Goal: Information Seeking & Learning: Learn about a topic

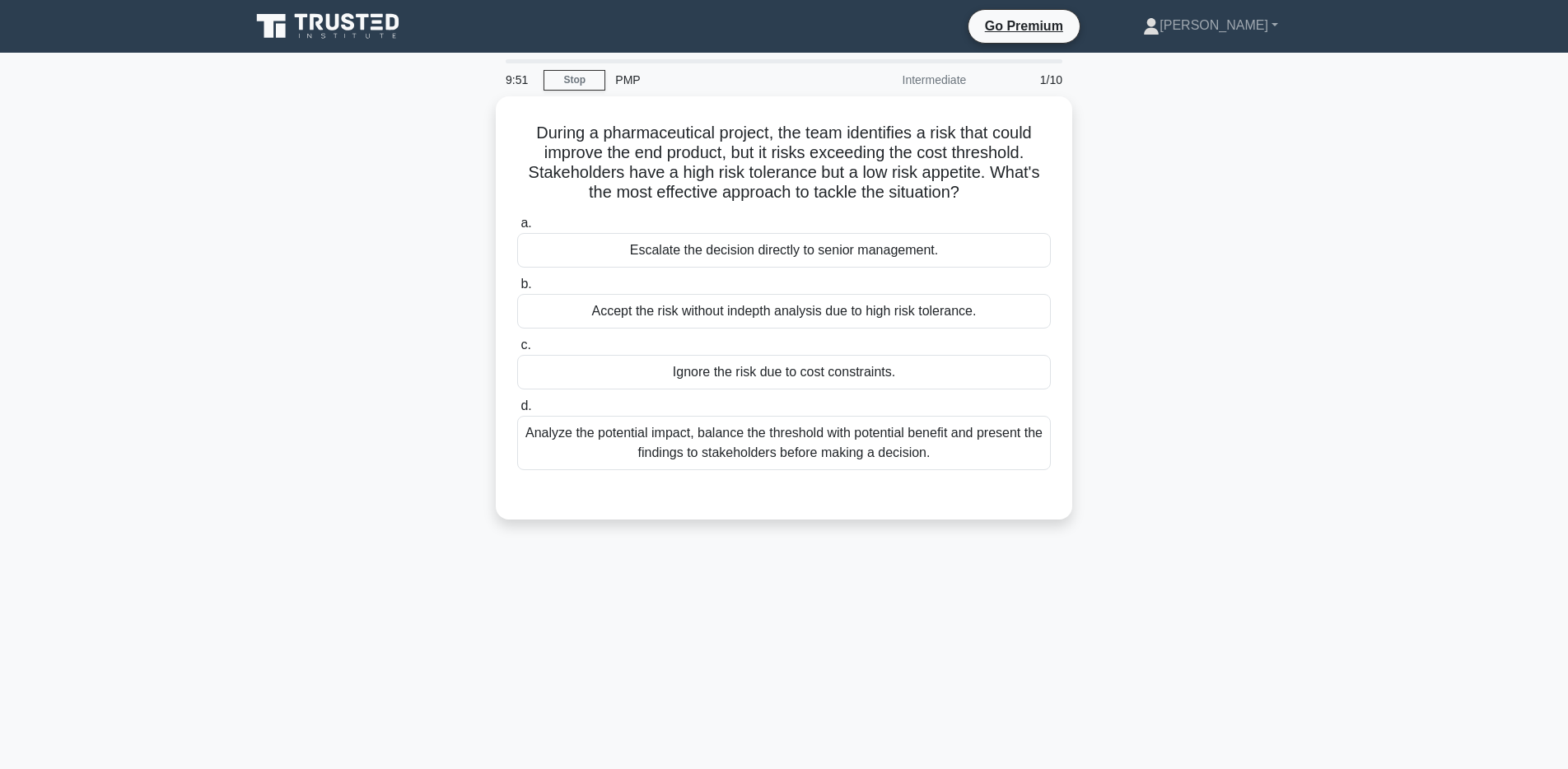
click at [368, 25] on icon at bounding box center [329, 27] width 158 height 32
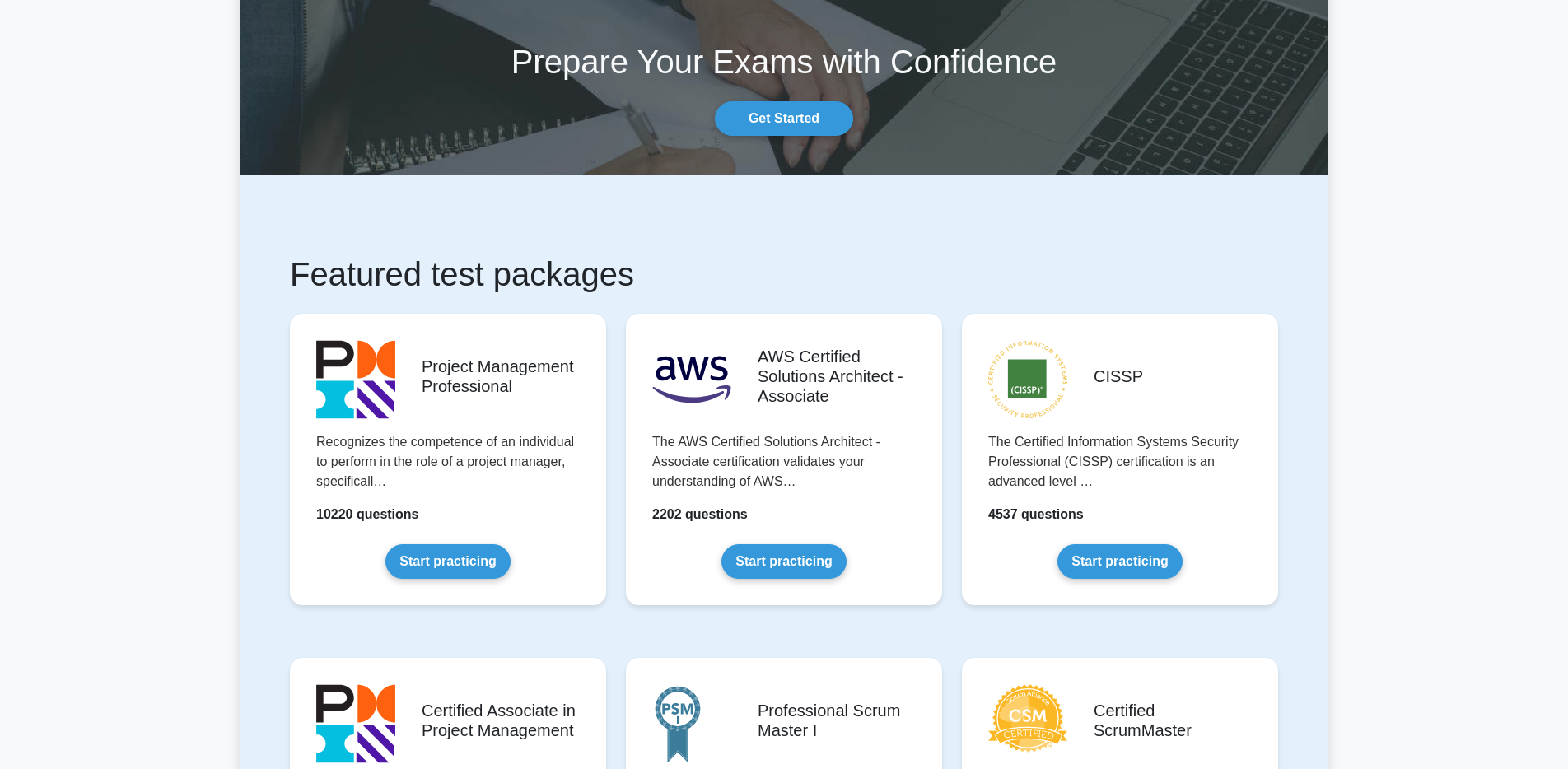
scroll to position [119, 0]
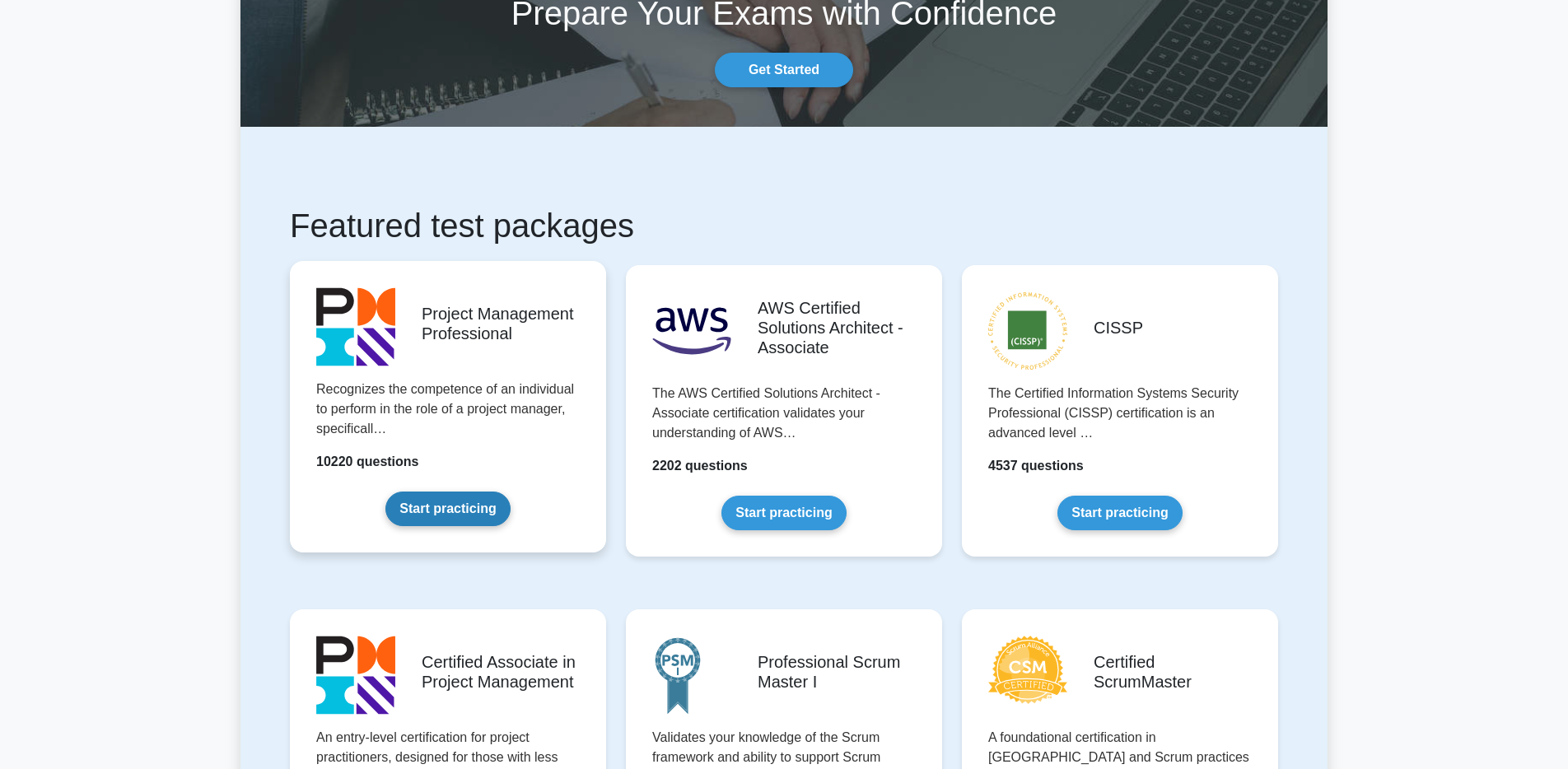
click at [475, 517] on link "Start practicing" at bounding box center [447, 508] width 124 height 34
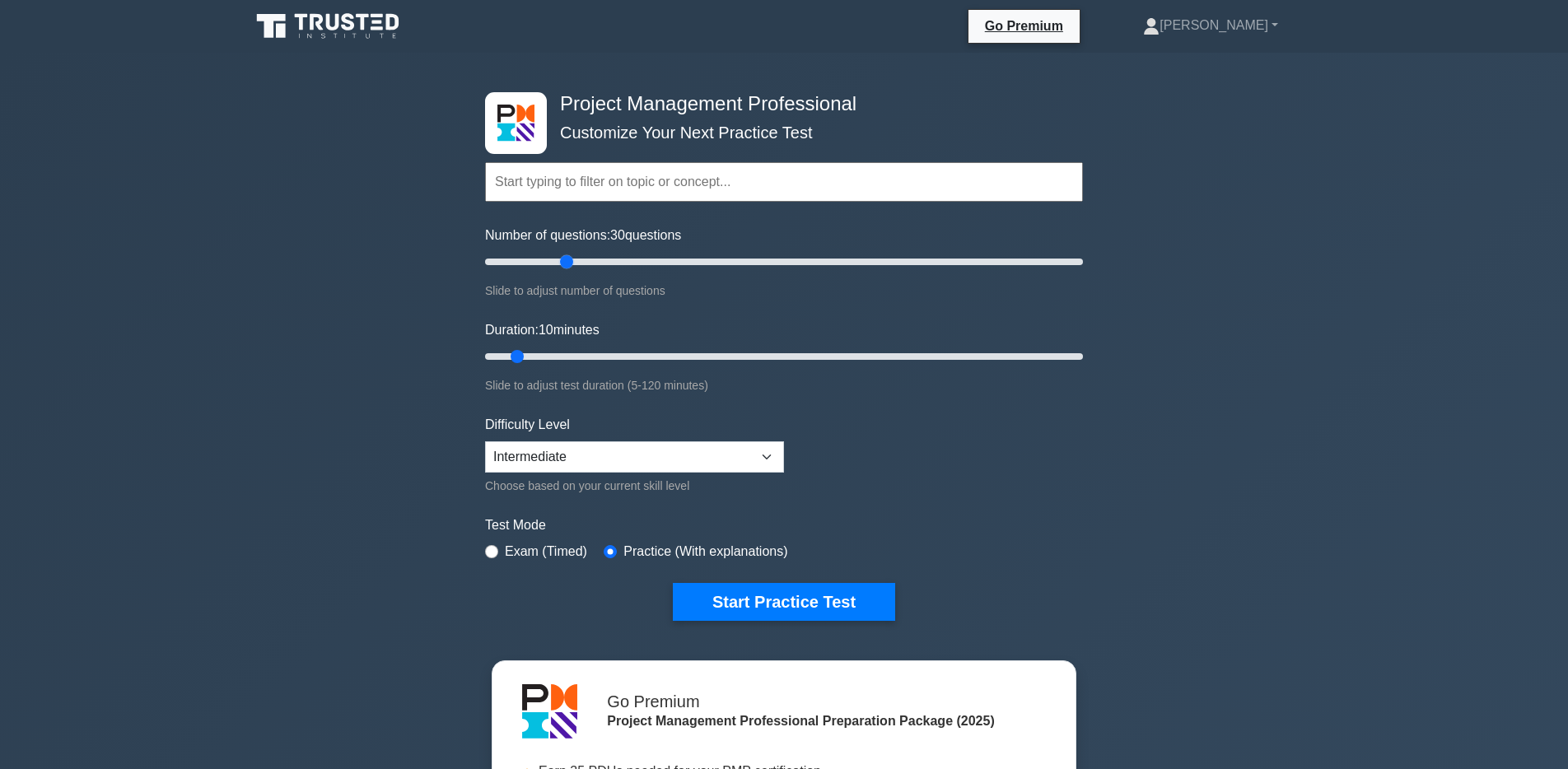
drag, startPoint x: 508, startPoint y: 257, endPoint x: 567, endPoint y: 262, distance: 59.2
click at [567, 262] on input "Number of questions: 30 questions" at bounding box center [784, 261] width 597 height 20
drag, startPoint x: 567, startPoint y: 257, endPoint x: 829, endPoint y: 271, distance: 262.4
type input "120"
click at [829, 271] on input "Number of questions: 120 questions" at bounding box center [784, 261] width 597 height 20
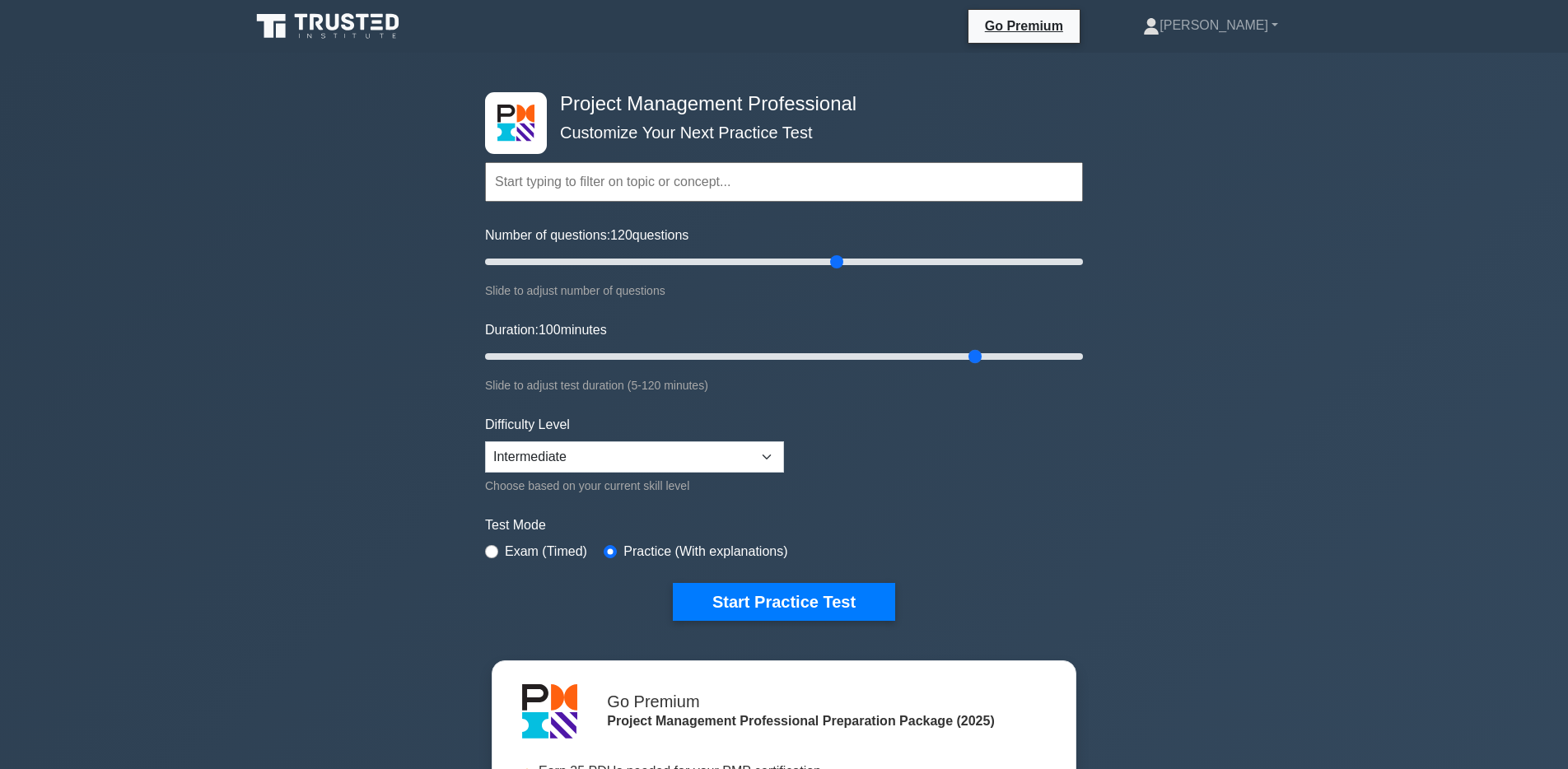
drag, startPoint x: 515, startPoint y: 355, endPoint x: 986, endPoint y: 371, distance: 471.3
click at [986, 366] on input "Duration: 100 minutes" at bounding box center [784, 356] width 597 height 20
drag, startPoint x: 973, startPoint y: 356, endPoint x: 1081, endPoint y: 358, distance: 108.0
type input "120"
click at [1081, 358] on input "Duration: 120 minutes" at bounding box center [784, 356] width 597 height 20
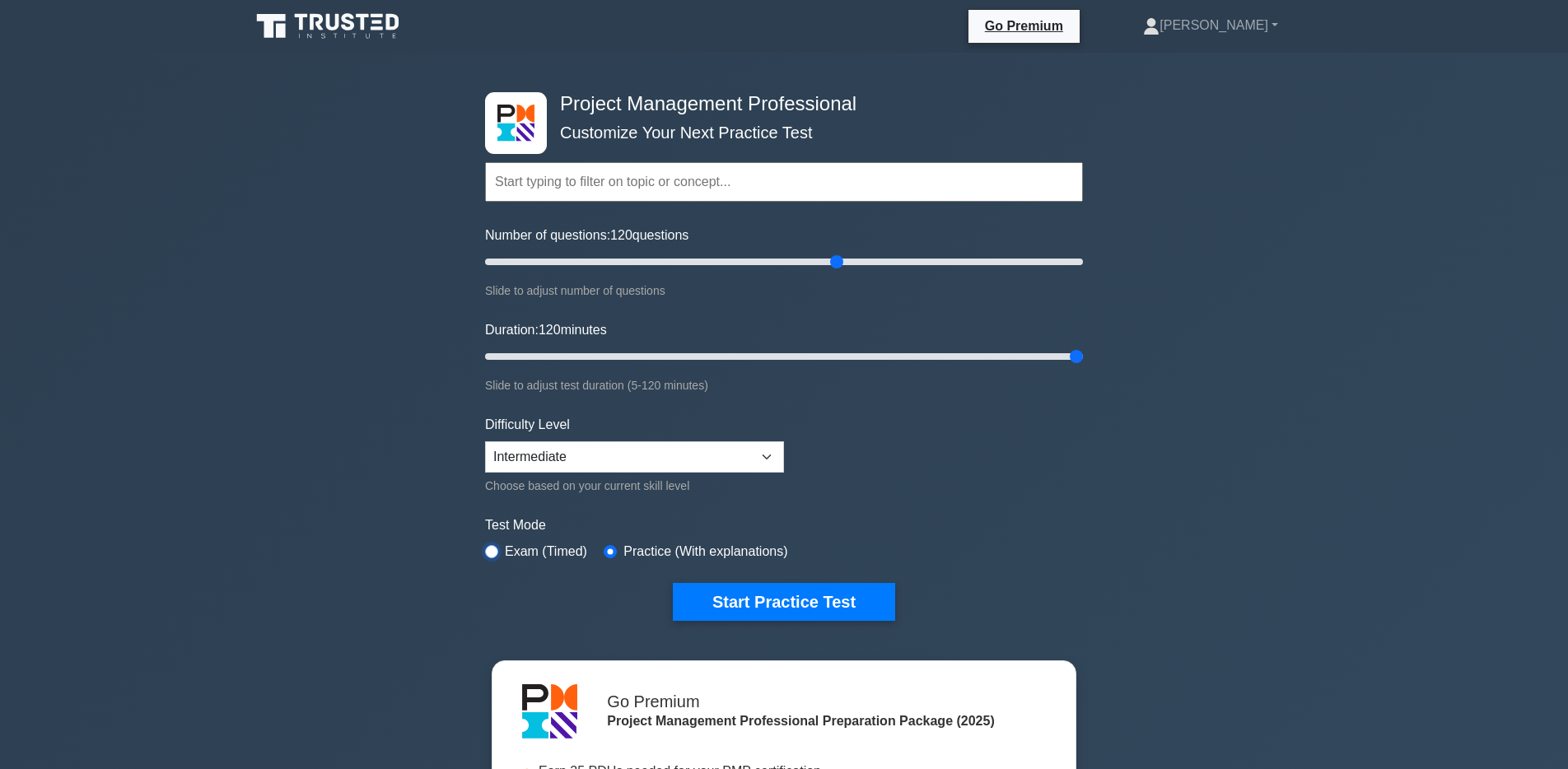
click at [490, 553] on input "radio" at bounding box center [491, 551] width 13 height 13
radio input "true"
click at [617, 553] on div "Practice (With explanations)" at bounding box center [695, 551] width 184 height 20
click at [612, 550] on input "radio" at bounding box center [609, 551] width 13 height 13
radio input "true"
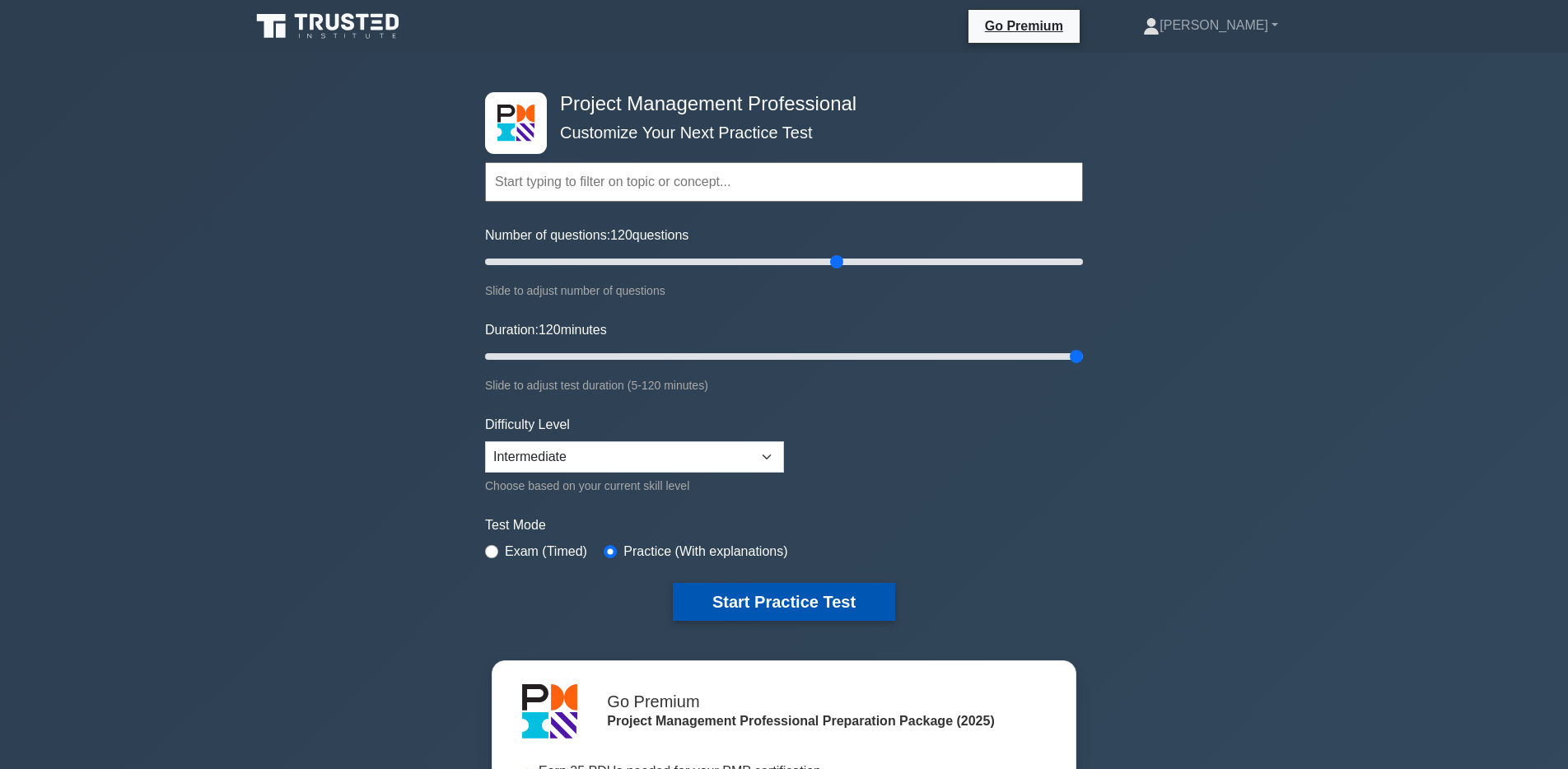
click at [794, 614] on button "Start Practice Test" at bounding box center [784, 601] width 223 height 38
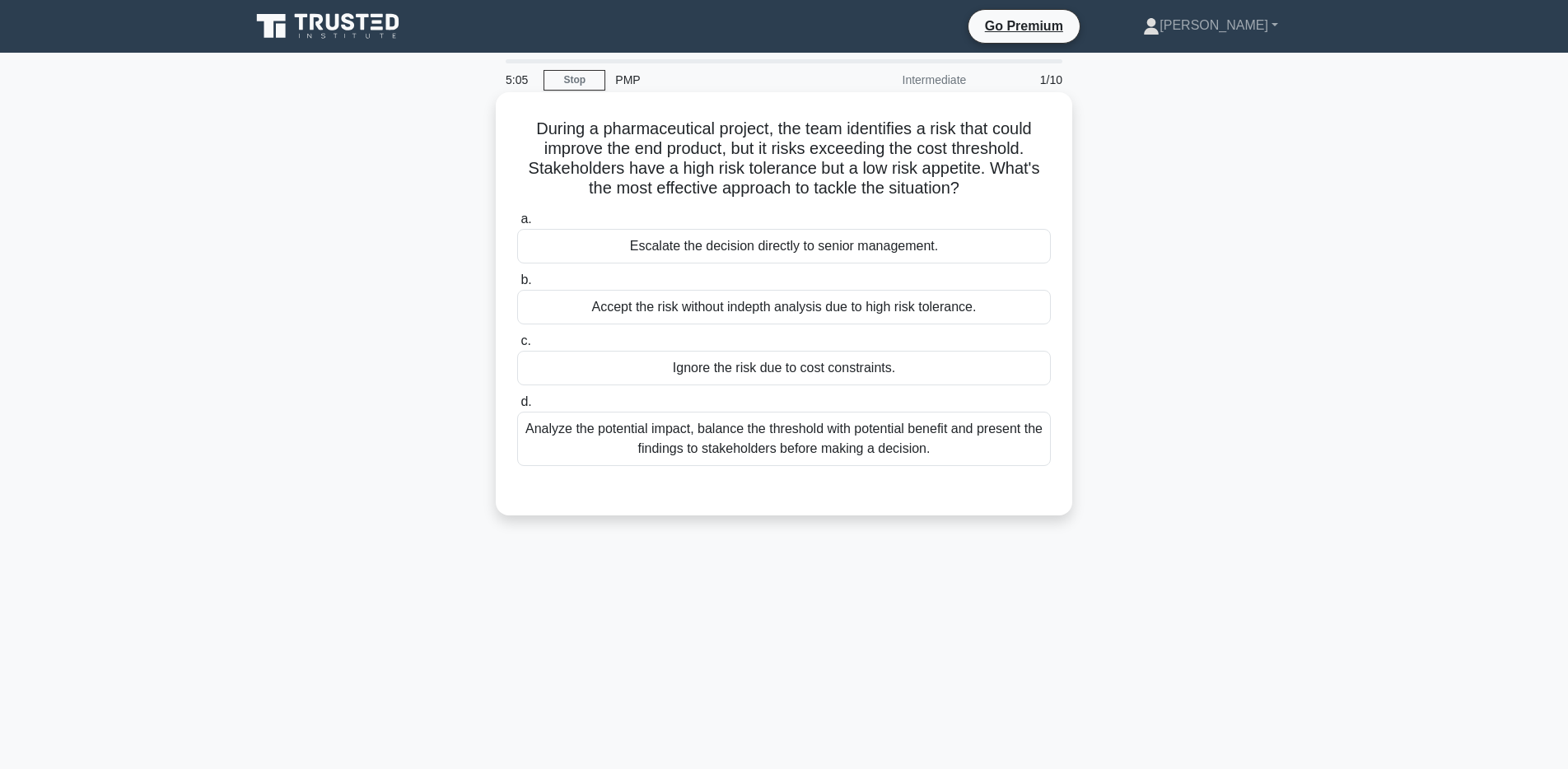
click at [744, 445] on div "Analyze the potential impact, balance the threshold with potential benefit and …" at bounding box center [783, 438] width 533 height 54
click at [517, 407] on input "d. Analyze the potential impact, balance the threshold with potential benefit a…" at bounding box center [517, 402] width 0 height 11
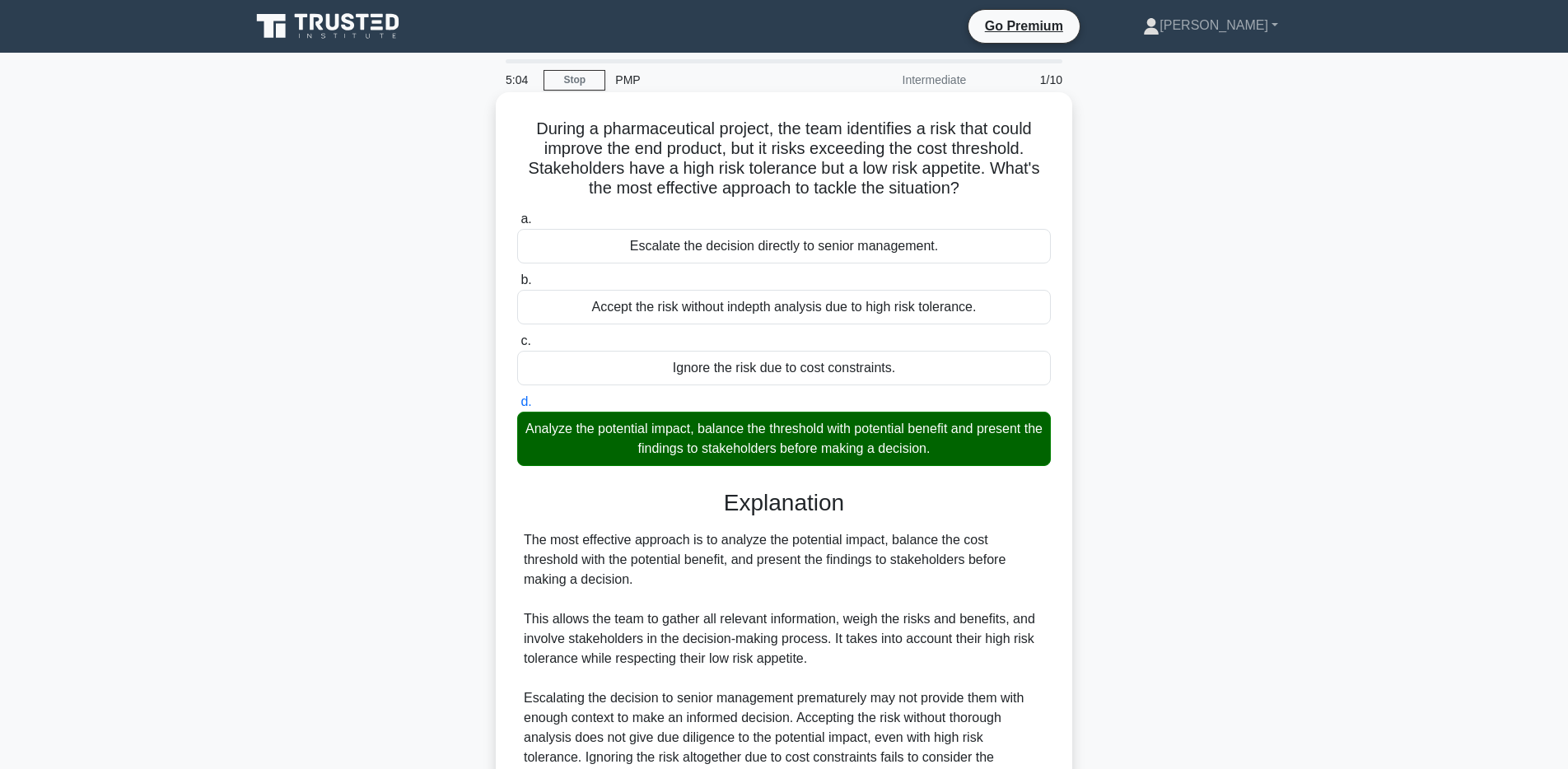
click at [744, 438] on div "Analyze the potential impact, balance the threshold with potential benefit and …" at bounding box center [783, 438] width 533 height 54
click at [517, 407] on input "d. Analyze the potential impact, balance the threshold with potential benefit a…" at bounding box center [517, 402] width 0 height 11
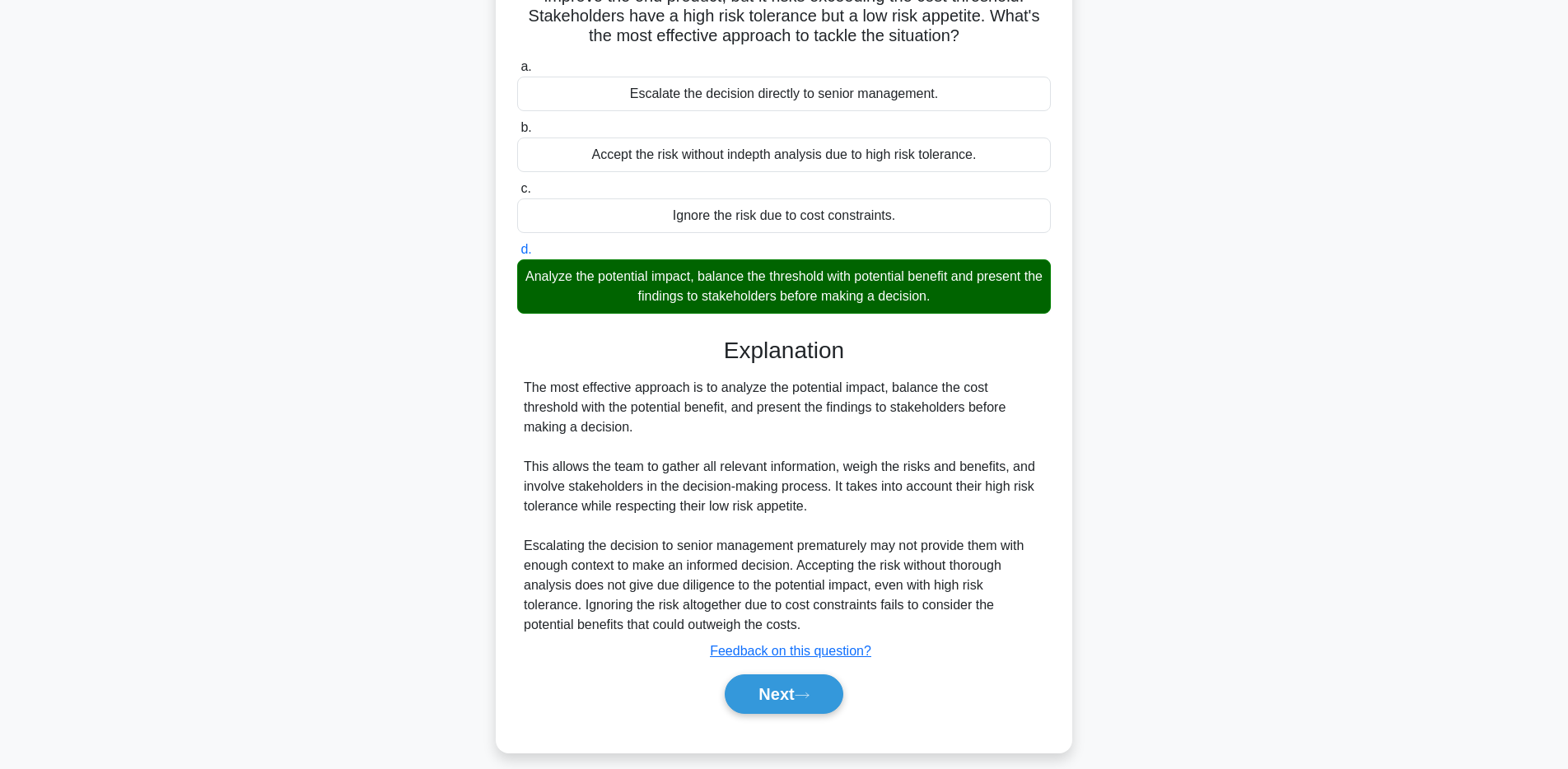
scroll to position [168, 0]
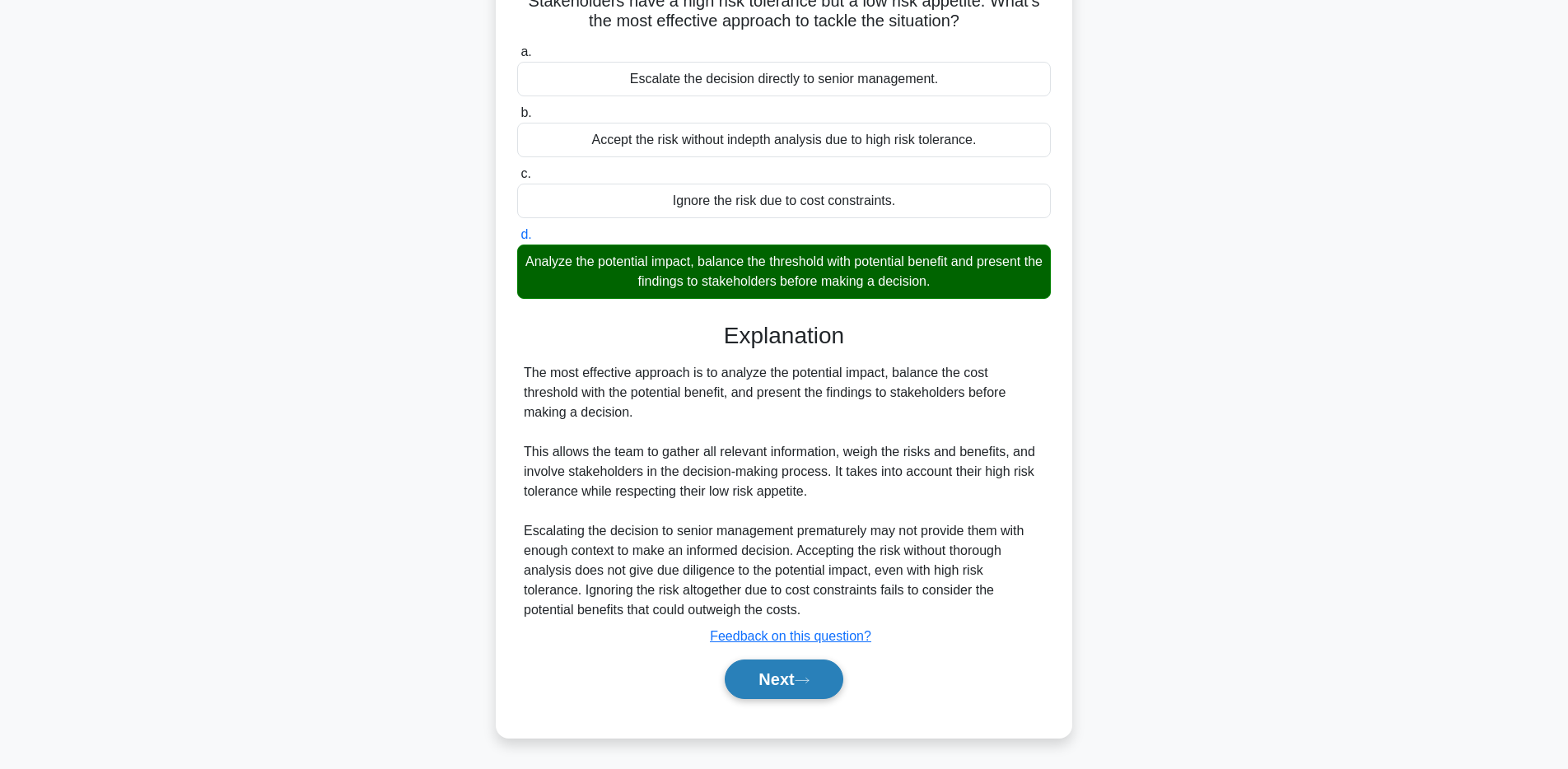
click at [777, 685] on button "Next" at bounding box center [784, 679] width 118 height 39
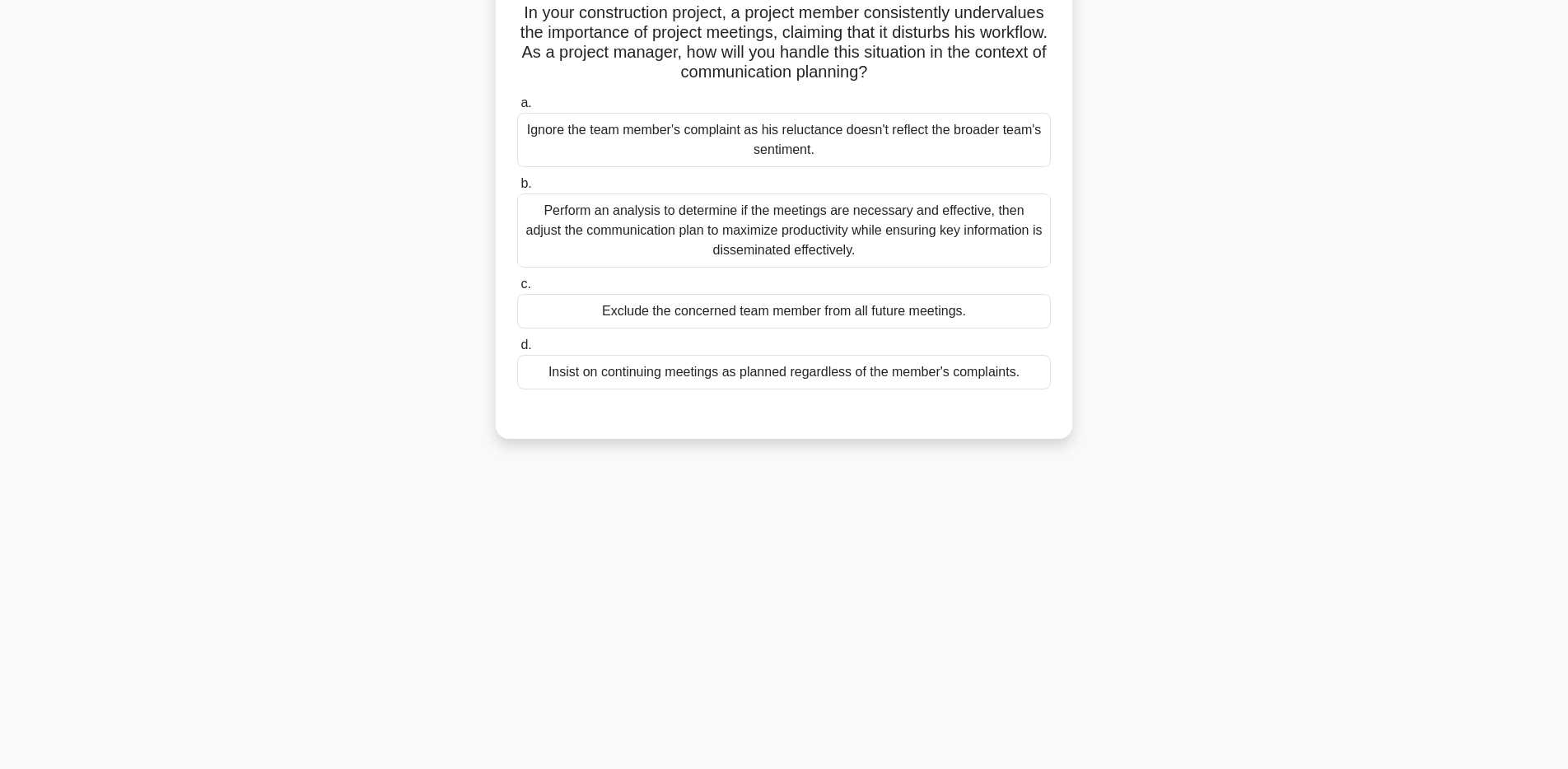
scroll to position [0, 0]
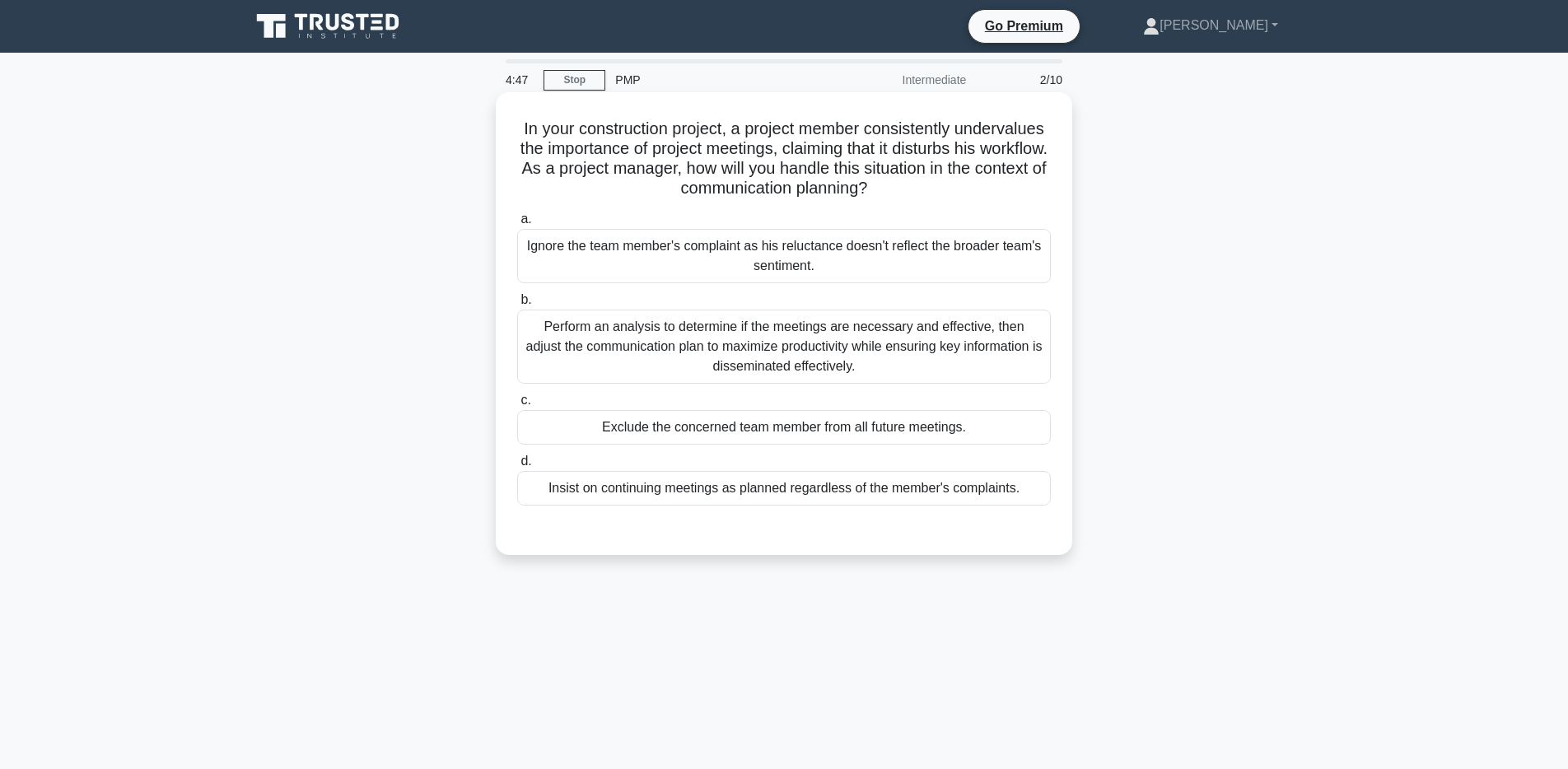
click at [773, 356] on div "Perform an analysis to determine if the meetings are necessary and effective, t…" at bounding box center [783, 346] width 533 height 74
click at [517, 305] on input "b. Perform an analysis to determine if the meetings are necessary and effective…" at bounding box center [517, 299] width 0 height 11
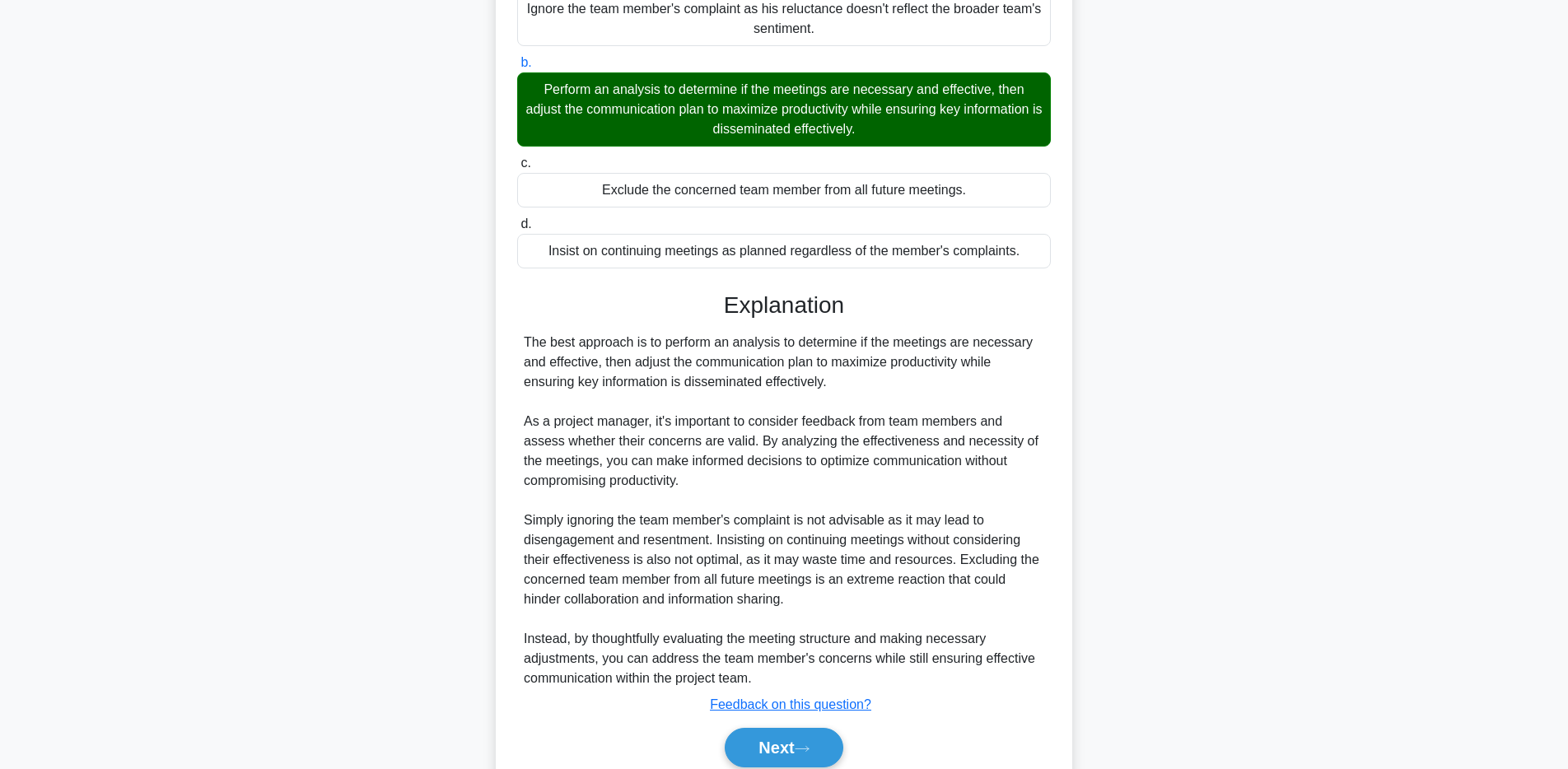
scroll to position [306, 0]
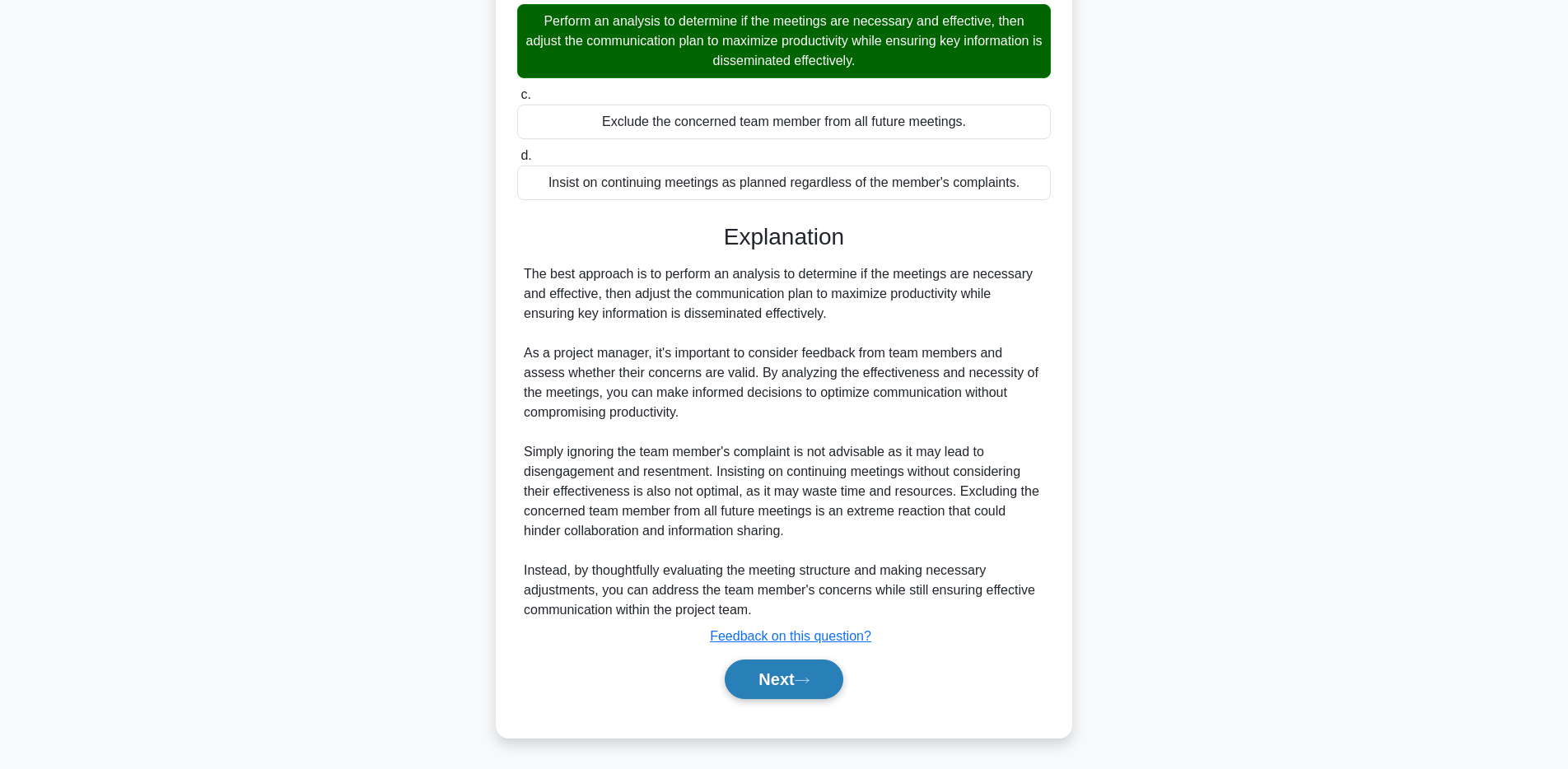
click at [782, 671] on button "Next" at bounding box center [784, 679] width 118 height 39
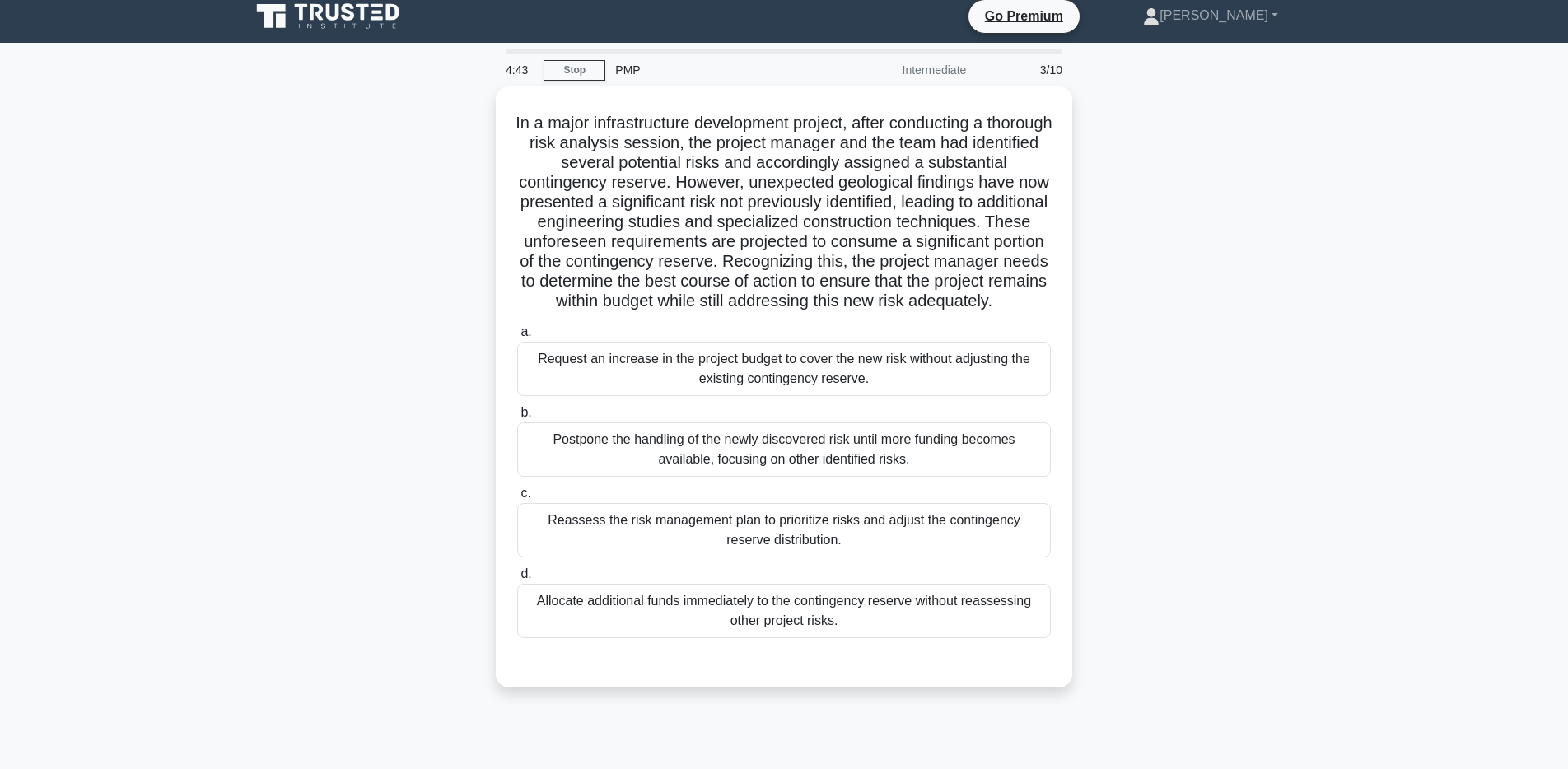
scroll to position [12, 0]
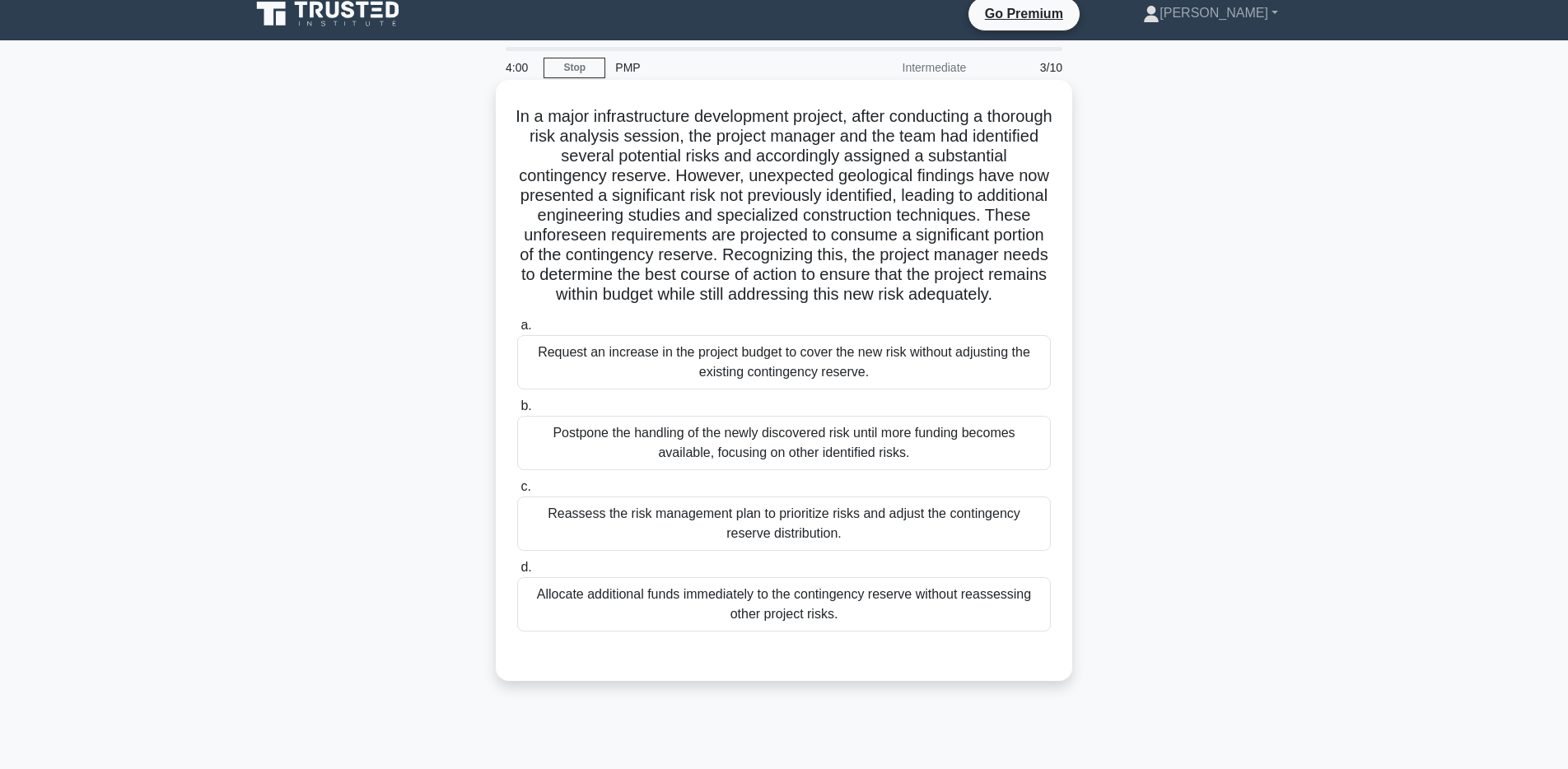
click at [753, 520] on div "Reassess the risk management plan to prioritize risks and adjust the contingenc…" at bounding box center [783, 523] width 533 height 54
click at [517, 492] on input "c. Reassess the risk management plan to prioritize risks and adjust the conting…" at bounding box center [517, 487] width 0 height 11
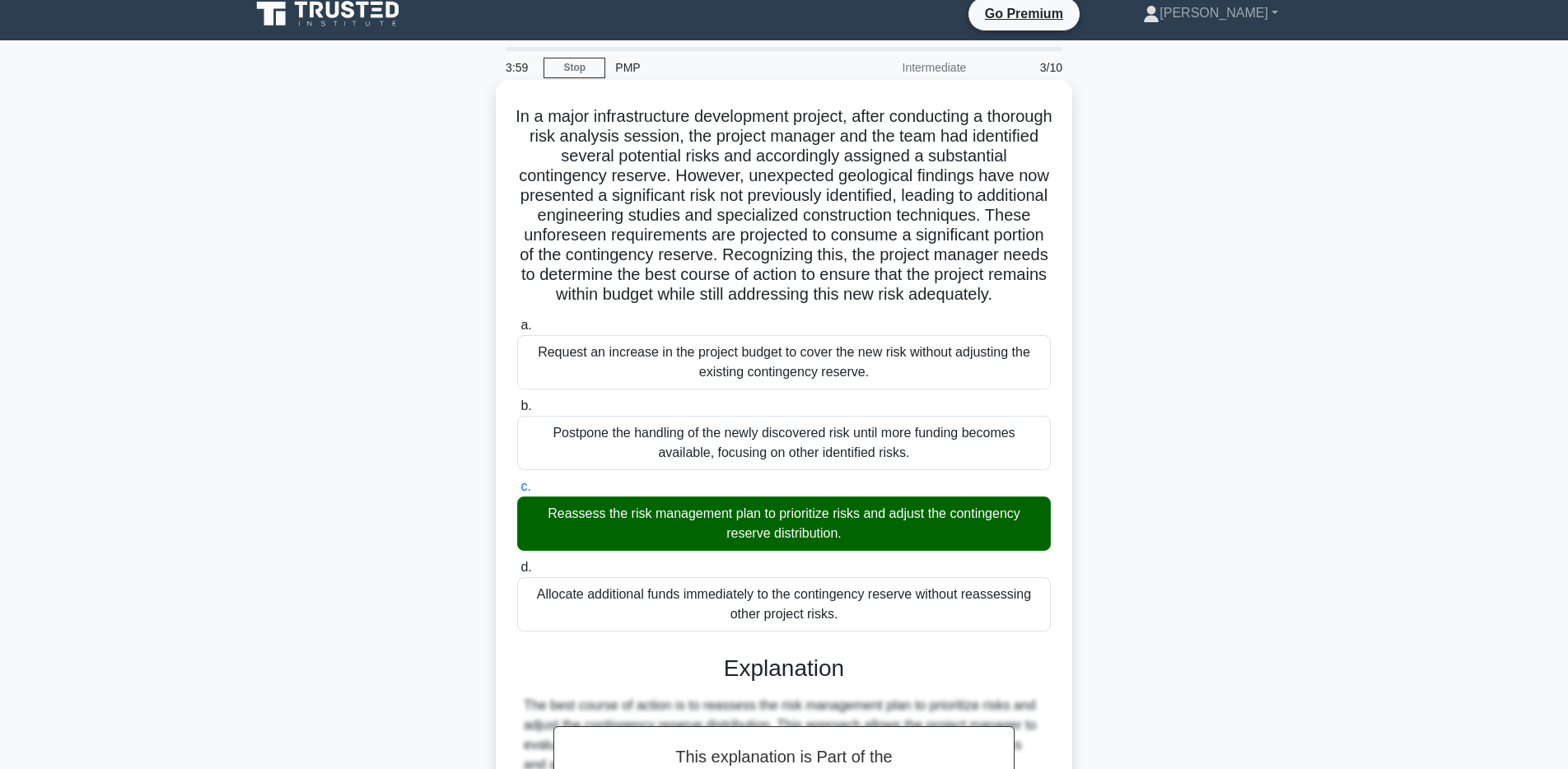
scroll to position [405, 0]
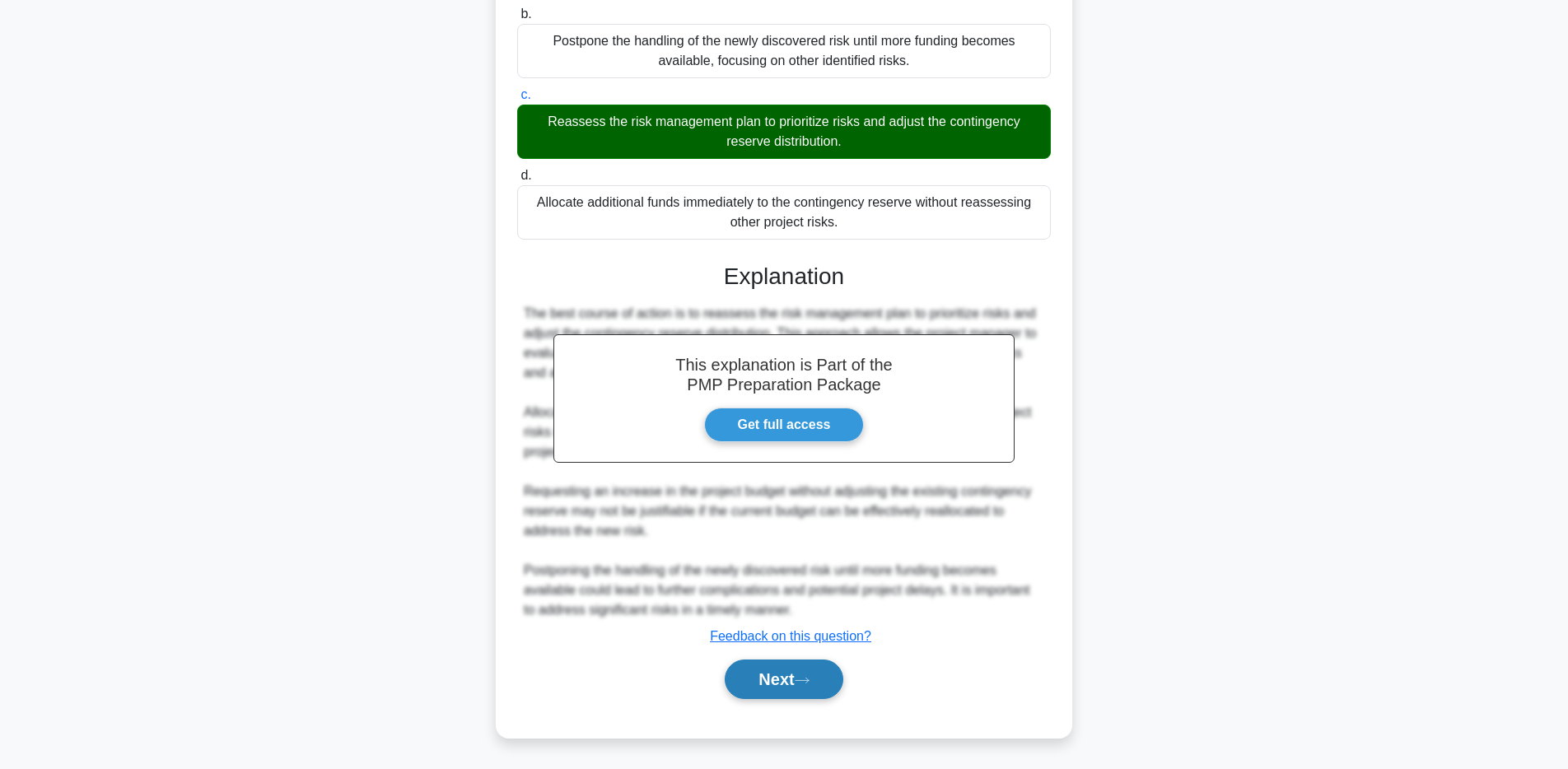
click at [766, 683] on button "Next" at bounding box center [784, 679] width 118 height 39
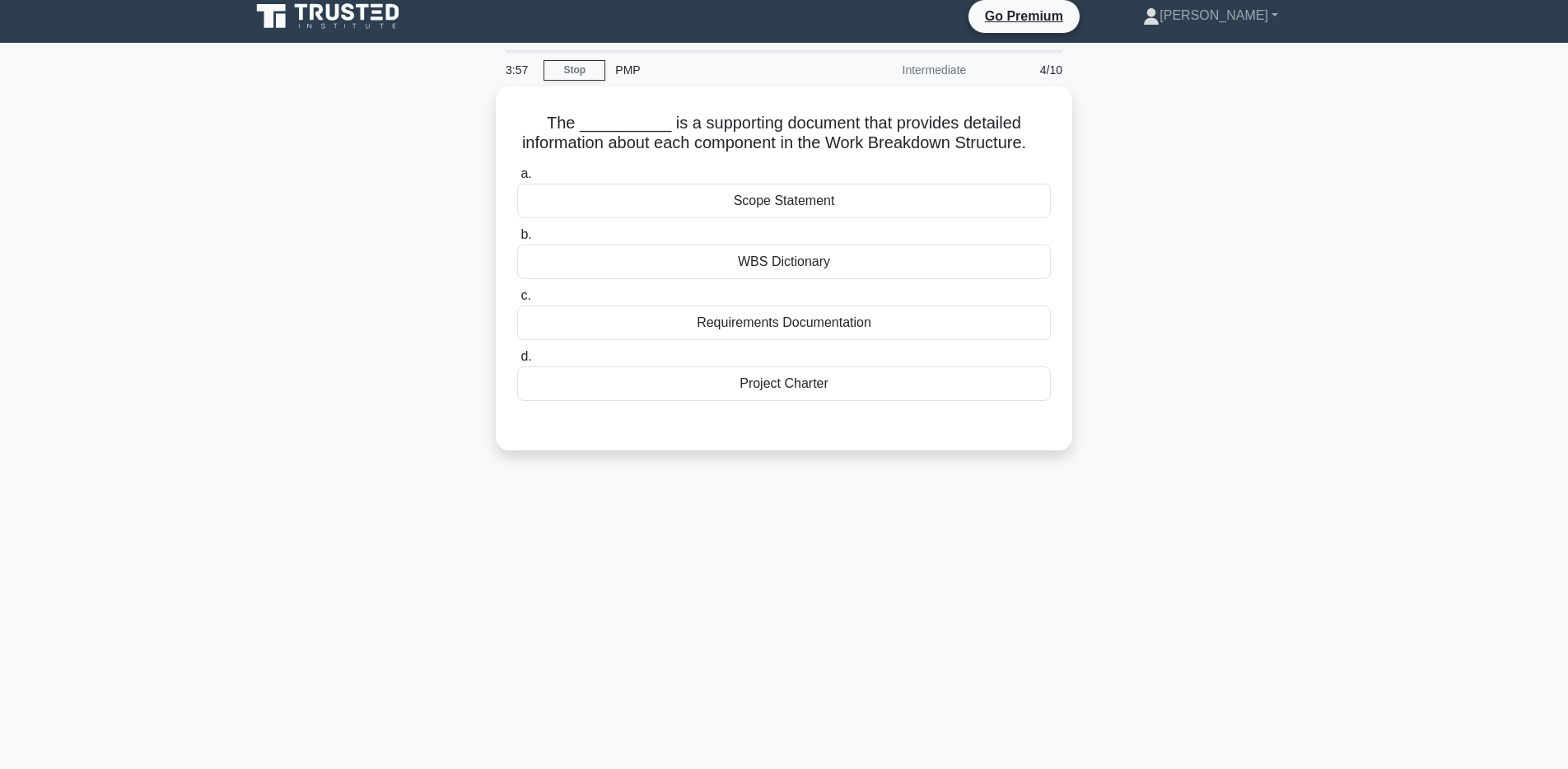
scroll to position [0, 0]
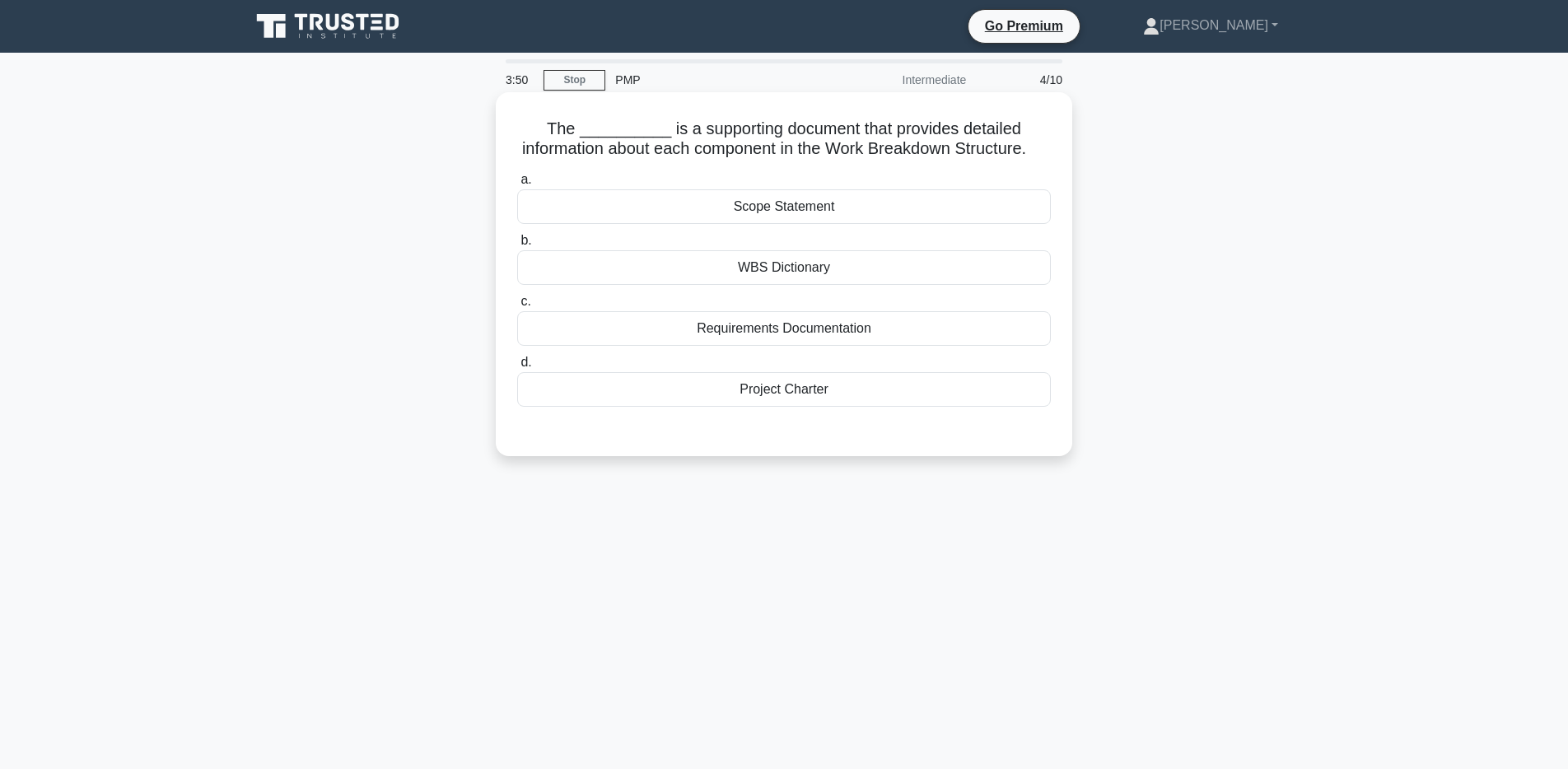
click at [804, 211] on div "Scope Statement" at bounding box center [783, 206] width 533 height 34
click at [517, 185] on input "a. Scope Statement" at bounding box center [517, 180] width 0 height 11
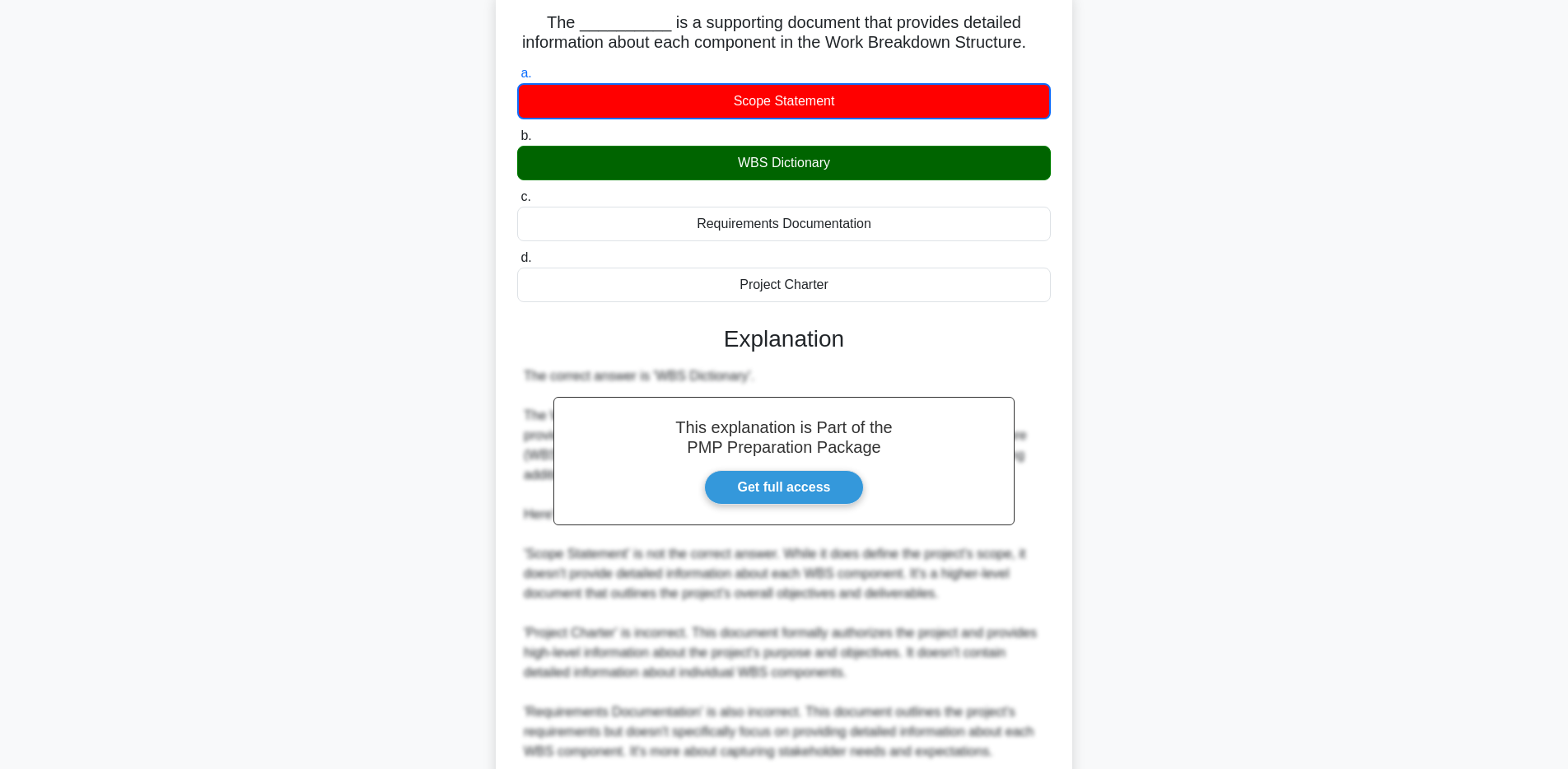
scroll to position [328, 0]
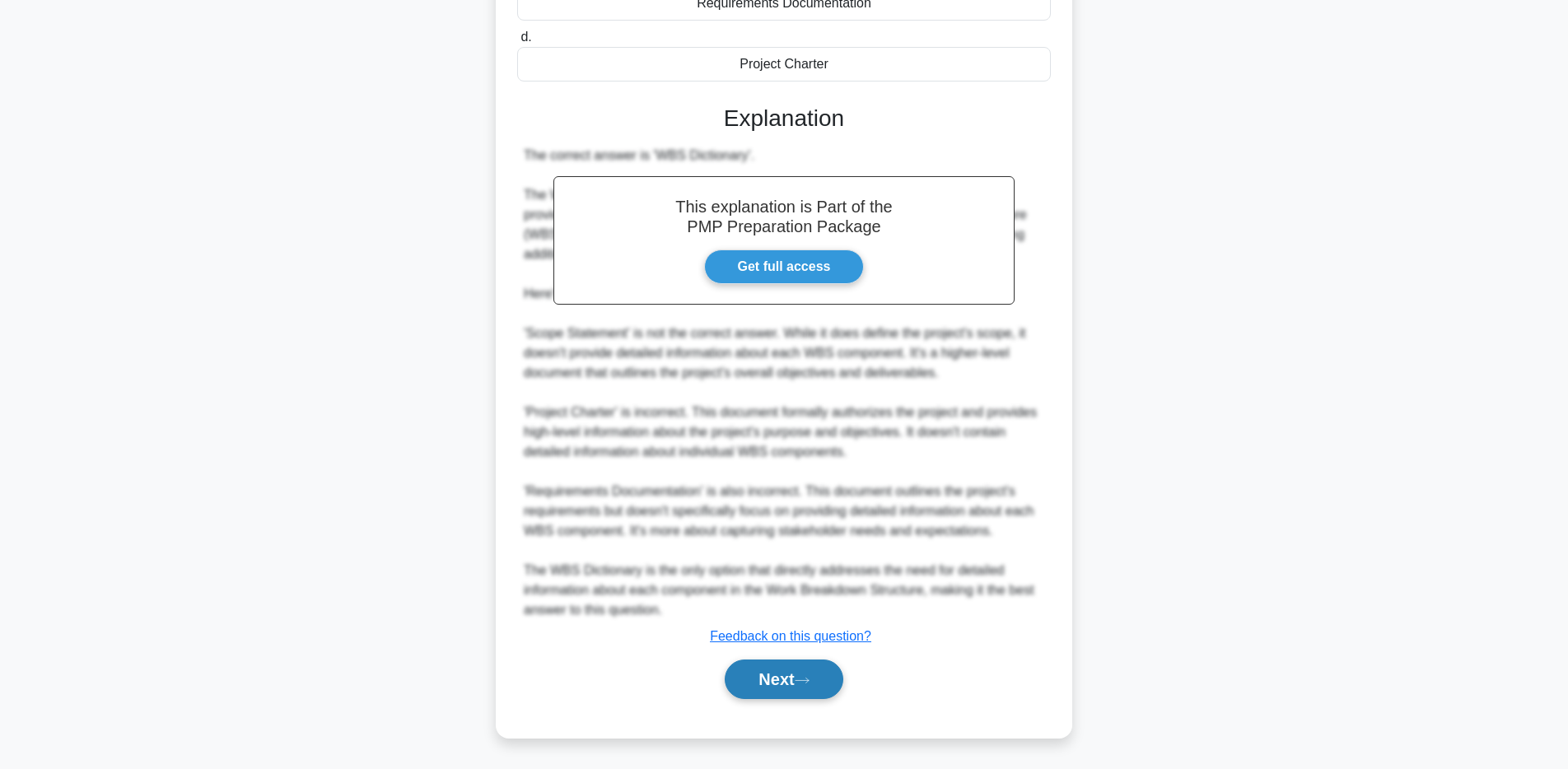
click at [789, 685] on button "Next" at bounding box center [784, 679] width 118 height 39
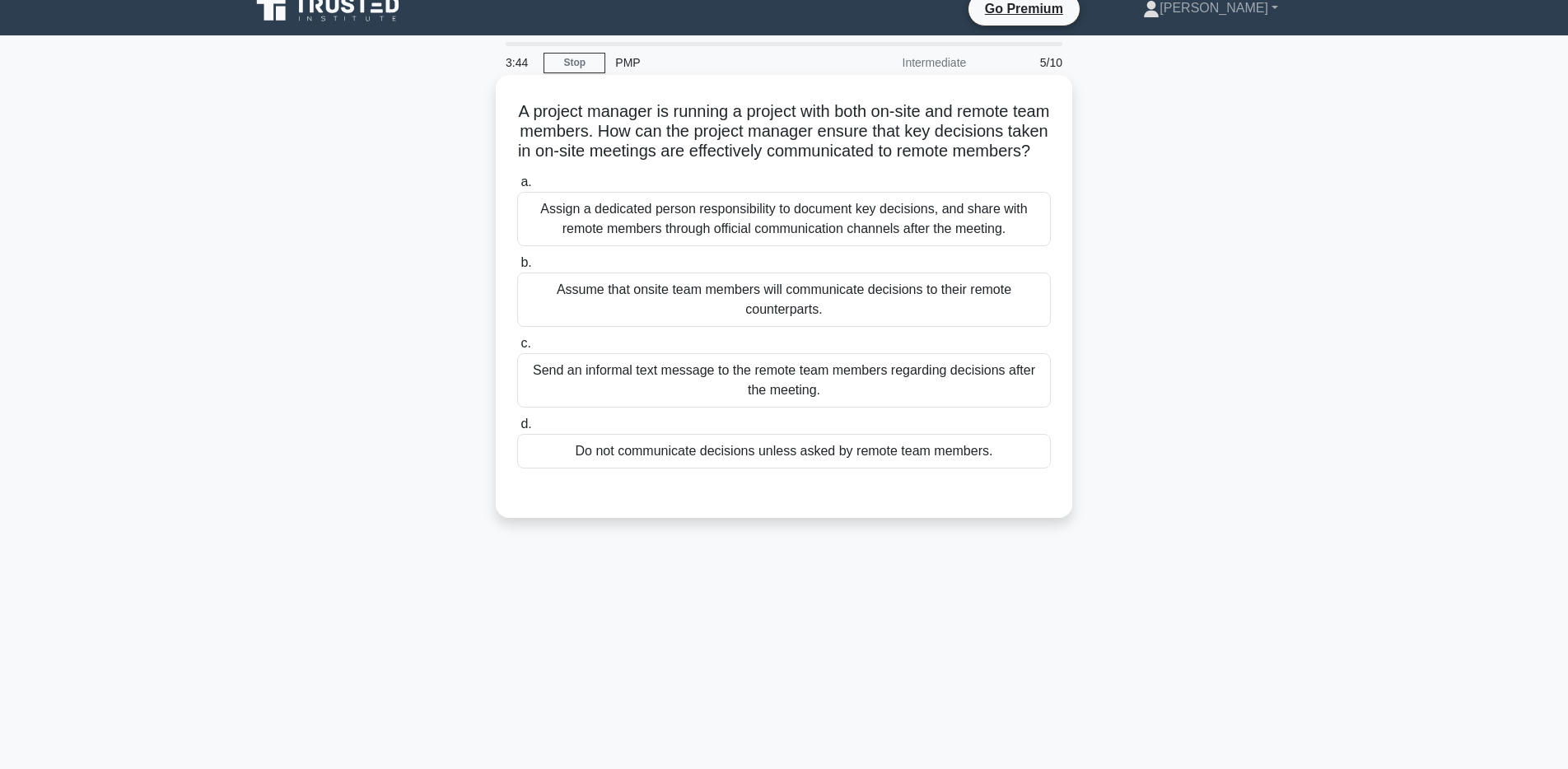
scroll to position [14, 0]
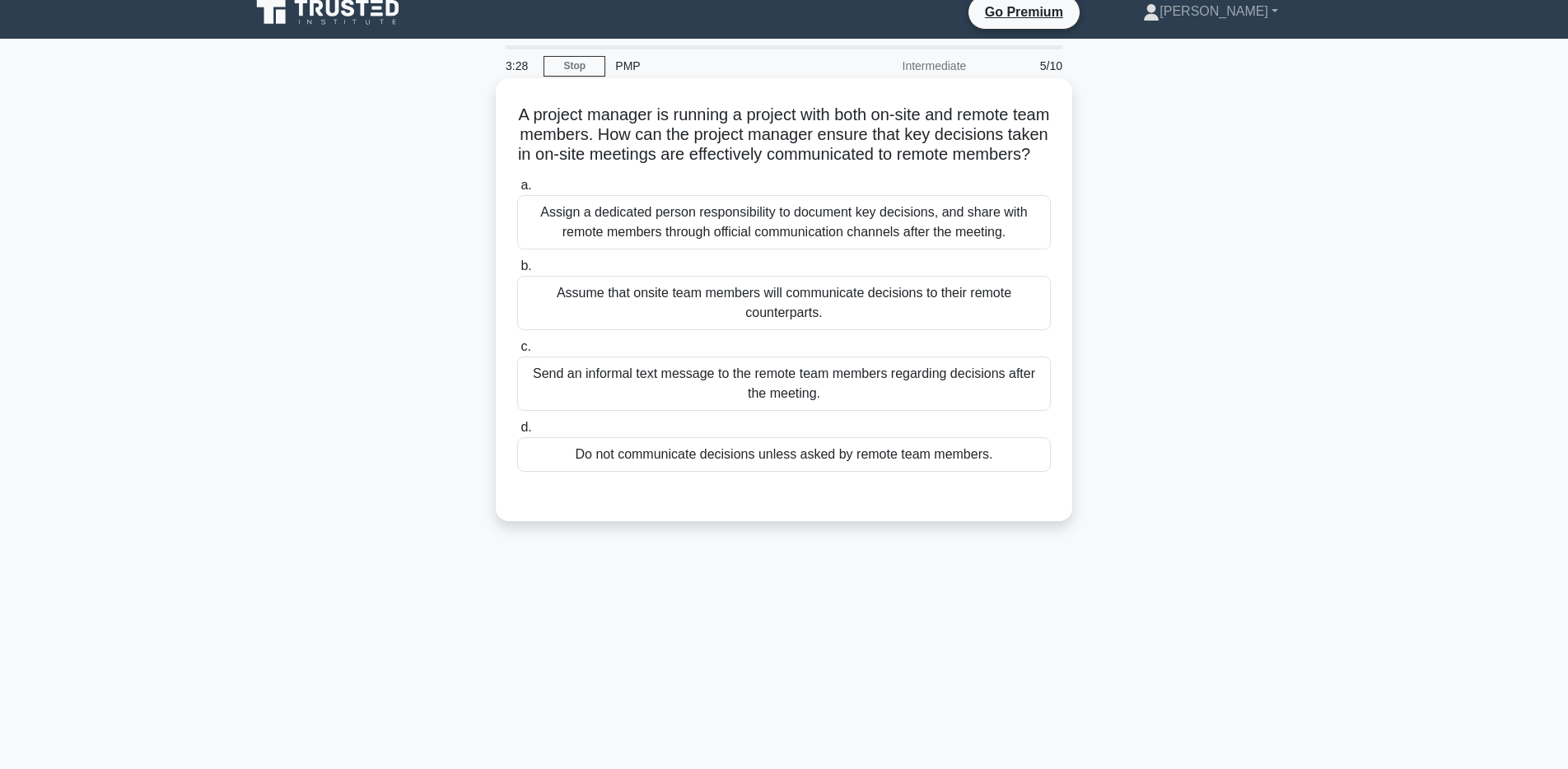
click at [792, 243] on div "Assign a dedicated person responsibility to document key decisions, and share w…" at bounding box center [783, 222] width 533 height 54
click at [517, 191] on input "a. Assign a dedicated person responsibility to document key decisions, and shar…" at bounding box center [517, 186] width 0 height 11
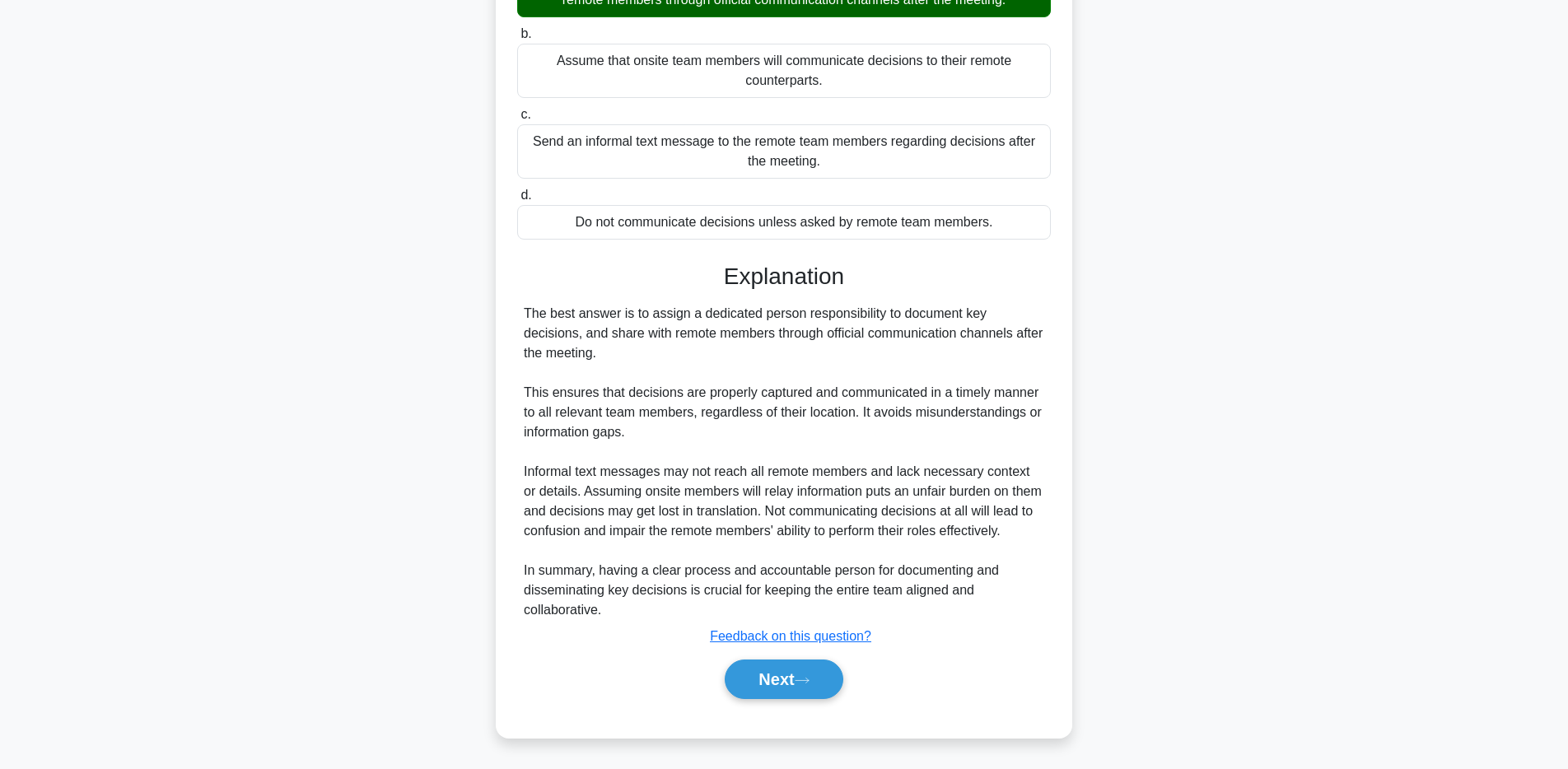
scroll to position [287, 0]
click at [777, 671] on button "Next" at bounding box center [784, 679] width 118 height 39
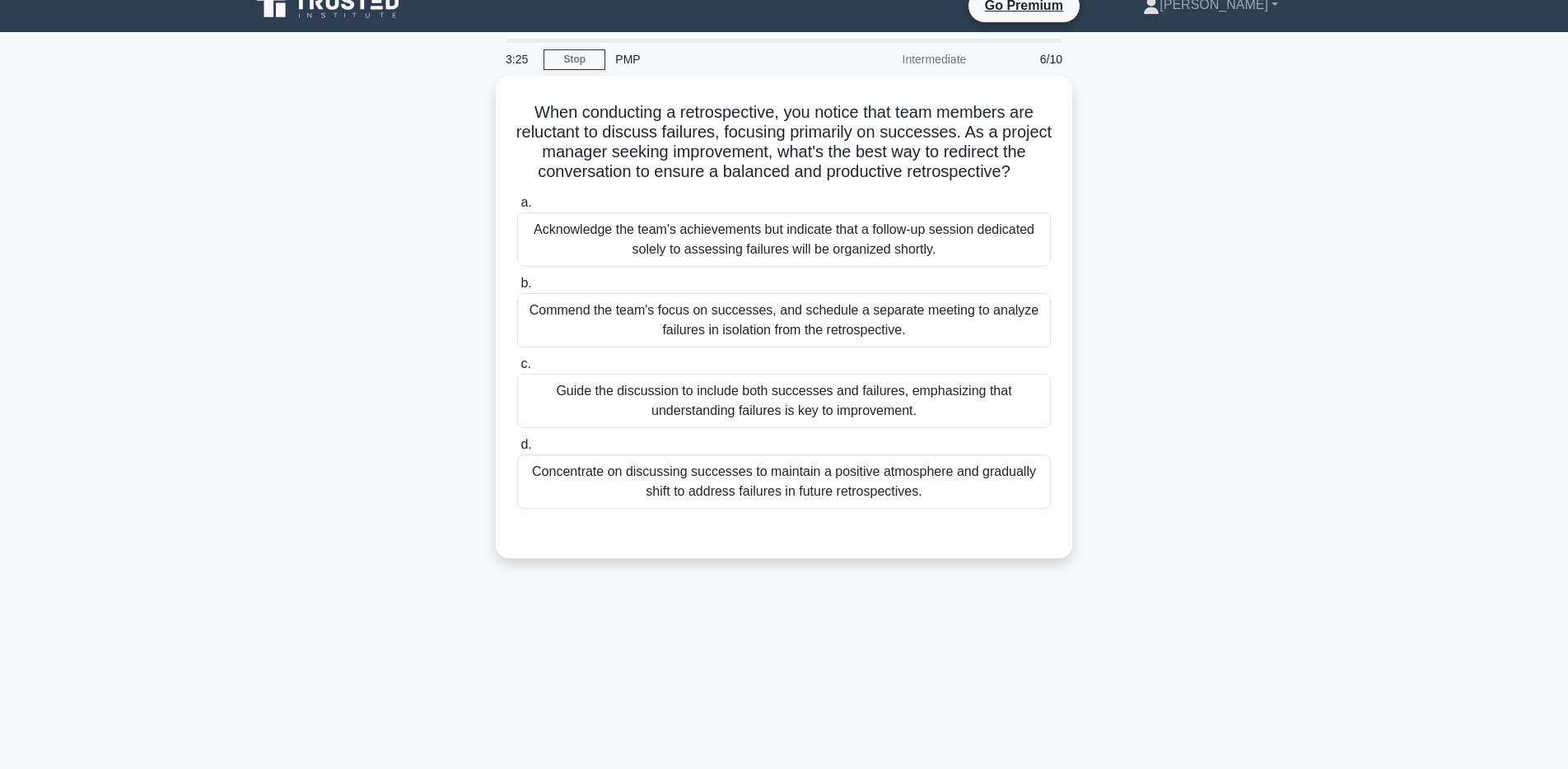
scroll to position [0, 0]
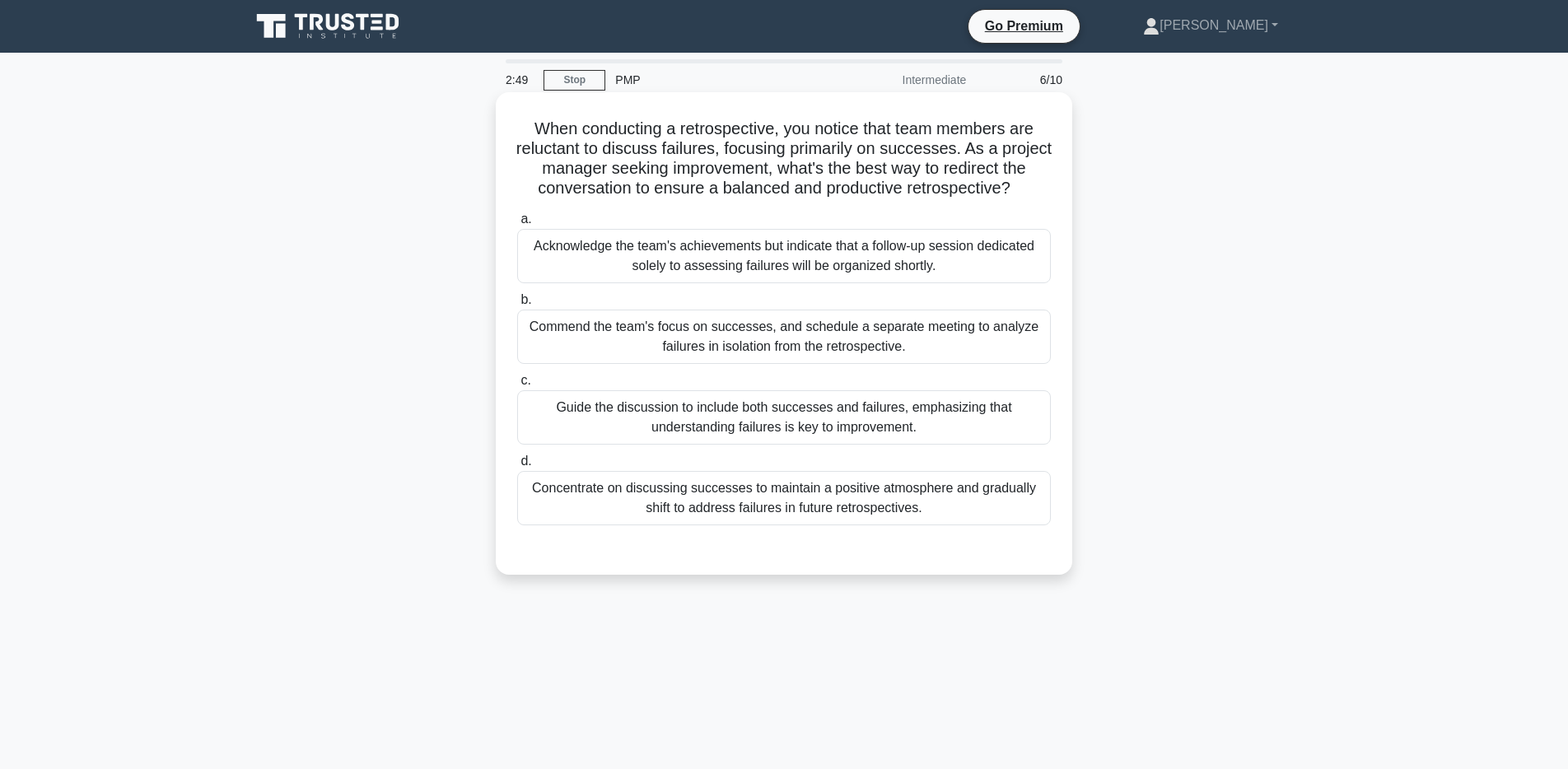
click at [774, 416] on div "Guide the discussion to include both successes and failures, emphasizing that u…" at bounding box center [783, 417] width 533 height 54
click at [517, 386] on input "c. Guide the discussion to include both successes and failures, emphasizing tha…" at bounding box center [517, 381] width 0 height 11
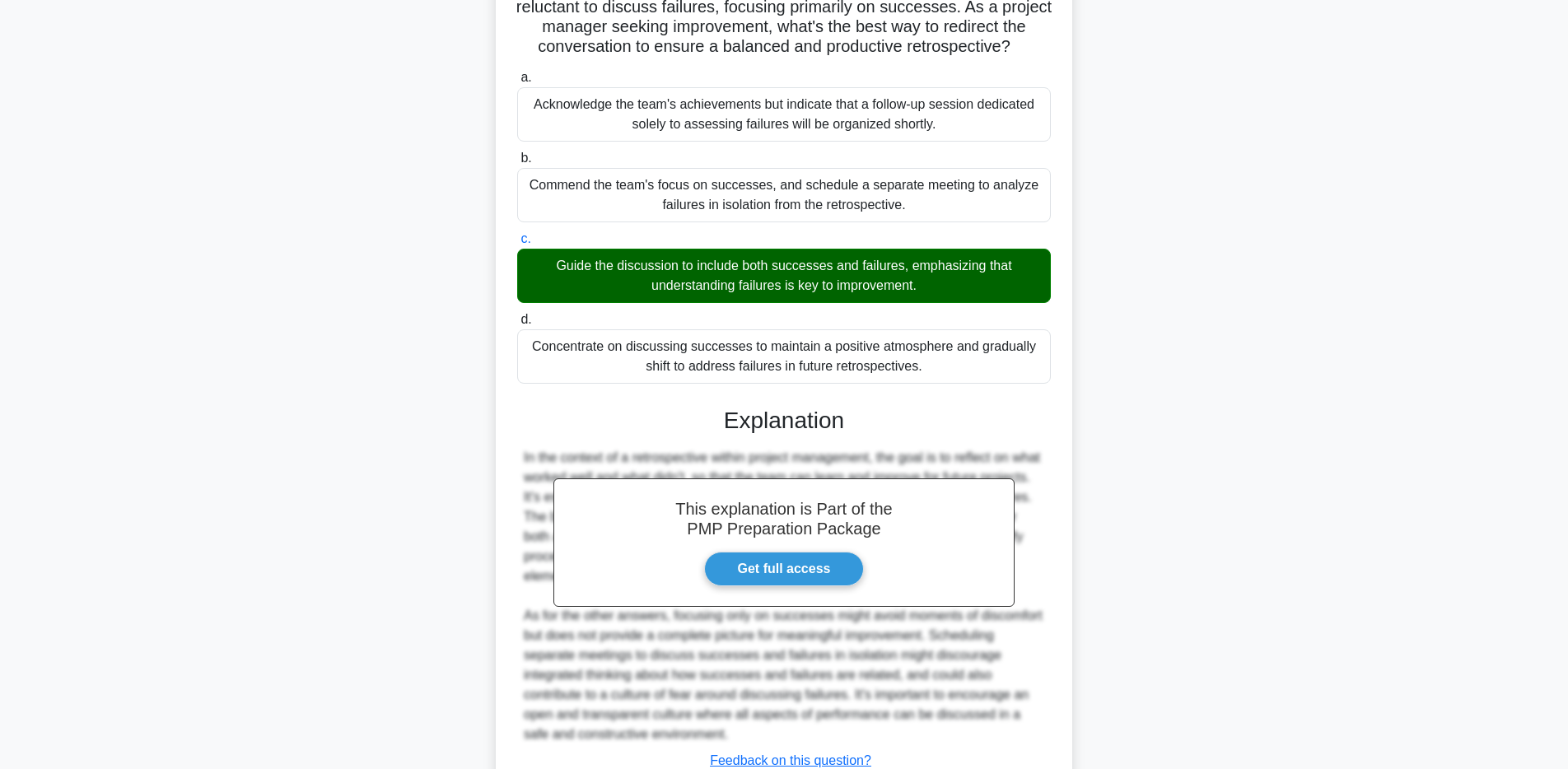
scroll to position [267, 0]
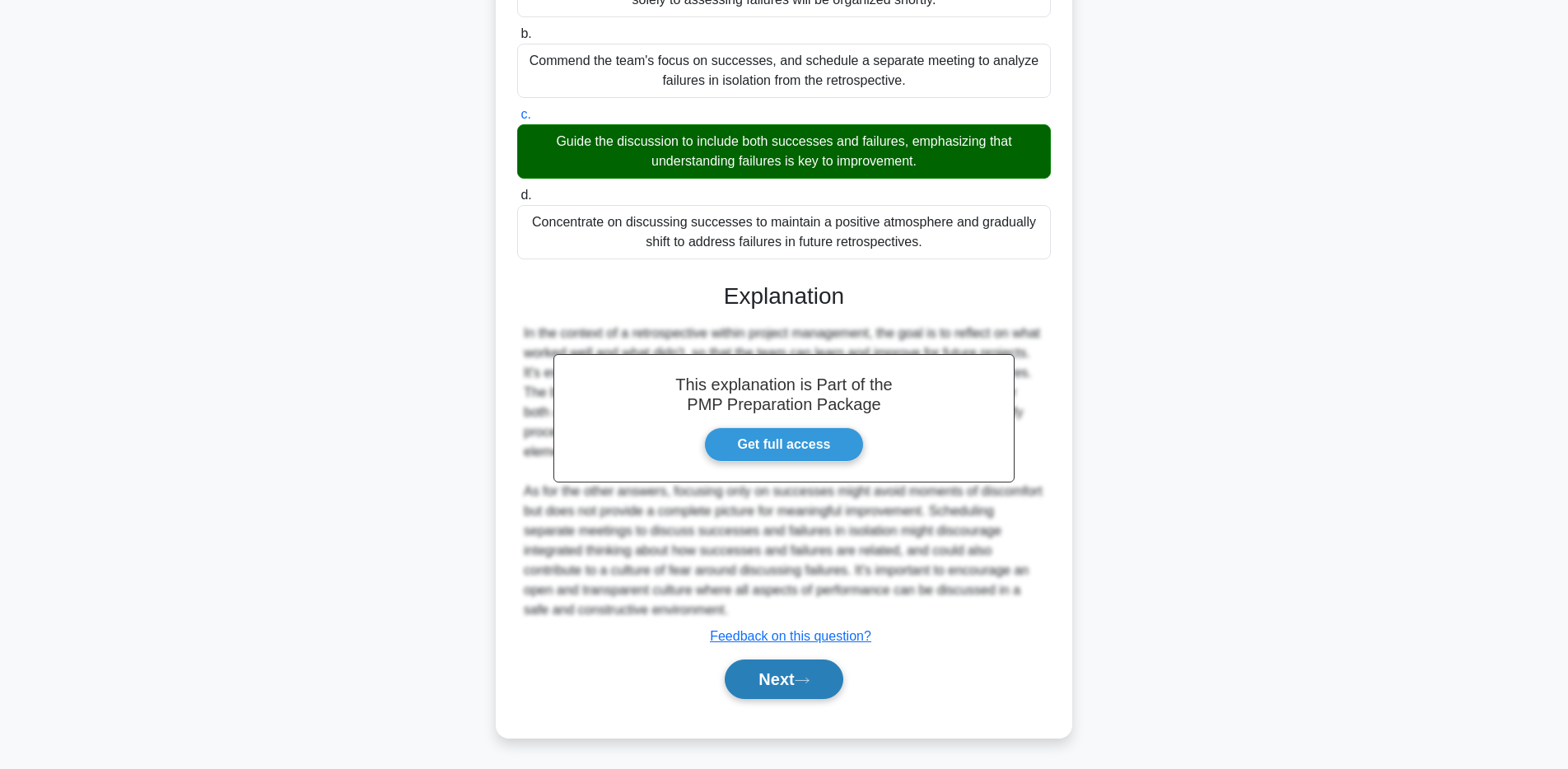
click at [773, 687] on button "Next" at bounding box center [784, 679] width 118 height 39
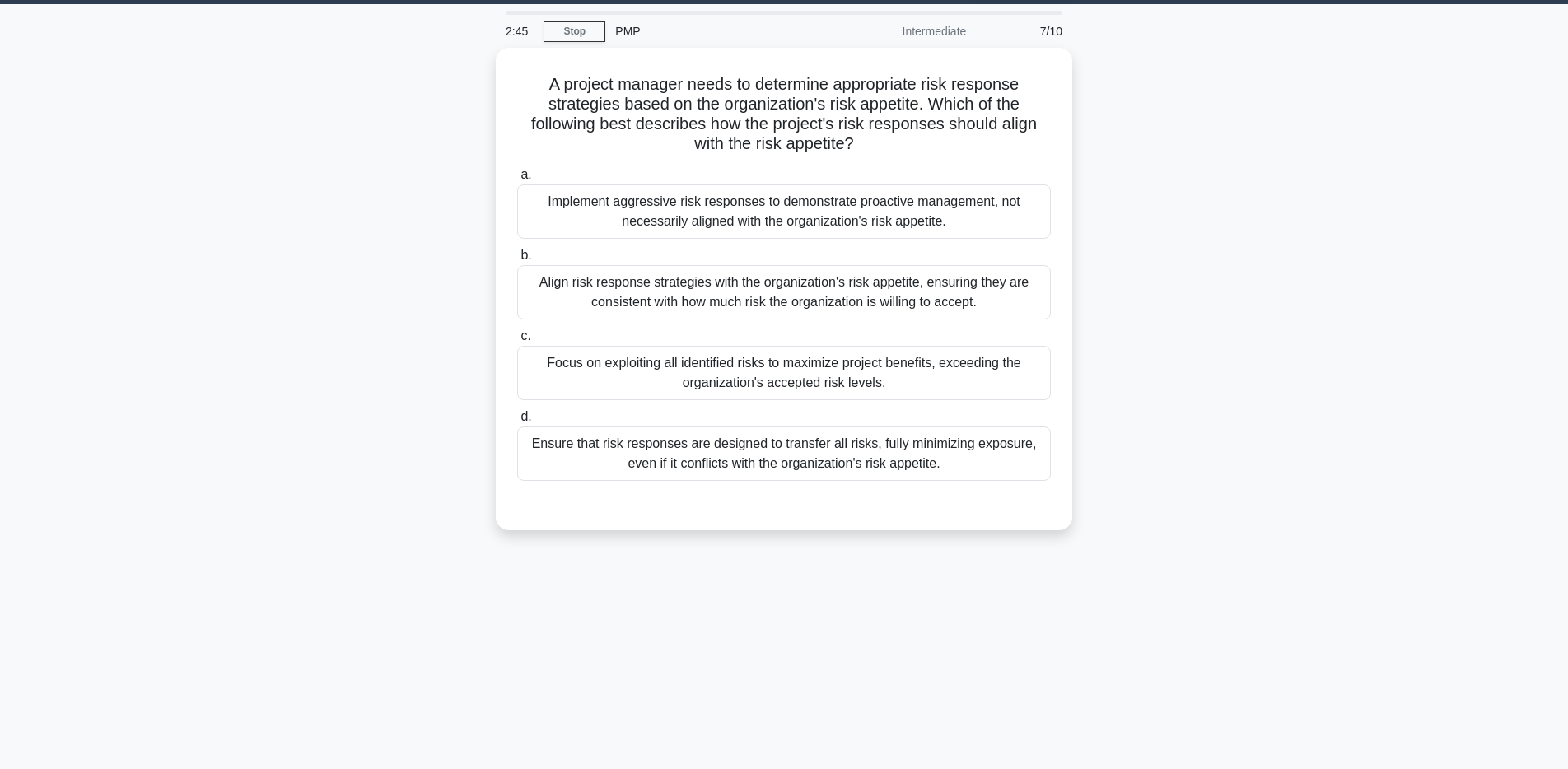
scroll to position [45, 0]
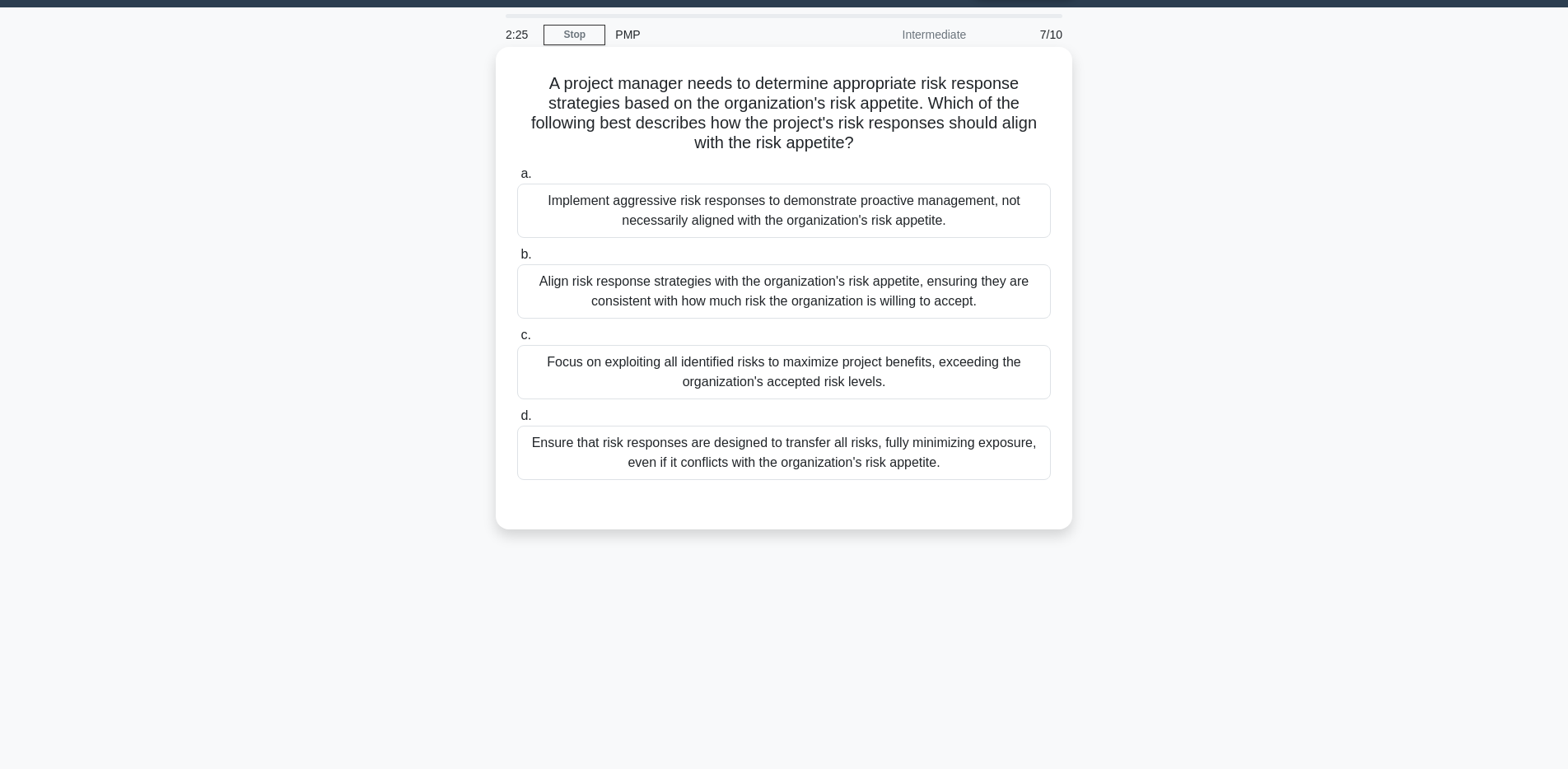
click at [805, 292] on div "Align risk response strategies with the organization's risk appetite, ensuring …" at bounding box center [783, 291] width 533 height 54
click at [517, 260] on input "b. Align risk response strategies with the organization's risk appetite, ensuri…" at bounding box center [517, 254] width 0 height 11
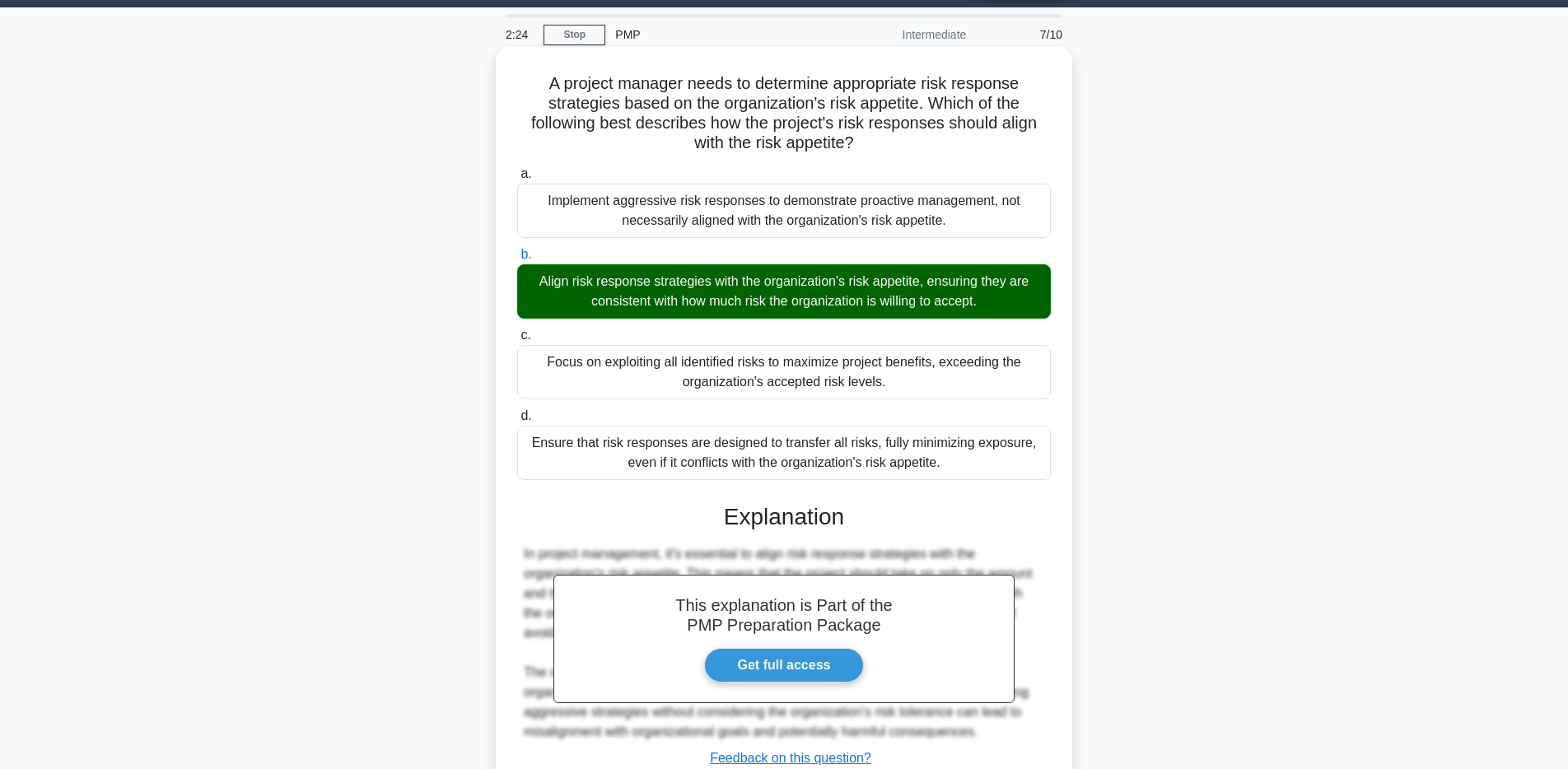
scroll to position [168, 0]
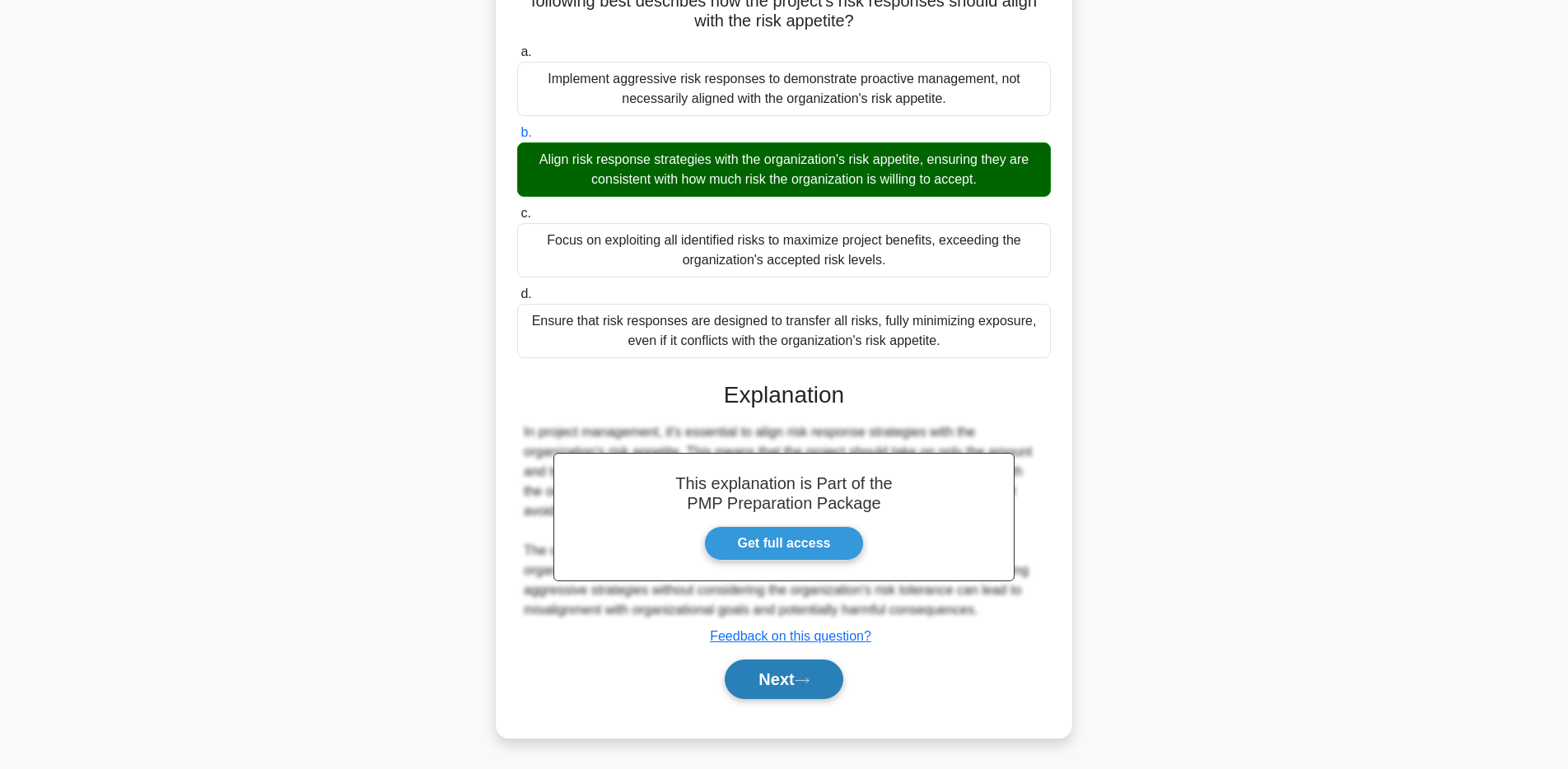
click at [773, 687] on button "Next" at bounding box center [784, 679] width 118 height 39
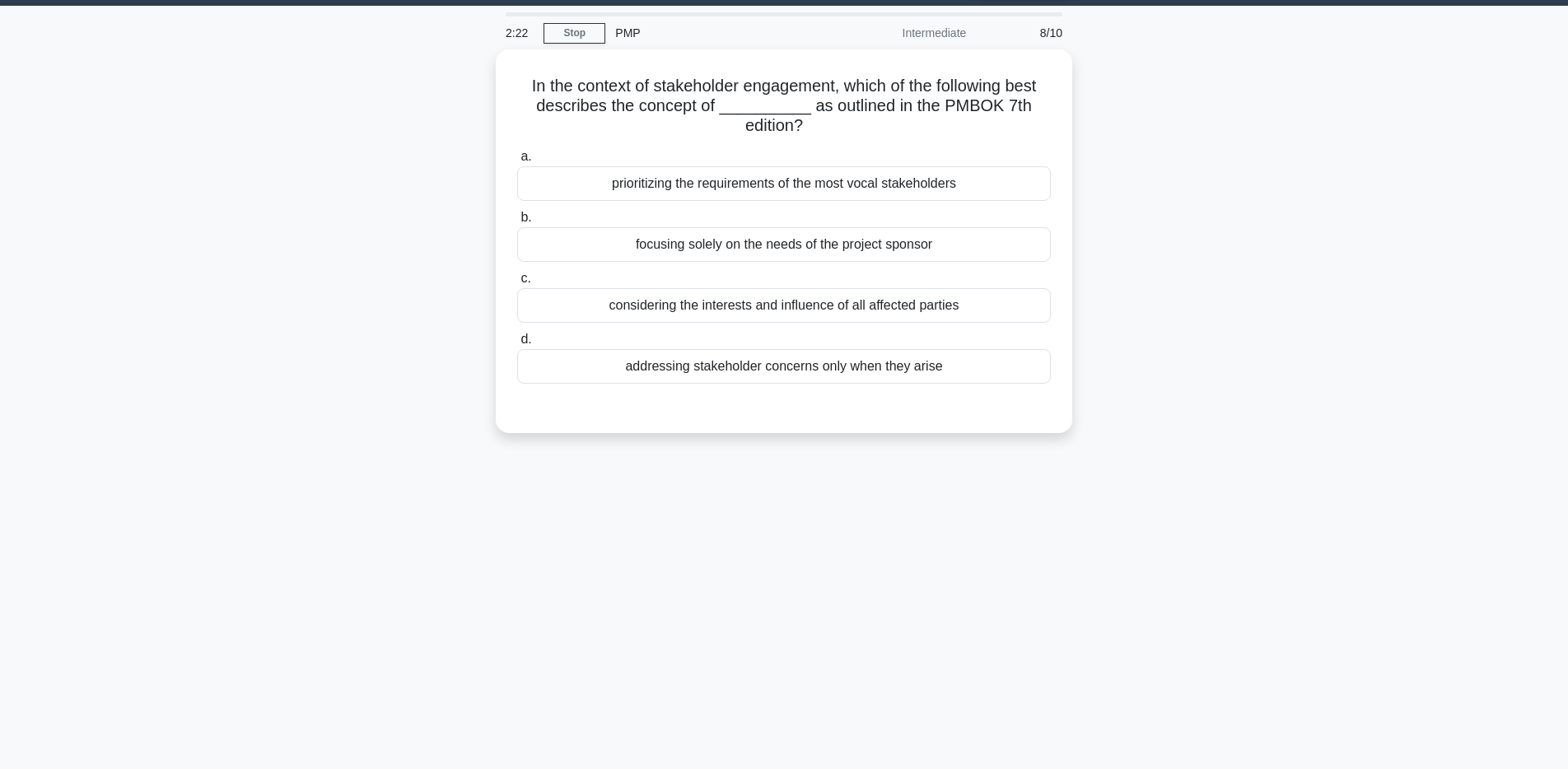
scroll to position [0, 0]
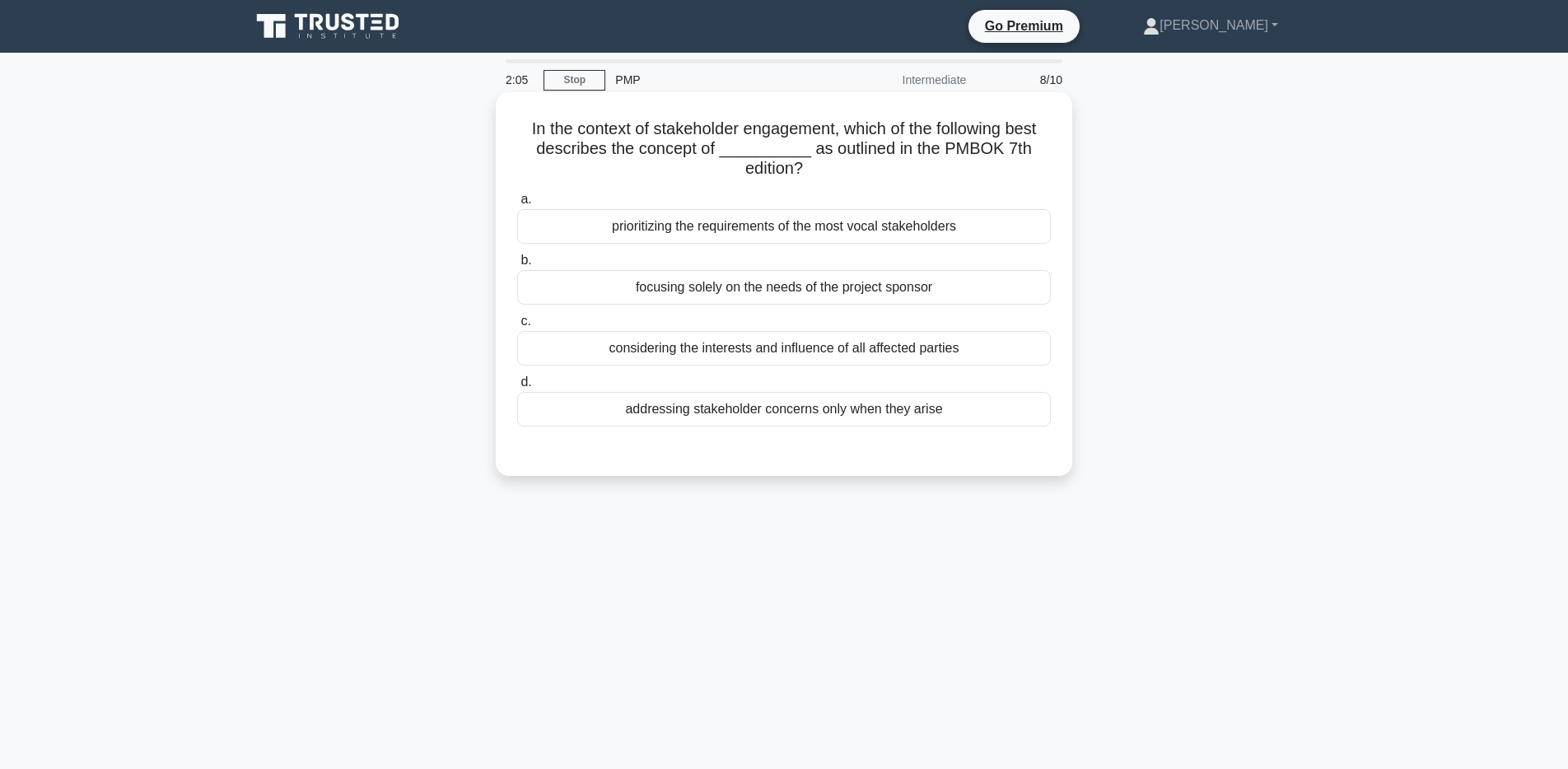
click at [825, 406] on div "addressing stakeholder concerns only when they arise" at bounding box center [783, 409] width 533 height 34
click at [517, 387] on input "d. addressing stakeholder concerns only when they arise" at bounding box center [517, 382] width 0 height 11
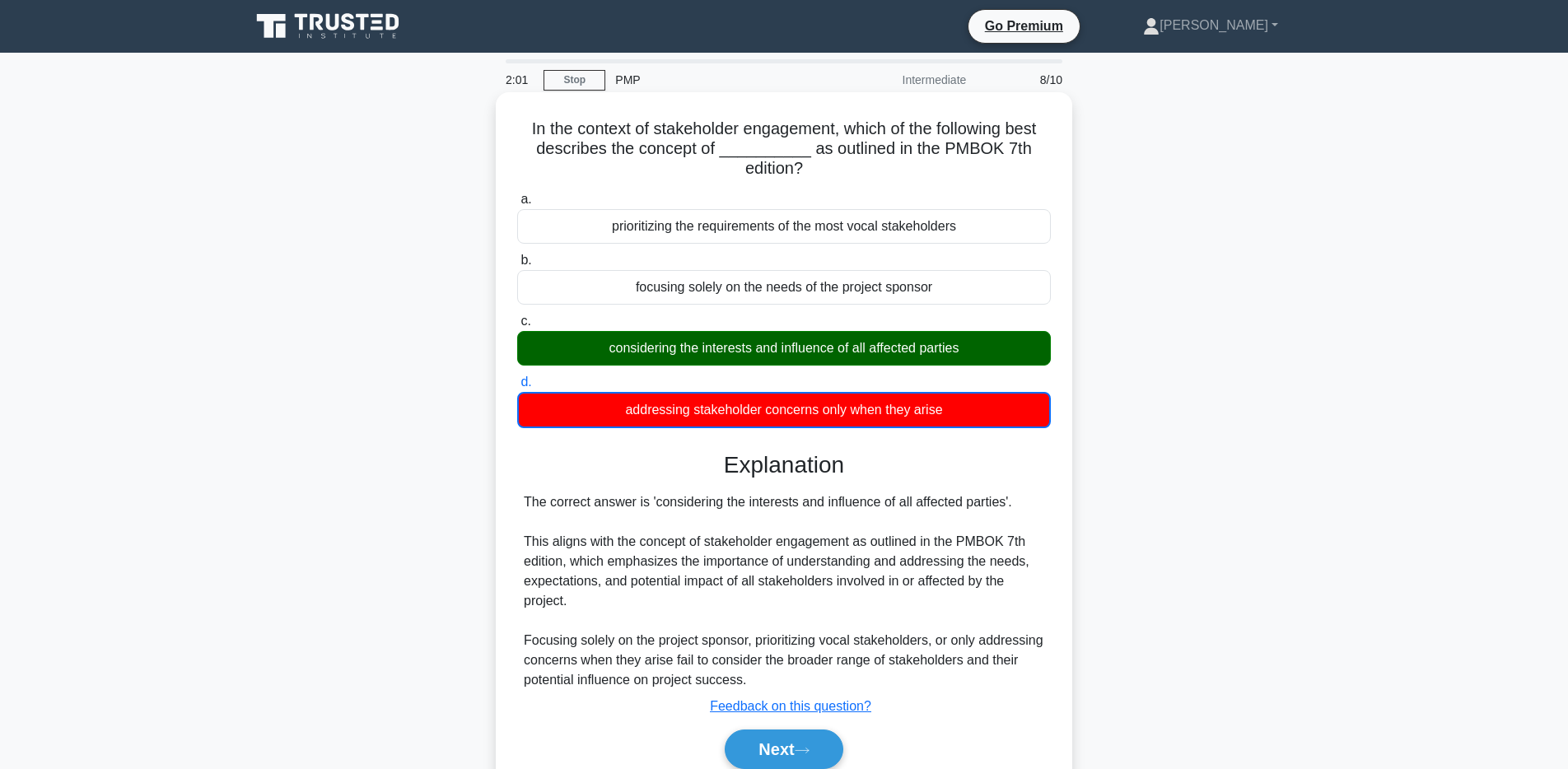
scroll to position [120, 0]
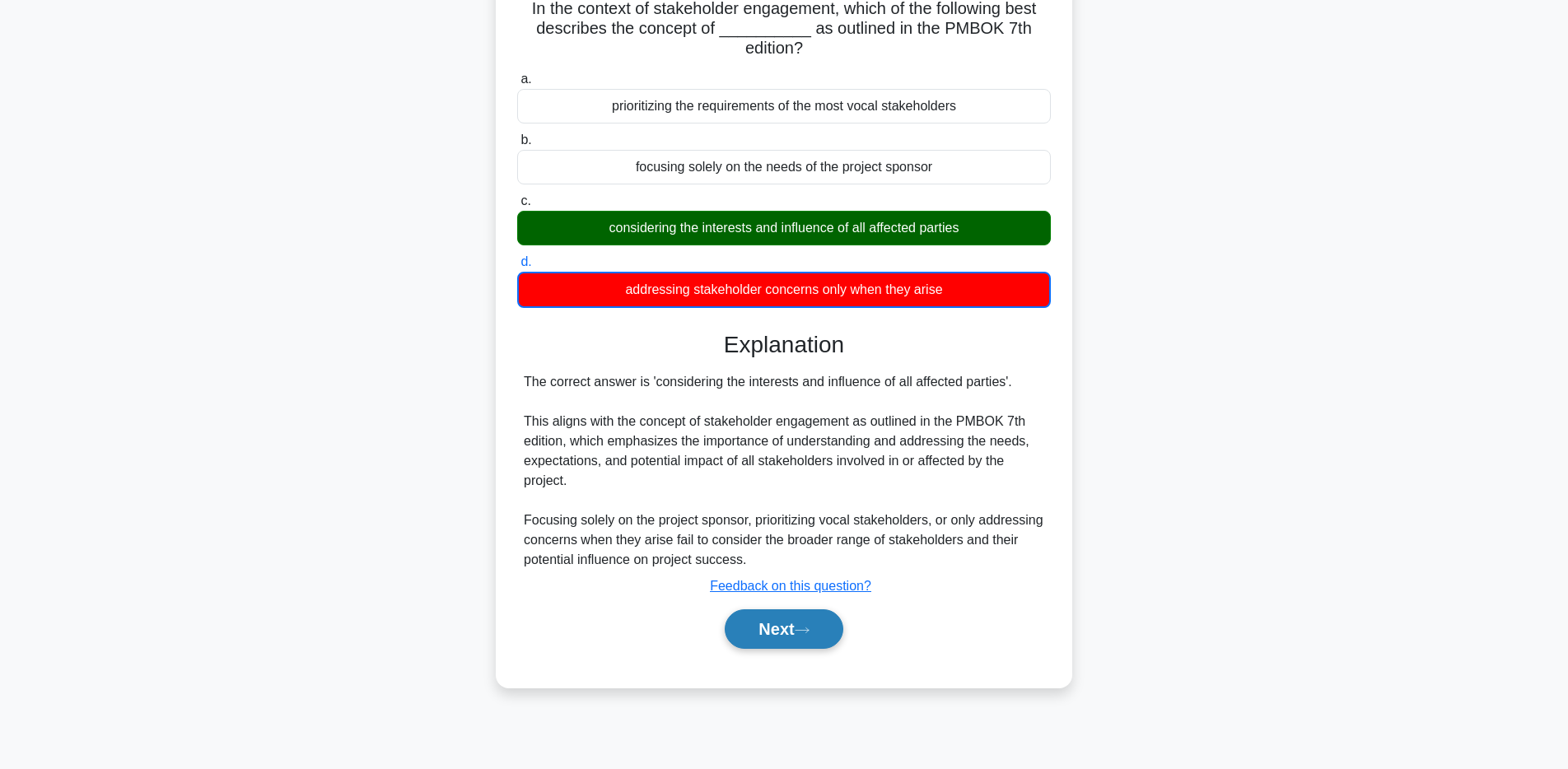
click at [780, 633] on button "Next" at bounding box center [784, 629] width 118 height 39
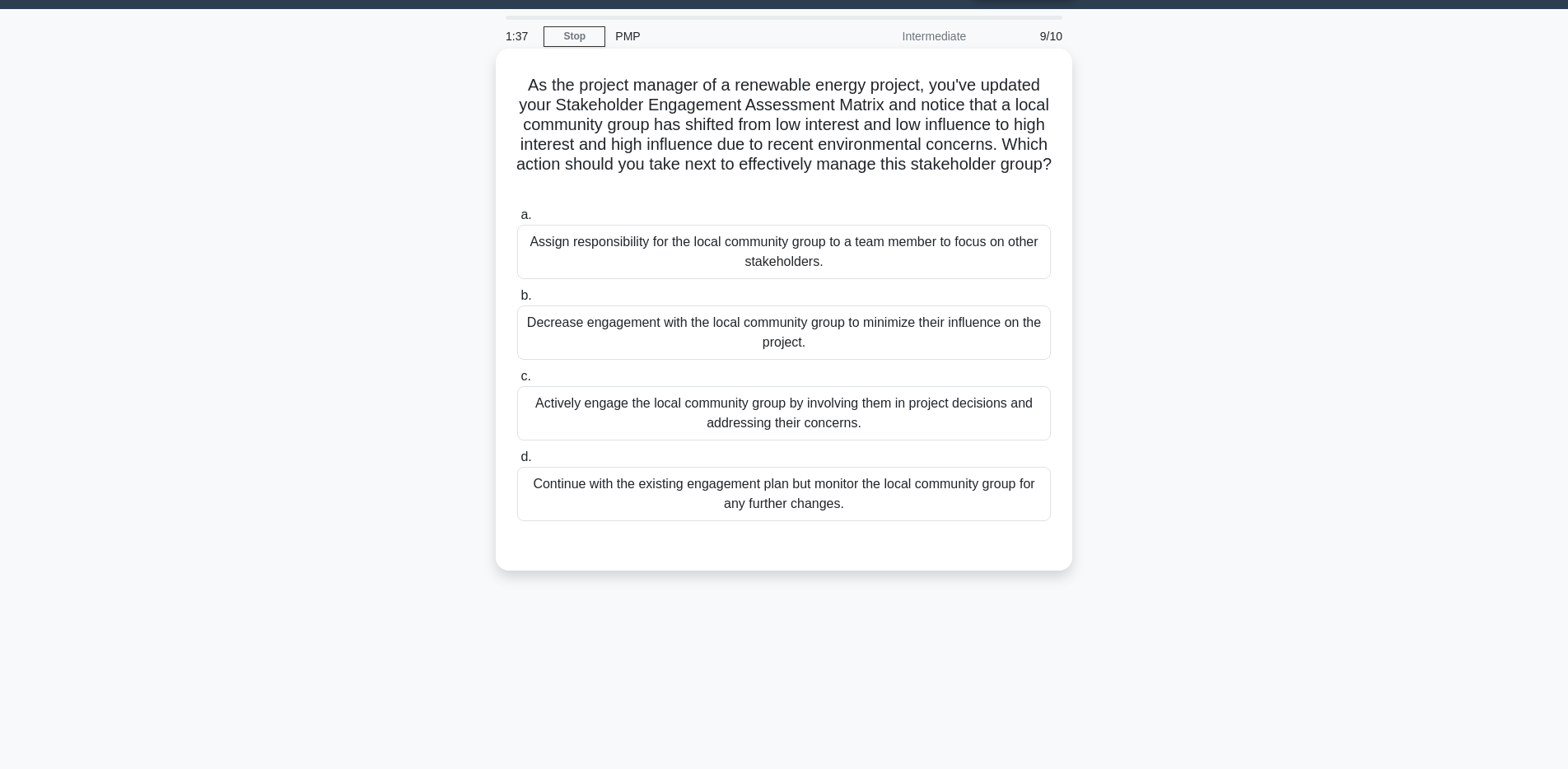
scroll to position [48, 0]
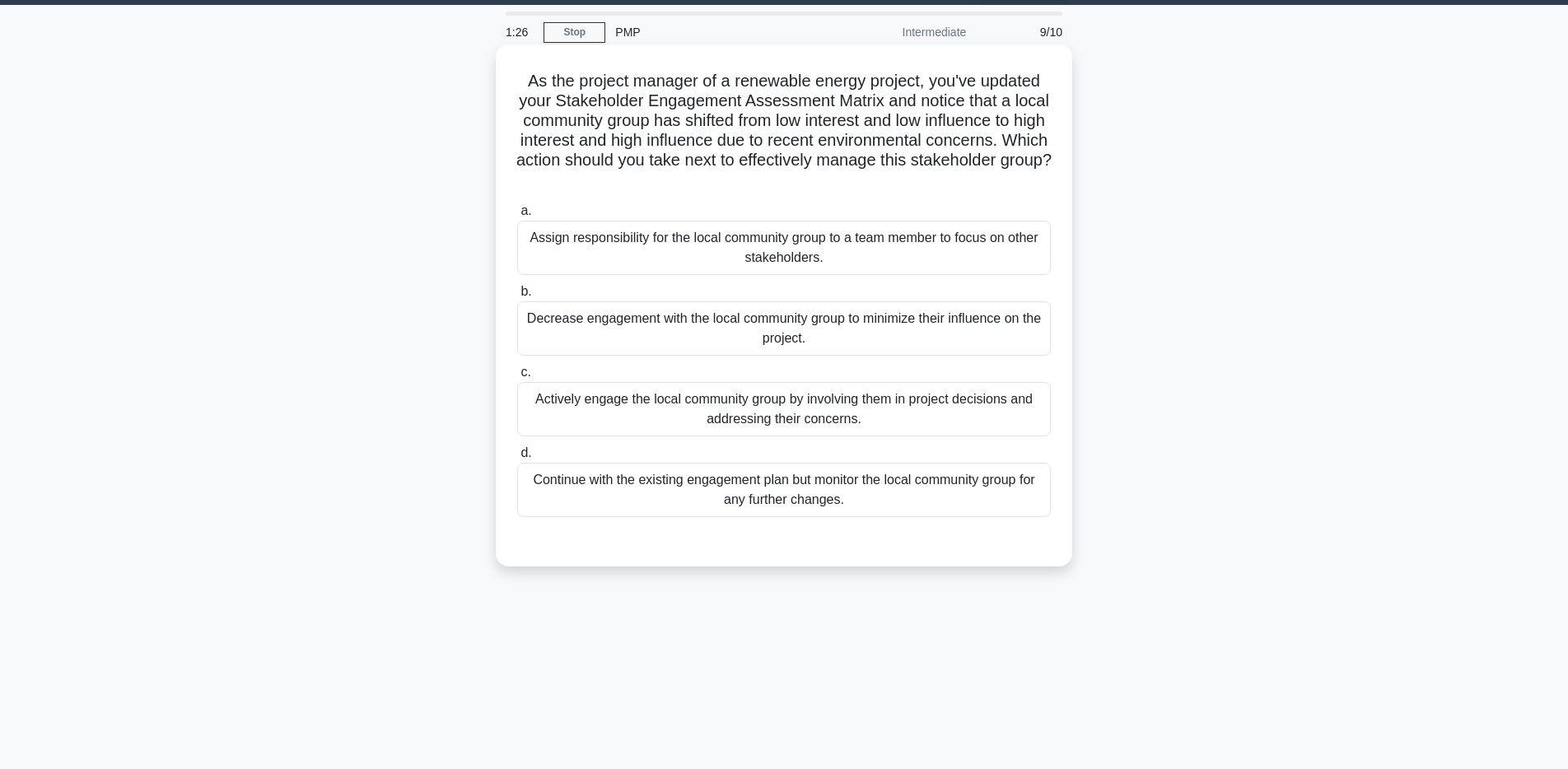
click at [817, 491] on div "Continue with the existing engagement plan but monitor the local community grou…" at bounding box center [783, 489] width 533 height 54
click at [517, 458] on input "d. Continue with the existing engagement plan but monitor the local community g…" at bounding box center [517, 453] width 0 height 11
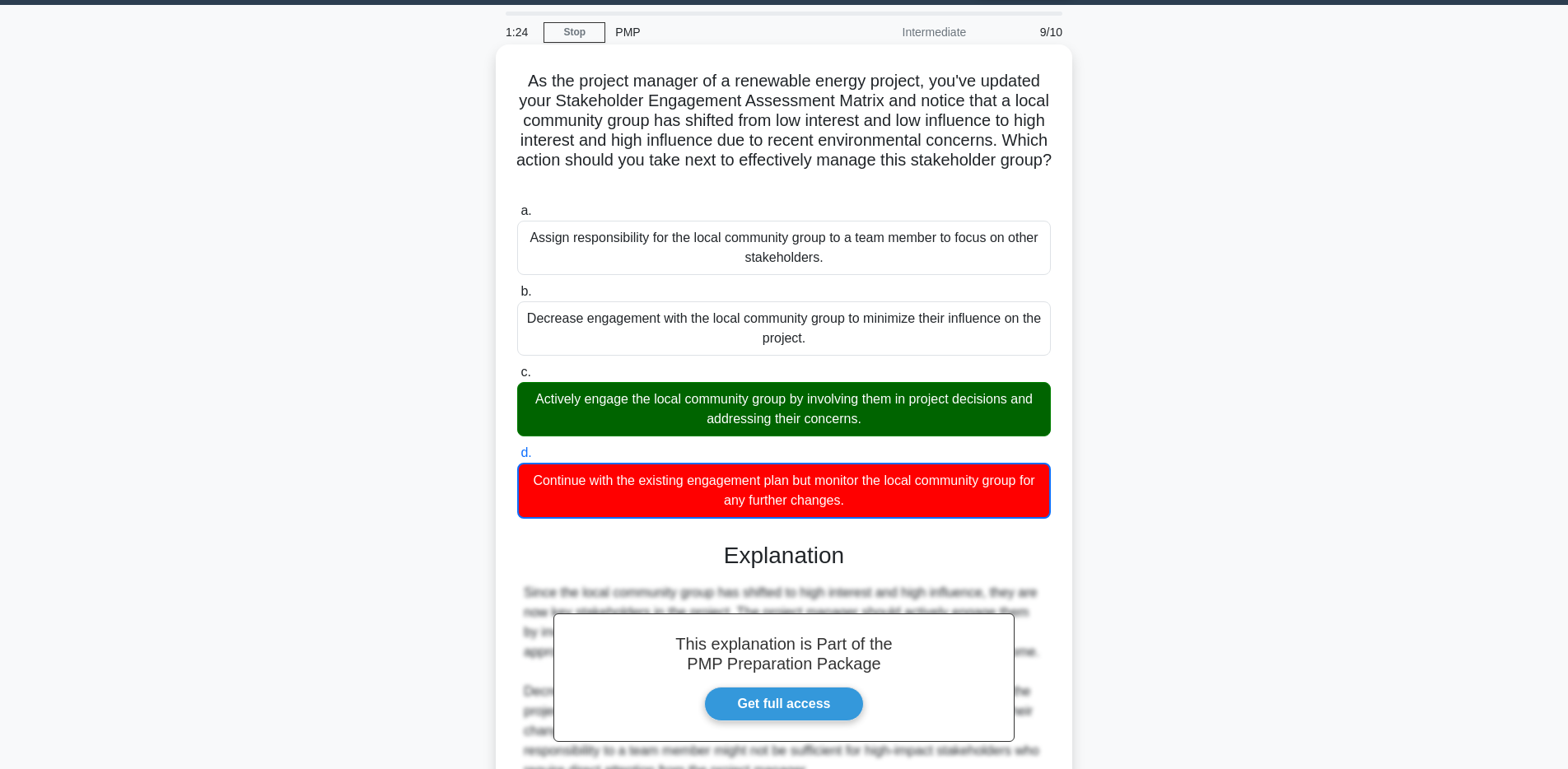
scroll to position [209, 0]
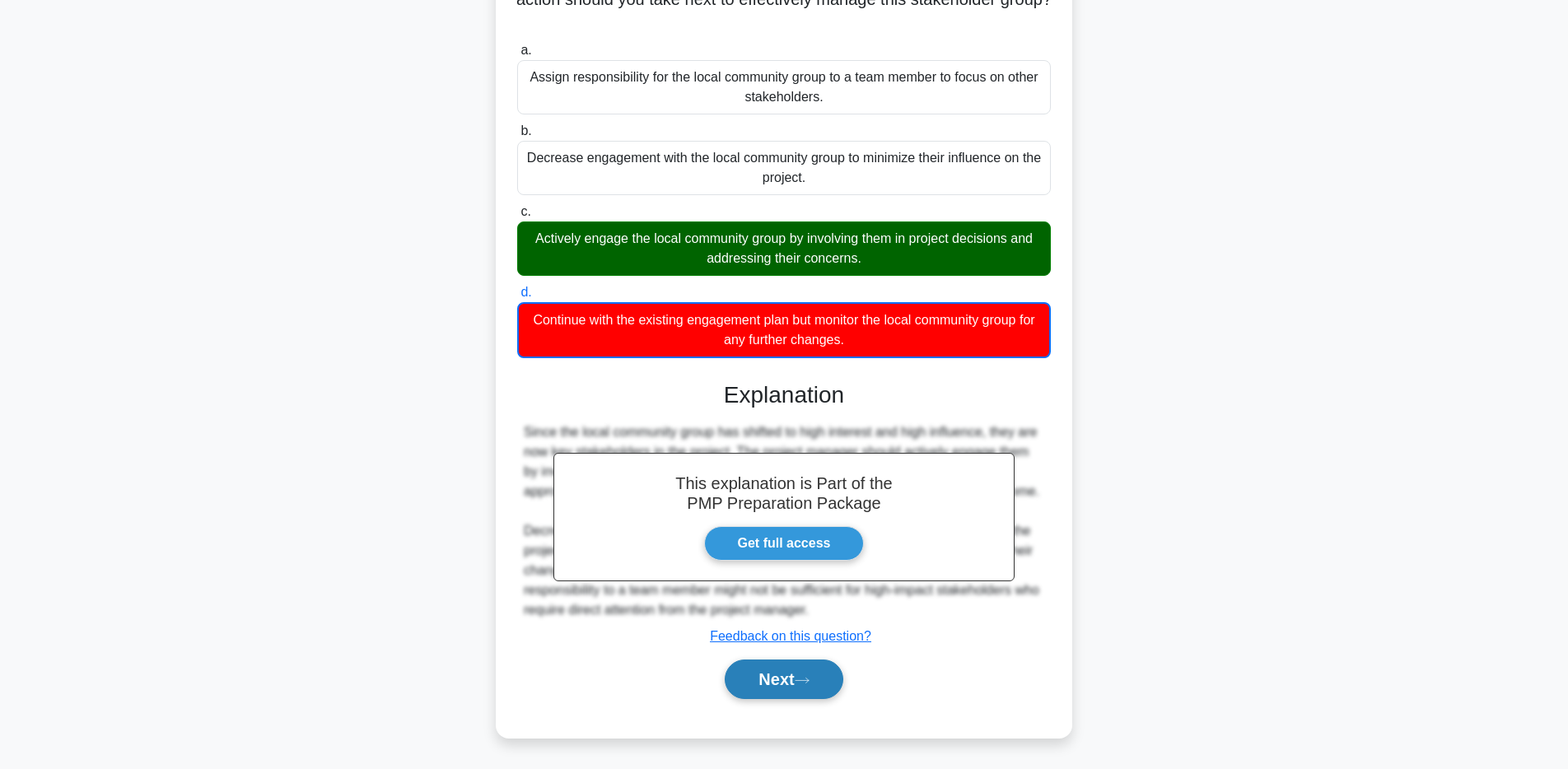
click at [778, 689] on button "Next" at bounding box center [784, 679] width 118 height 39
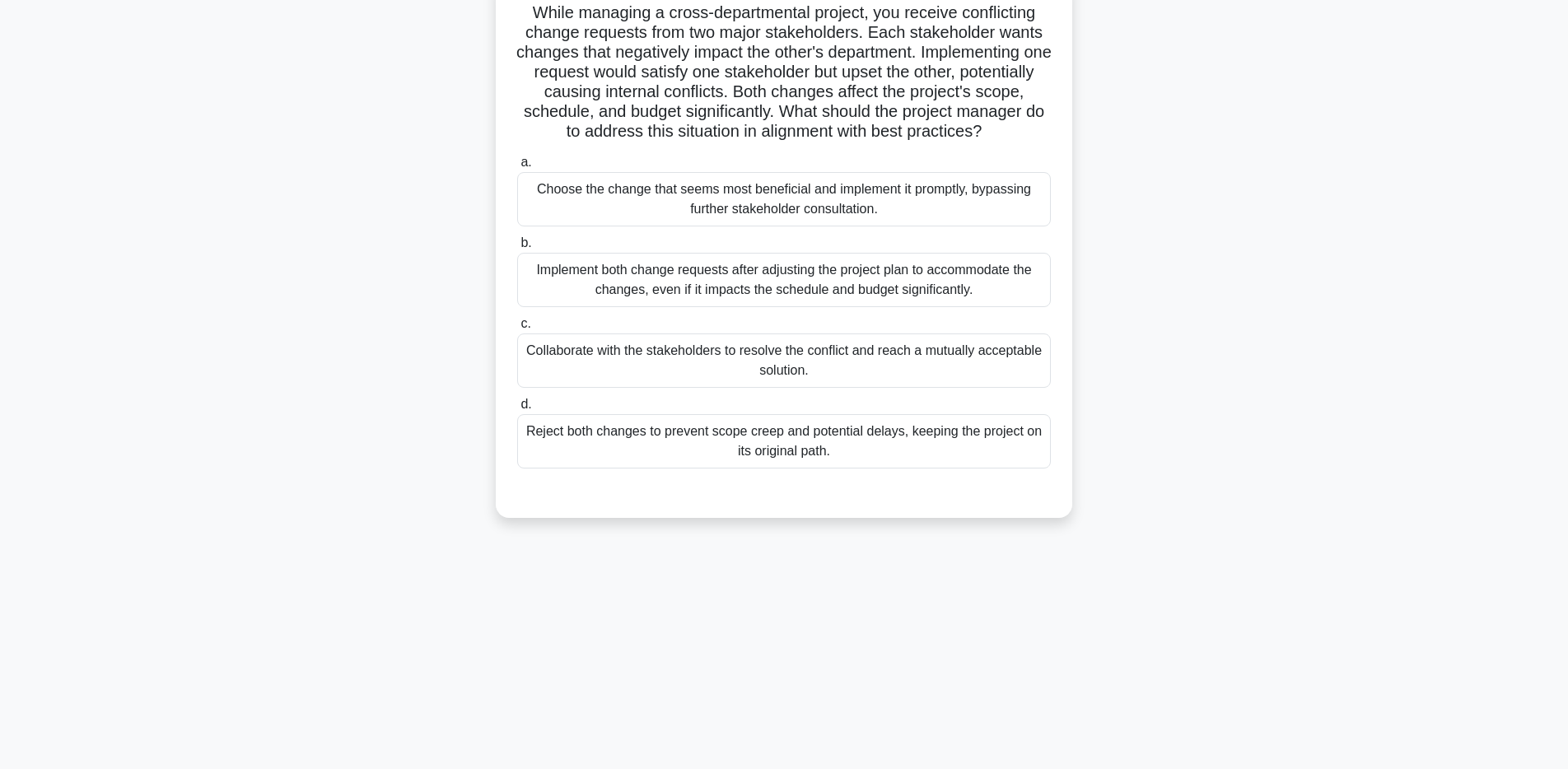
scroll to position [0, 0]
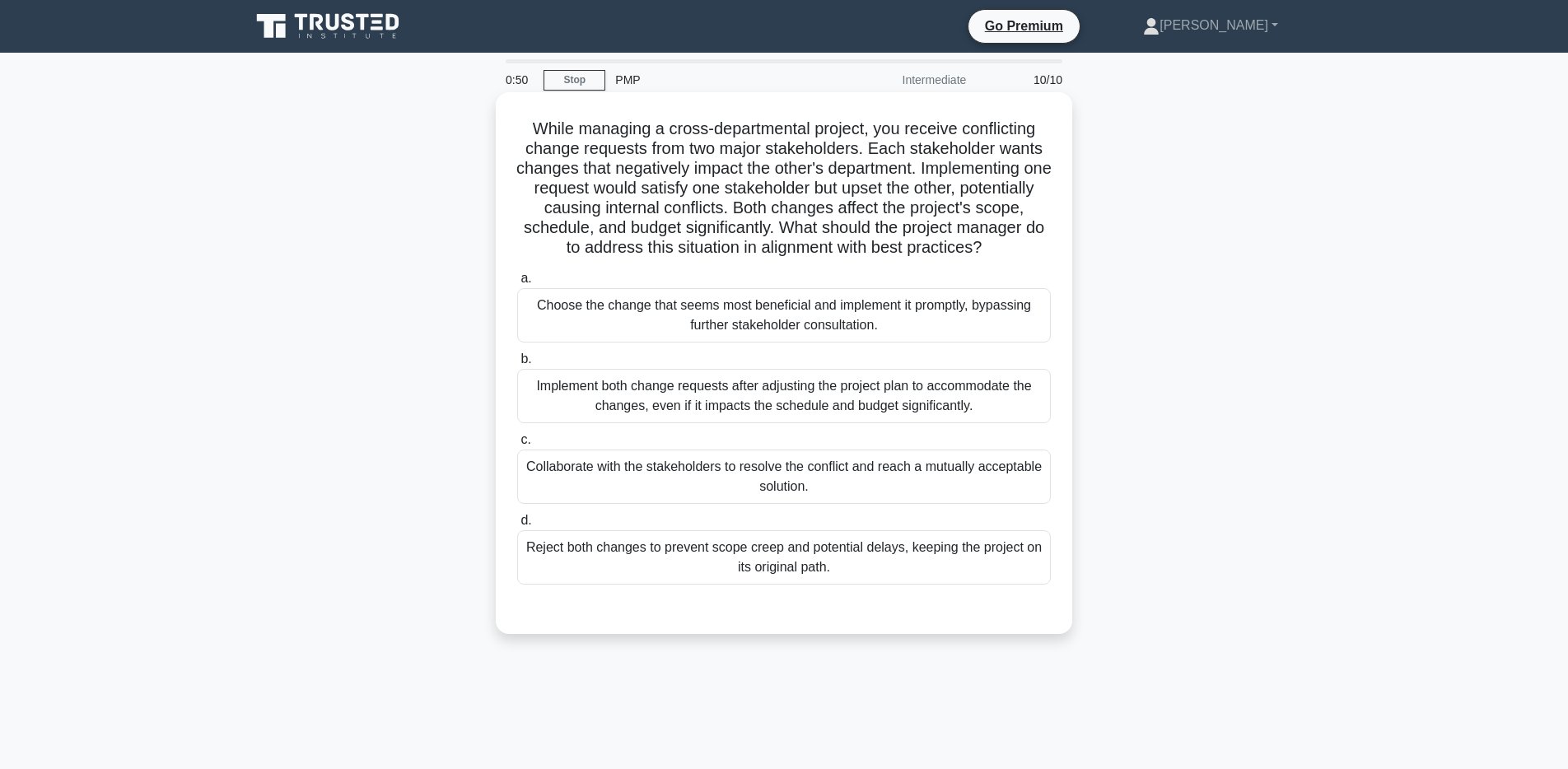
click at [841, 498] on div "Collaborate with the stakeholders to resolve the conflict and reach a mutually …" at bounding box center [783, 476] width 533 height 54
click at [517, 445] on input "c. Collaborate with the stakeholders to resolve the conflict and reach a mutual…" at bounding box center [517, 440] width 0 height 11
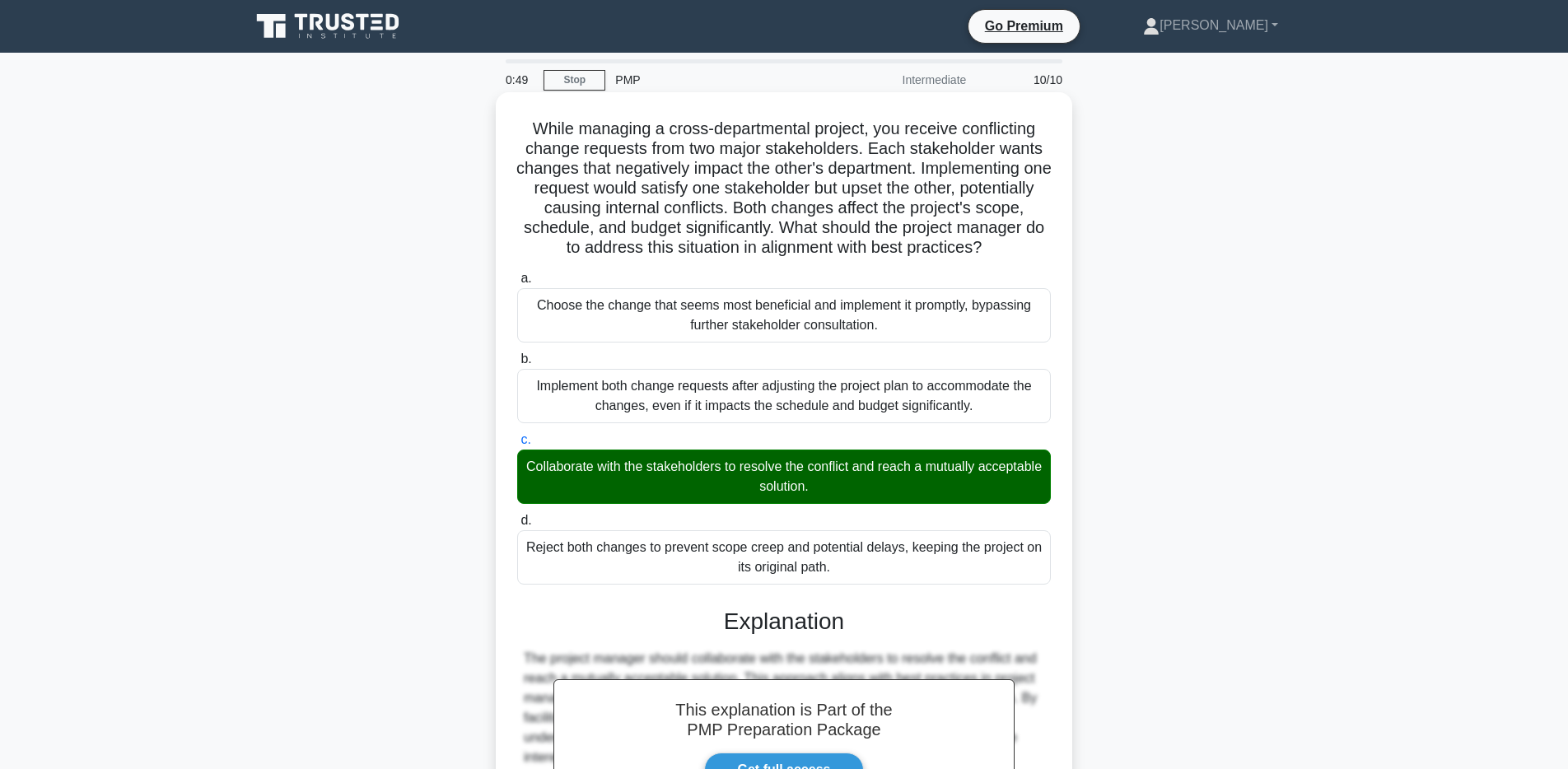
scroll to position [267, 0]
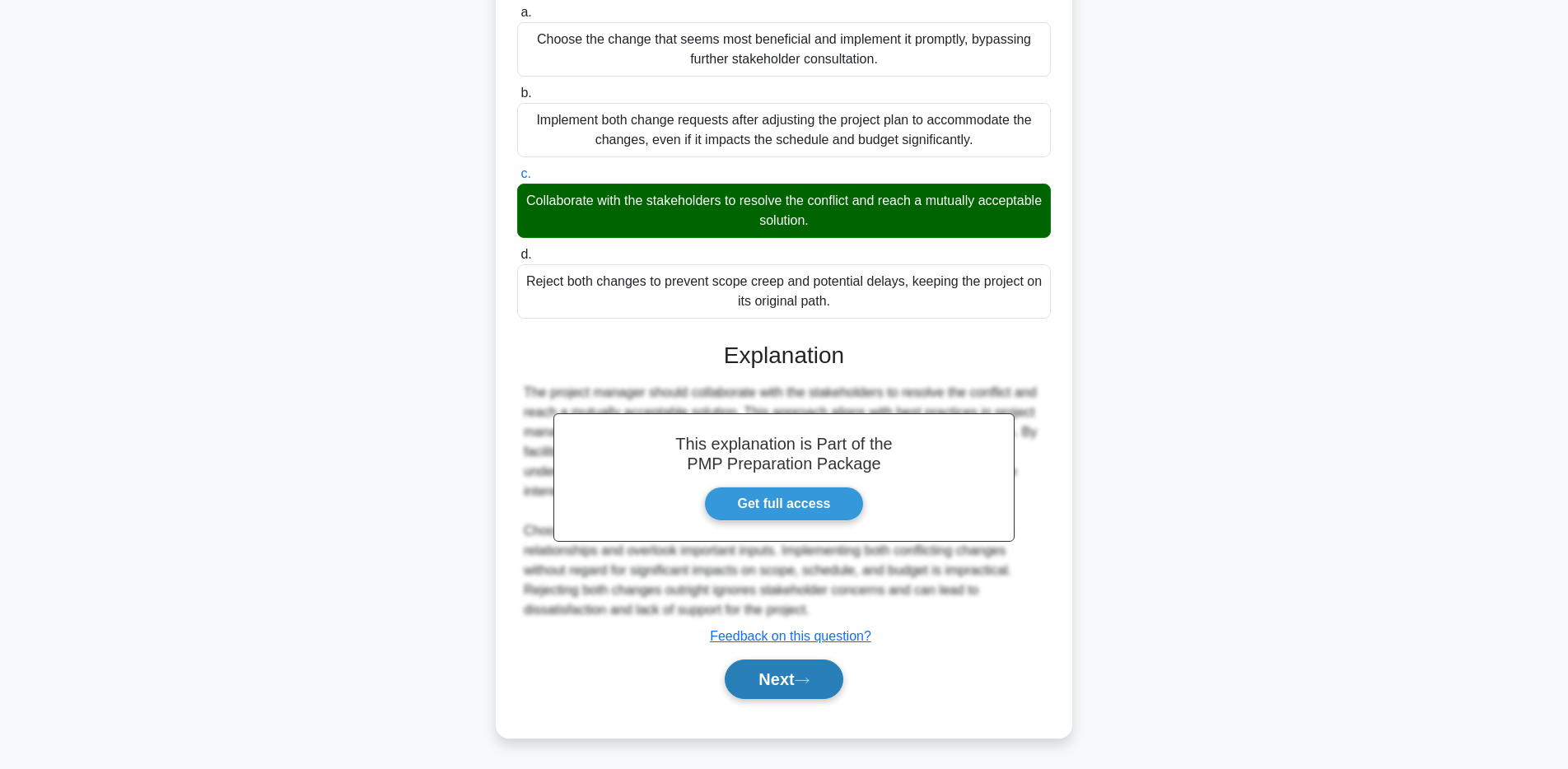
click at [810, 680] on icon at bounding box center [801, 680] width 15 height 9
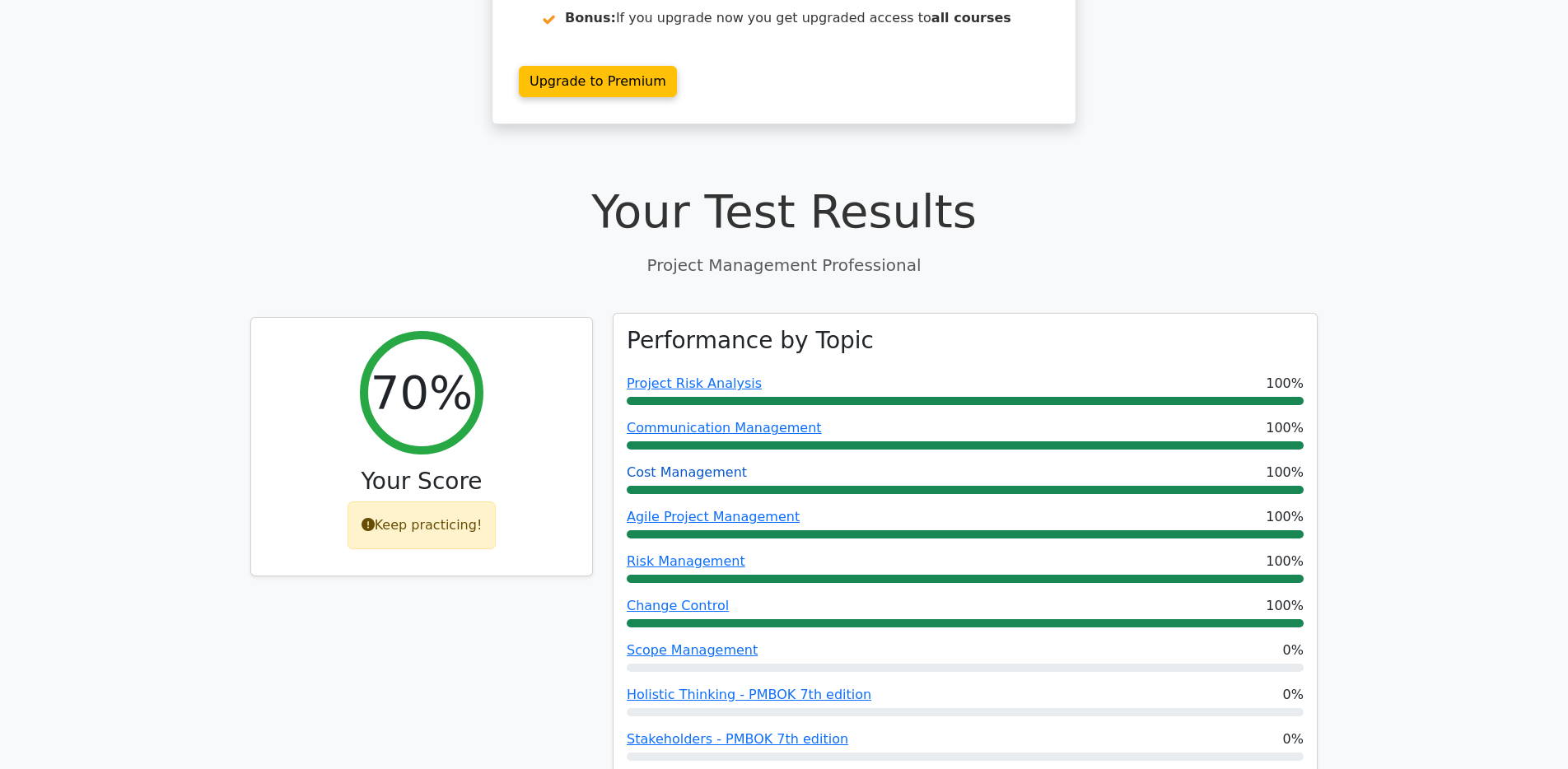
scroll to position [557, 0]
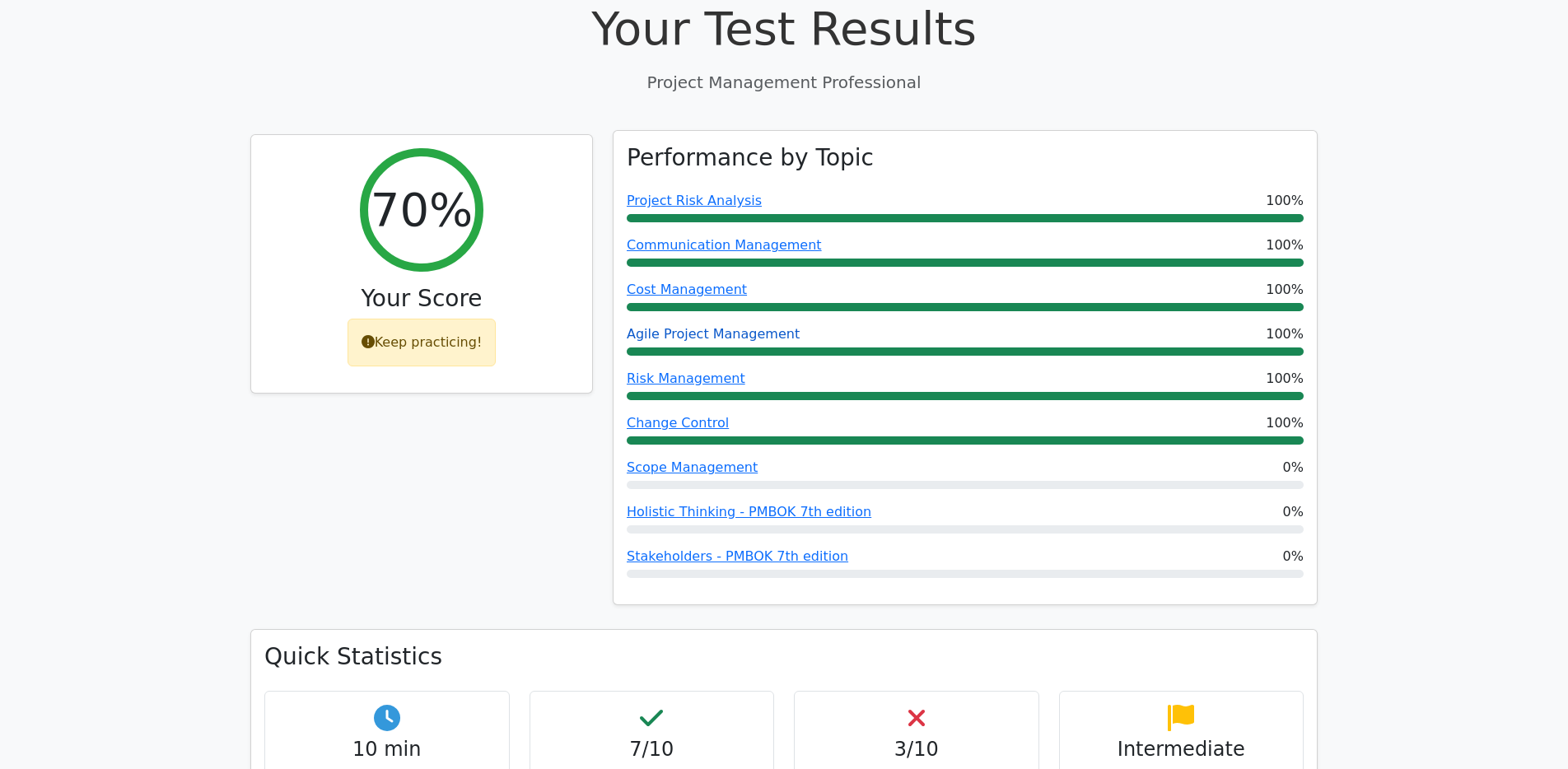
click at [680, 326] on link "Agile Project Management" at bounding box center [713, 334] width 173 height 15
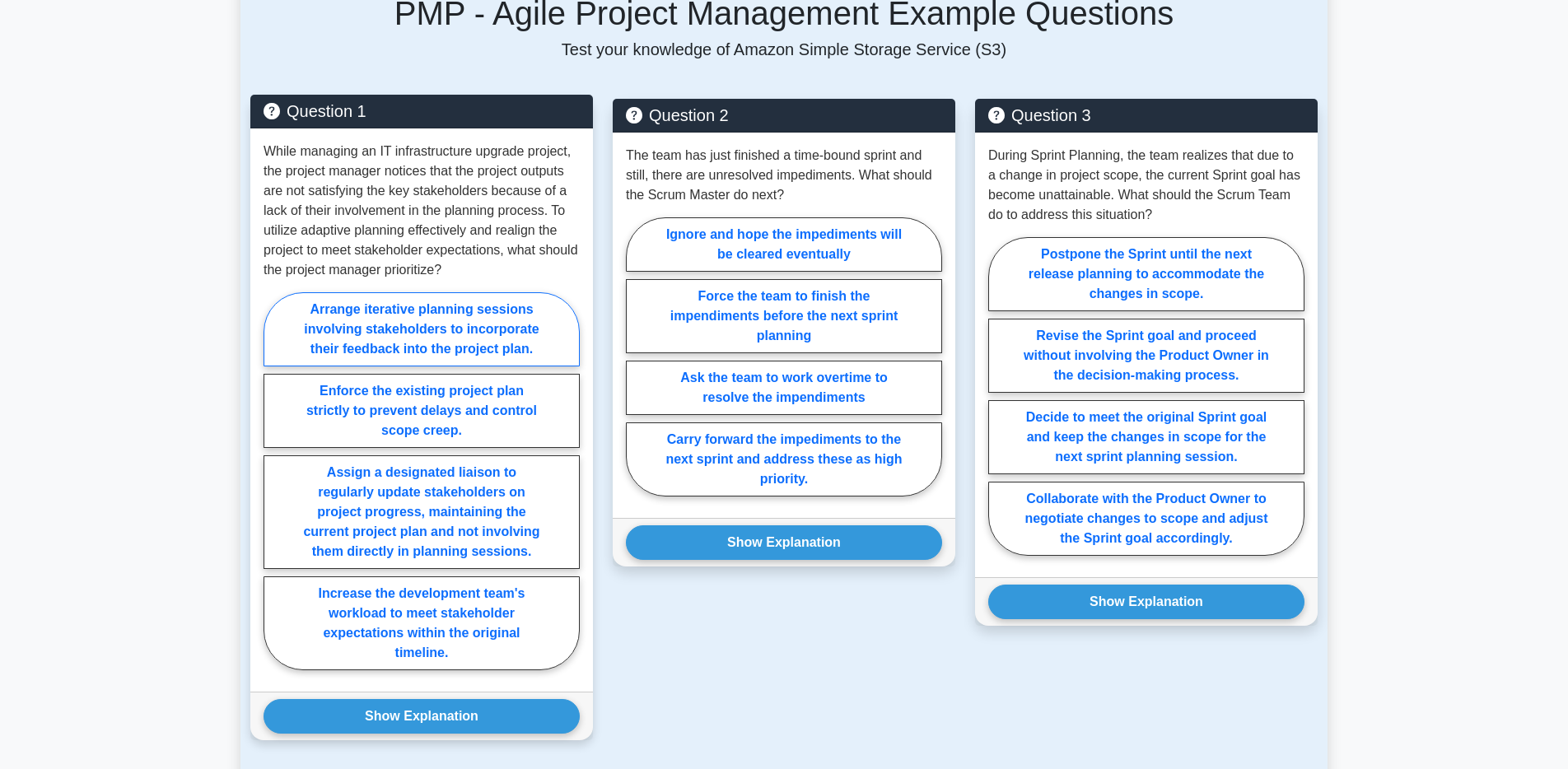
scroll to position [1093, 0]
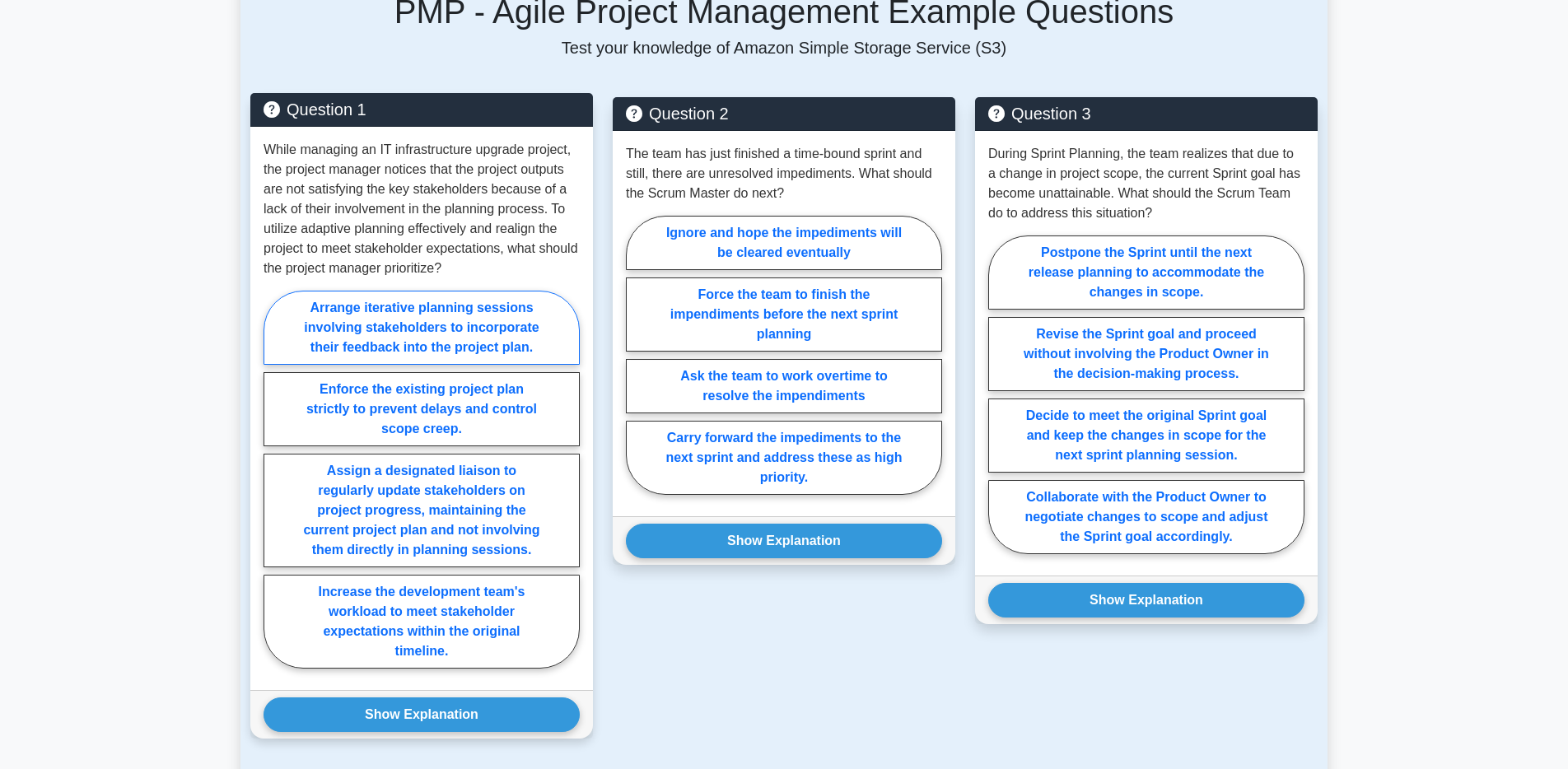
click at [447, 332] on label "Arrange iterative planning sessions involving stakeholders to incorporate their…" at bounding box center [421, 328] width 316 height 74
click at [274, 479] on input "Arrange iterative planning sessions involving stakeholders to incorporate their…" at bounding box center [269, 484] width 11 height 11
radio input "true"
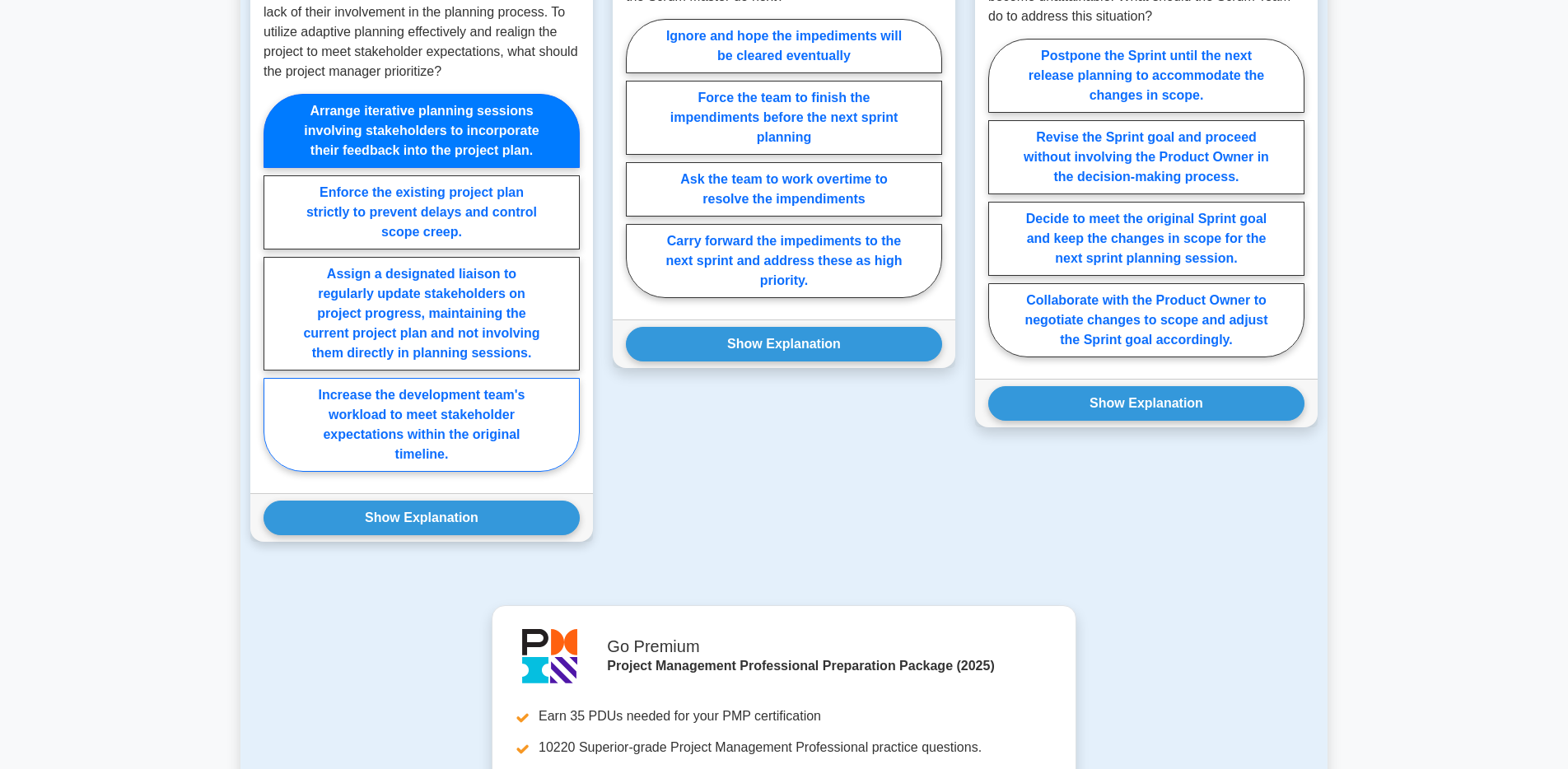
scroll to position [1306, 0]
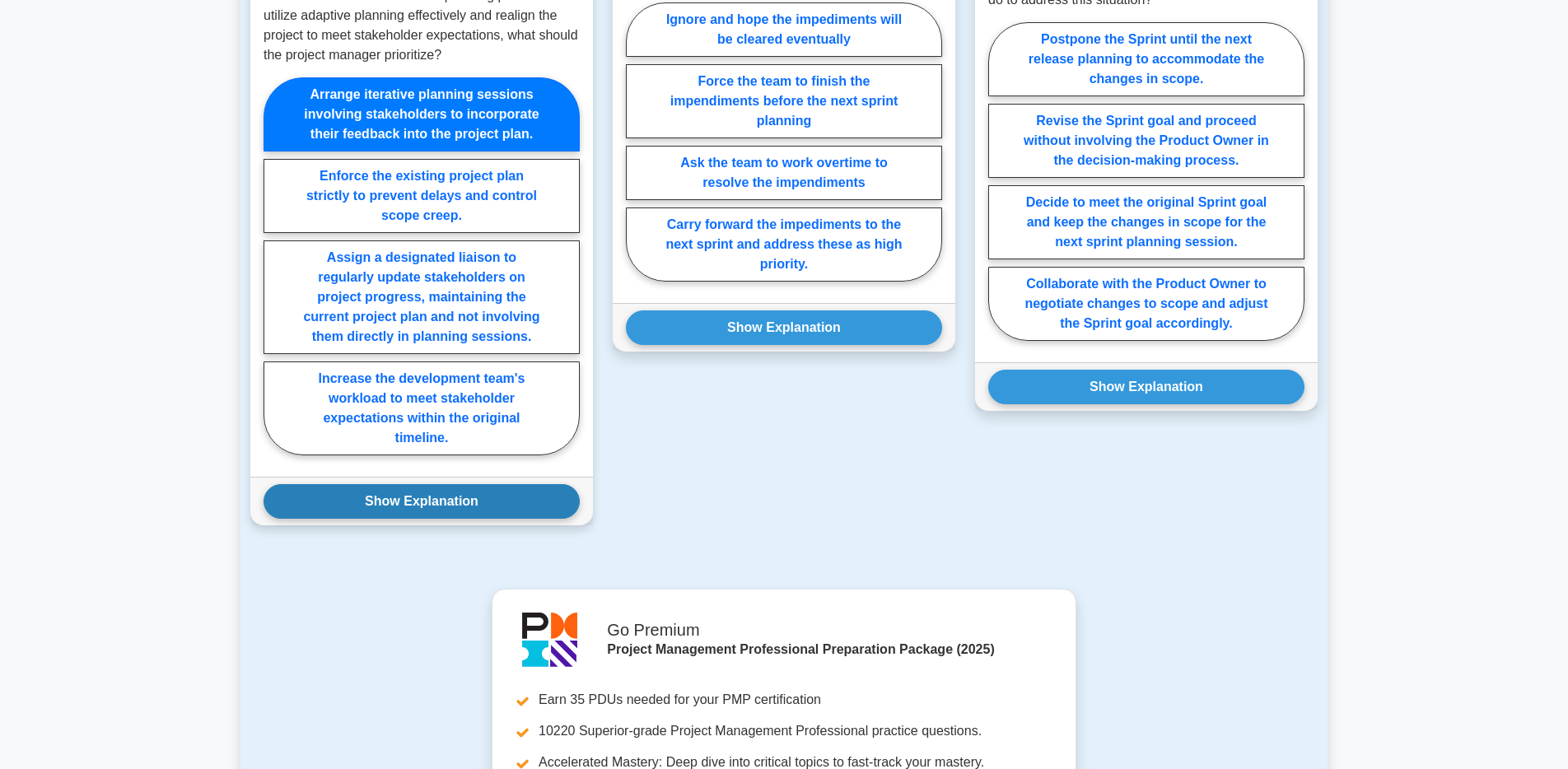
click at [424, 500] on button "Show Explanation" at bounding box center [421, 501] width 316 height 34
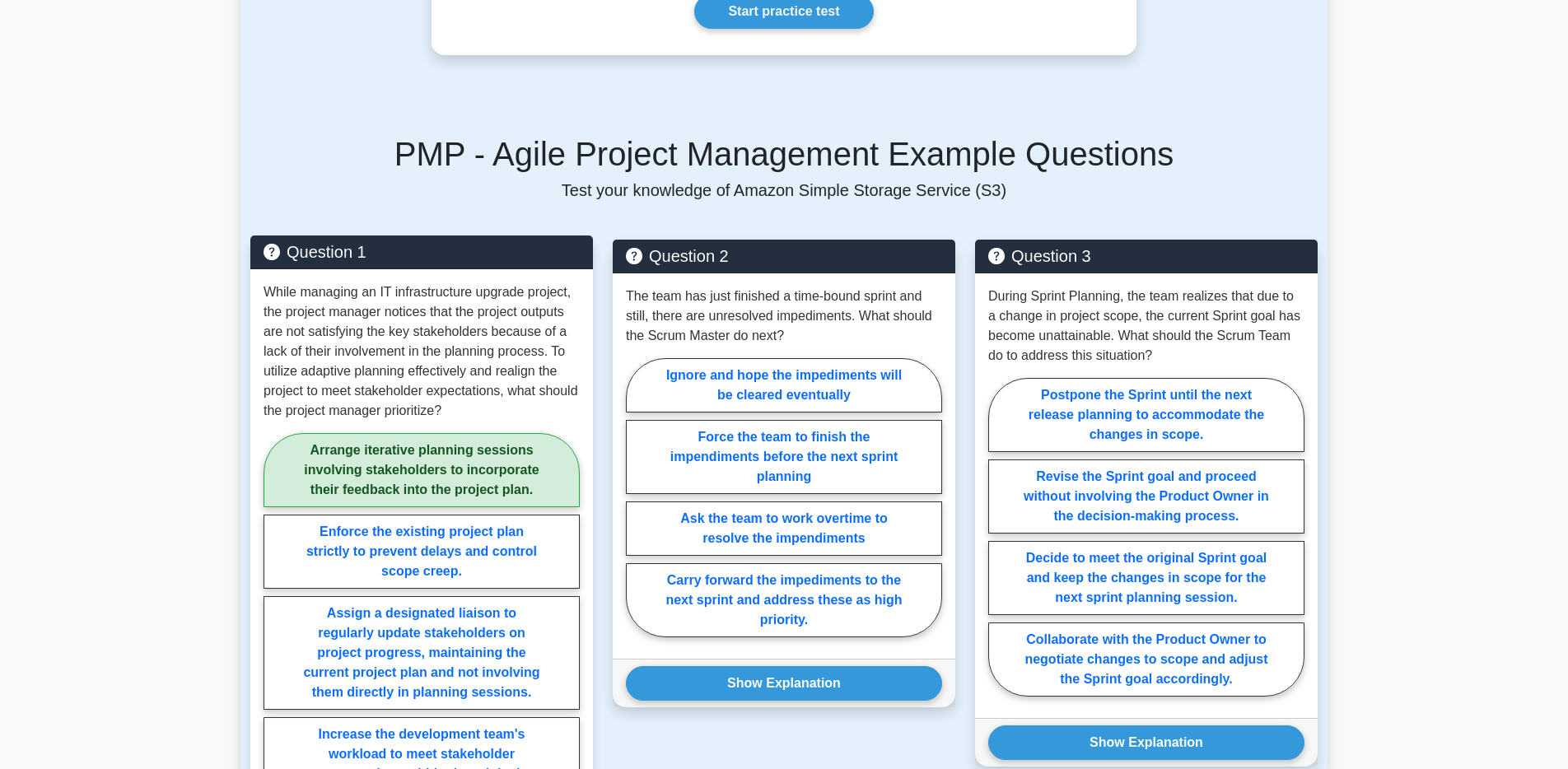
scroll to position [949, 0]
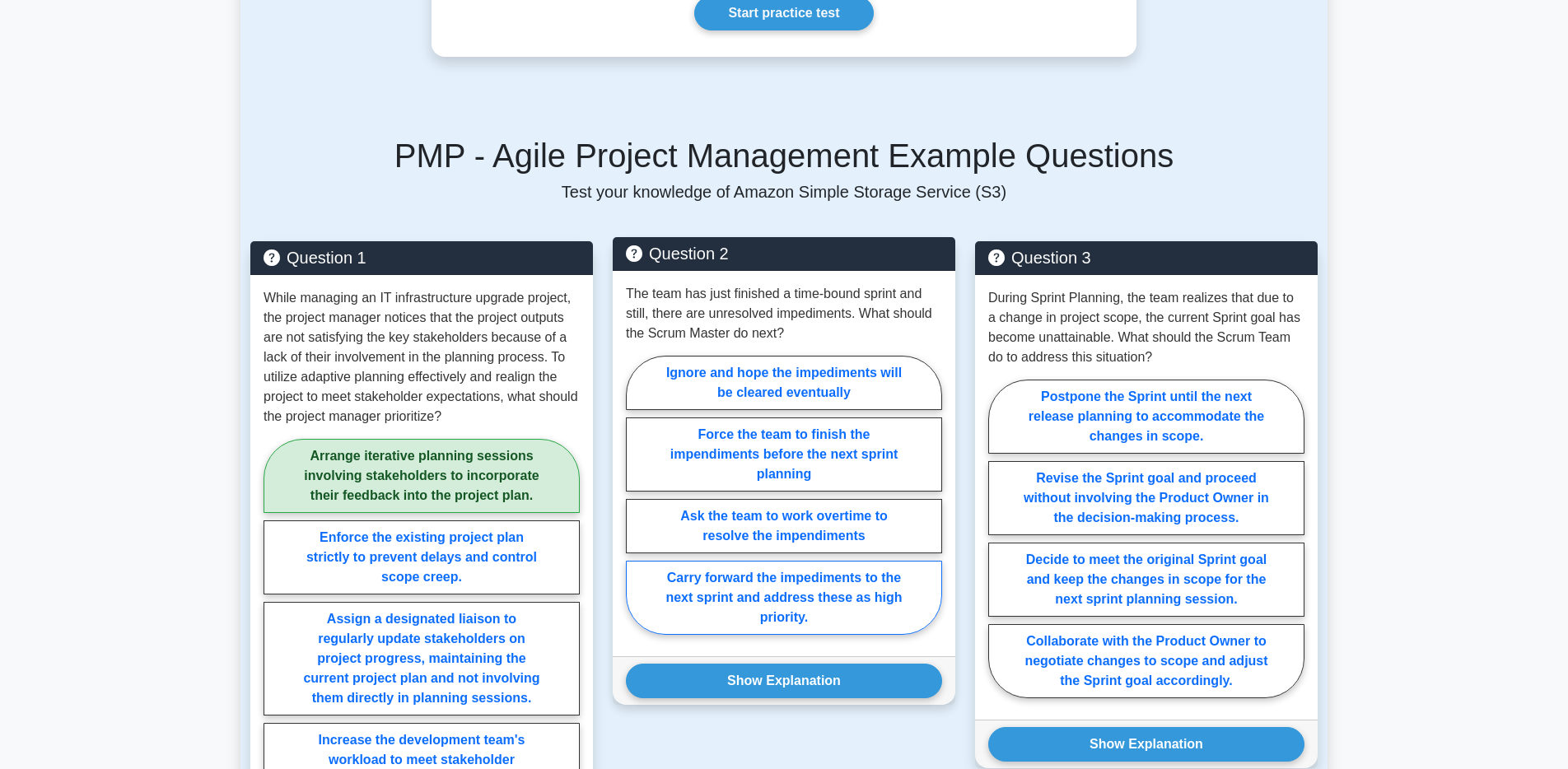
click at [810, 609] on label "Carry forward the impediments to the next sprint and address these as high prio…" at bounding box center [783, 597] width 316 height 74
click at [637, 506] on input "Carry forward the impediments to the next sprint and address these as high prio…" at bounding box center [631, 500] width 11 height 11
radio input "true"
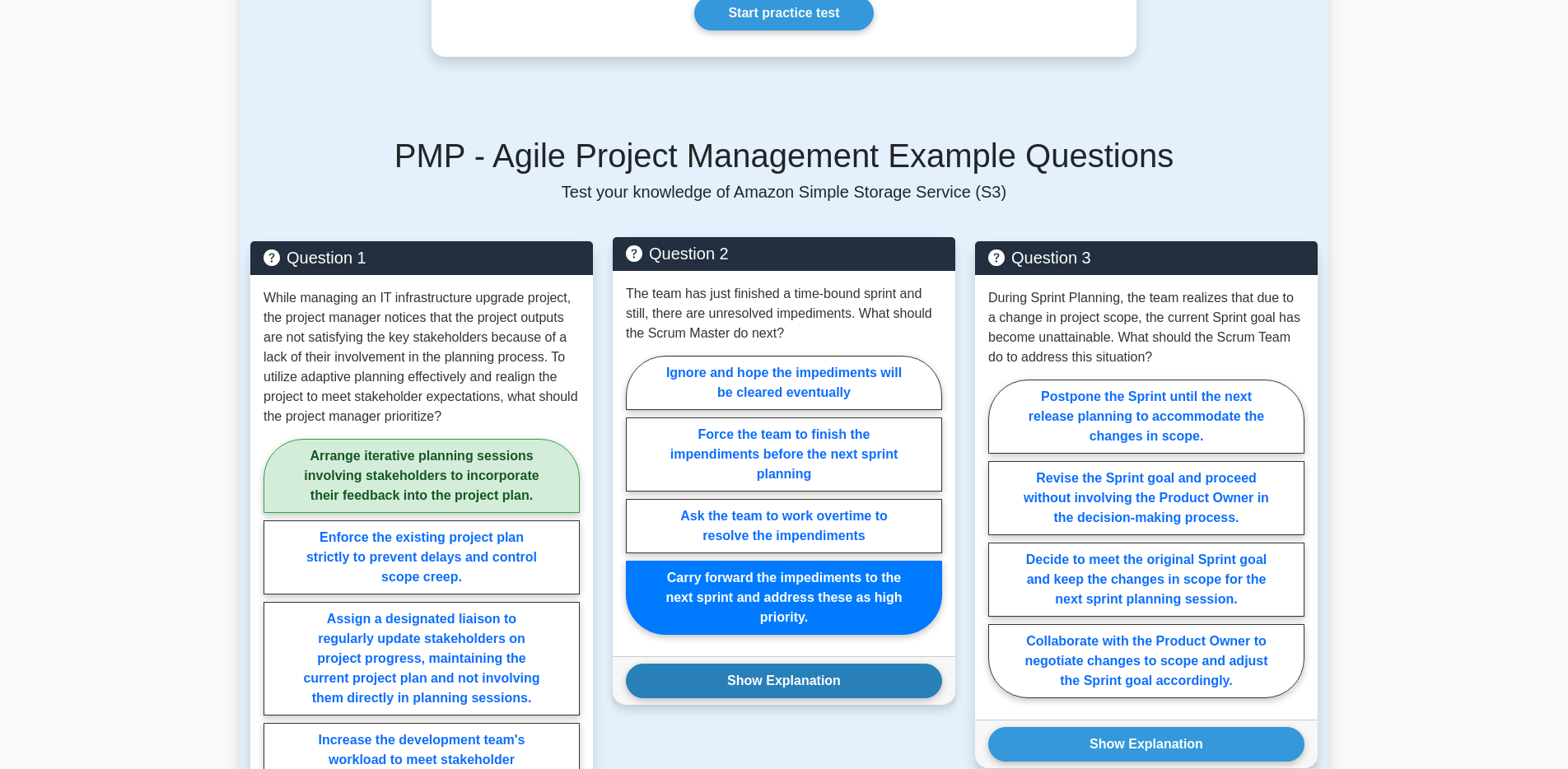
click at [801, 685] on button "Show Explanation" at bounding box center [783, 680] width 316 height 34
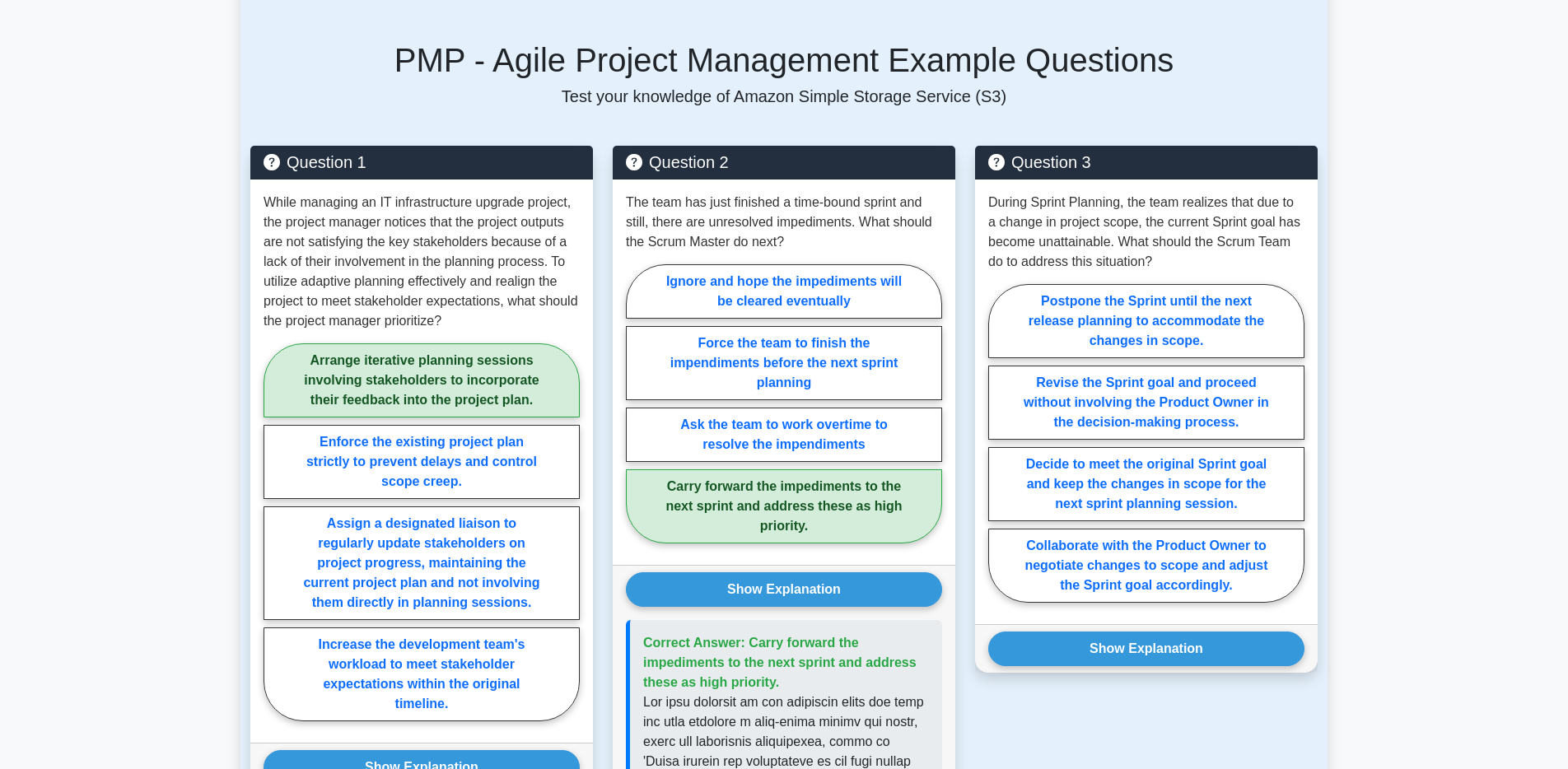
scroll to position [1046, 0]
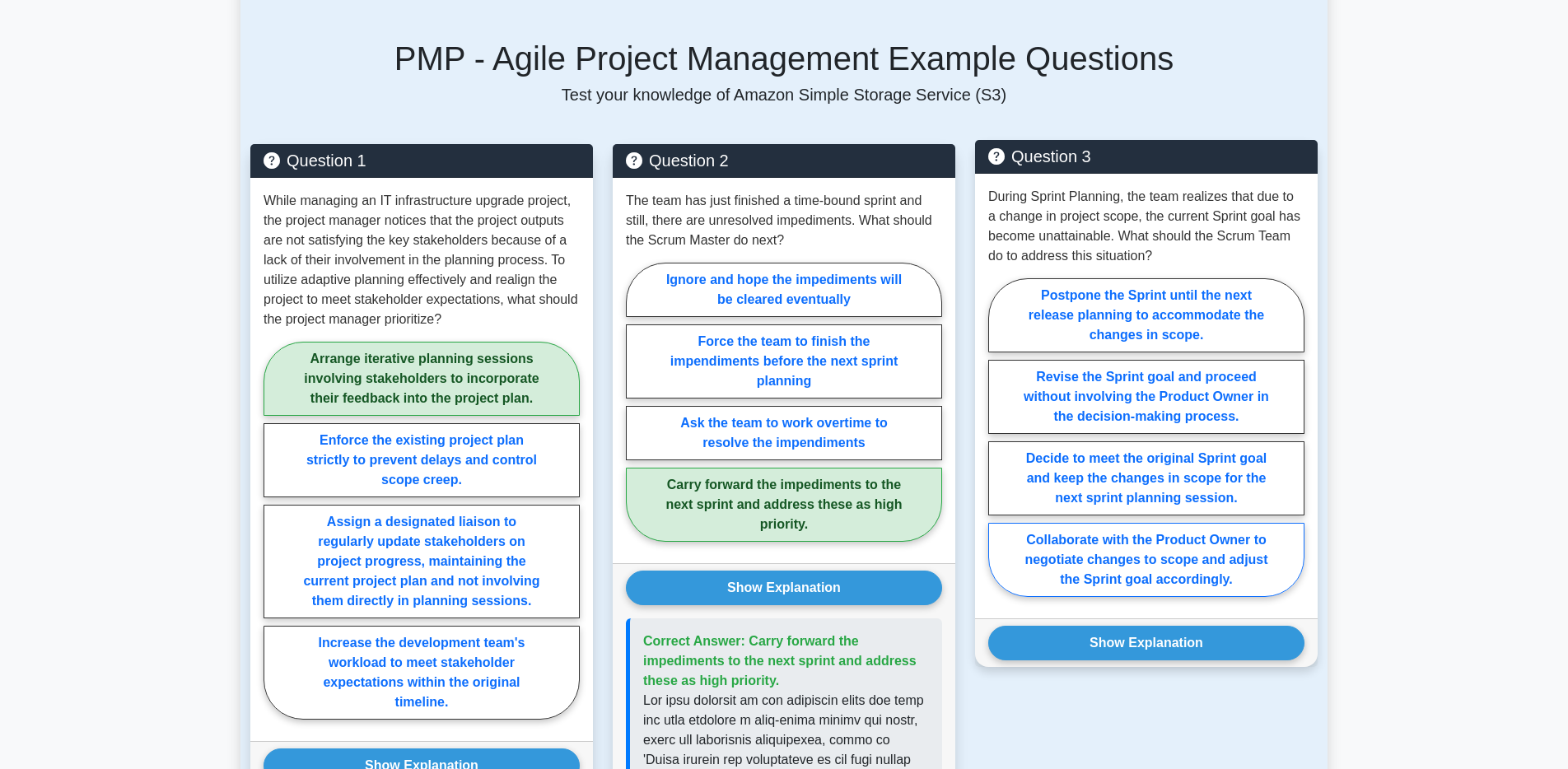
click at [1156, 574] on label "Collaborate with the Product Owner to negotiate changes to scope and adjust the…" at bounding box center [1145, 559] width 316 height 74
click at [999, 447] on input "Collaborate with the Product Owner to negotiate changes to scope and adjust the…" at bounding box center [993, 442] width 11 height 11
radio input "true"
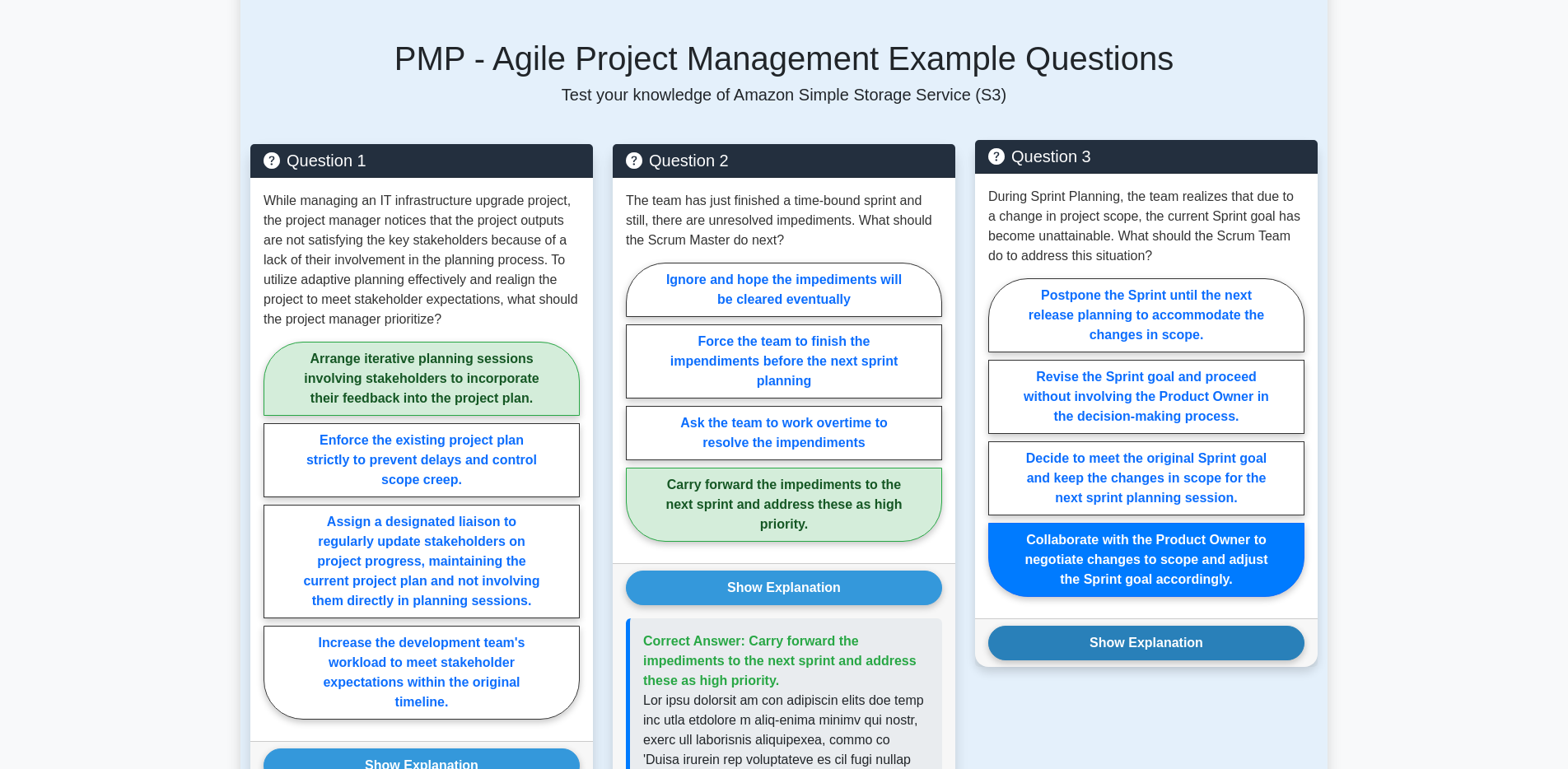
click at [1145, 639] on button "Show Explanation" at bounding box center [1145, 642] width 316 height 34
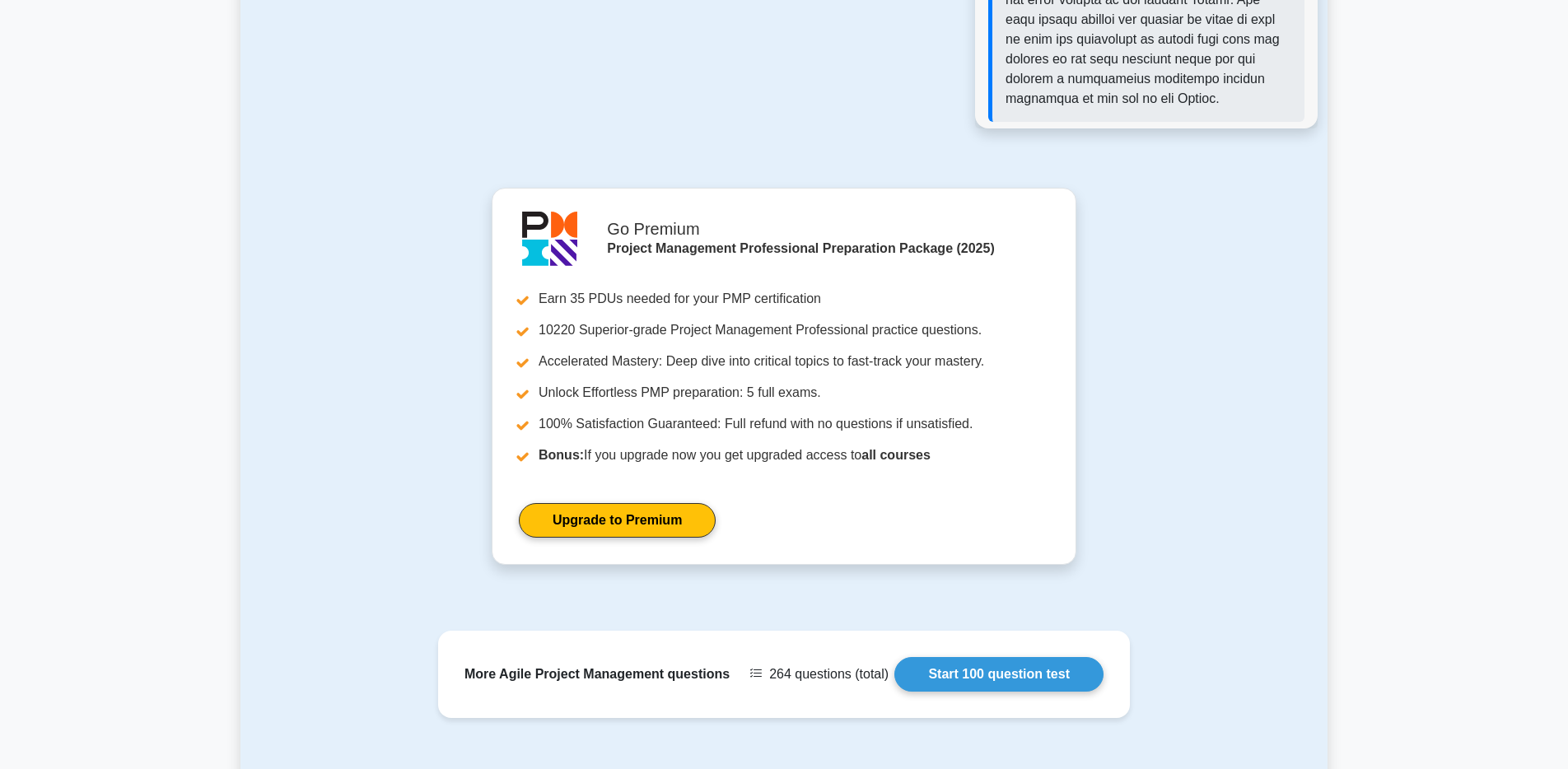
scroll to position [2569, 0]
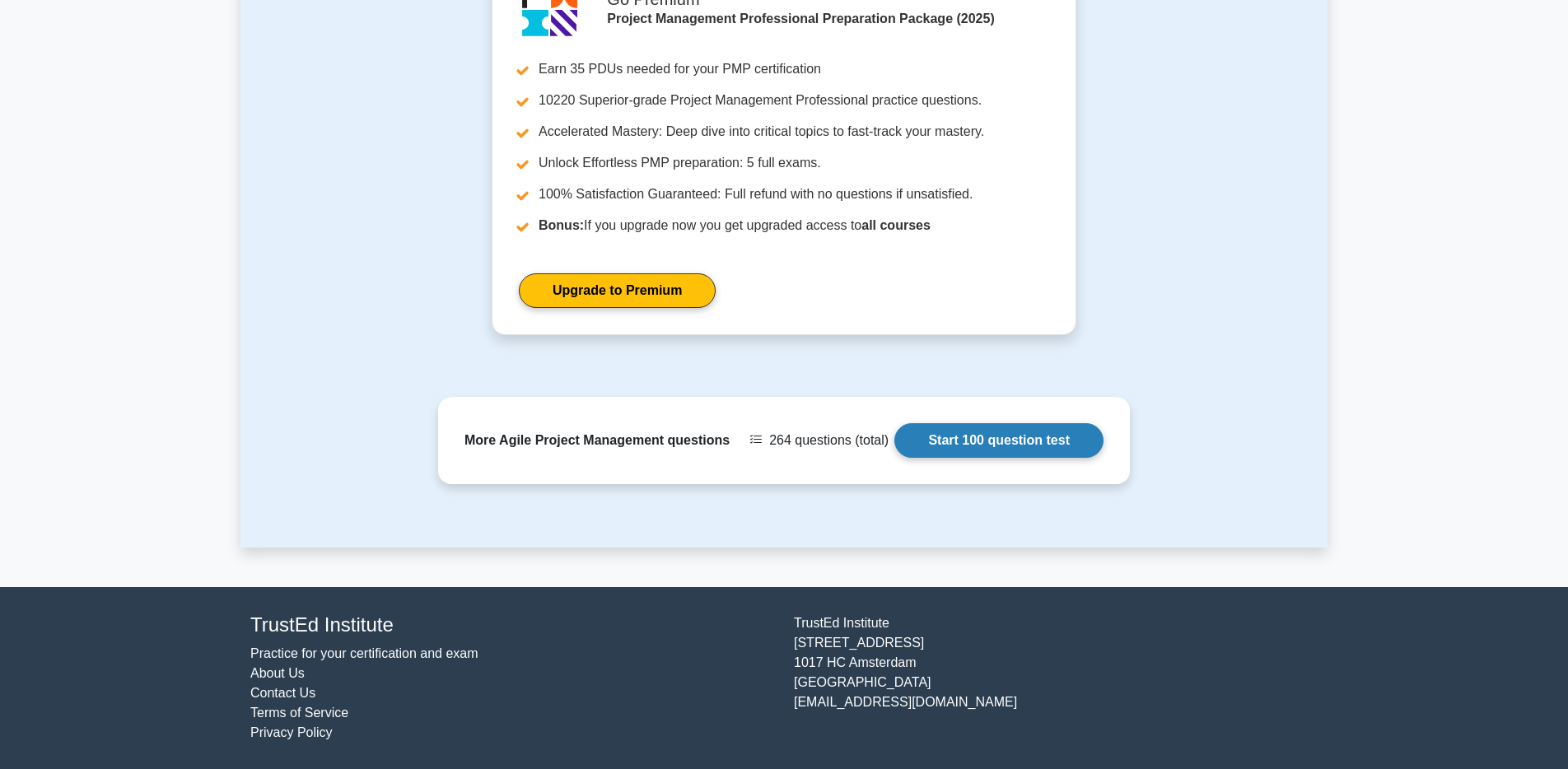
click at [1060, 444] on link "Start 100 question test" at bounding box center [999, 440] width 209 height 34
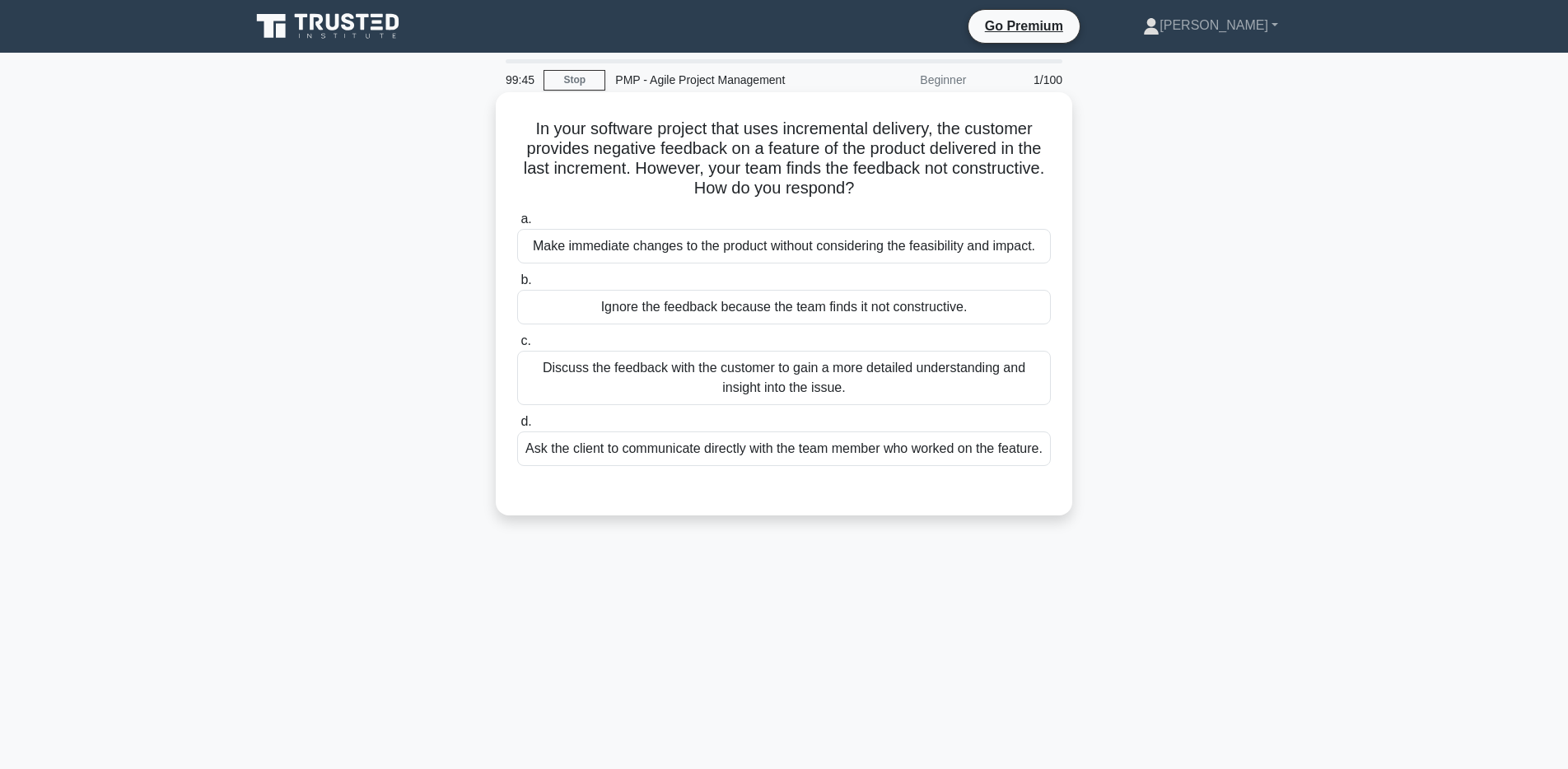
click at [922, 368] on div "Discuss the feedback with the customer to gain a more detailed understanding an…" at bounding box center [783, 377] width 533 height 54
click at [517, 346] on input "c. Discuss the feedback with the customer to gain a more detailed understanding…" at bounding box center [517, 341] width 0 height 11
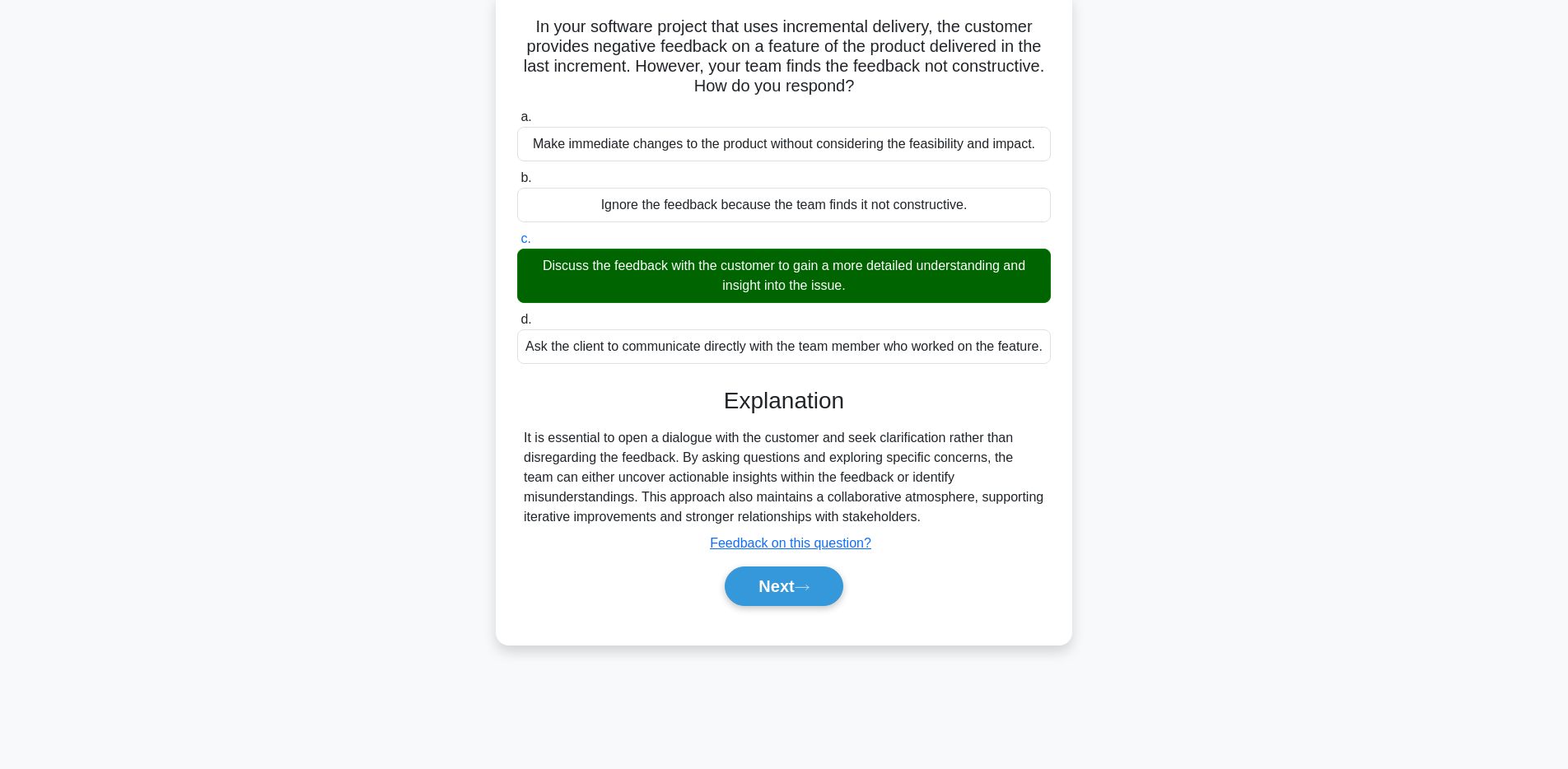
scroll to position [120, 0]
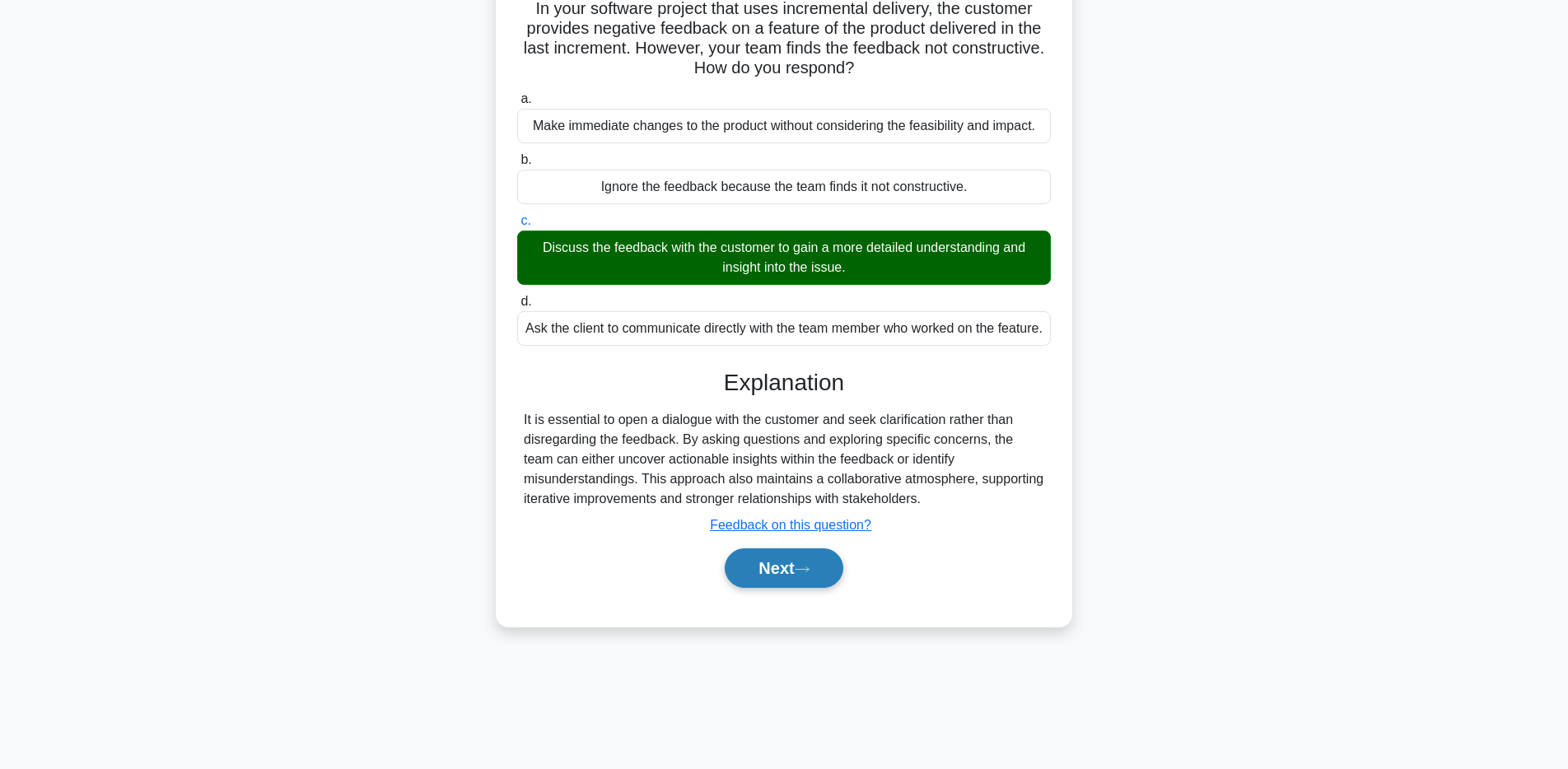
click at [797, 585] on button "Next" at bounding box center [784, 568] width 118 height 39
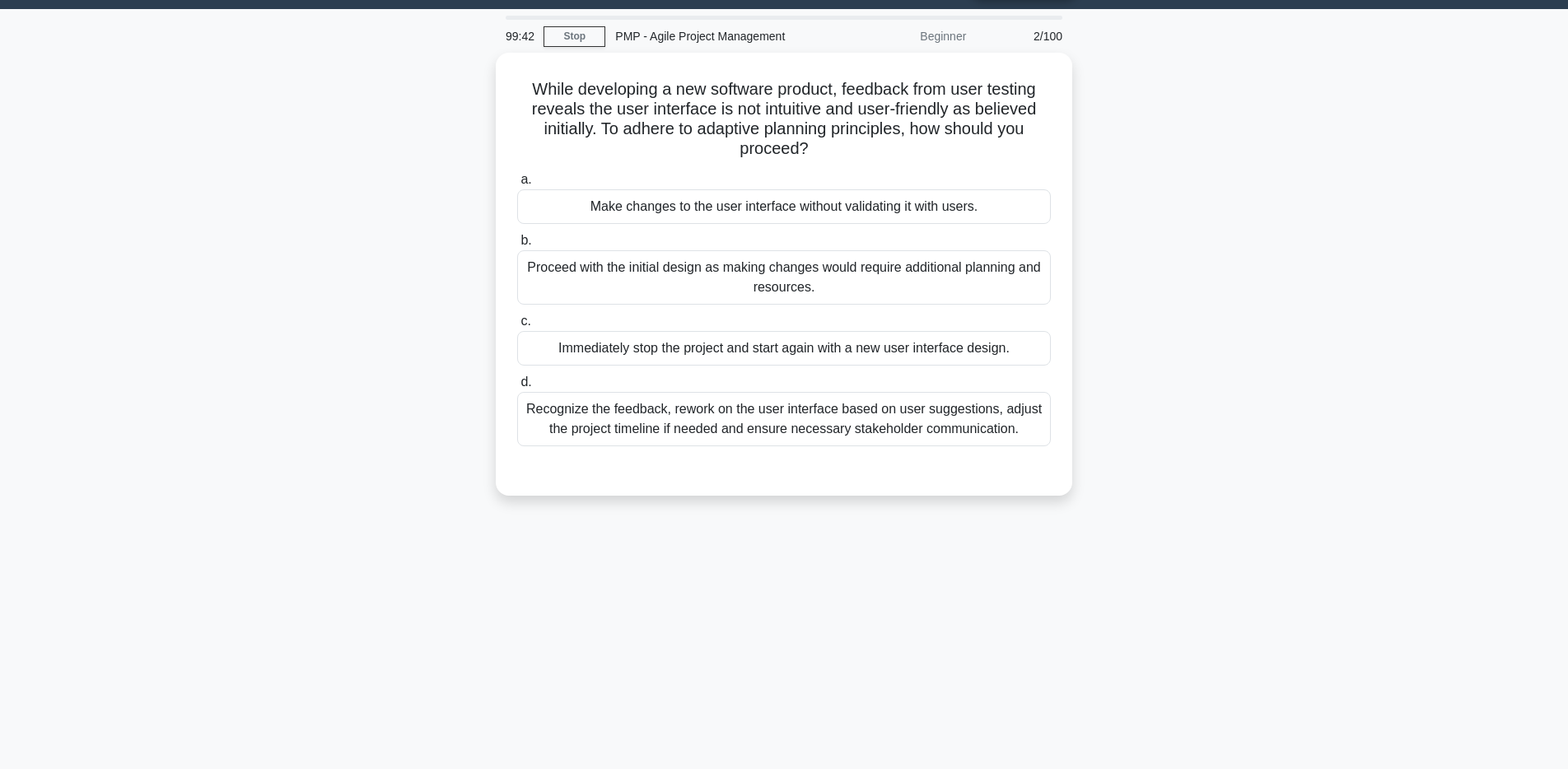
scroll to position [0, 0]
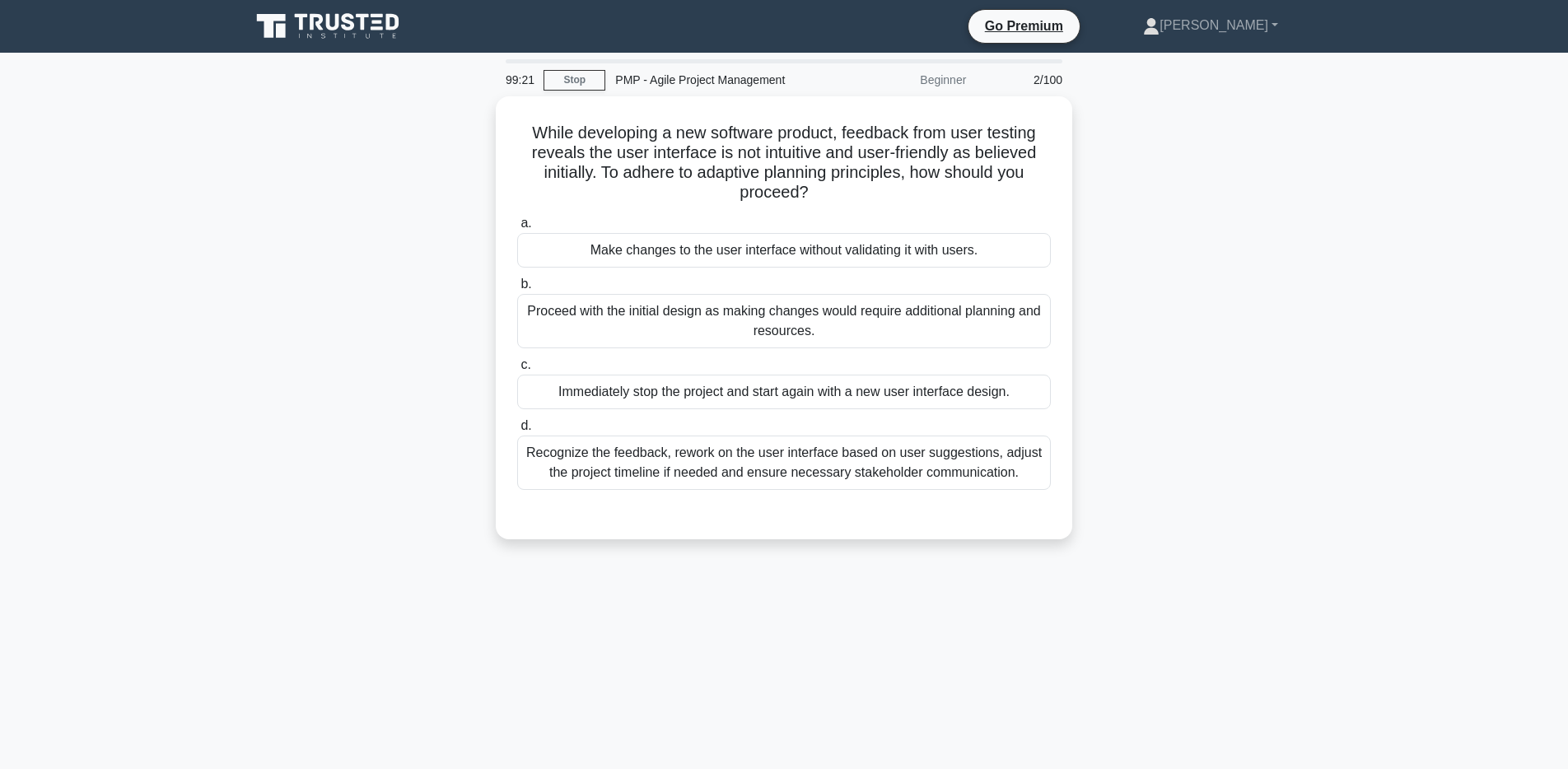
click at [865, 456] on div "Recognize the feedback, rework on the user interface based on user suggestions,…" at bounding box center [783, 462] width 533 height 54
click at [517, 431] on input "d. Recognize the feedback, rework on the user interface based on user suggestio…" at bounding box center [517, 426] width 0 height 11
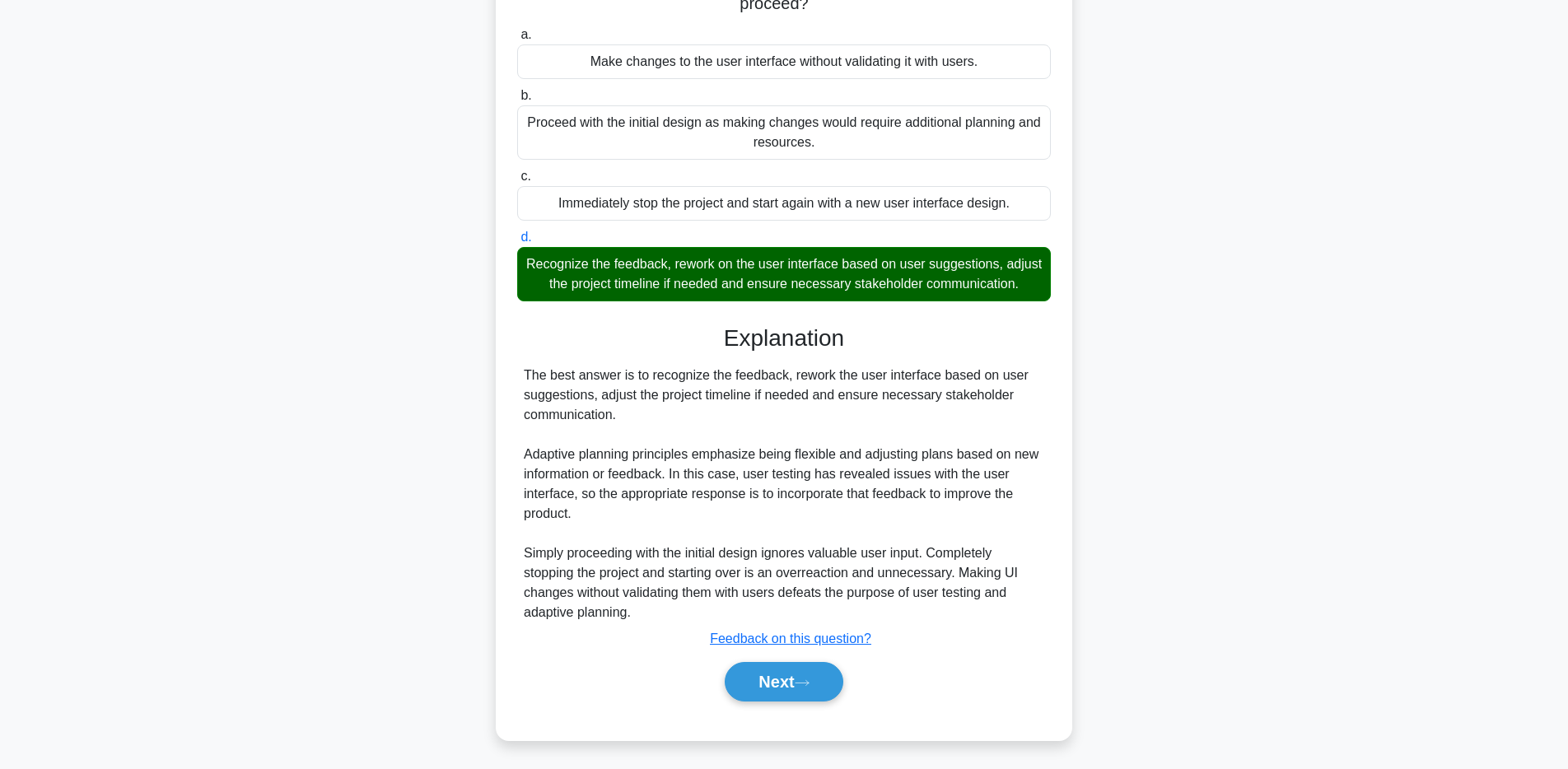
scroll to position [187, 0]
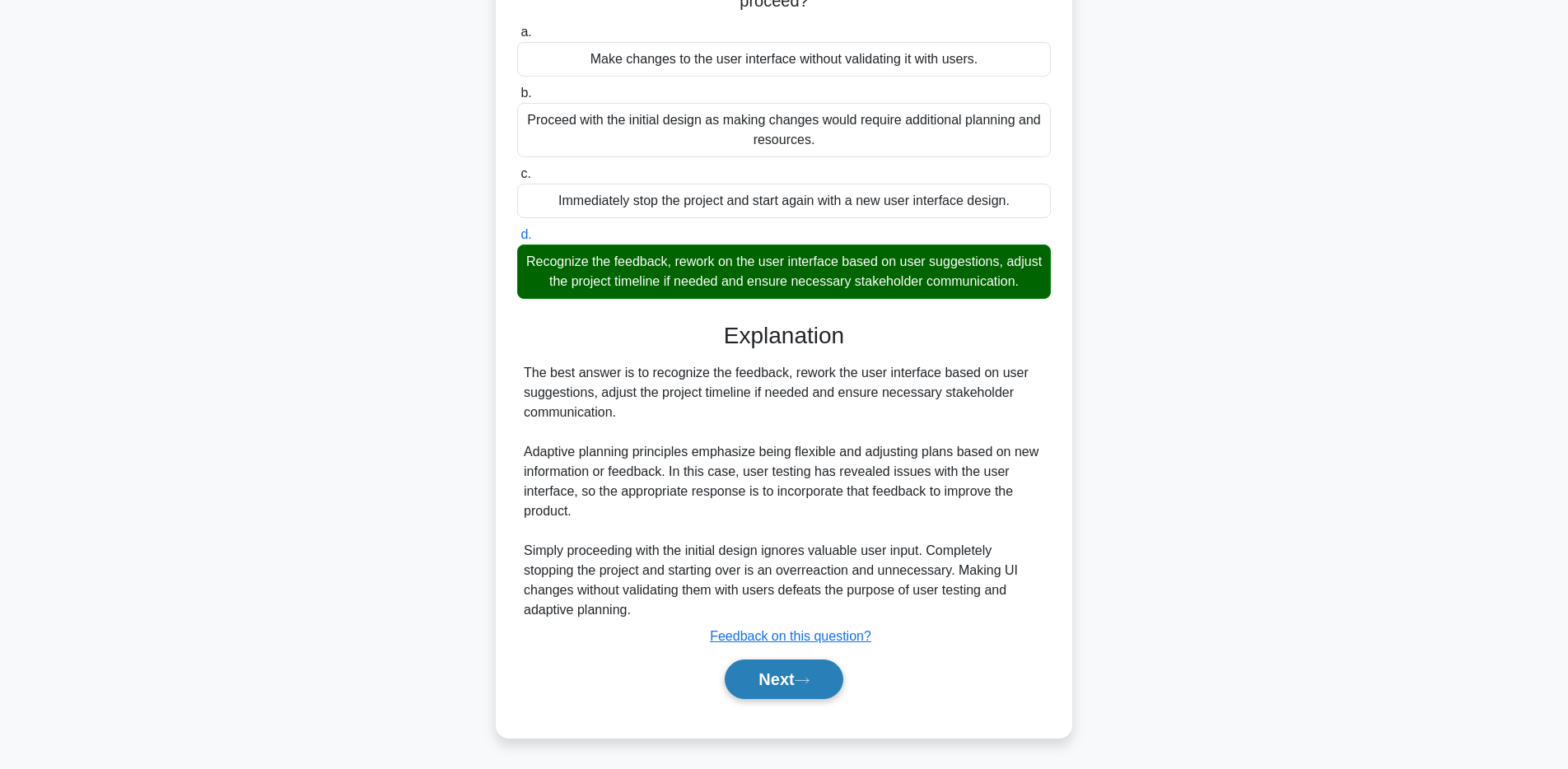
click at [780, 675] on button "Next" at bounding box center [784, 679] width 118 height 39
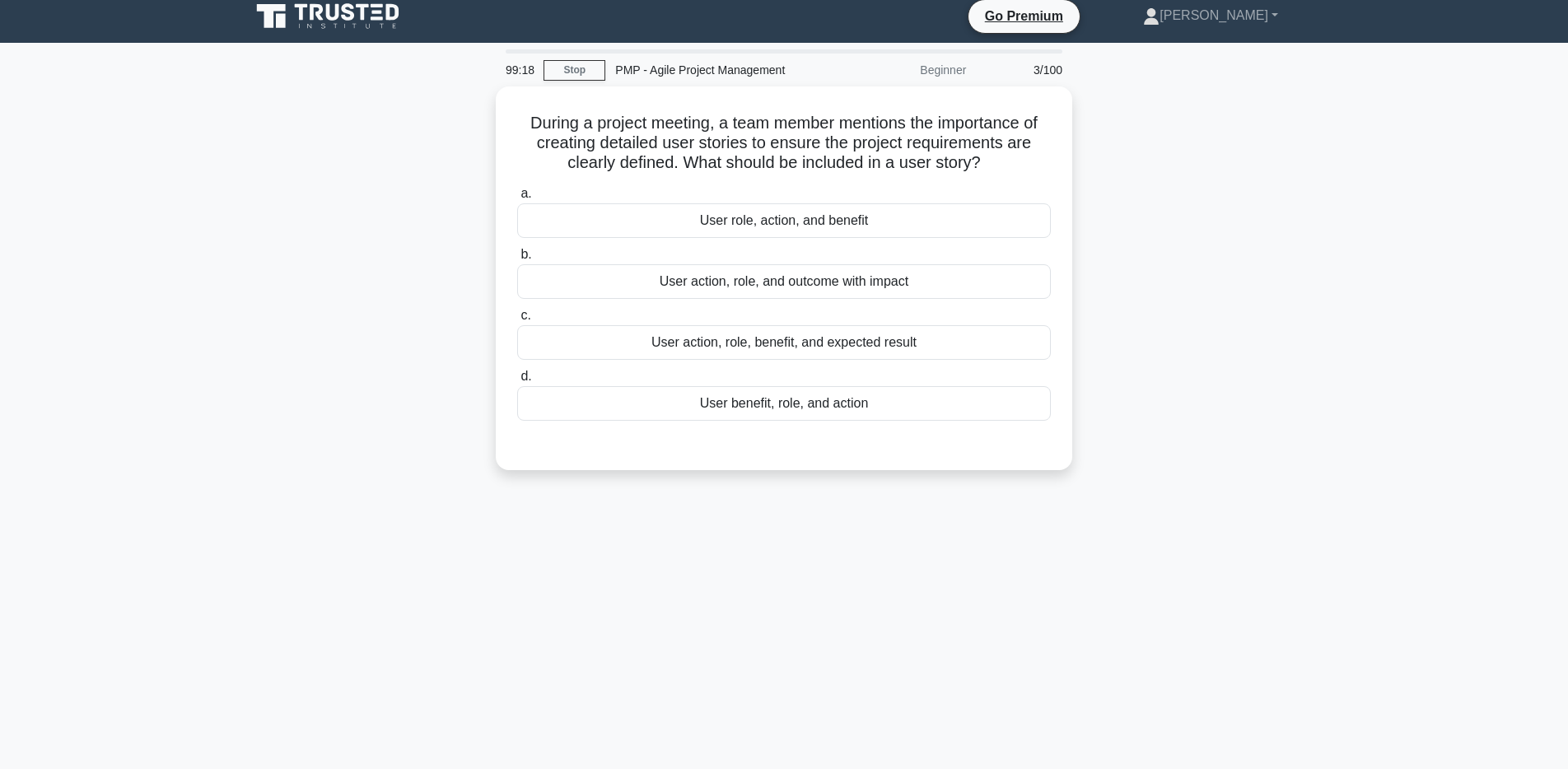
scroll to position [0, 0]
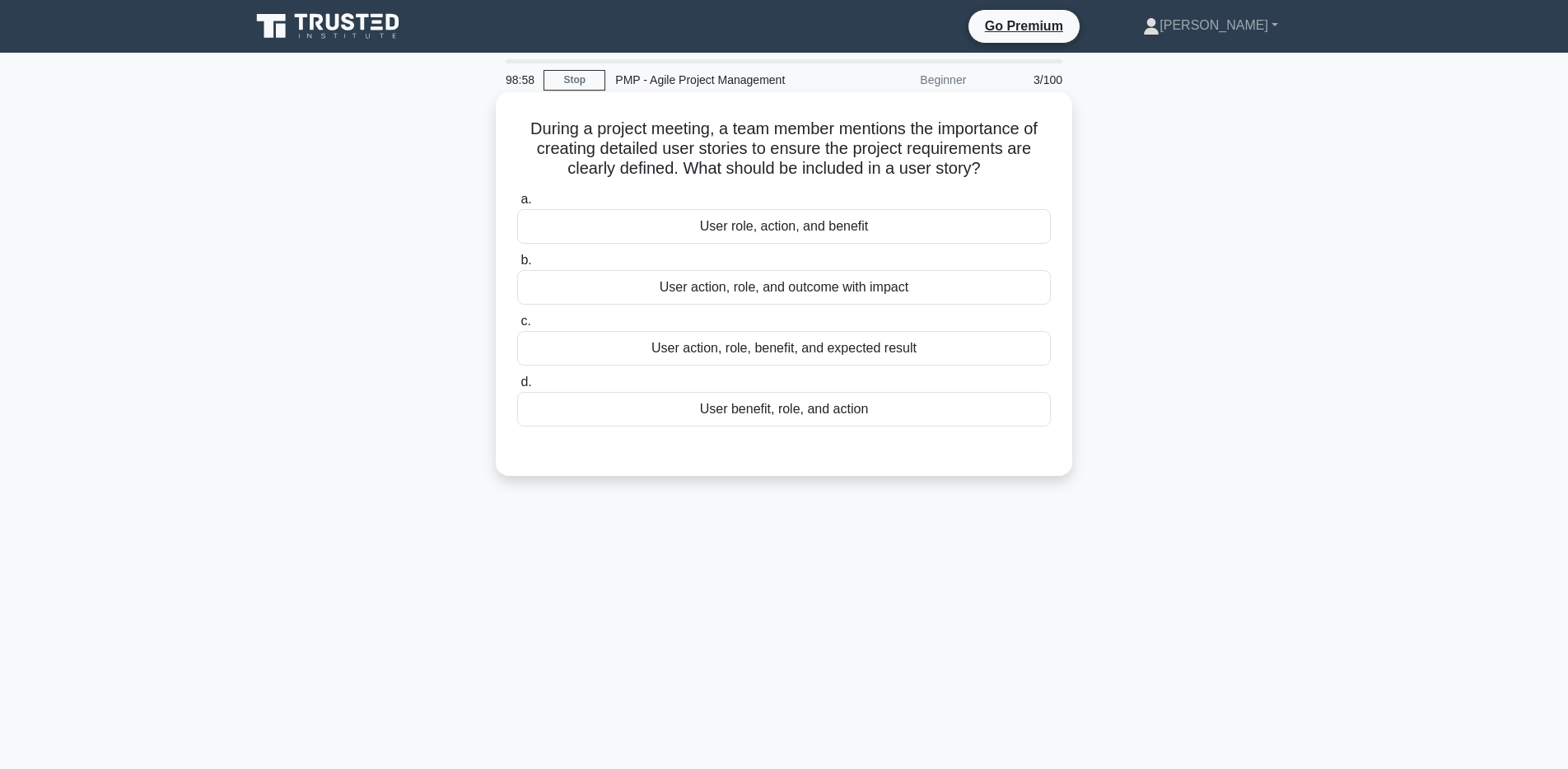
click at [828, 350] on div "User action, role, benefit, and expected result" at bounding box center [783, 348] width 533 height 34
click at [517, 327] on input "c. User action, role, benefit, and expected result" at bounding box center [517, 321] width 0 height 11
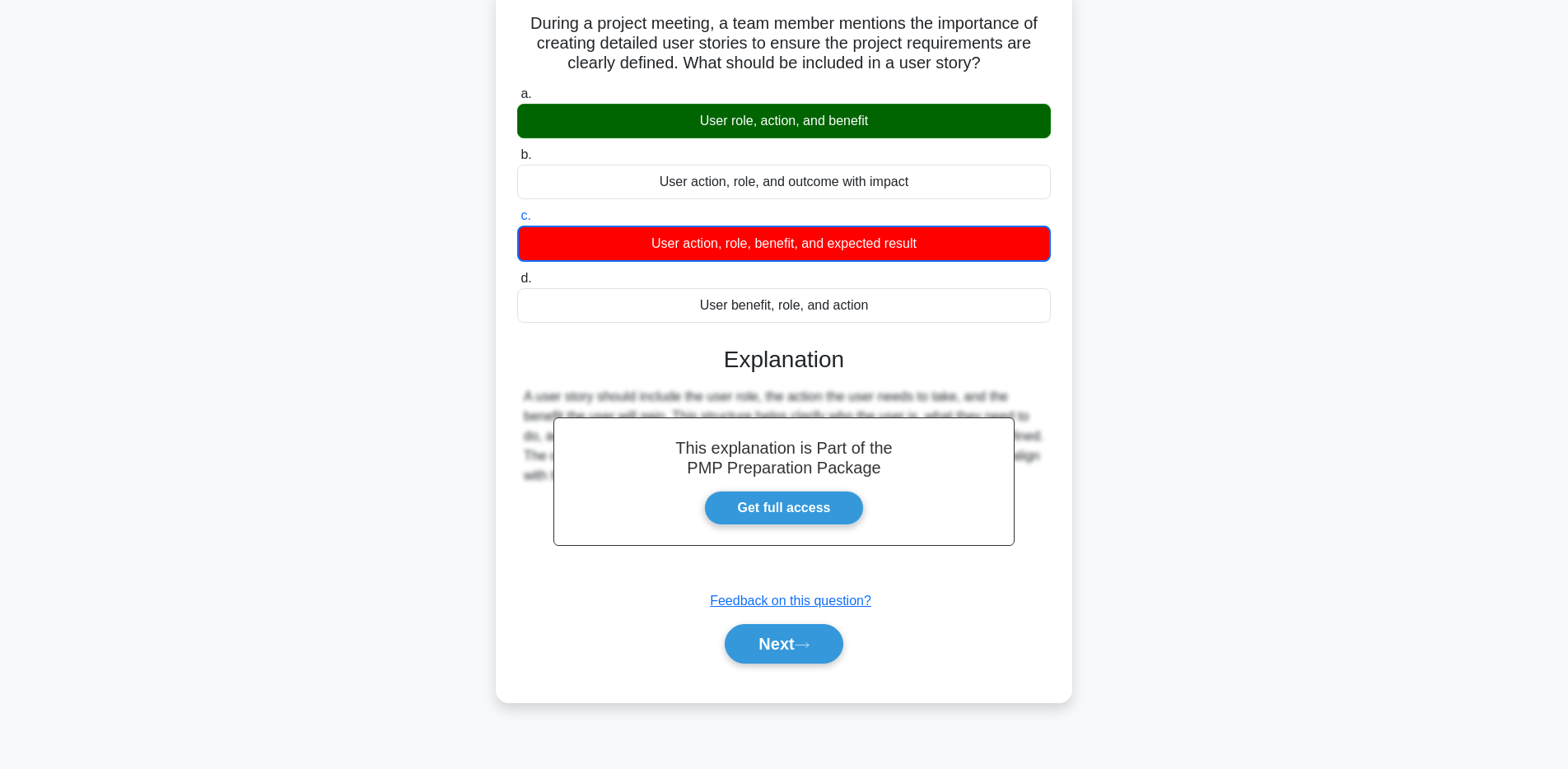
scroll to position [106, 0]
click at [799, 126] on div "User role, action, and benefit" at bounding box center [783, 120] width 533 height 34
click at [517, 98] on input "a. User role, action, and benefit" at bounding box center [517, 93] width 0 height 11
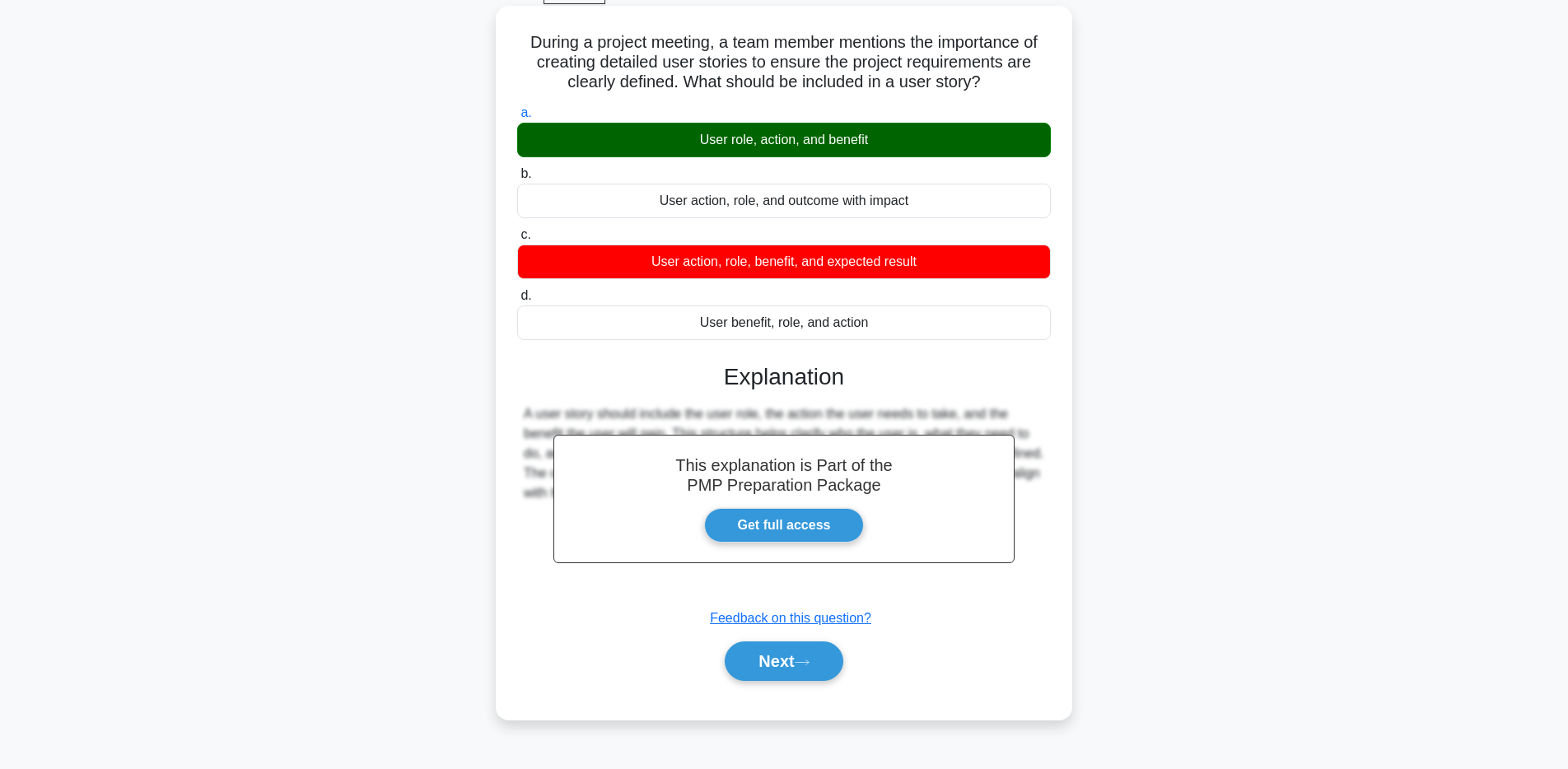
scroll to position [120, 0]
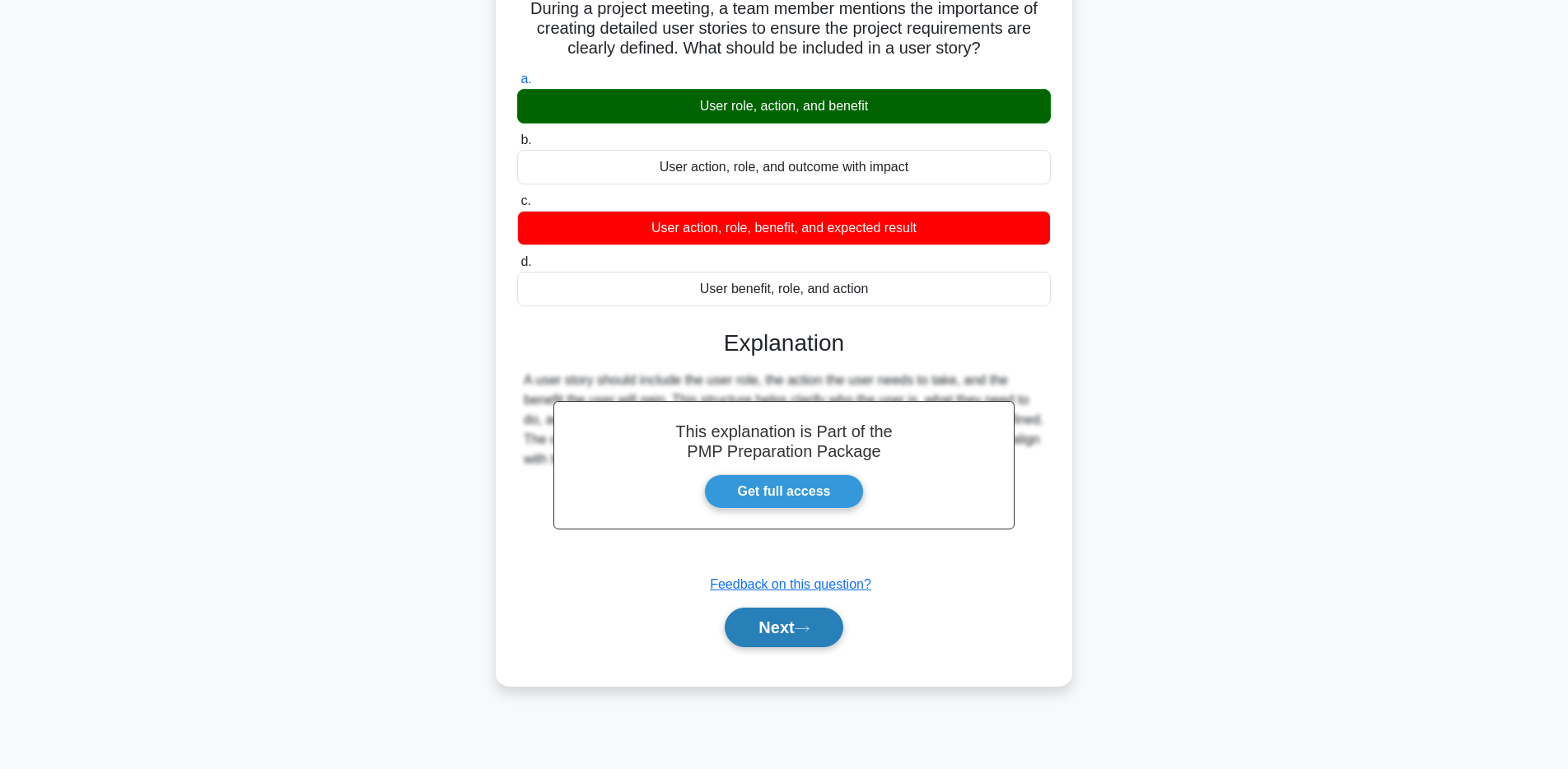
click at [787, 627] on button "Next" at bounding box center [784, 627] width 118 height 39
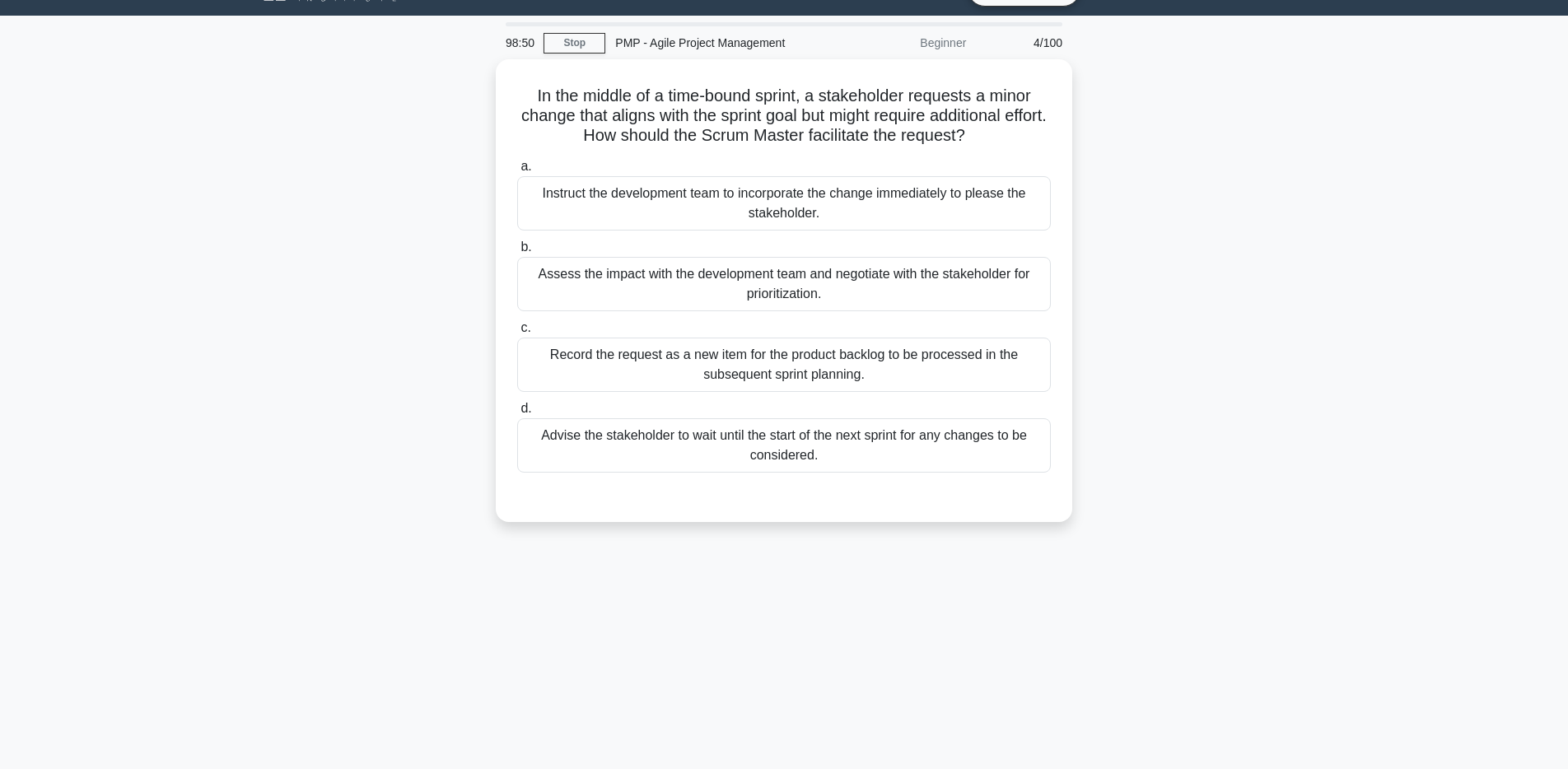
scroll to position [14, 0]
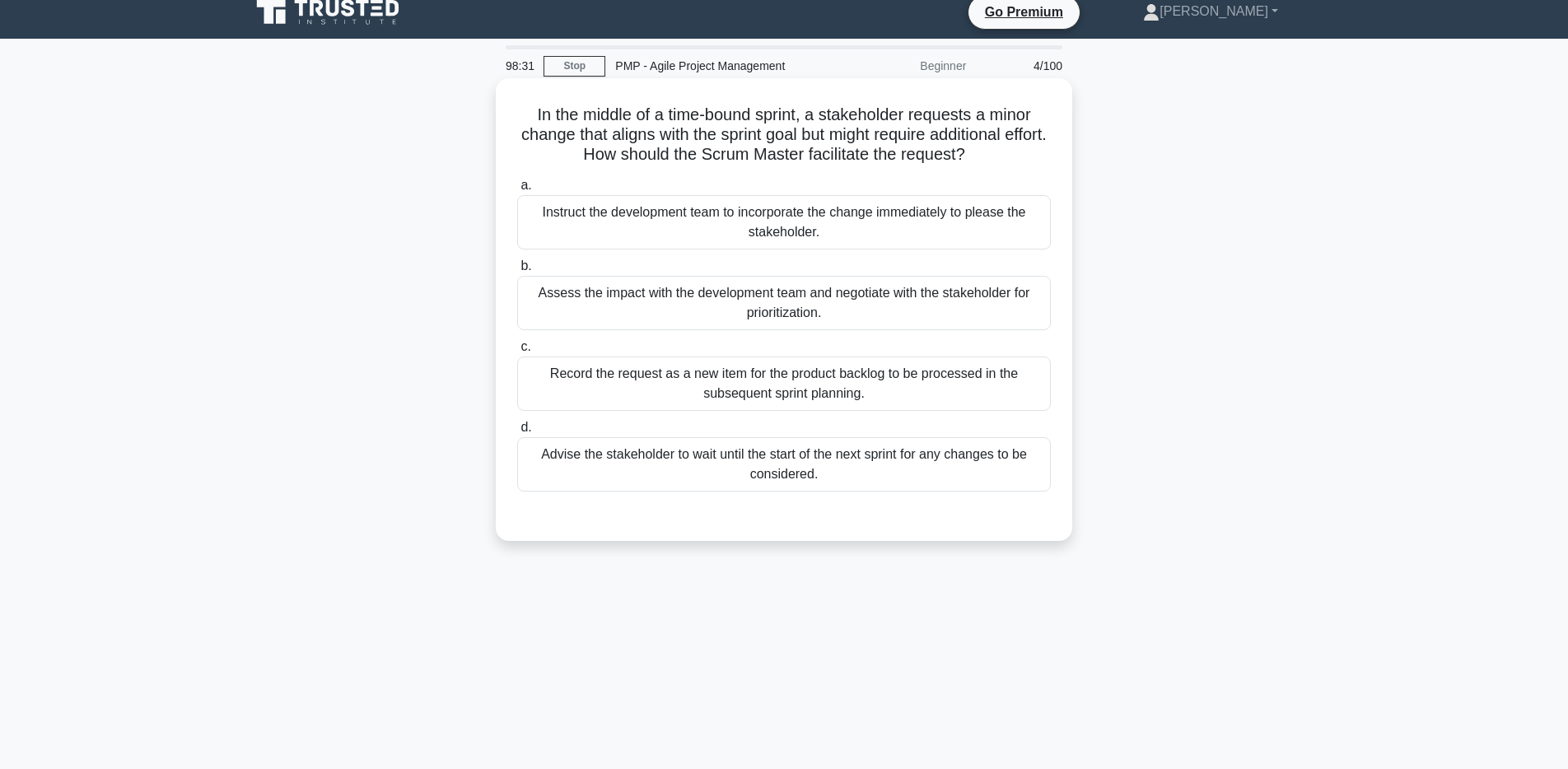
click at [843, 380] on div "Record the request as a new item for the product backlog to be processed in the…" at bounding box center [783, 383] width 533 height 54
click at [517, 352] on input "c. Record the request as a new item for the product backlog to be processed in …" at bounding box center [517, 346] width 0 height 11
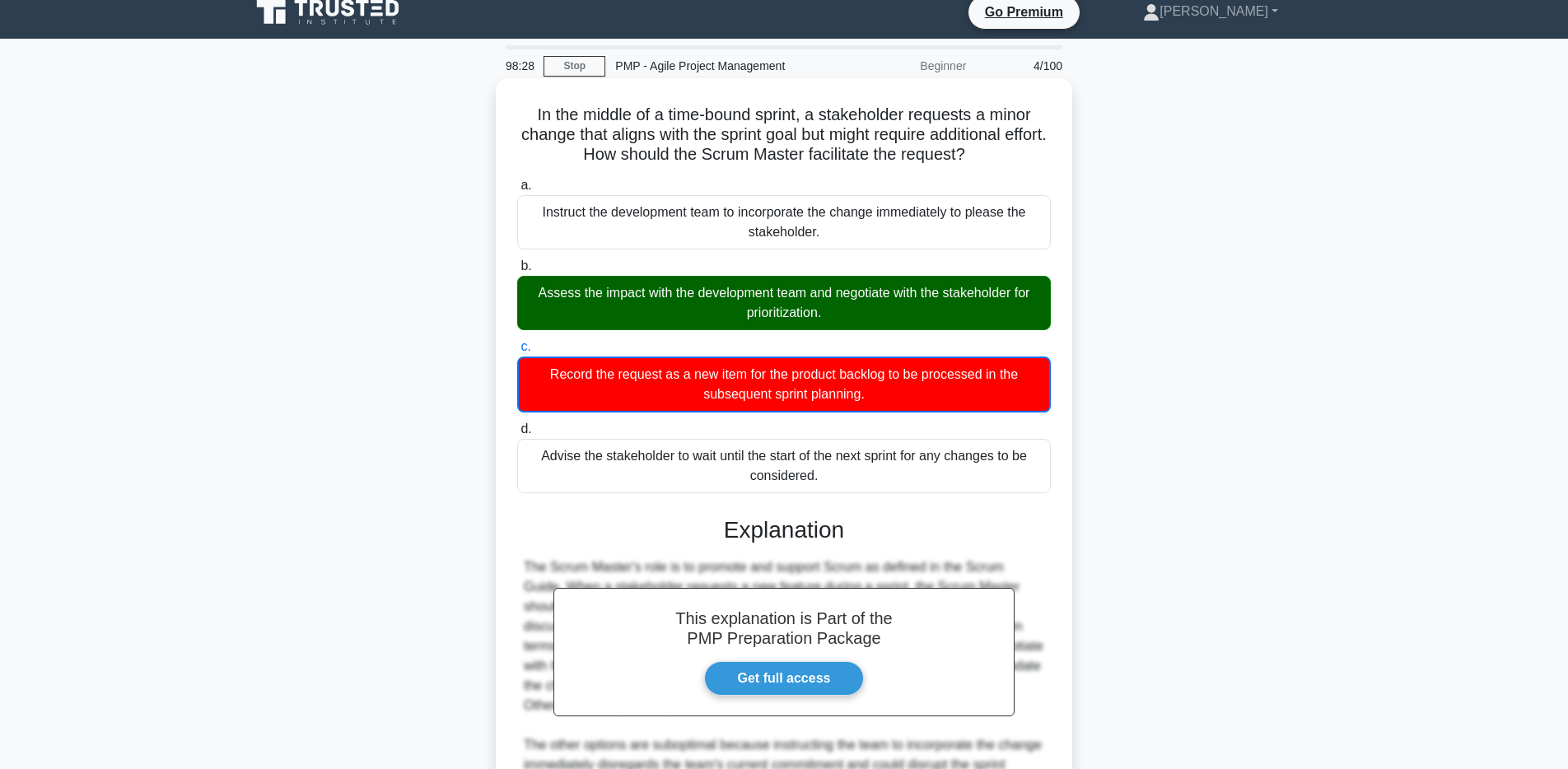
scroll to position [0, 0]
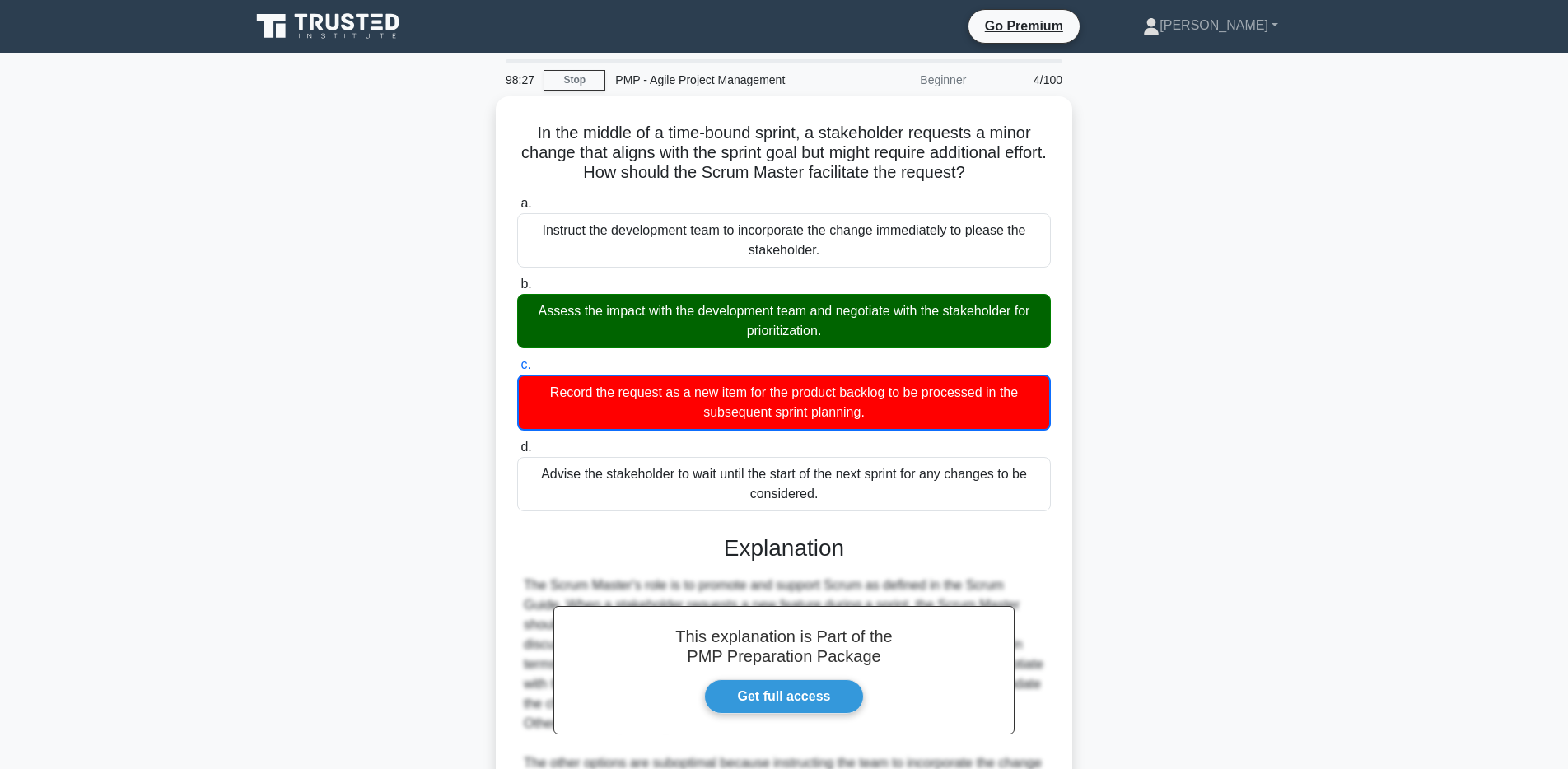
click at [365, 40] on icon at bounding box center [329, 27] width 158 height 32
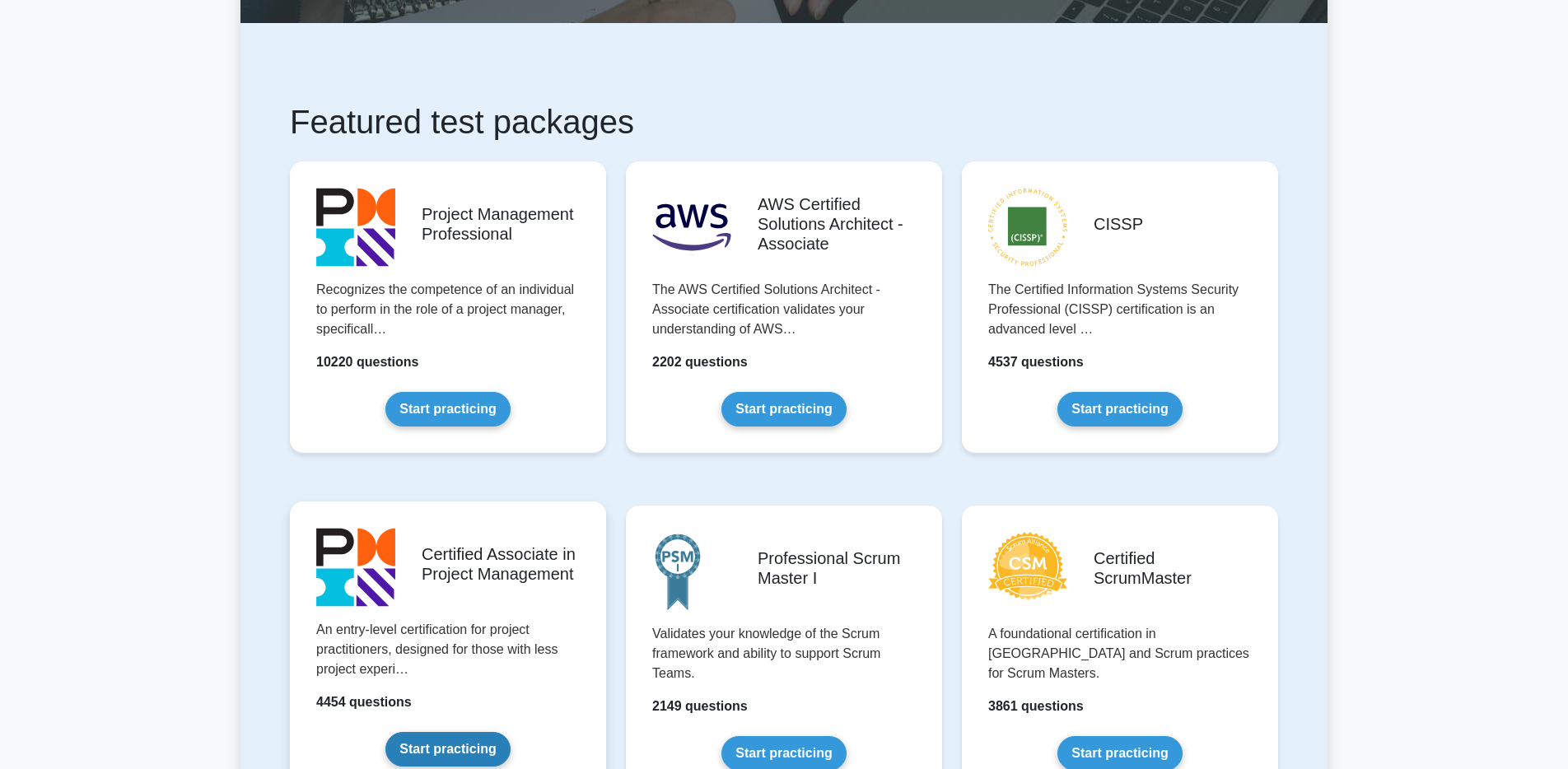
scroll to position [217, 0]
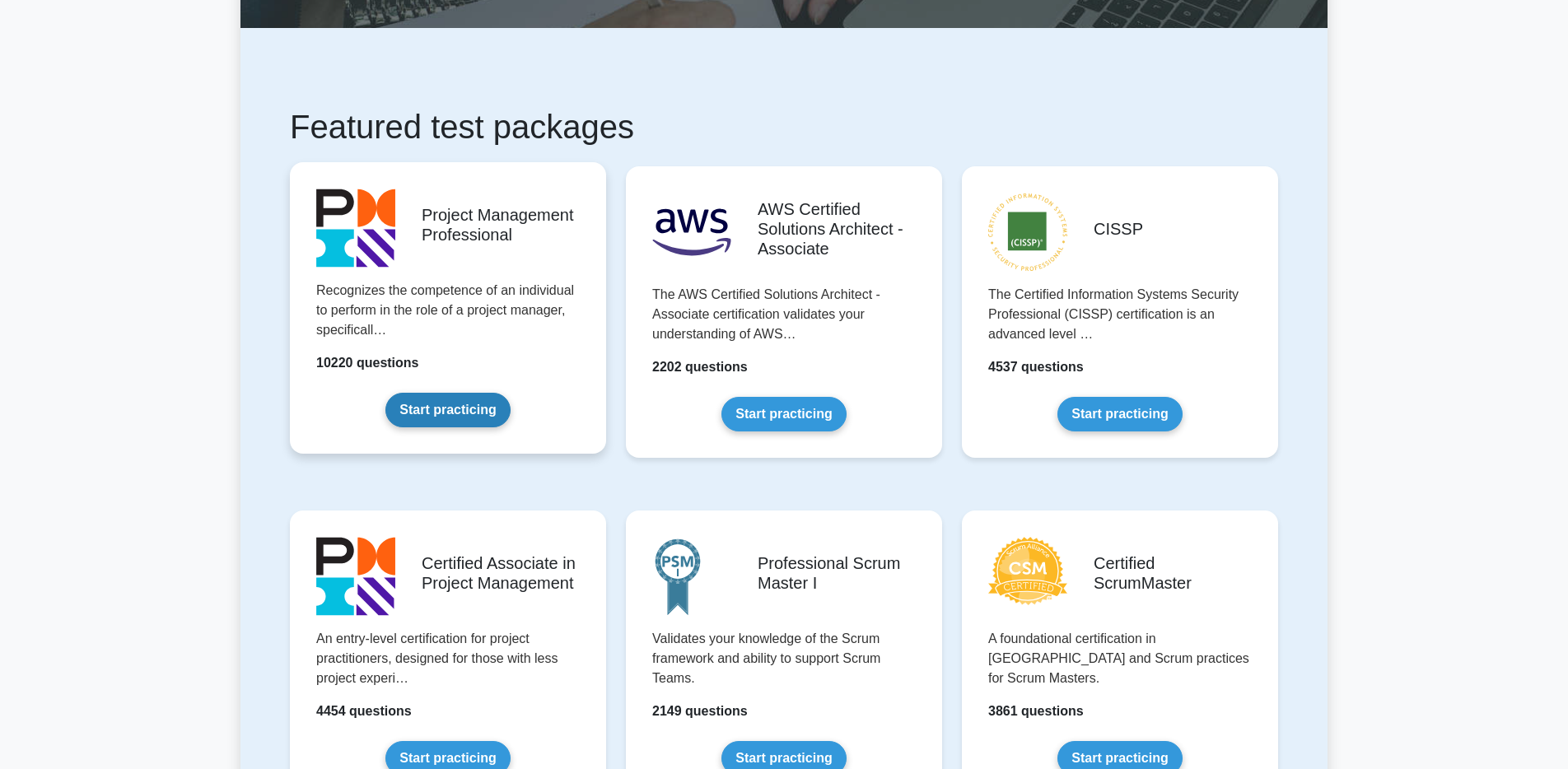
click at [435, 413] on link "Start practicing" at bounding box center [447, 410] width 124 height 34
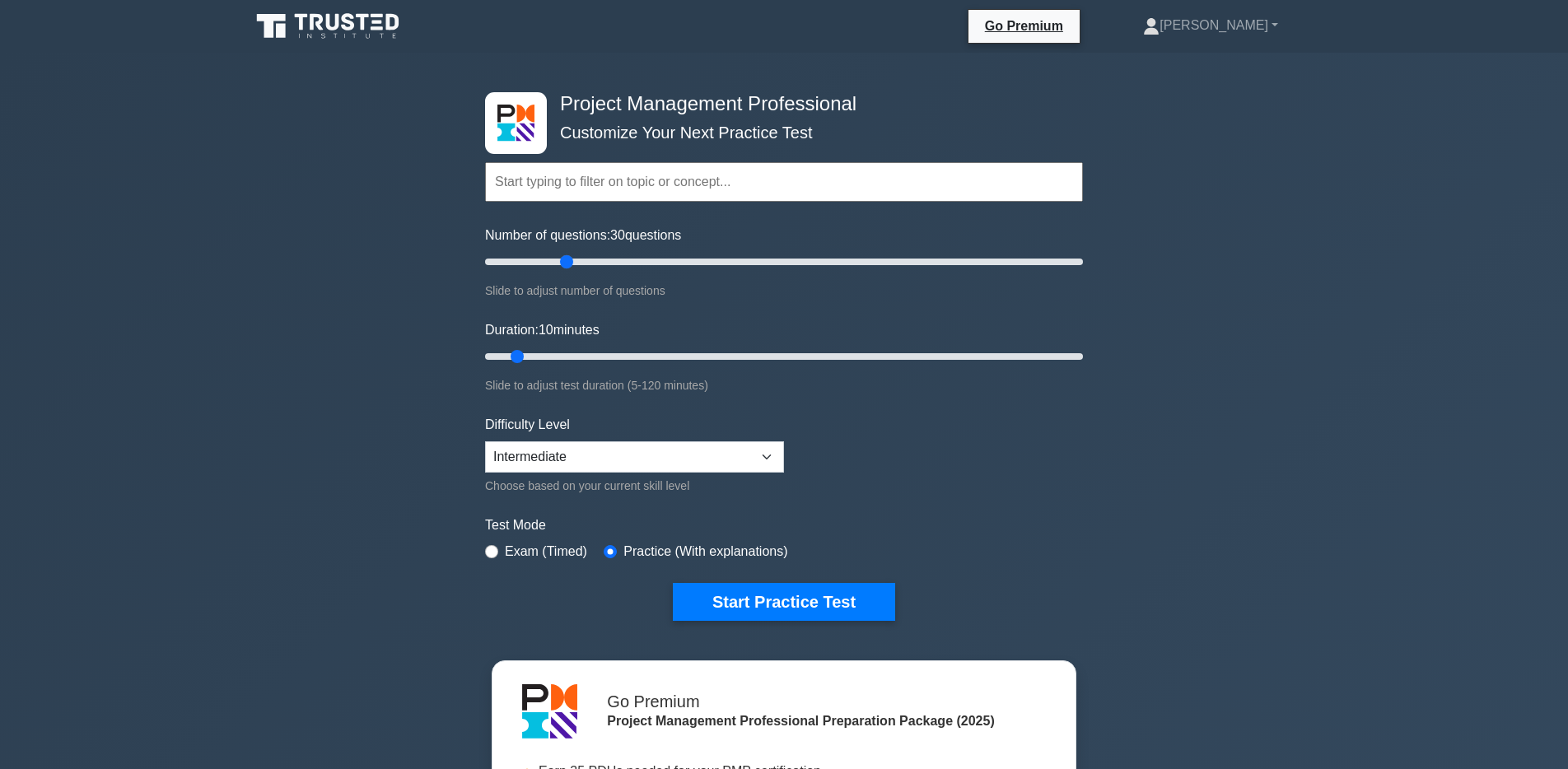
drag, startPoint x: 508, startPoint y: 259, endPoint x: 570, endPoint y: 262, distance: 62.1
type input "30"
click at [570, 262] on input "Number of questions: 30 questions" at bounding box center [784, 261] width 597 height 20
drag, startPoint x: 517, startPoint y: 354, endPoint x: 565, endPoint y: 356, distance: 48.0
type input "20"
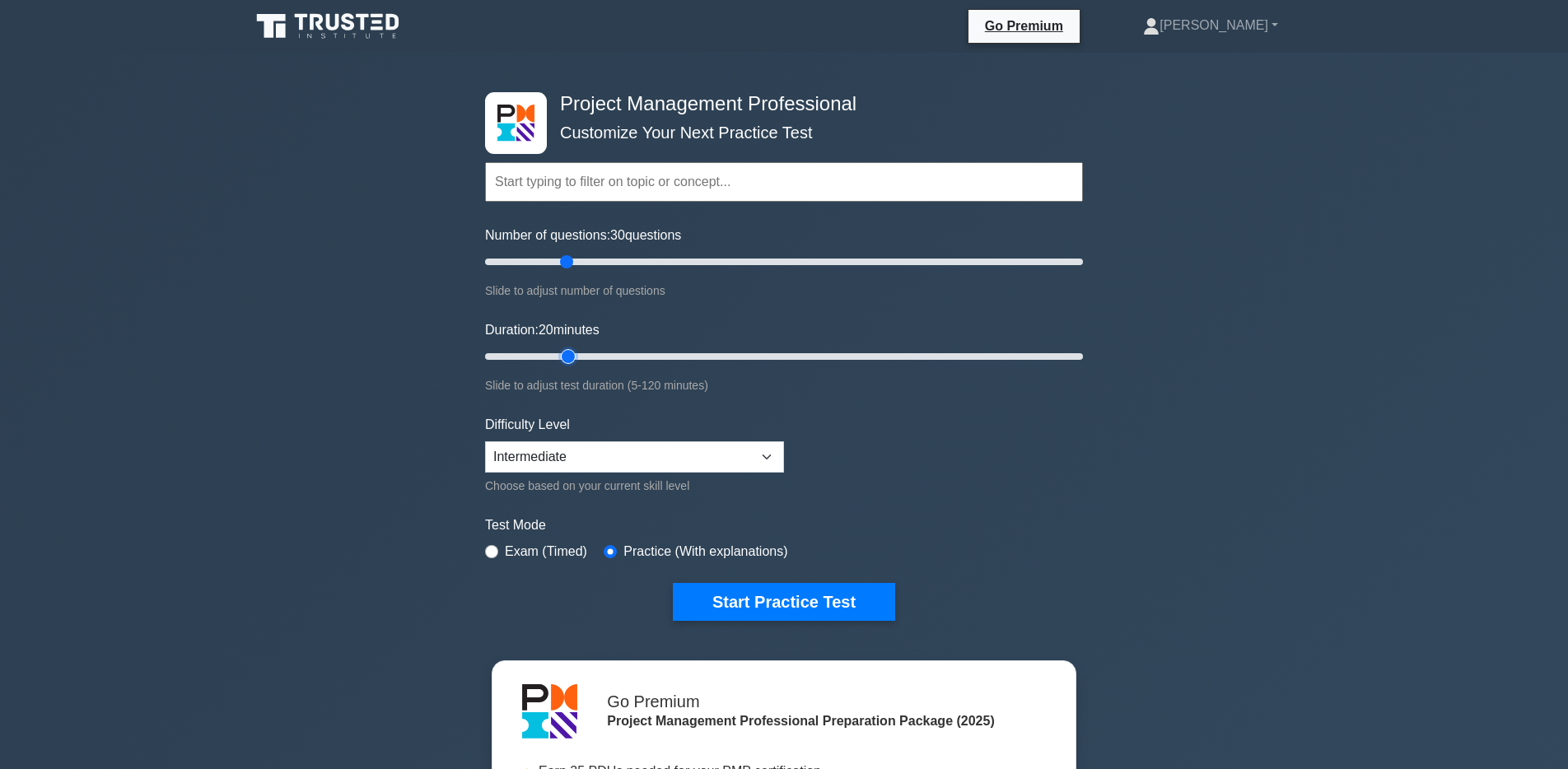
click at [565, 356] on input "Duration: 20 minutes" at bounding box center [784, 356] width 597 height 20
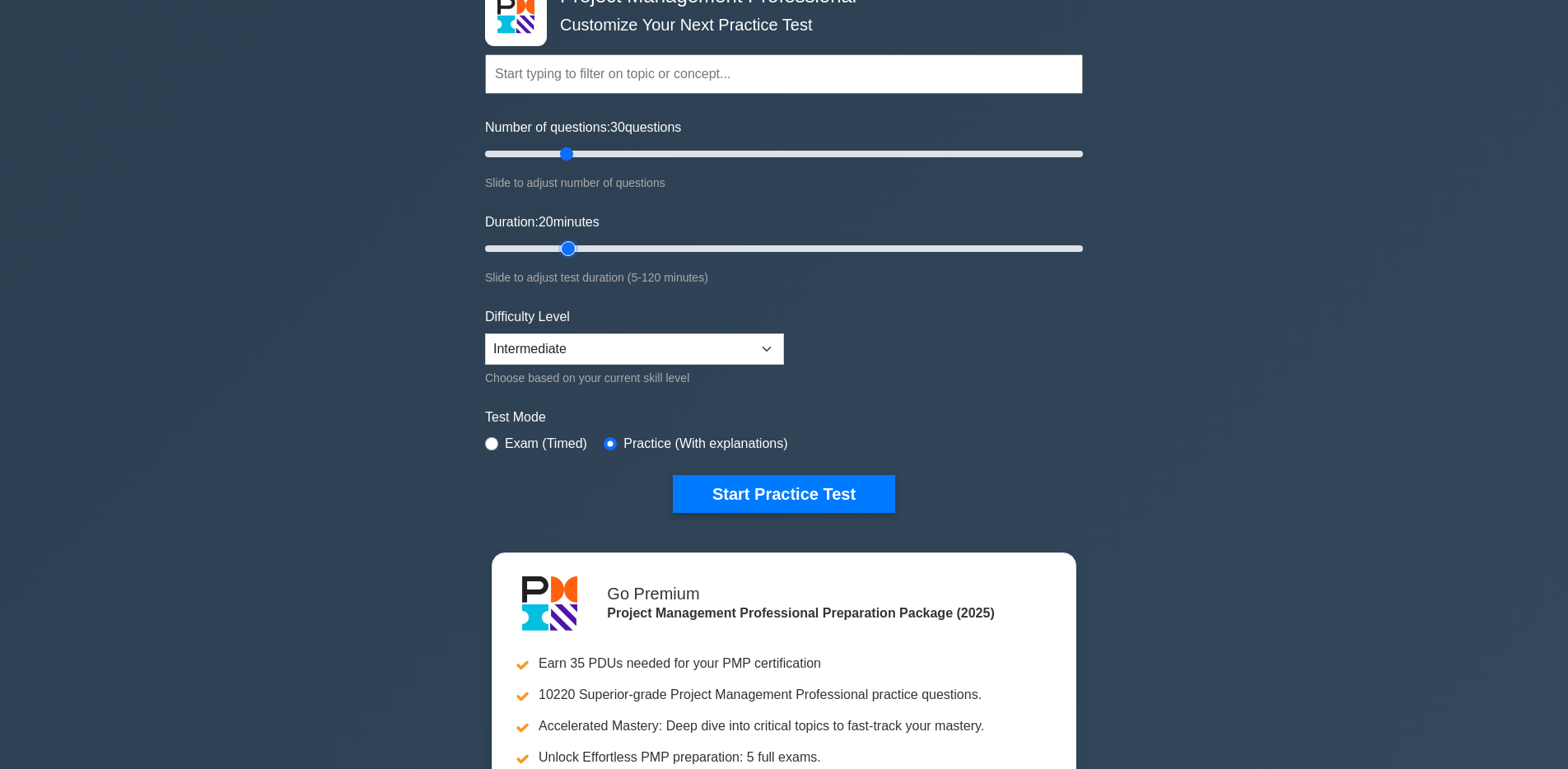
scroll to position [140, 0]
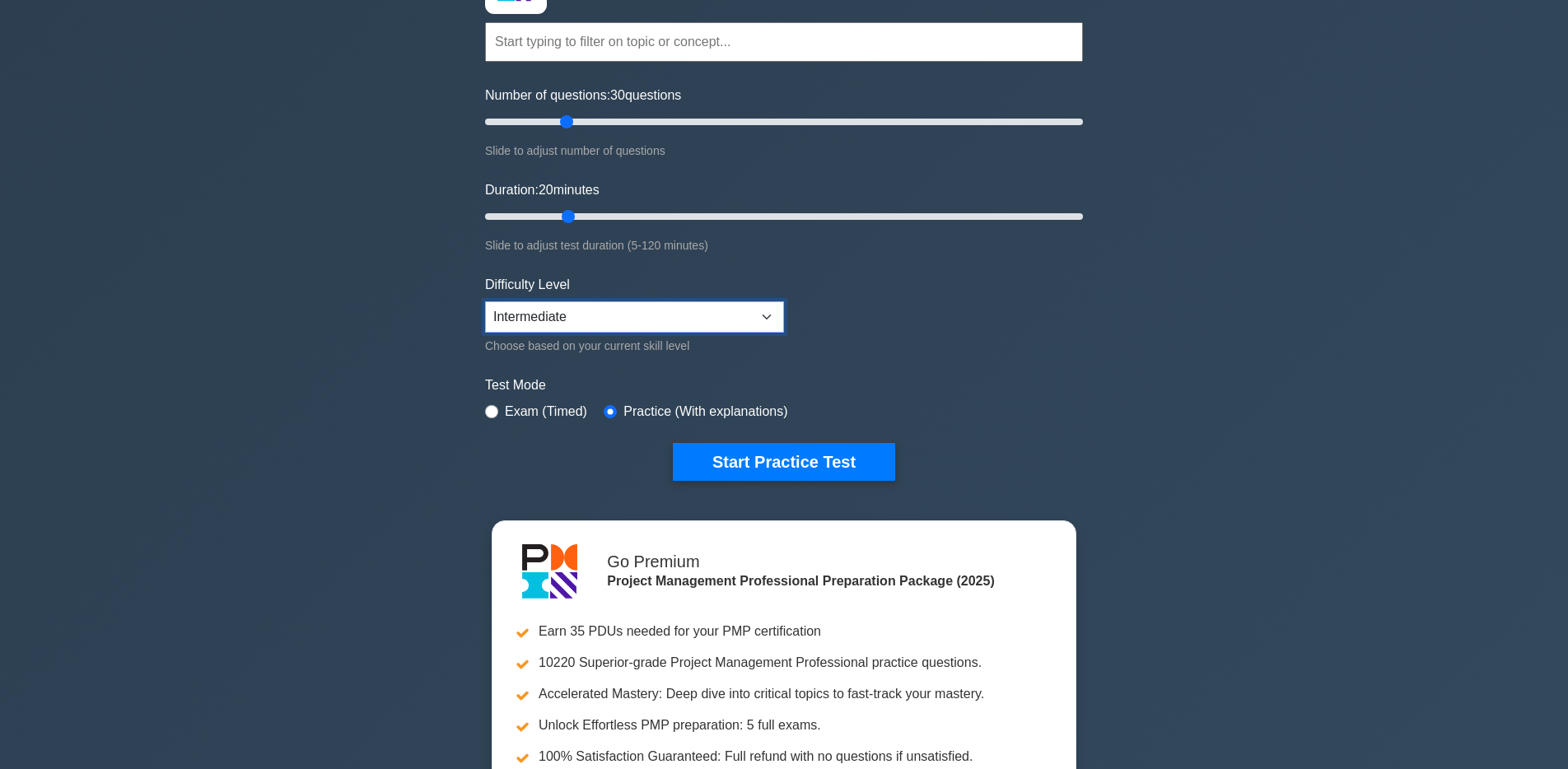
click at [585, 308] on select "Beginner Intermediate Expert" at bounding box center [634, 316] width 299 height 32
select select "beginner"
click at [485, 301] on select "Beginner Intermediate Expert" at bounding box center [634, 316] width 299 height 32
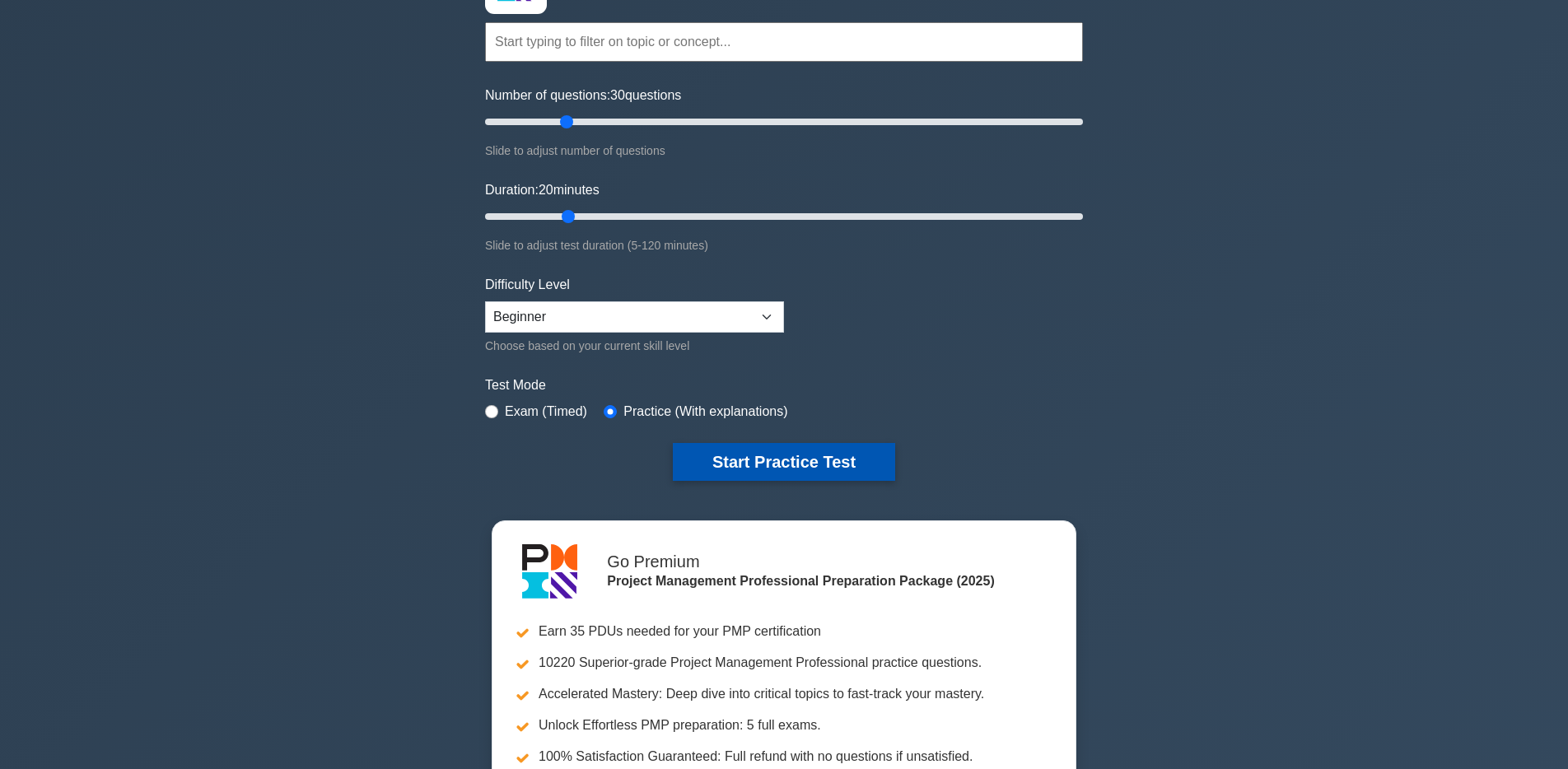
click at [748, 474] on button "Start Practice Test" at bounding box center [784, 462] width 223 height 38
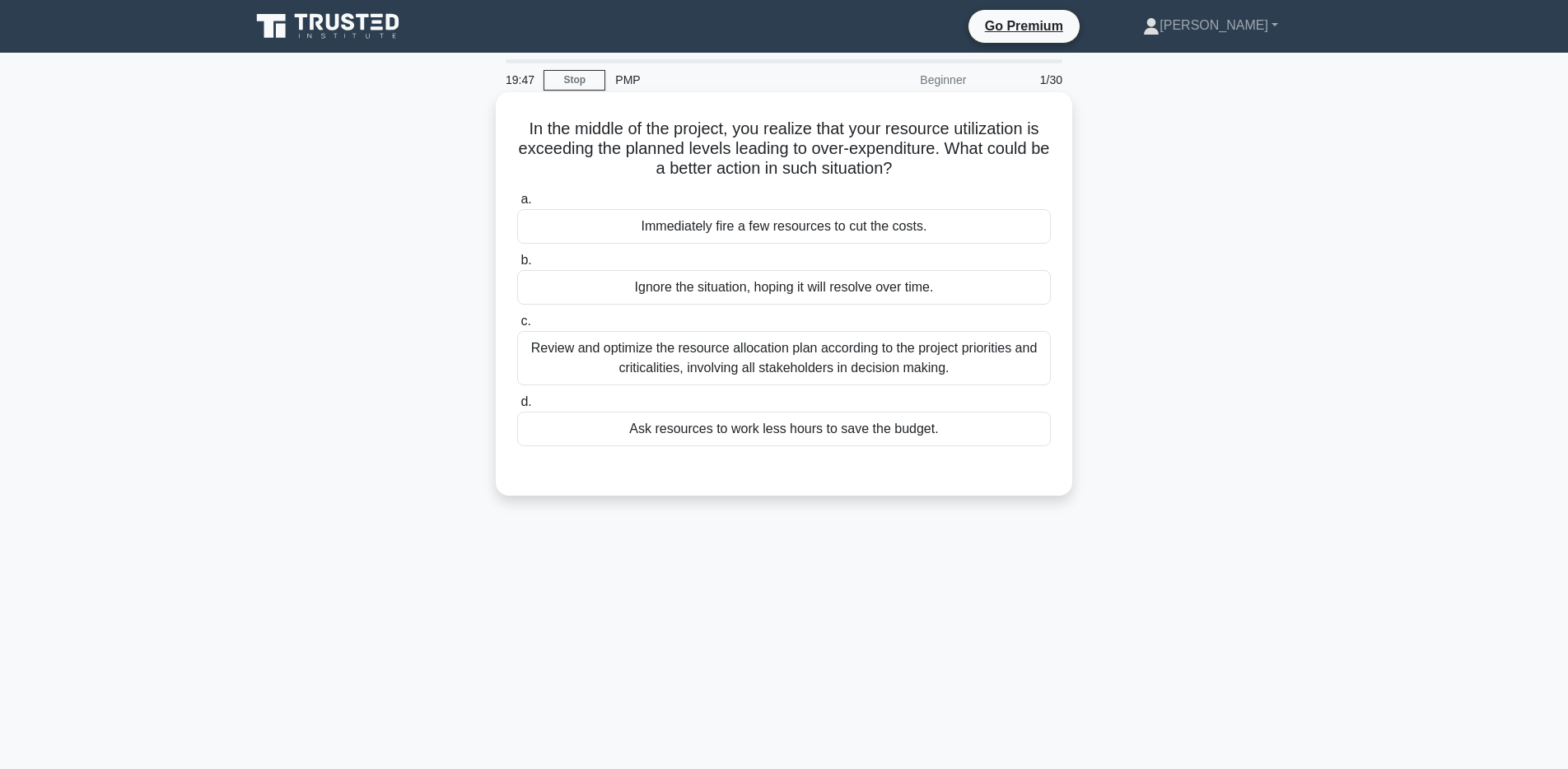
click at [777, 358] on div "Review and optimize the resource allocation plan according to the project prior…" at bounding box center [783, 358] width 533 height 54
click at [517, 327] on input "c. Review and optimize the resource allocation plan according to the project pr…" at bounding box center [517, 321] width 0 height 11
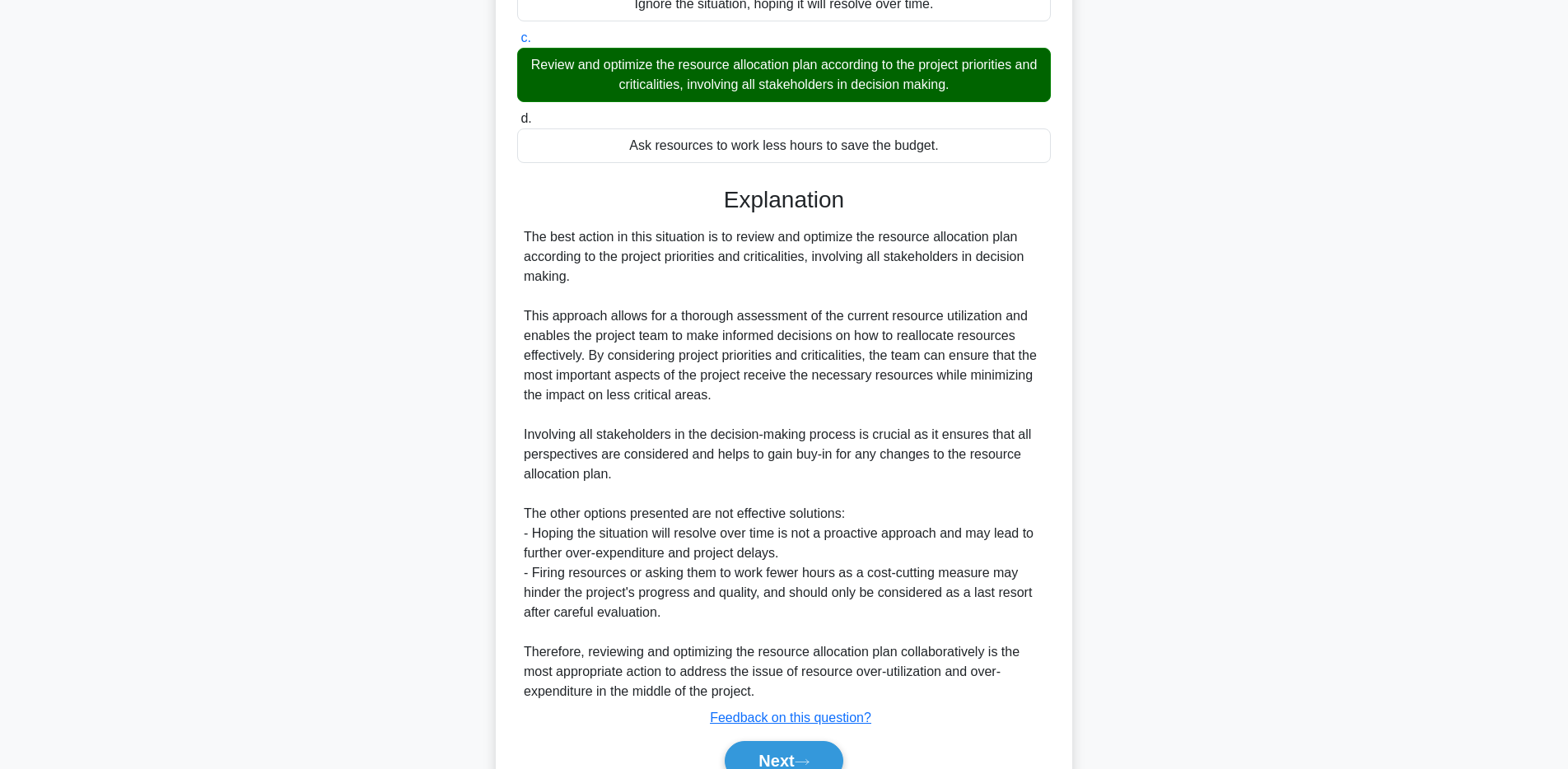
scroll to position [365, 0]
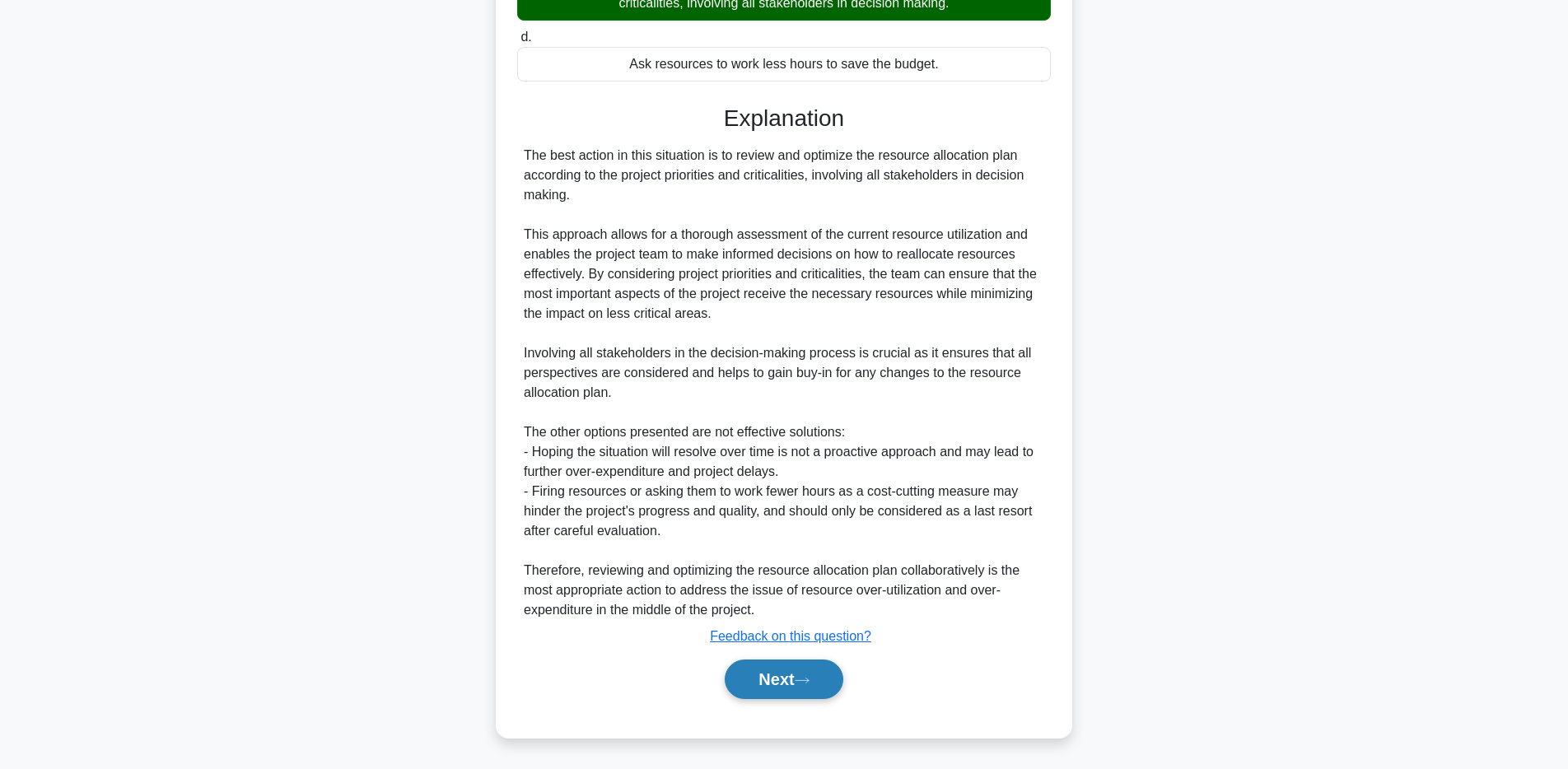
click at [772, 674] on button "Next" at bounding box center [784, 679] width 118 height 39
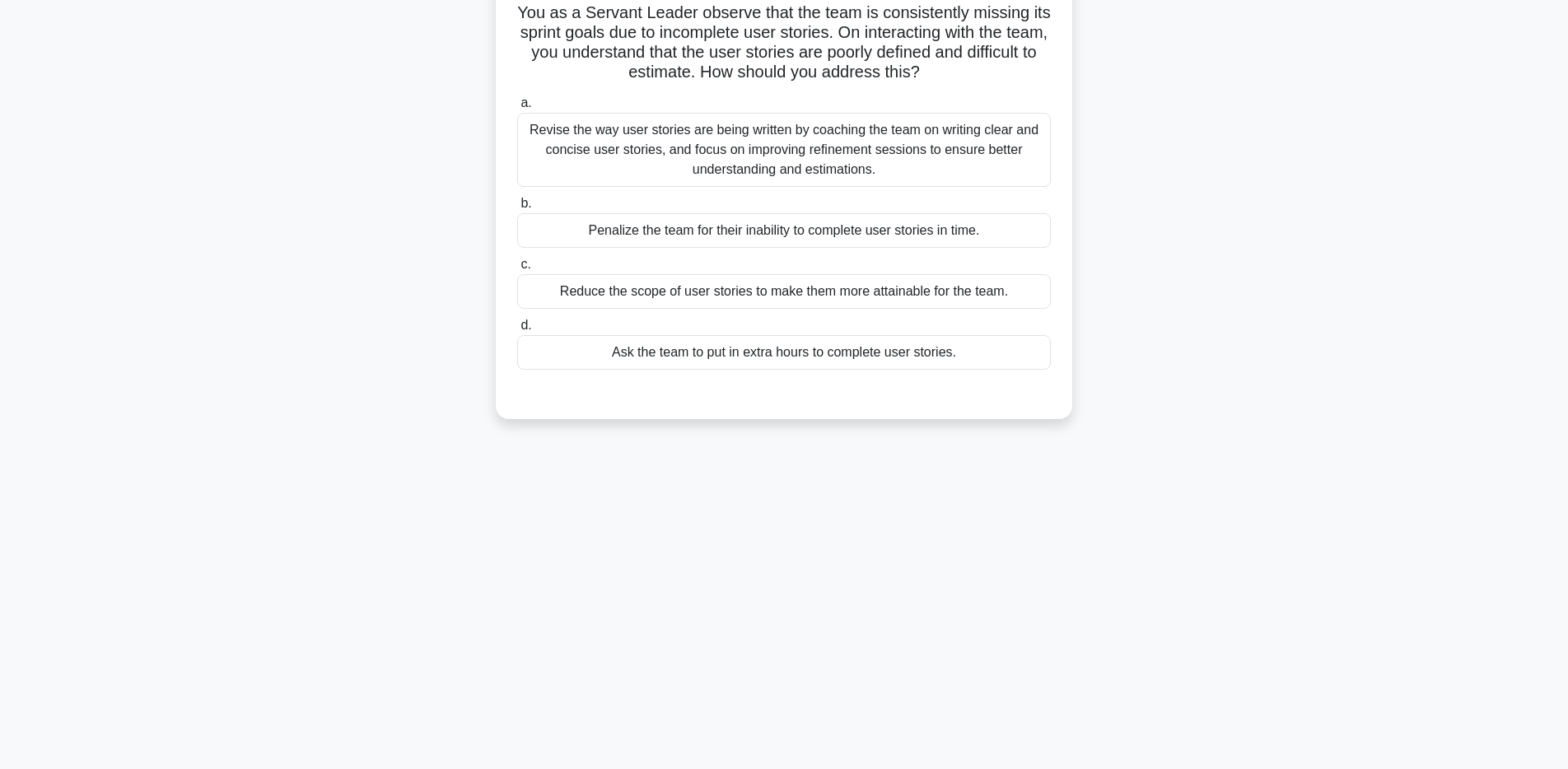
scroll to position [0, 0]
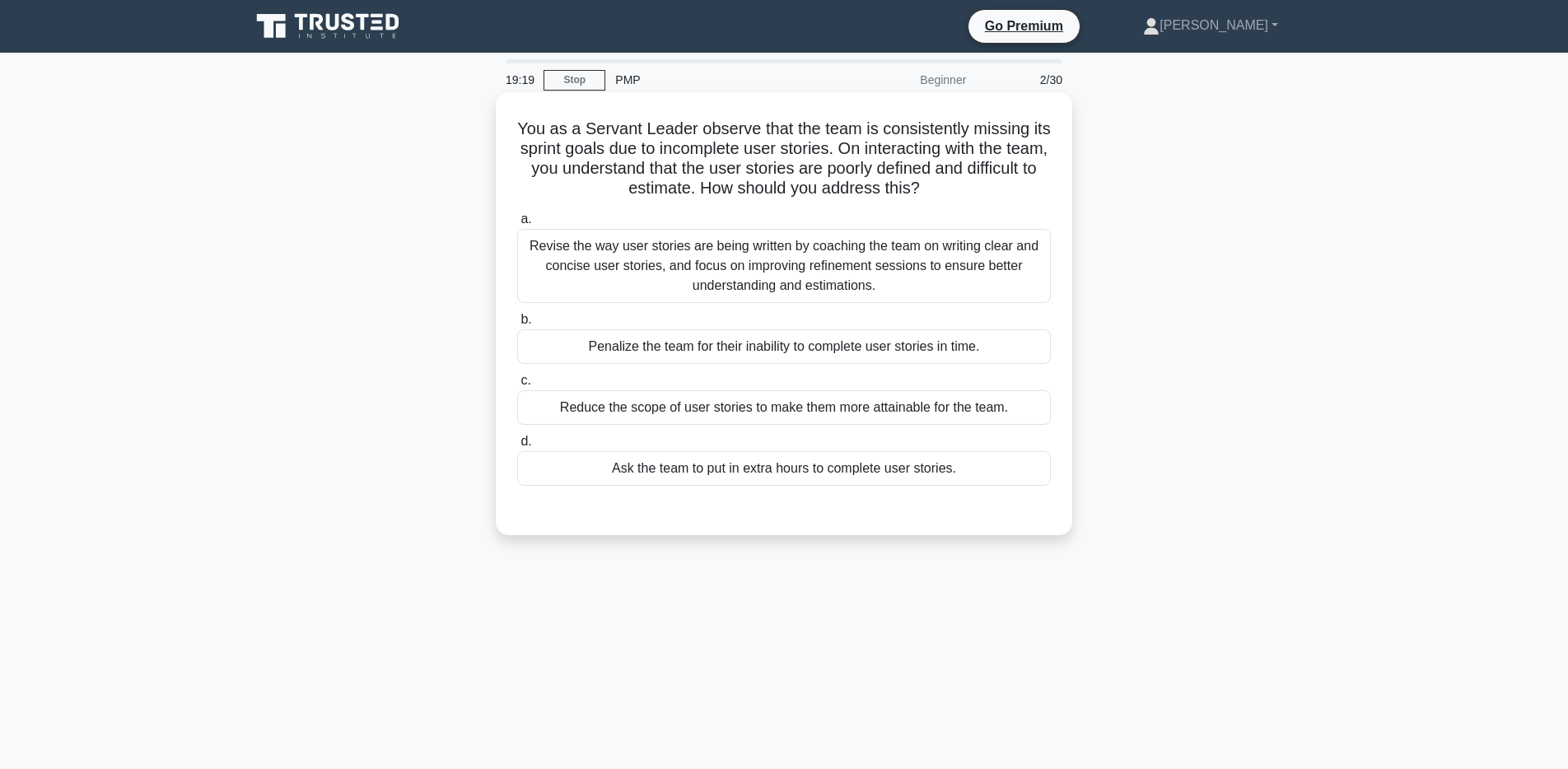
click at [788, 284] on div "Revise the way user stories are being written by coaching the team on writing c…" at bounding box center [783, 265] width 533 height 74
click at [517, 225] on input "a. Revise the way user stories are being written by coaching the team on writin…" at bounding box center [517, 219] width 0 height 11
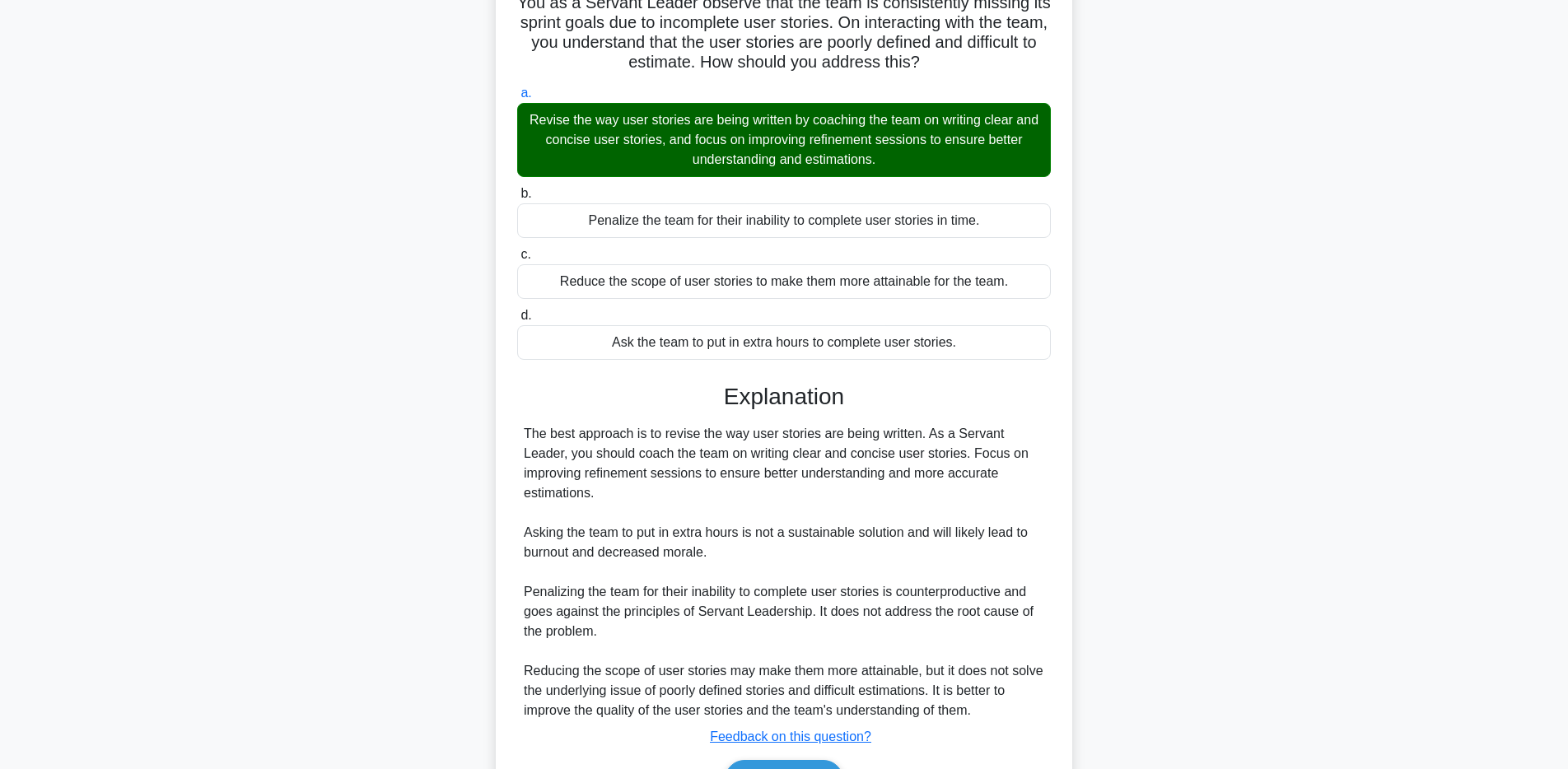
scroll to position [228, 0]
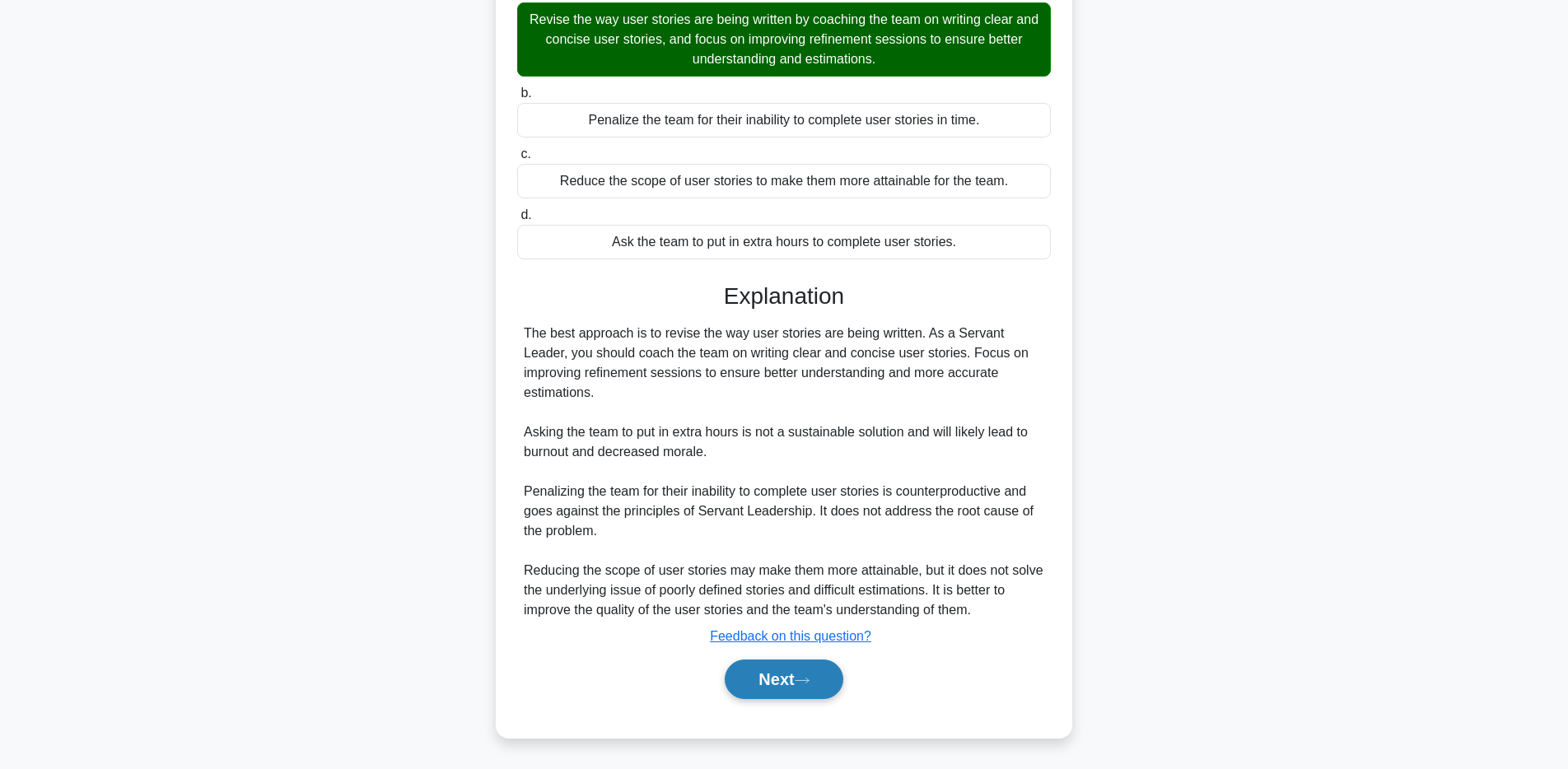
click at [779, 683] on button "Next" at bounding box center [784, 679] width 118 height 39
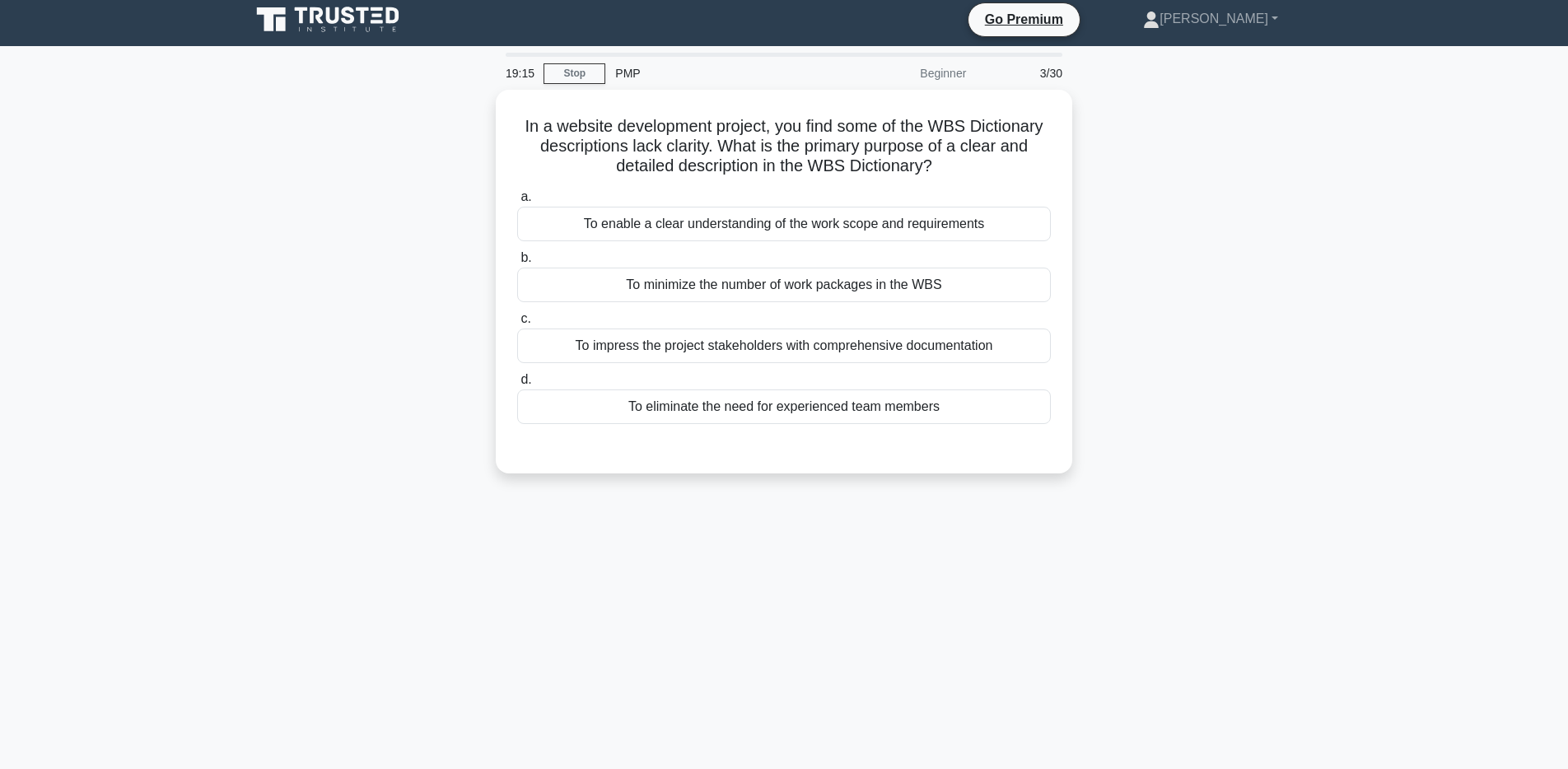
scroll to position [0, 0]
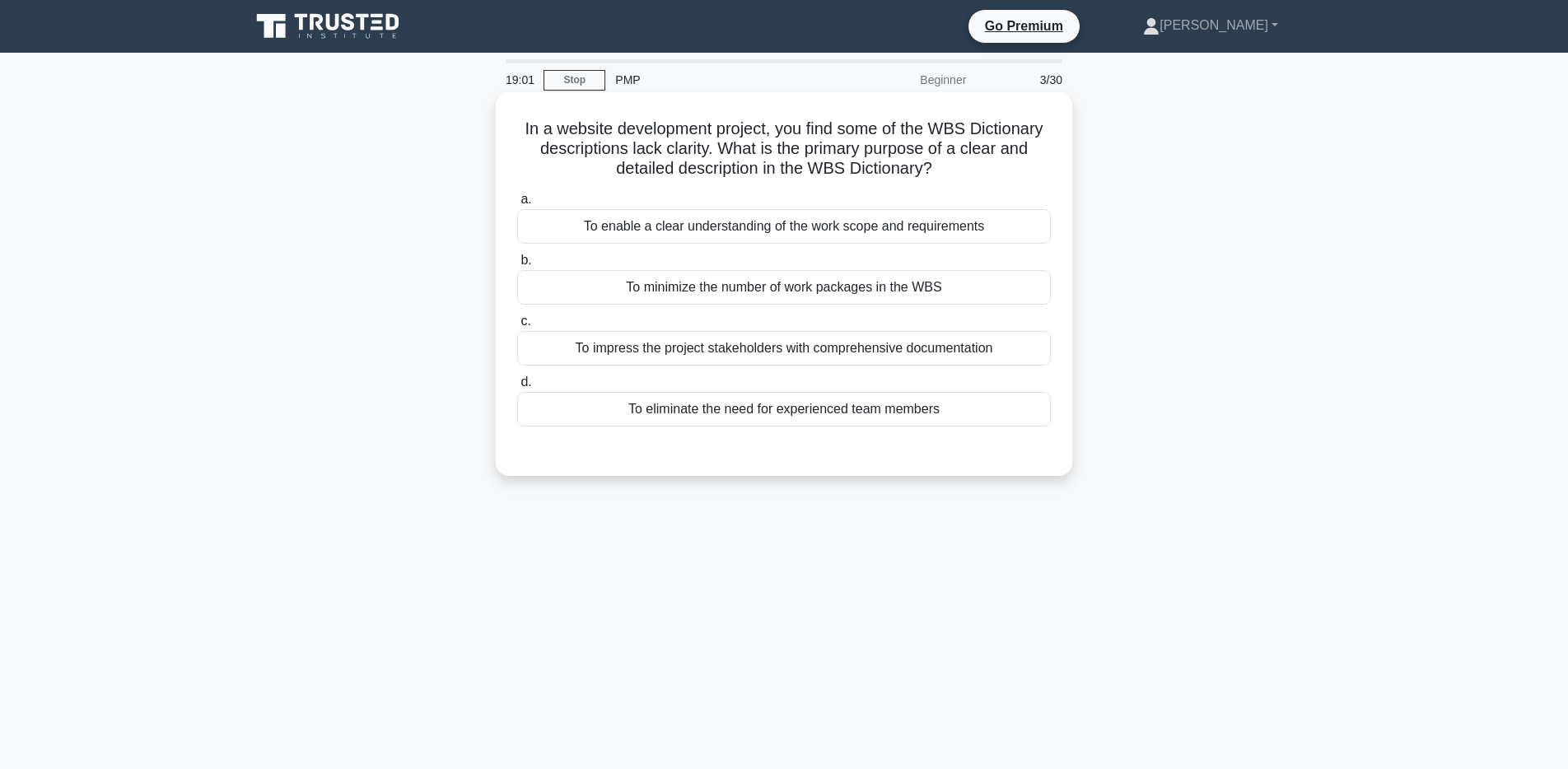
click at [739, 231] on div "To enable a clear understanding of the work scope and requirements" at bounding box center [783, 226] width 533 height 34
click at [517, 205] on input "a. To enable a clear understanding of the work scope and requirements" at bounding box center [517, 199] width 0 height 11
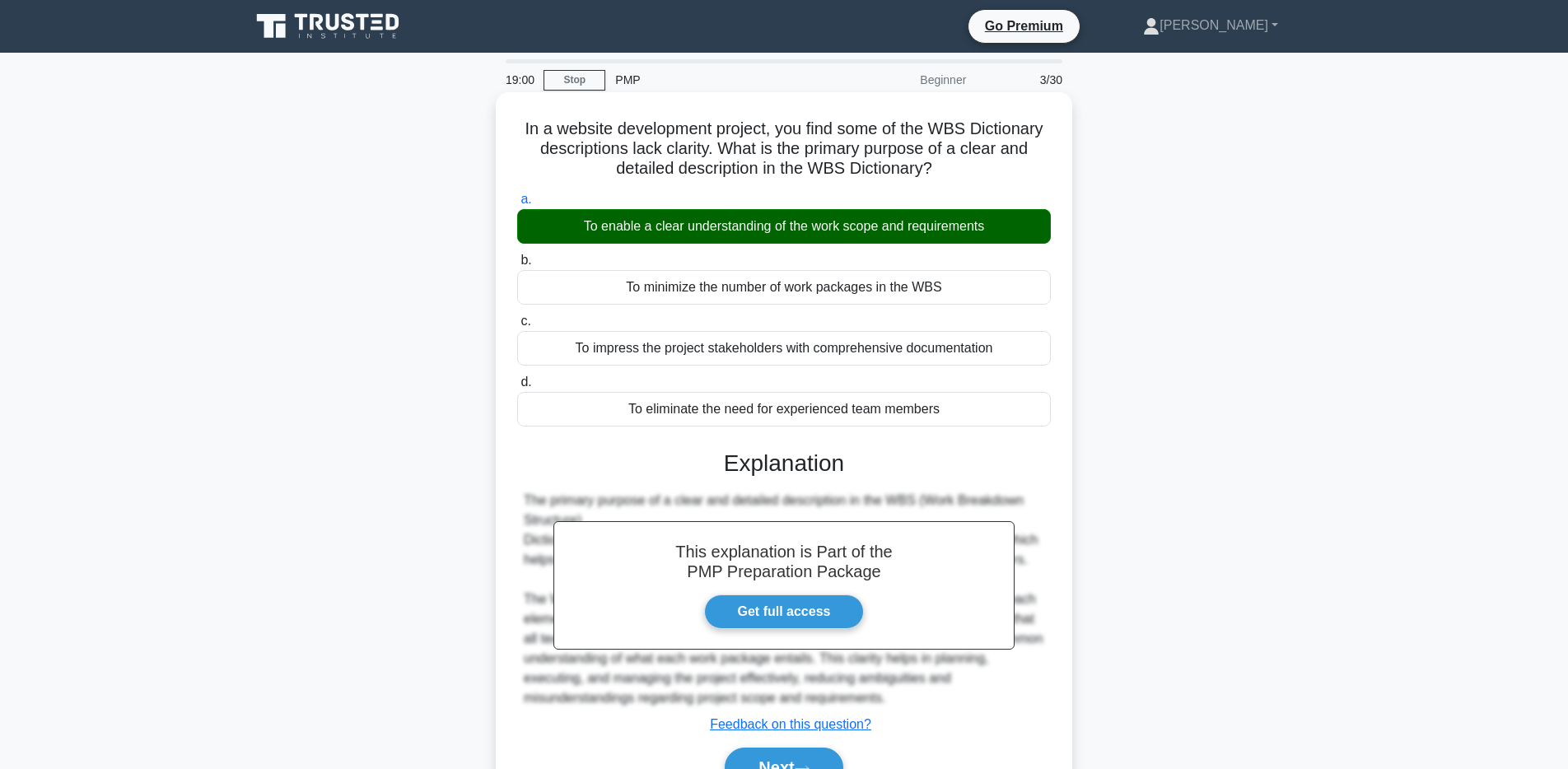
scroll to position [120, 0]
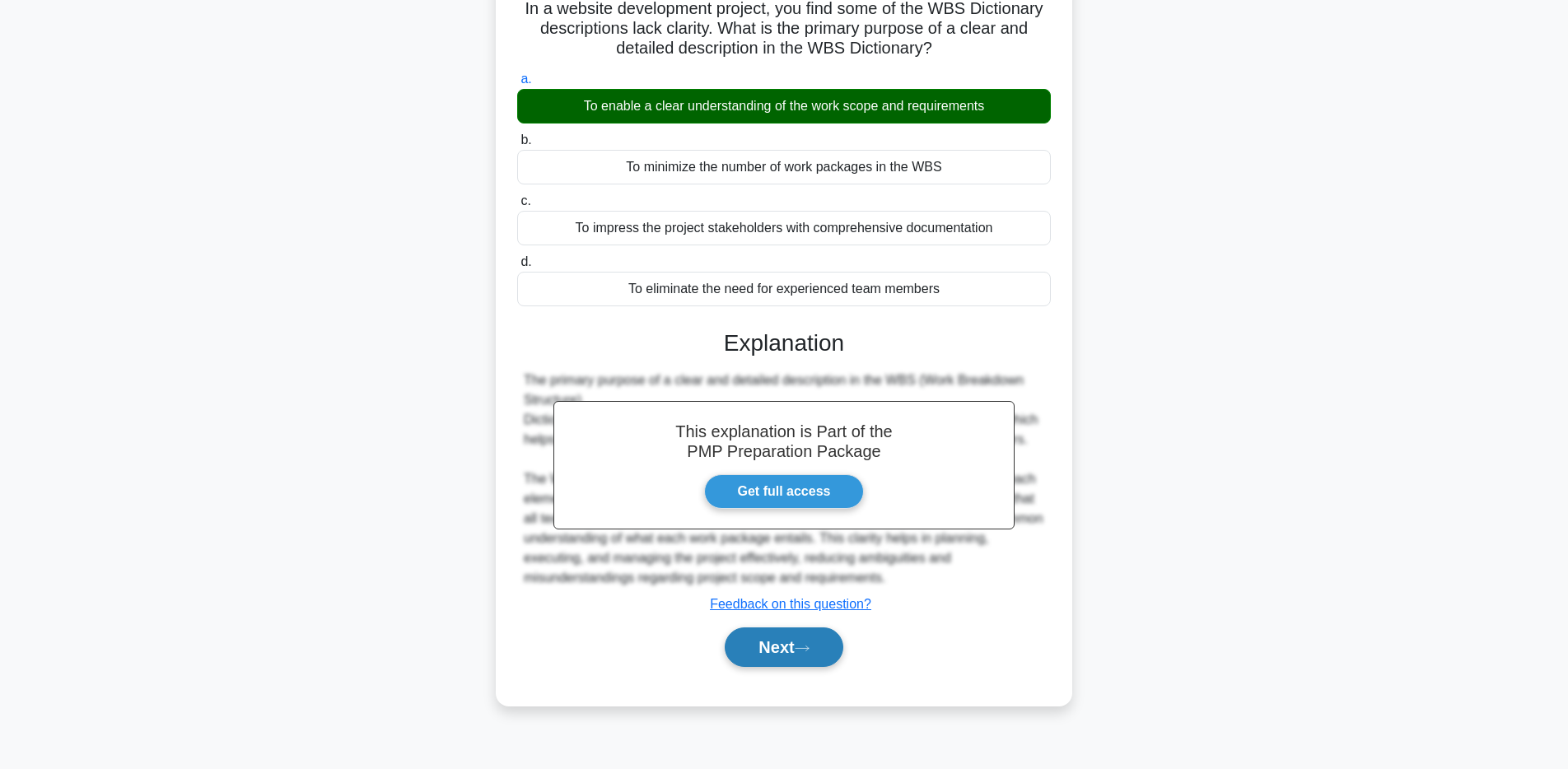
click at [775, 638] on button "Next" at bounding box center [784, 647] width 118 height 39
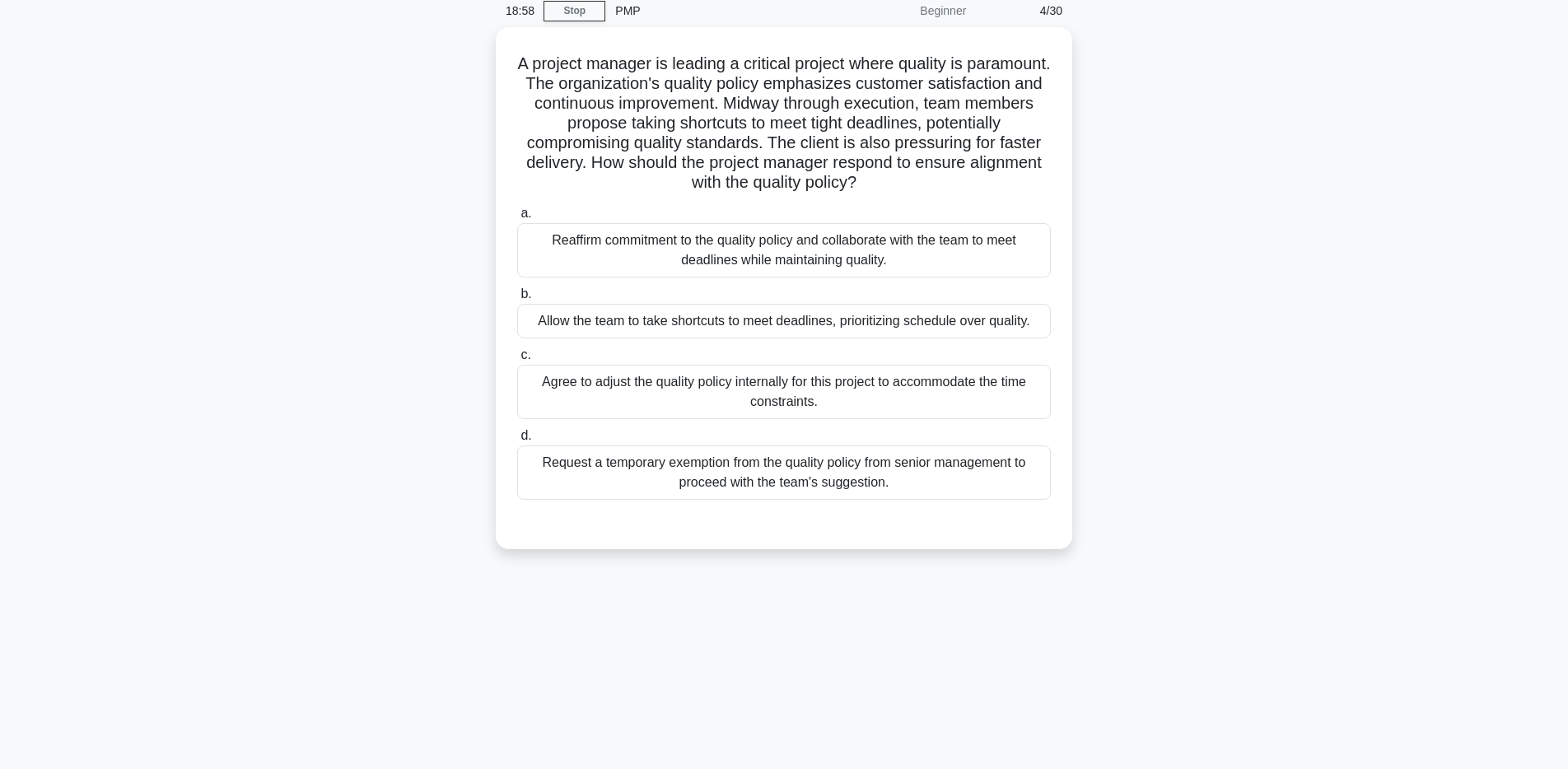
scroll to position [0, 0]
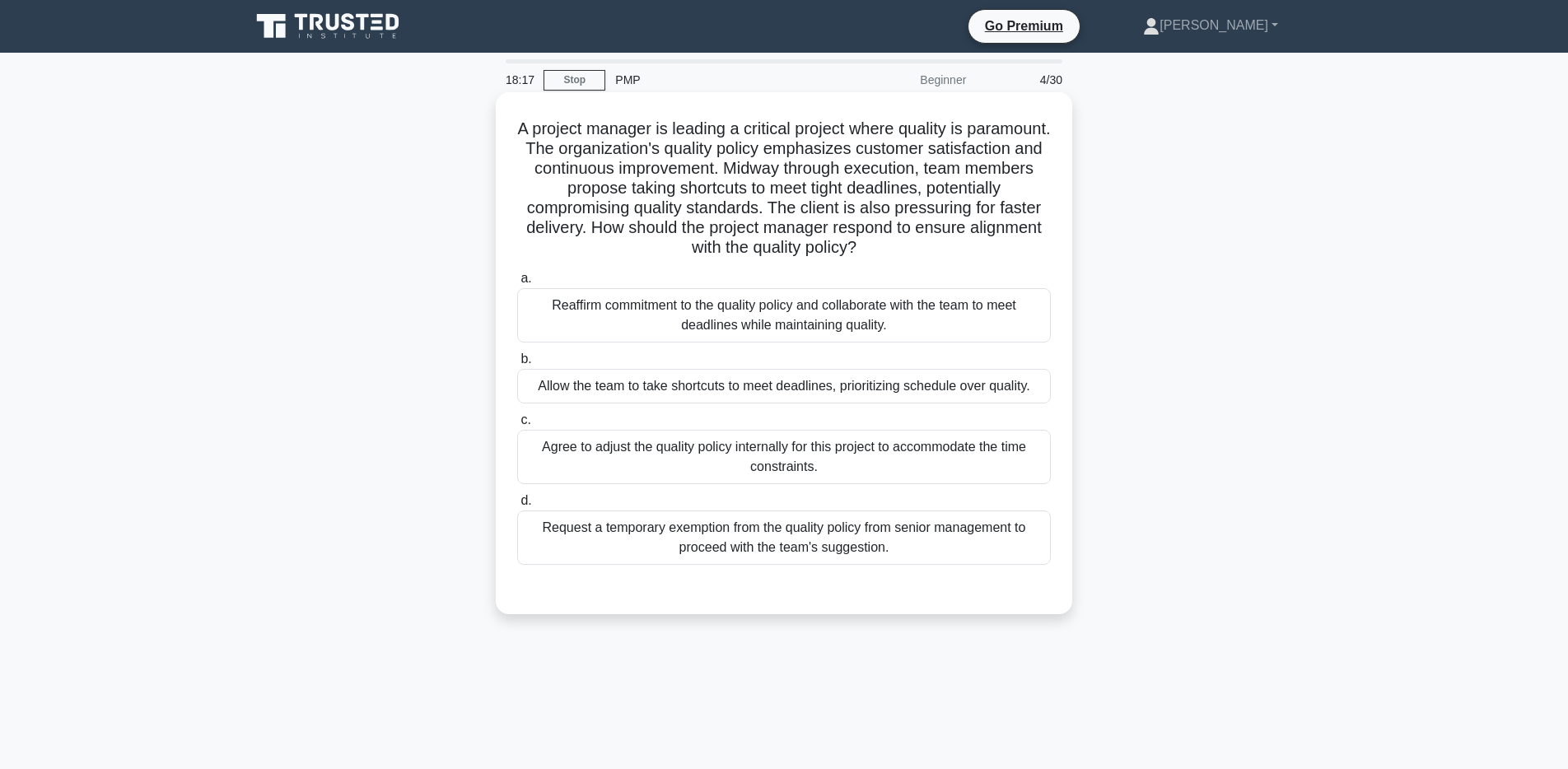
click at [808, 316] on div "Reaffirm commitment to the quality policy and collaborate with the team to meet…" at bounding box center [783, 315] width 533 height 54
click at [517, 284] on input "a. Reaffirm commitment to the quality policy and collaborate with the team to m…" at bounding box center [517, 278] width 0 height 11
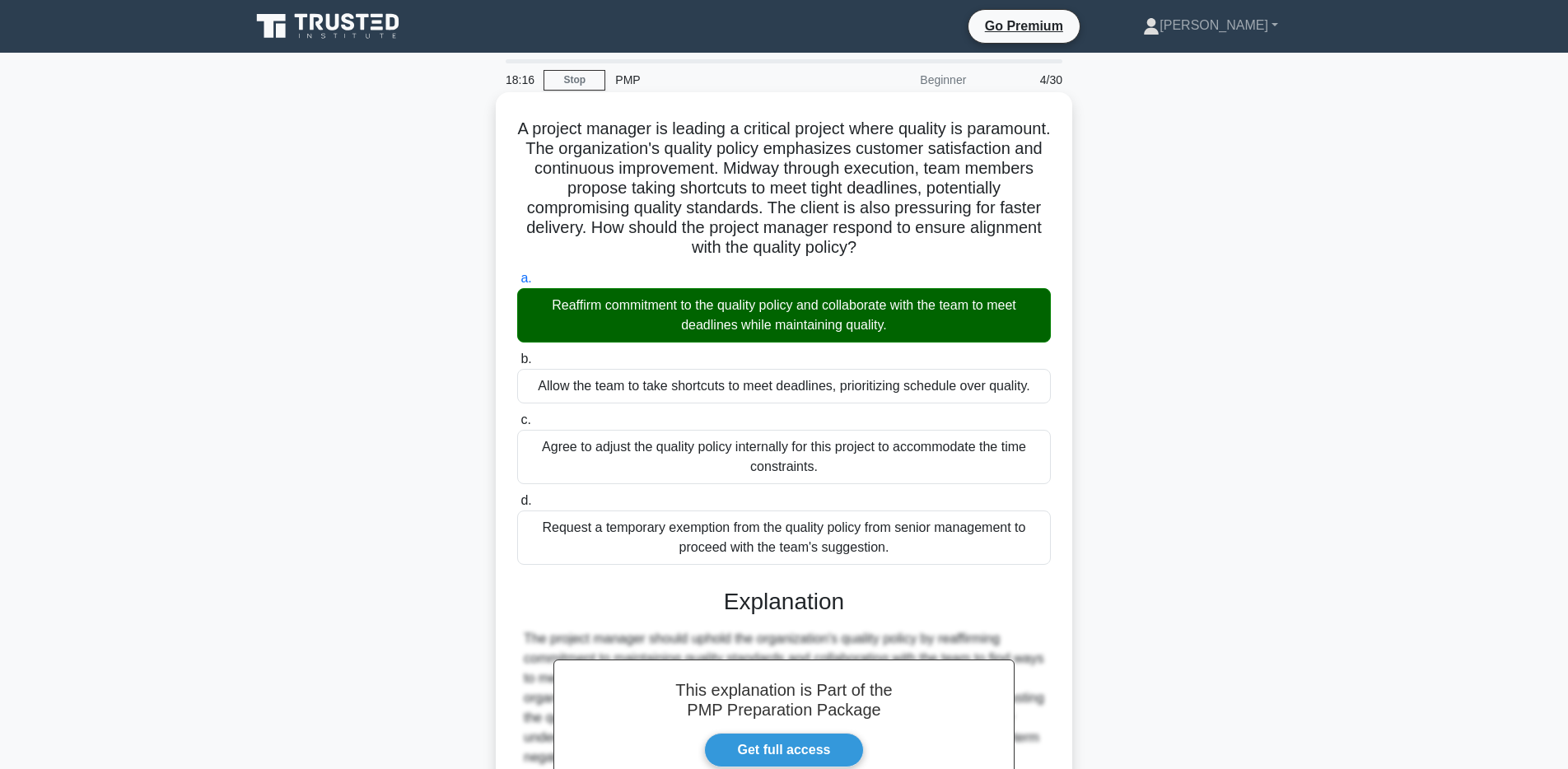
scroll to position [207, 0]
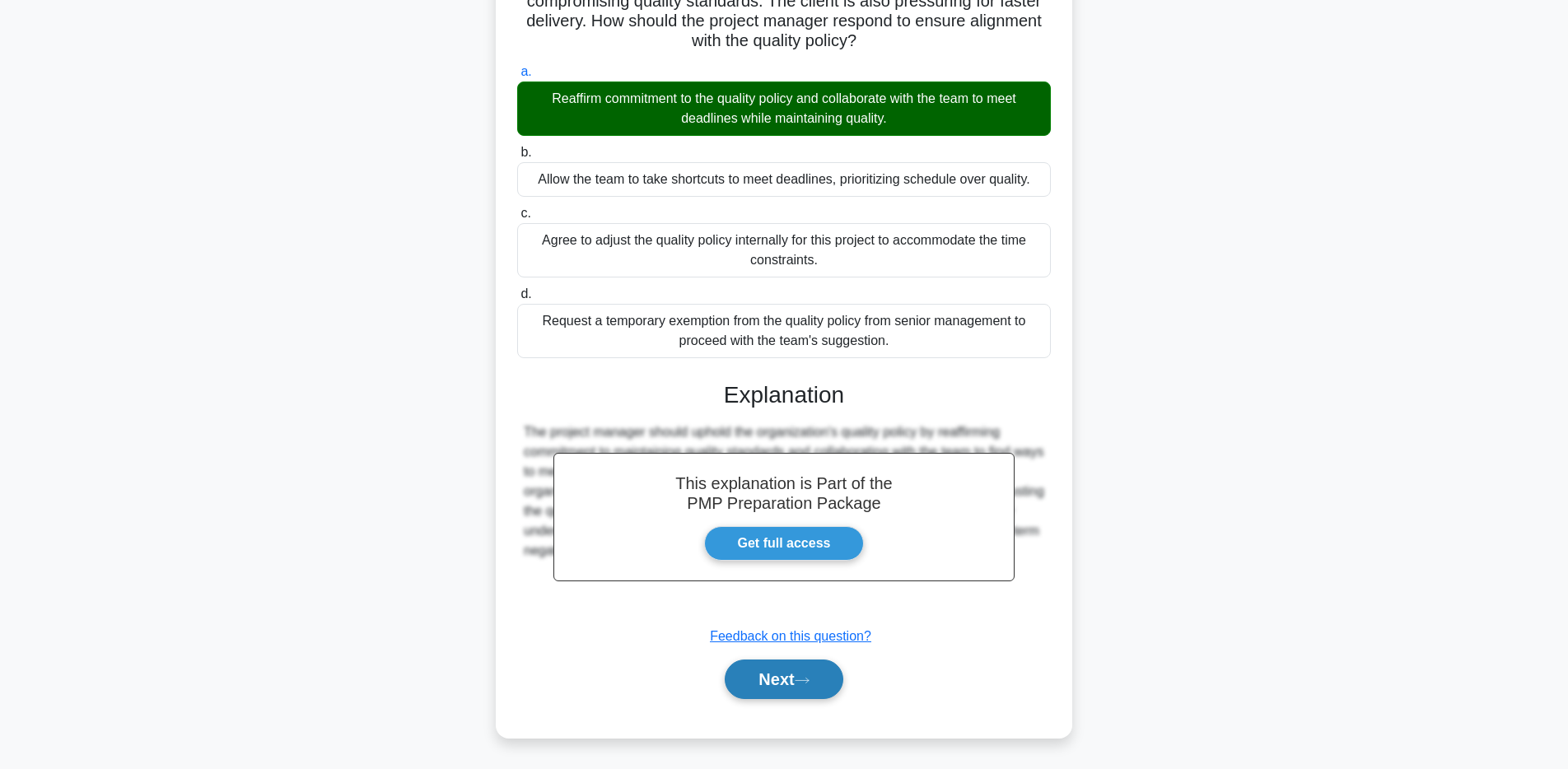
click at [780, 675] on button "Next" at bounding box center [784, 679] width 118 height 39
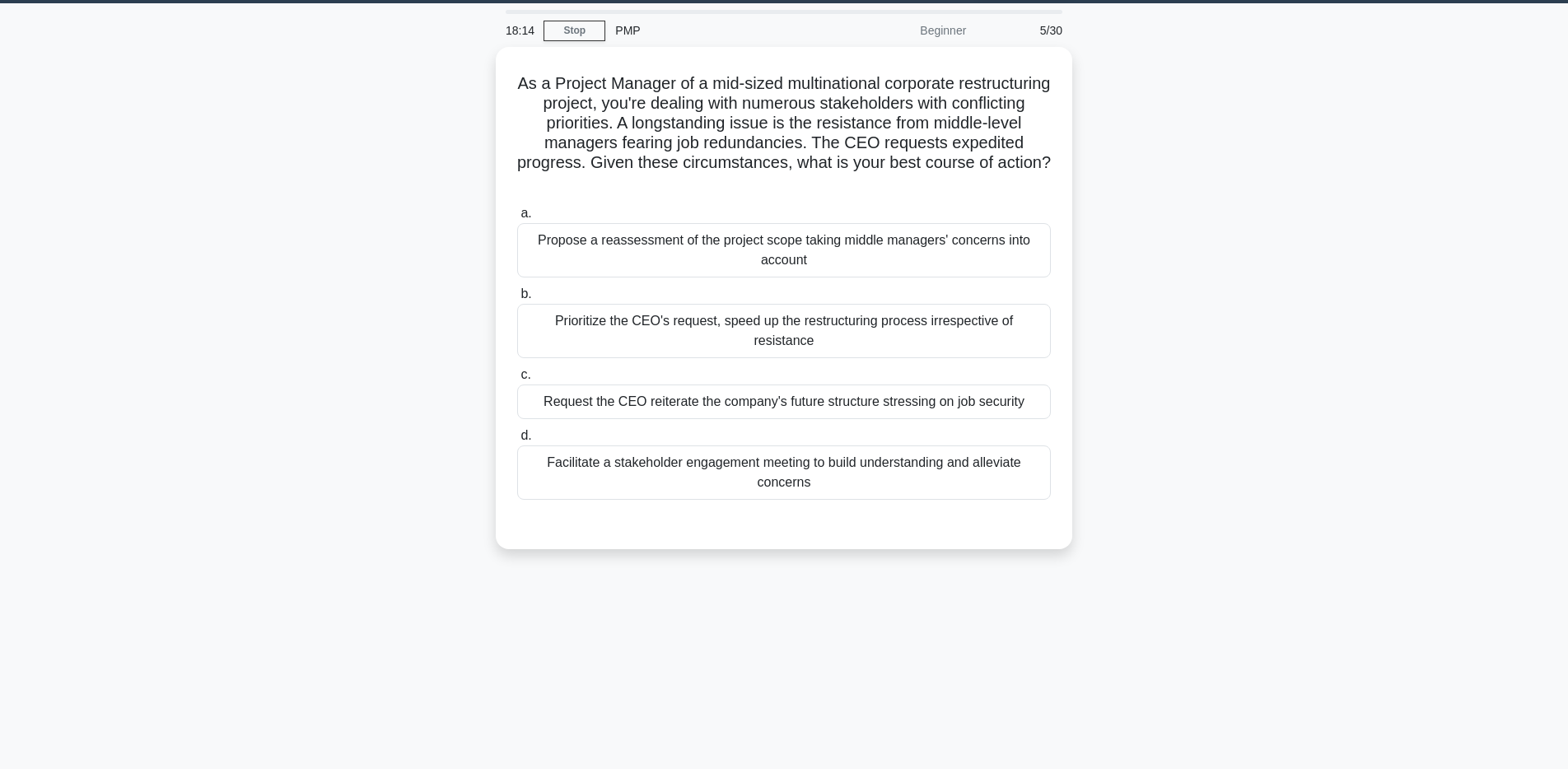
scroll to position [43, 0]
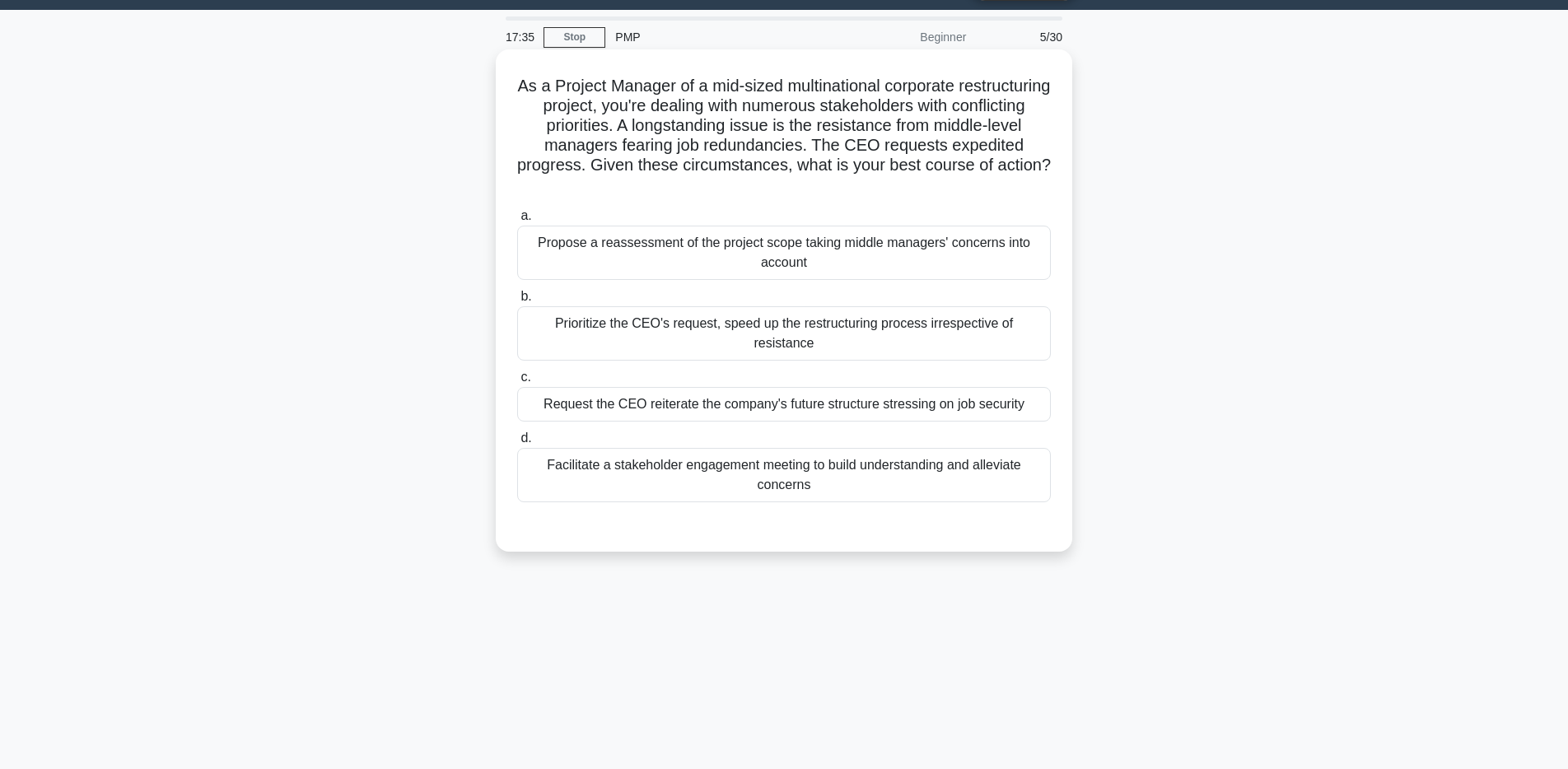
click at [752, 246] on div "Propose a reassessment of the project scope taking middle managers' concerns in…" at bounding box center [783, 252] width 533 height 54
click at [517, 222] on input "a. Propose a reassessment of the project scope taking middle managers' concerns…" at bounding box center [517, 216] width 0 height 11
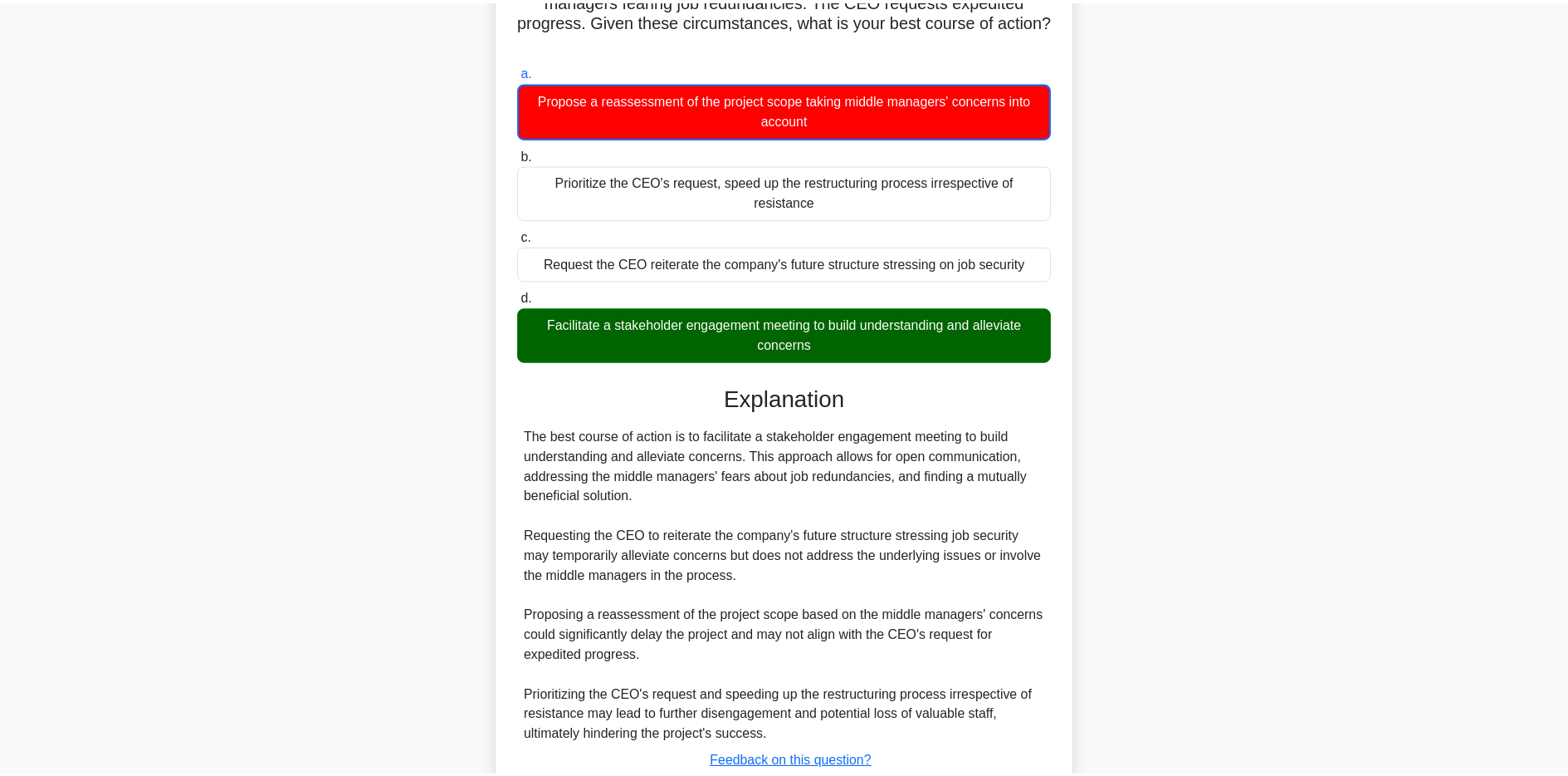
scroll to position [291, 0]
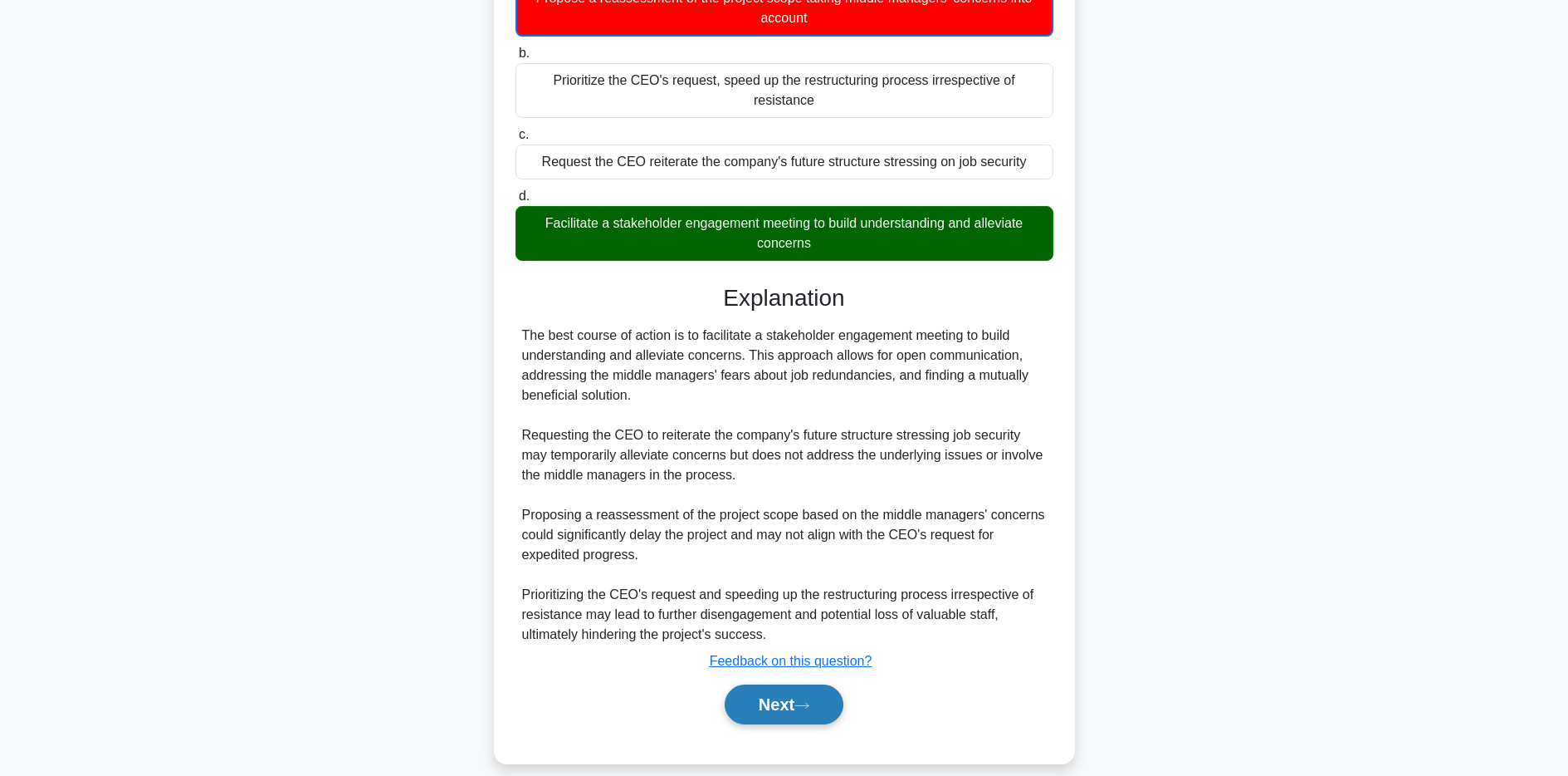
click at [788, 686] on button "Next" at bounding box center [784, 704] width 119 height 40
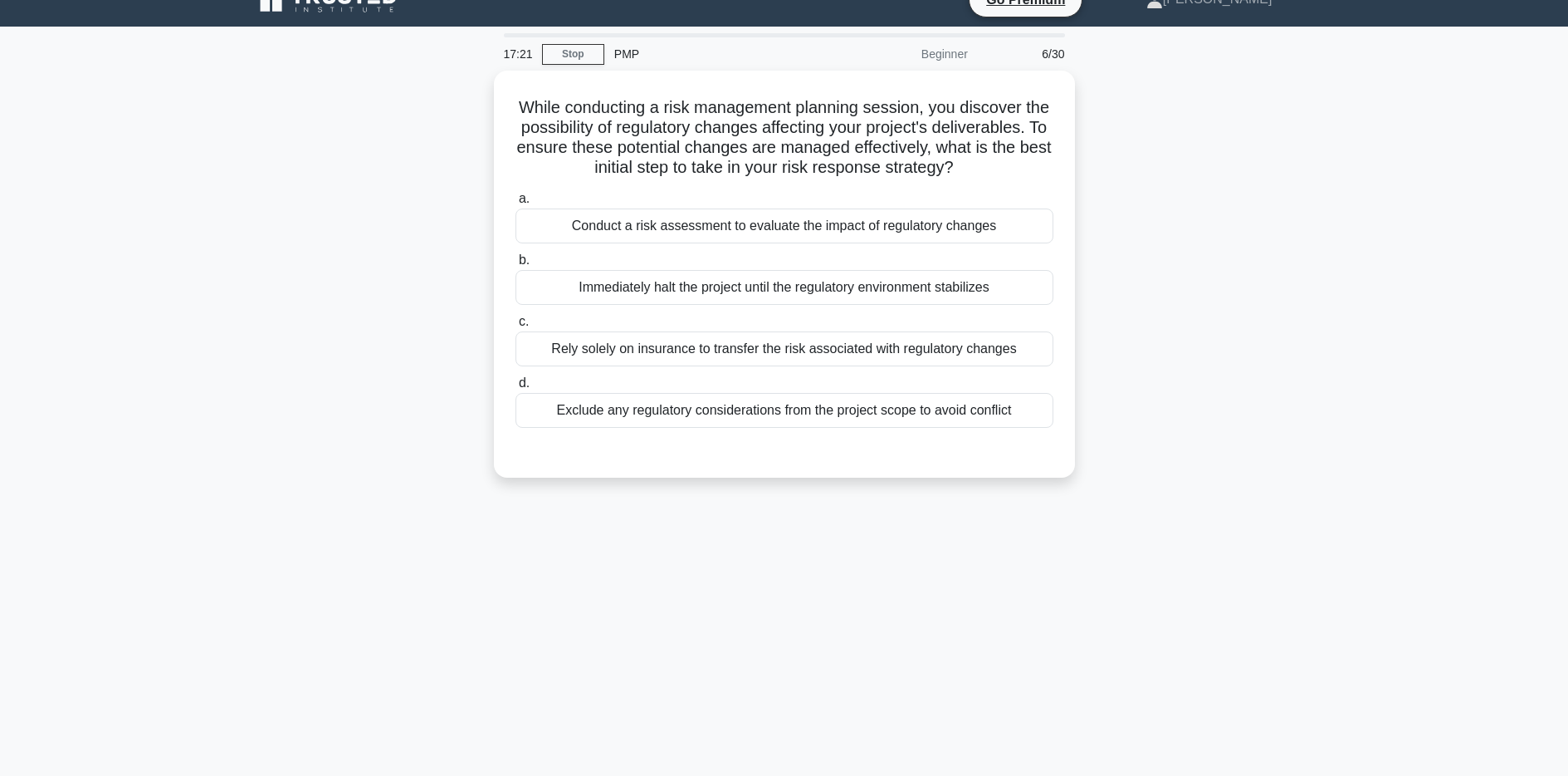
scroll to position [0, 0]
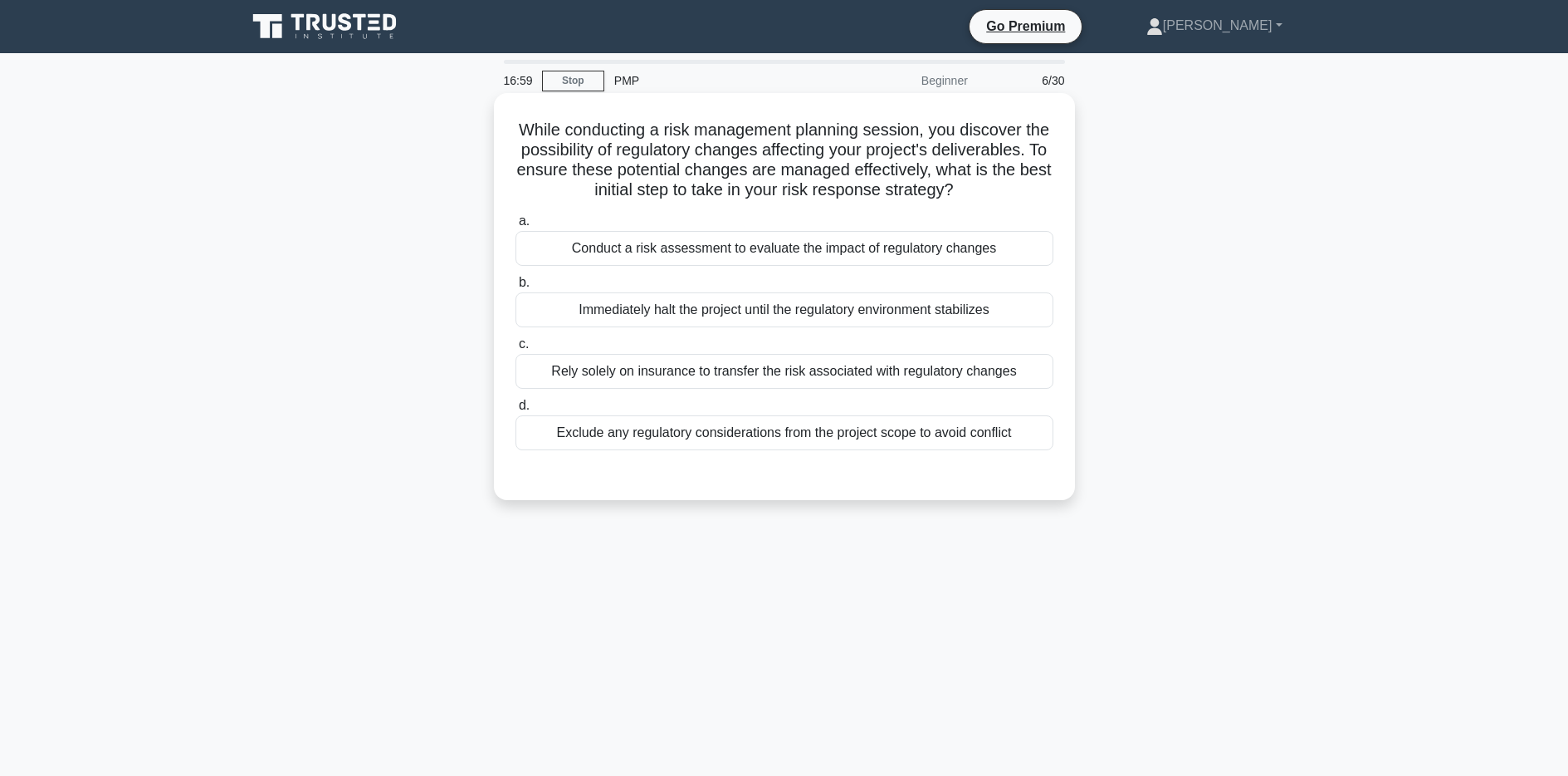
click at [776, 240] on div "Conduct a risk assessment to evaluate the impact of regulatory changes" at bounding box center [784, 248] width 538 height 35
click at [515, 227] on input "a. Conduct a risk assessment to evaluate the impact of regulatory changes" at bounding box center [515, 221] width 0 height 11
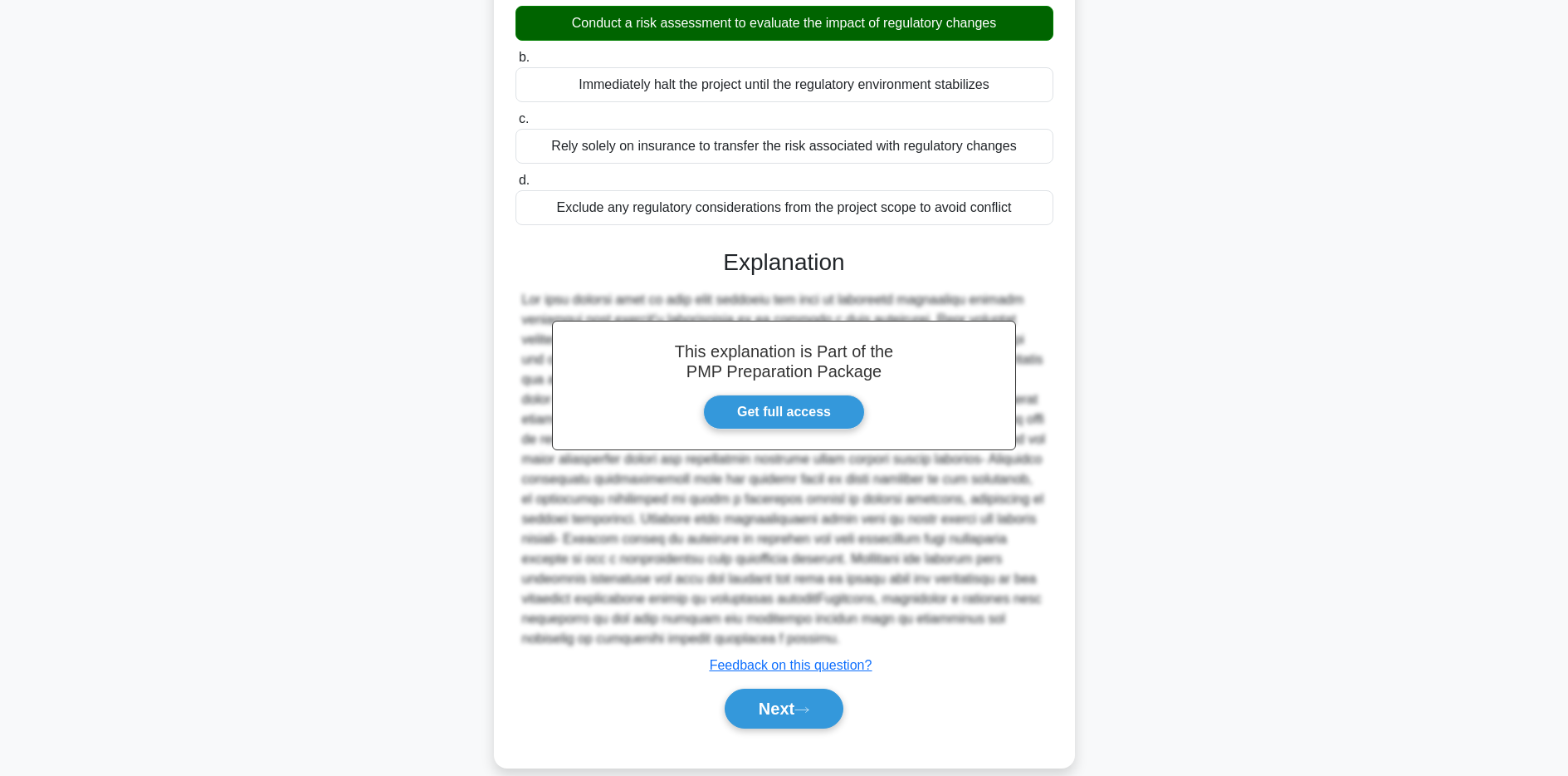
scroll to position [249, 0]
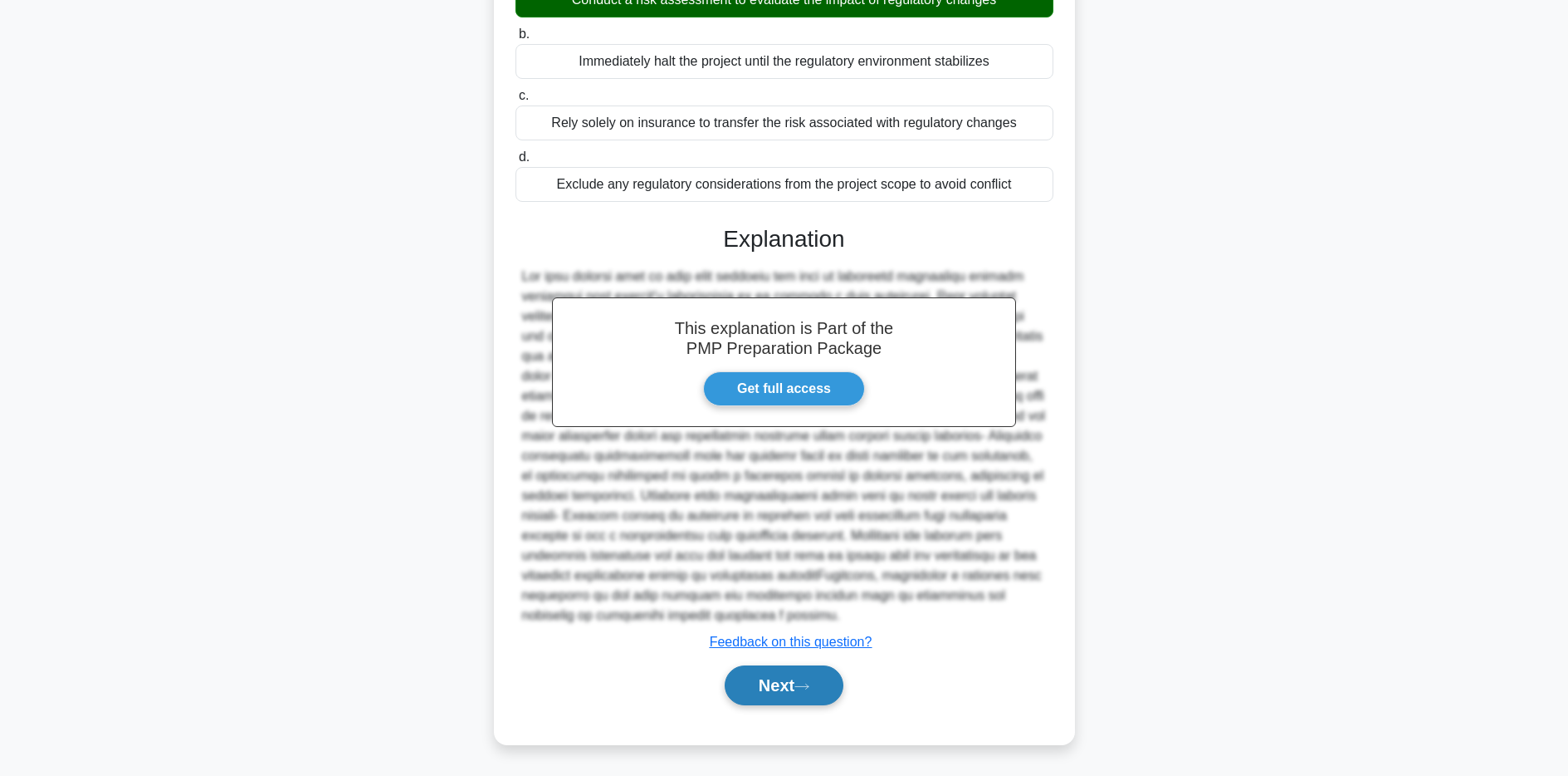
click at [794, 682] on button "Next" at bounding box center [784, 685] width 119 height 40
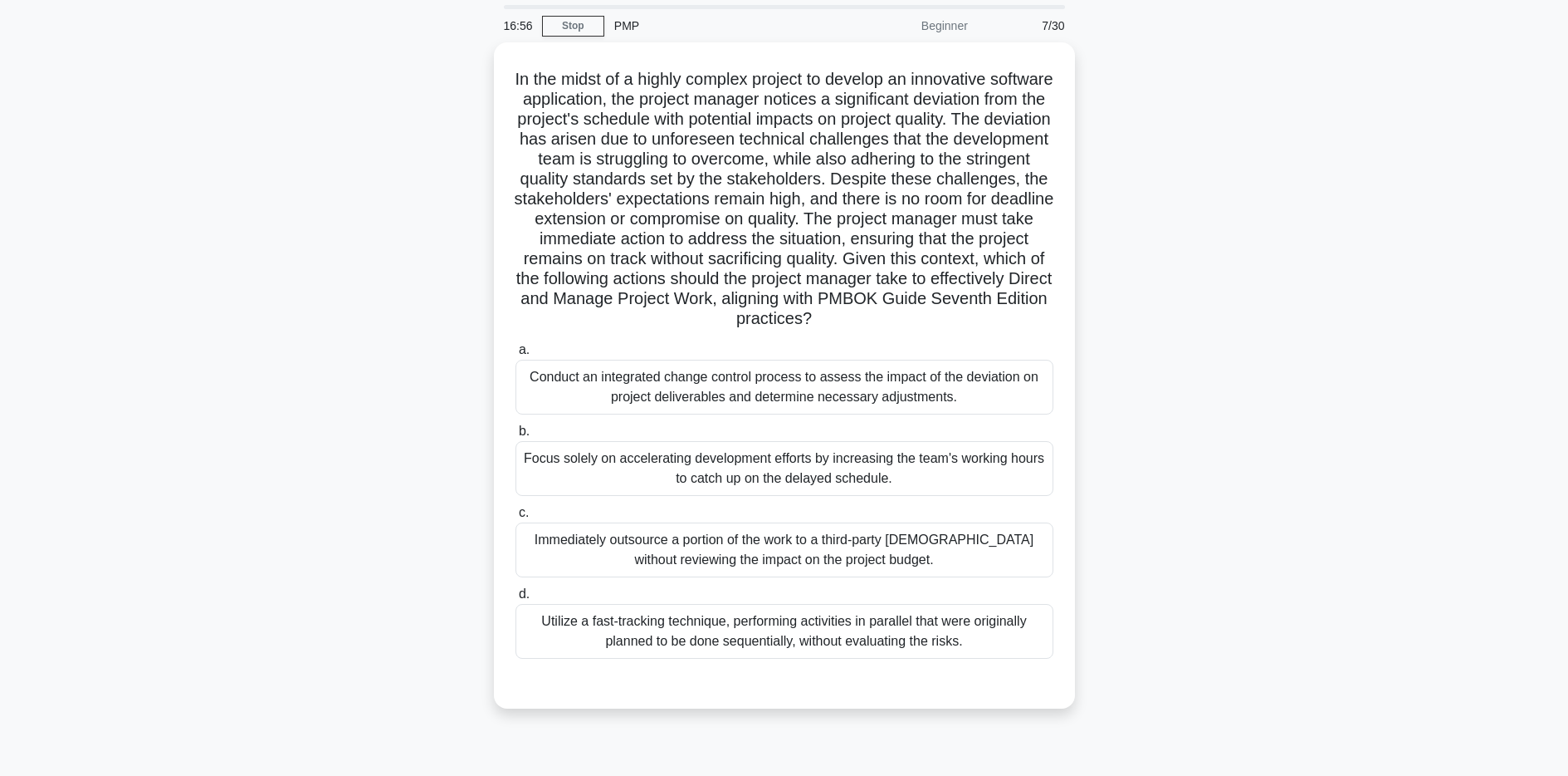
scroll to position [49, 0]
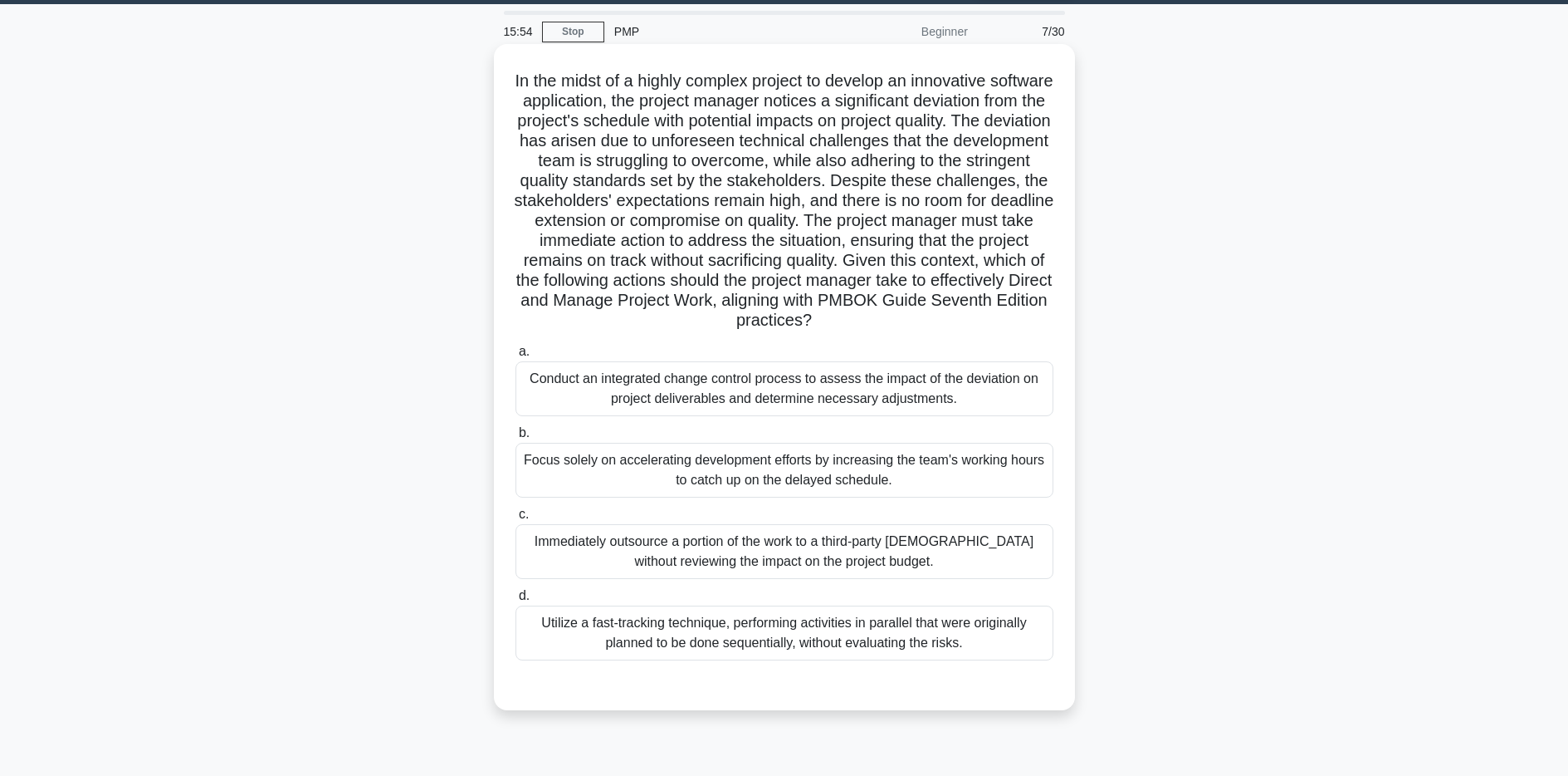
click at [930, 419] on div "a. Conduct an integrated change control process to assess the impact of the dev…" at bounding box center [784, 501] width 557 height 325
click at [922, 382] on div "Conduct an integrated change control process to assess the impact of the deviat…" at bounding box center [784, 388] width 538 height 54
click at [515, 357] on input "a. Conduct an integrated change control process to assess the impact of the dev…" at bounding box center [515, 351] width 0 height 11
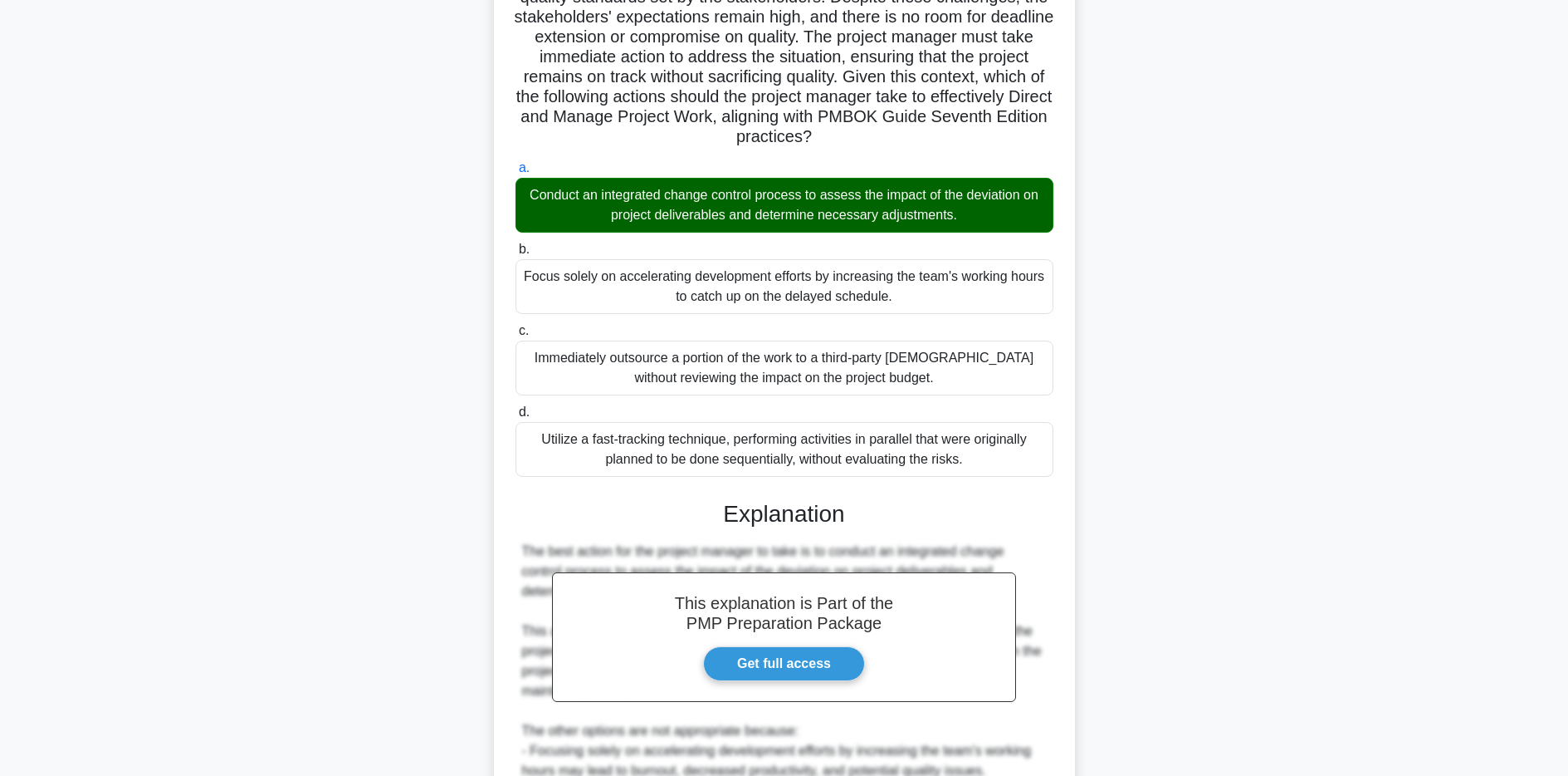
scroll to position [489, 0]
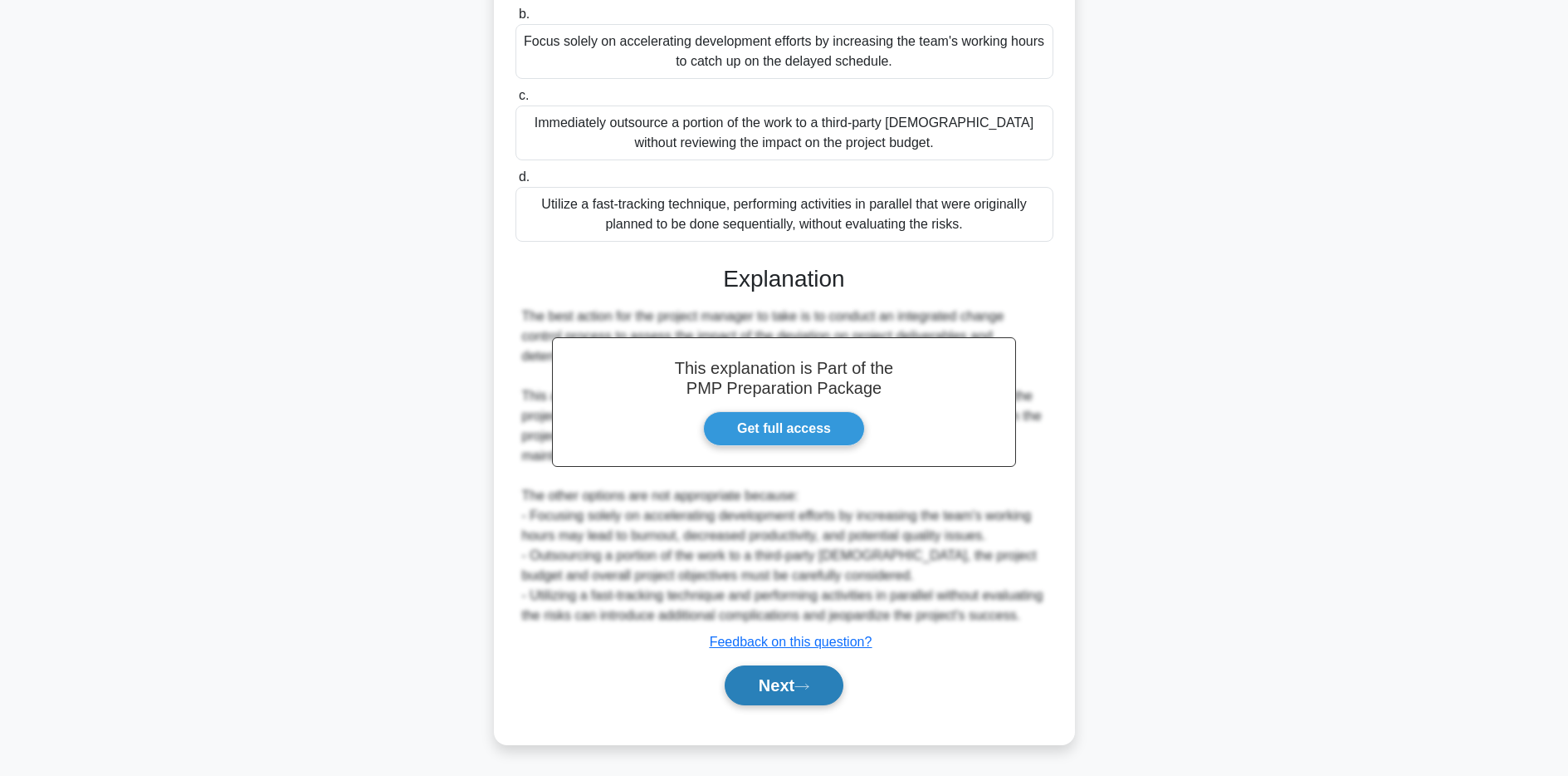
click at [790, 687] on button "Next" at bounding box center [784, 685] width 119 height 40
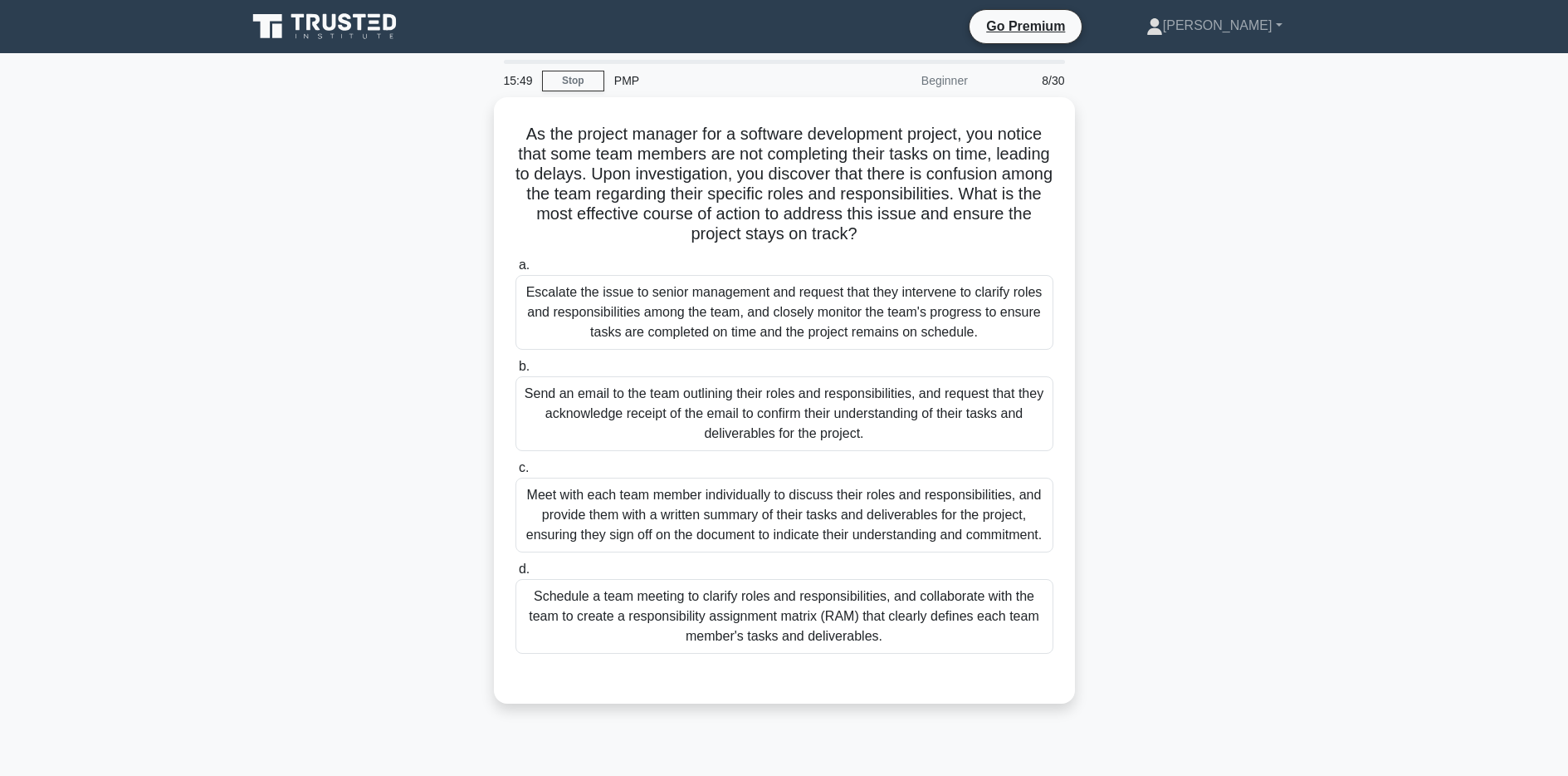
scroll to position [41, 0]
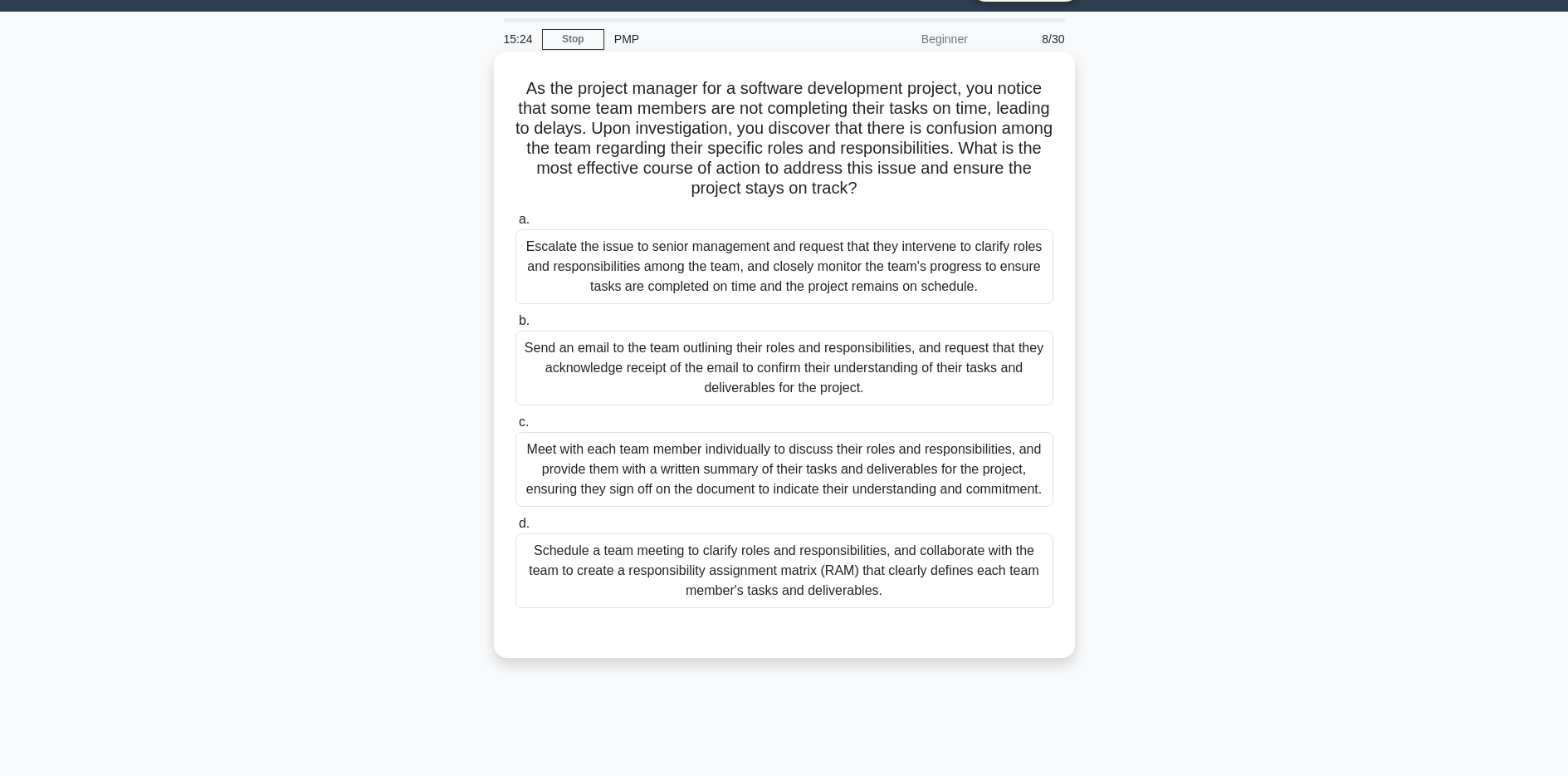
click at [814, 558] on div "Schedule a team meeting to clarify roles and responsibilities, and collaborate …" at bounding box center [784, 571] width 538 height 75
click at [515, 529] on input "d. Schedule a team meeting to clarify roles and responsibilities, and collabora…" at bounding box center [515, 523] width 0 height 11
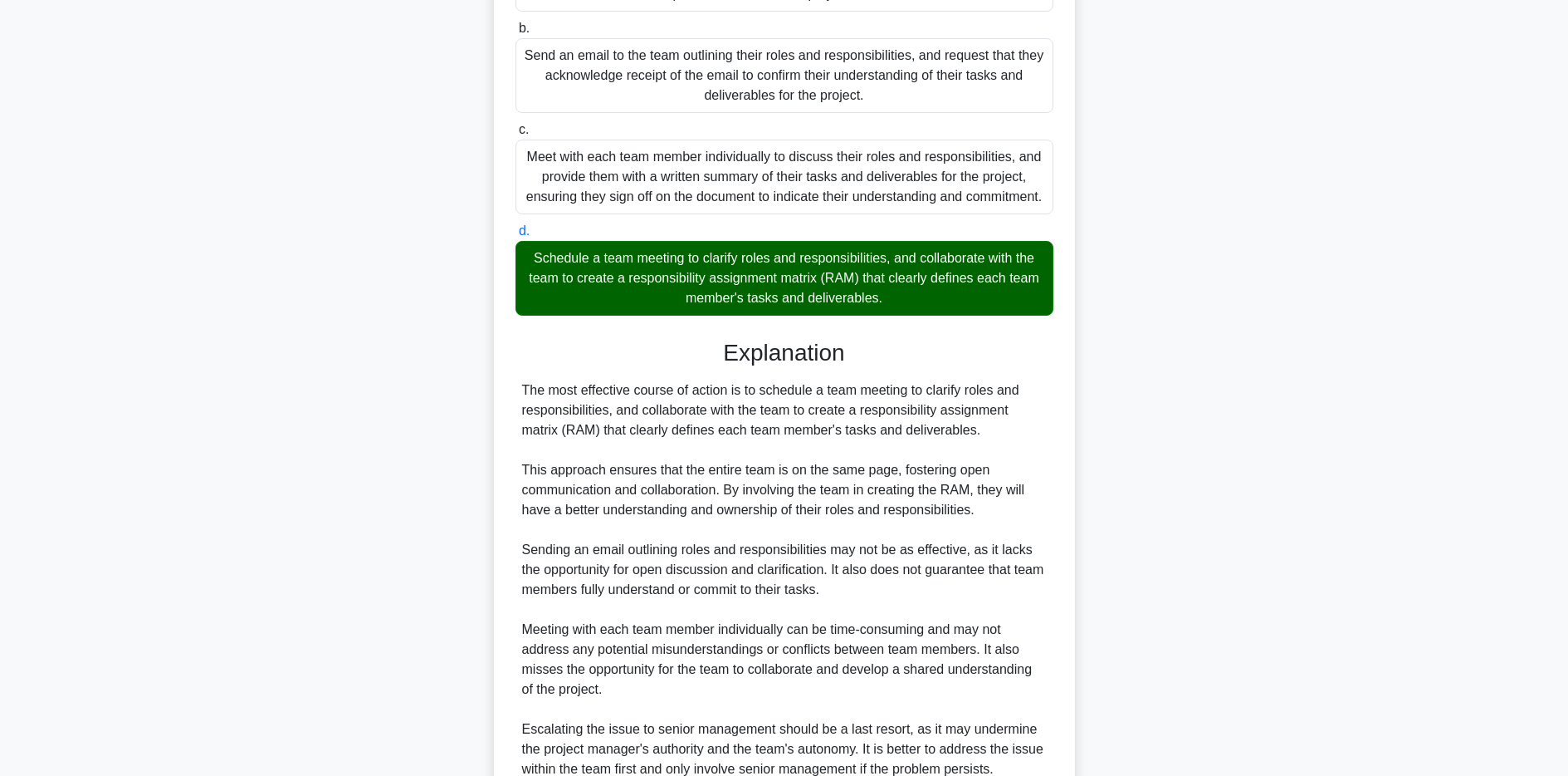
scroll to position [489, 0]
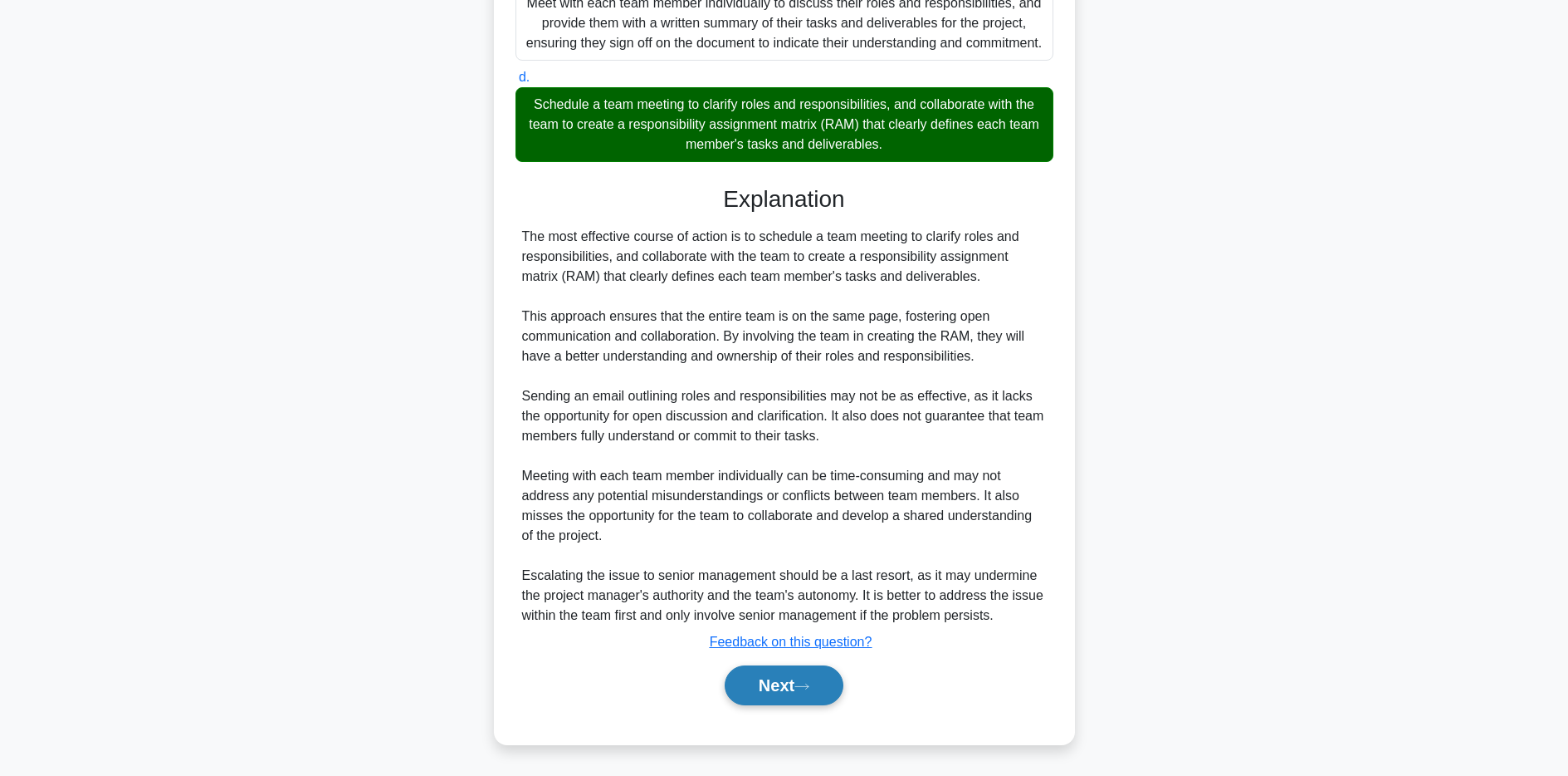
click at [779, 686] on button "Next" at bounding box center [784, 685] width 119 height 40
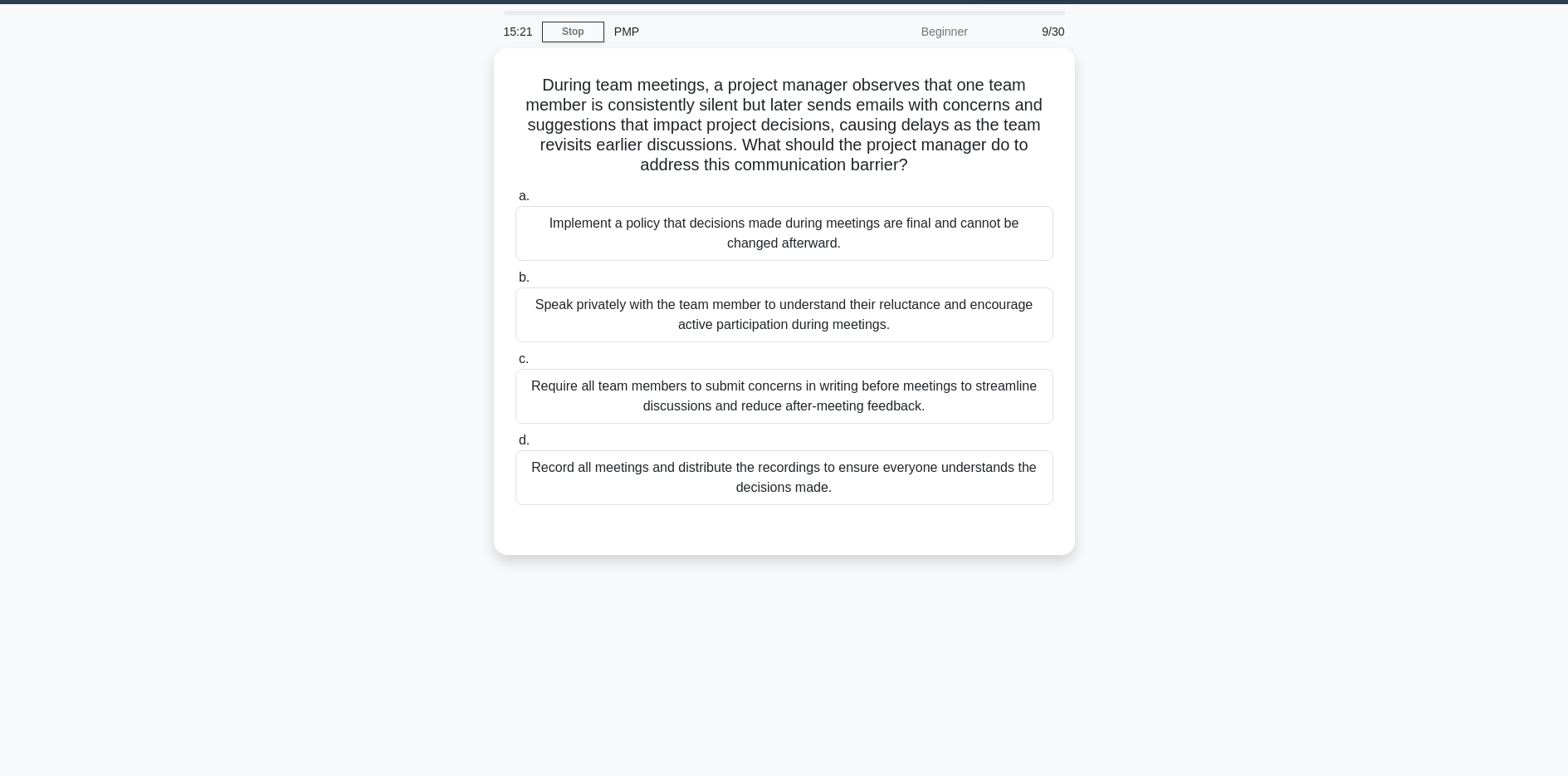
scroll to position [47, 0]
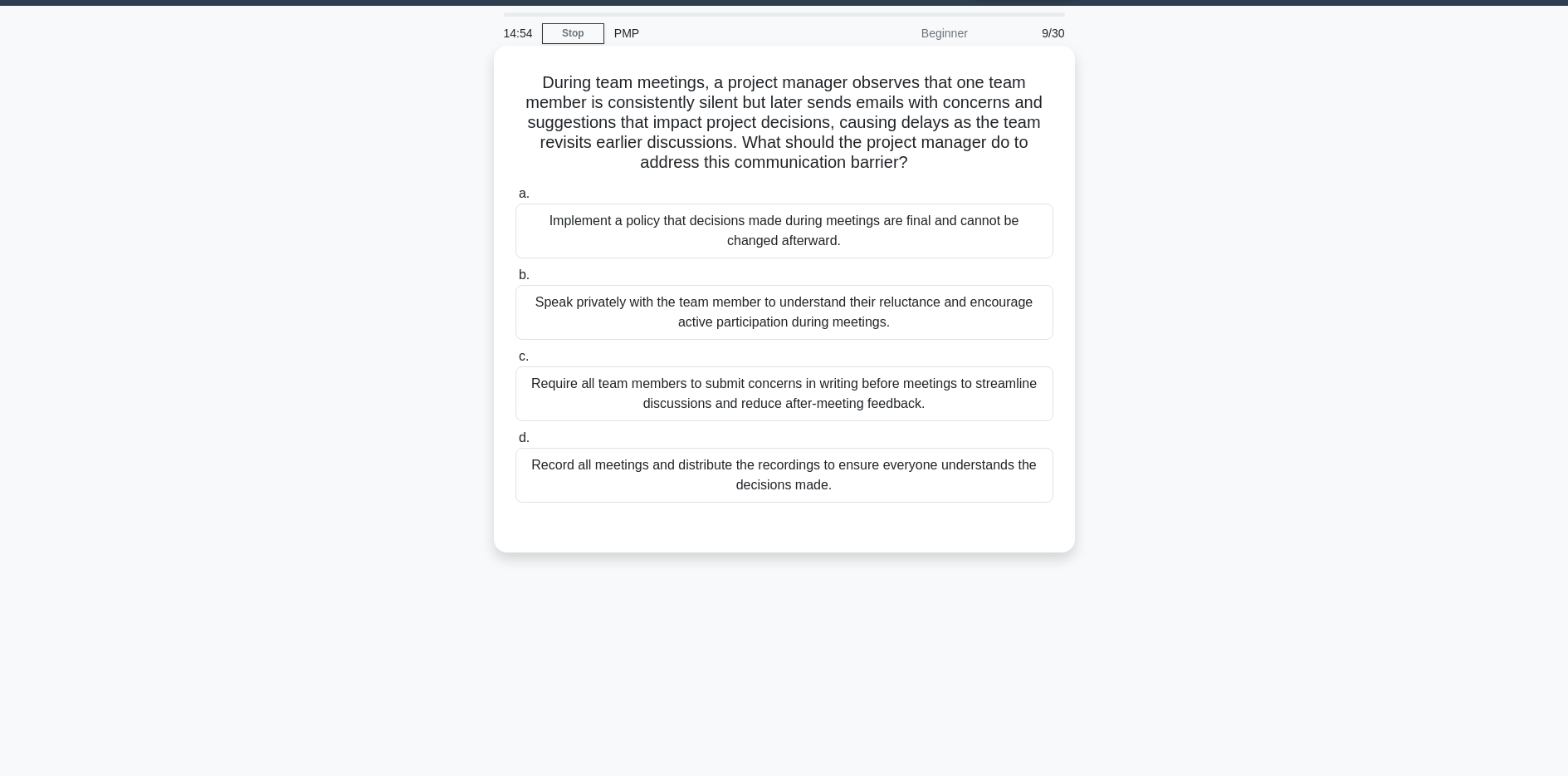
click at [907, 395] on div "Require all team members to submit concerns in writing before meetings to strea…" at bounding box center [784, 393] width 538 height 54
click at [515, 362] on input "c. Require all team members to submit concerns in writing before meetings to st…" at bounding box center [515, 356] width 0 height 11
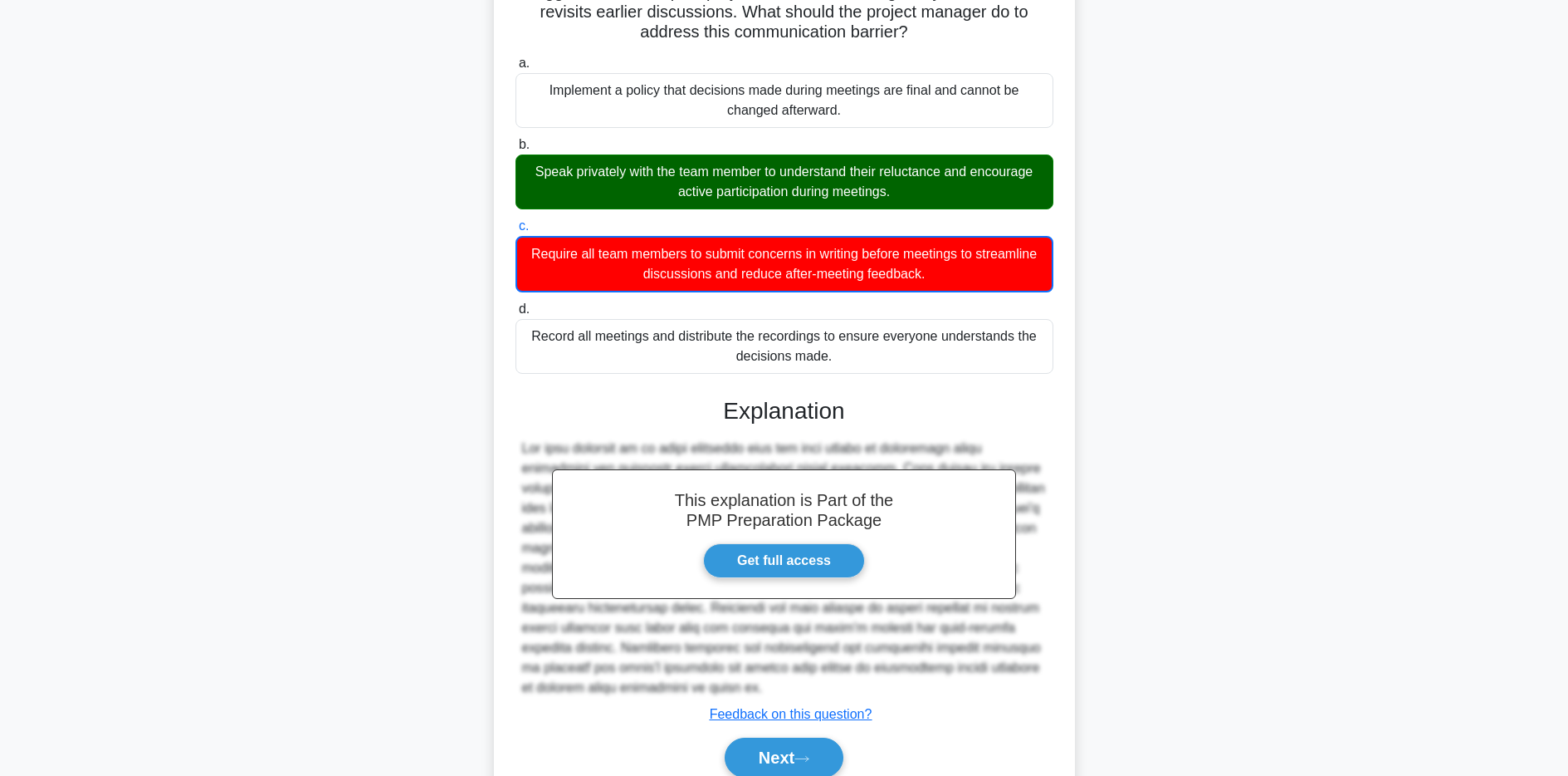
scroll to position [79, 0]
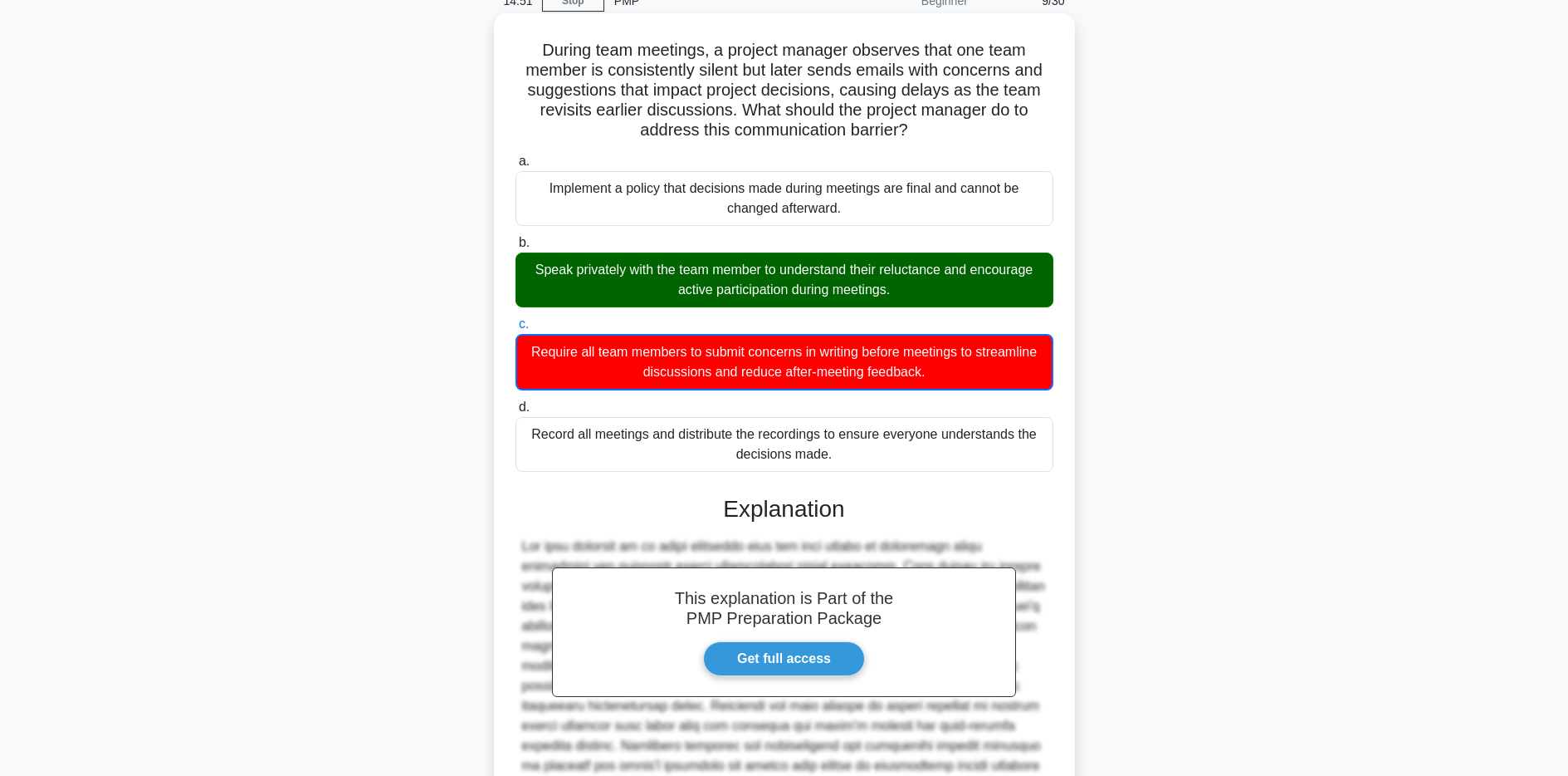
click at [855, 271] on div "Speak privately with the team member to understand their reluctance and encoura…" at bounding box center [784, 279] width 538 height 54
click at [515, 249] on input "b. Speak privately with the team member to understand their reluctance and enco…" at bounding box center [515, 243] width 0 height 11
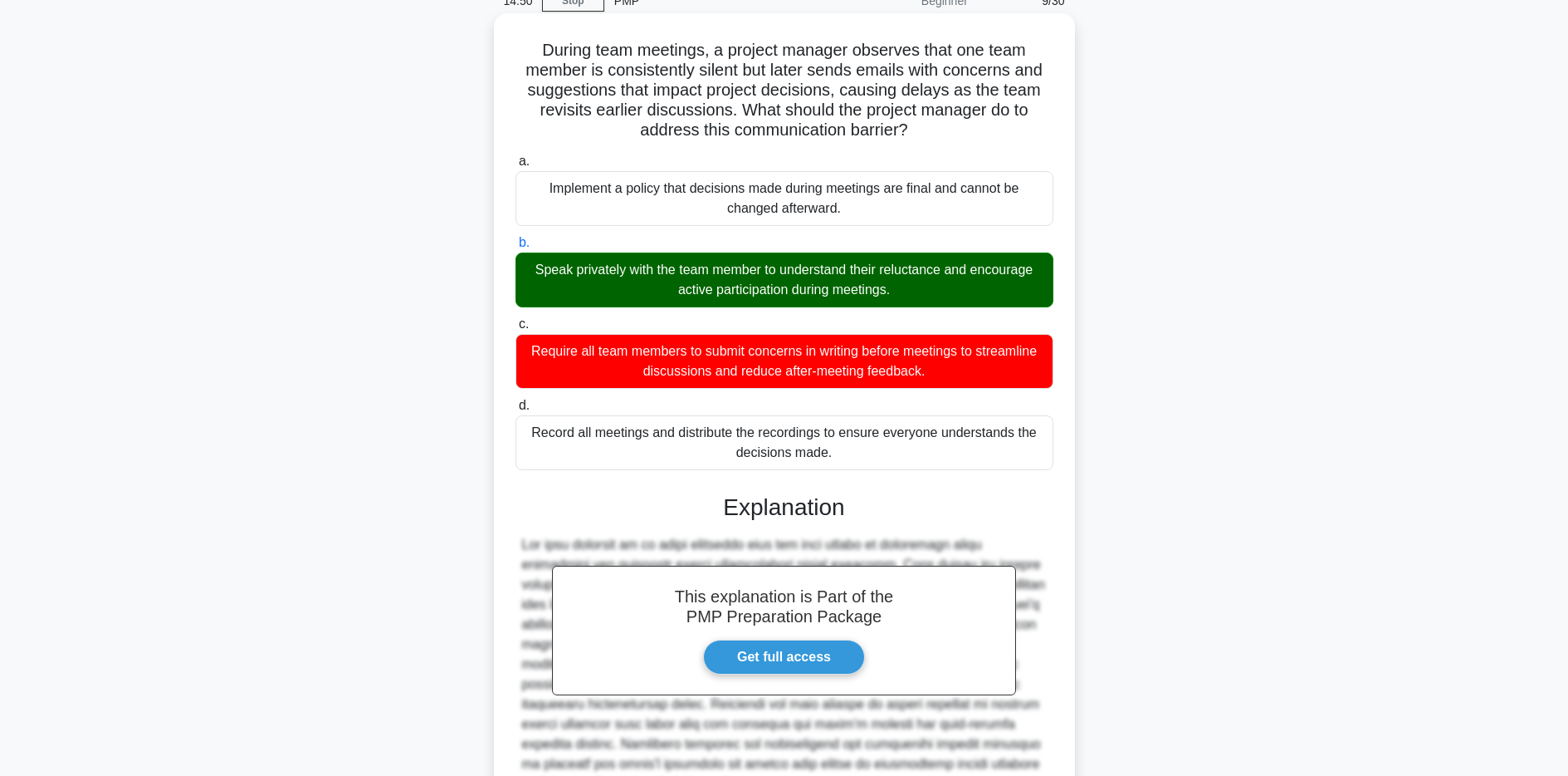
scroll to position [249, 0]
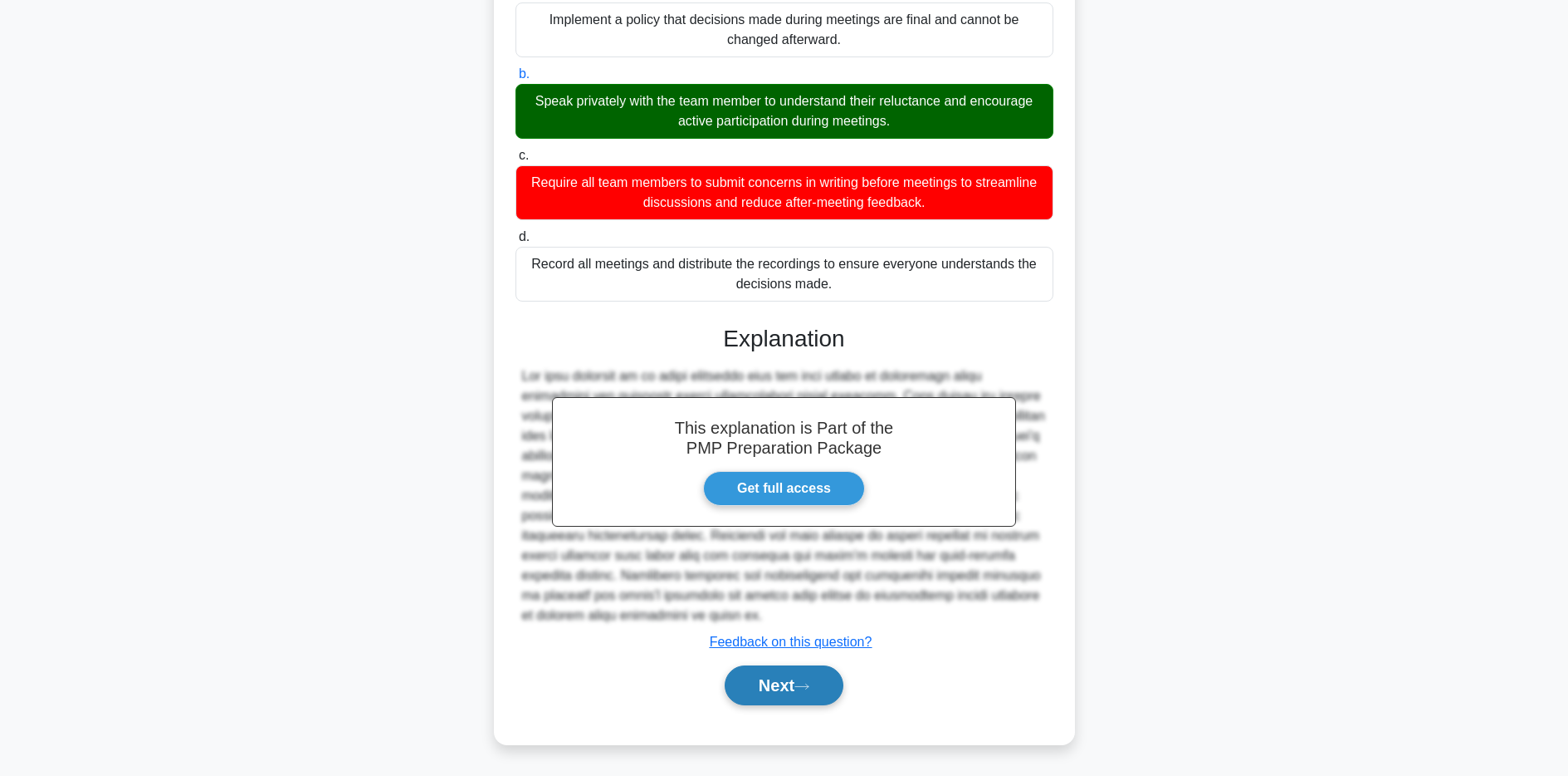
click at [798, 691] on button "Next" at bounding box center [784, 685] width 119 height 40
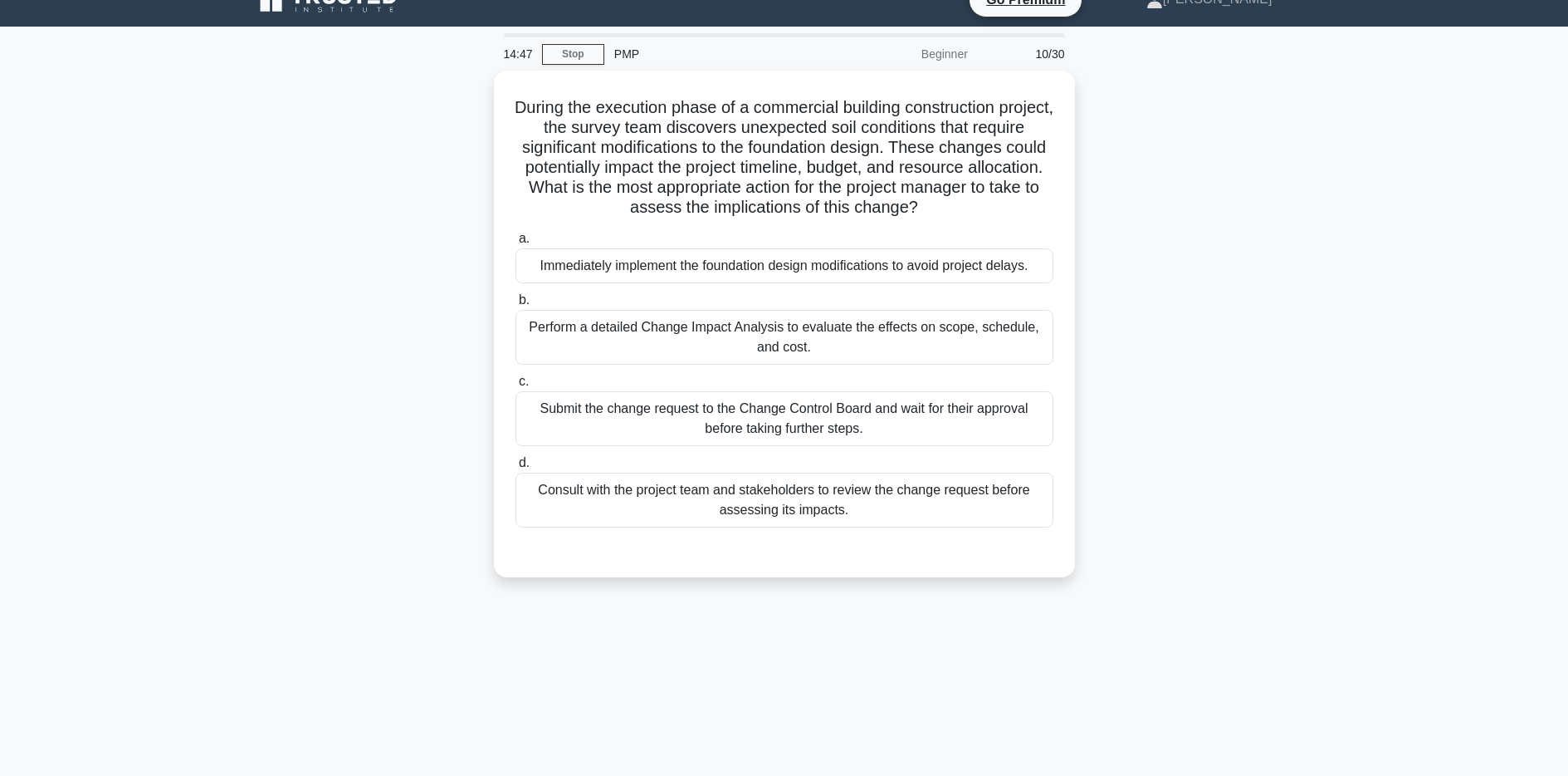
scroll to position [26, 0]
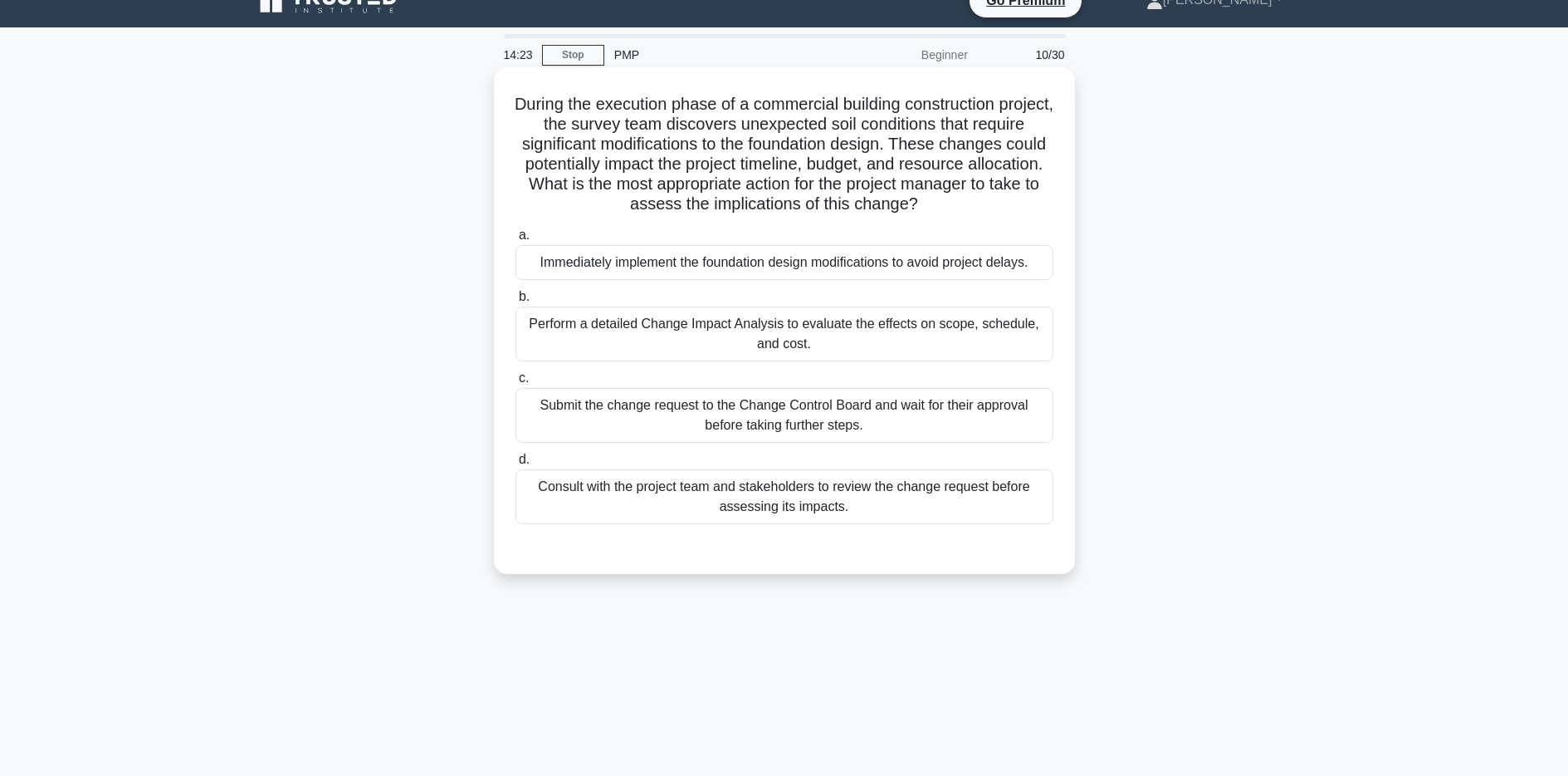
click at [809, 494] on div "Consult with the project team and stakeholders to review the change request bef…" at bounding box center [784, 496] width 538 height 54
click at [515, 465] on input "d. Consult with the project team and stakeholders to review the change request …" at bounding box center [515, 459] width 0 height 11
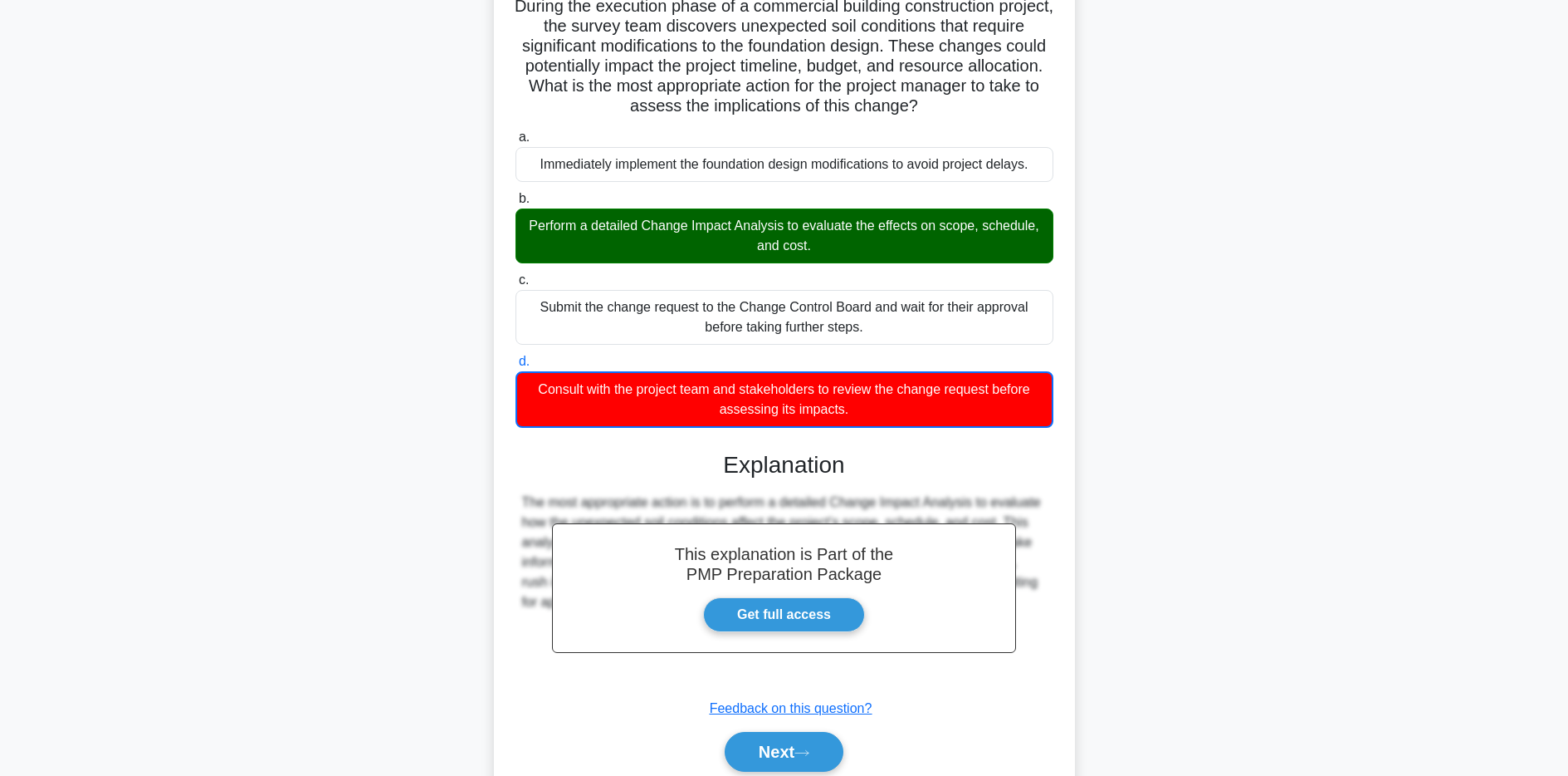
scroll to position [191, 0]
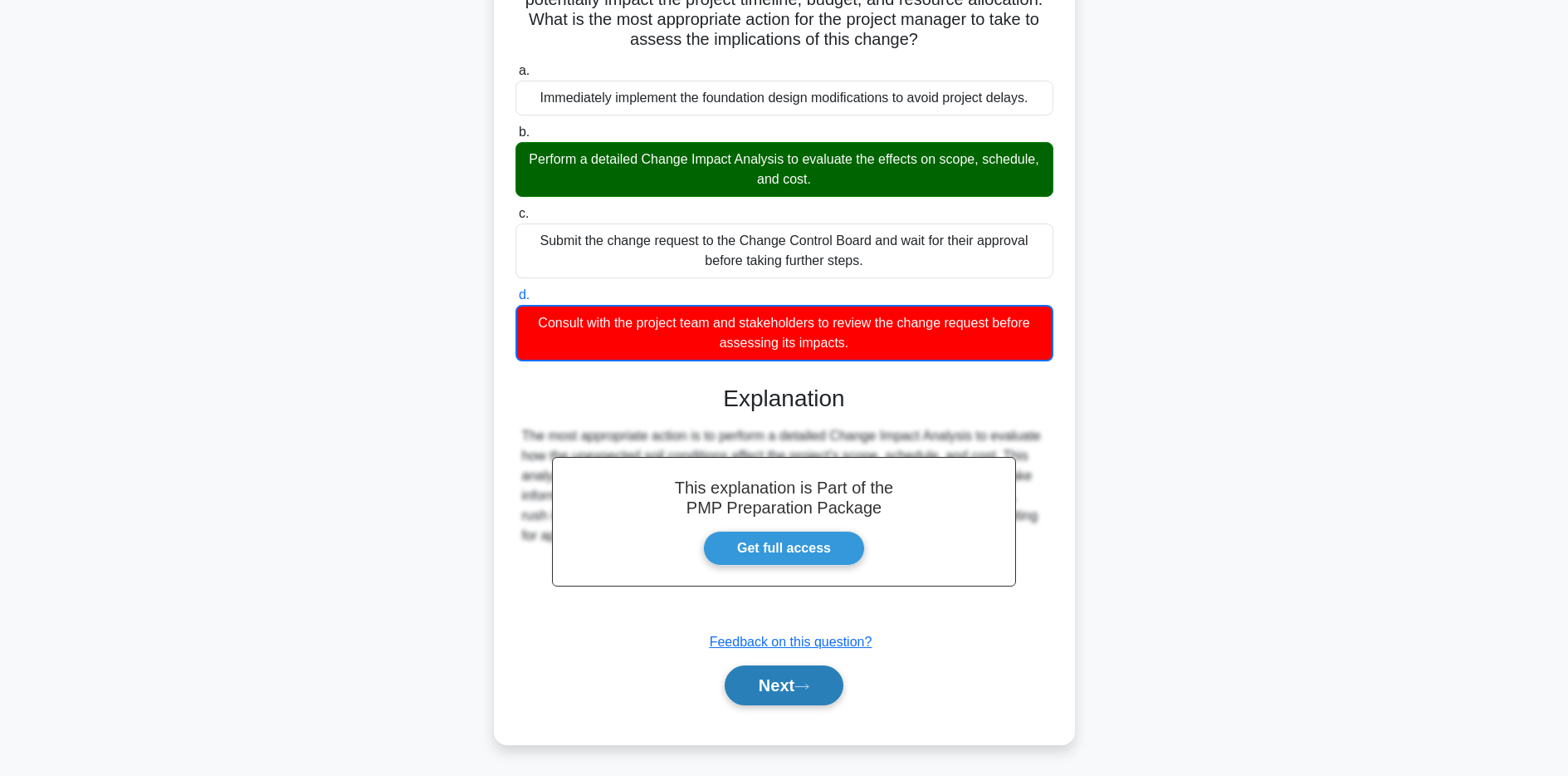
click at [778, 678] on button "Next" at bounding box center [784, 685] width 119 height 40
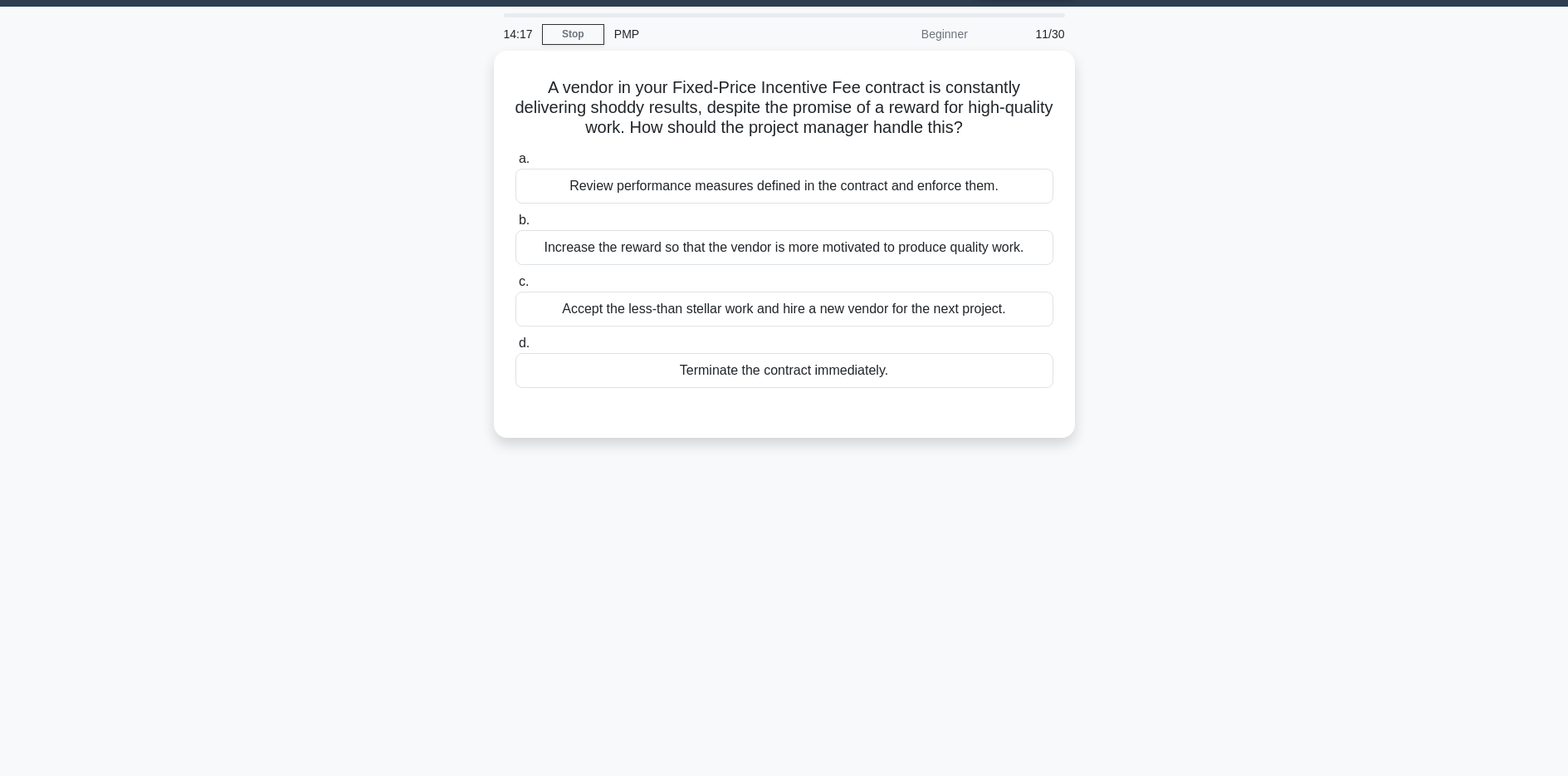
scroll to position [0, 0]
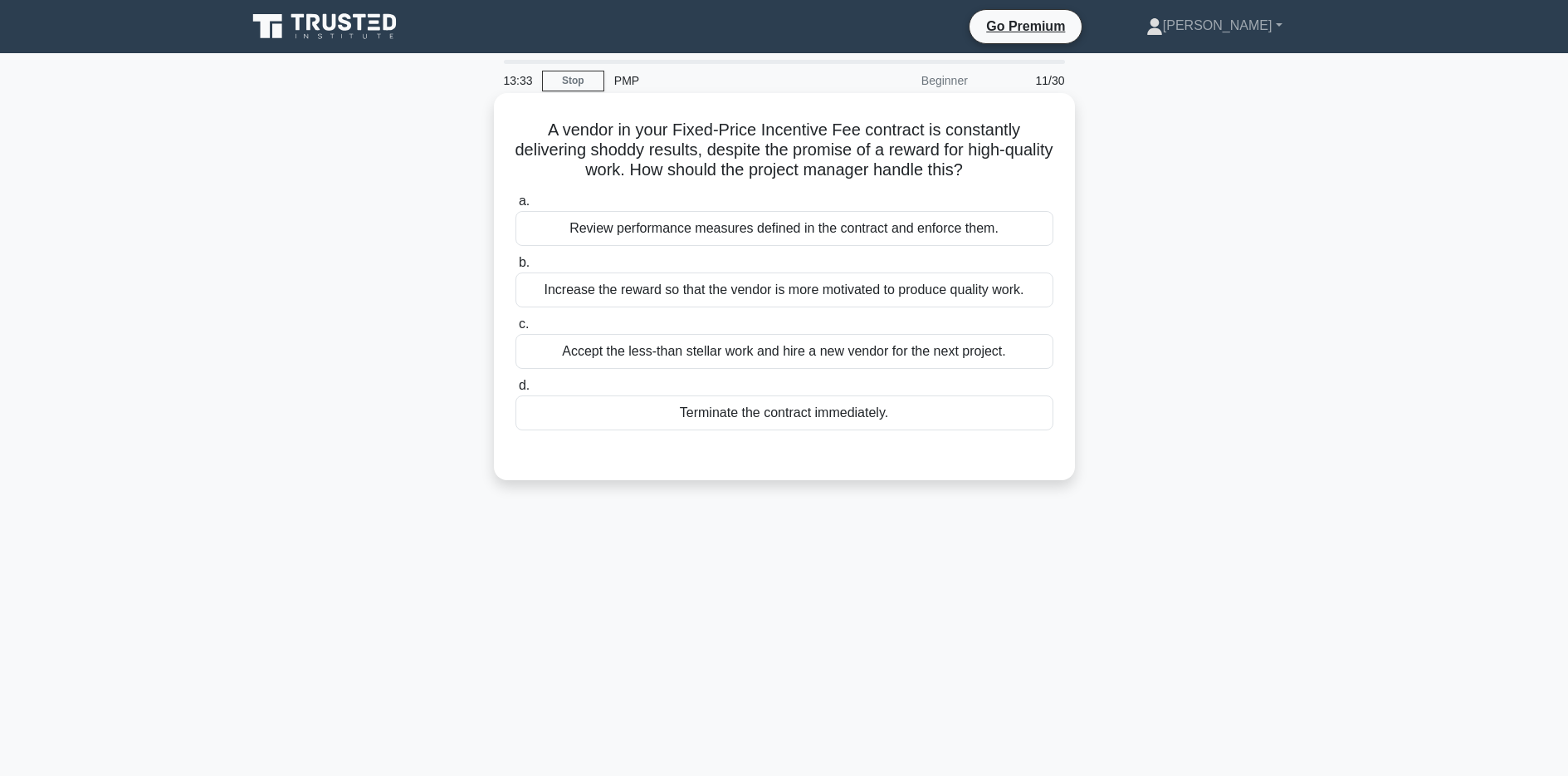
click at [863, 222] on div "Review performance measures defined in the contract and enforce them." at bounding box center [784, 228] width 538 height 35
click at [515, 207] on input "a. Review performance measures defined in the contract and enforce them." at bounding box center [515, 201] width 0 height 11
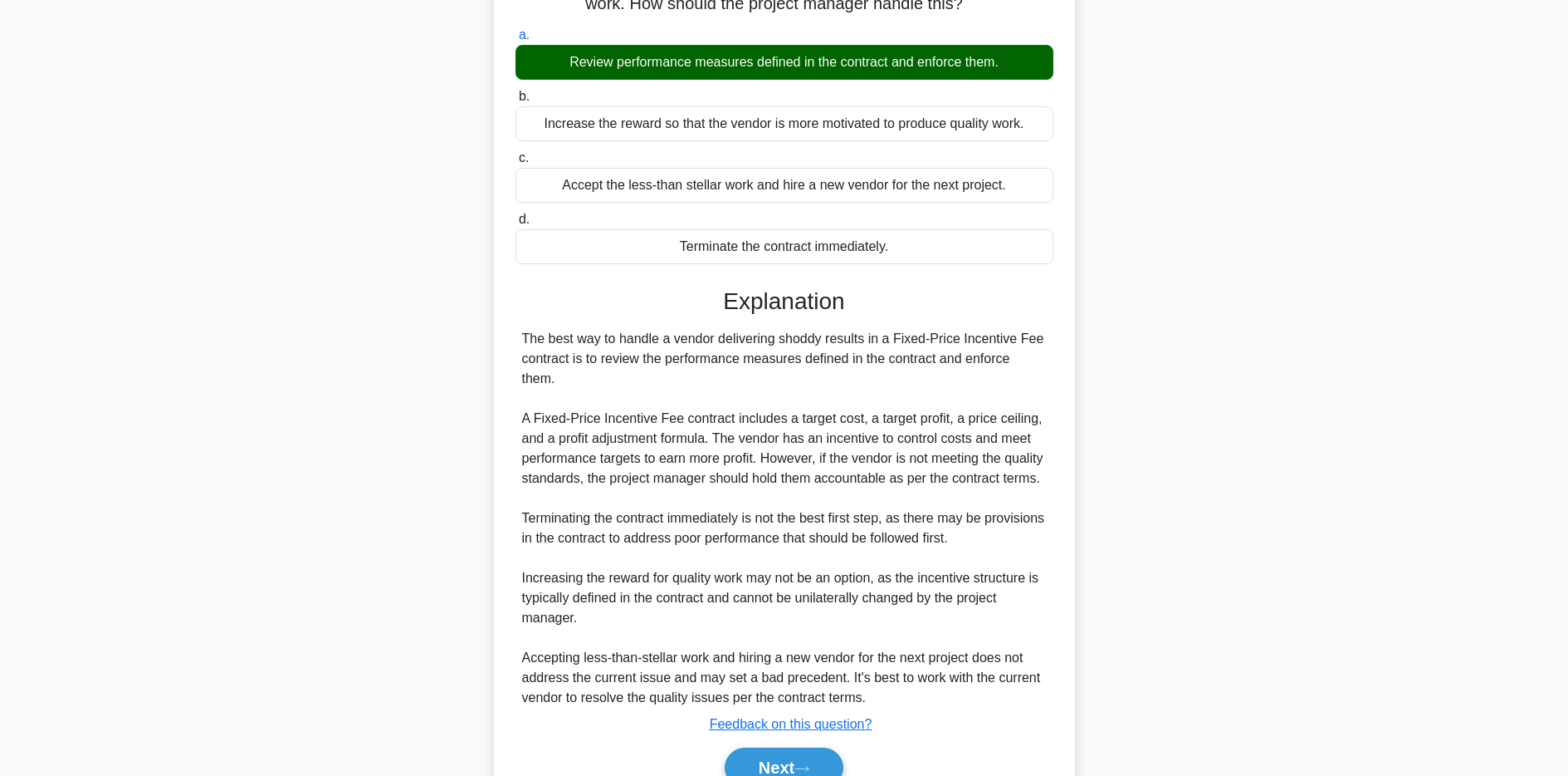
scroll to position [269, 0]
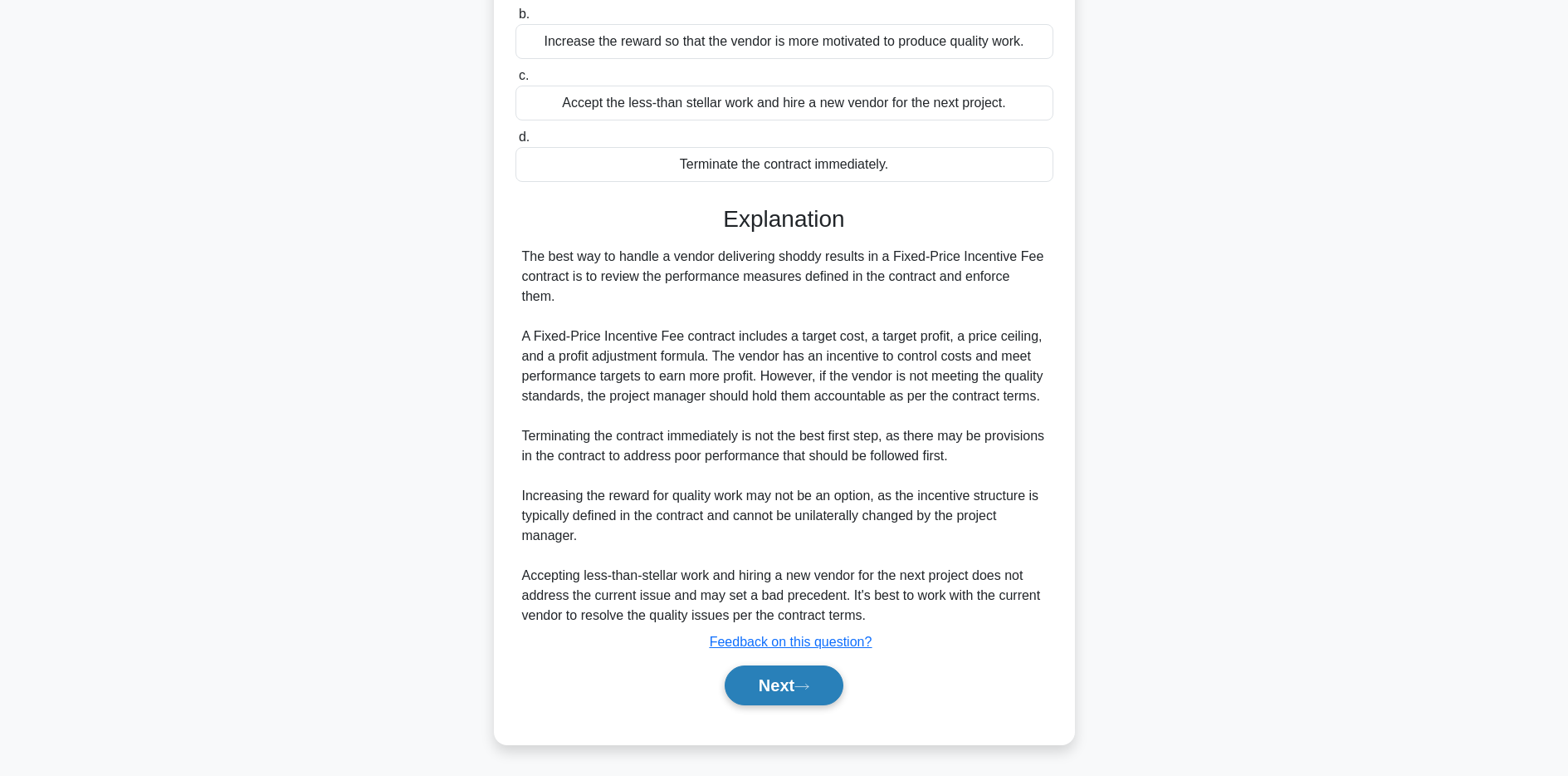
click at [795, 696] on button "Next" at bounding box center [784, 685] width 119 height 40
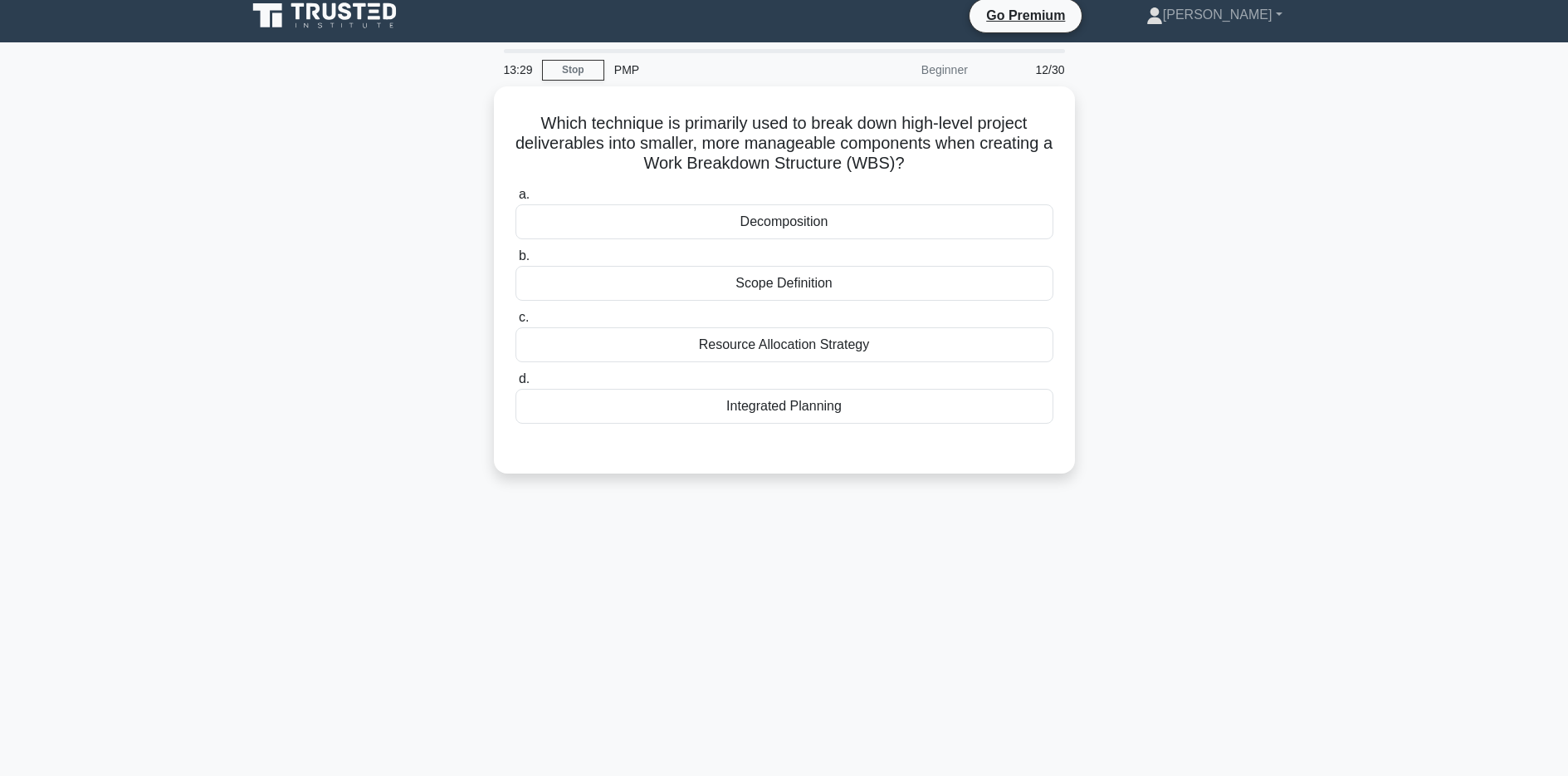
scroll to position [0, 0]
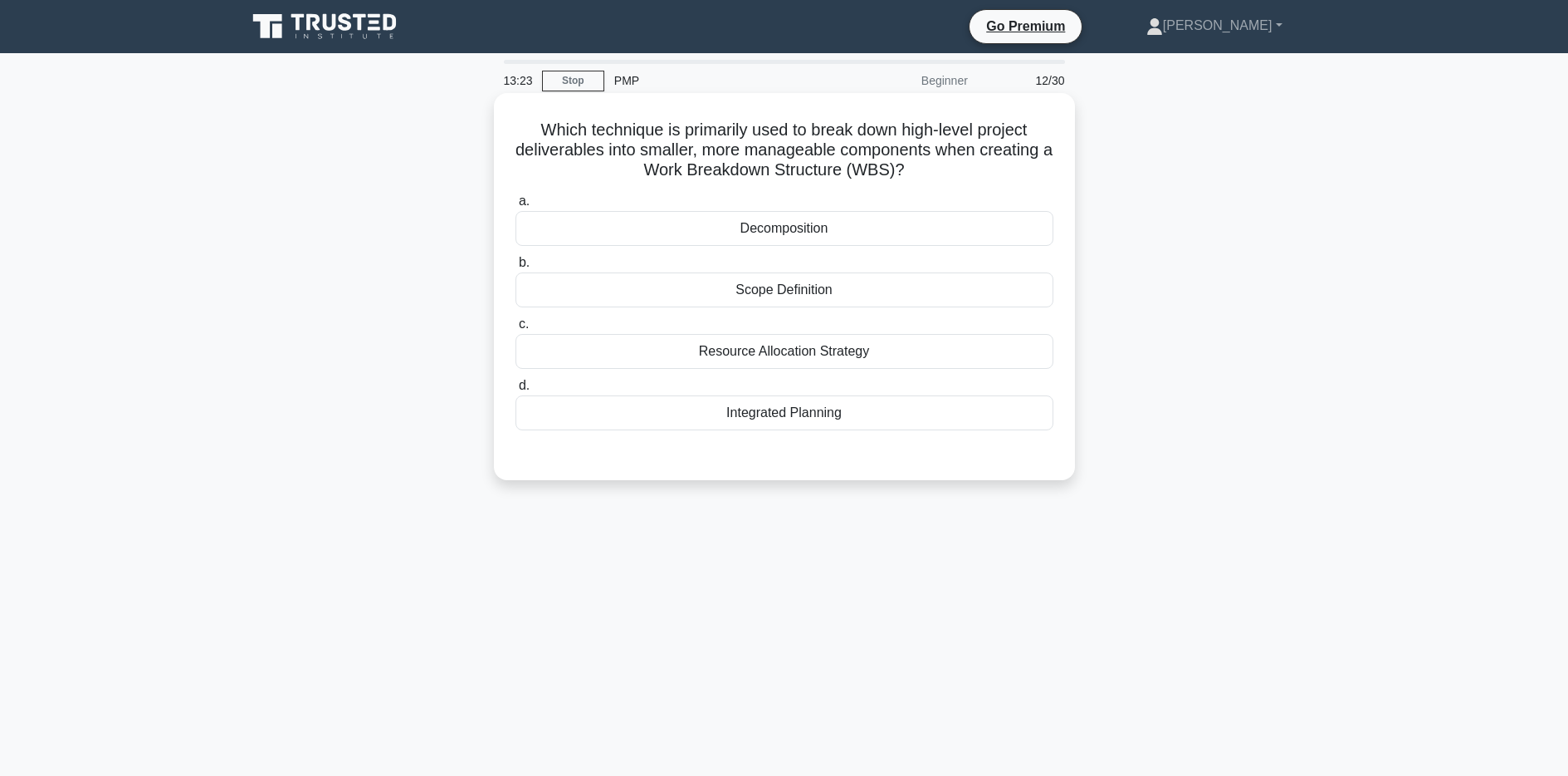
click at [795, 293] on div "Scope Definition" at bounding box center [784, 290] width 538 height 35
click at [515, 268] on input "b. Scope Definition" at bounding box center [515, 262] width 0 height 11
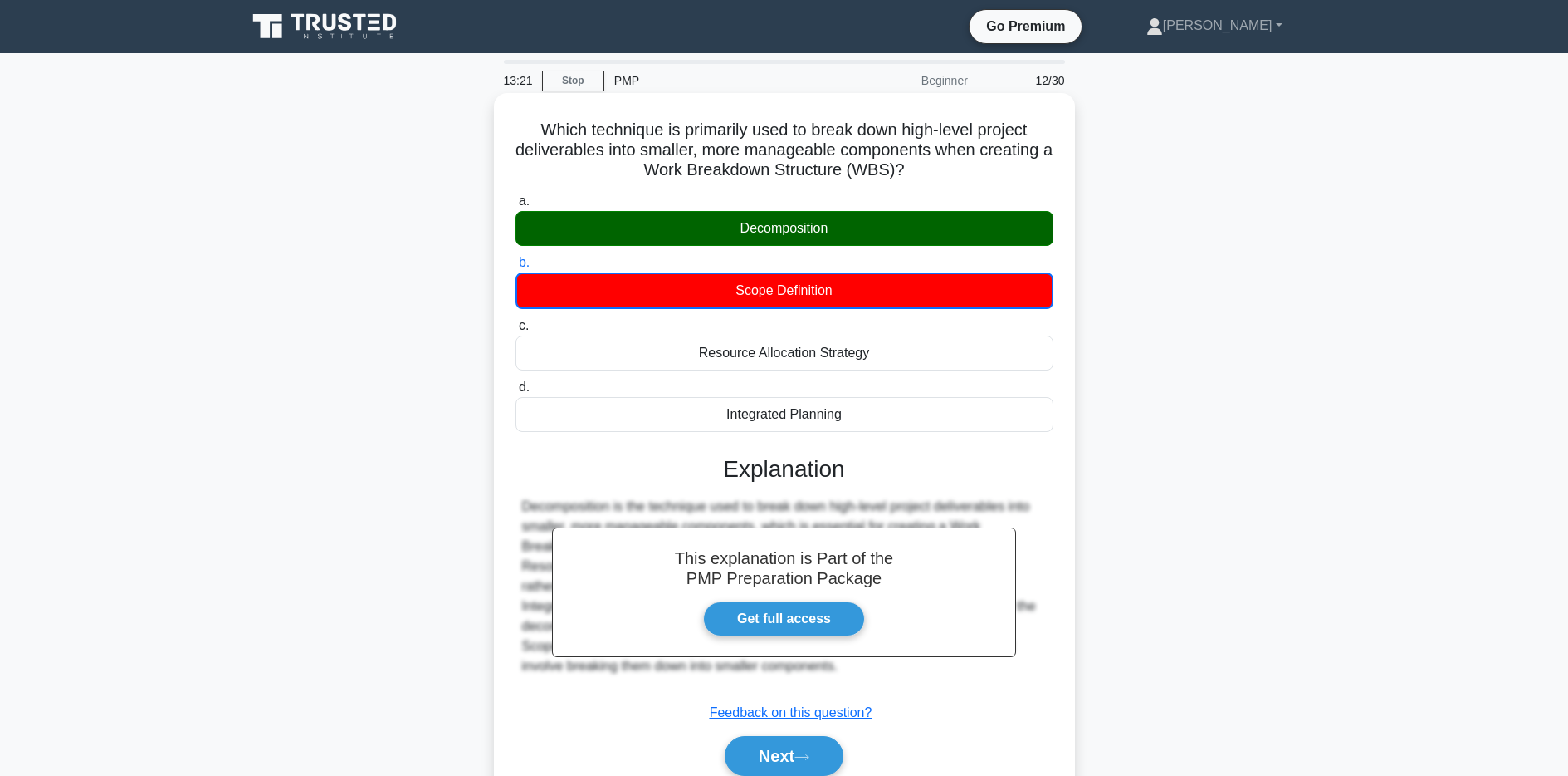
click at [796, 232] on div "Decomposition" at bounding box center [784, 228] width 538 height 35
click at [515, 207] on input "a. Decomposition" at bounding box center [515, 201] width 0 height 11
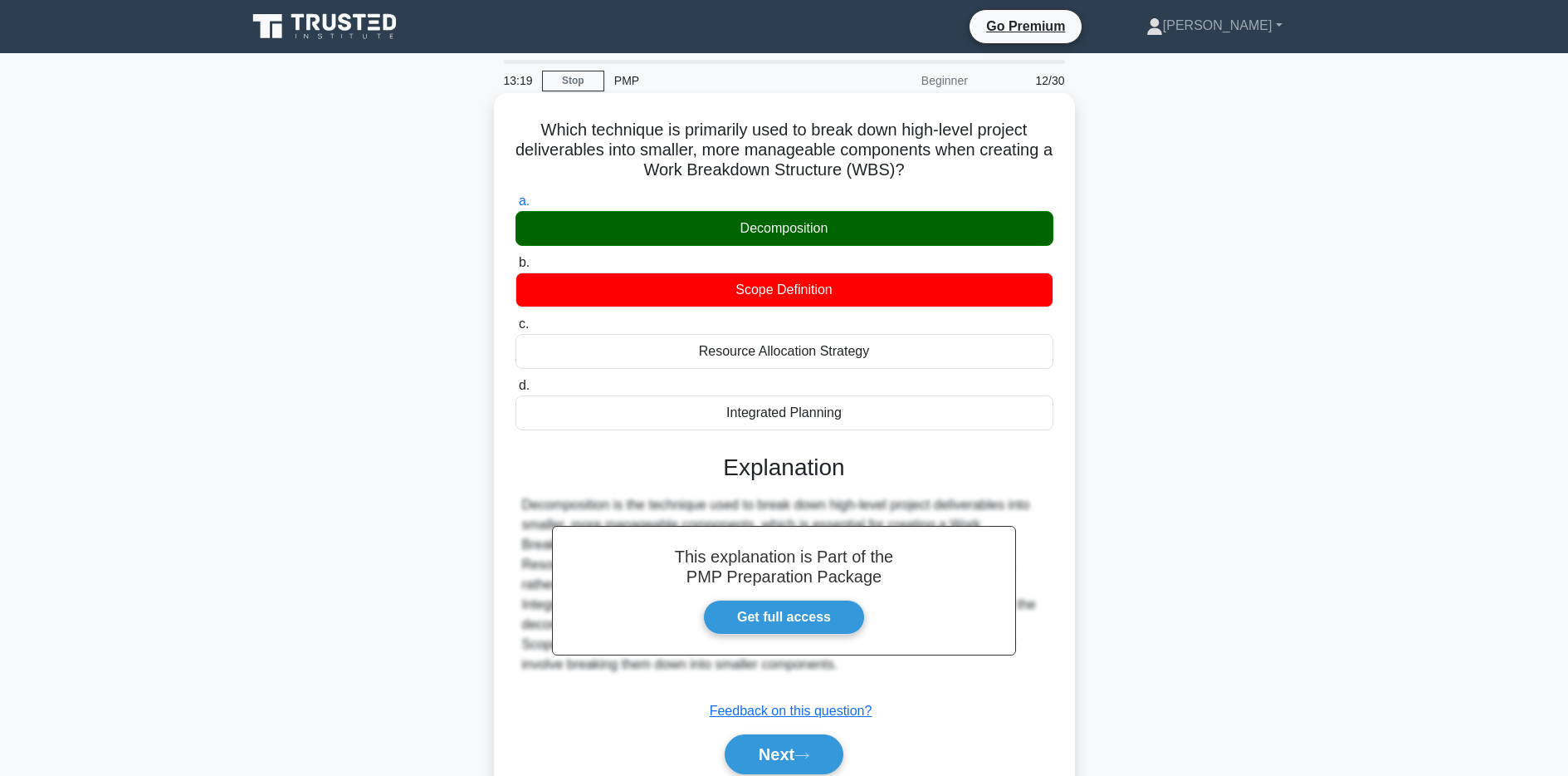
click at [648, 172] on h5 "Which technique is primarily used to break down high-level project deliverables…" at bounding box center [784, 150] width 541 height 61
drag, startPoint x: 648, startPoint y: 172, endPoint x: 908, endPoint y: 172, distance: 260.0
click at [908, 172] on h5 "Which technique is primarily used to break down high-level project deliverables…" at bounding box center [784, 150] width 541 height 61
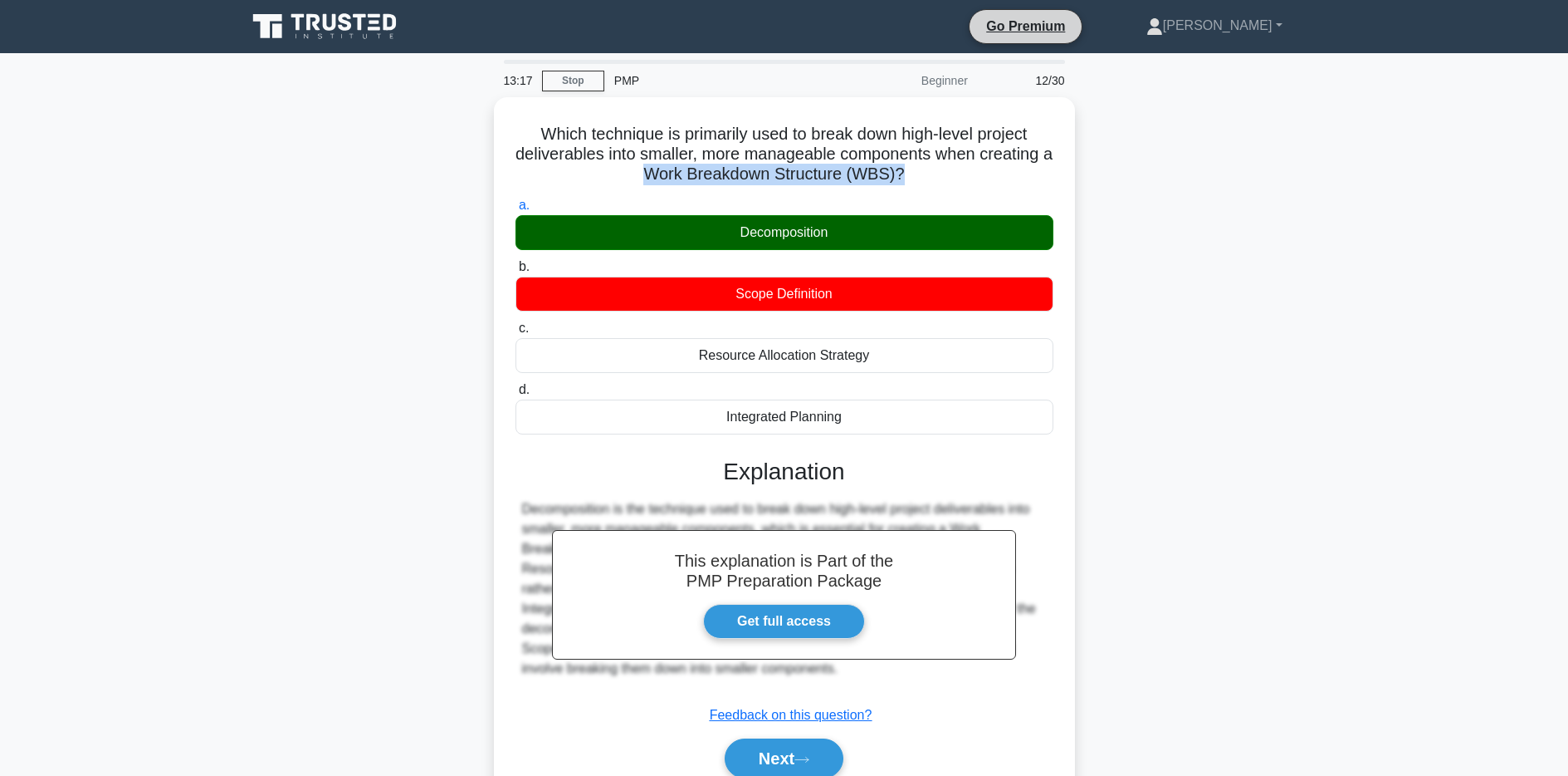
copy div "Work Breakdown Structure (WBS)? .spinner_0XTQ{transform-origin:center;animation…"
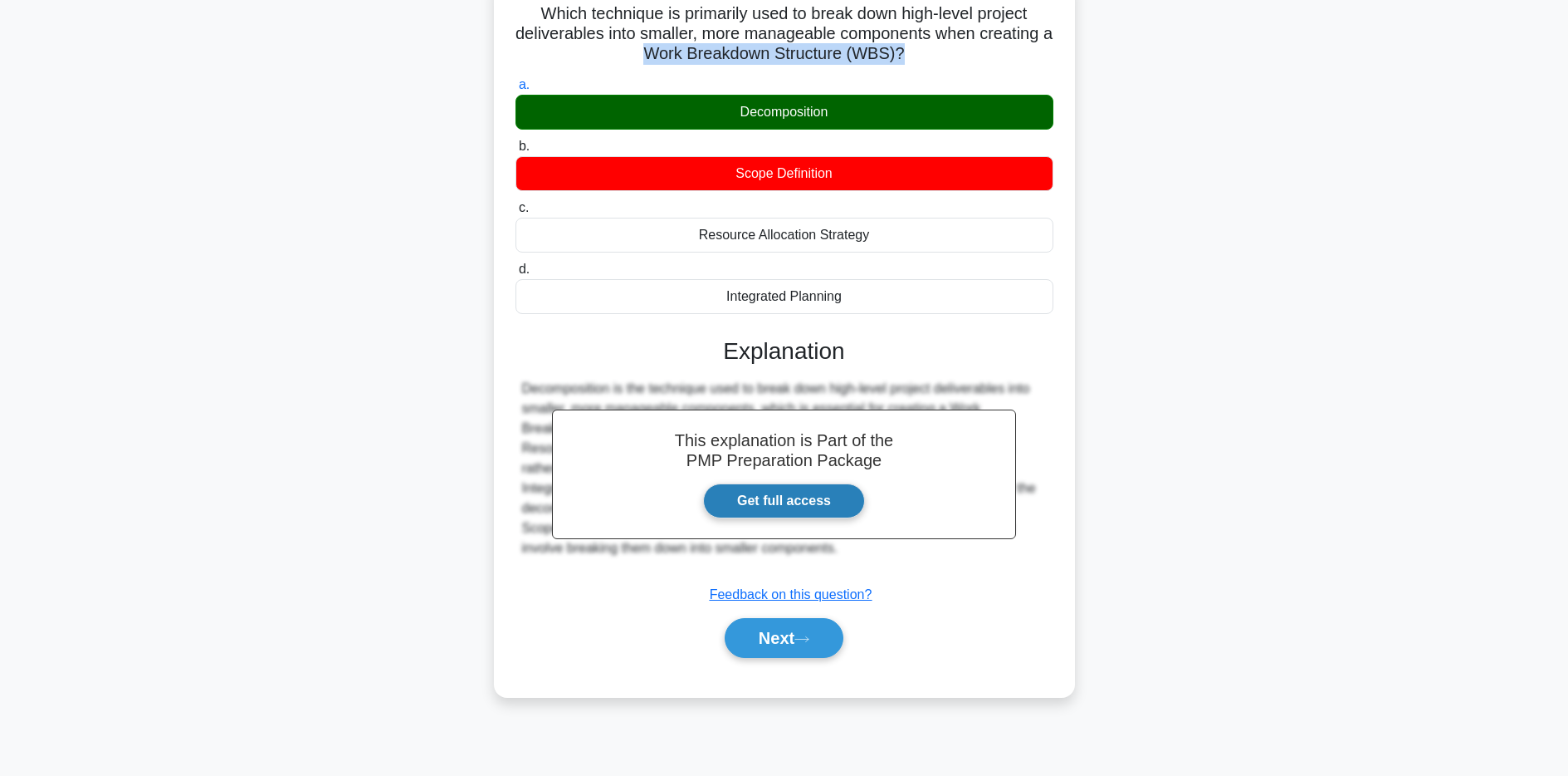
scroll to position [121, 0]
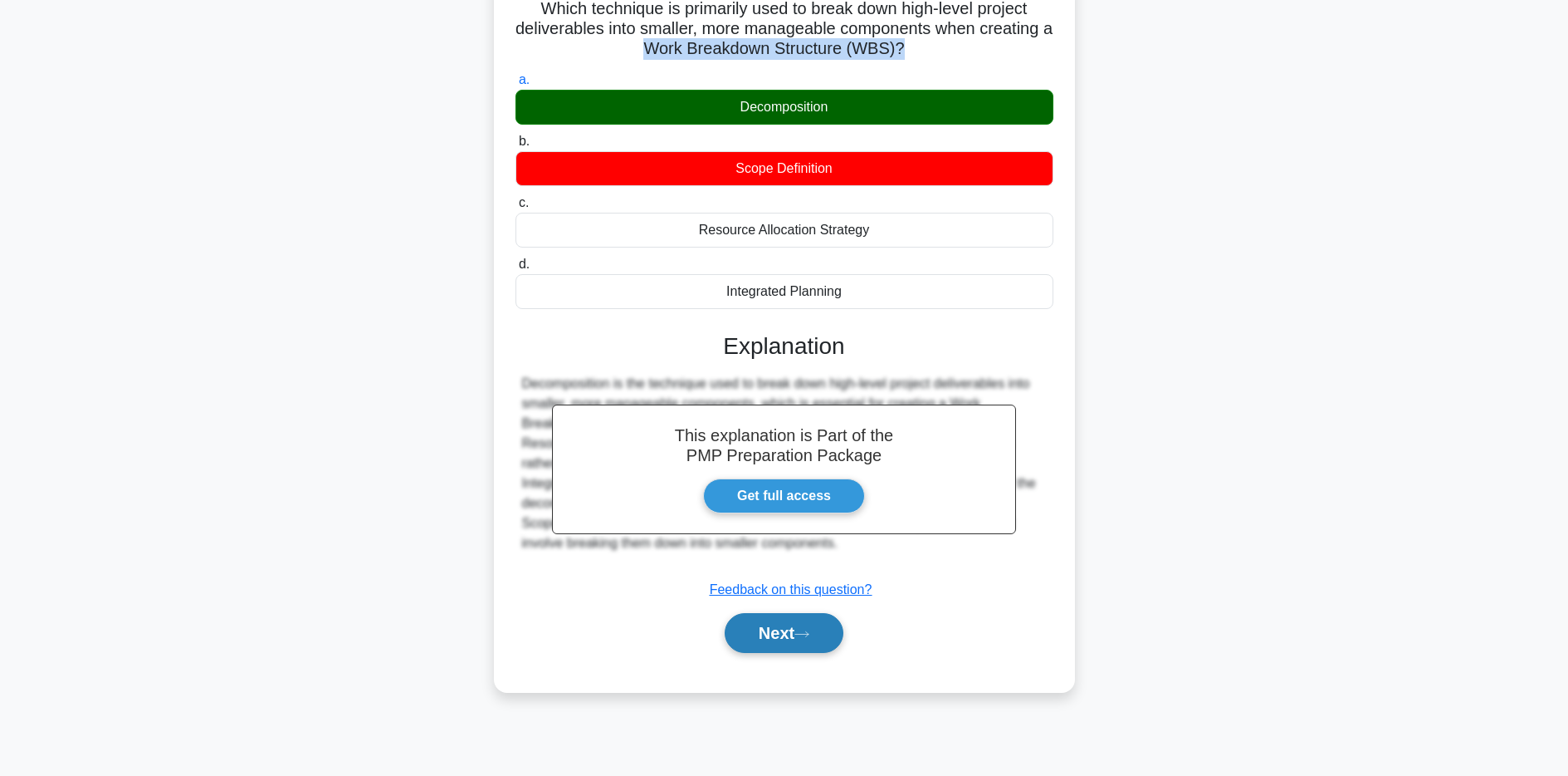
click at [774, 640] on button "Next" at bounding box center [784, 633] width 119 height 40
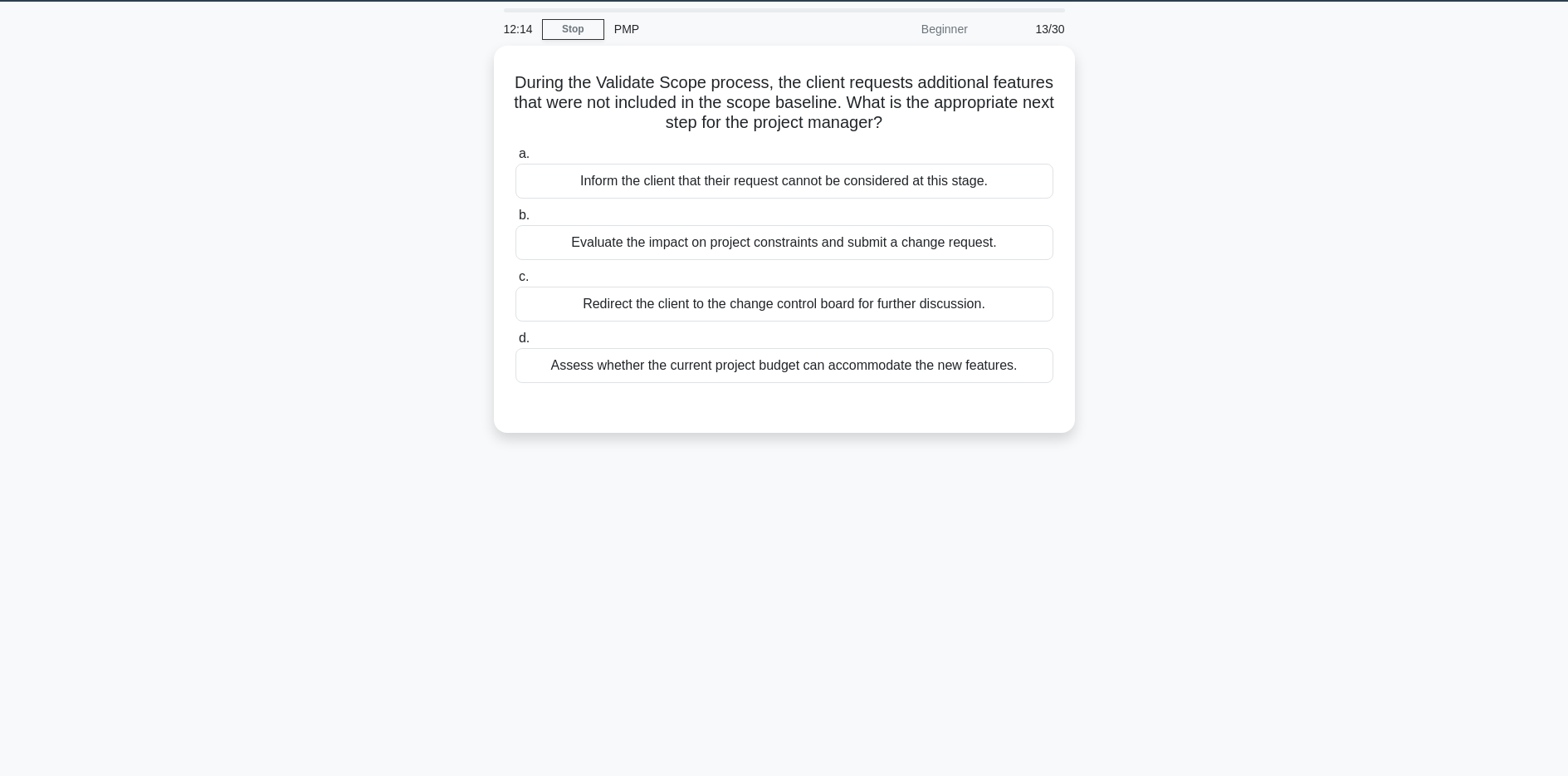
scroll to position [38, 0]
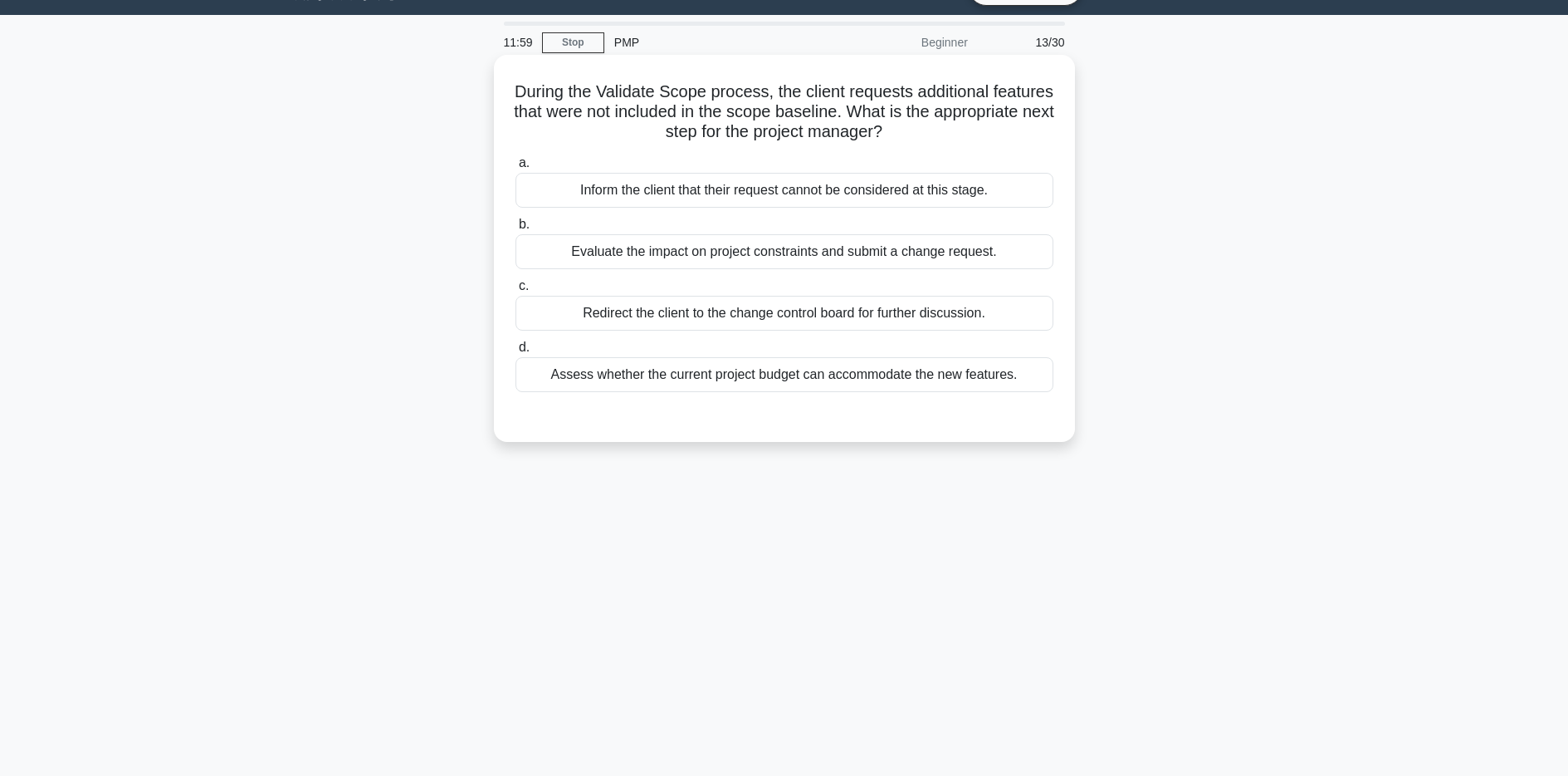
click at [825, 254] on div "Evaluate the impact on project constraints and submit a change request." at bounding box center [784, 251] width 538 height 35
click at [515, 230] on input "b. Evaluate the impact on project constraints and submit a change request." at bounding box center [515, 224] width 0 height 11
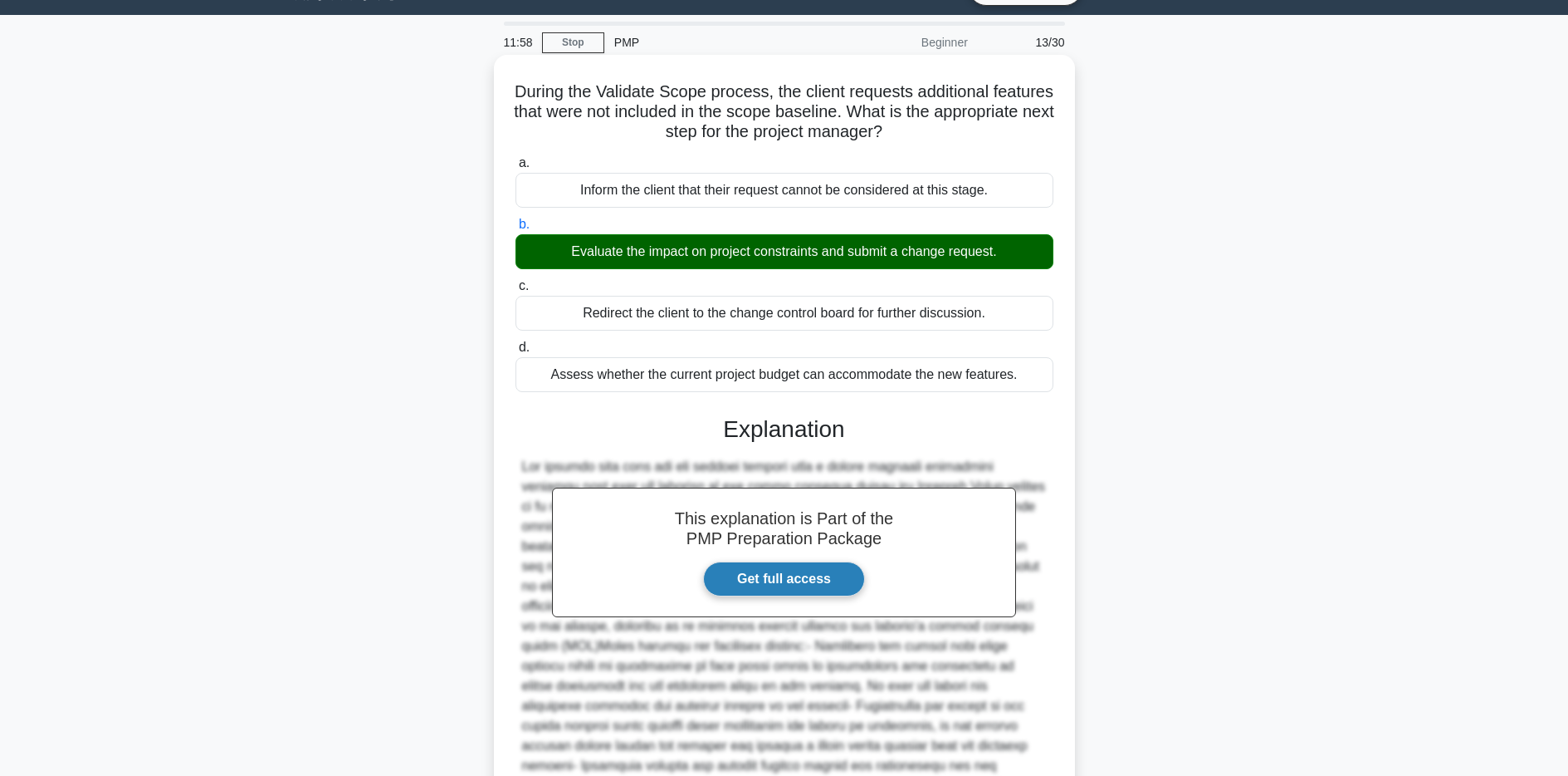
scroll to position [230, 0]
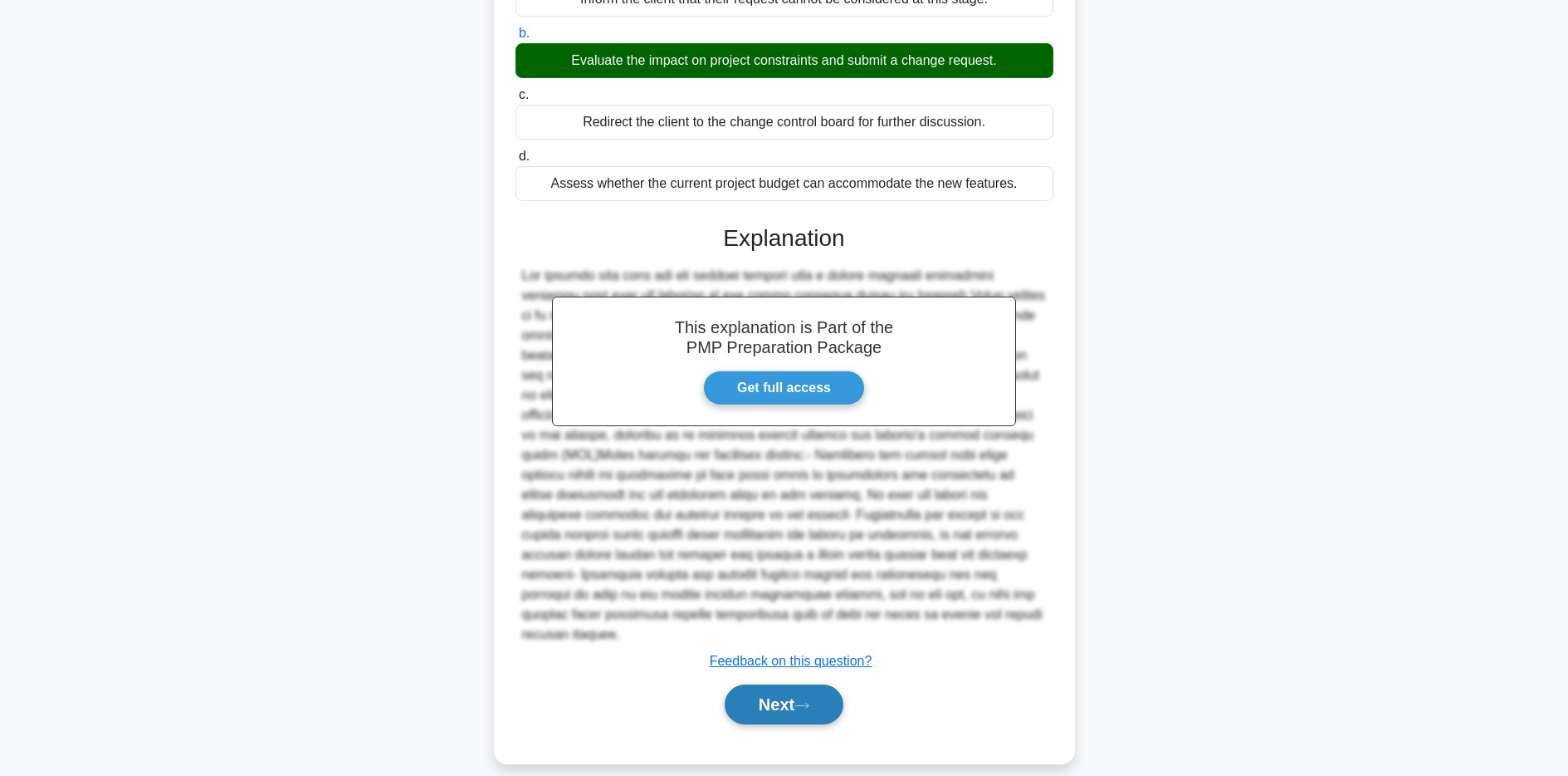
click at [771, 685] on button "Next" at bounding box center [784, 704] width 119 height 40
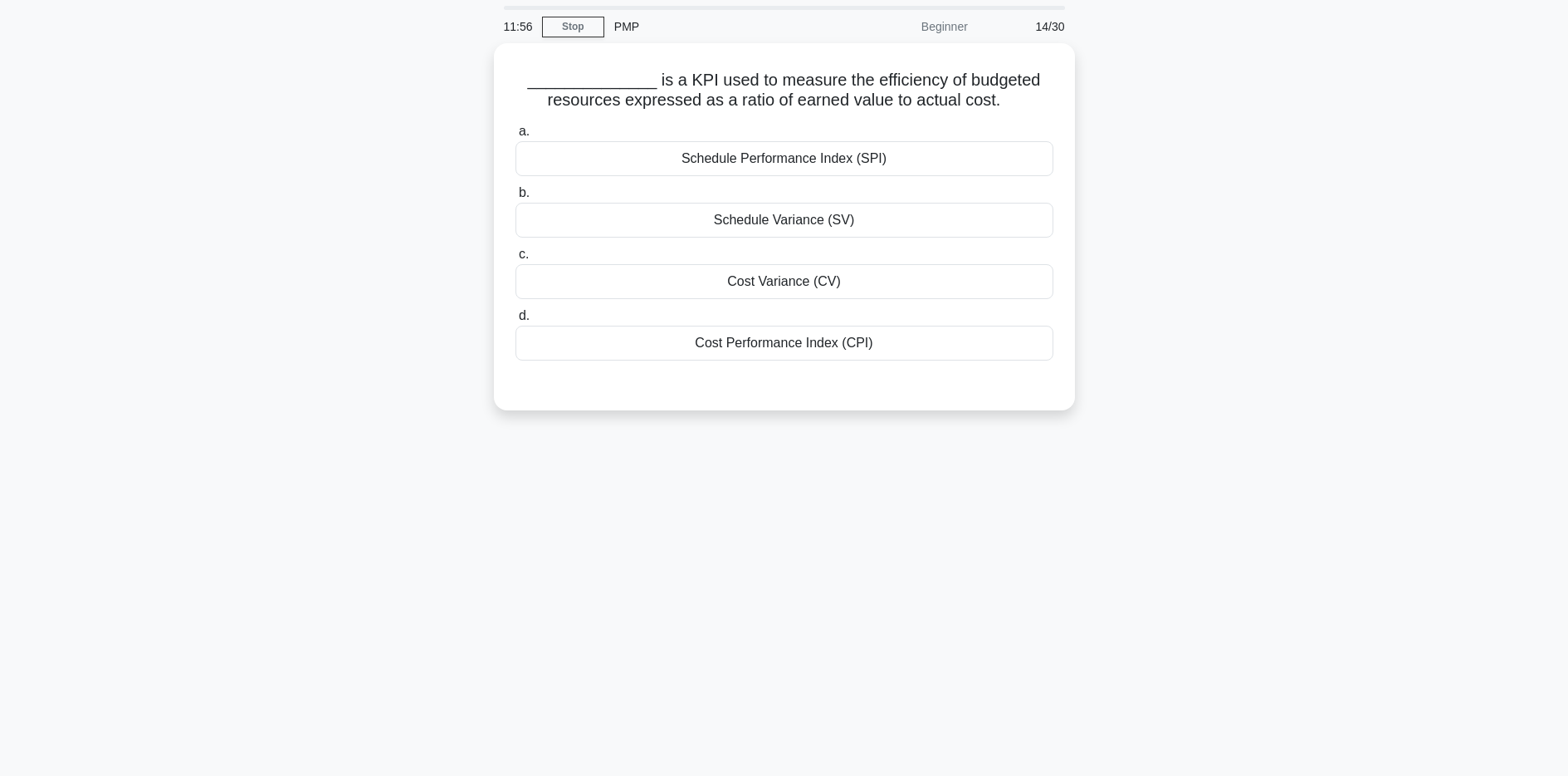
scroll to position [41, 0]
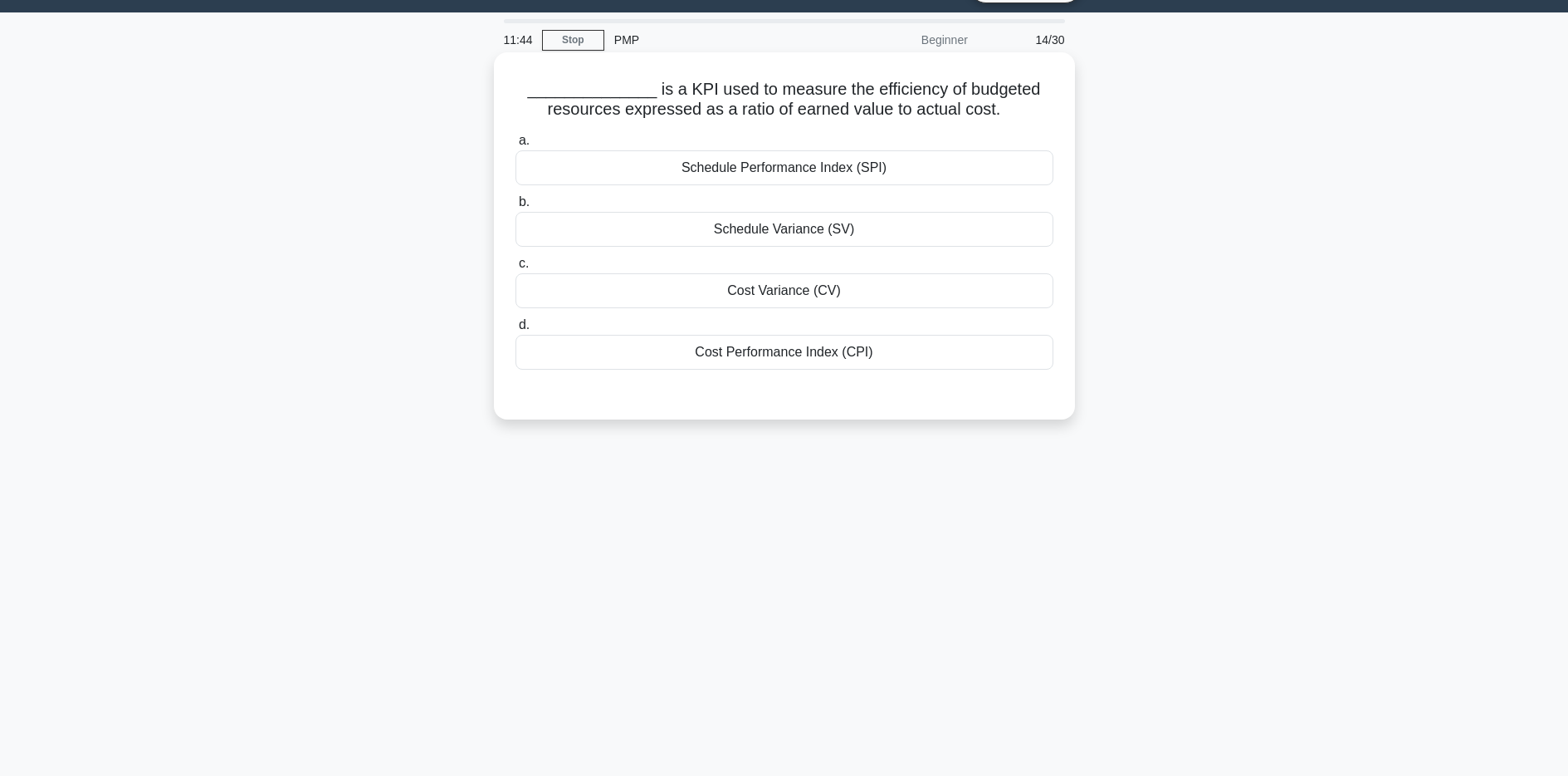
click at [778, 355] on div "Cost Performance Index (CPI)" at bounding box center [784, 352] width 538 height 35
click at [515, 331] on input "d. Cost Performance Index (CPI)" at bounding box center [515, 325] width 0 height 11
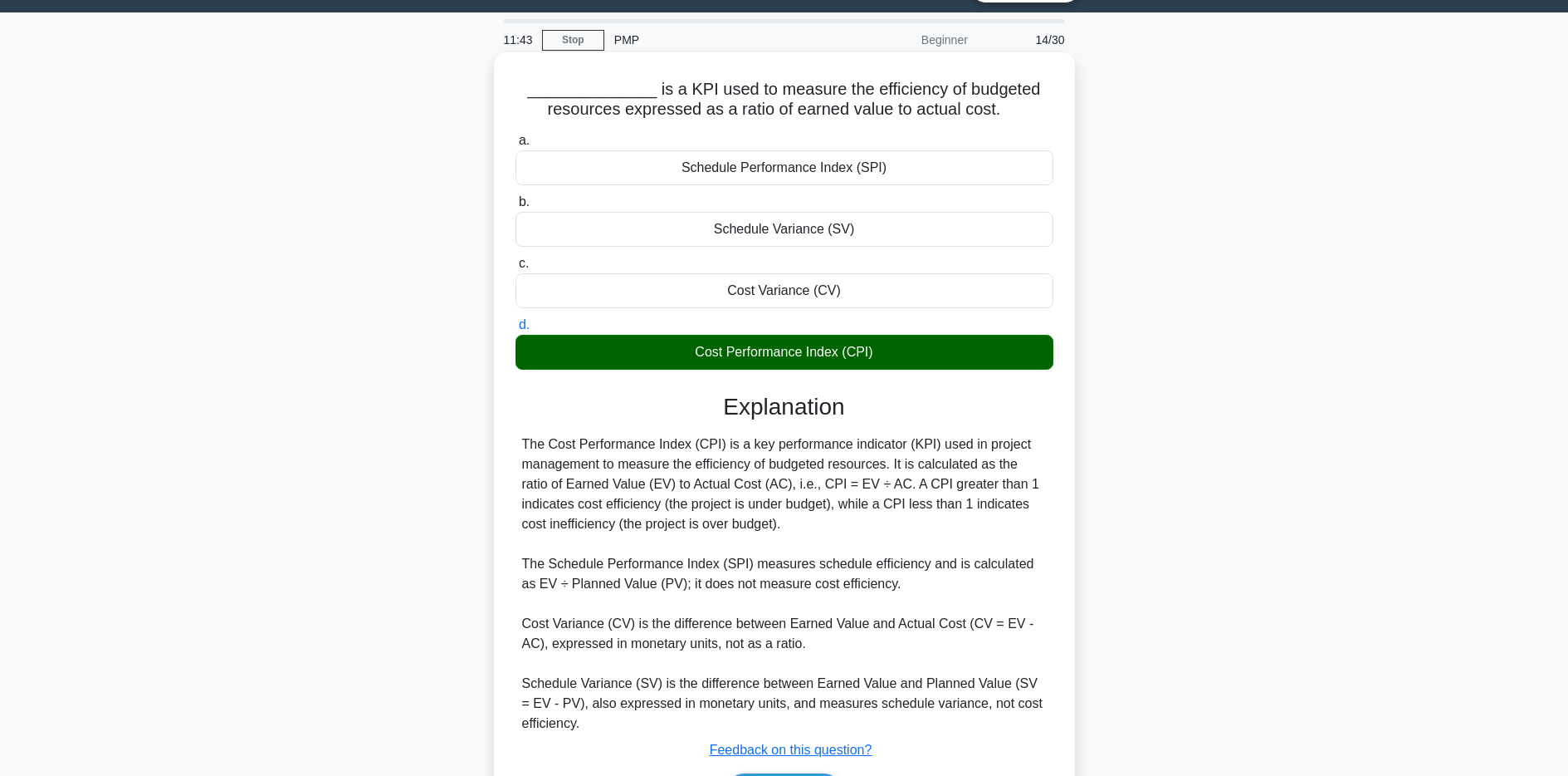
scroll to position [149, 0]
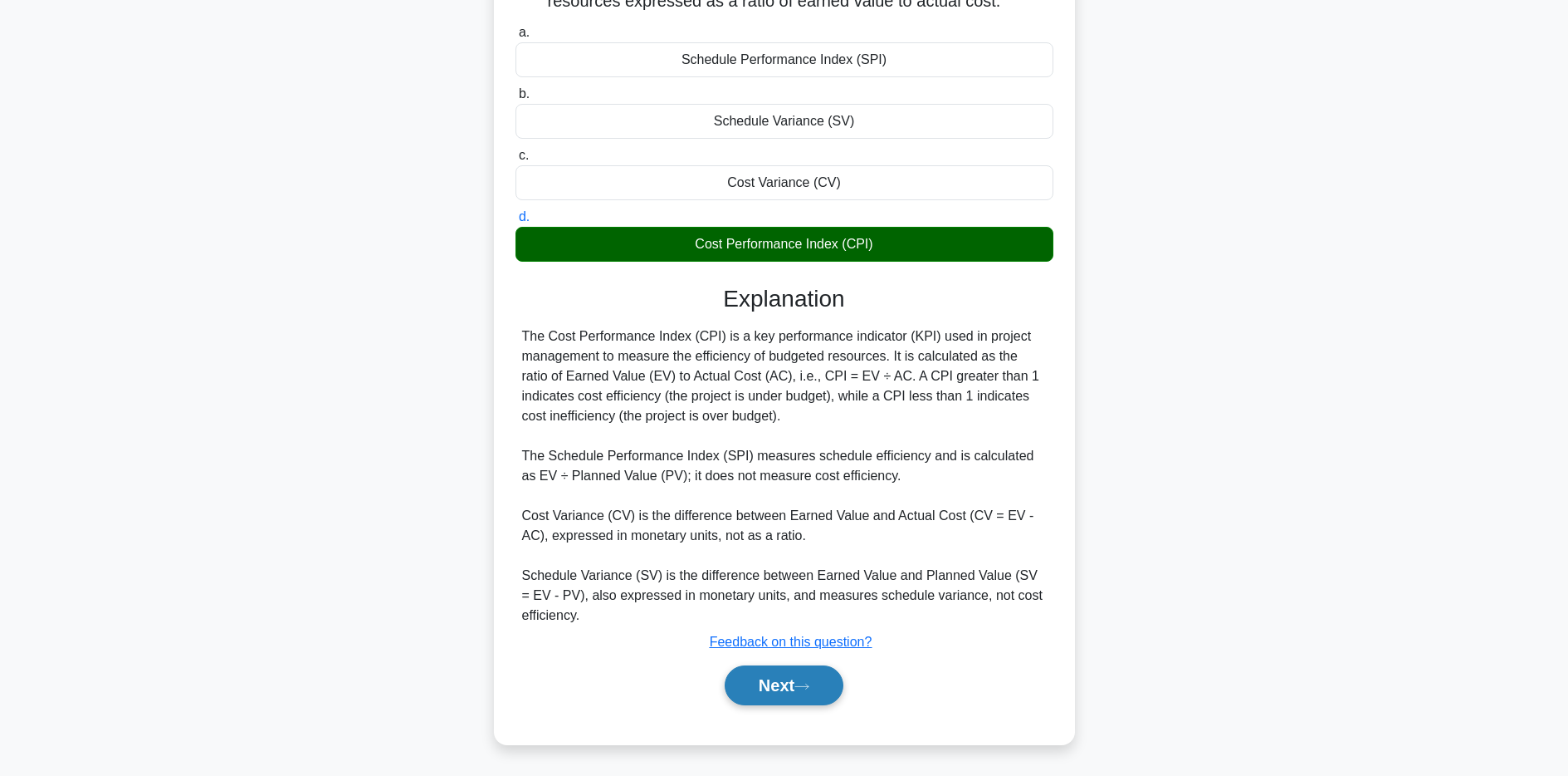
click at [795, 702] on button "Next" at bounding box center [784, 685] width 119 height 40
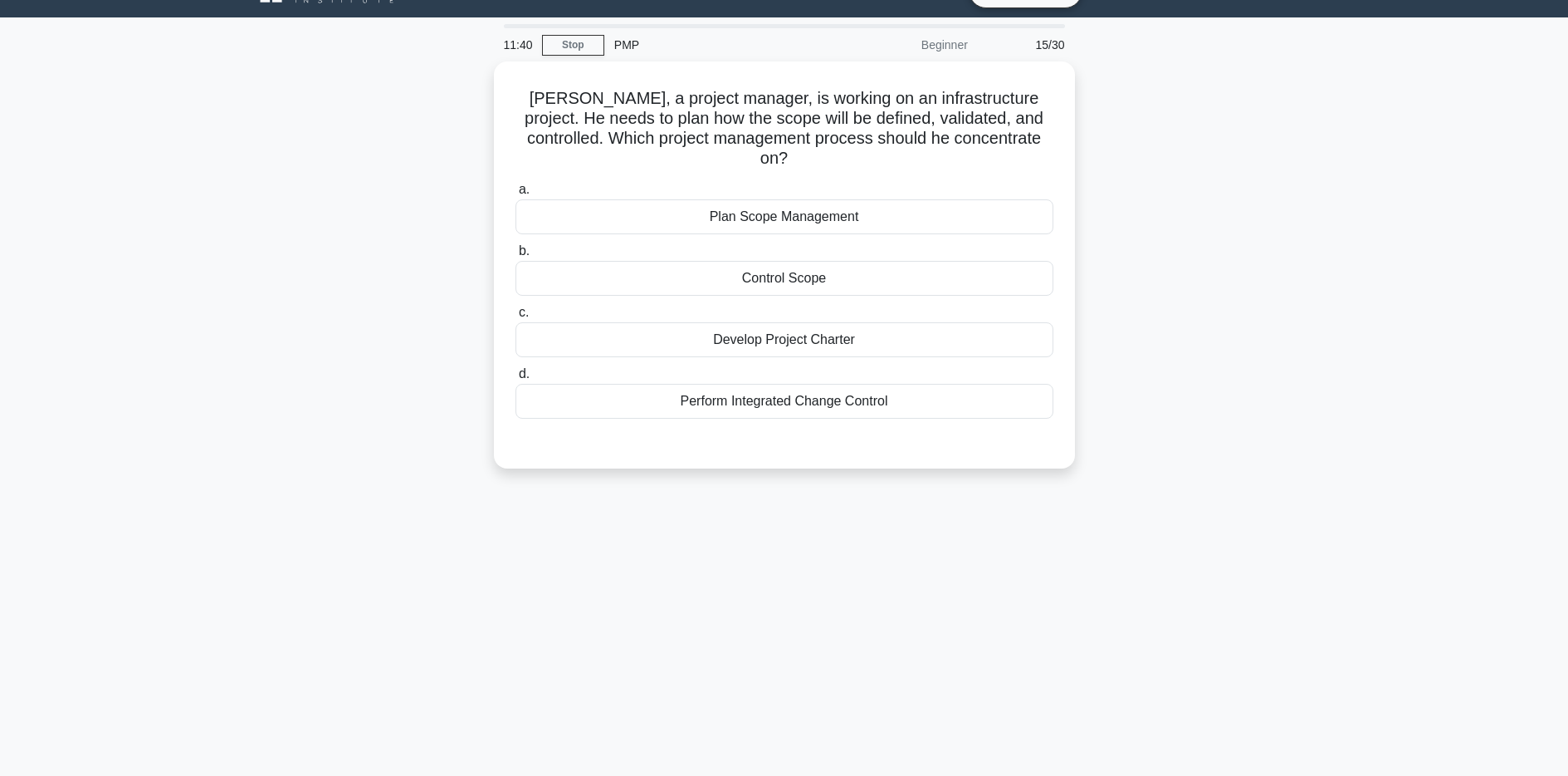
scroll to position [34, 0]
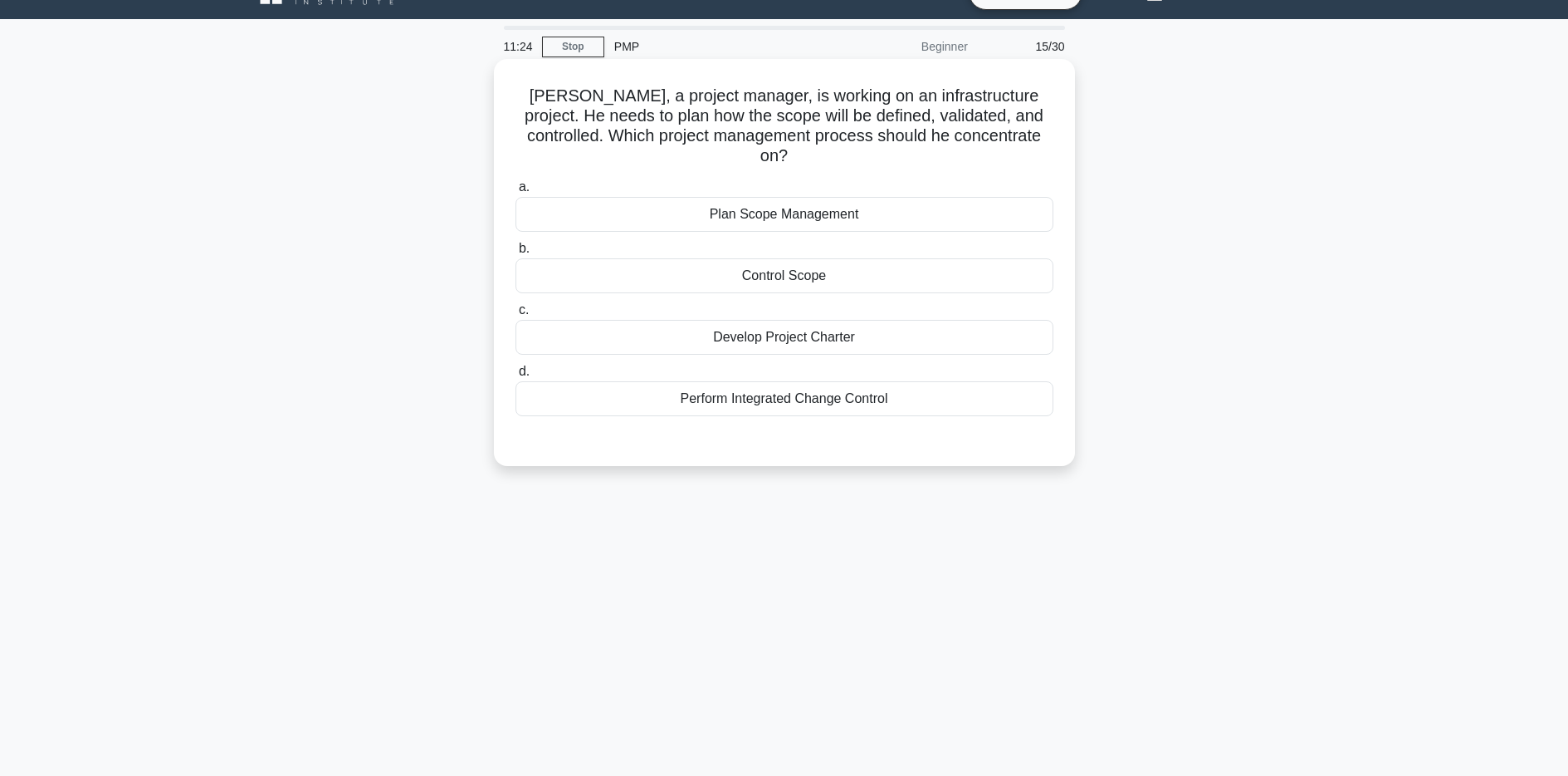
click at [806, 199] on div "Plan Scope Management" at bounding box center [784, 214] width 538 height 35
click at [515, 192] on input "a. Plan Scope Management" at bounding box center [515, 187] width 0 height 11
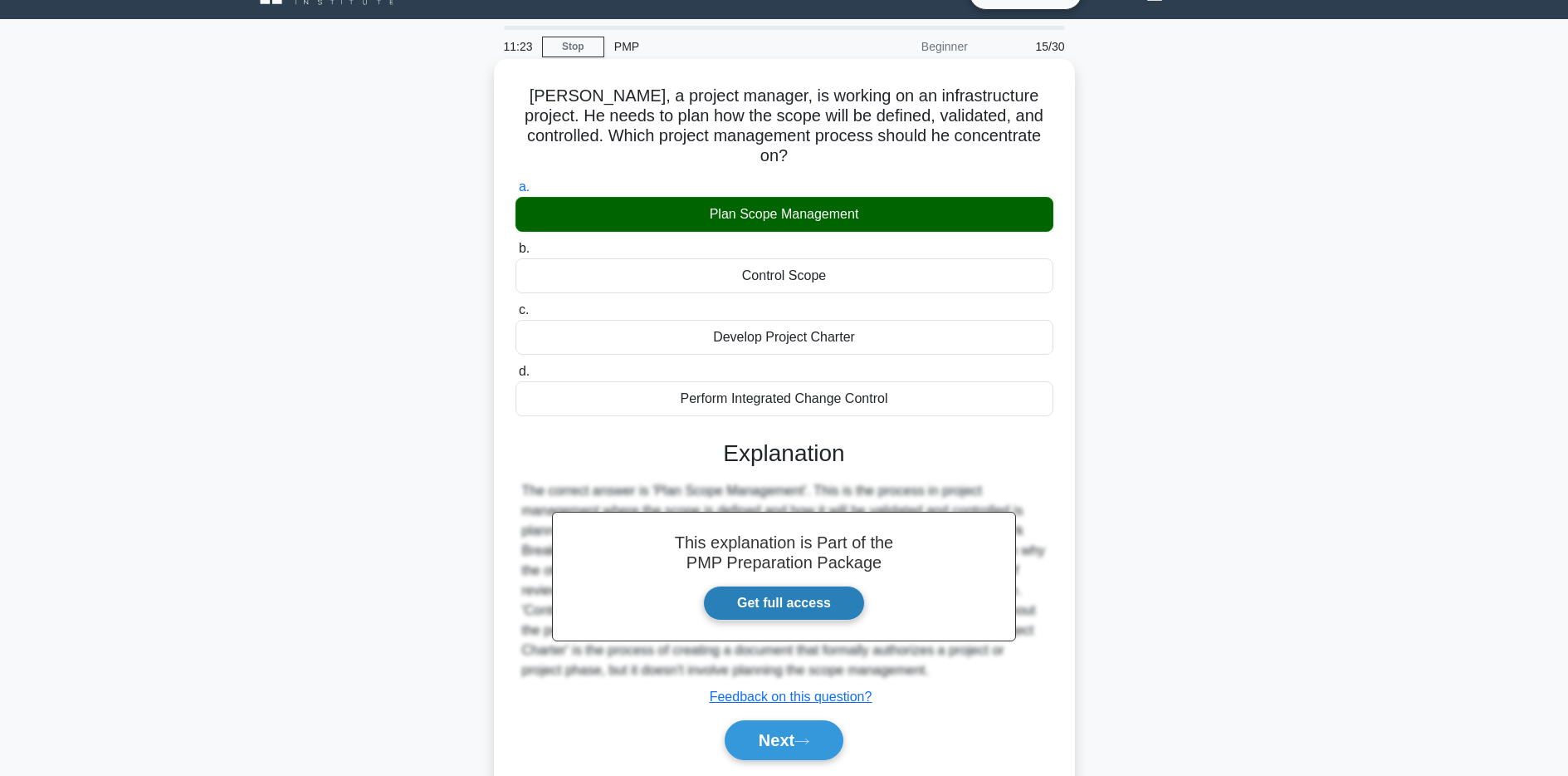
scroll to position [121, 0]
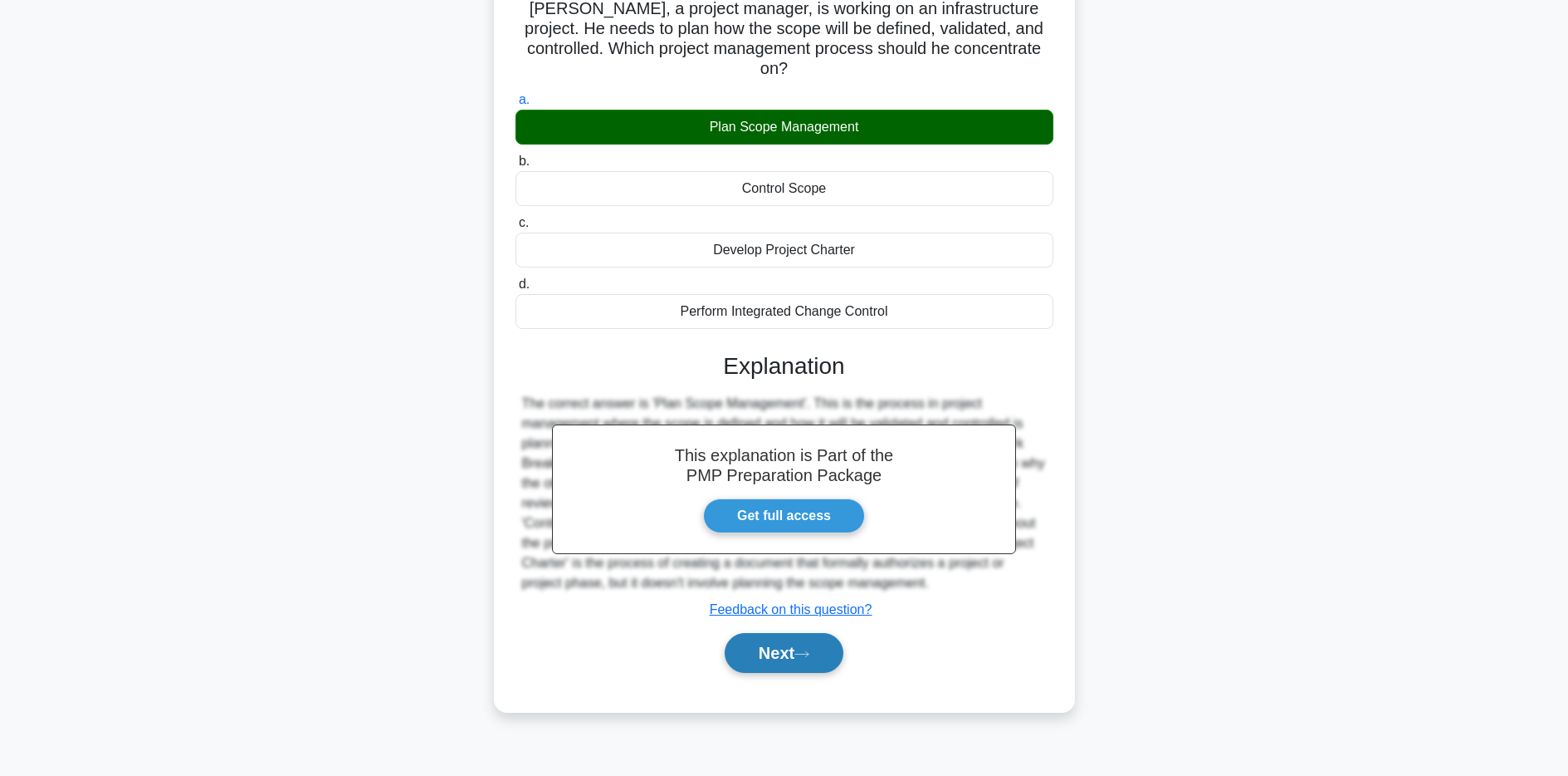
click at [786, 633] on button "Next" at bounding box center [784, 653] width 119 height 40
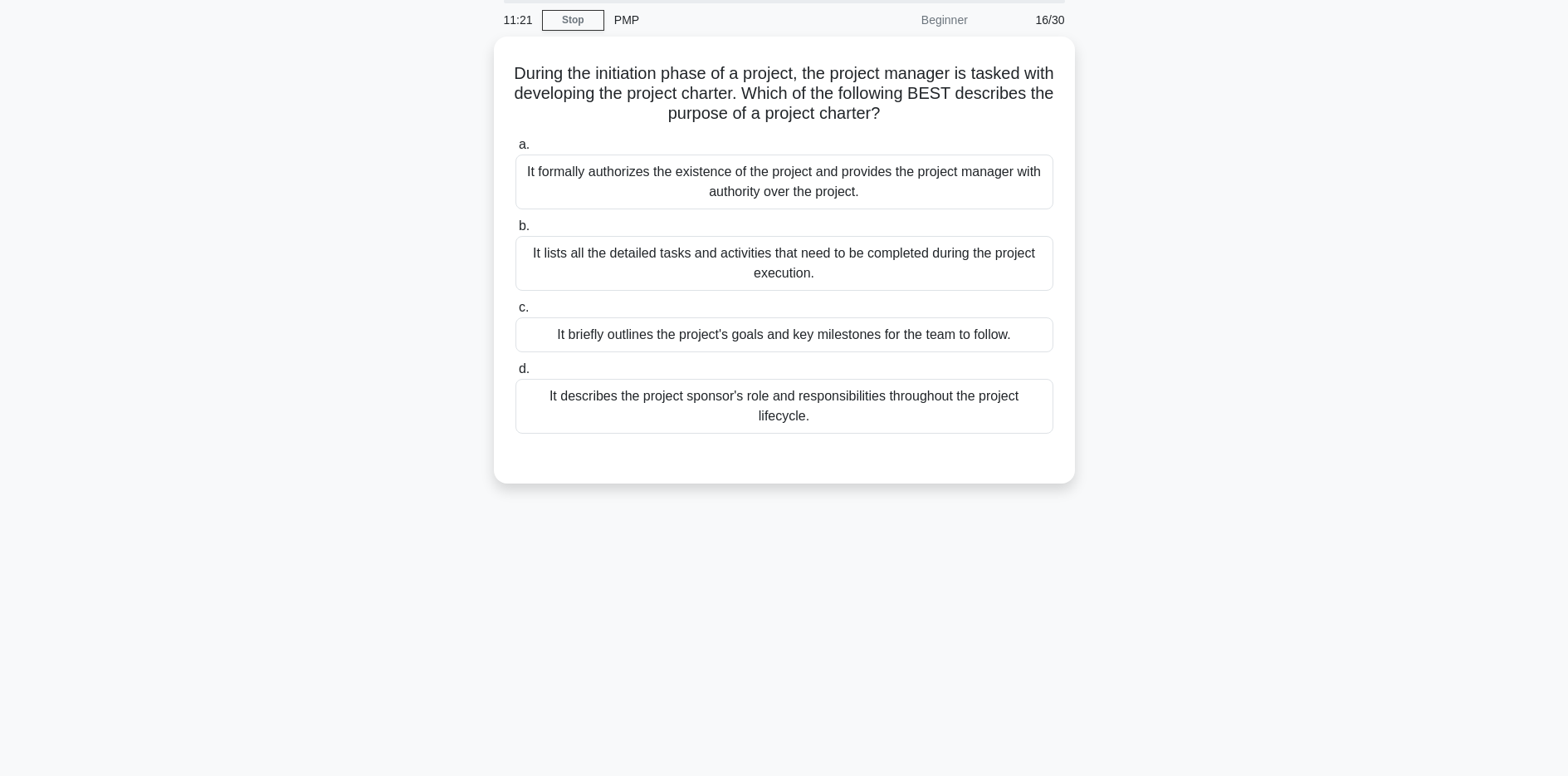
scroll to position [43, 0]
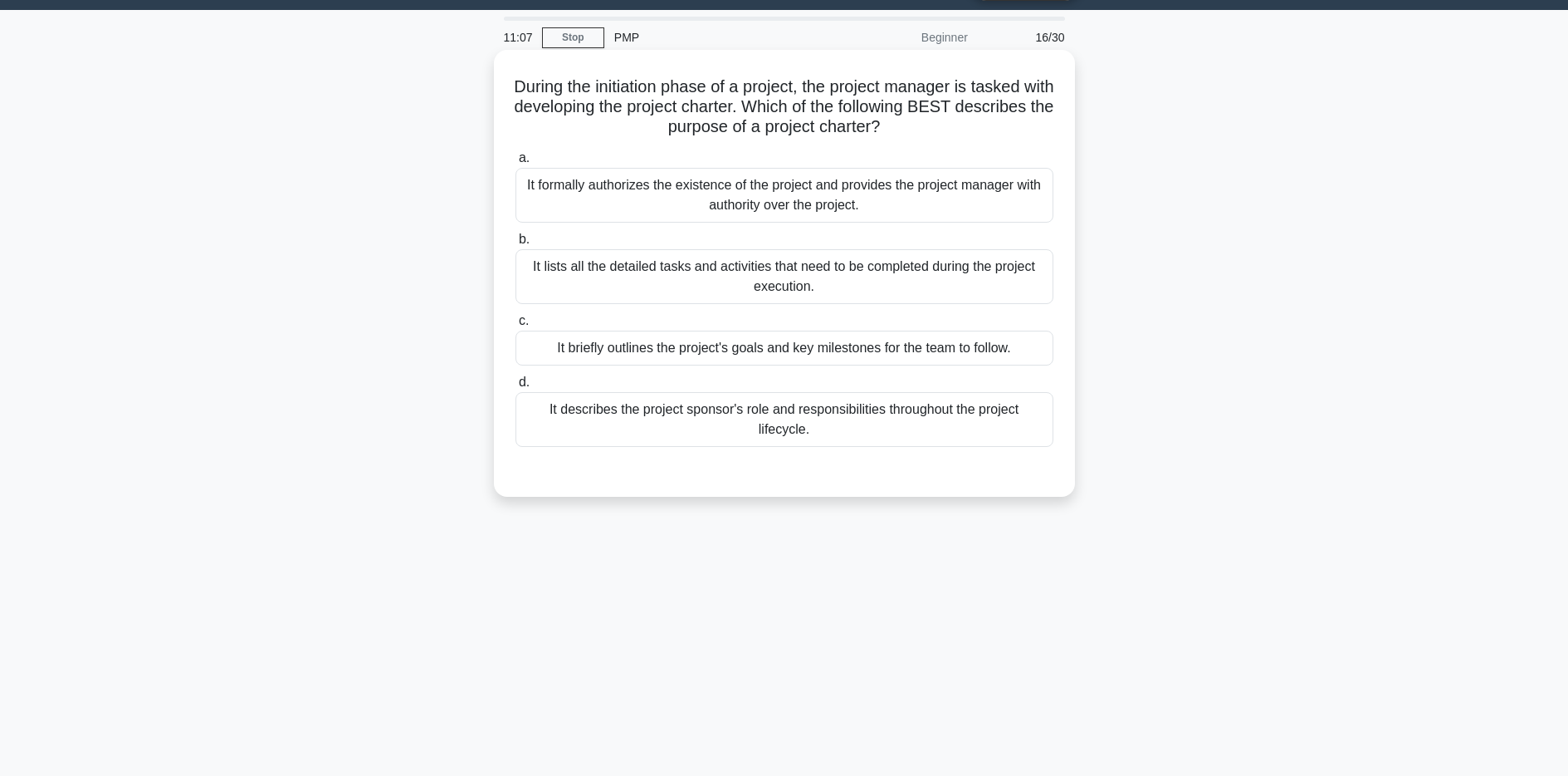
click at [891, 353] on div "It briefly outlines the project's goals and key milestones for the team to foll…" at bounding box center [784, 348] width 538 height 35
click at [515, 326] on input "c. It briefly outlines the project's goals and key milestones for the team to f…" at bounding box center [515, 321] width 0 height 11
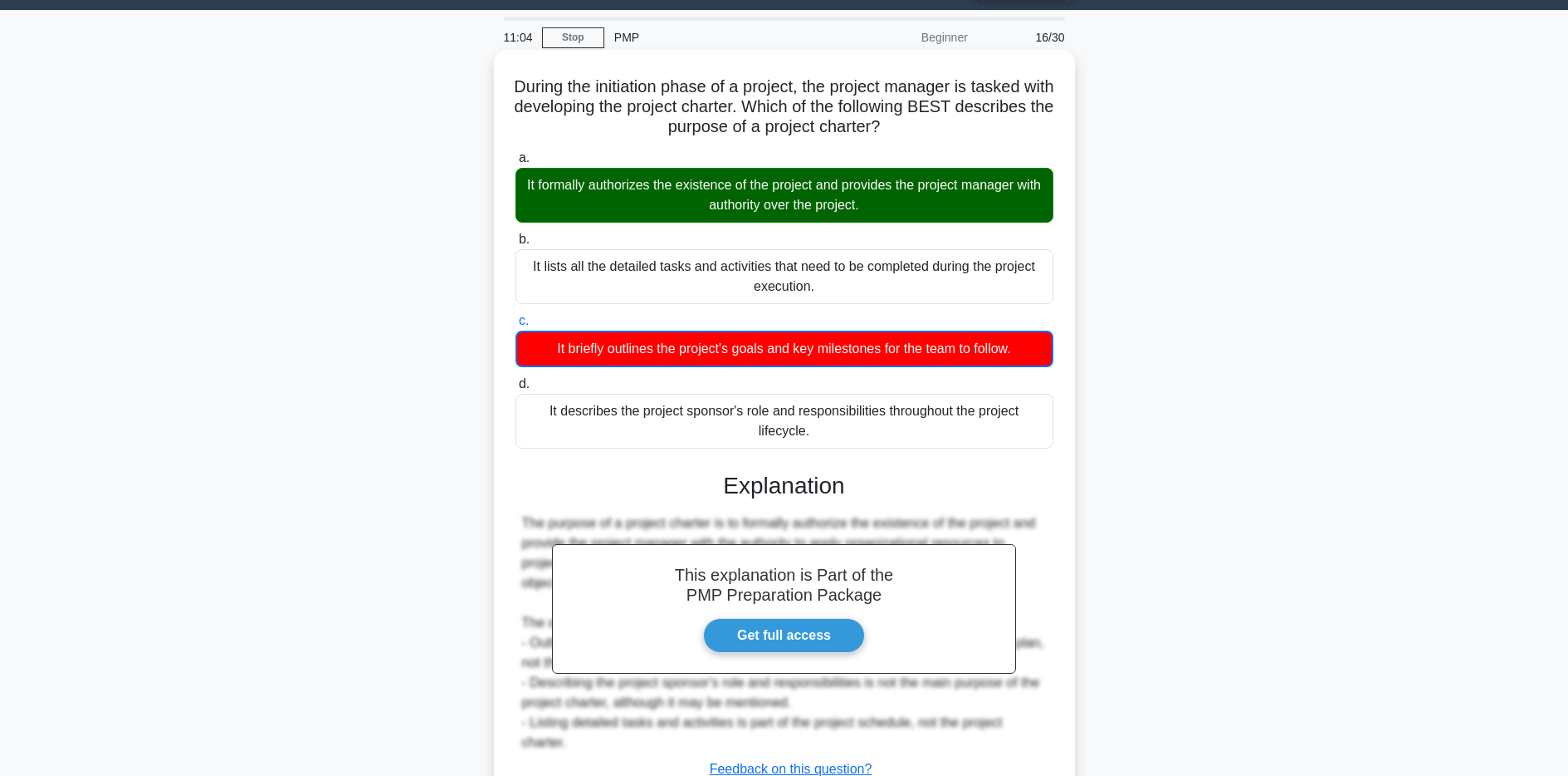
scroll to position [171, 0]
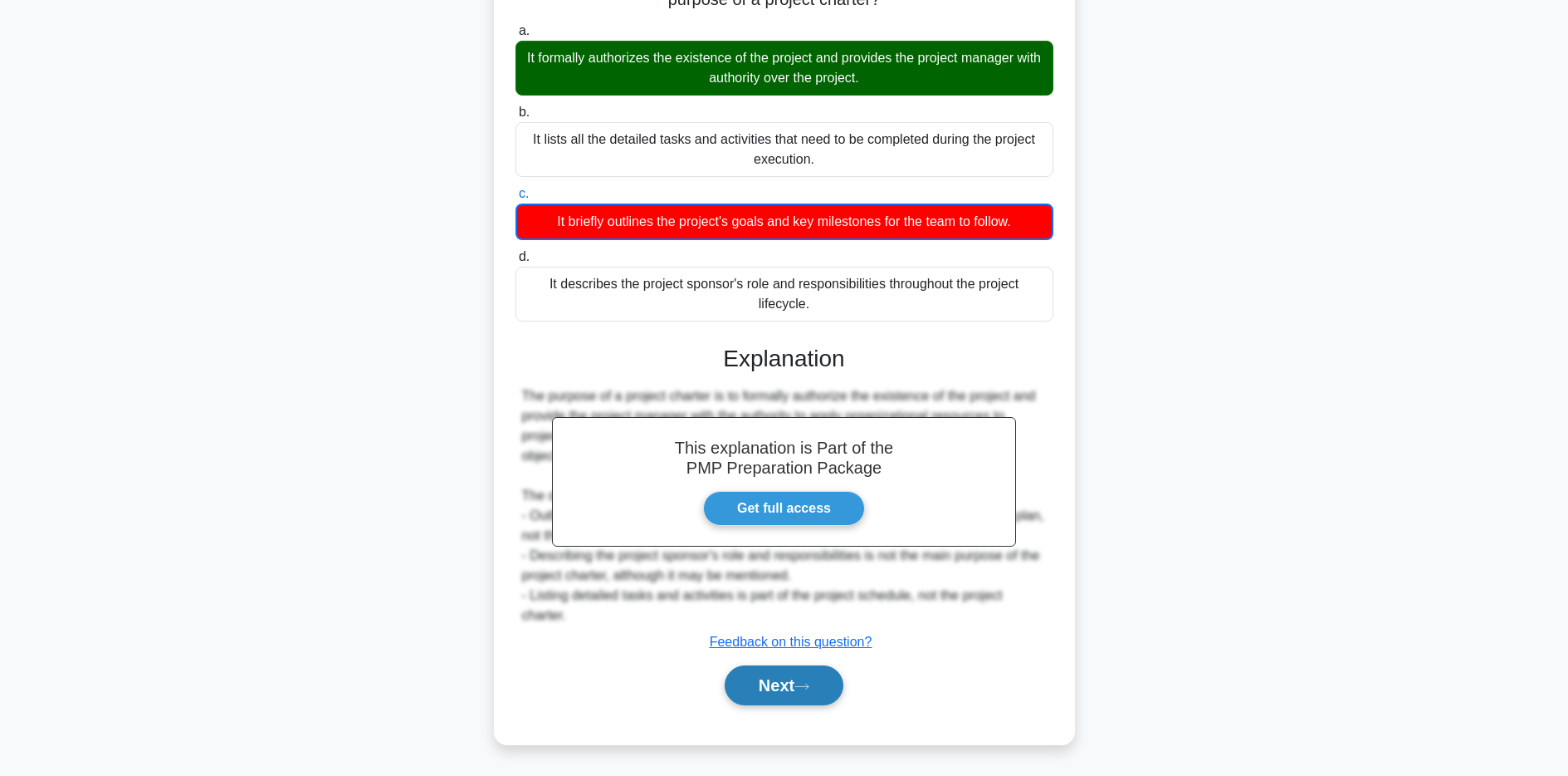
click at [779, 685] on button "Next" at bounding box center [784, 685] width 119 height 40
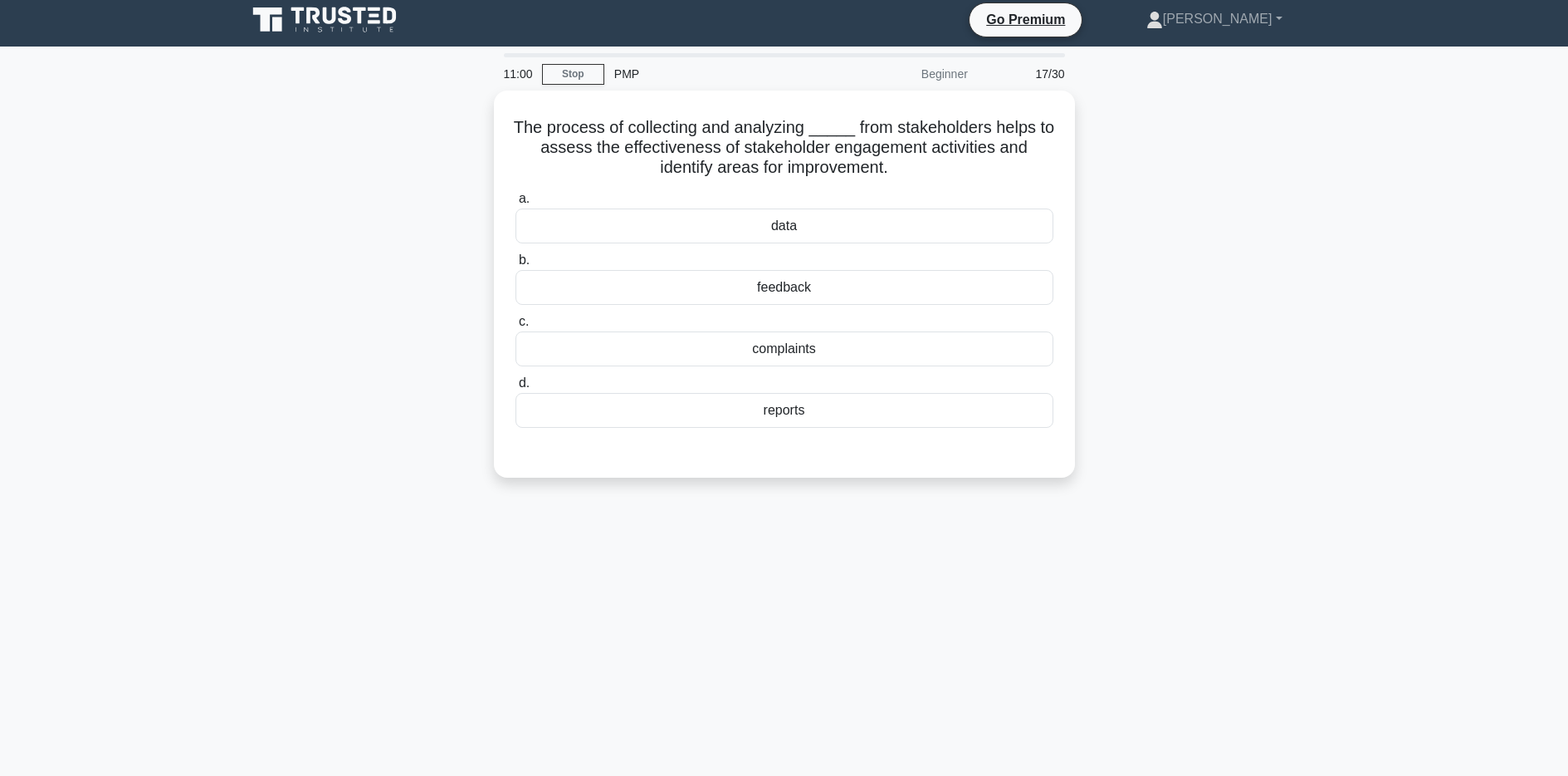
scroll to position [0, 0]
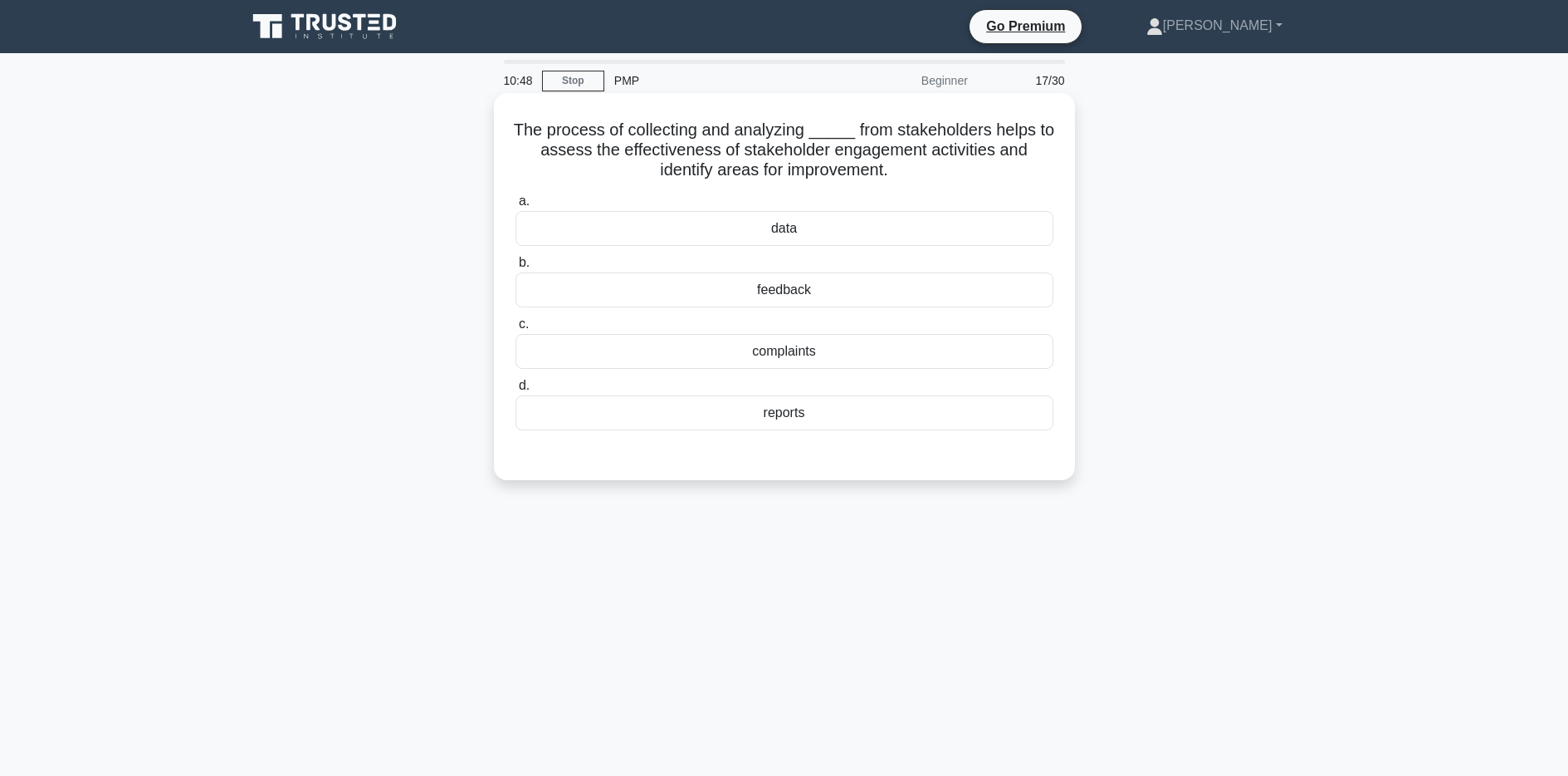
click at [764, 302] on div "feedback" at bounding box center [784, 290] width 538 height 35
click at [515, 268] on input "b. feedback" at bounding box center [515, 262] width 0 height 11
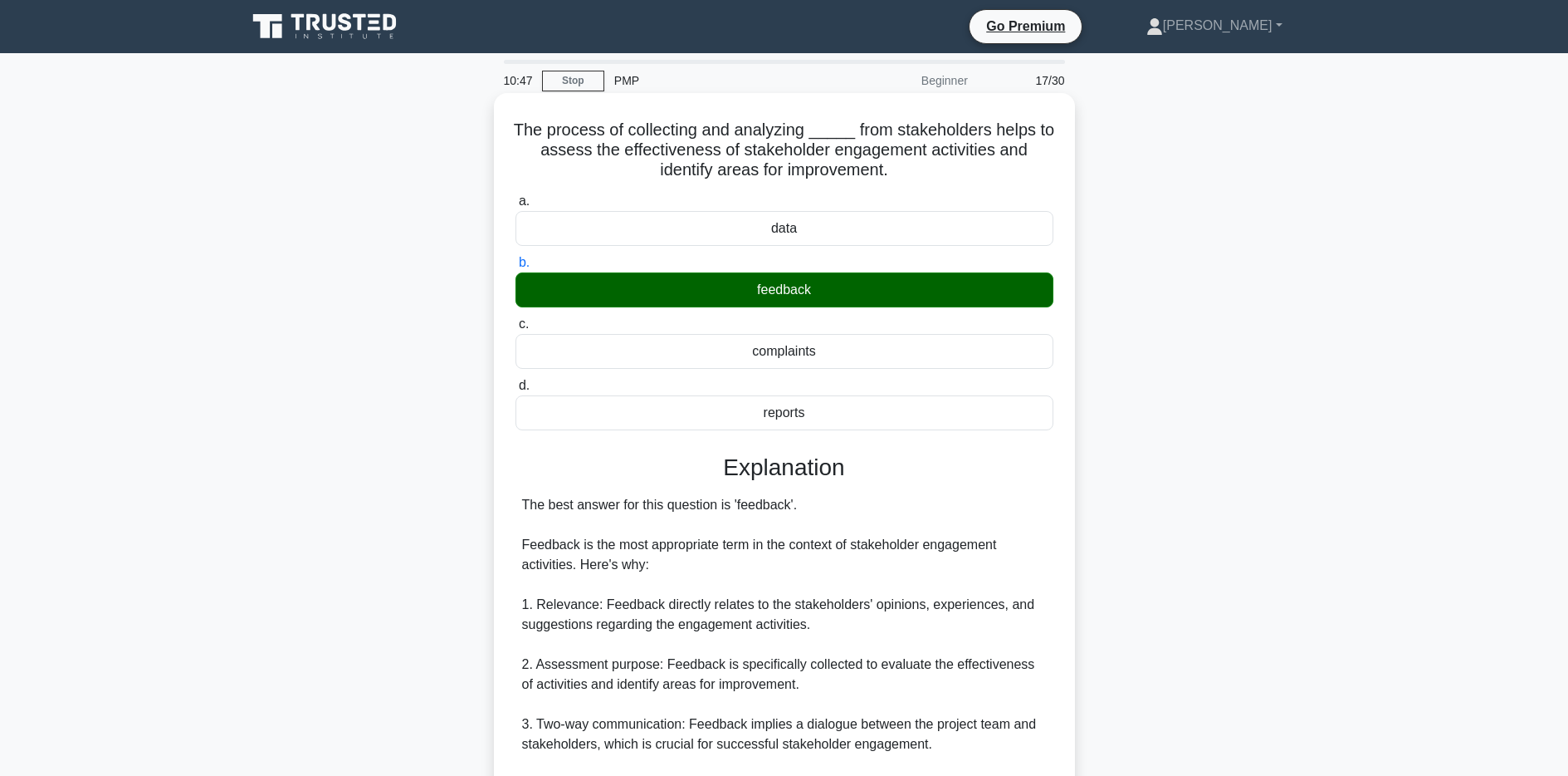
scroll to position [388, 0]
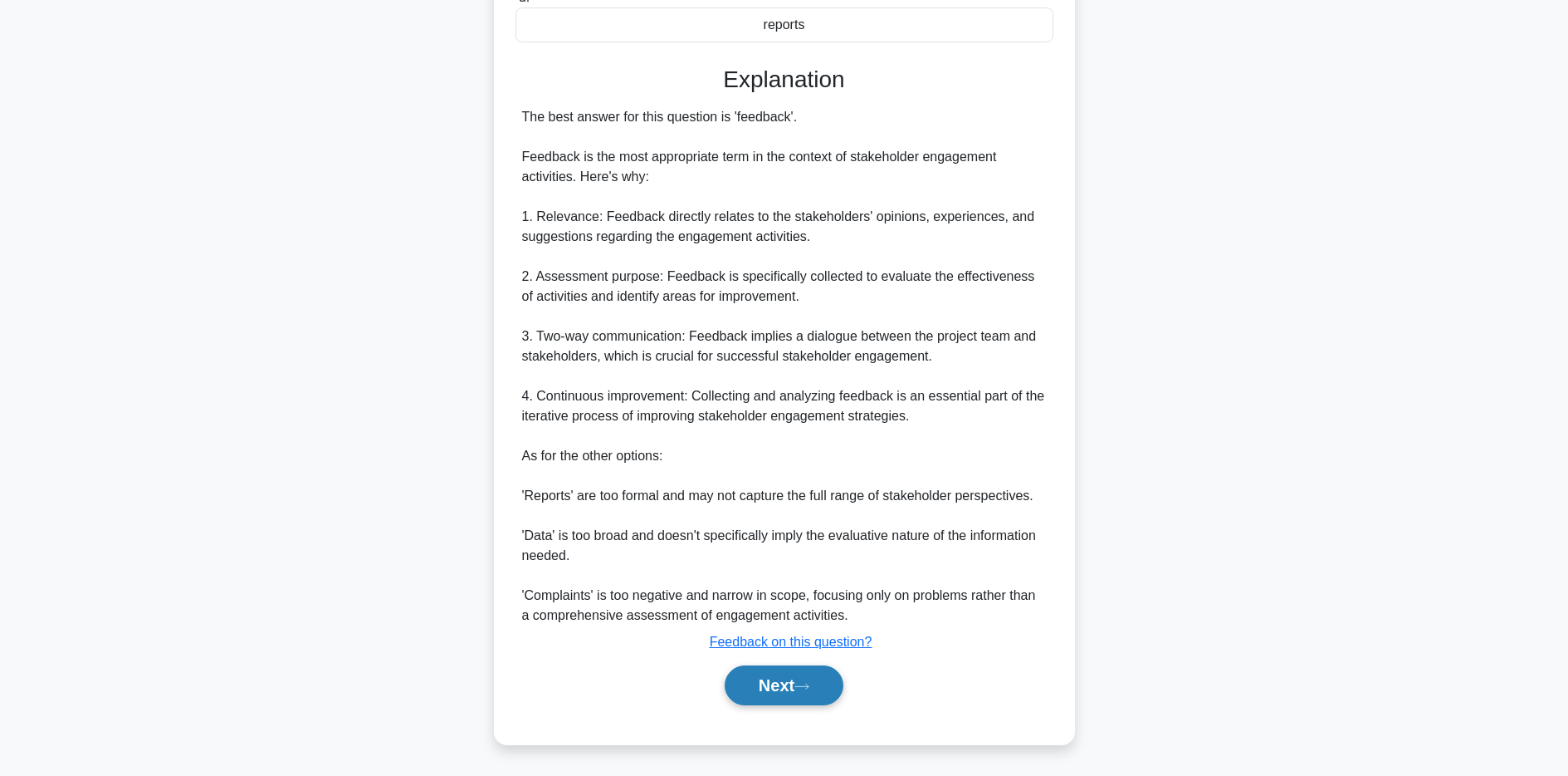
click at [749, 680] on button "Next" at bounding box center [784, 685] width 119 height 40
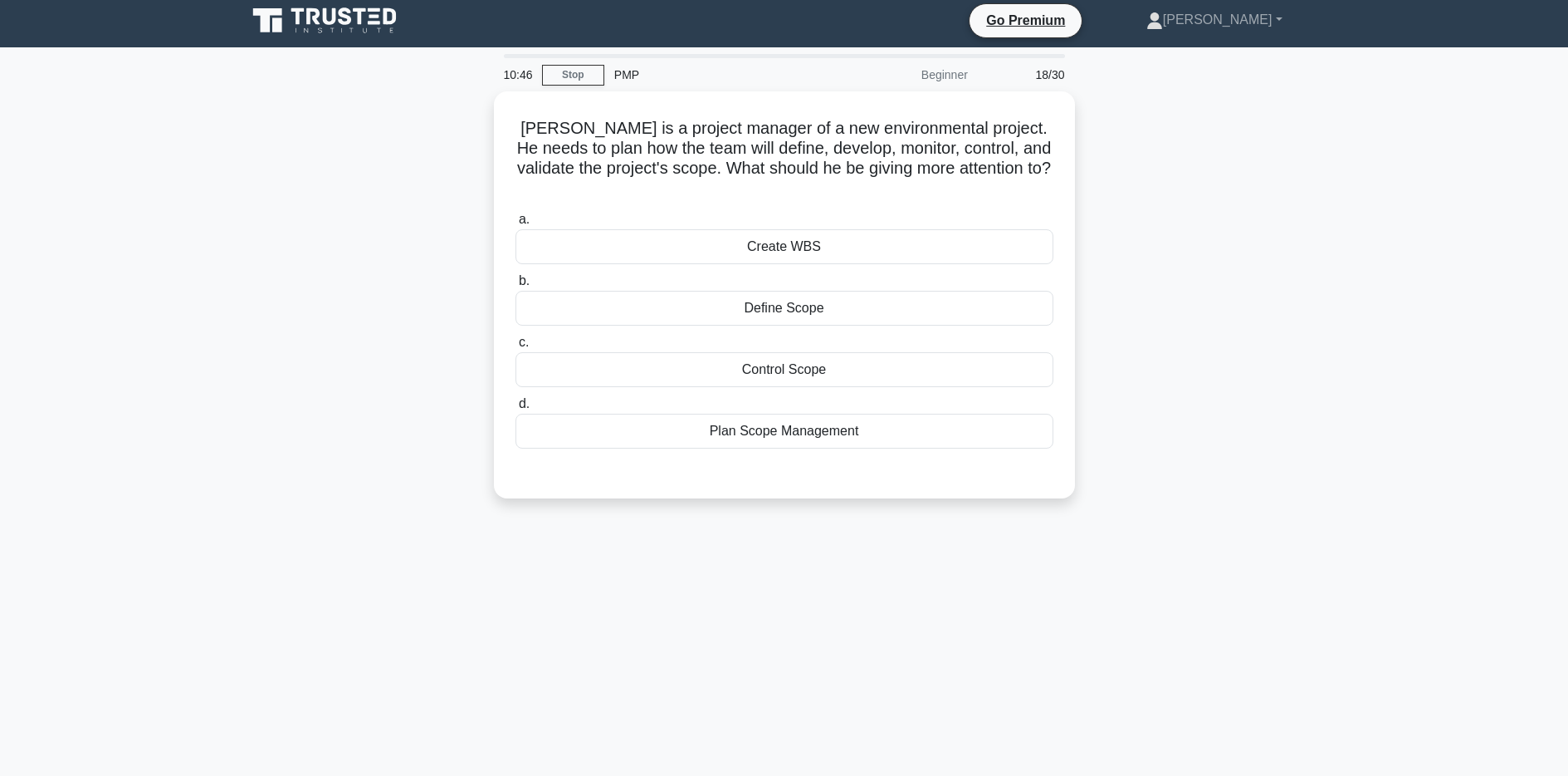
scroll to position [0, 0]
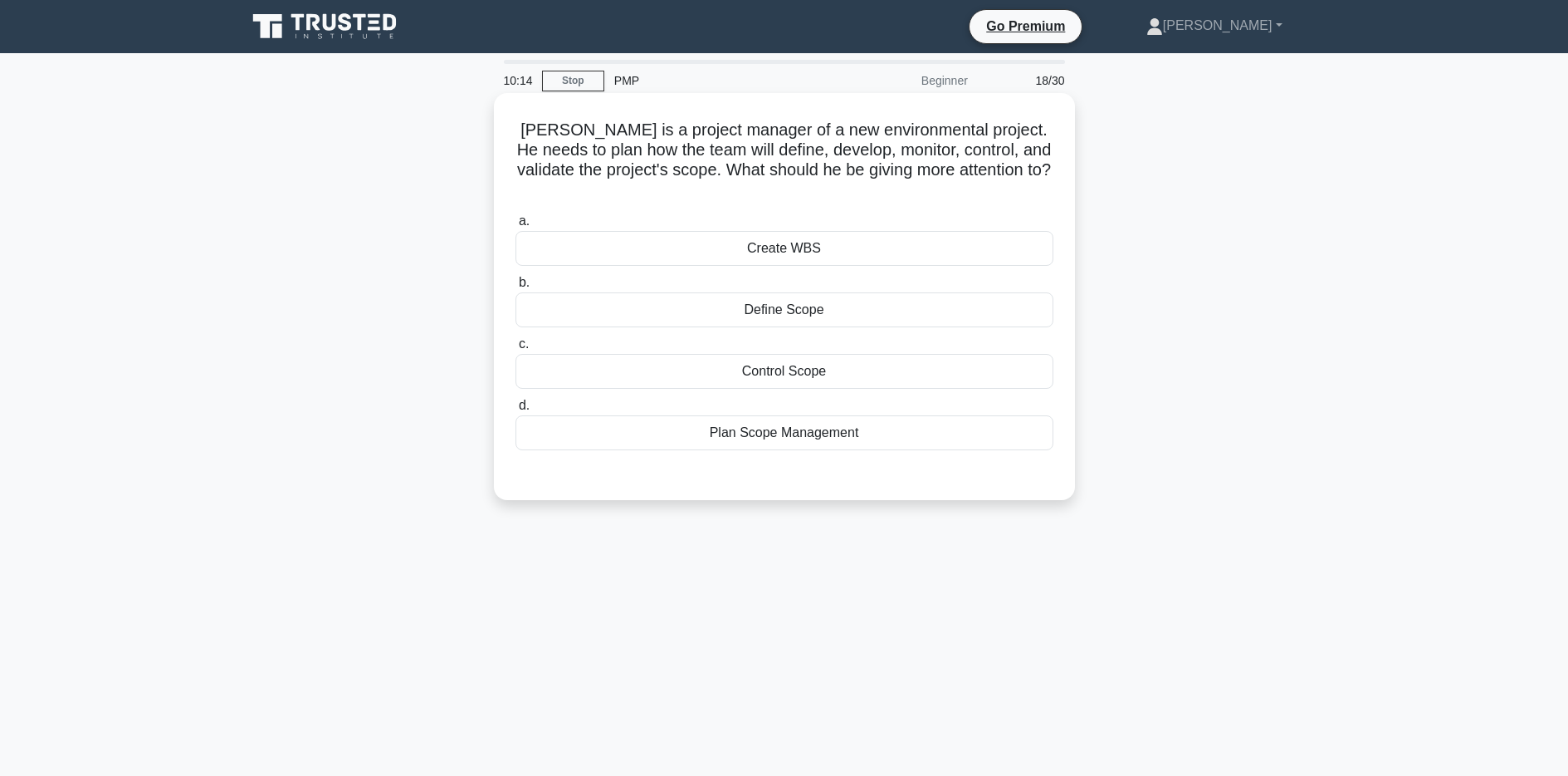
click at [806, 230] on div "Create WBS" at bounding box center [784, 248] width 538 height 35
click at [515, 227] on input "a. Create WBS" at bounding box center [515, 221] width 0 height 11
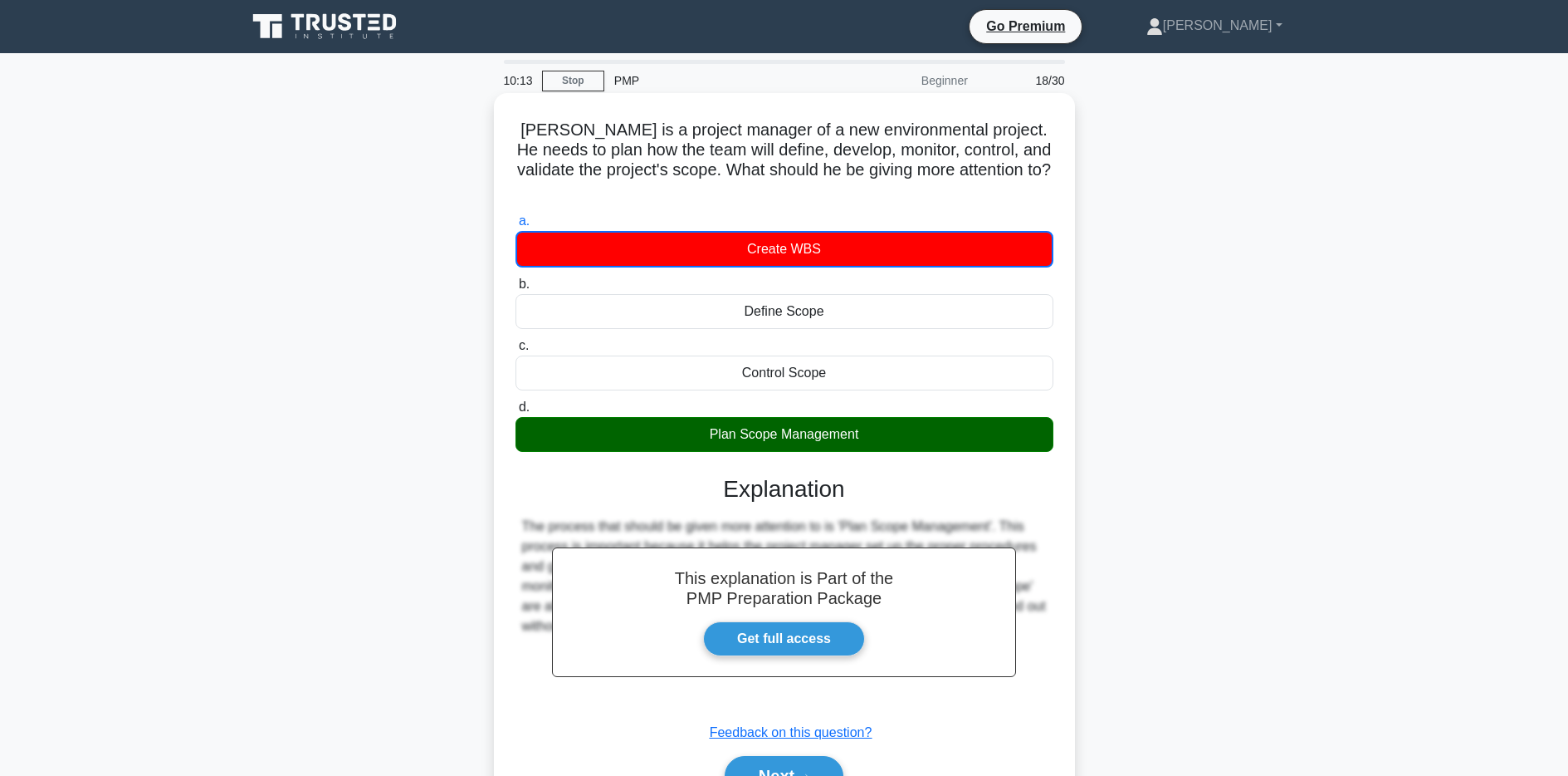
click at [795, 417] on div "Plan Scope Management" at bounding box center [784, 434] width 538 height 35
click at [515, 413] on input "d. Plan Scope Management" at bounding box center [515, 407] width 0 height 11
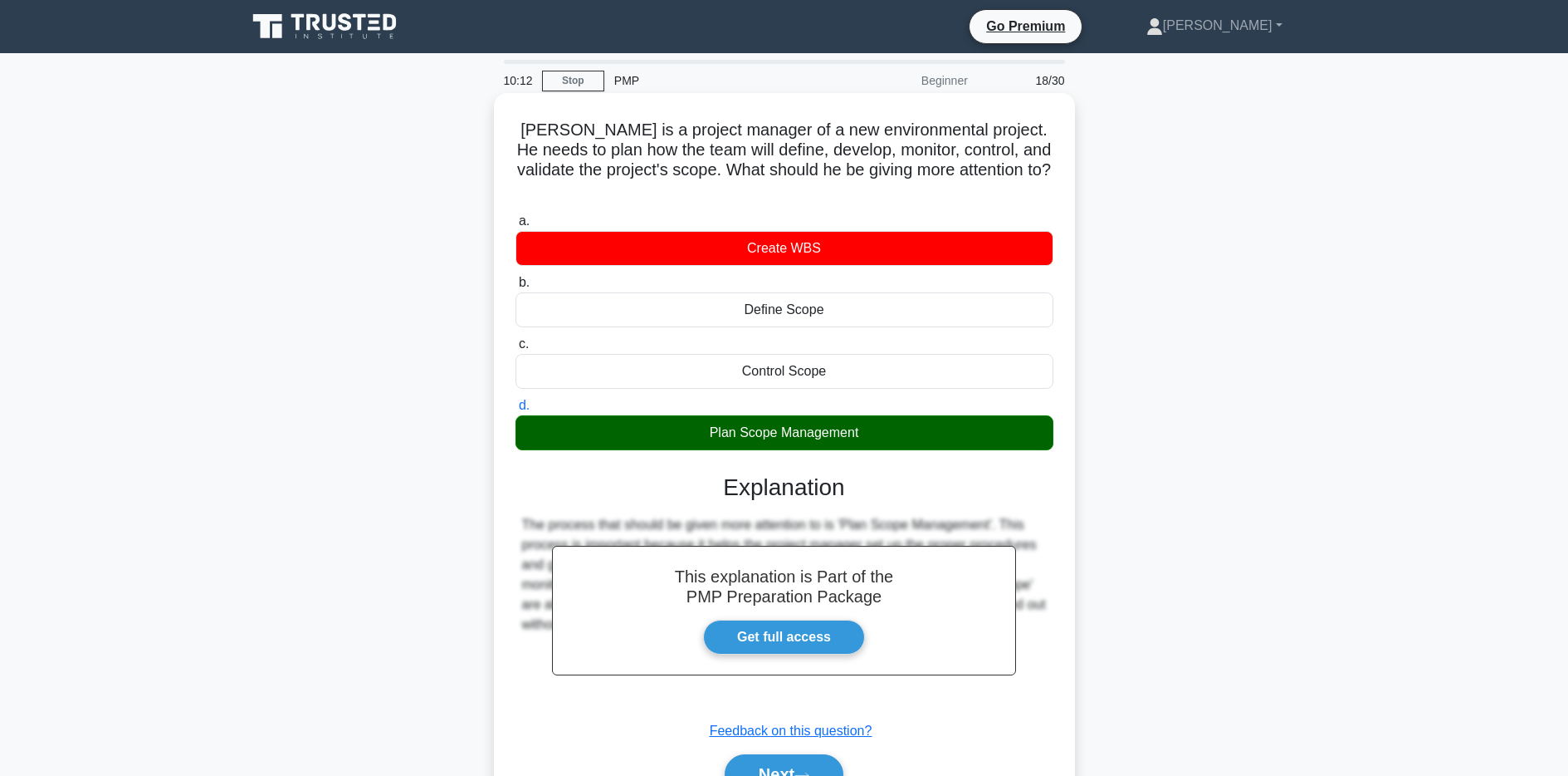
scroll to position [121, 0]
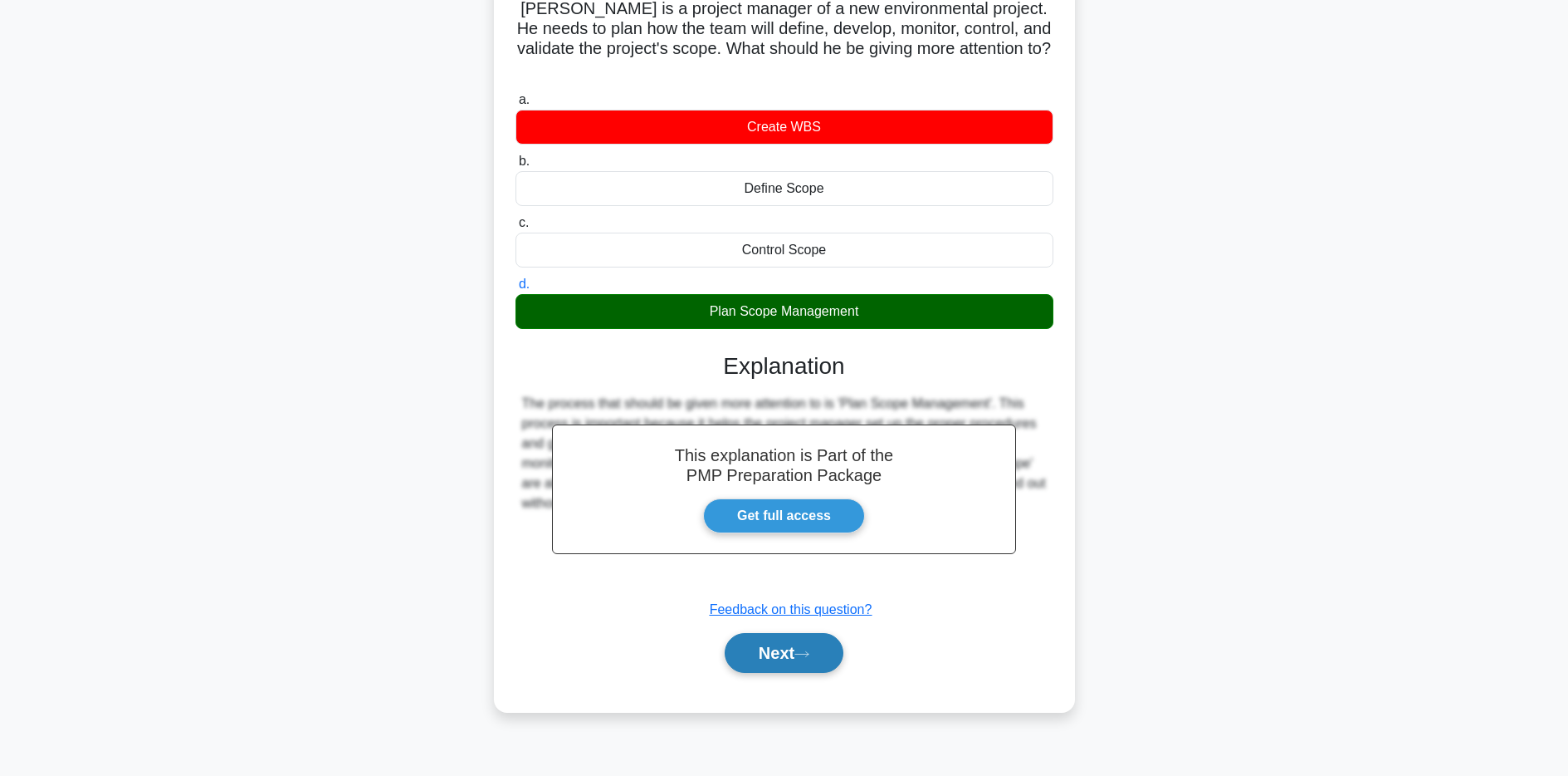
click at [797, 633] on button "Next" at bounding box center [784, 653] width 119 height 40
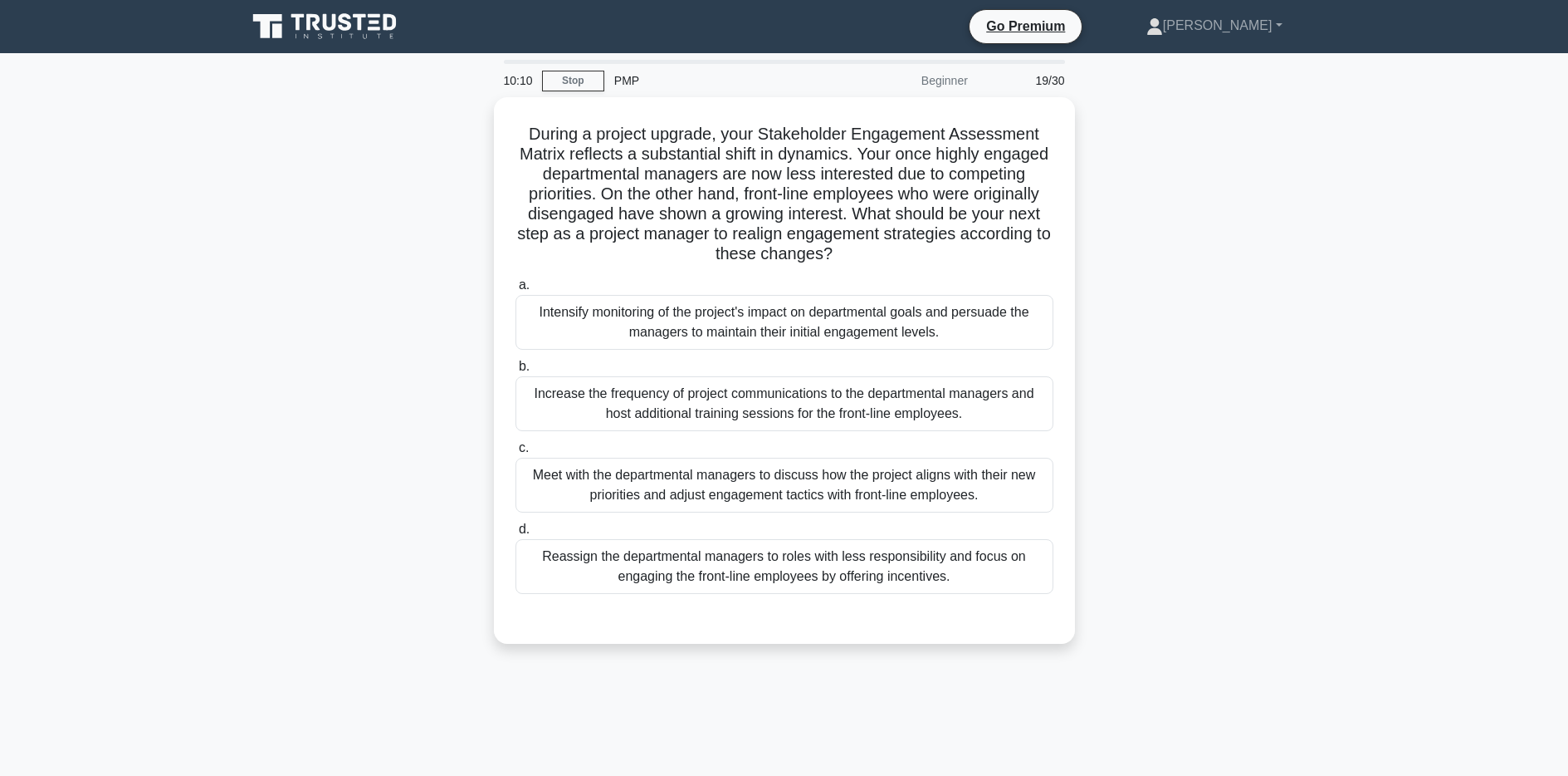
scroll to position [35, 0]
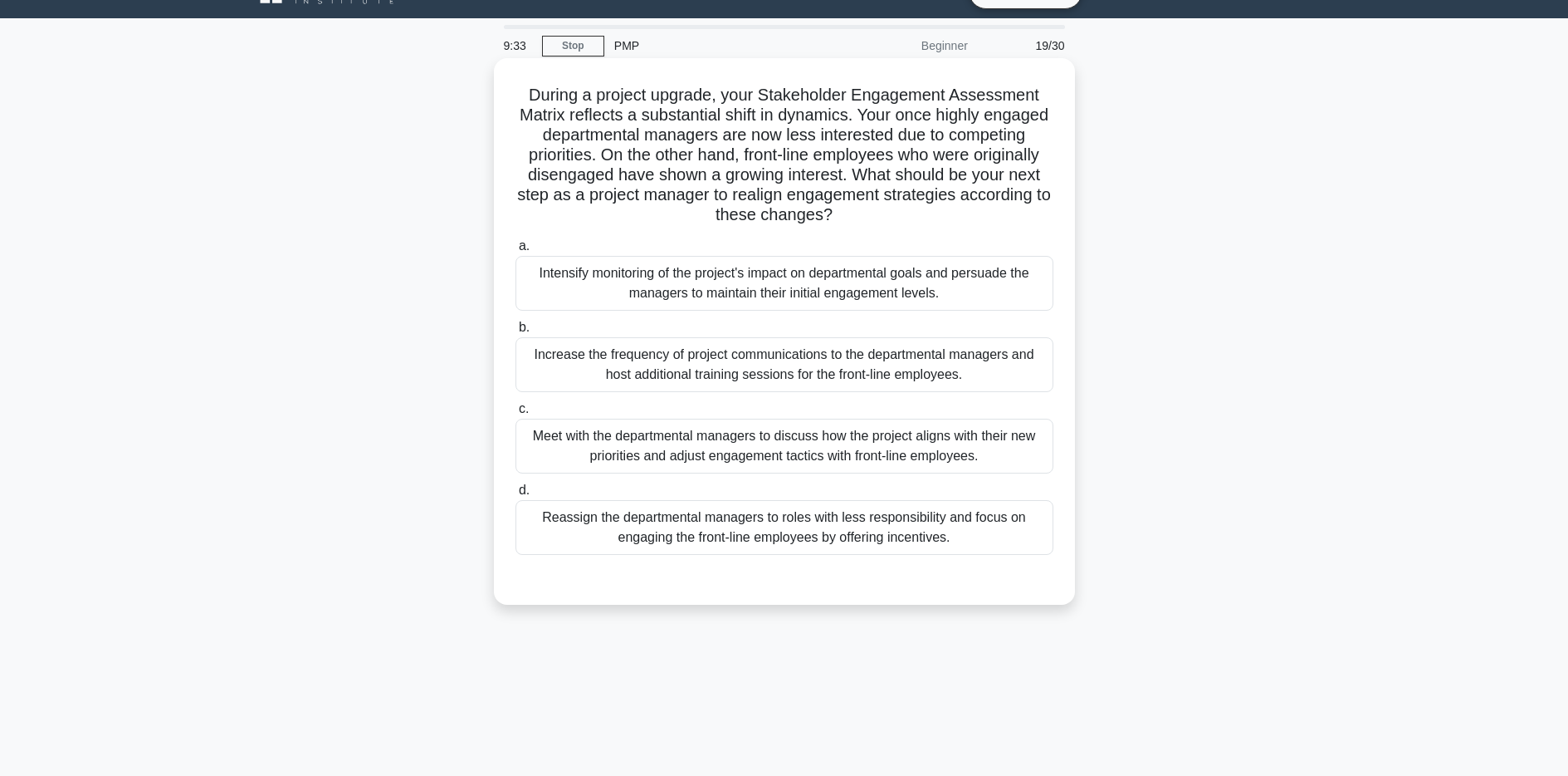
click at [797, 301] on div "Intensify monitoring of the project's impact on departmental goals and persuade…" at bounding box center [784, 282] width 538 height 54
click at [515, 251] on input "a. Intensify monitoring of the project's impact on departmental goals and persu…" at bounding box center [515, 246] width 0 height 11
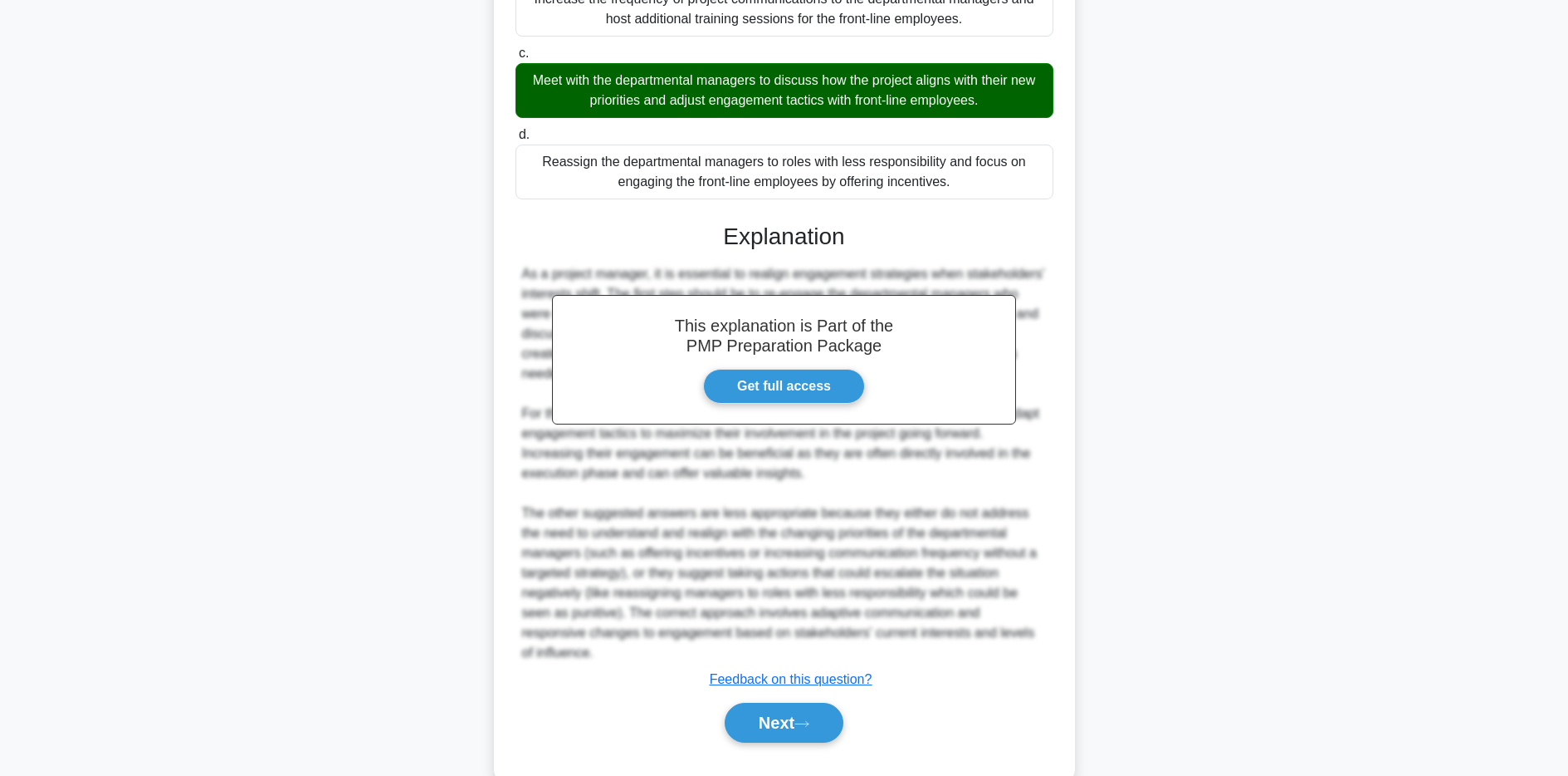
scroll to position [410, 0]
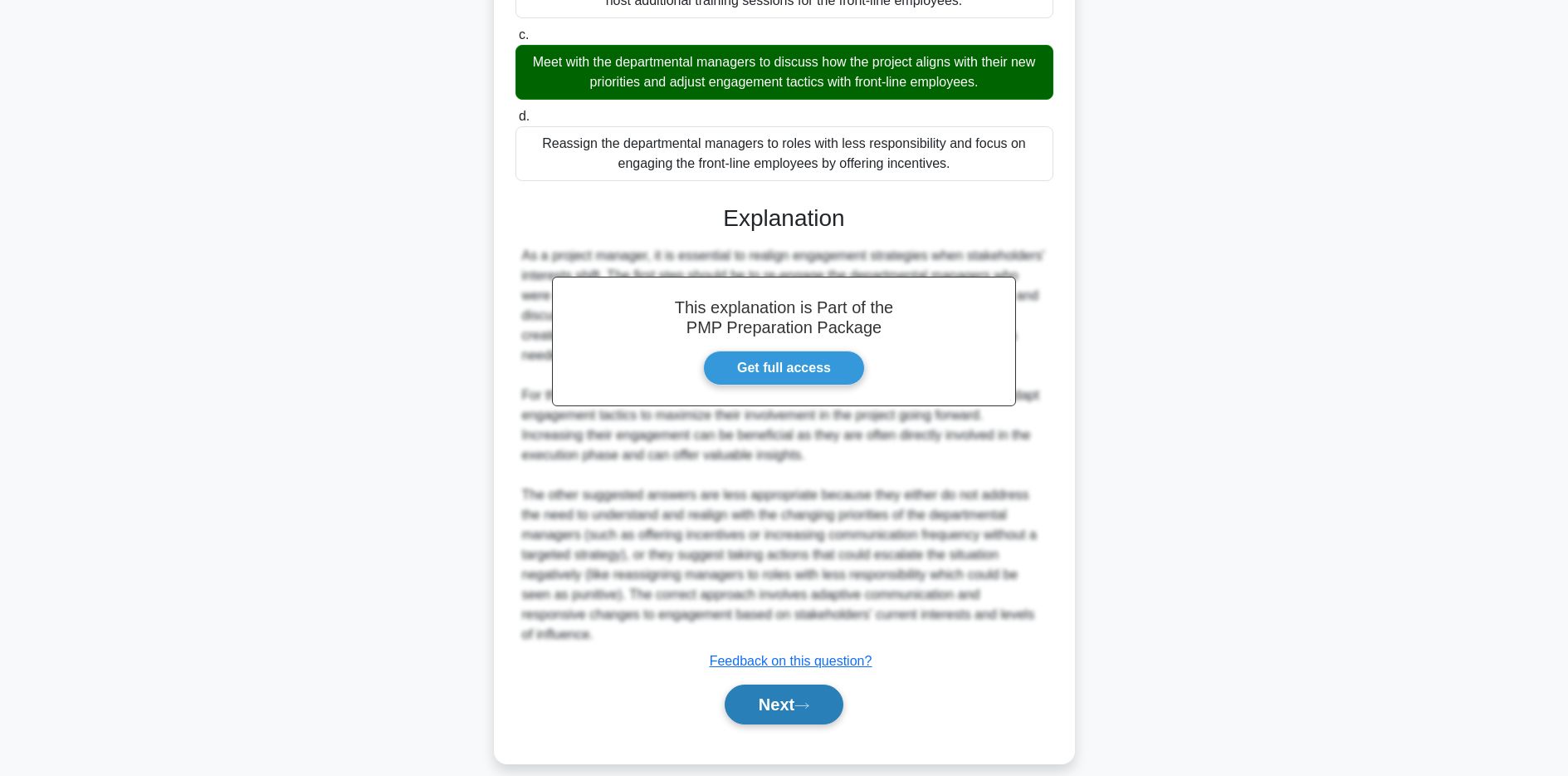
click at [799, 685] on button "Next" at bounding box center [784, 704] width 119 height 40
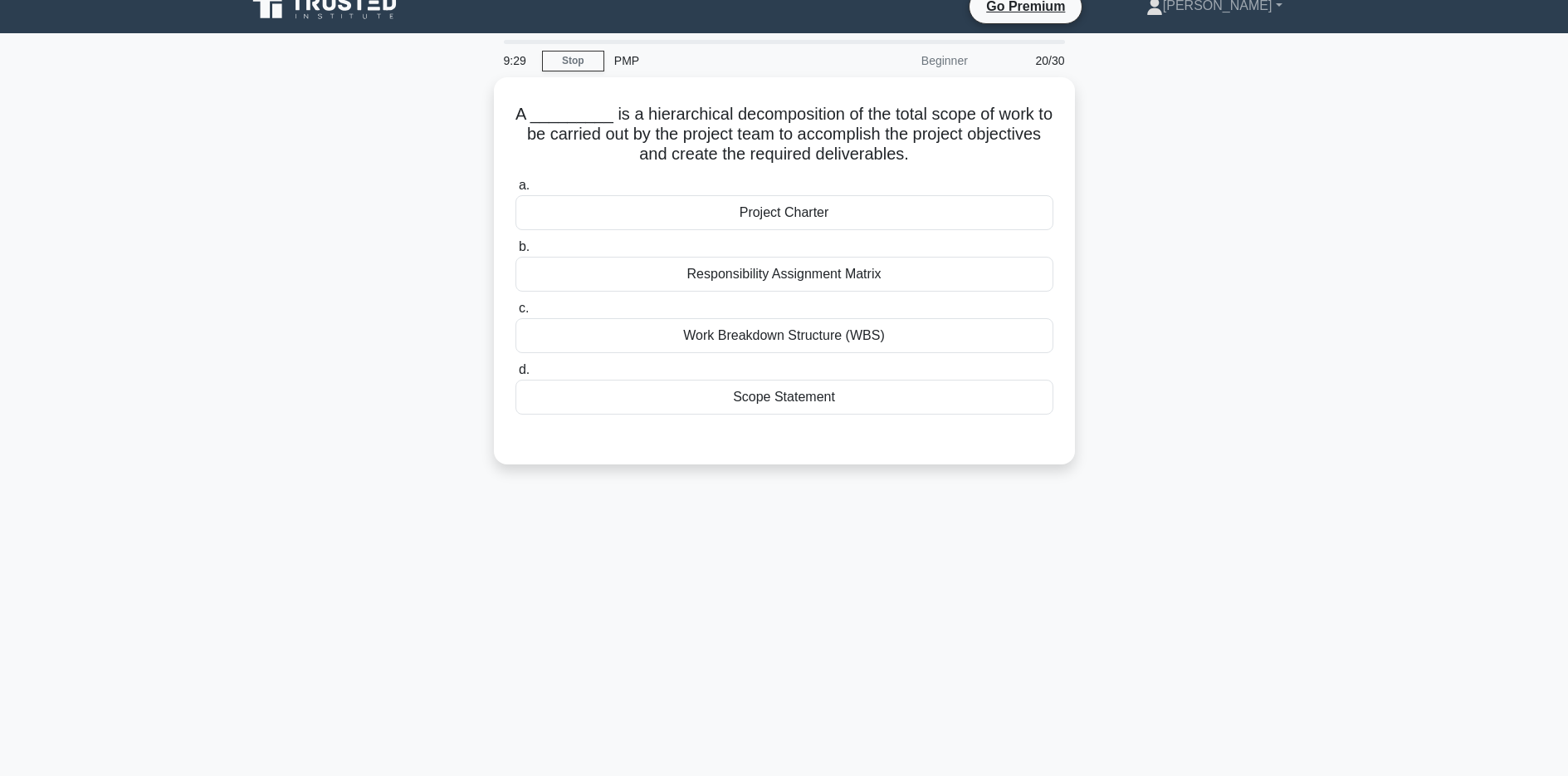
scroll to position [0, 0]
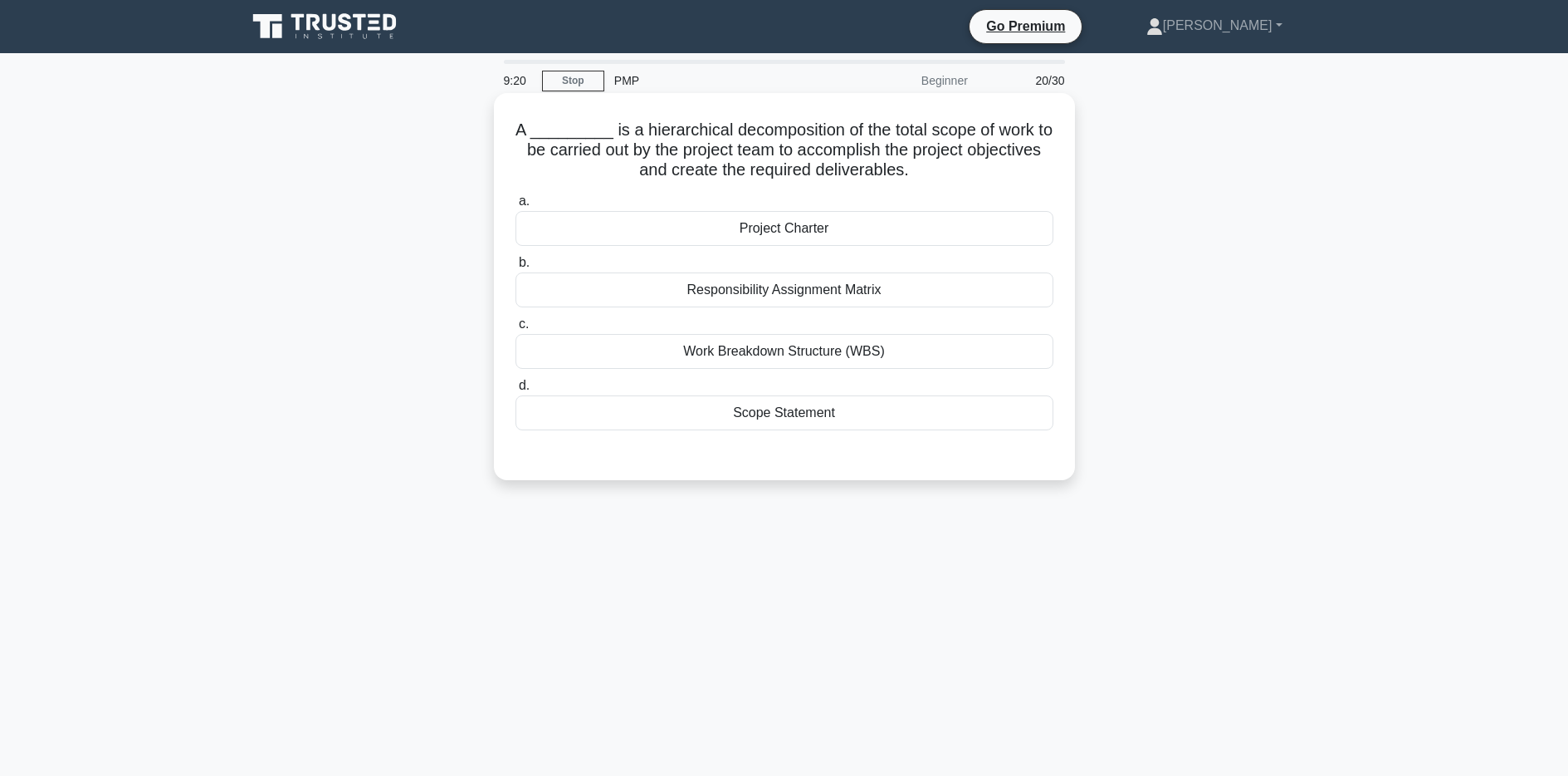
click at [769, 292] on div "Responsibility Assignment Matrix" at bounding box center [784, 290] width 538 height 35
click at [515, 268] on input "b. Responsibility Assignment Matrix" at bounding box center [515, 262] width 0 height 11
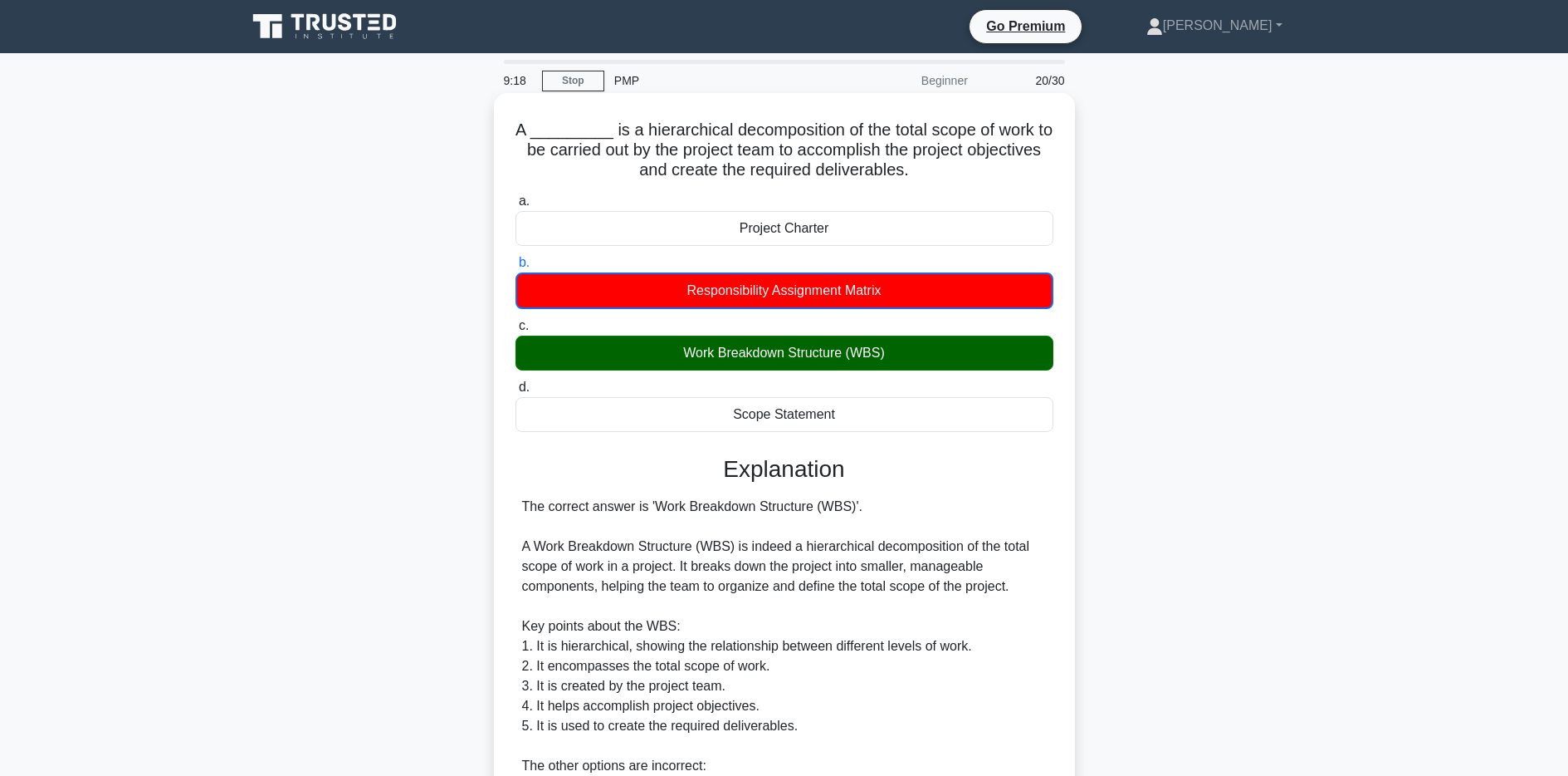
click at [775, 351] on div "Work Breakdown Structure (WBS)" at bounding box center [784, 353] width 538 height 35
click at [515, 331] on input "c. Work Breakdown Structure (WBS)" at bounding box center [515, 325] width 0 height 11
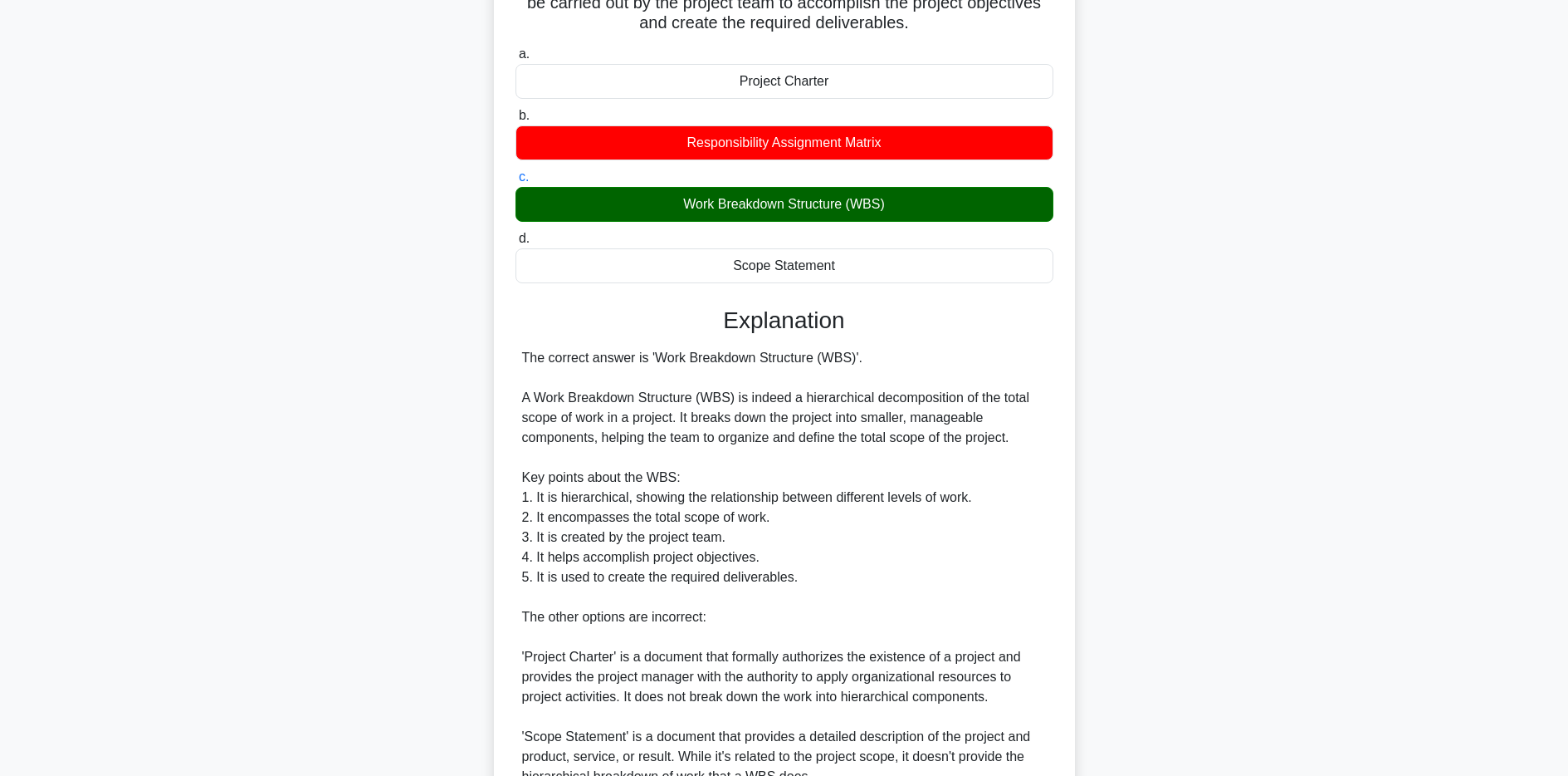
scroll to position [408, 0]
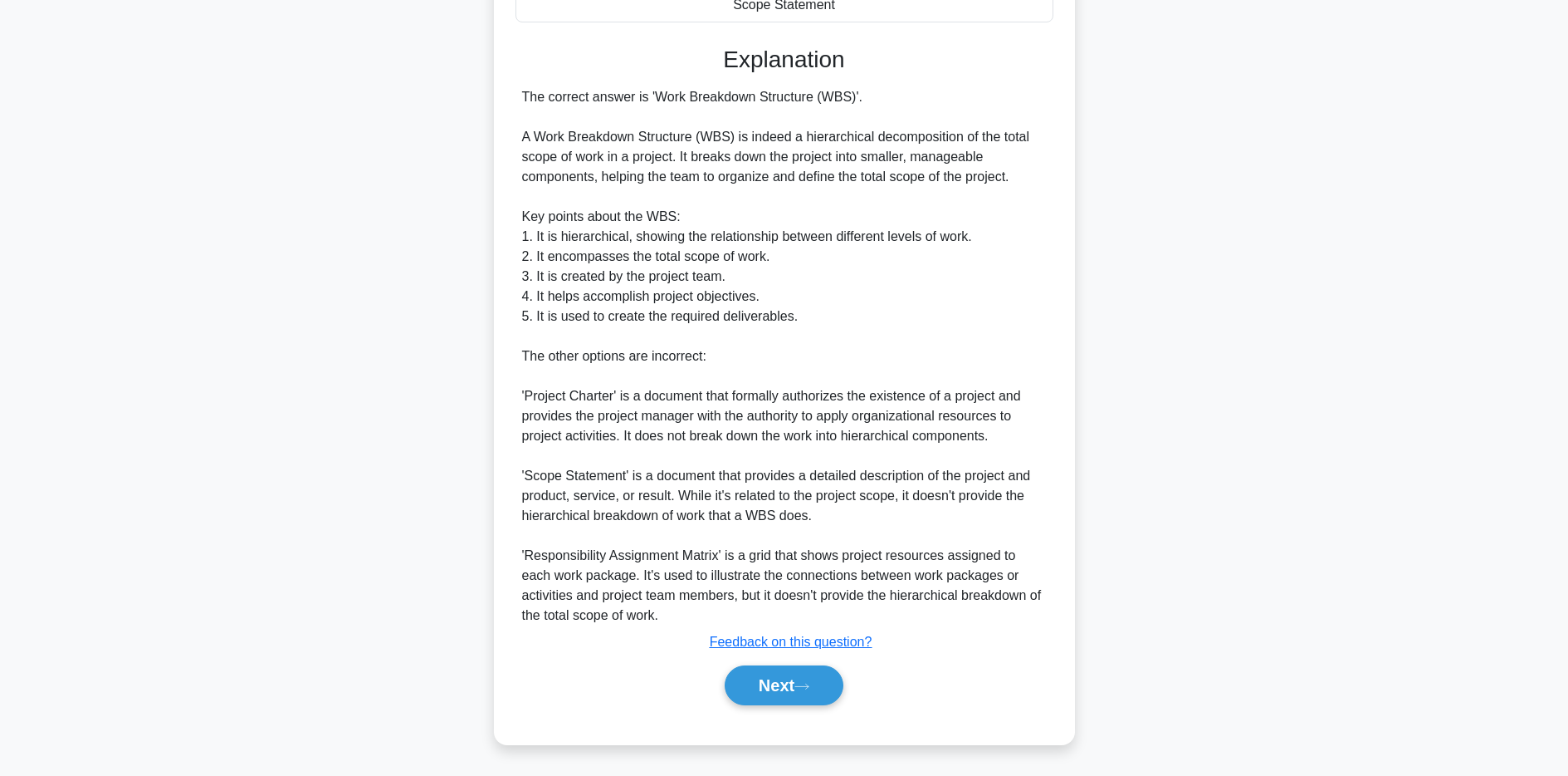
click at [783, 717] on div "a. Project Charter b. Responsibility Assignment Matrix c. d." at bounding box center [784, 252] width 541 height 945
click at [783, 695] on button "Next" at bounding box center [784, 685] width 119 height 40
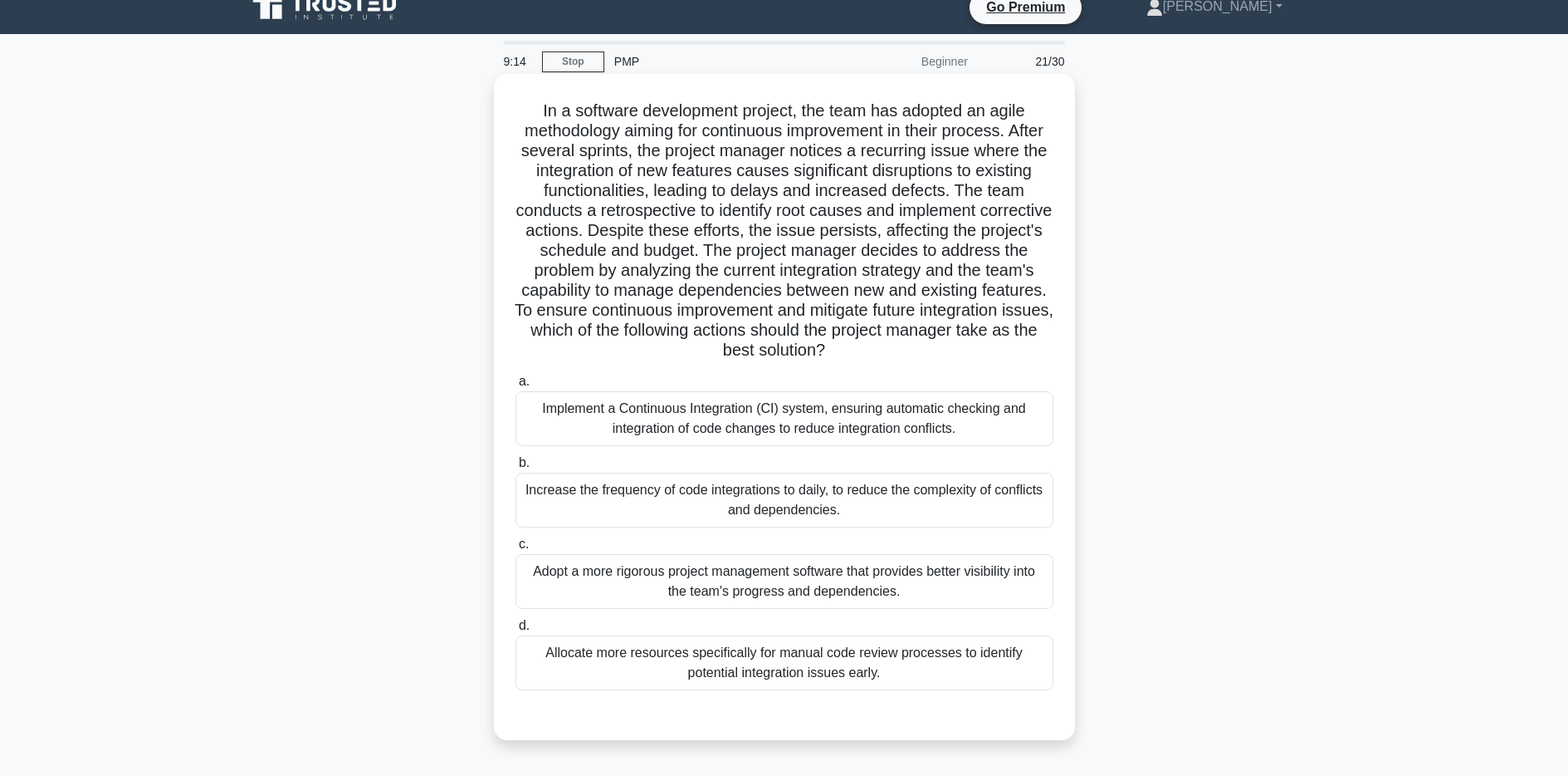
scroll to position [0, 0]
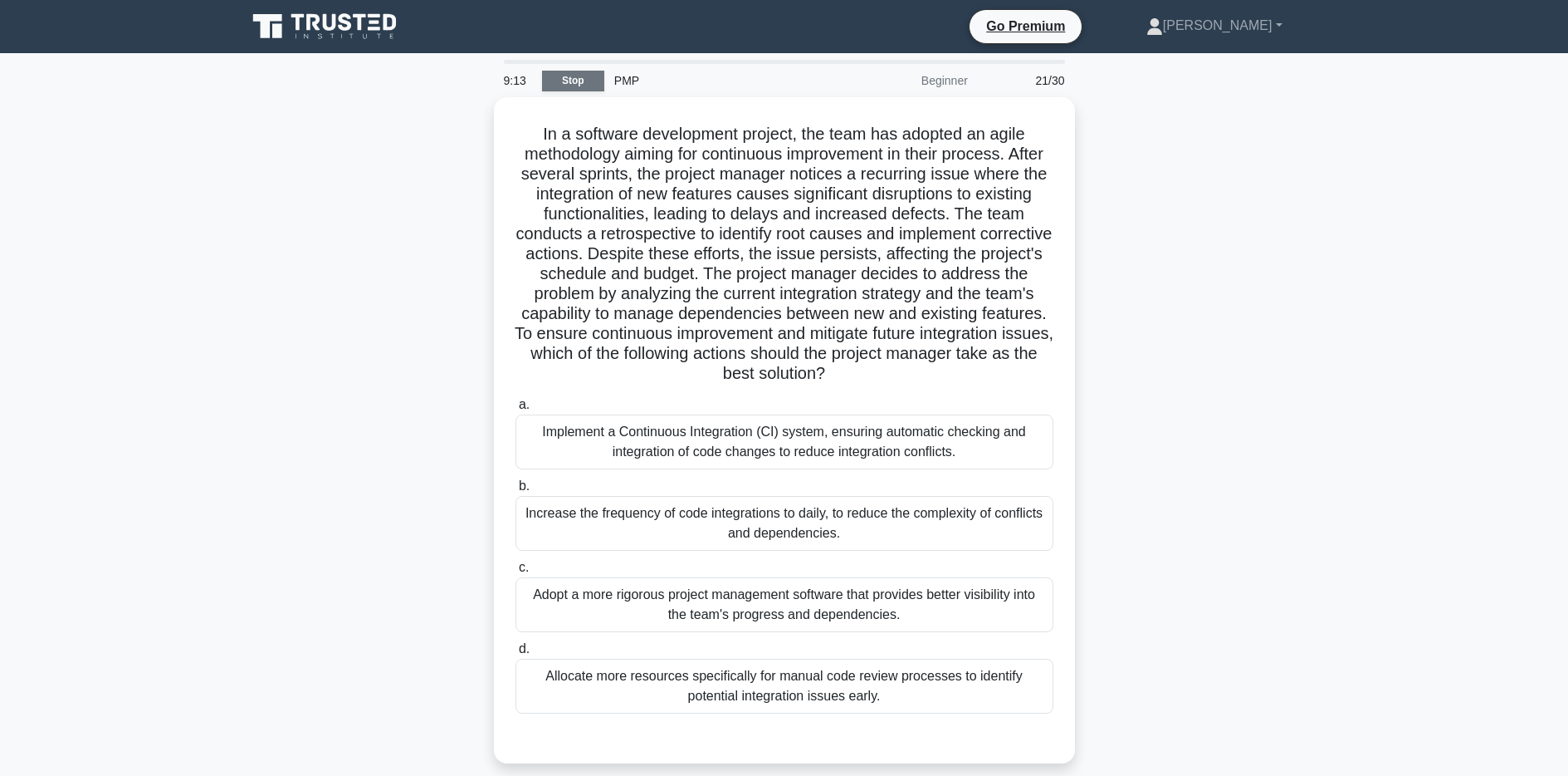
click at [581, 85] on link "Stop" at bounding box center [573, 81] width 62 height 21
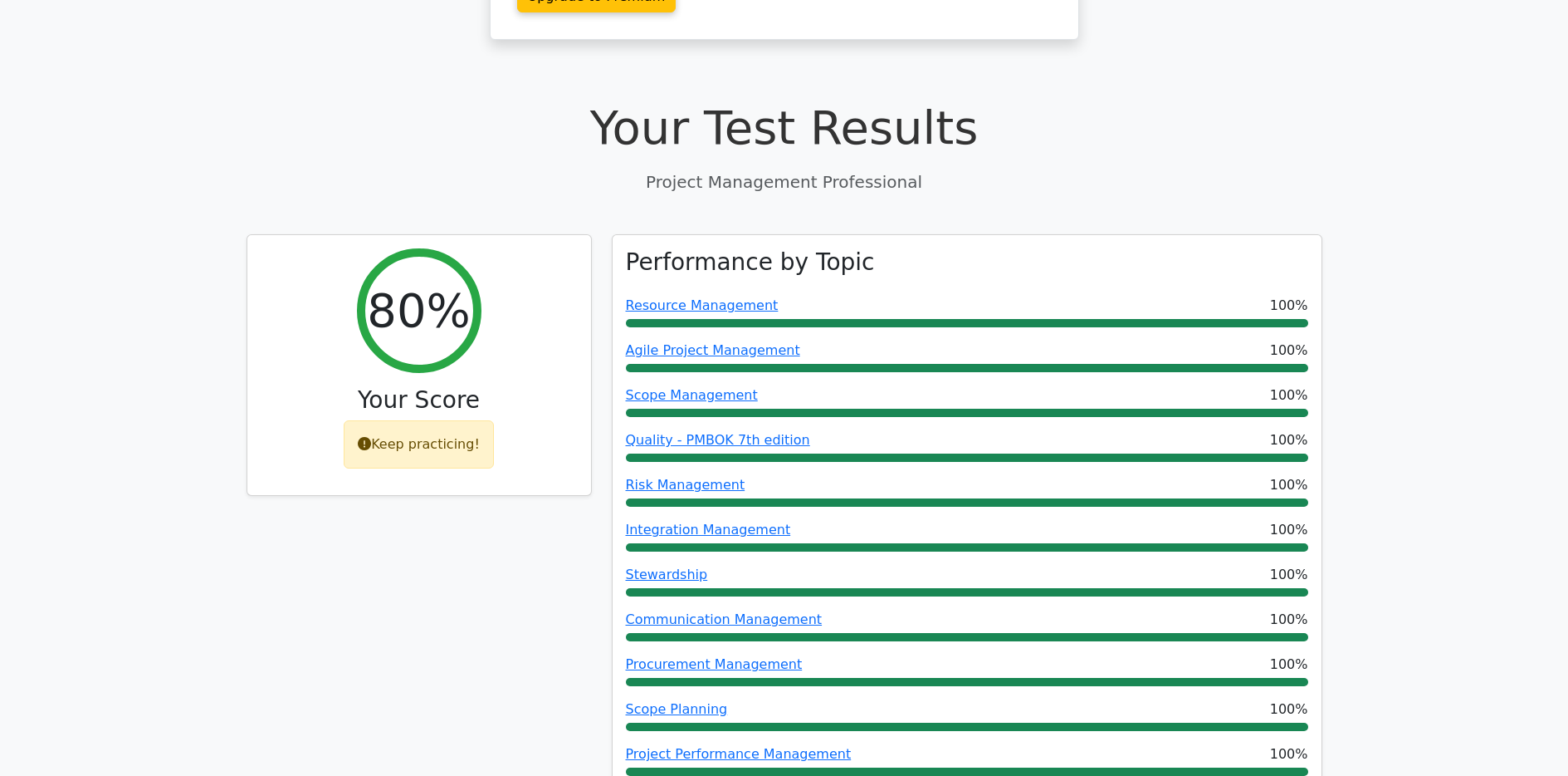
scroll to position [514, 0]
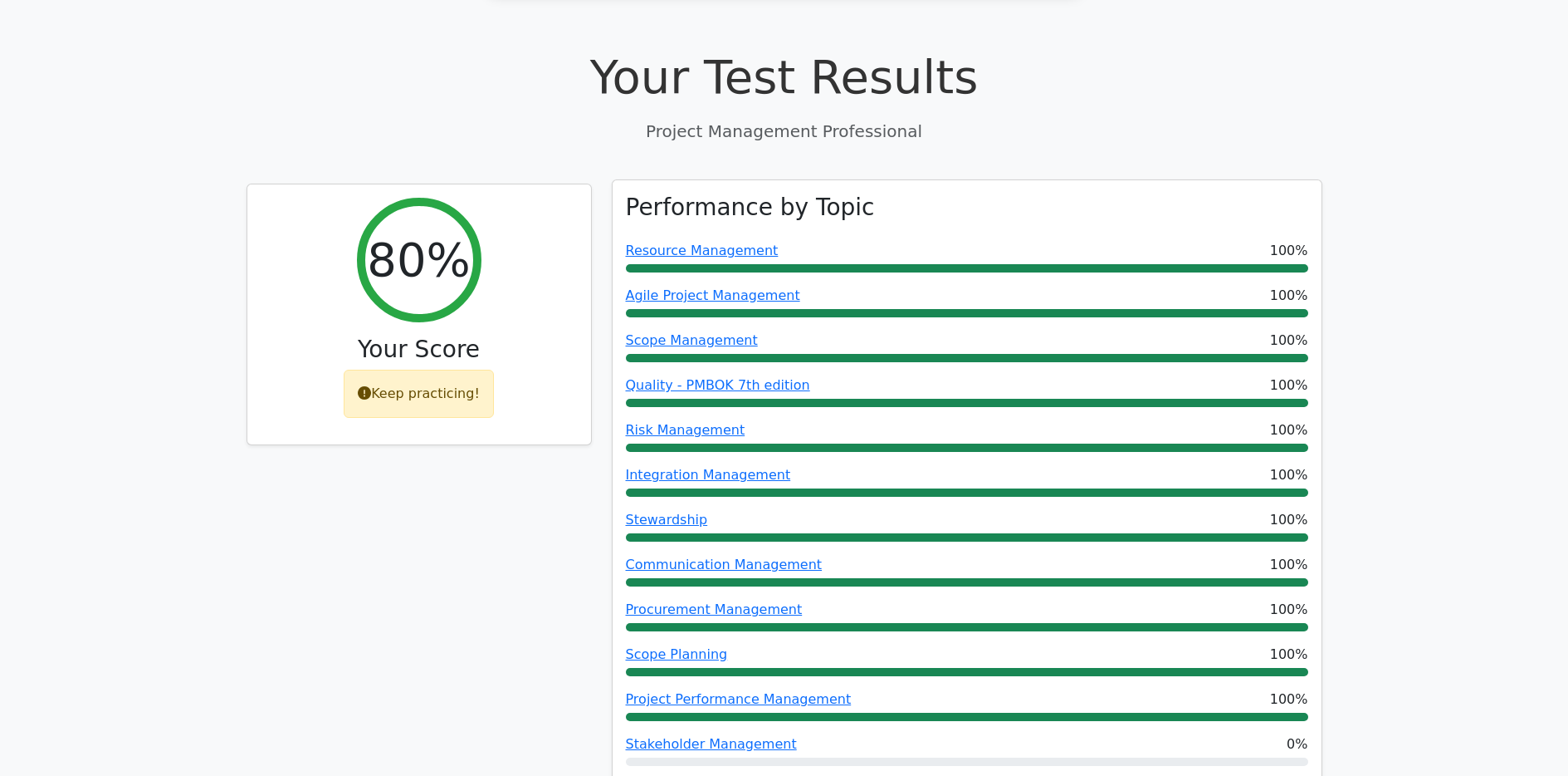
click at [714, 375] on div "Quality - PMBOK 7th edition 100%" at bounding box center [967, 391] width 683 height 32
click at [711, 377] on link "Quality - PMBOK 7th edition" at bounding box center [718, 385] width 185 height 16
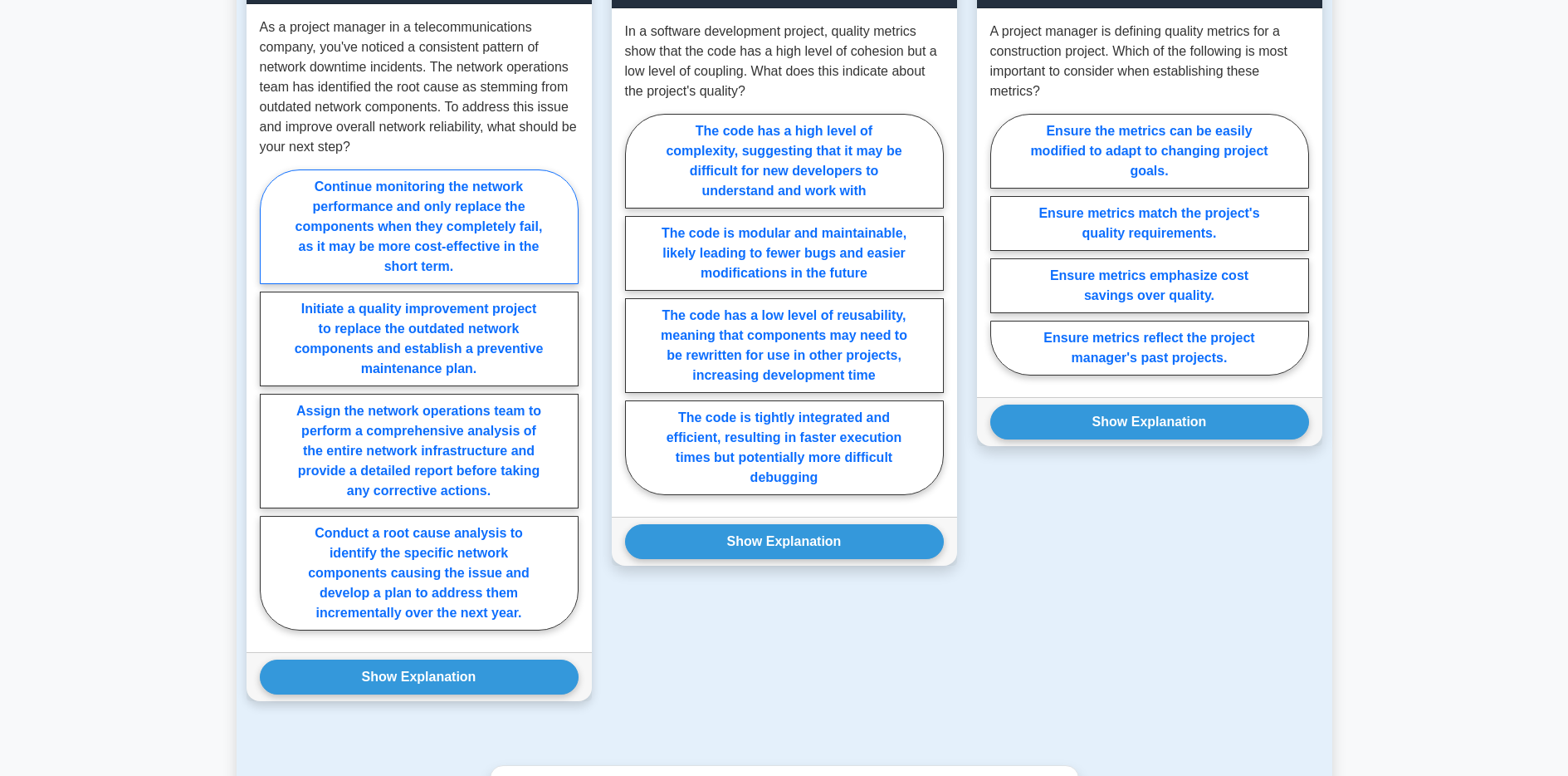
scroll to position [1230, 0]
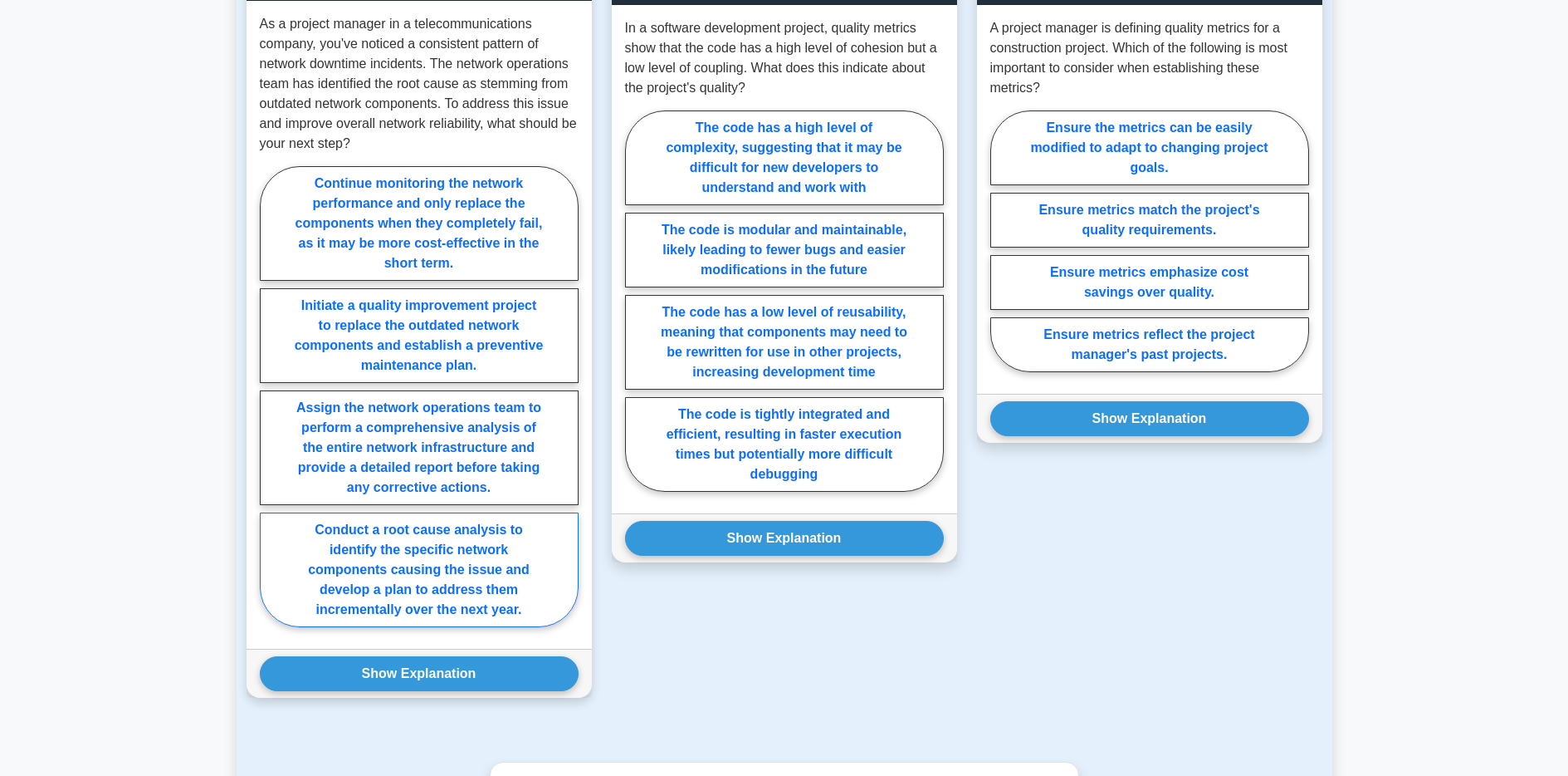
click at [495, 574] on label "Conduct a root cause analysis to identify the specific network components causi…" at bounding box center [419, 570] width 318 height 115
click at [271, 407] on input "Conduct a root cause analysis to identify the specific network components causi…" at bounding box center [265, 401] width 11 height 11
radio input "true"
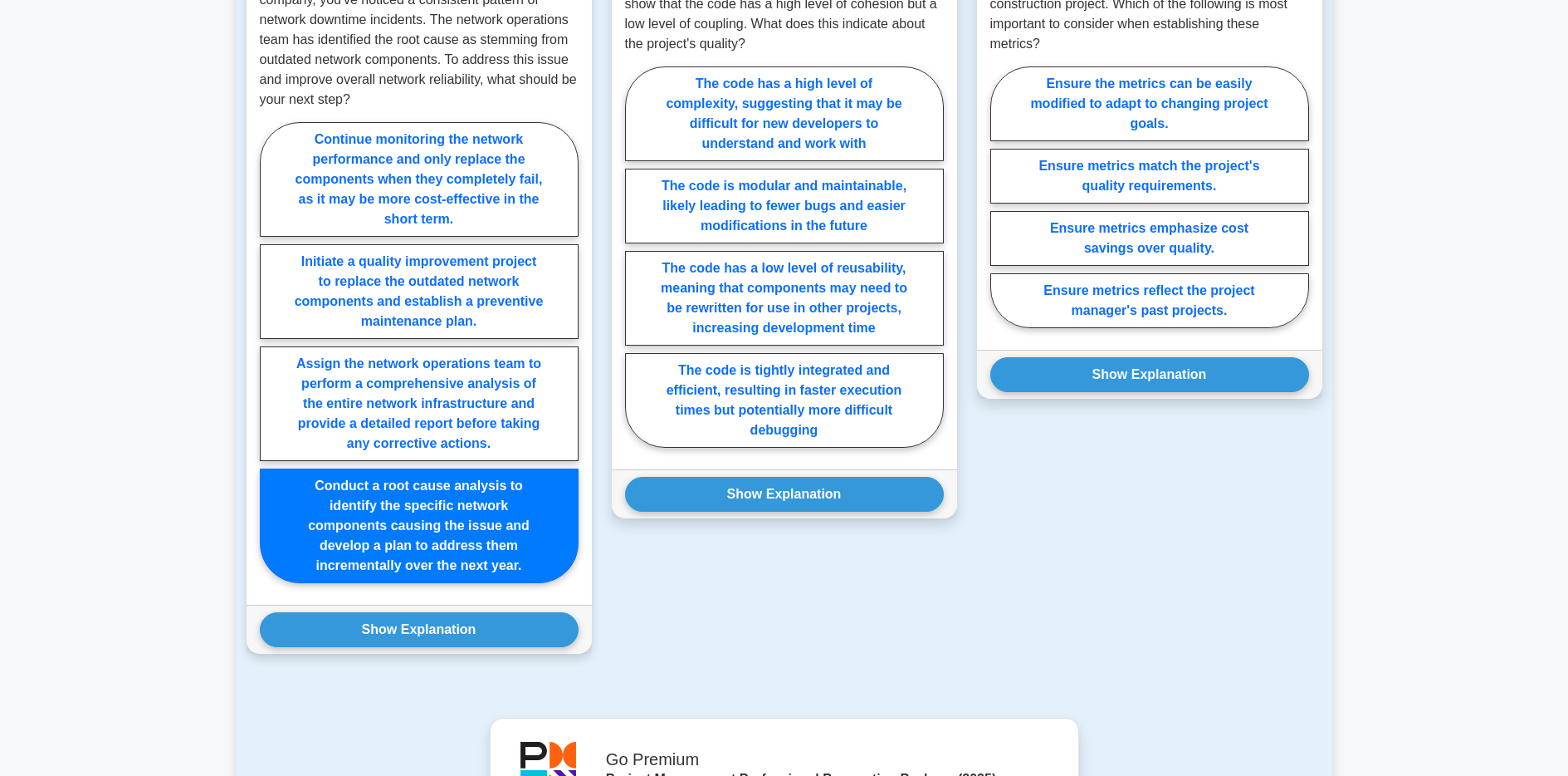
scroll to position [1323, 0]
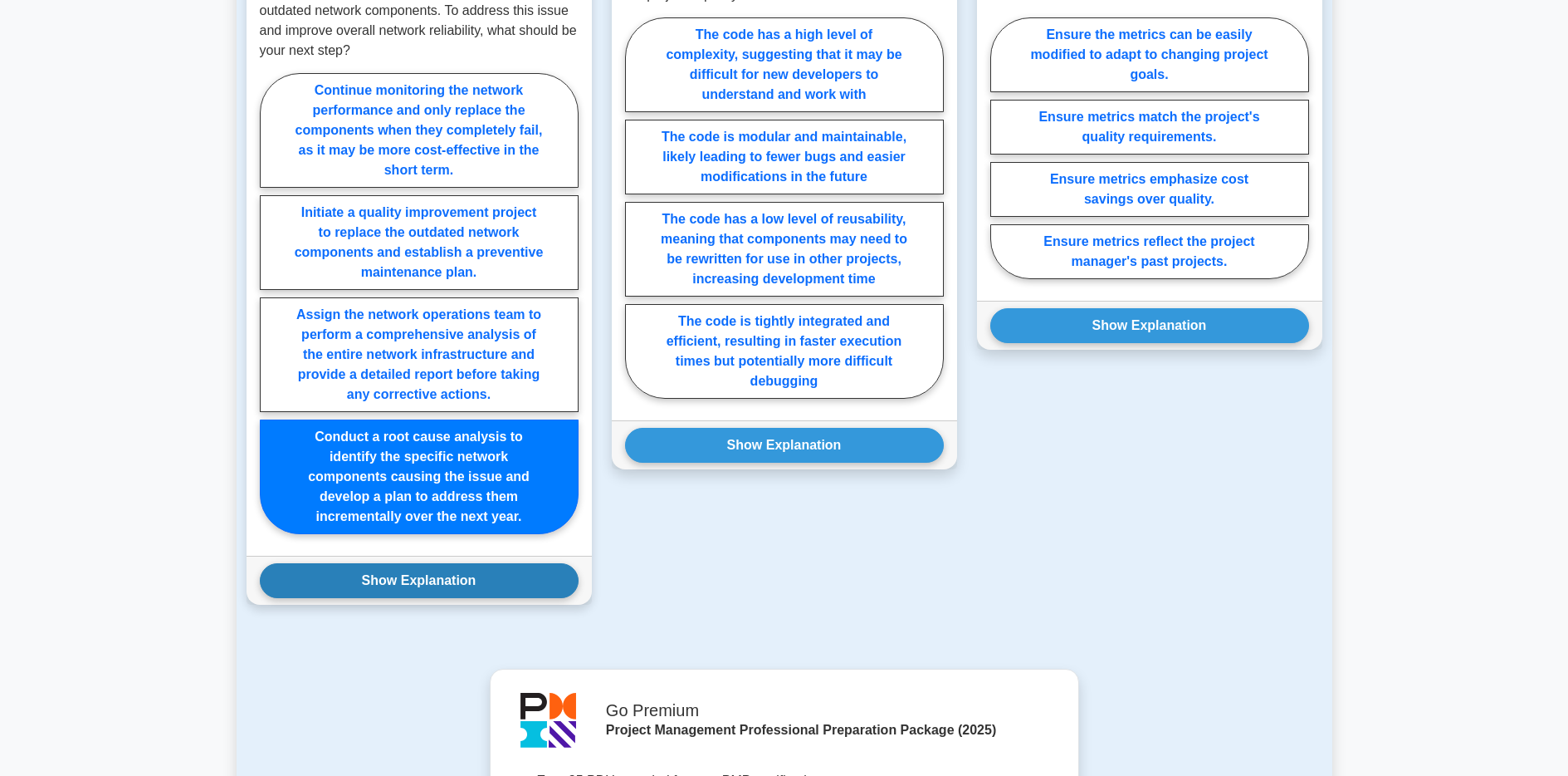
click at [481, 583] on button "Show Explanation" at bounding box center [419, 580] width 318 height 35
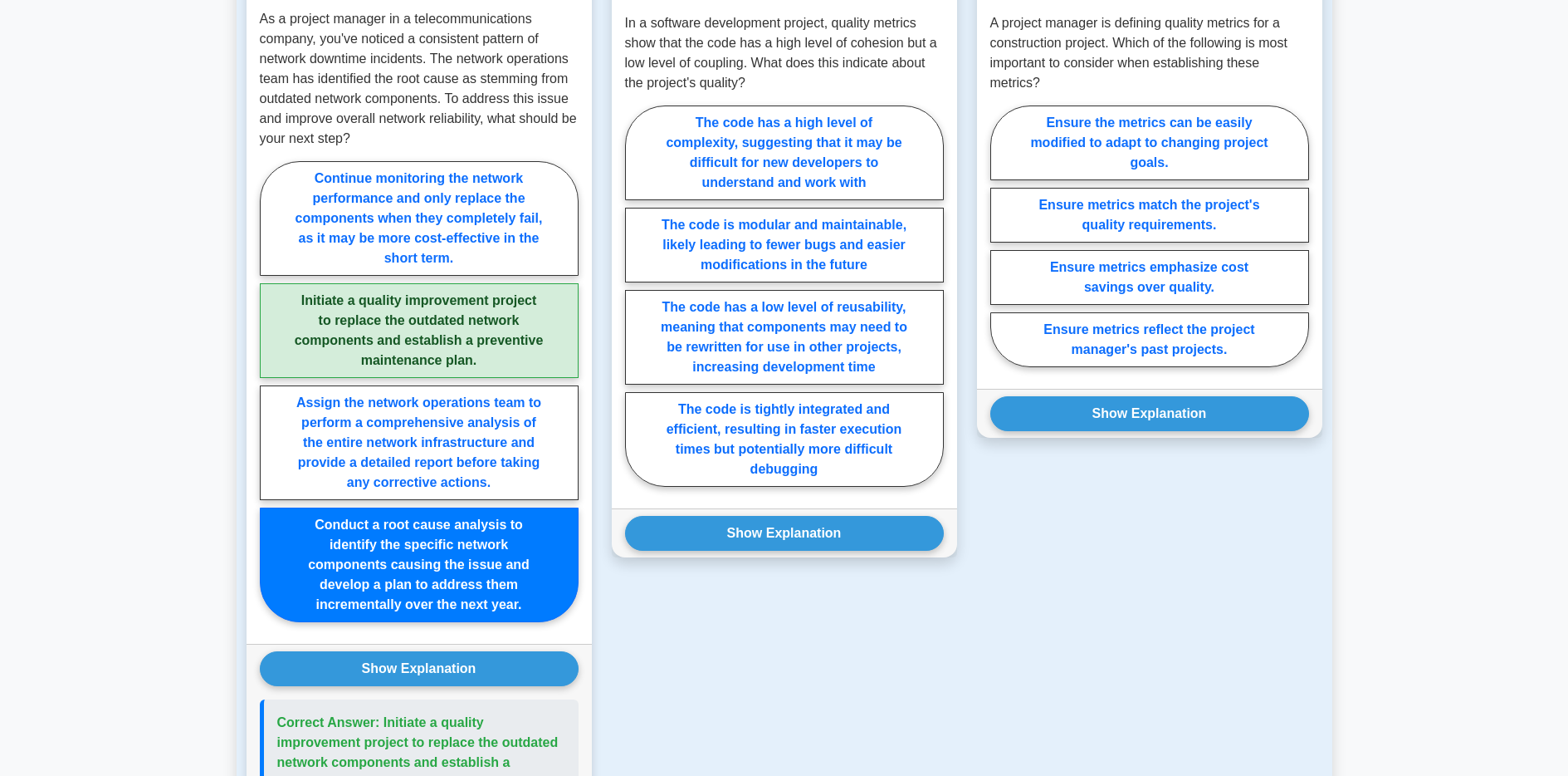
scroll to position [1150, 0]
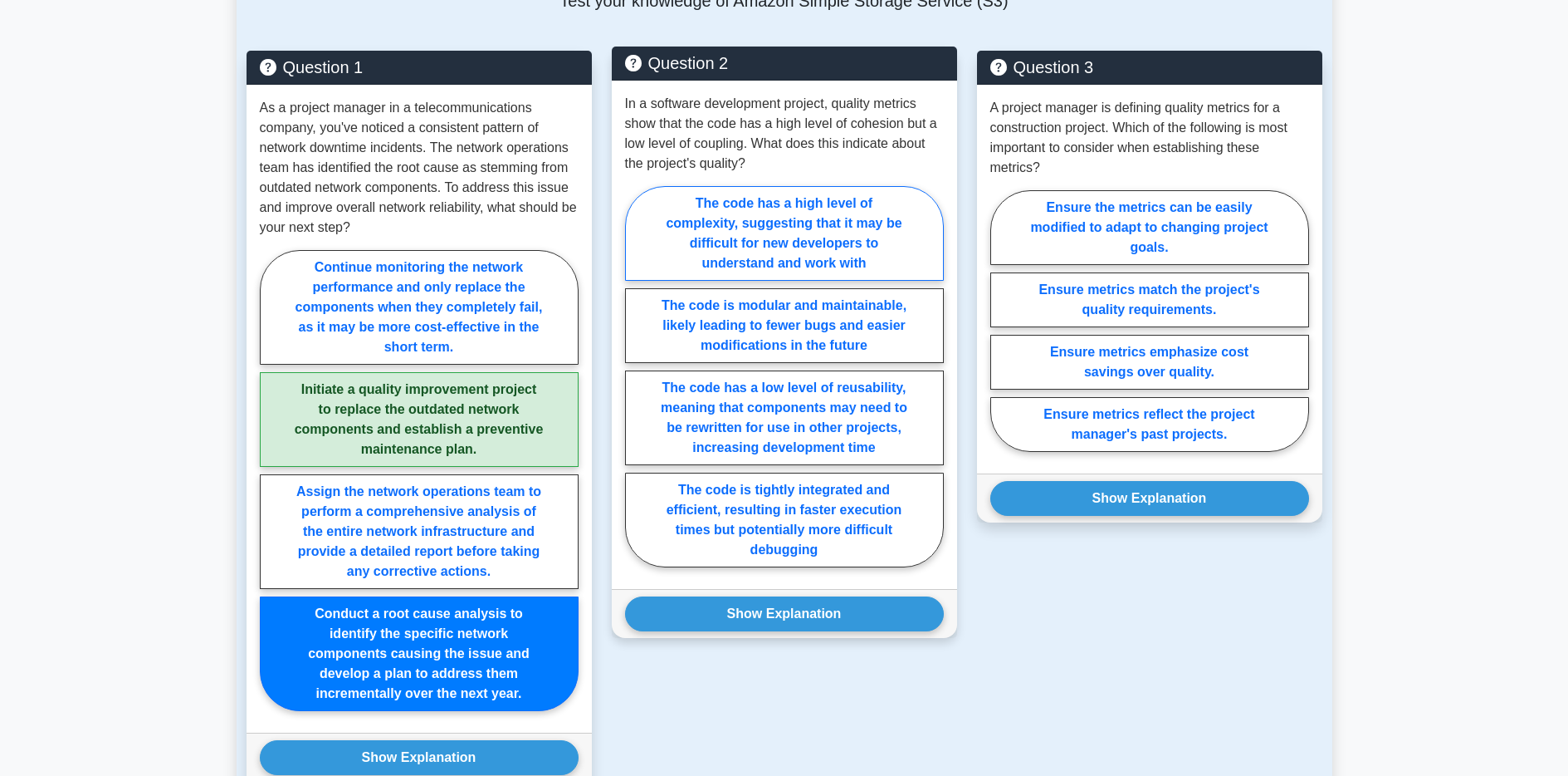
click at [850, 229] on label "The code has a high level of complexity, suggesting that it may be difficult fo…" at bounding box center [784, 233] width 318 height 95
click at [636, 376] on input "The code has a high level of complexity, suggesting that it may be difficult fo…" at bounding box center [630, 382] width 11 height 11
radio input "true"
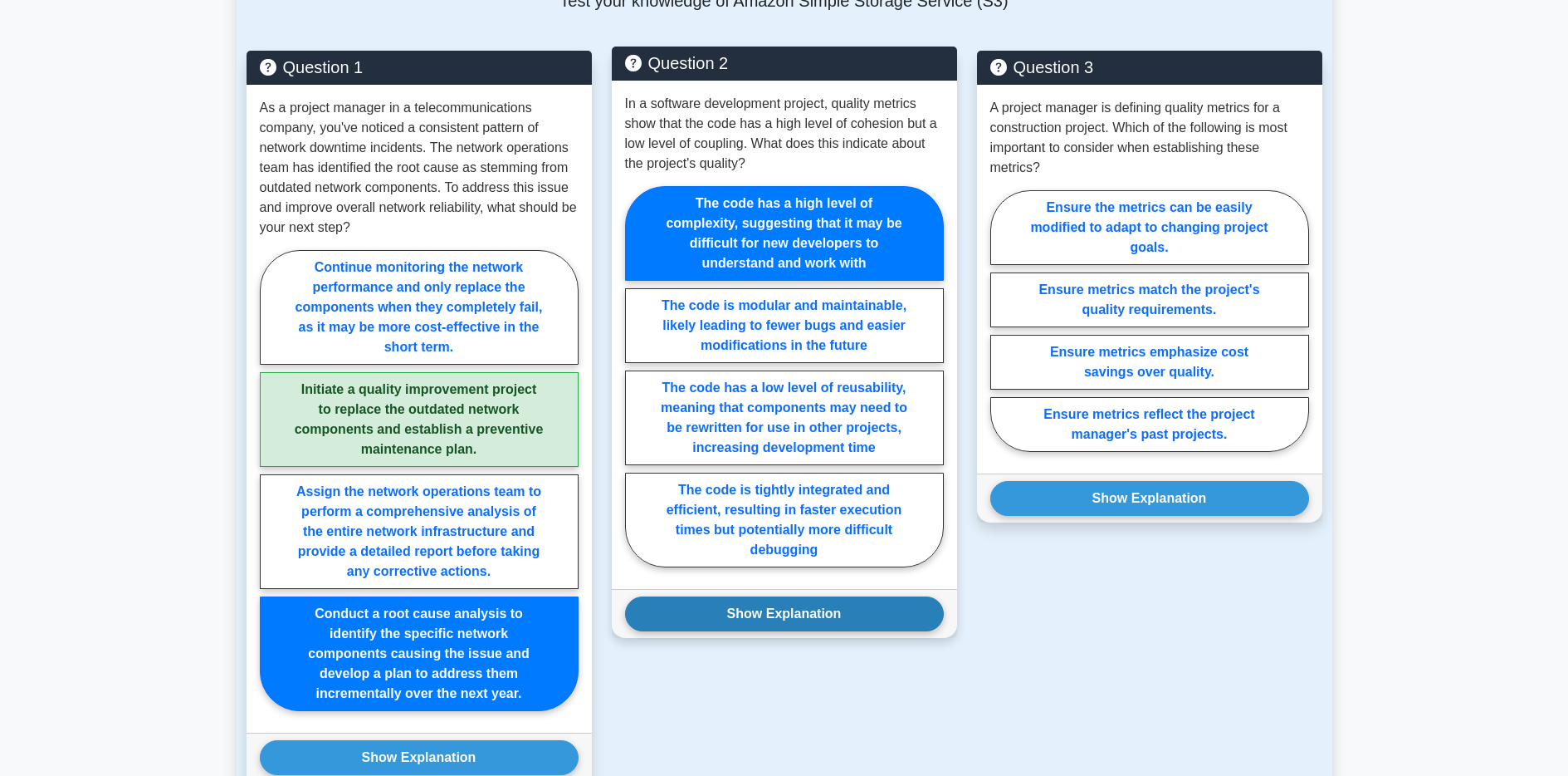
click at [799, 613] on button "Show Explanation" at bounding box center [784, 614] width 318 height 35
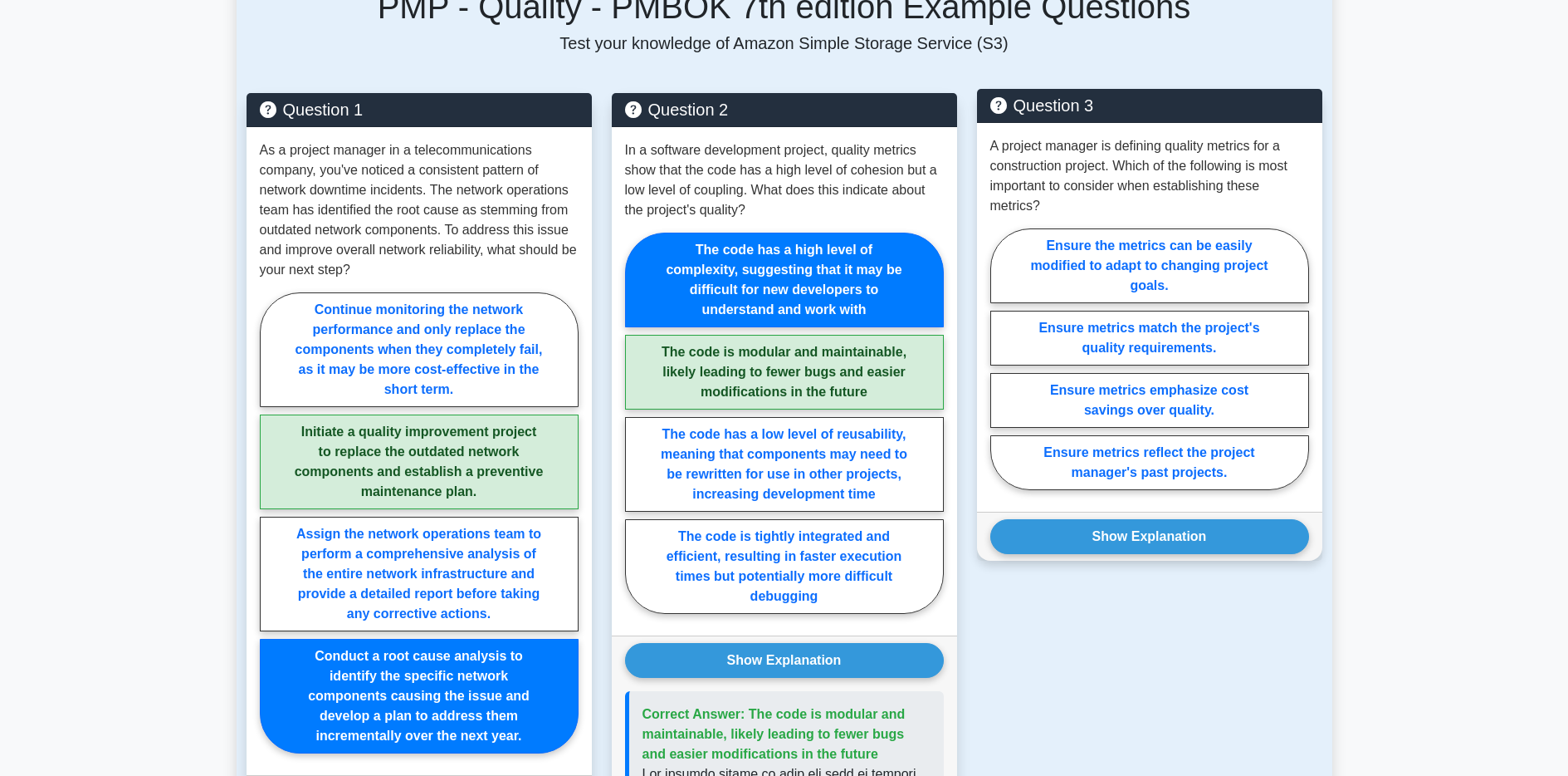
scroll to position [1112, 0]
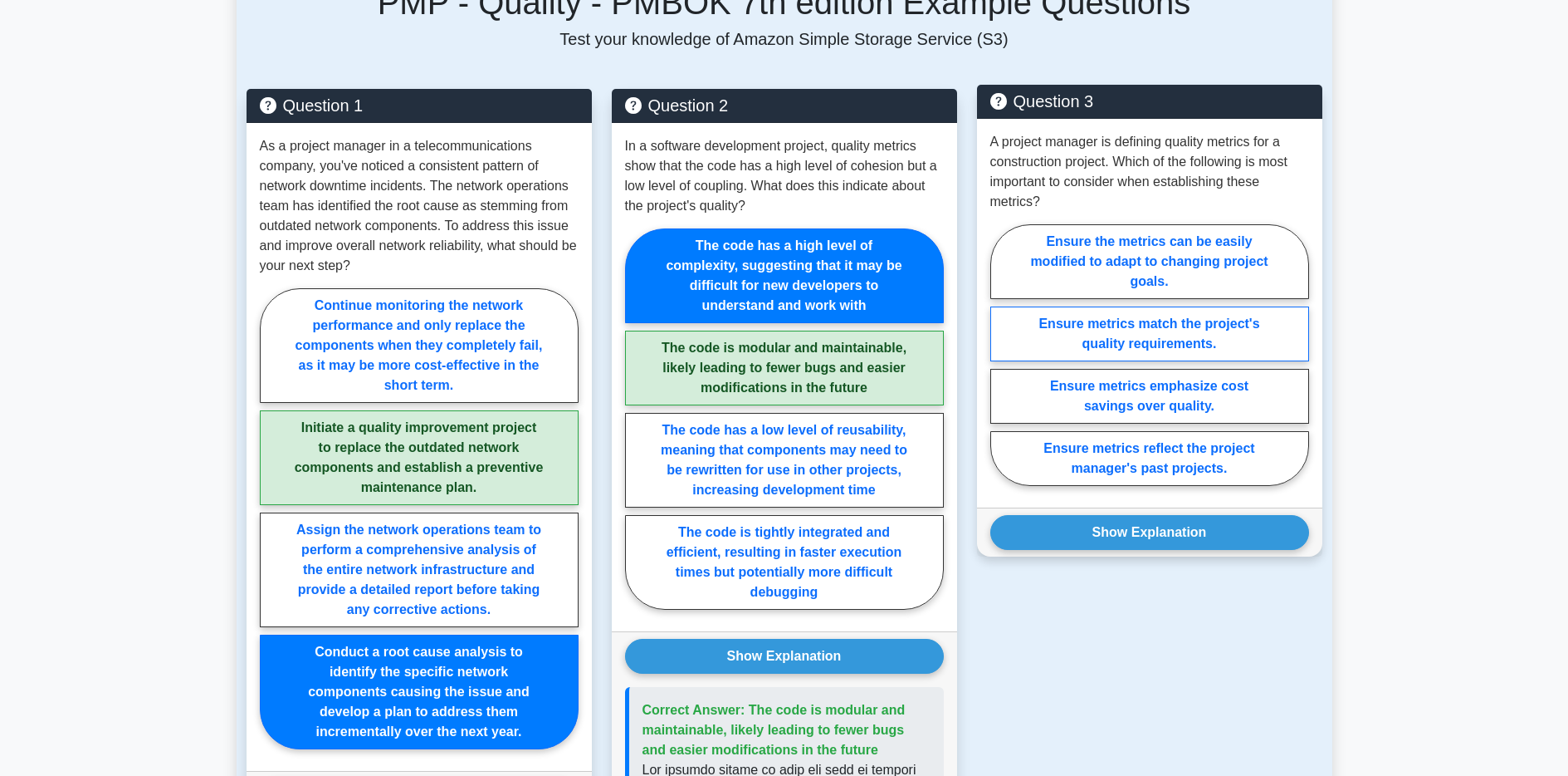
click at [1154, 348] on label "Ensure metrics match the project's quality requirements." at bounding box center [1149, 333] width 318 height 54
click at [1001, 355] on input "Ensure metrics match the project's quality requirements." at bounding box center [996, 360] width 11 height 11
radio input "true"
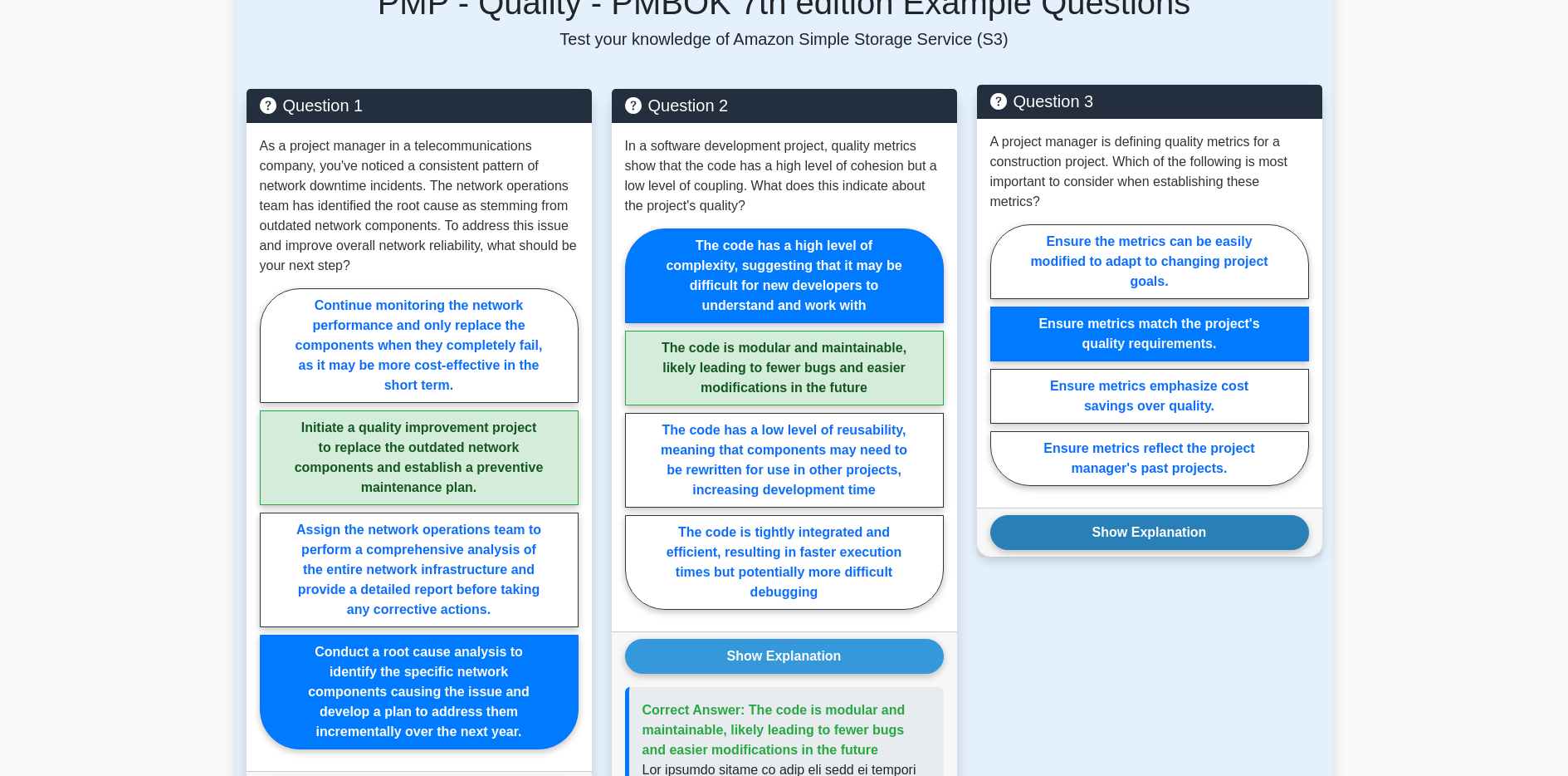
click at [1143, 545] on button "Show Explanation" at bounding box center [1149, 532] width 318 height 35
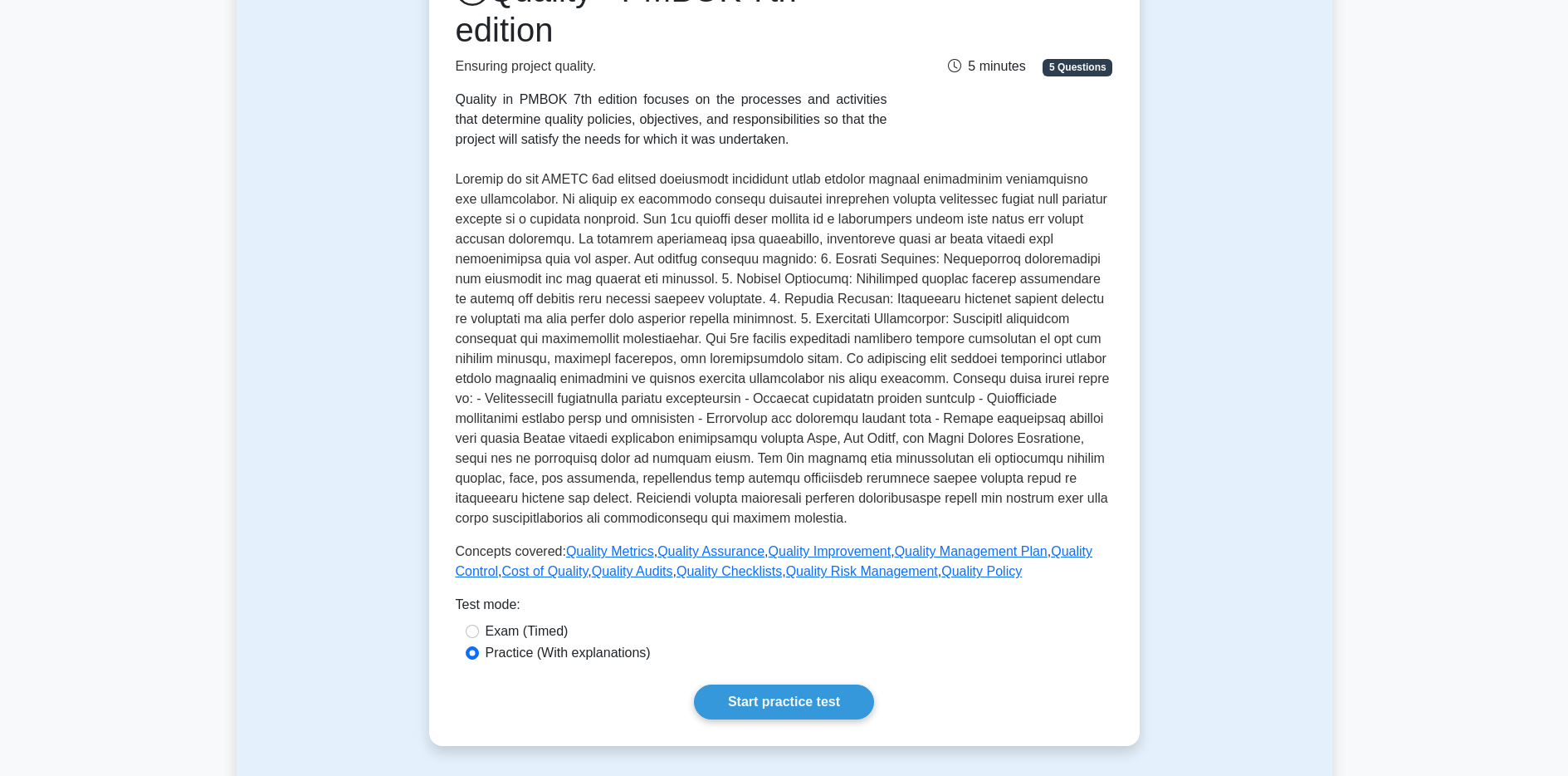
scroll to position [306, 0]
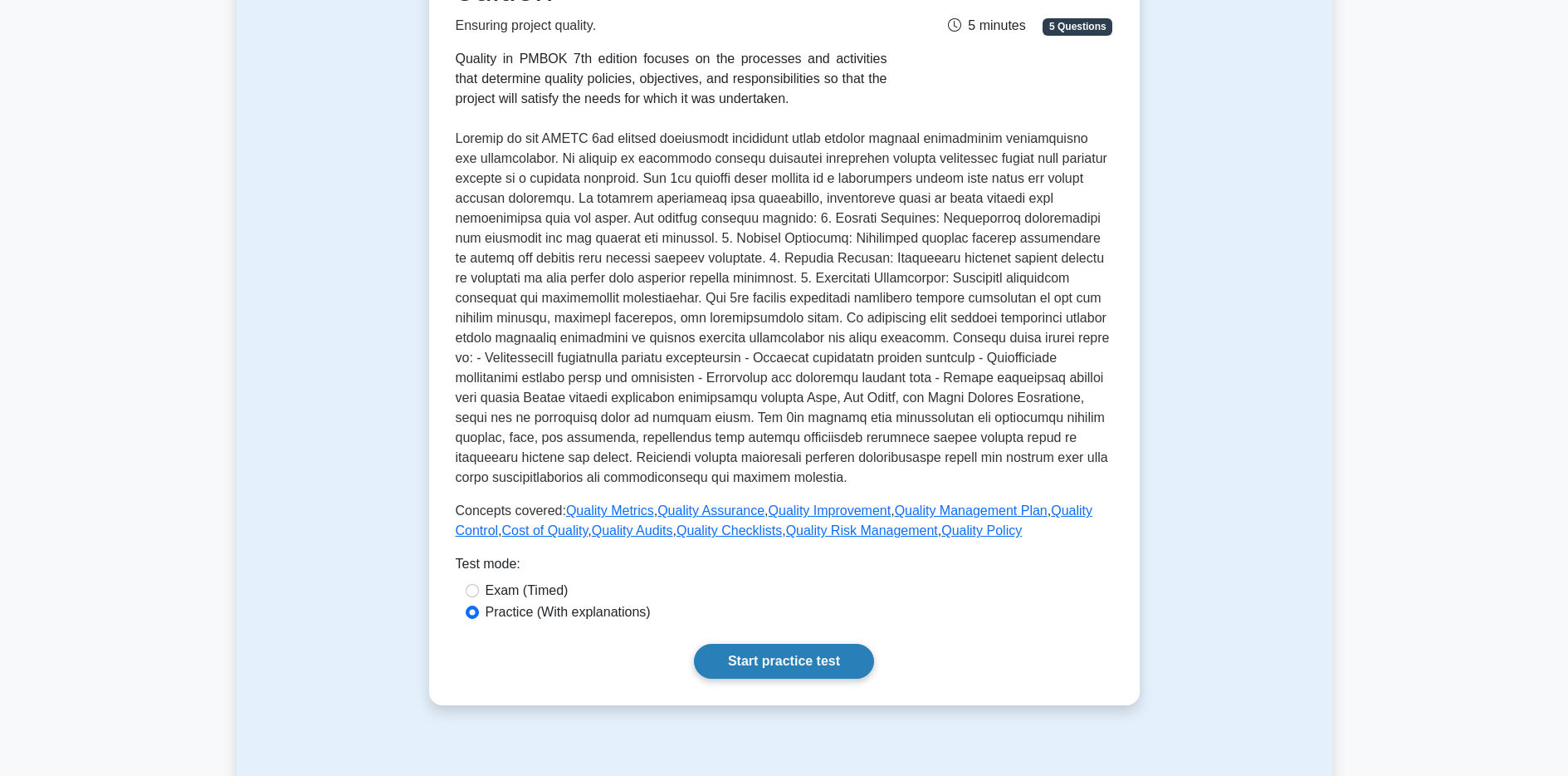
click at [797, 657] on link "Start practice test" at bounding box center [784, 661] width 180 height 35
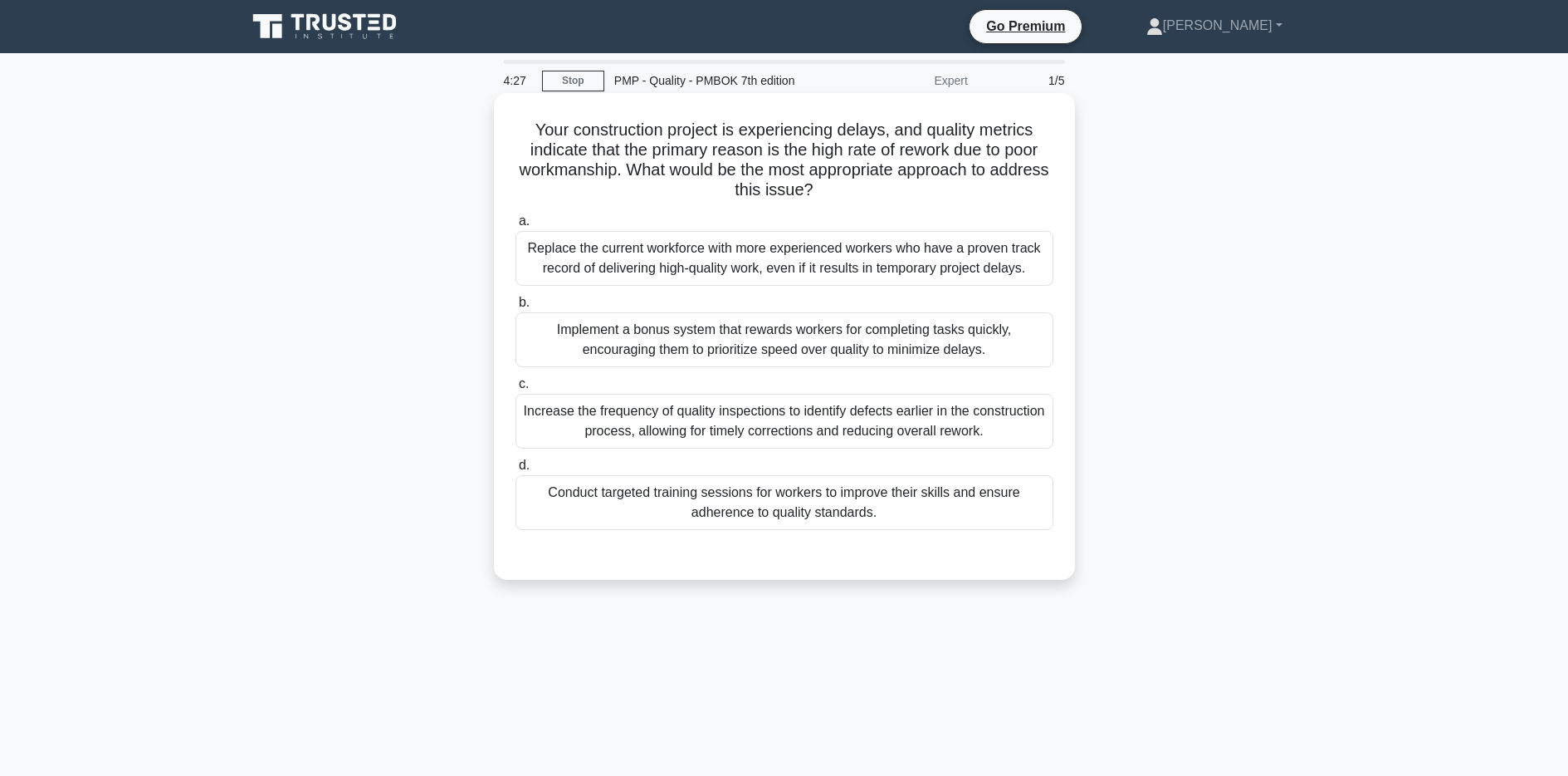
click at [873, 431] on div "Increase the frequency of quality inspections to identify defects earlier in th…" at bounding box center [784, 420] width 538 height 54
click at [515, 389] on input "c. Increase the frequency of quality inspections to identify defects earlier in…" at bounding box center [515, 384] width 0 height 11
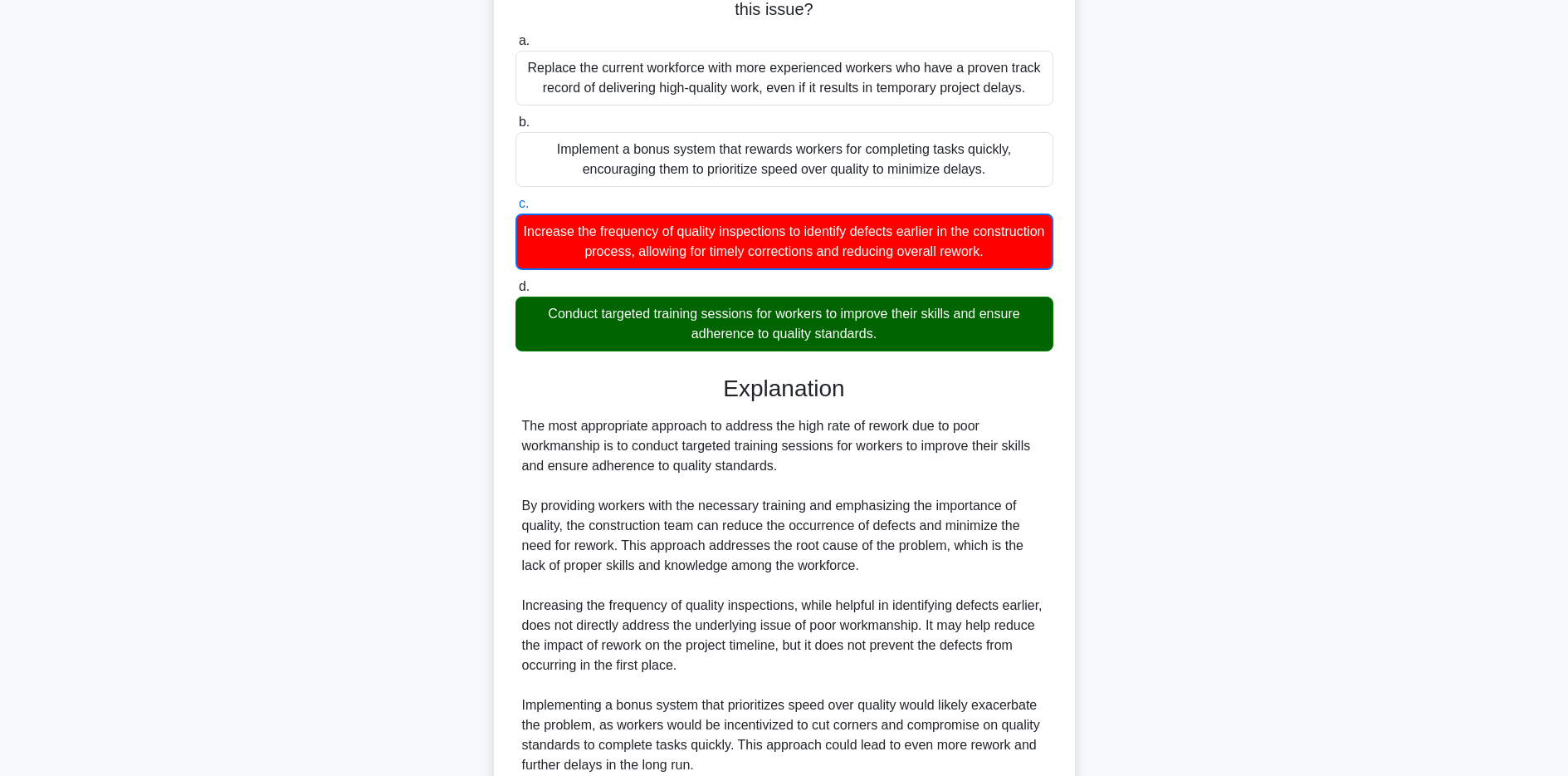
click at [846, 334] on div "Conduct targeted training sessions for workers to improve their skills and ensu…" at bounding box center [784, 323] width 538 height 54
click at [515, 293] on input "d. Conduct targeted training sessions for workers to improve their skills and e…" at bounding box center [515, 287] width 0 height 11
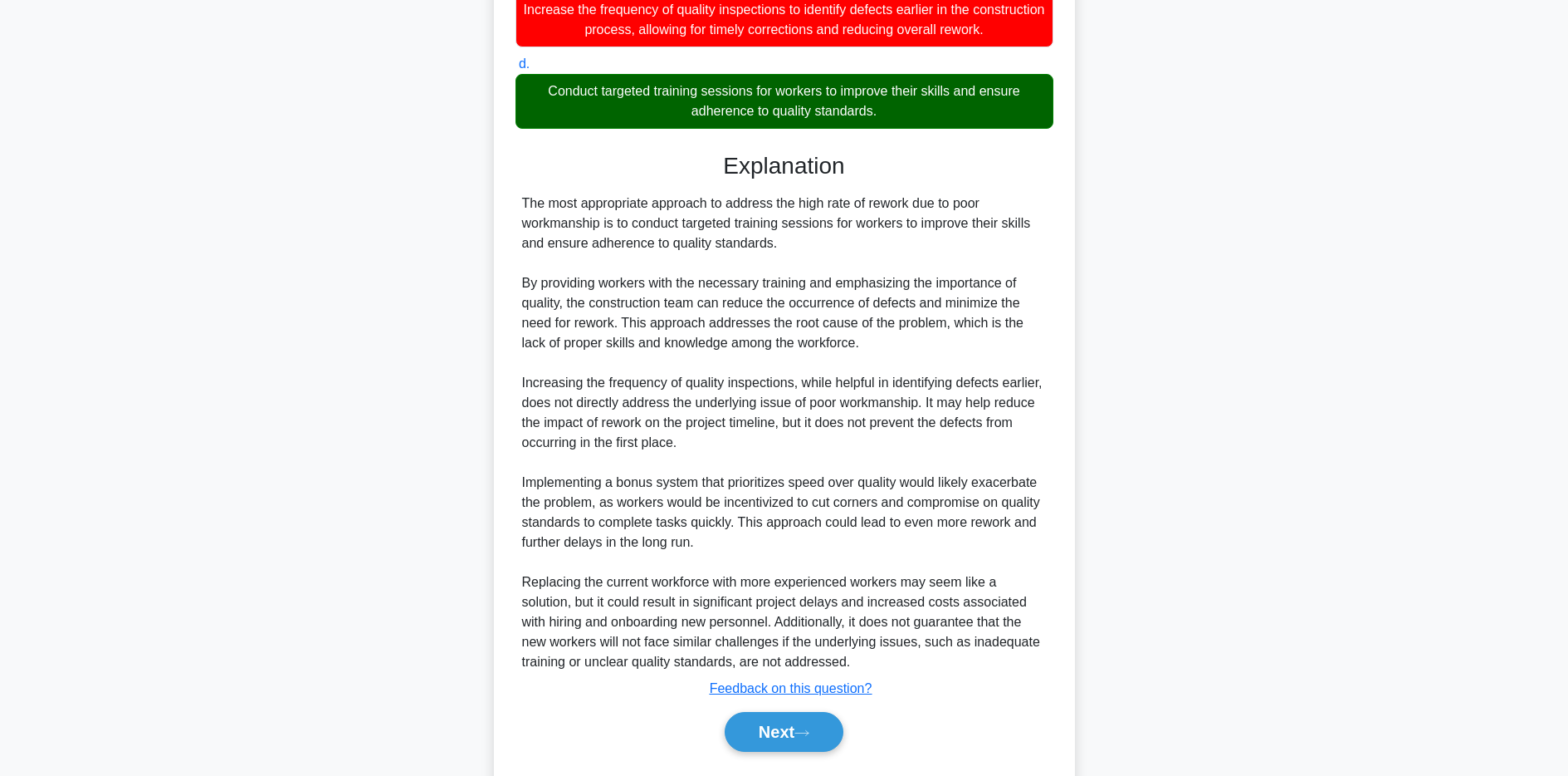
scroll to position [448, 0]
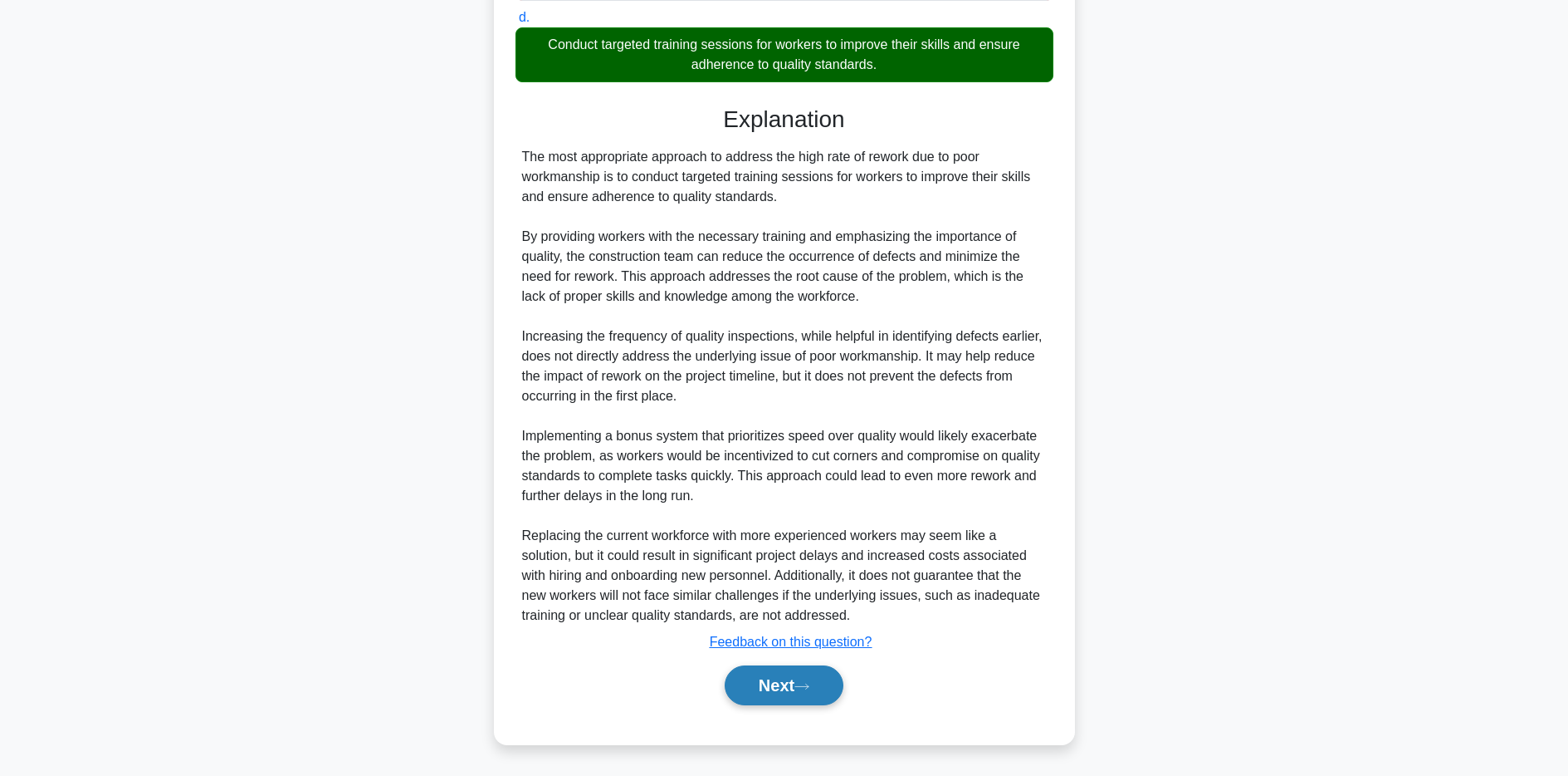
click at [781, 691] on button "Next" at bounding box center [784, 685] width 119 height 40
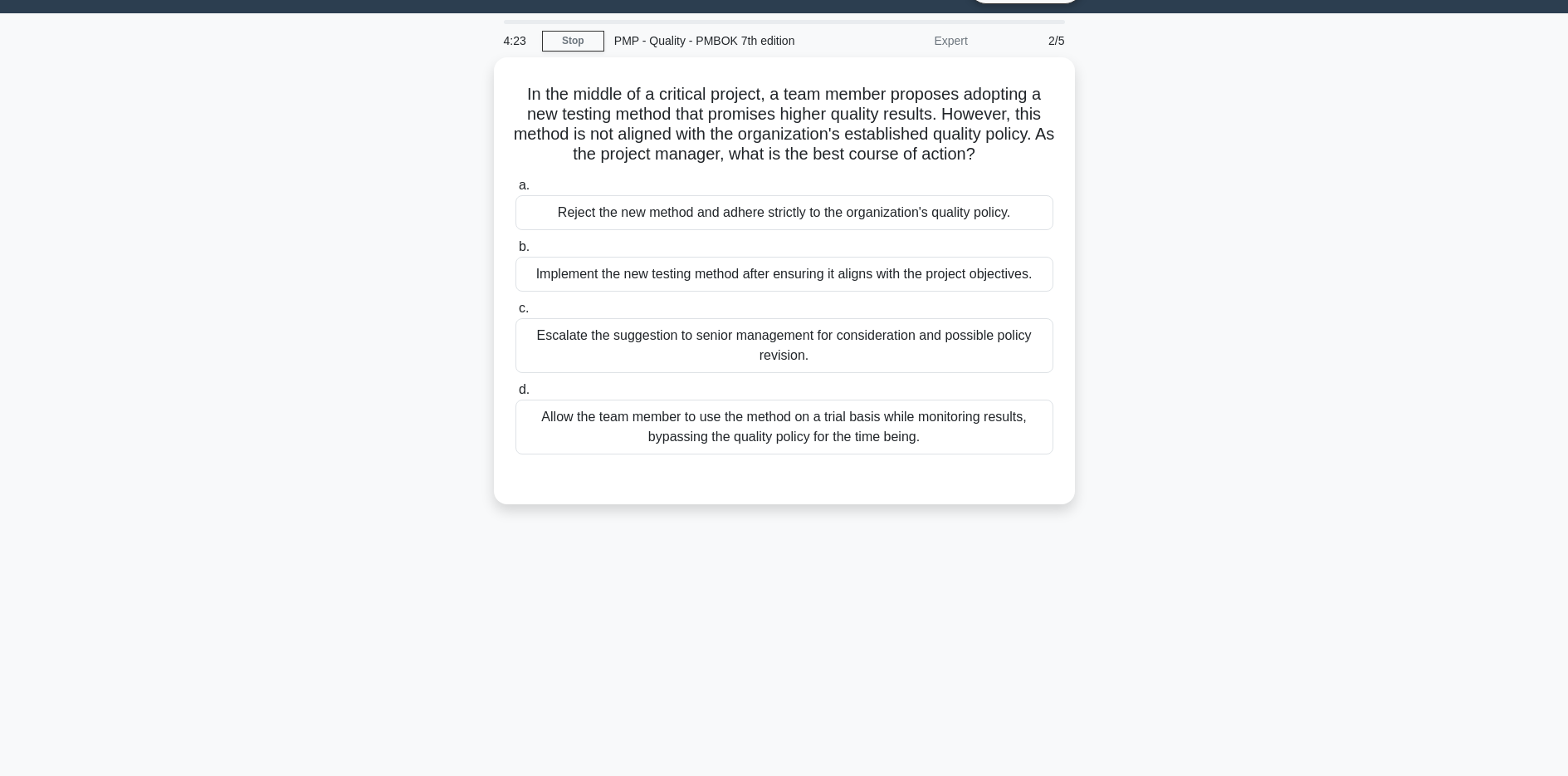
scroll to position [0, 0]
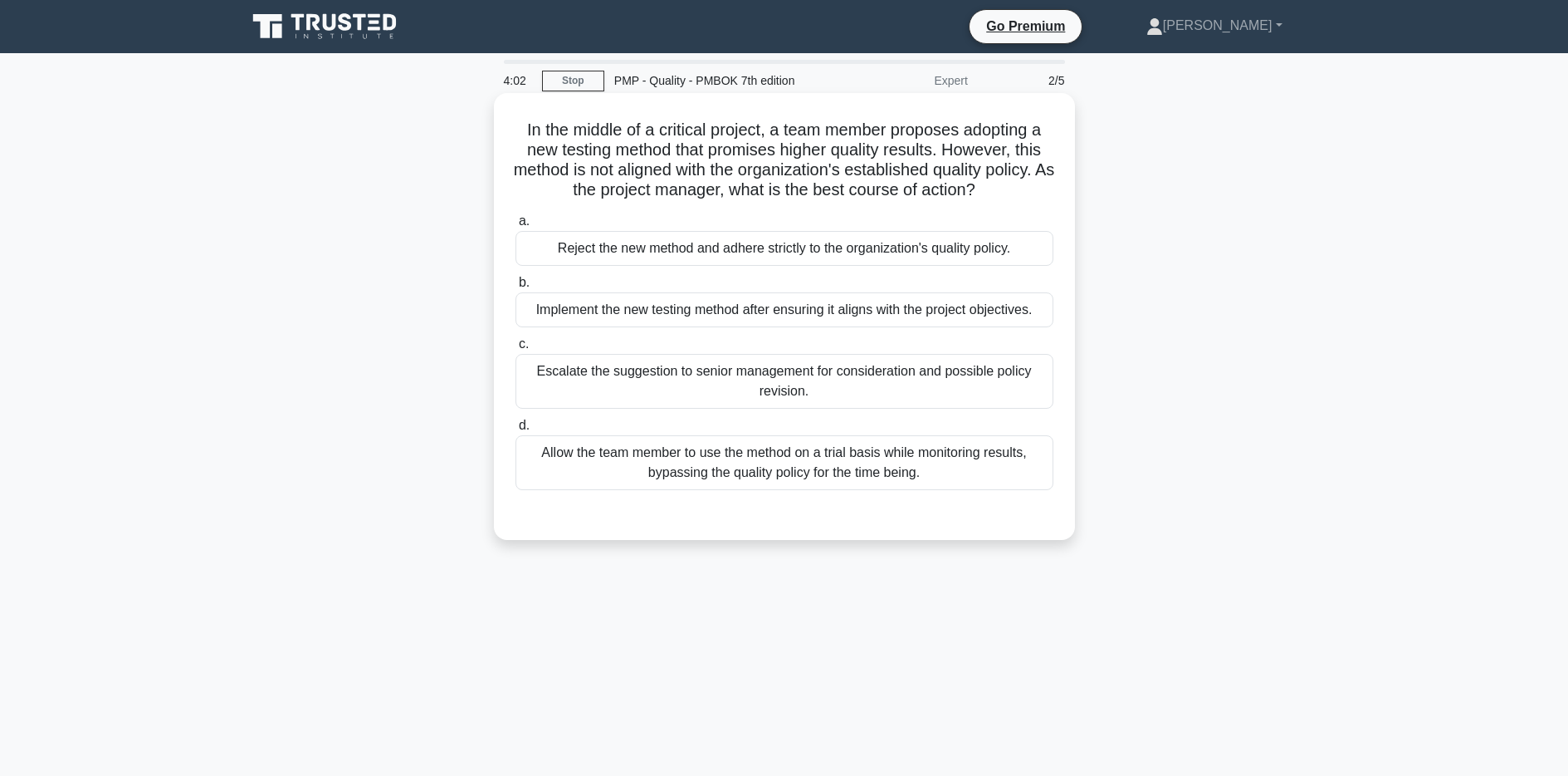
click at [904, 385] on div "Escalate the suggestion to senior management for consideration and possible pol…" at bounding box center [784, 381] width 538 height 54
click at [515, 350] on input "c. Escalate the suggestion to senior management for consideration and possible …" at bounding box center [515, 344] width 0 height 11
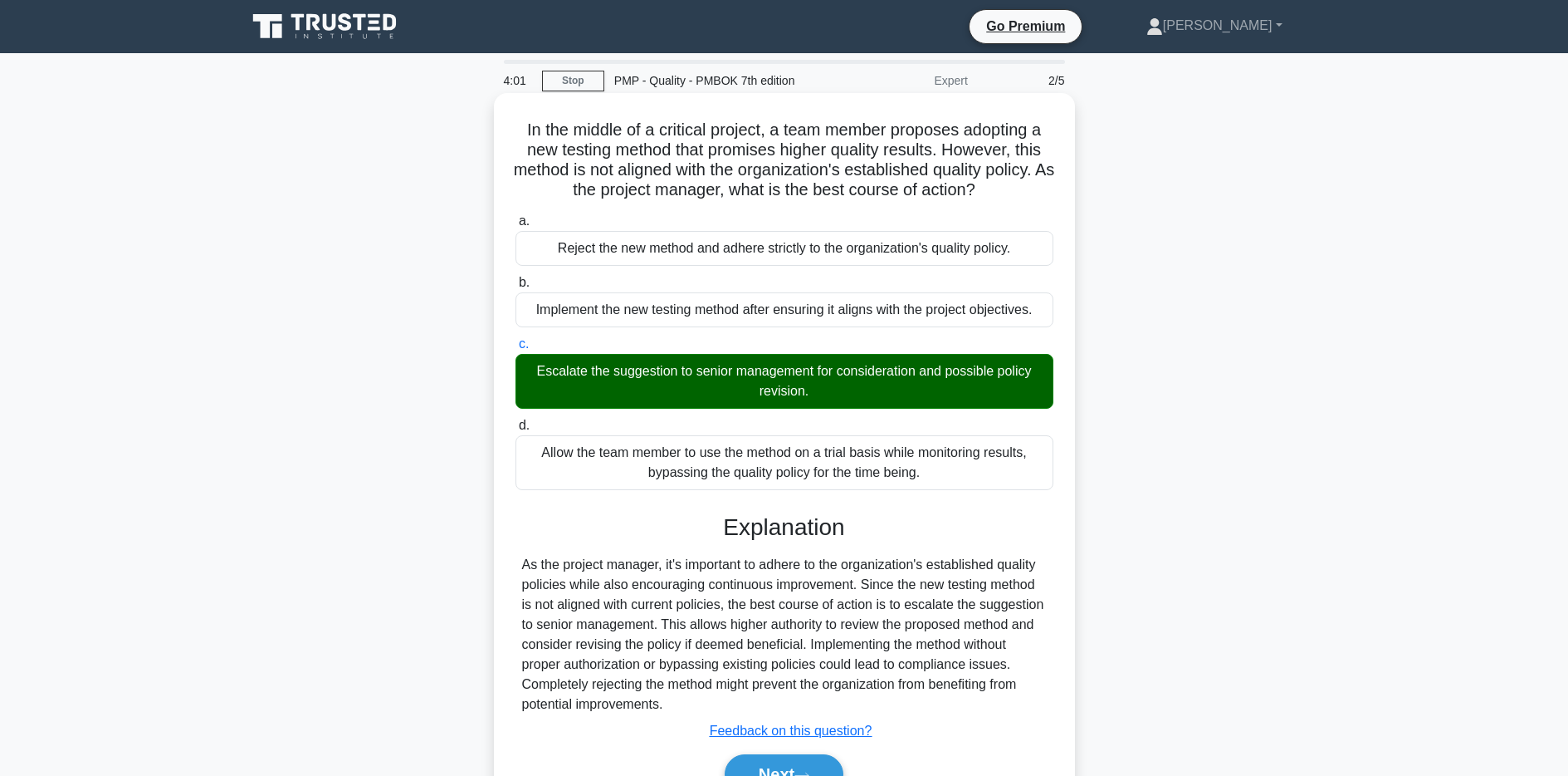
scroll to position [121, 0]
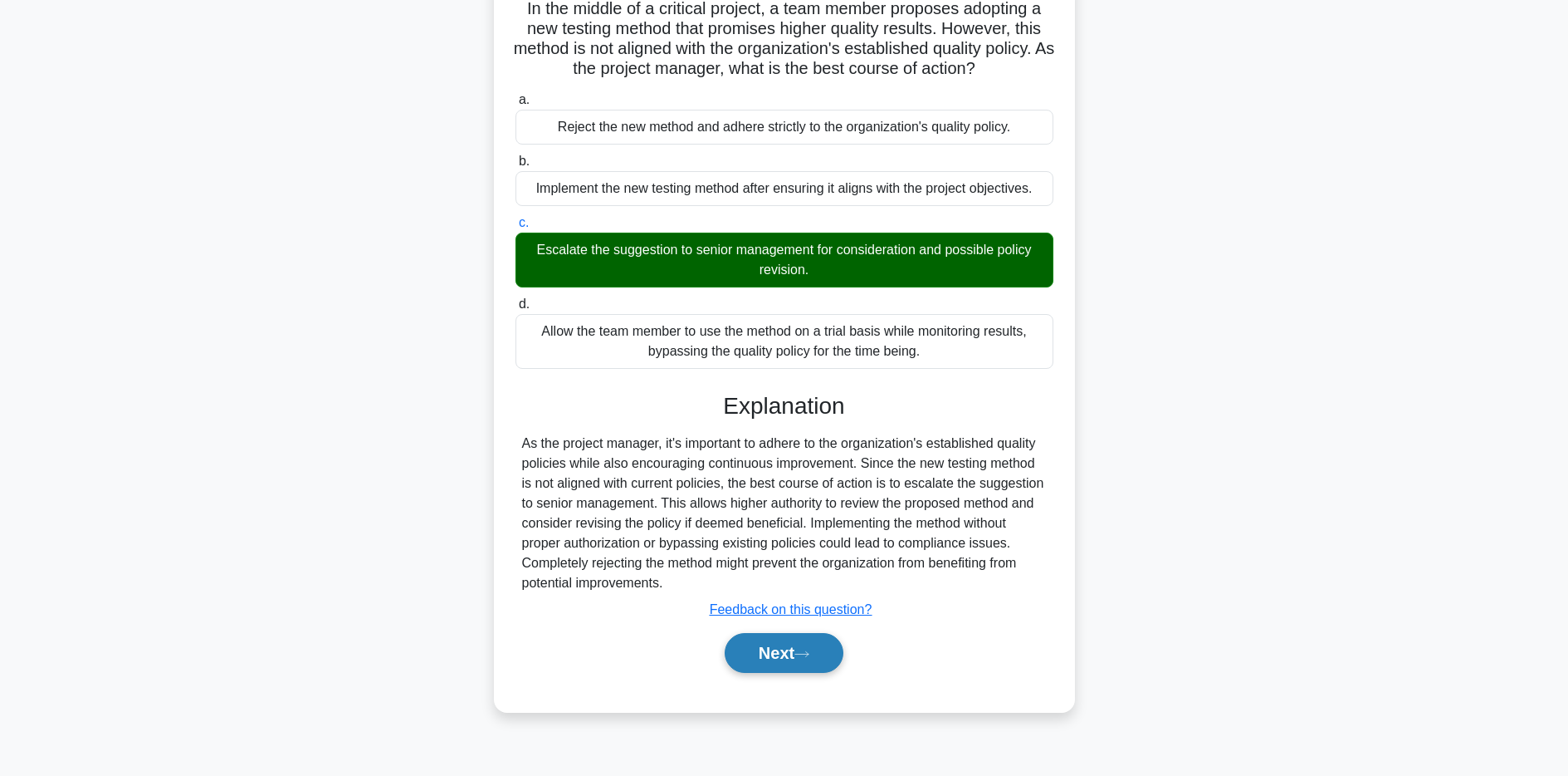
click at [771, 656] on button "Next" at bounding box center [784, 653] width 119 height 40
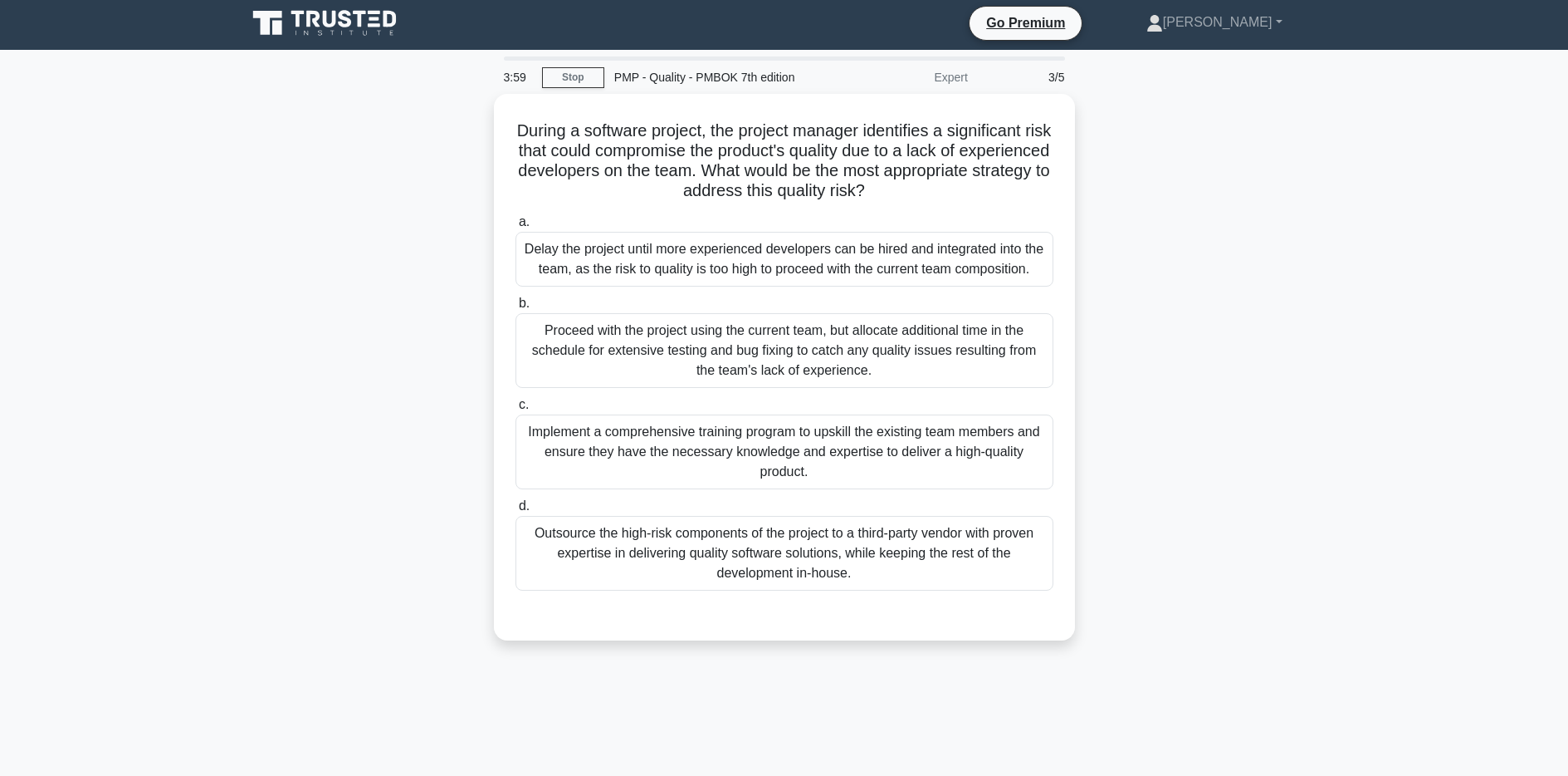
scroll to position [2, 0]
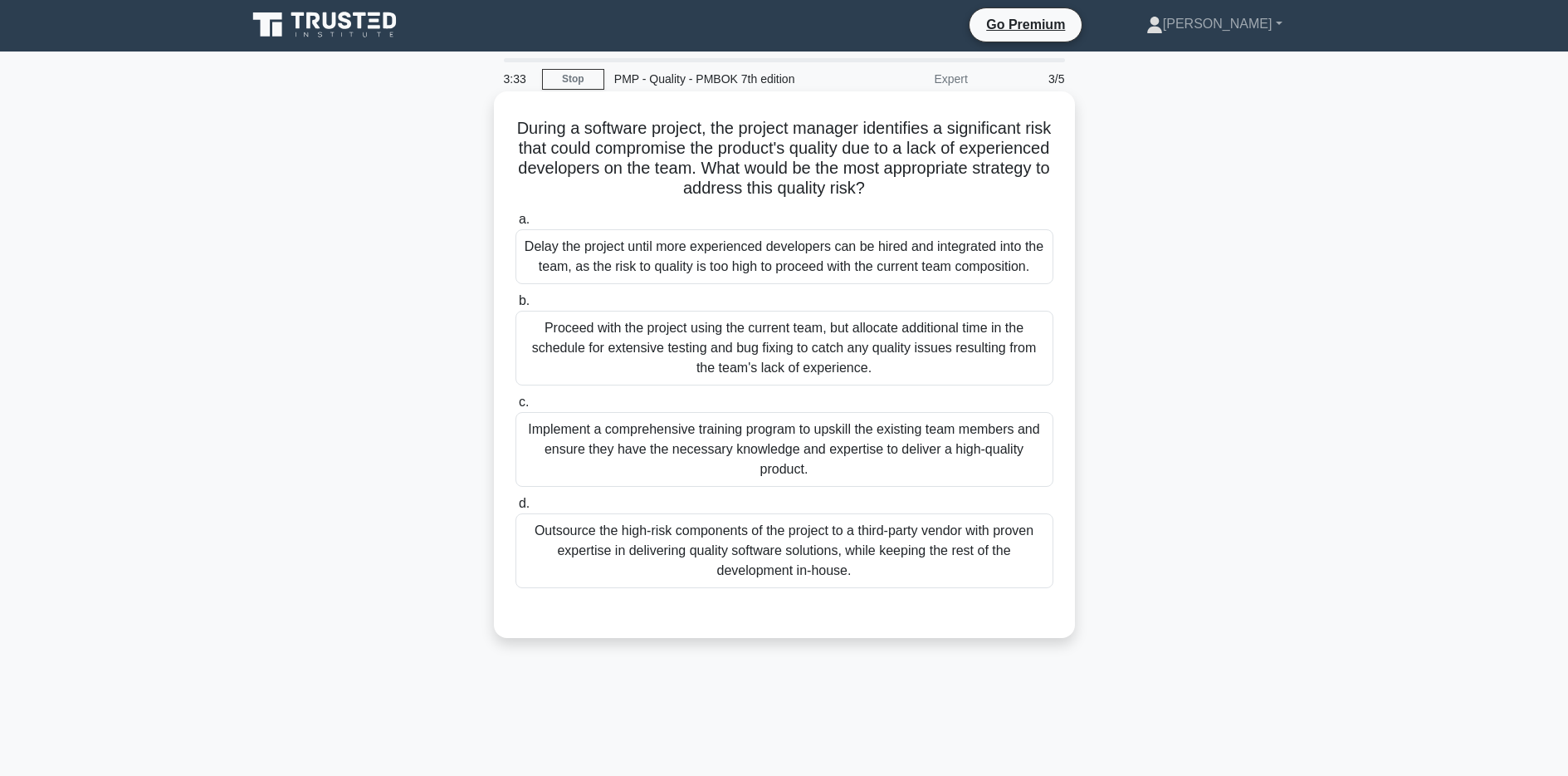
click at [945, 440] on div "Implement a comprehensive training program to upskill the existing team members…" at bounding box center [784, 449] width 538 height 75
click at [515, 407] on input "c. Implement a comprehensive training program to upskill the existing team memb…" at bounding box center [515, 402] width 0 height 11
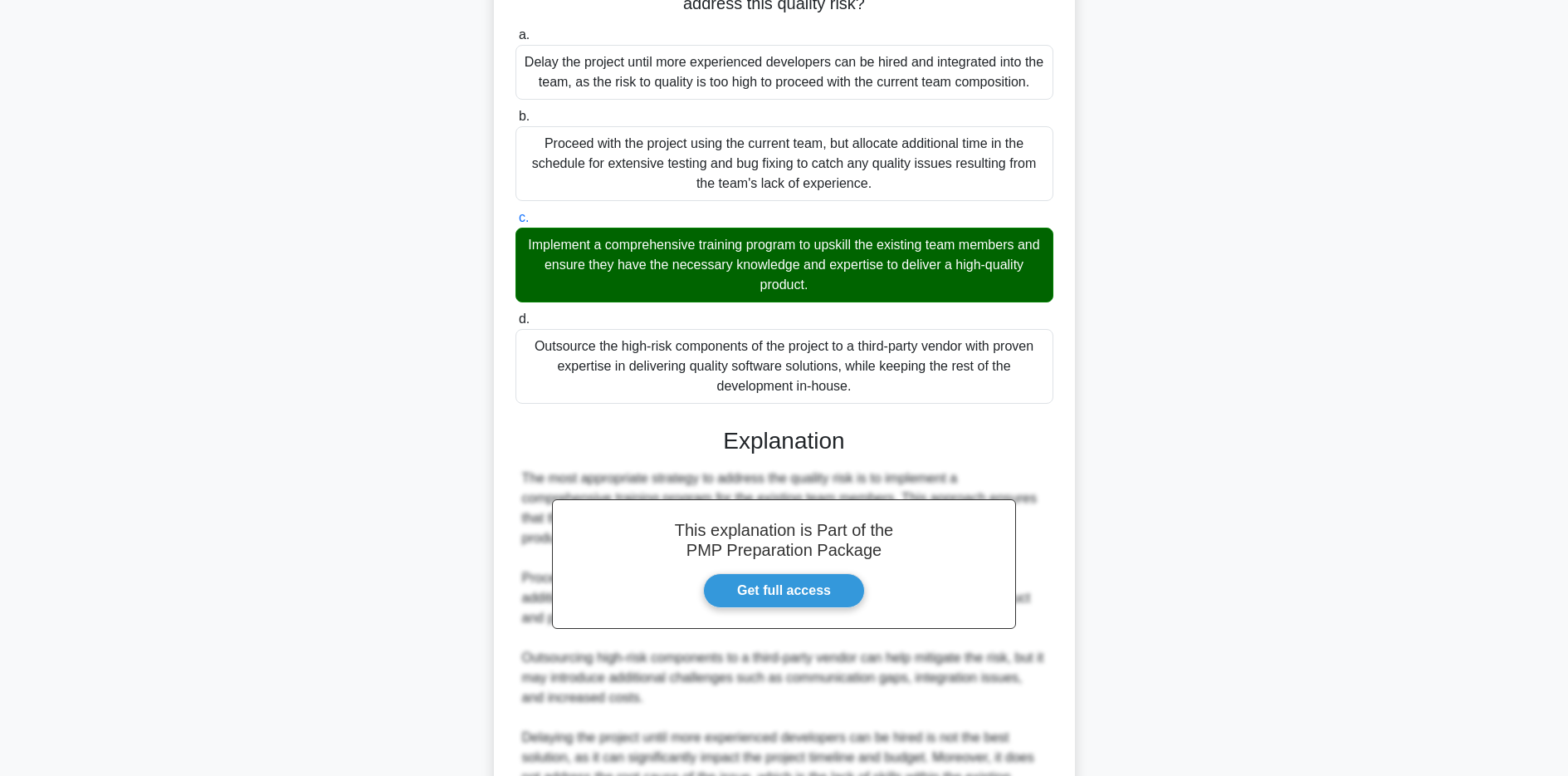
scroll to position [469, 0]
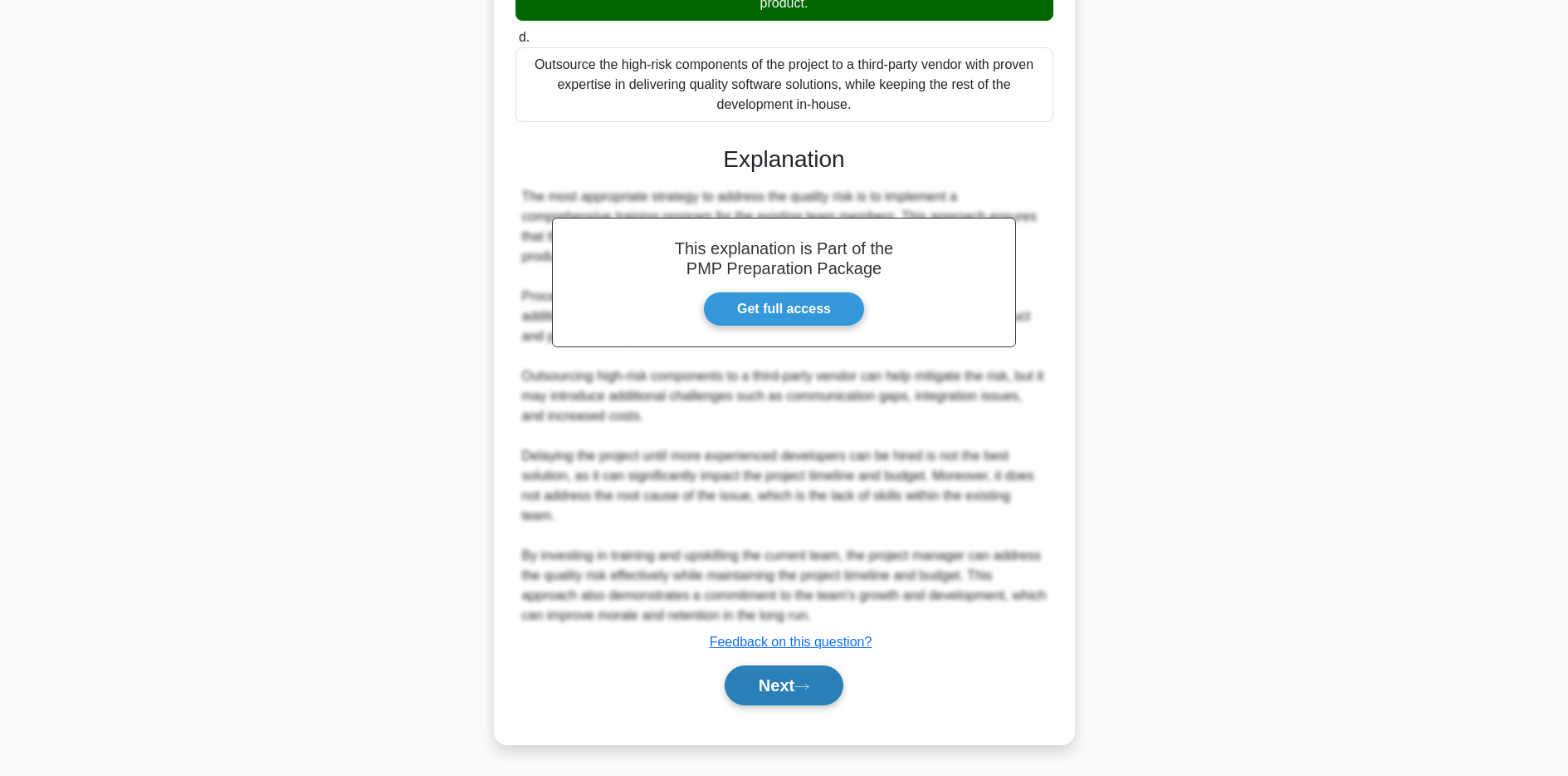
click at [797, 689] on button "Next" at bounding box center [784, 685] width 119 height 40
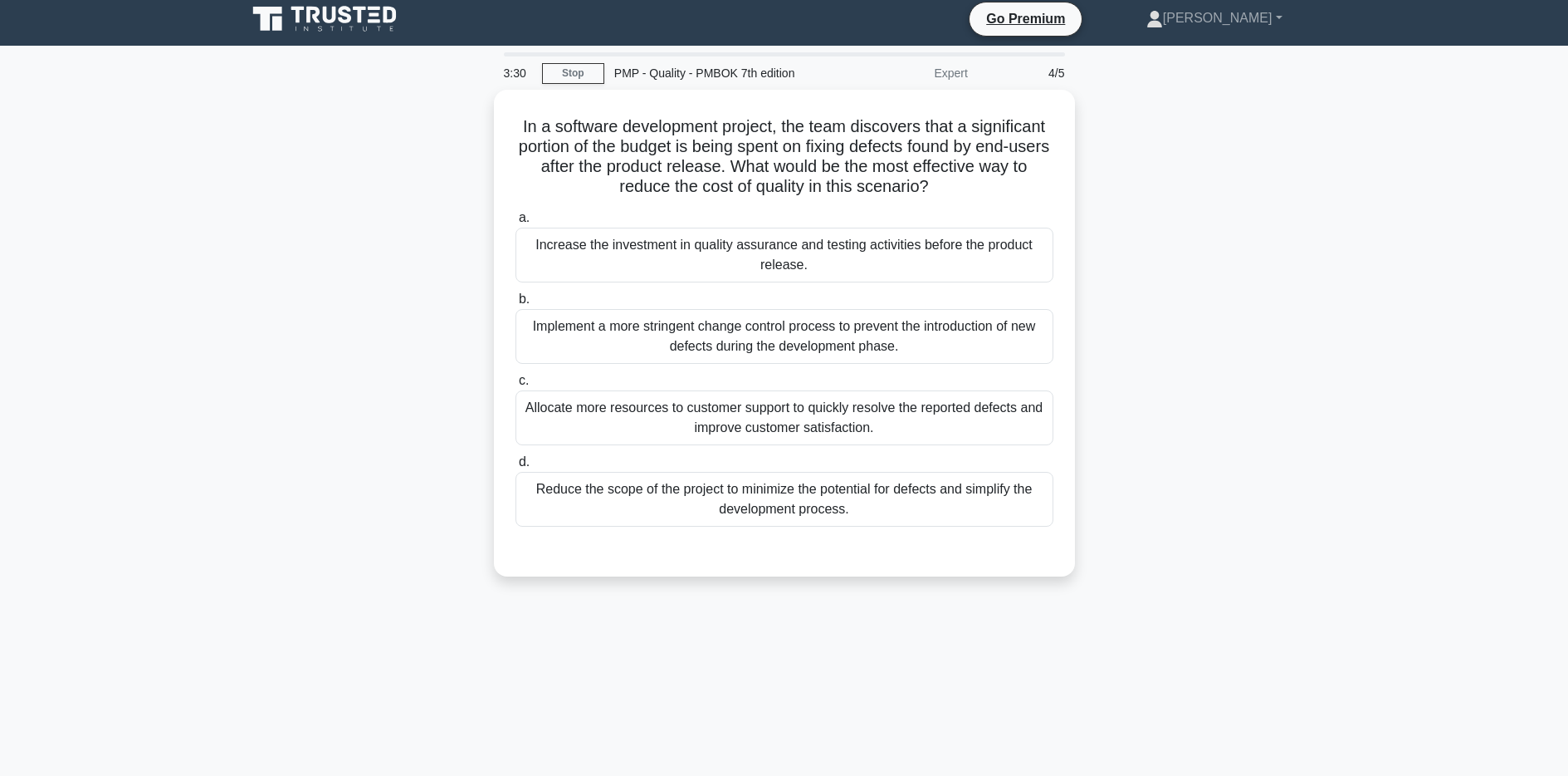
scroll to position [0, 0]
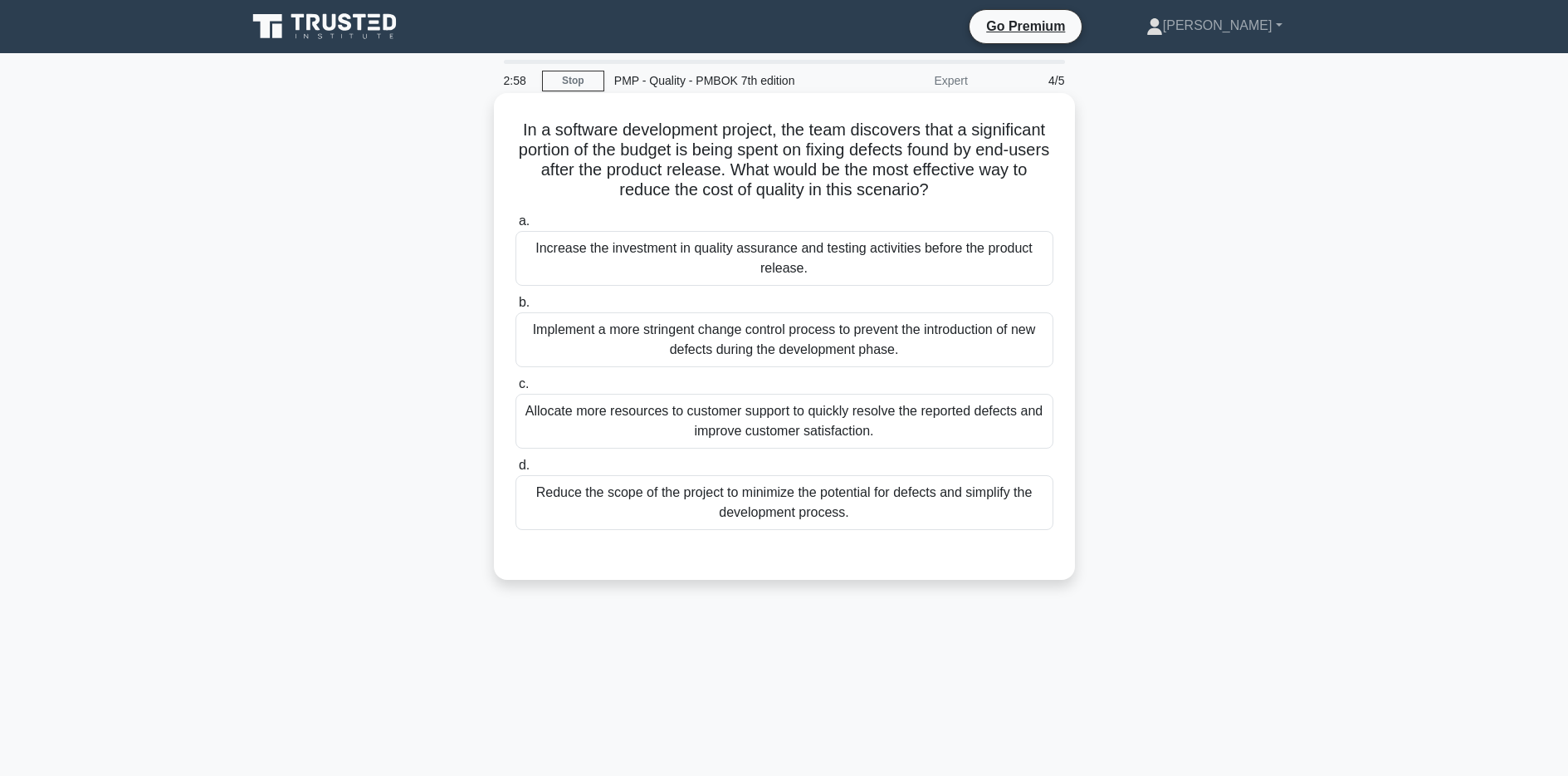
click at [950, 339] on div "Implement a more stringent change control process to prevent the introduction o…" at bounding box center [784, 339] width 538 height 54
click at [515, 308] on input "b. Implement a more stringent change control process to prevent the introductio…" at bounding box center [515, 302] width 0 height 11
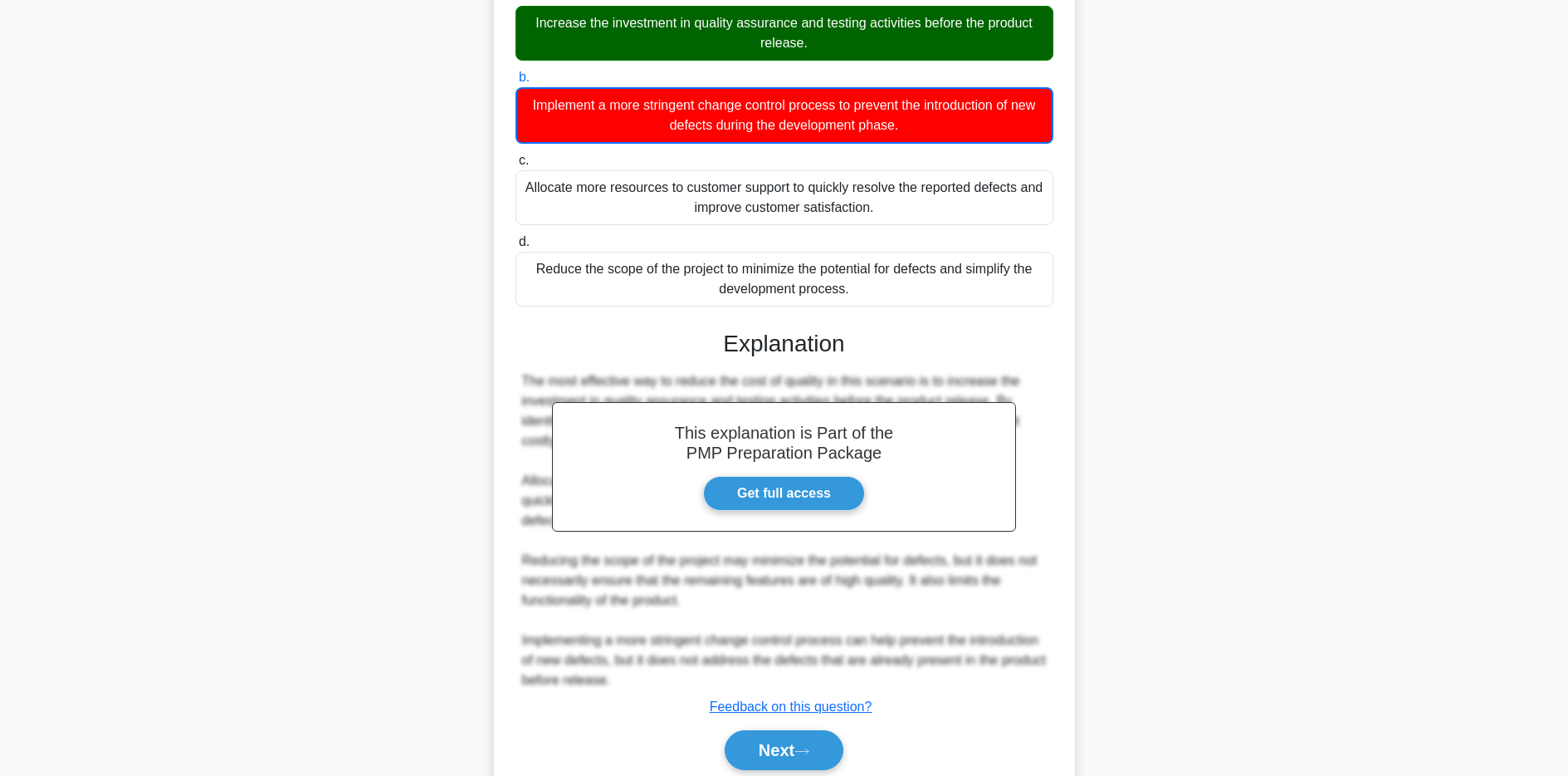
scroll to position [291, 0]
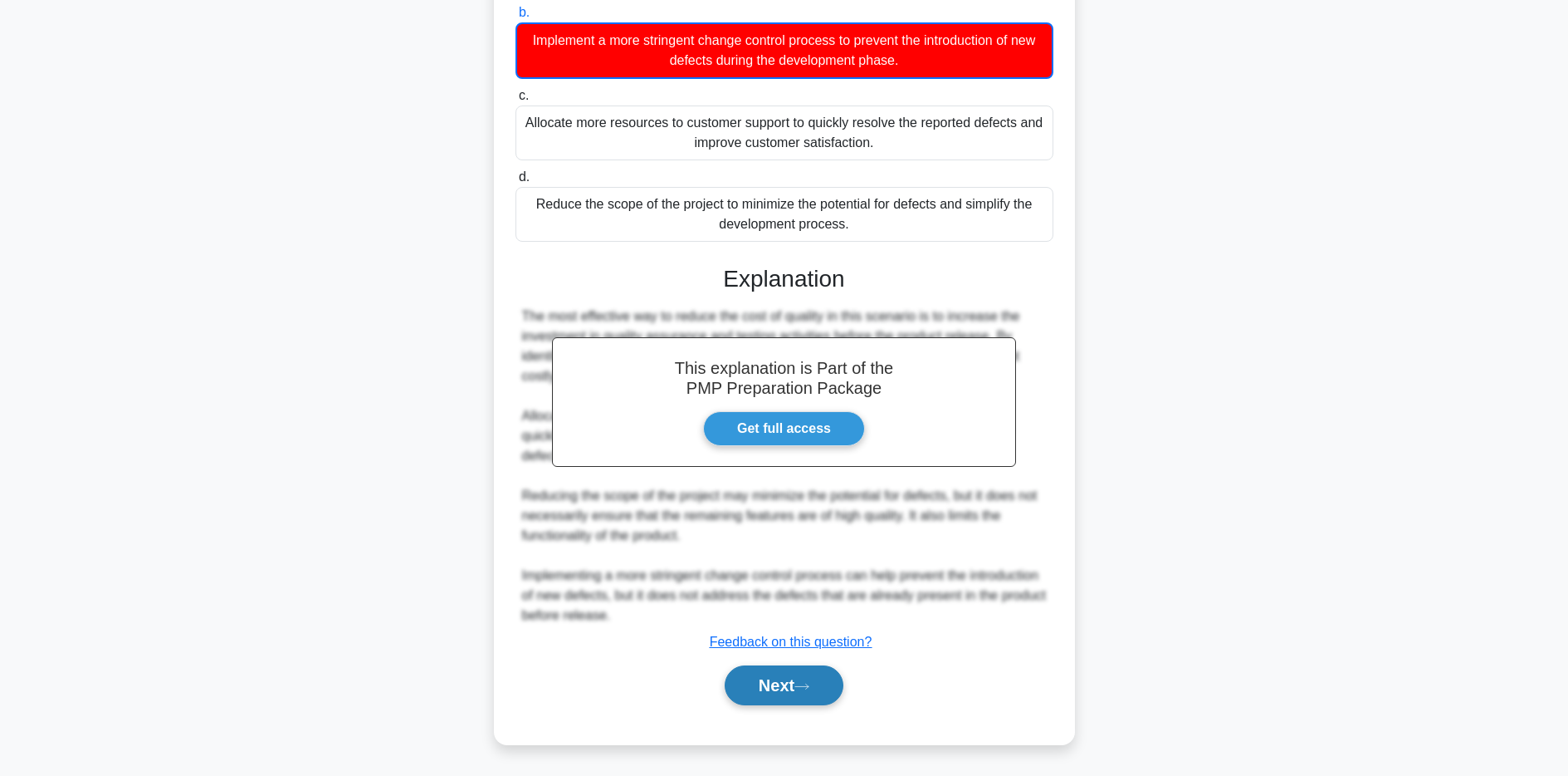
click at [777, 693] on button "Next" at bounding box center [784, 685] width 119 height 40
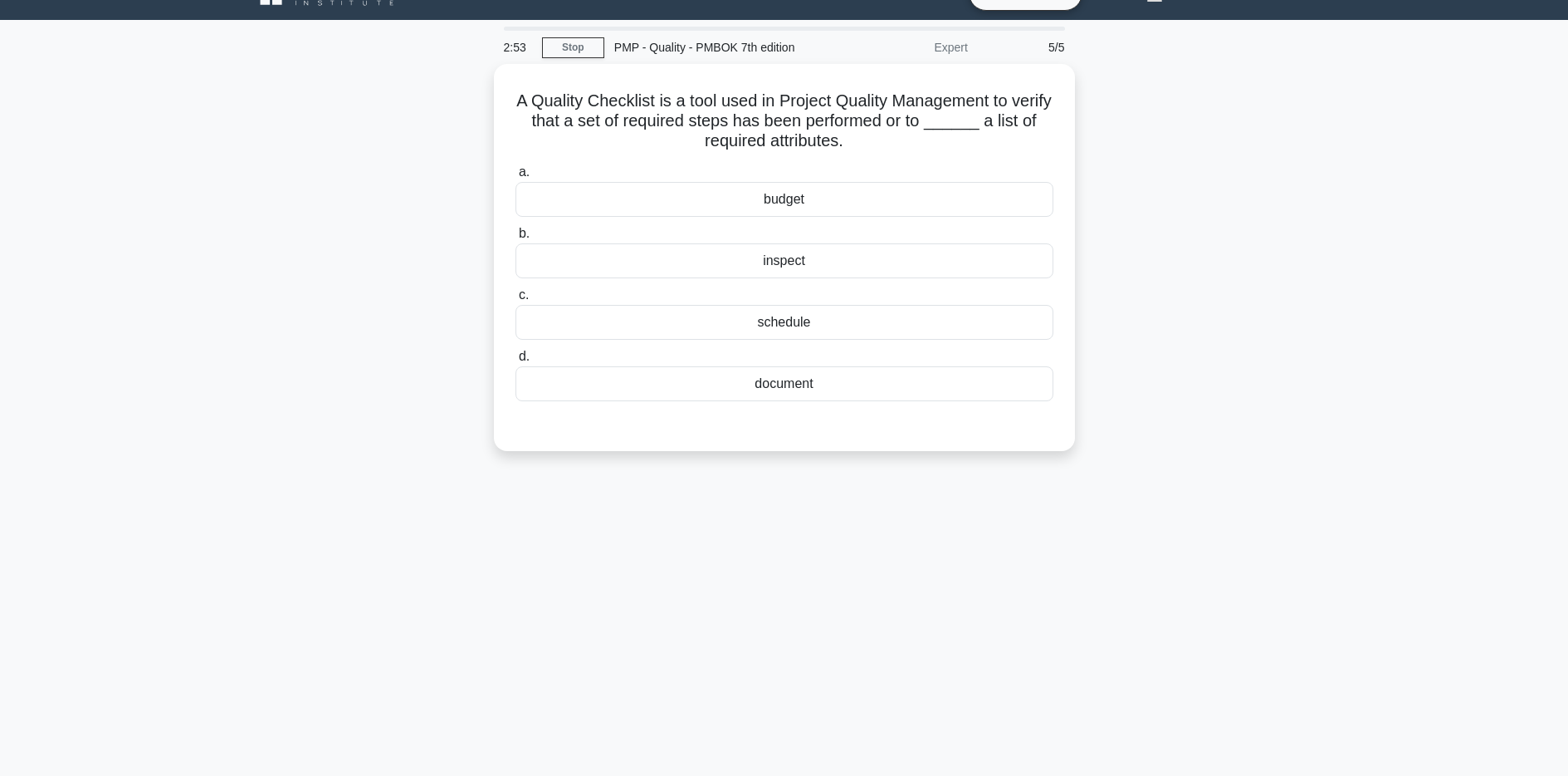
scroll to position [9, 0]
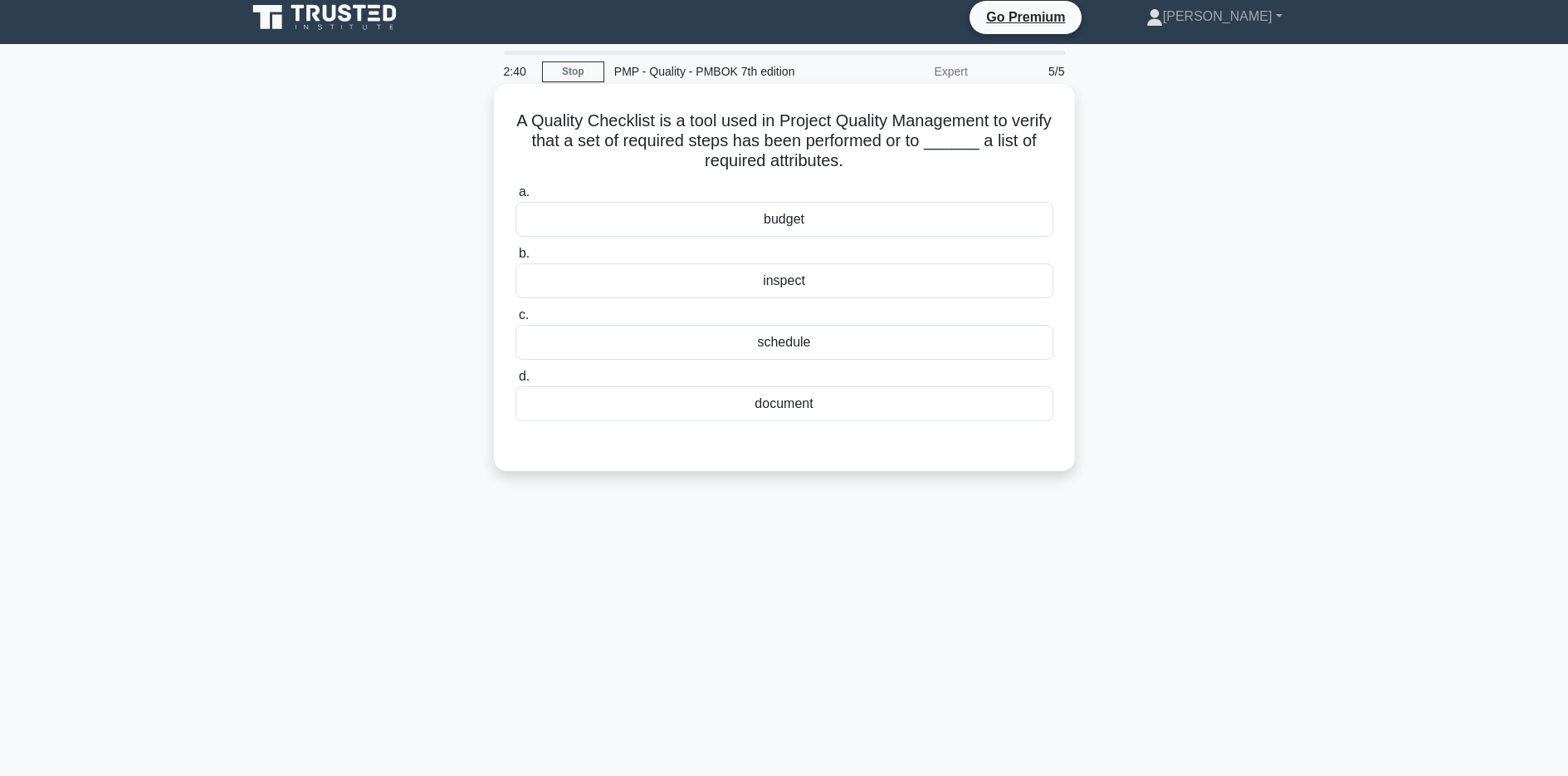
click at [778, 288] on div "inspect" at bounding box center [784, 281] width 538 height 35
click at [515, 259] on input "b. inspect" at bounding box center [515, 254] width 0 height 11
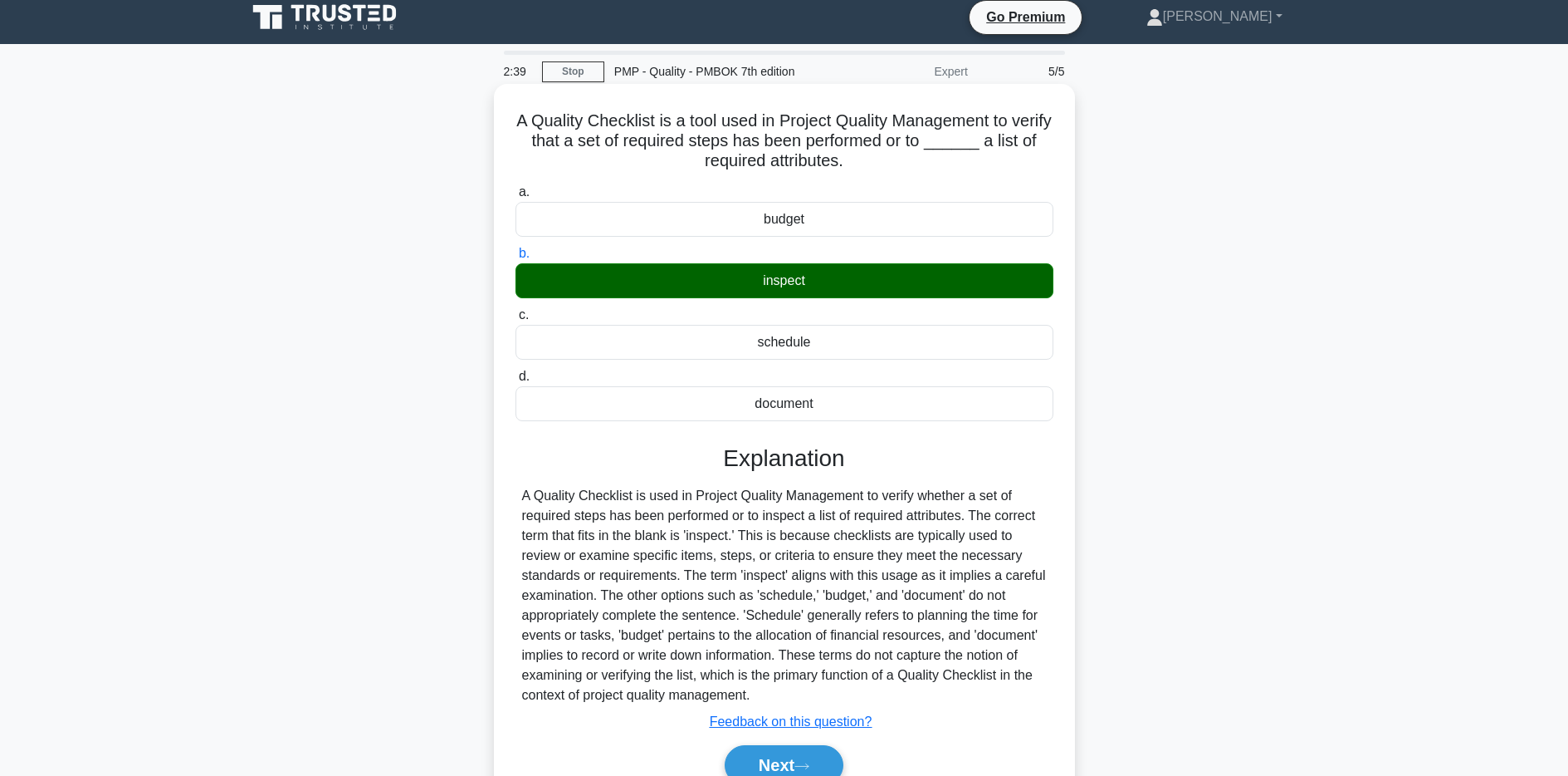
scroll to position [121, 0]
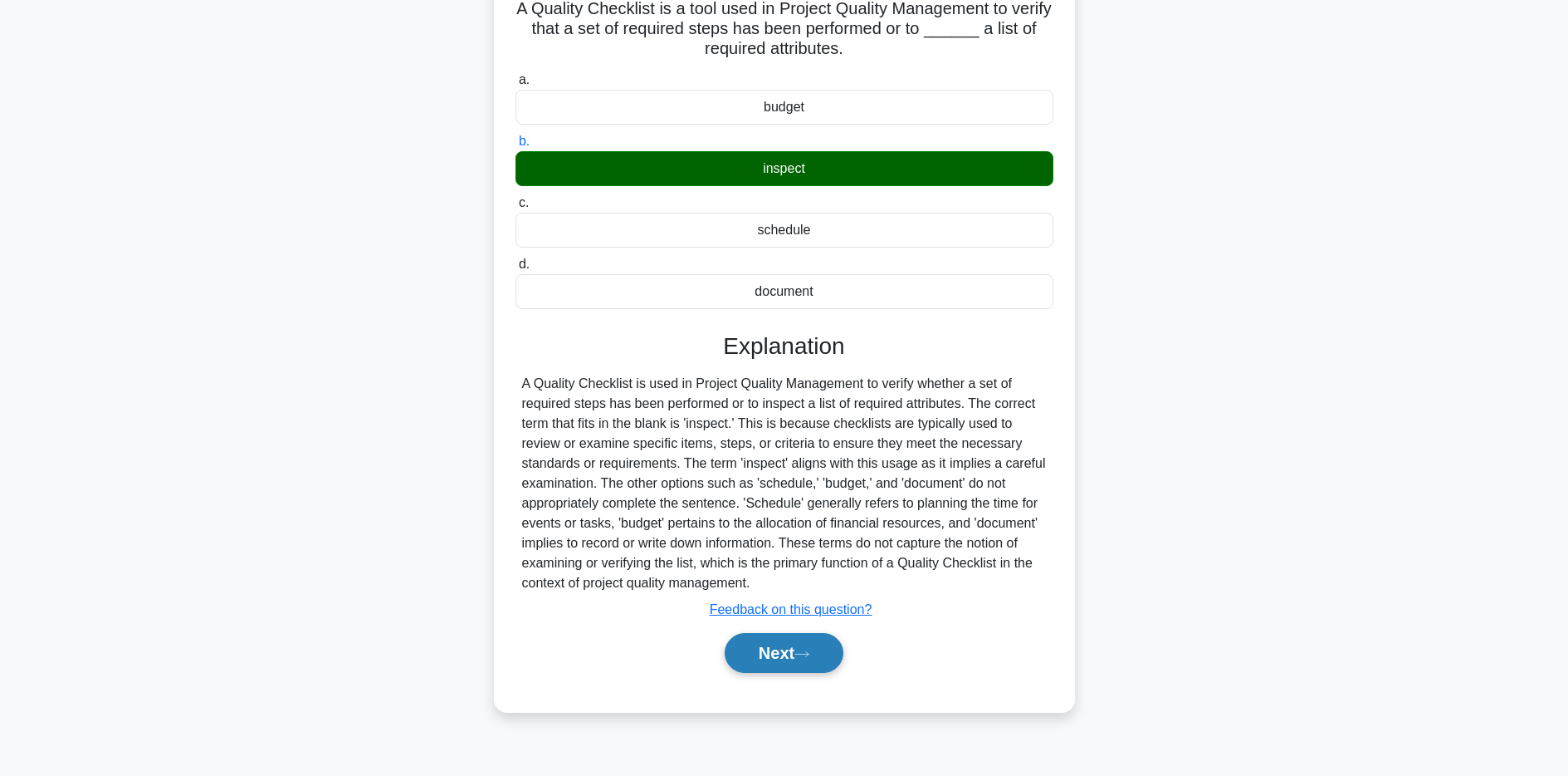
click at [773, 662] on button "Next" at bounding box center [784, 653] width 119 height 40
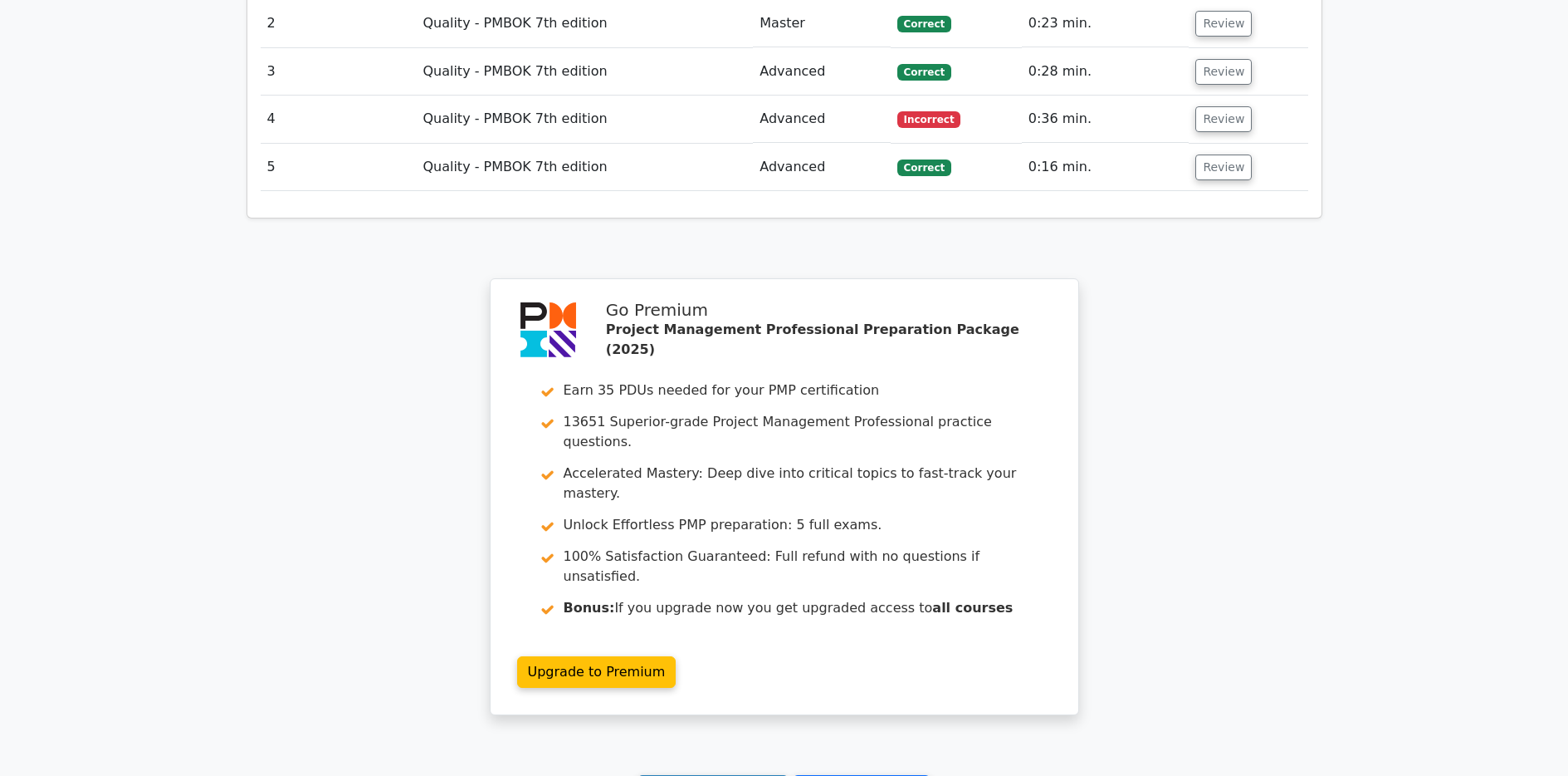
scroll to position [2529, 0]
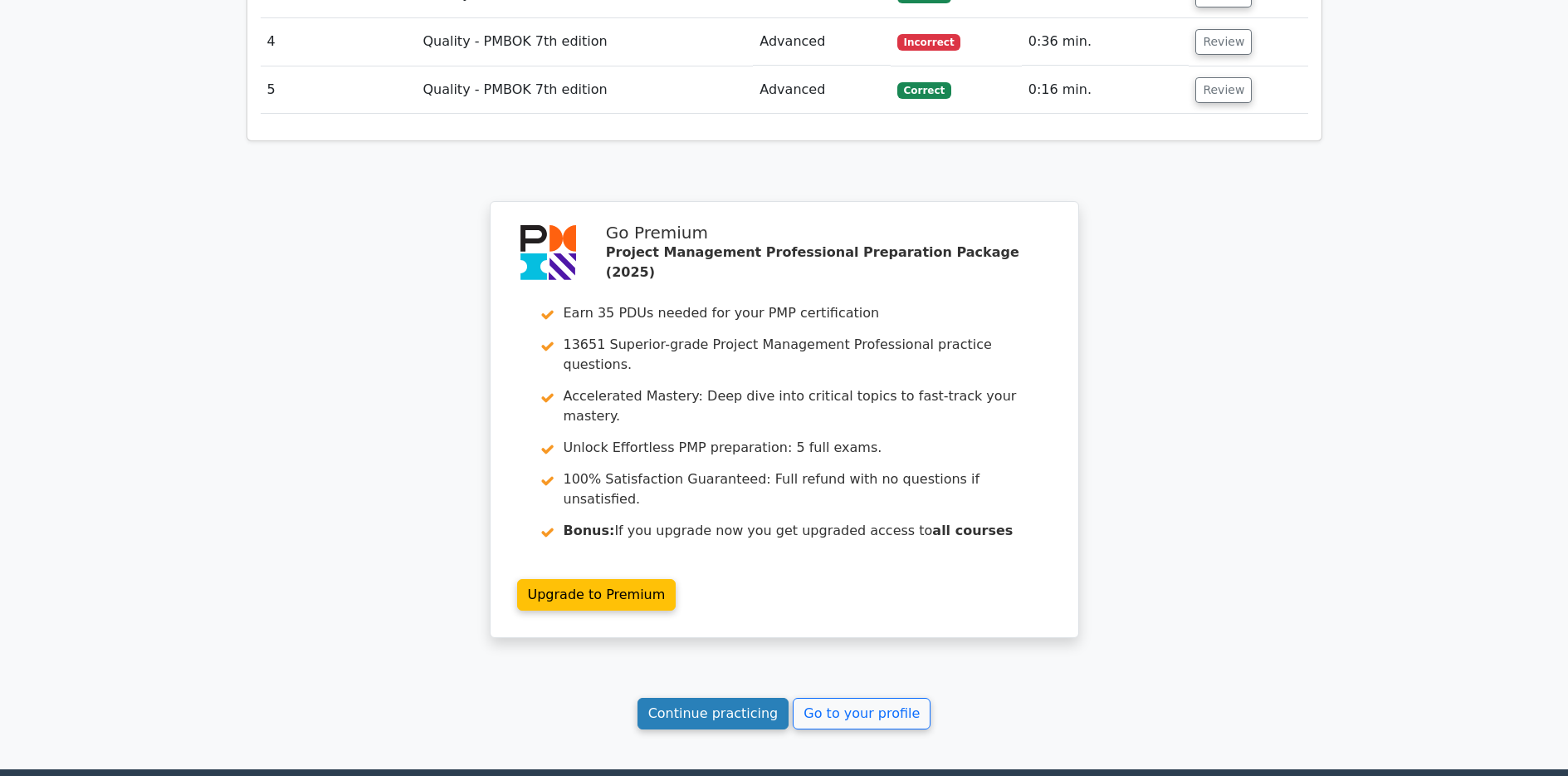
click at [709, 697] on link "Continue practicing" at bounding box center [714, 713] width 152 height 32
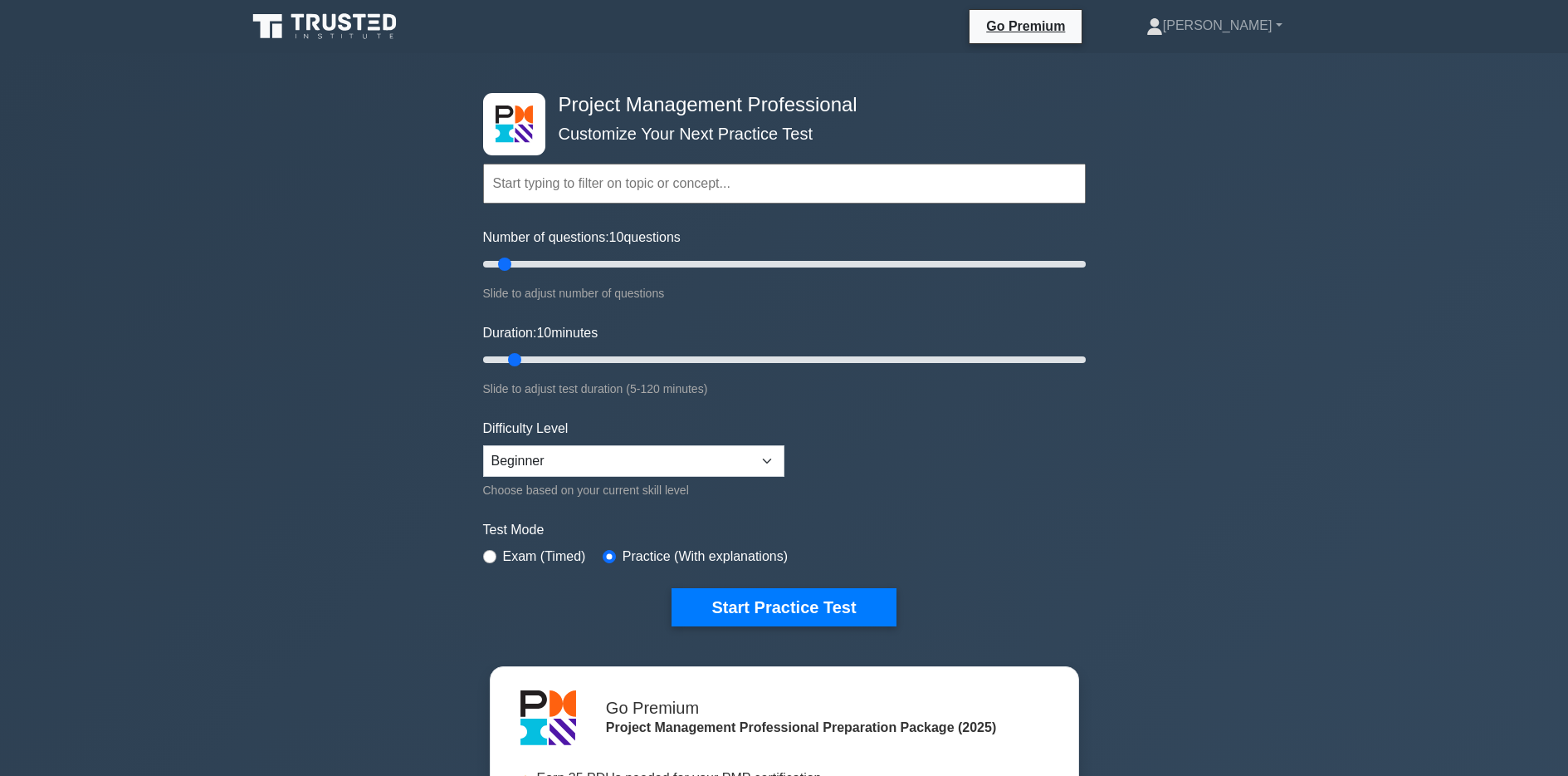
click at [645, 182] on input "text" at bounding box center [784, 184] width 602 height 40
click at [883, 425] on form "Topics Scope Management Time Management Cost Management Quality Management Risk…" at bounding box center [784, 369] width 602 height 514
click at [755, 459] on select "Beginner Intermediate Expert" at bounding box center [633, 461] width 301 height 32
select select "intermediate"
click at [483, 445] on select "Beginner Intermediate Expert" at bounding box center [633, 461] width 301 height 32
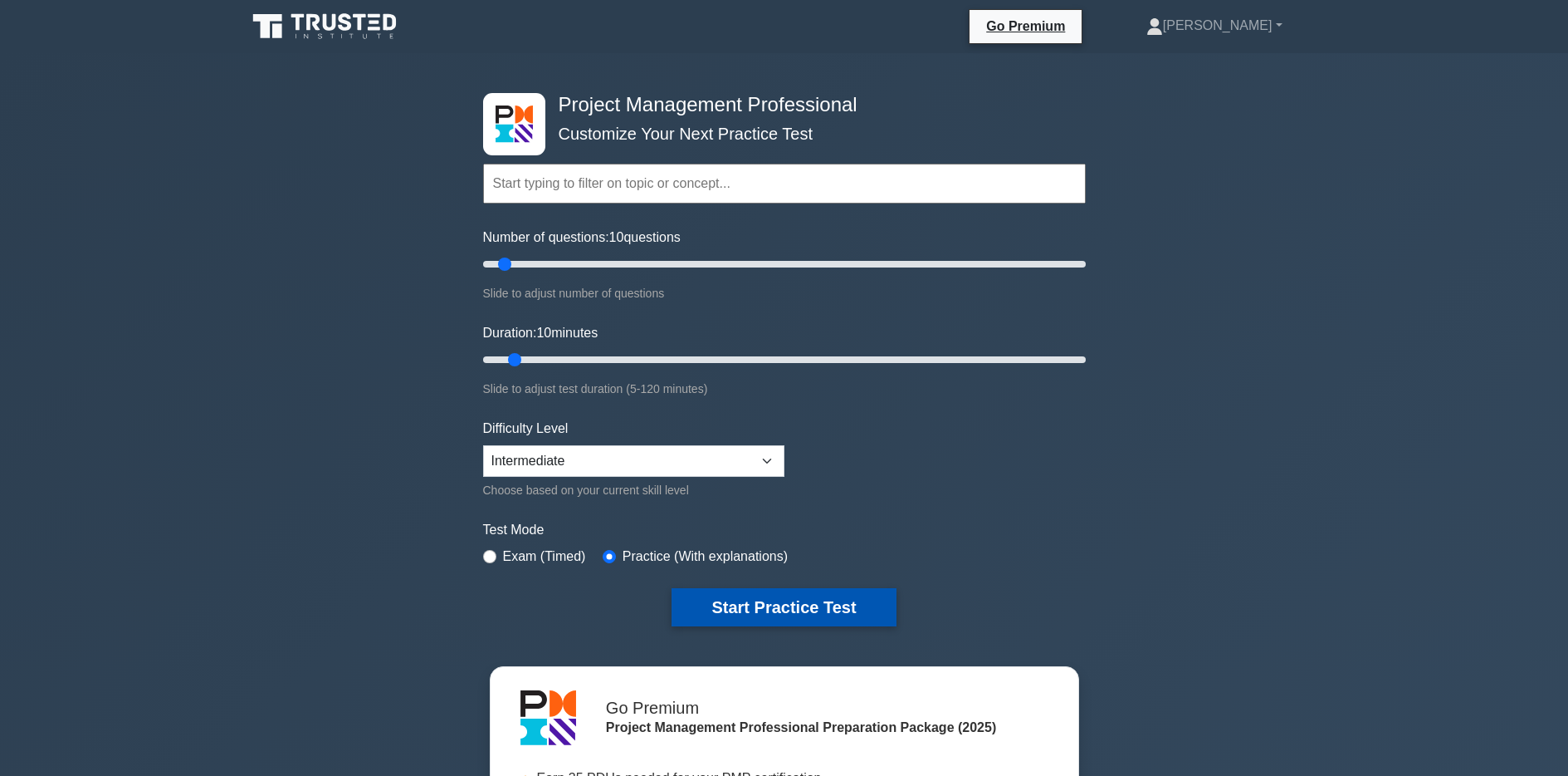
click at [765, 609] on button "Start Practice Test" at bounding box center [784, 607] width 224 height 38
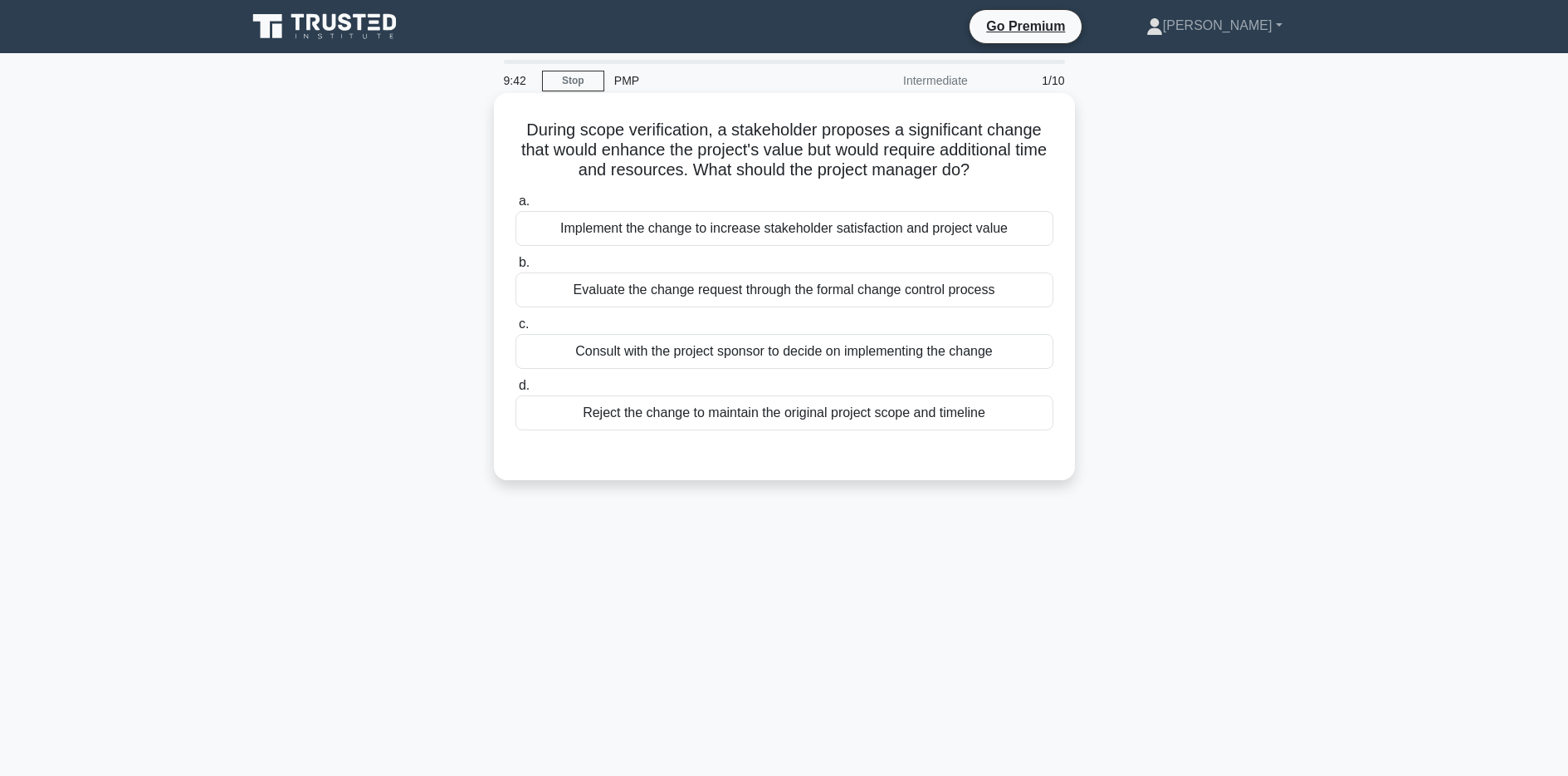
click at [780, 300] on div "Evaluate the change request through the formal change control process" at bounding box center [784, 290] width 538 height 35
click at [515, 268] on input "b. Evaluate the change request through the formal change control process" at bounding box center [515, 262] width 0 height 11
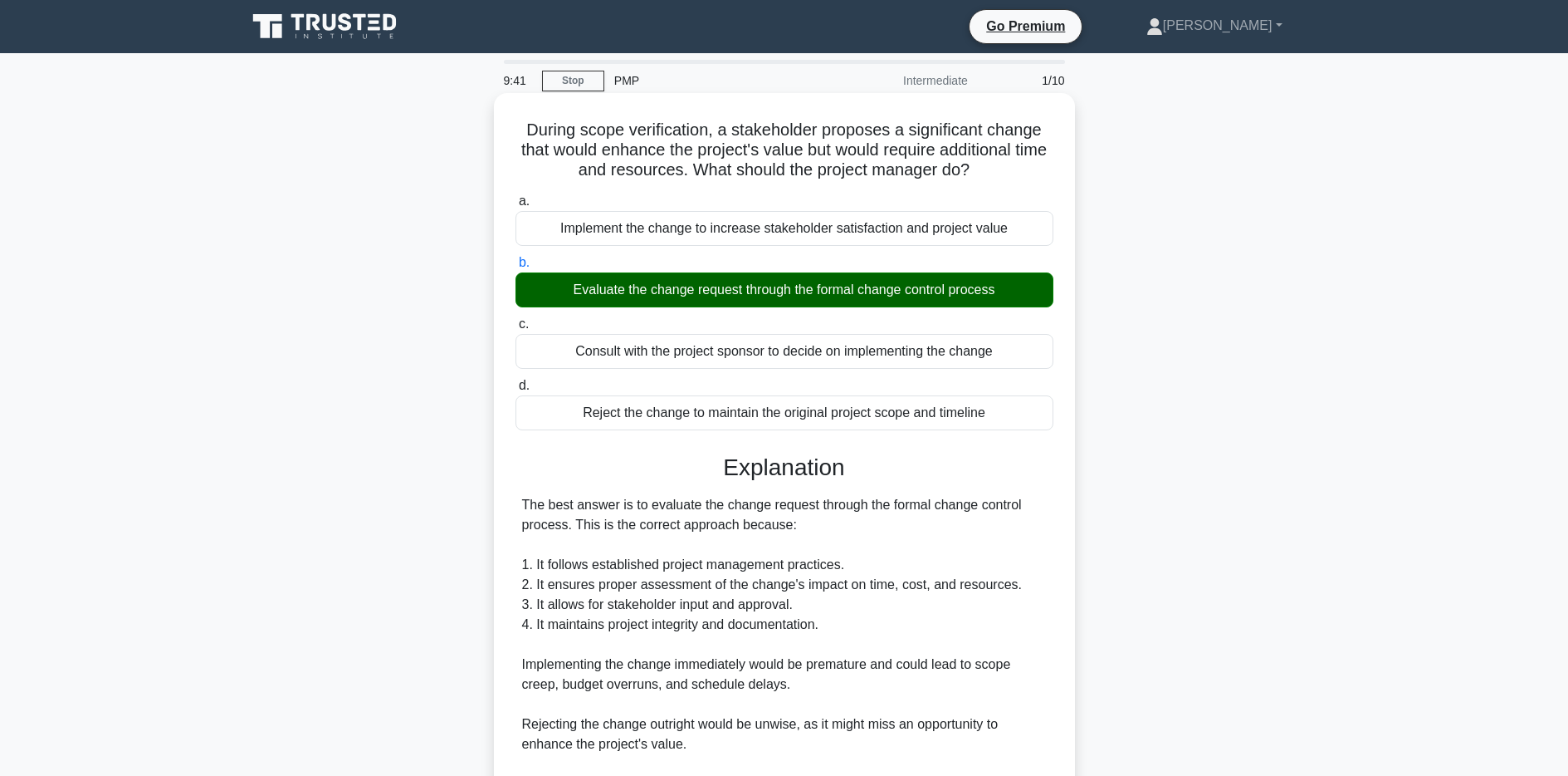
scroll to position [269, 0]
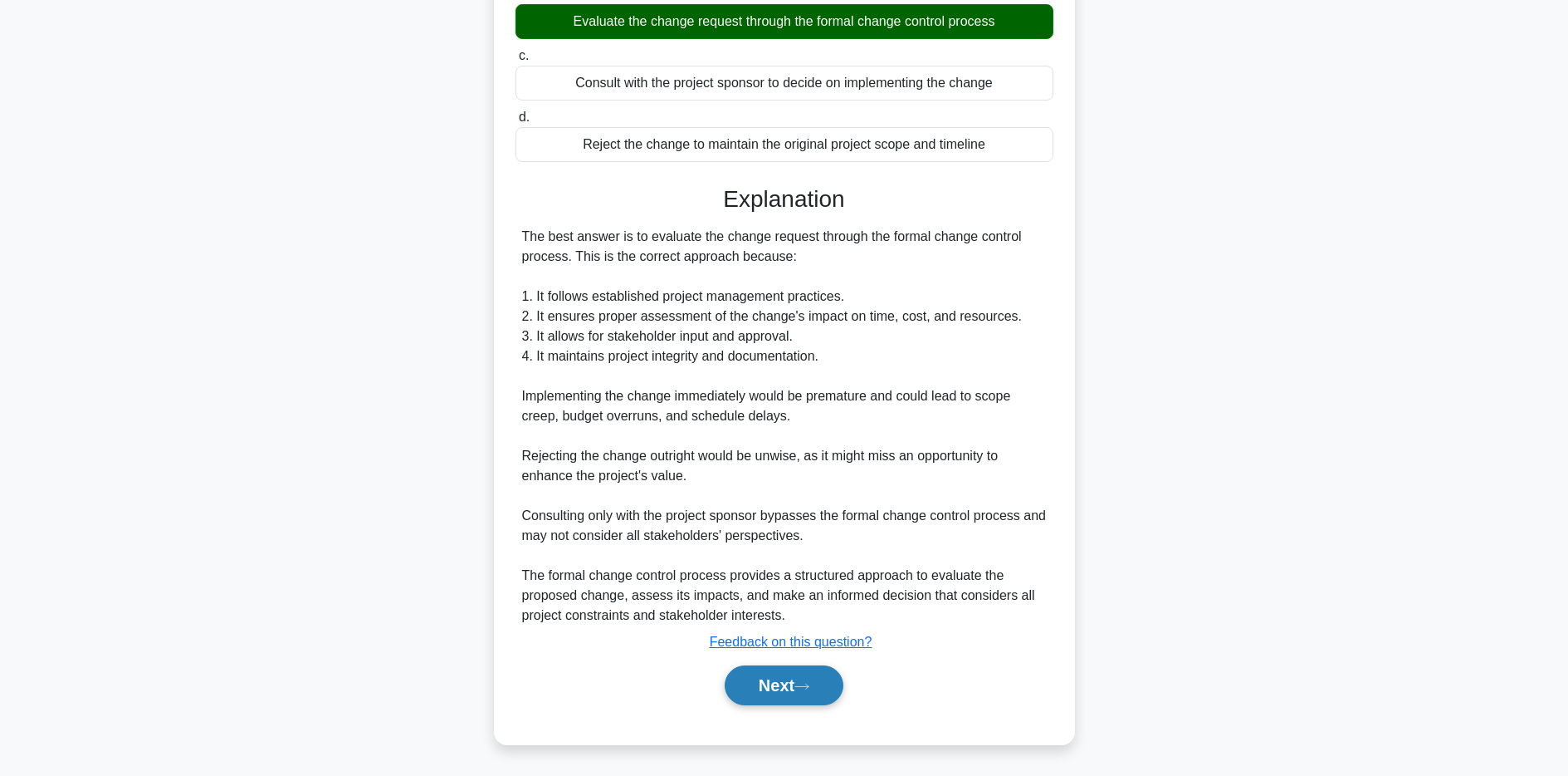
click at [771, 687] on button "Next" at bounding box center [784, 685] width 119 height 40
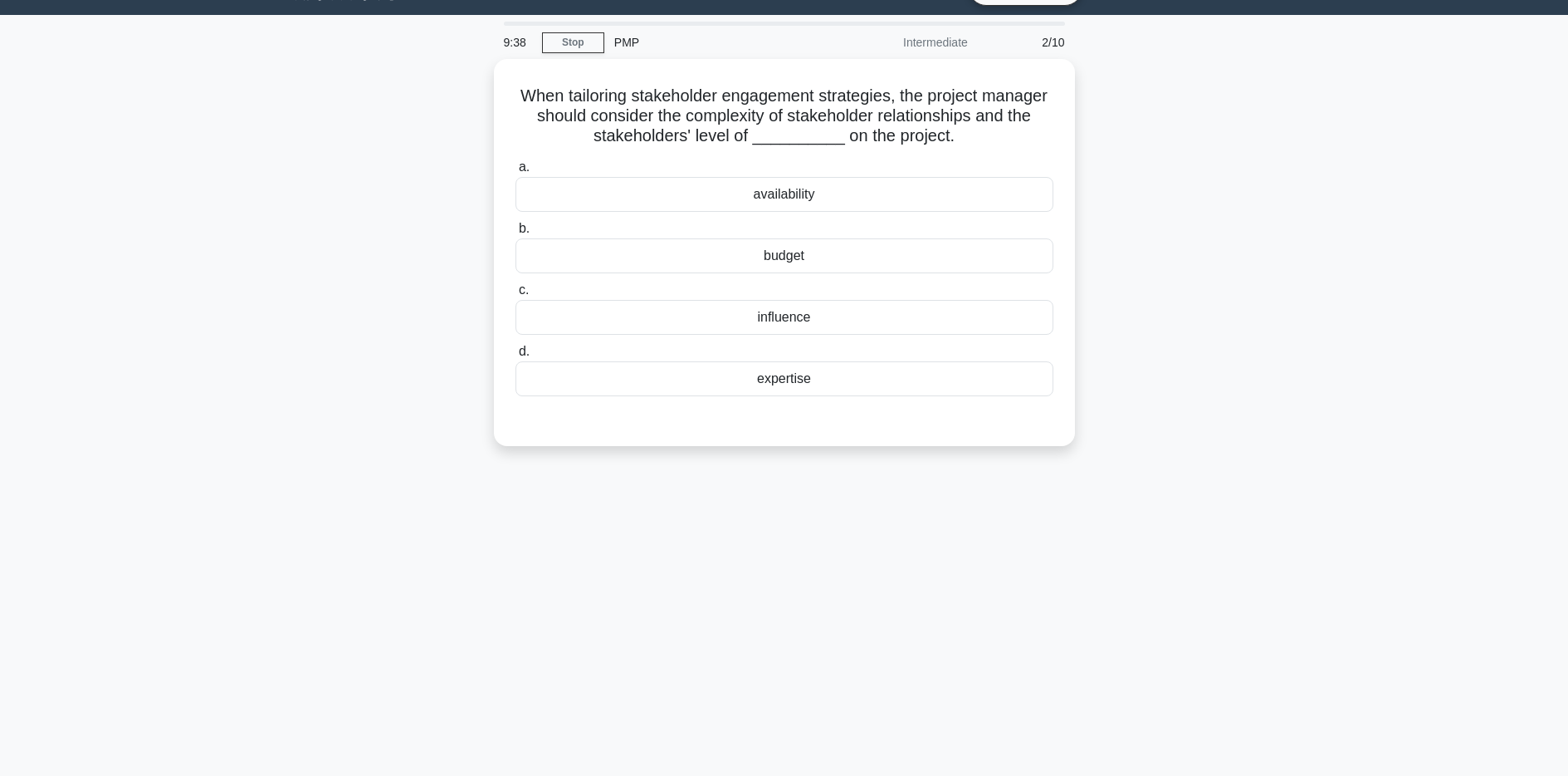
scroll to position [31, 0]
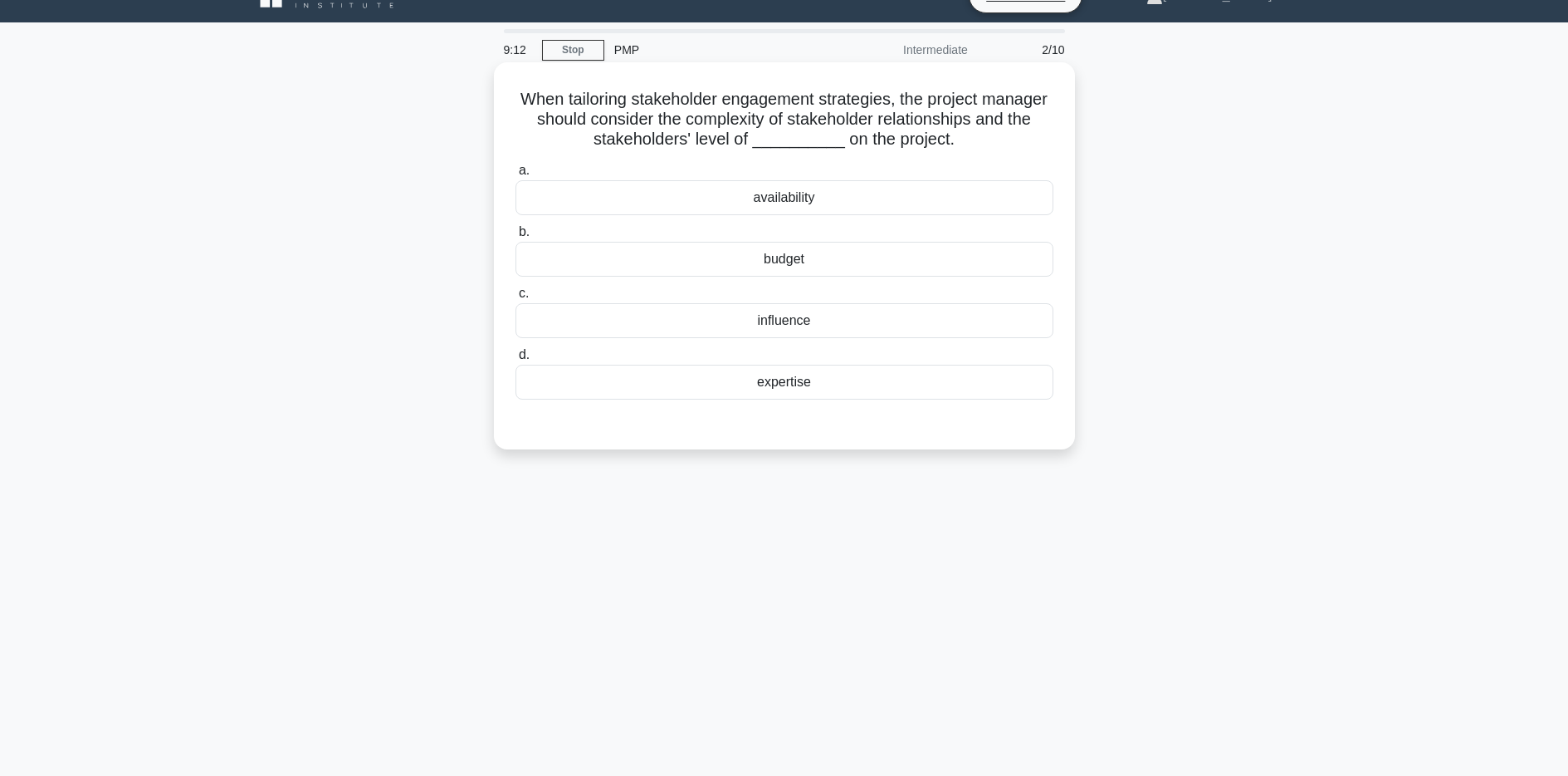
click at [778, 325] on div "influence" at bounding box center [784, 320] width 538 height 35
click at [515, 299] on input "c. influence" at bounding box center [515, 293] width 0 height 11
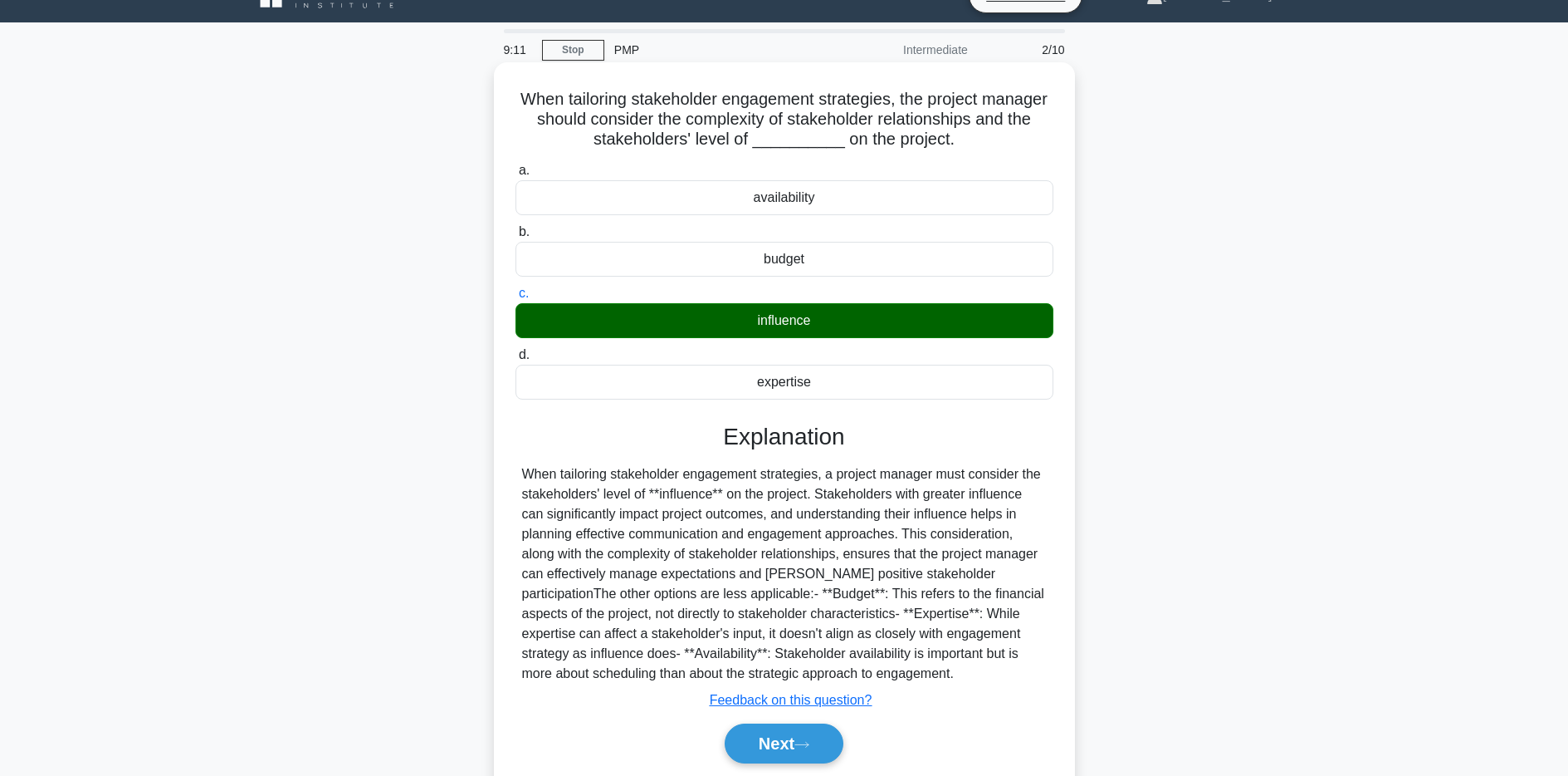
scroll to position [121, 0]
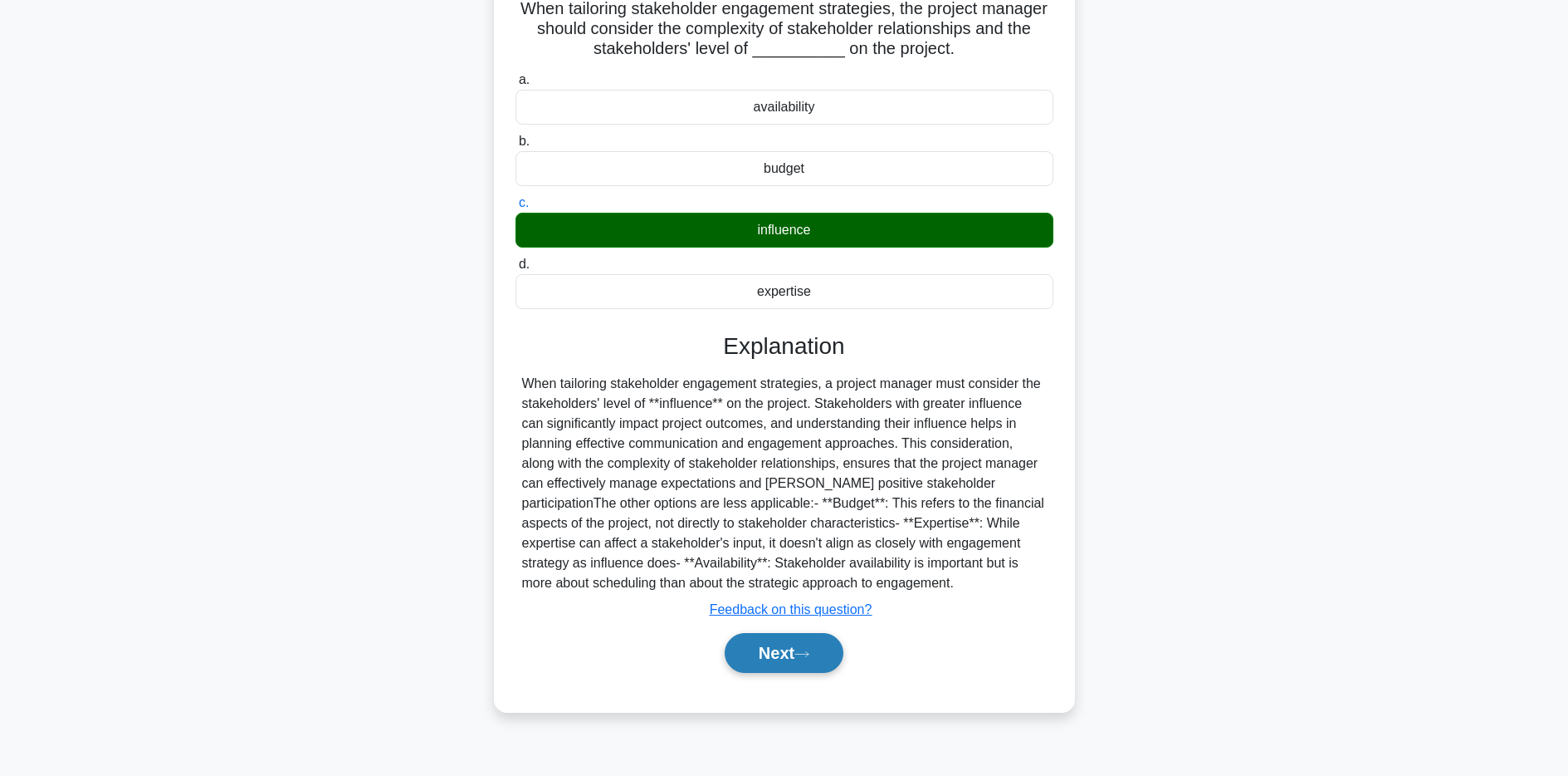
click at [798, 652] on button "Next" at bounding box center [784, 653] width 119 height 40
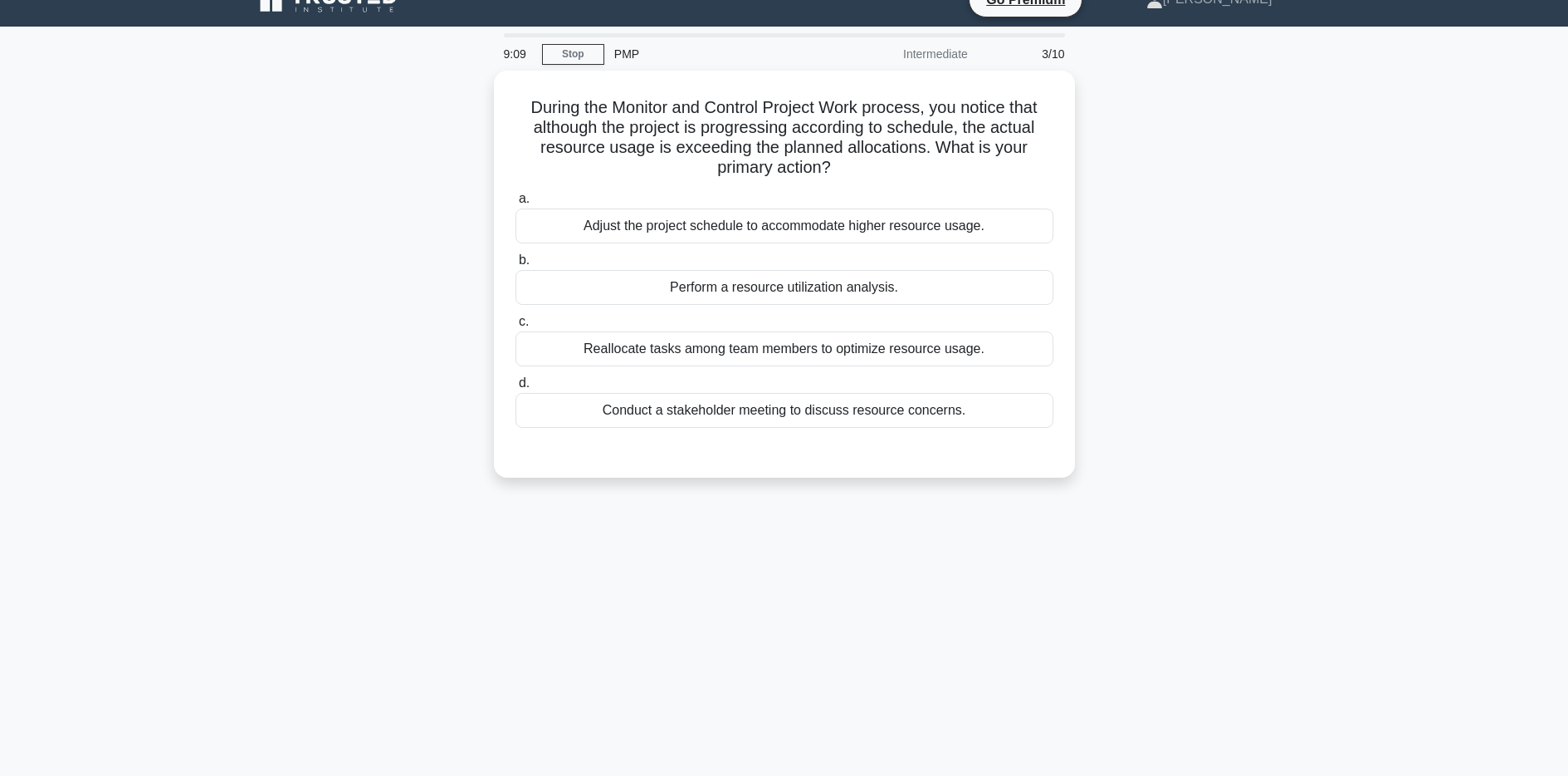
scroll to position [9, 0]
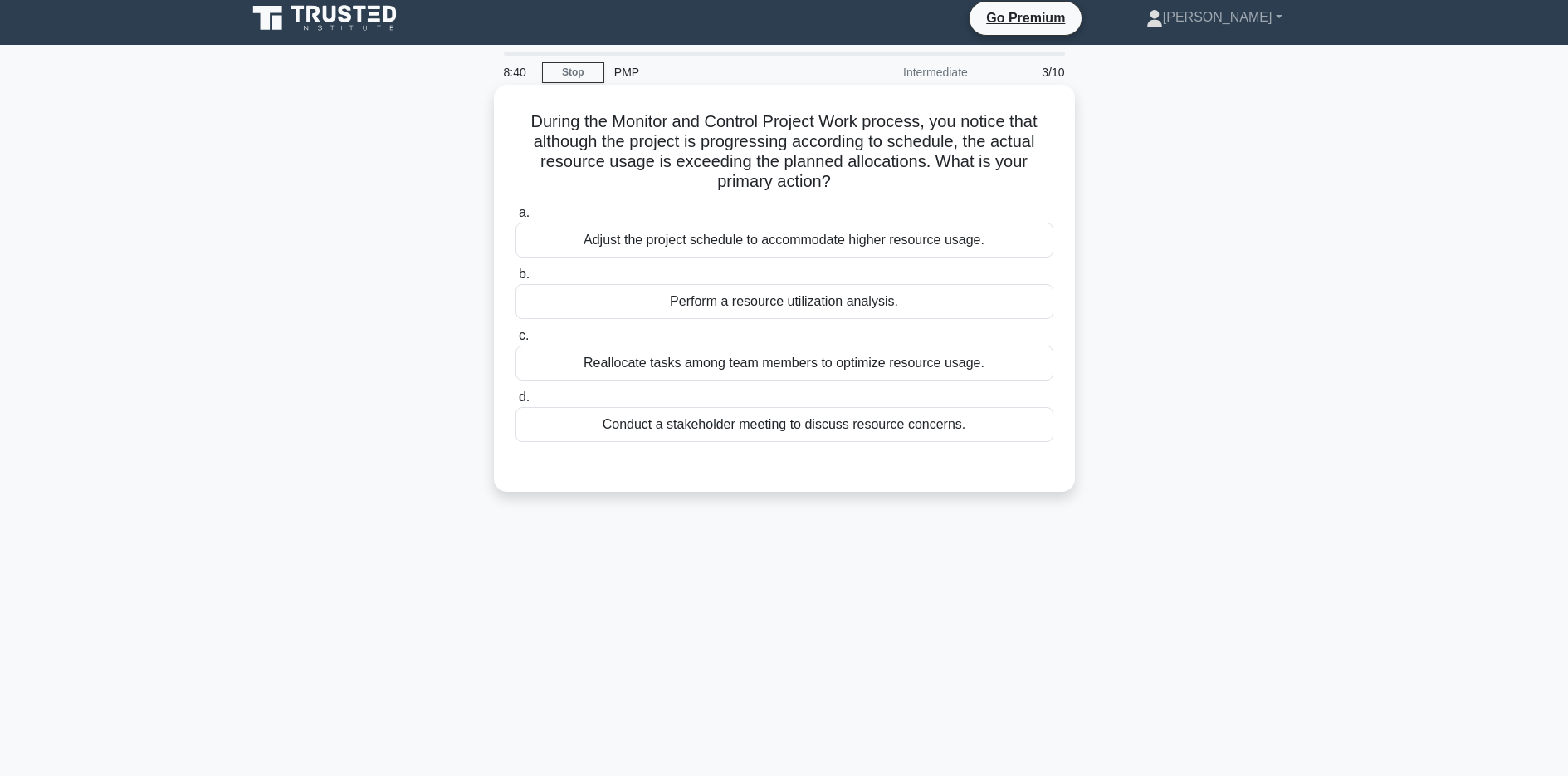
click at [828, 308] on div "Perform a resource utilization analysis." at bounding box center [784, 301] width 538 height 35
click at [515, 280] on input "b. Perform a resource utilization analysis." at bounding box center [515, 274] width 0 height 11
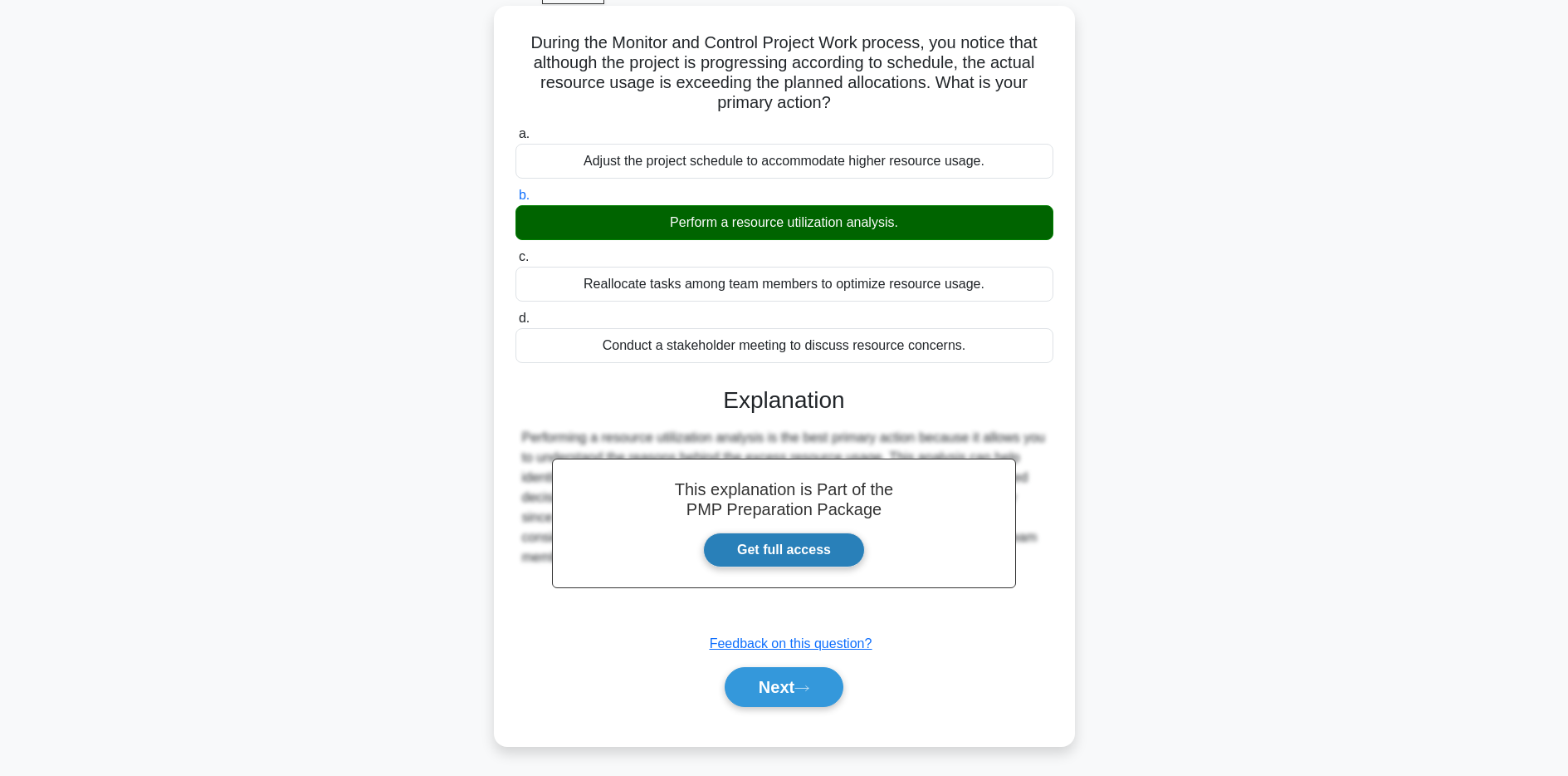
scroll to position [121, 0]
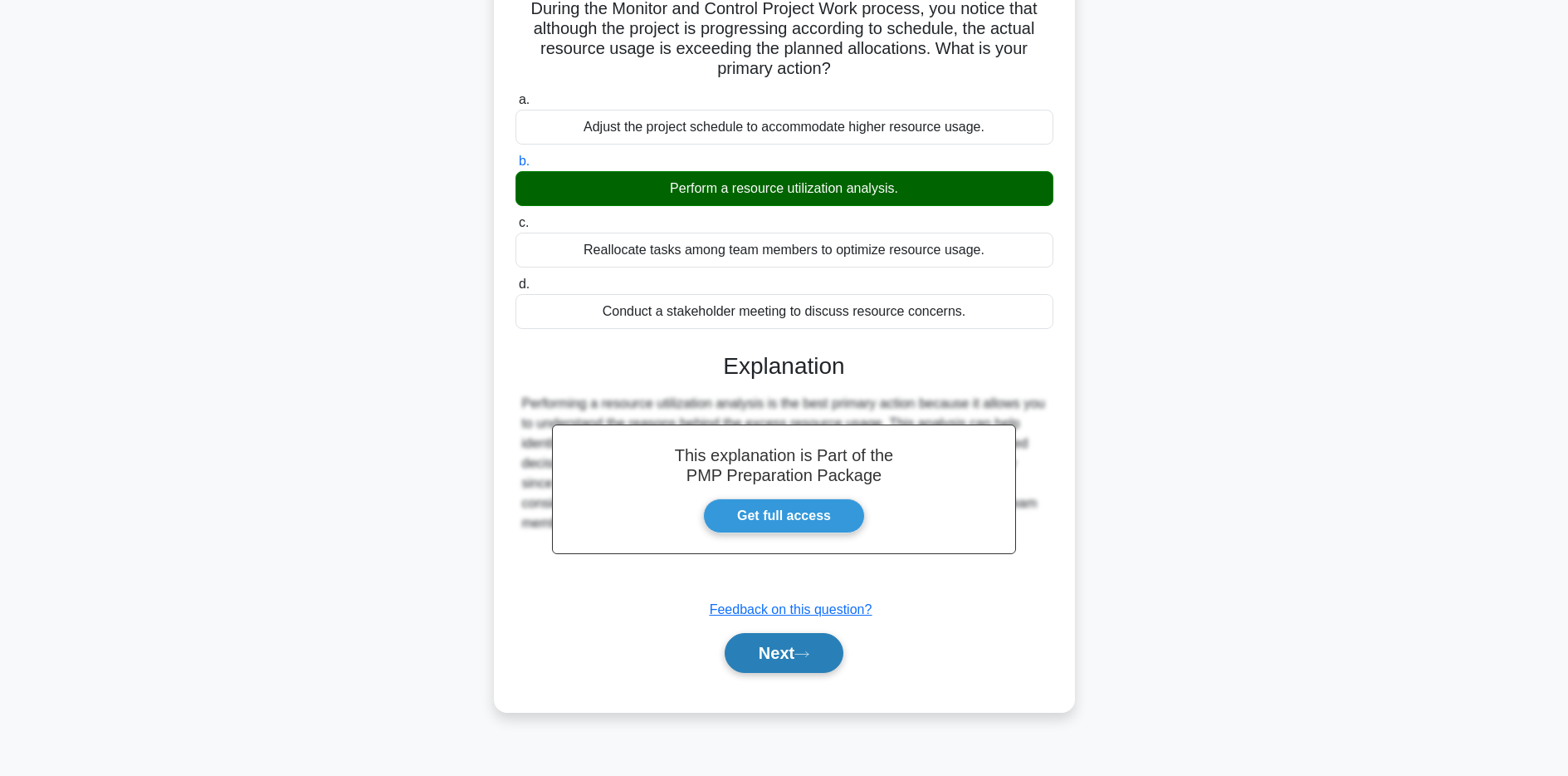
click at [785, 653] on button "Next" at bounding box center [784, 653] width 119 height 40
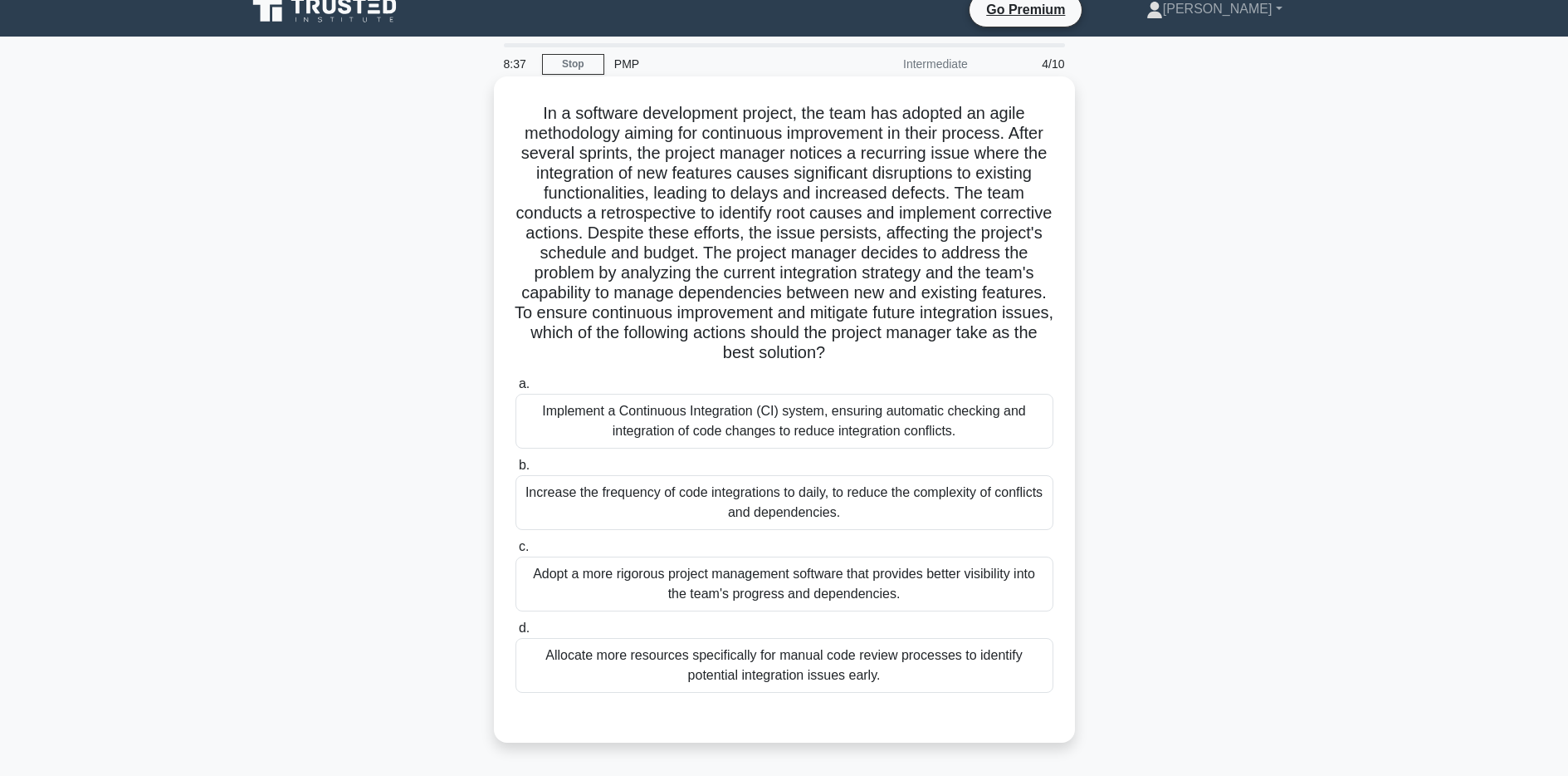
scroll to position [25, 0]
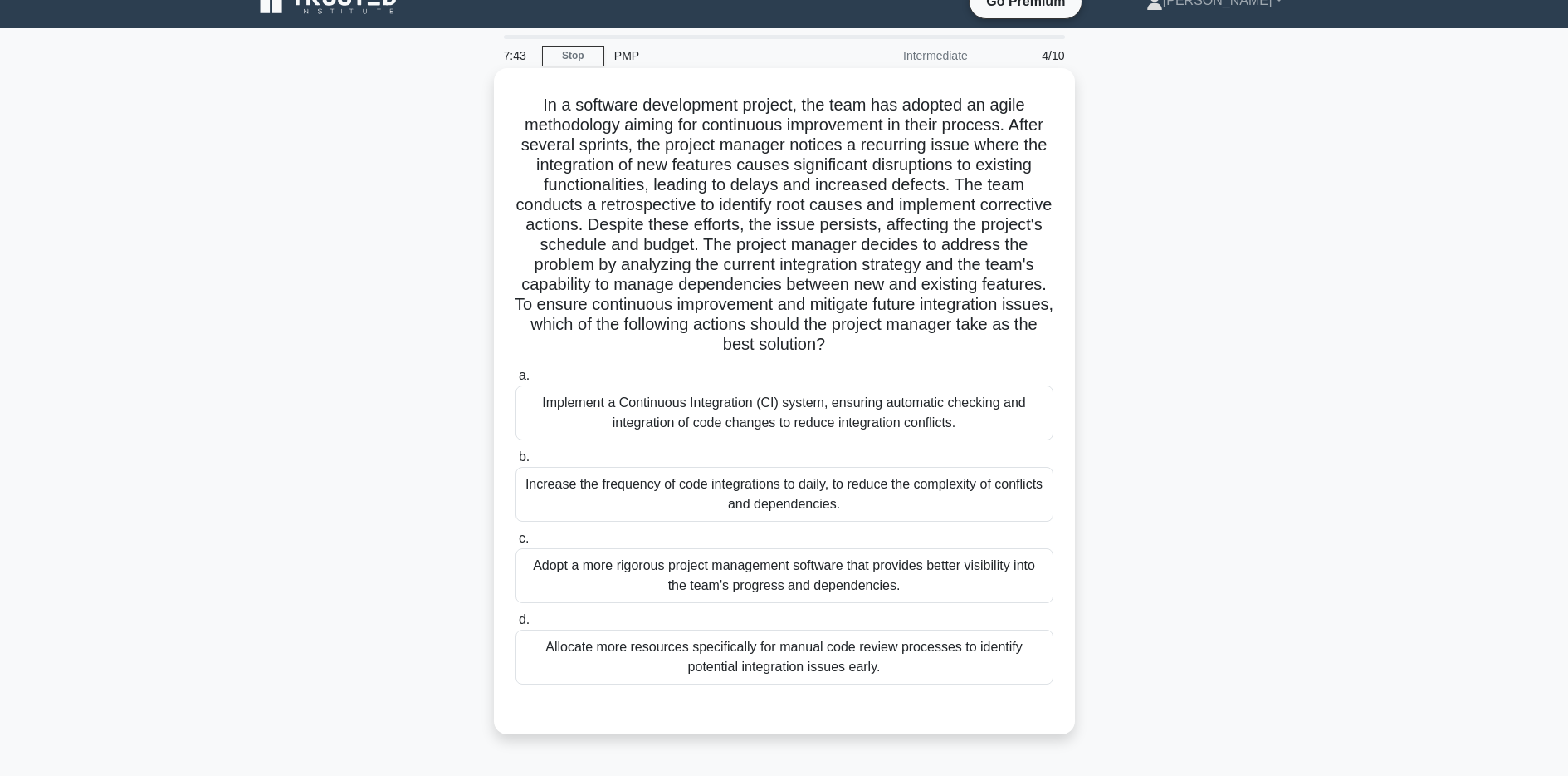
click at [870, 411] on div "Implement a Continuous Integration (CI) system, ensuring automatic checking and…" at bounding box center [784, 412] width 538 height 54
click at [515, 382] on input "a. Implement a Continuous Integration (CI) system, ensuring automatic checking …" at bounding box center [515, 375] width 0 height 11
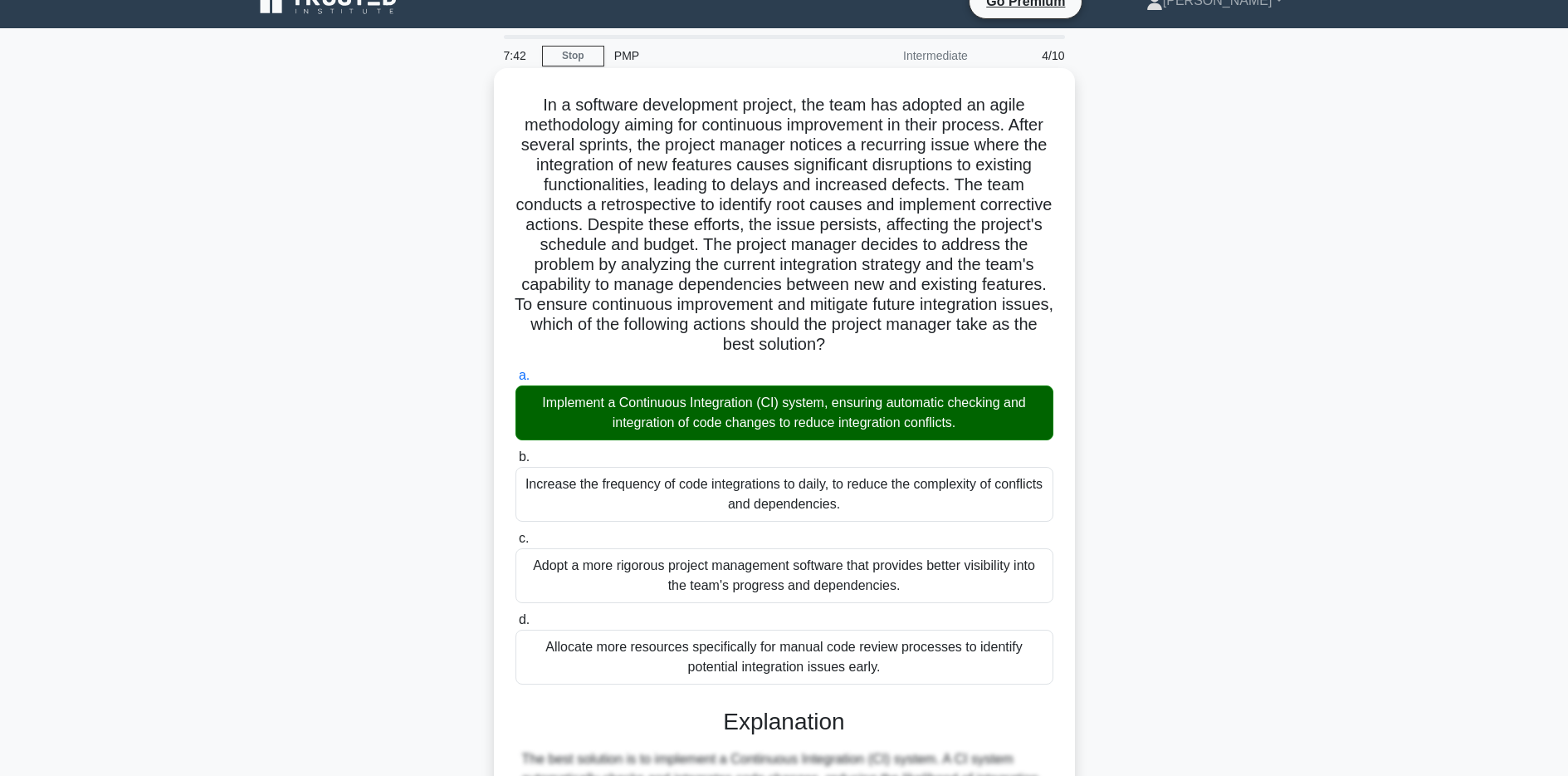
scroll to position [469, 0]
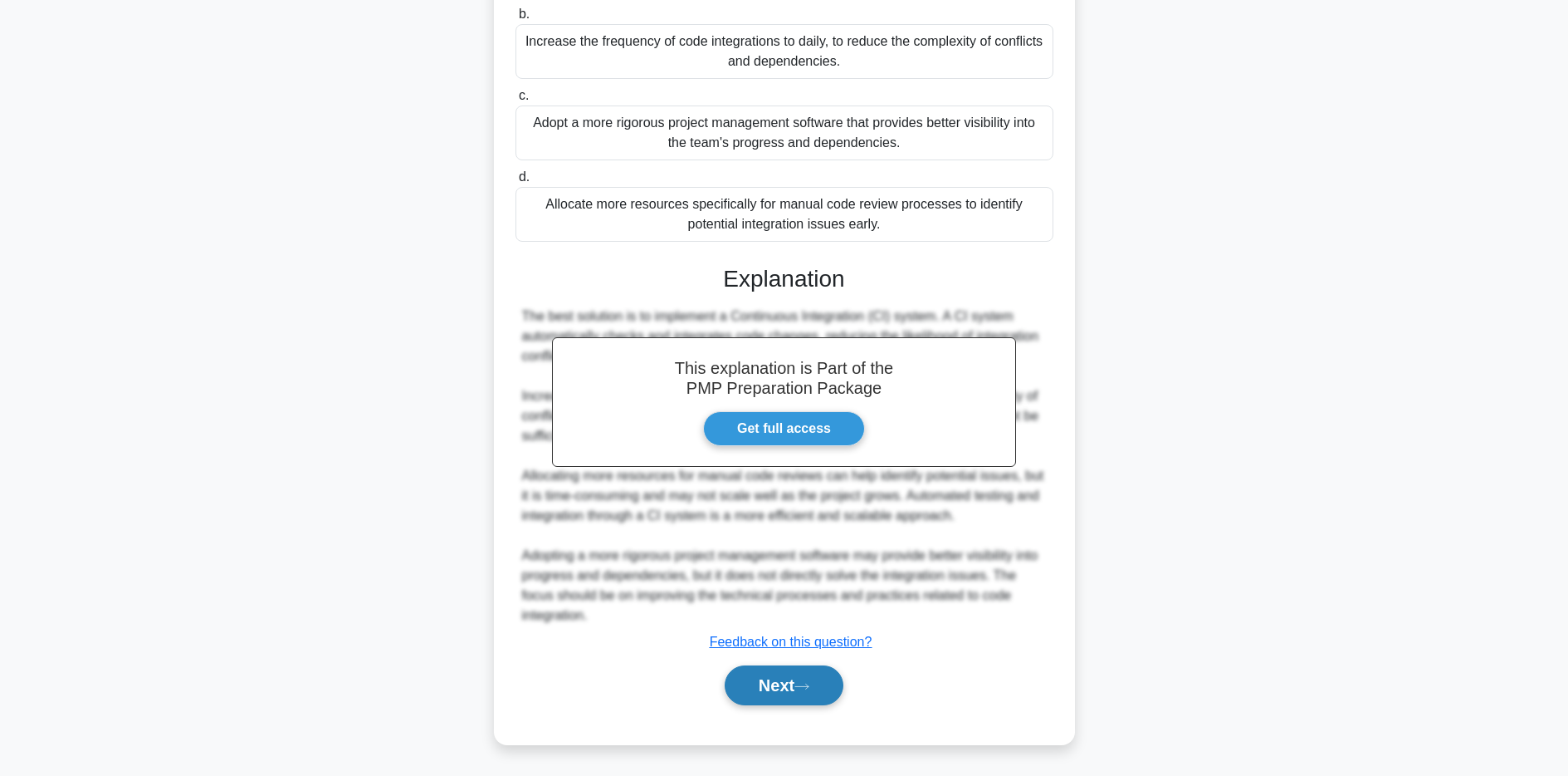
click at [762, 683] on button "Next" at bounding box center [784, 685] width 119 height 40
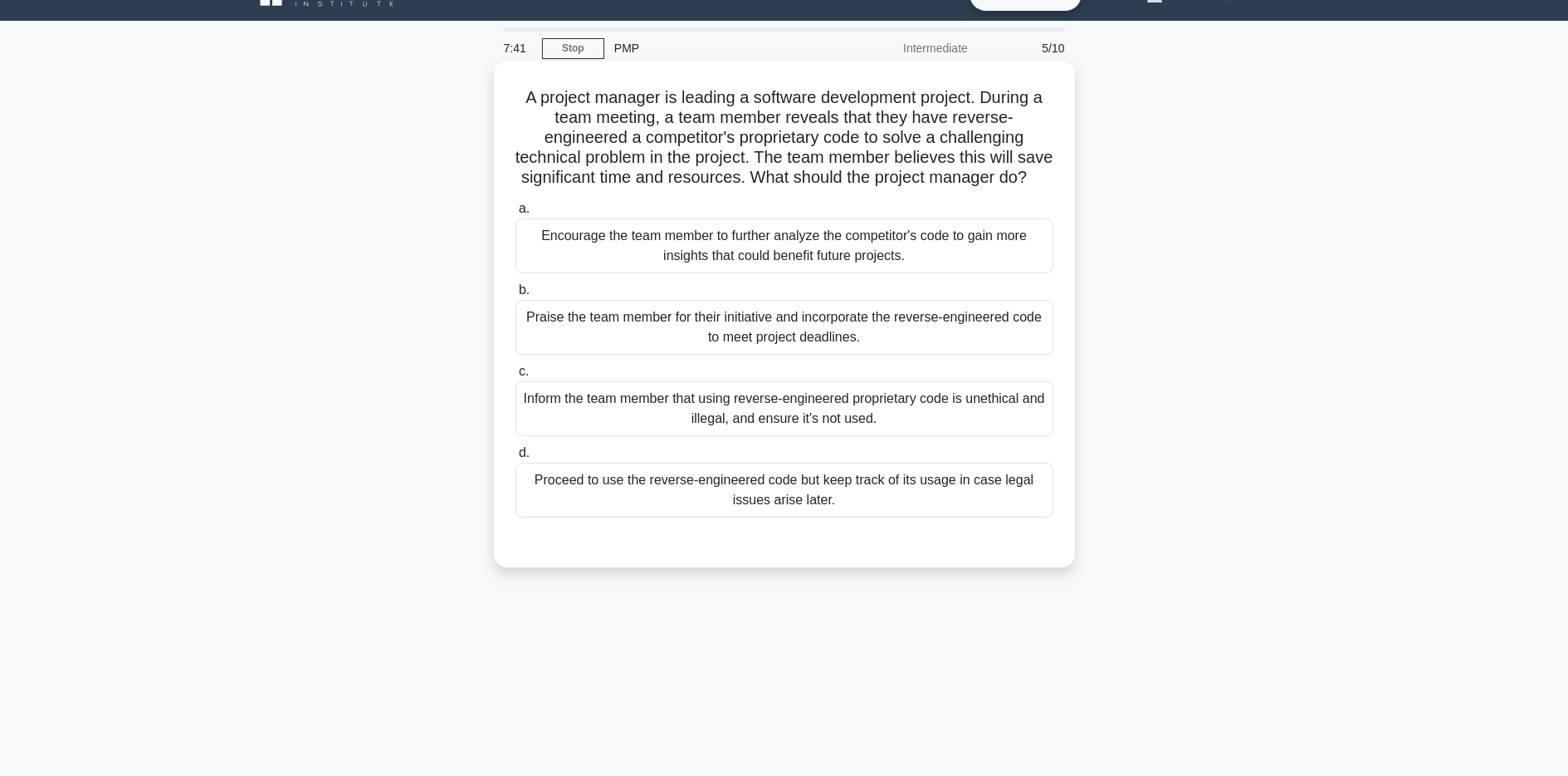
scroll to position [0, 0]
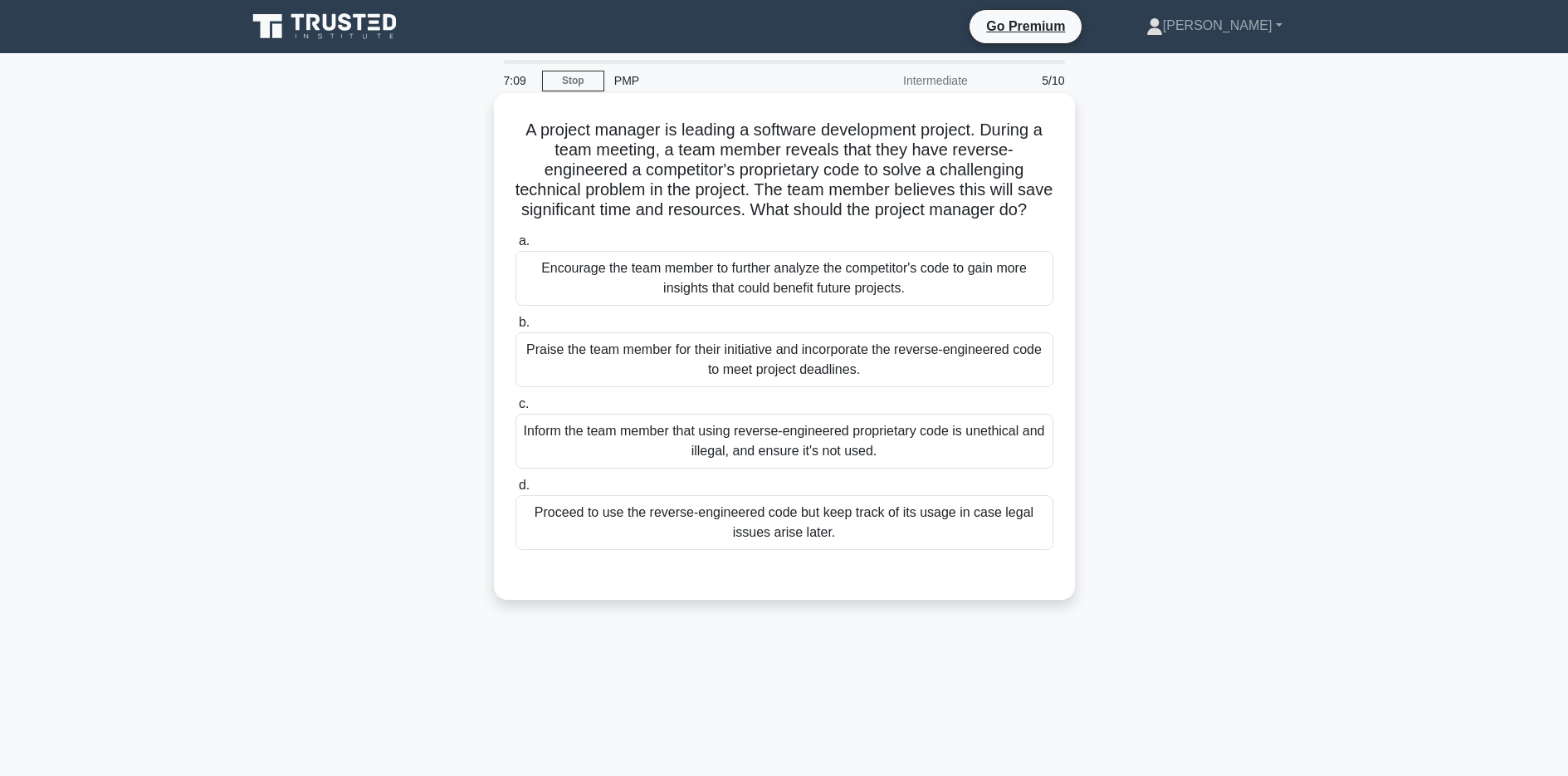
click at [889, 286] on div "Encourage the team member to further analyze the competitor's code to gain more…" at bounding box center [784, 278] width 538 height 54
click at [515, 247] on input "a. Encourage the team member to further analyze the competitor's code to gain m…" at bounding box center [515, 241] width 0 height 11
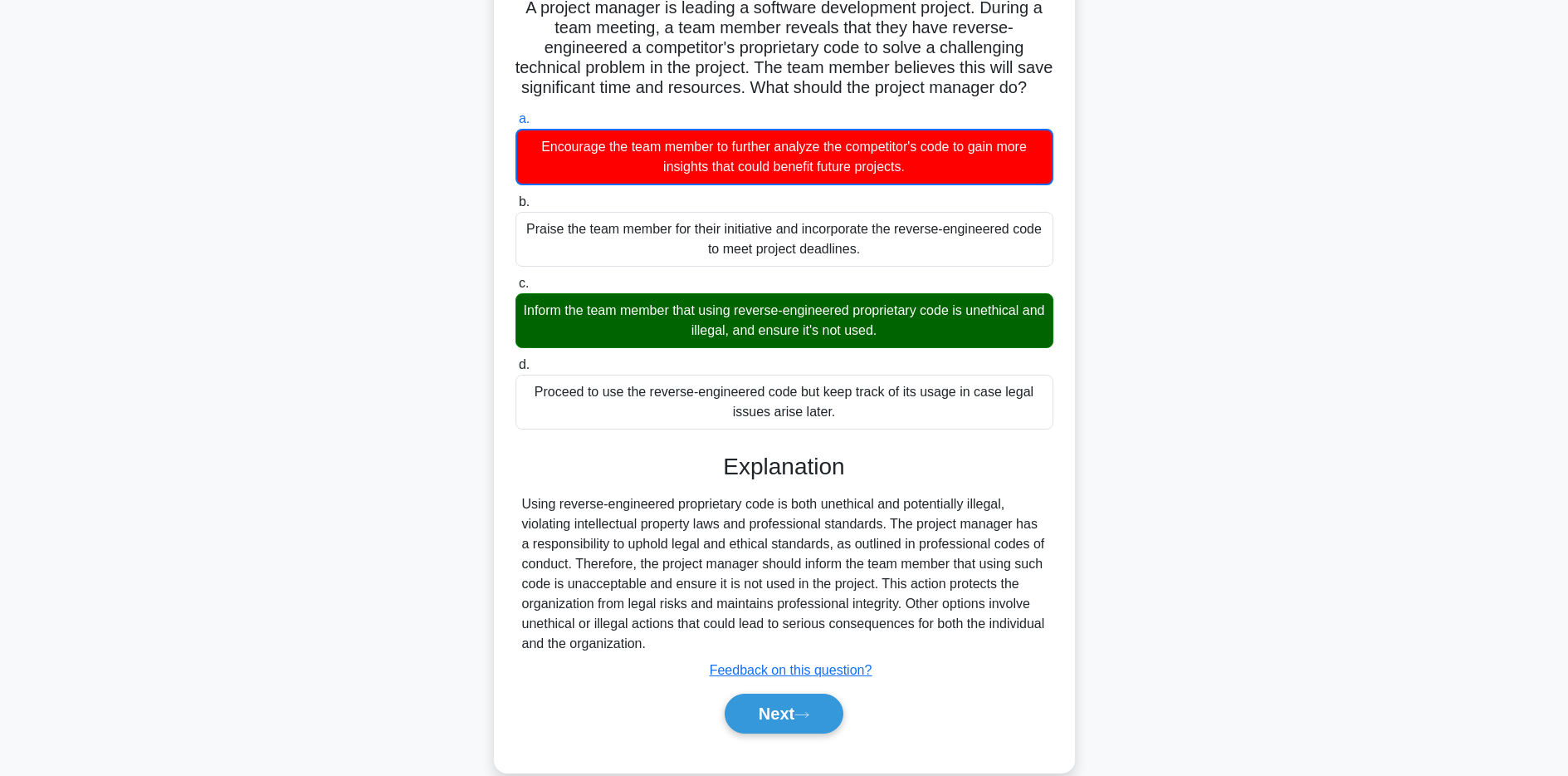
scroll to position [151, 0]
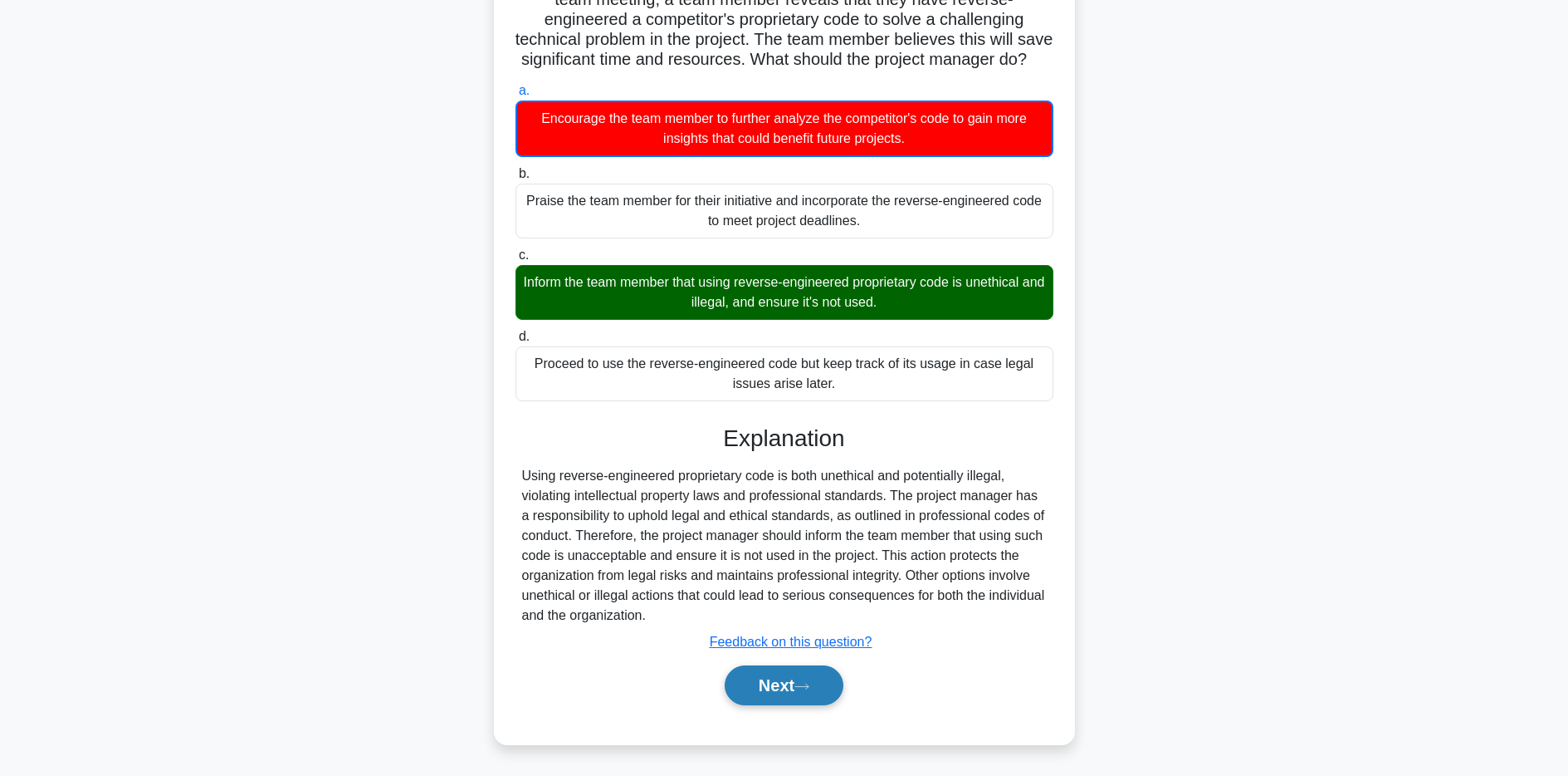
click at [801, 683] on icon at bounding box center [802, 686] width 15 height 9
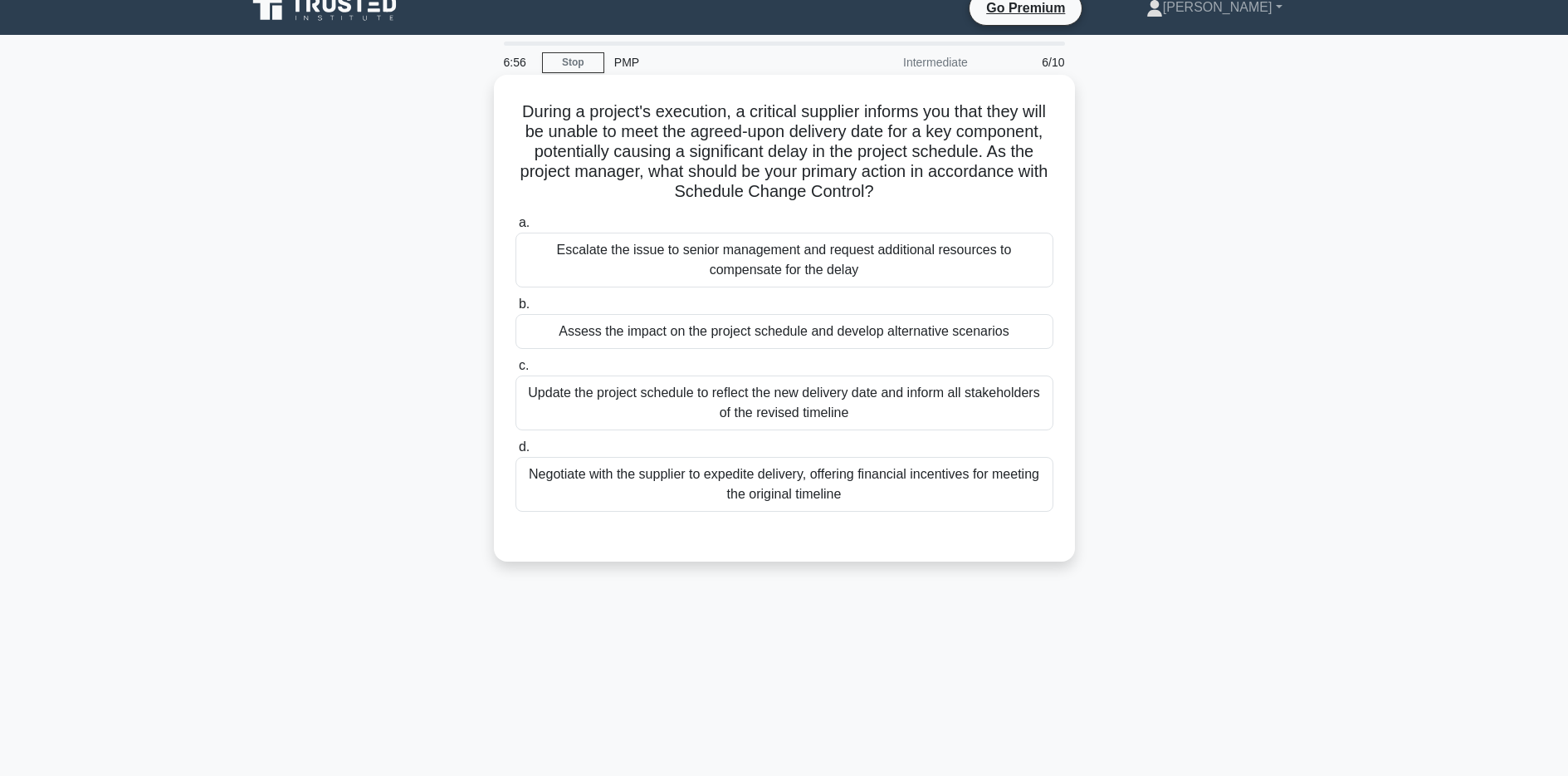
scroll to position [3, 0]
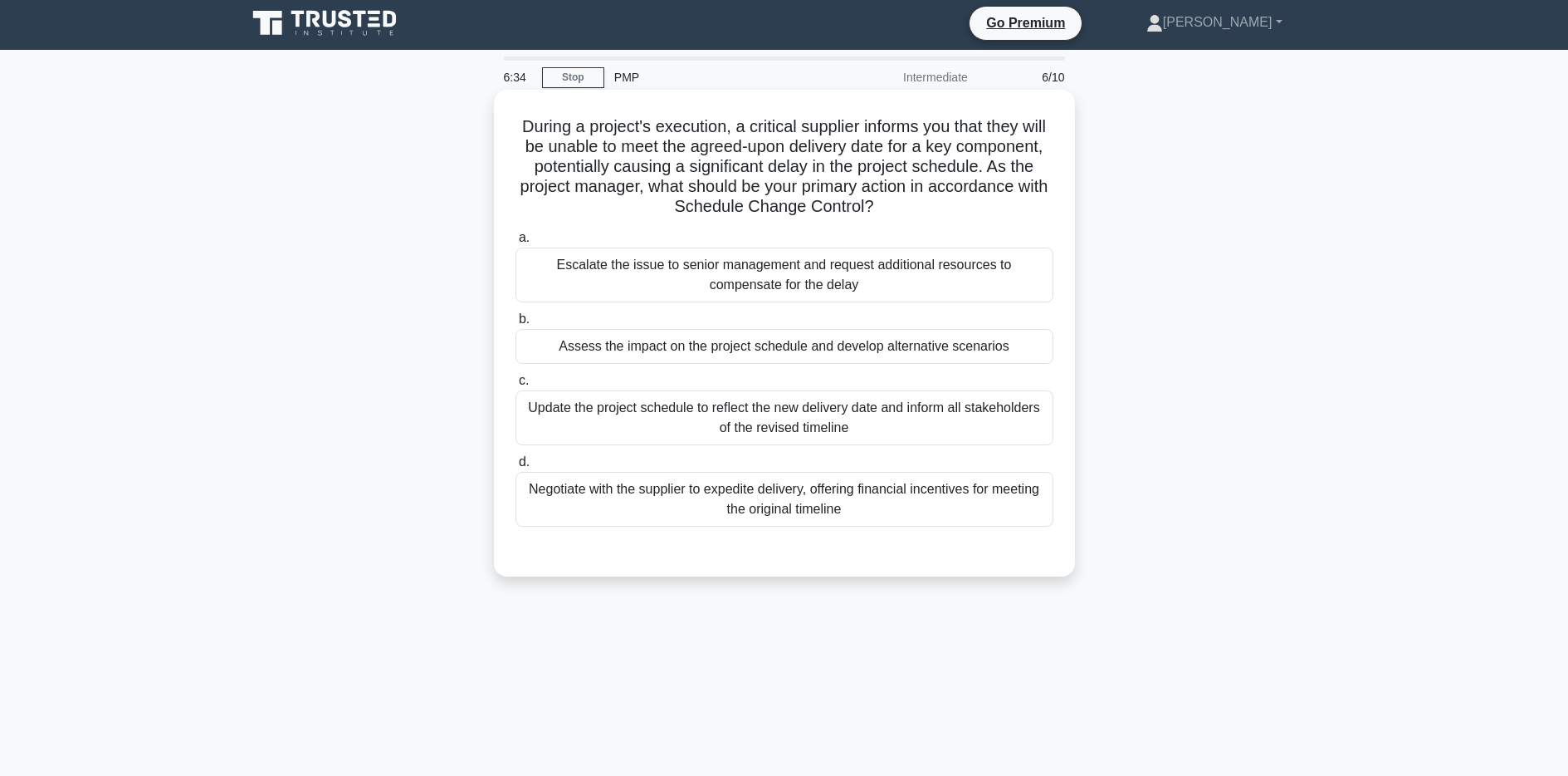
click at [983, 409] on div "Update the project schedule to reflect the new delivery date and inform all sta…" at bounding box center [784, 417] width 538 height 54
click at [515, 386] on input "c. Update the project schedule to reflect the new delivery date and inform all …" at bounding box center [515, 381] width 0 height 11
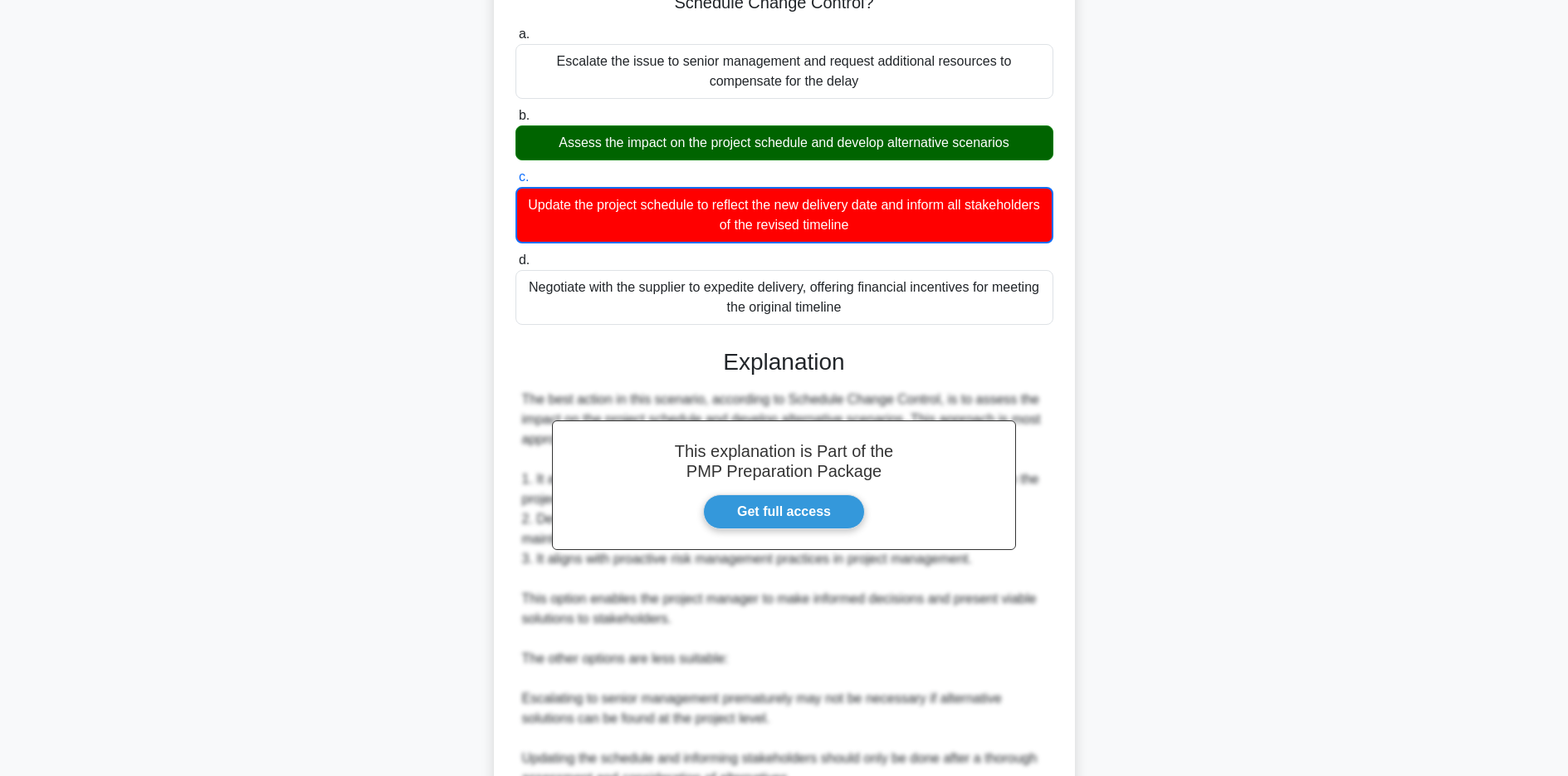
scroll to position [530, 0]
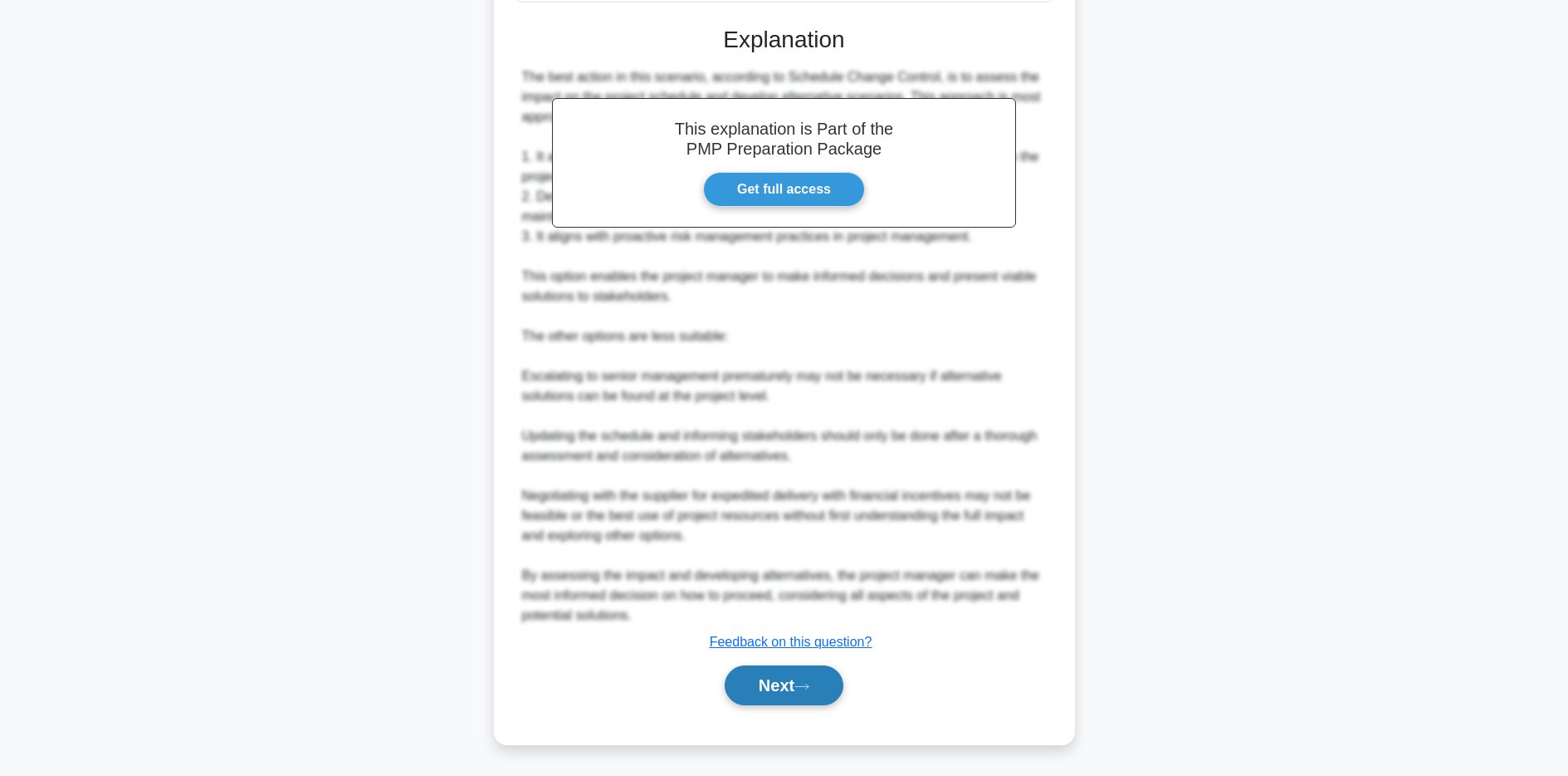
click at [785, 677] on button "Next" at bounding box center [784, 685] width 119 height 40
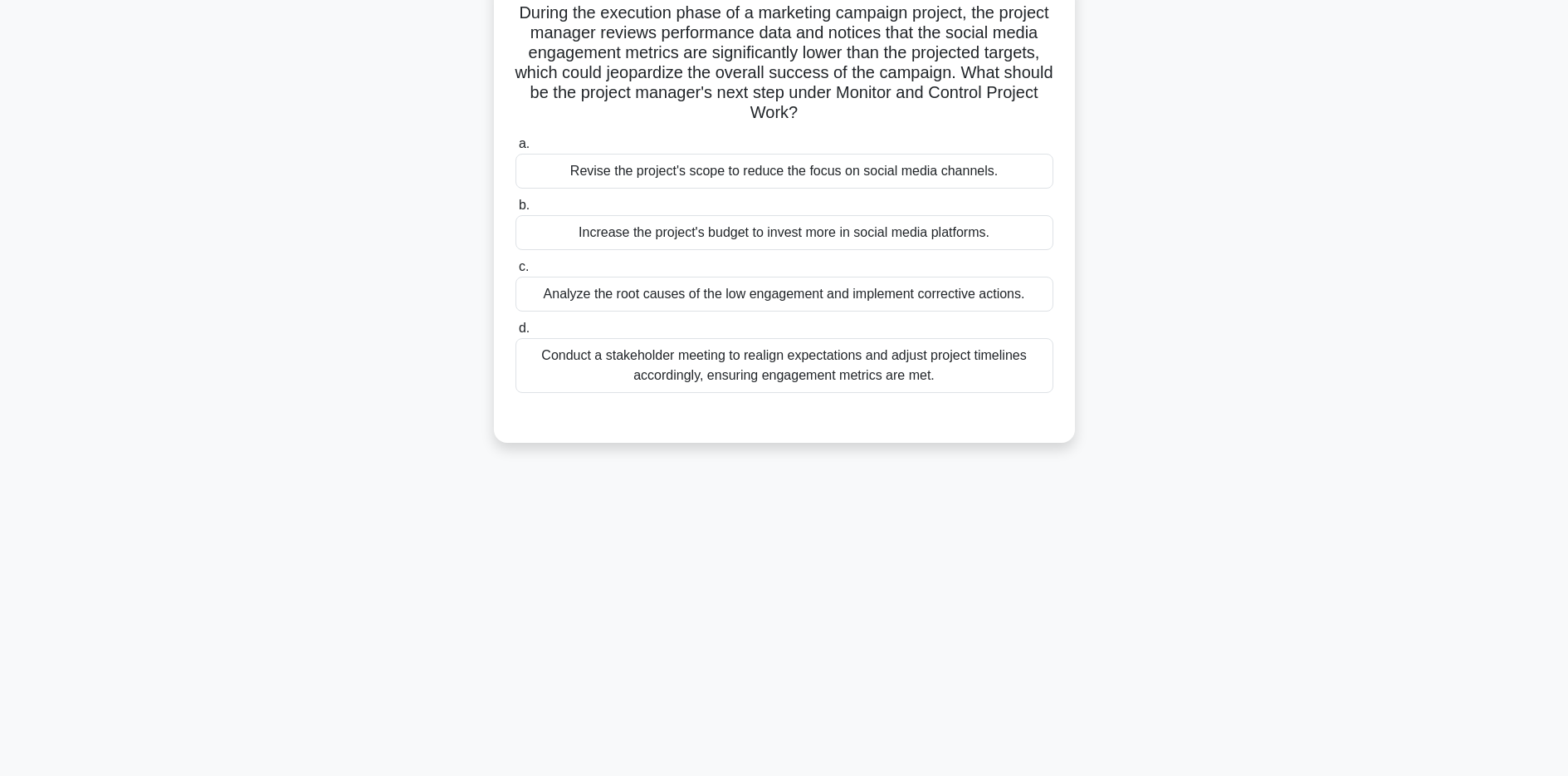
scroll to position [0, 0]
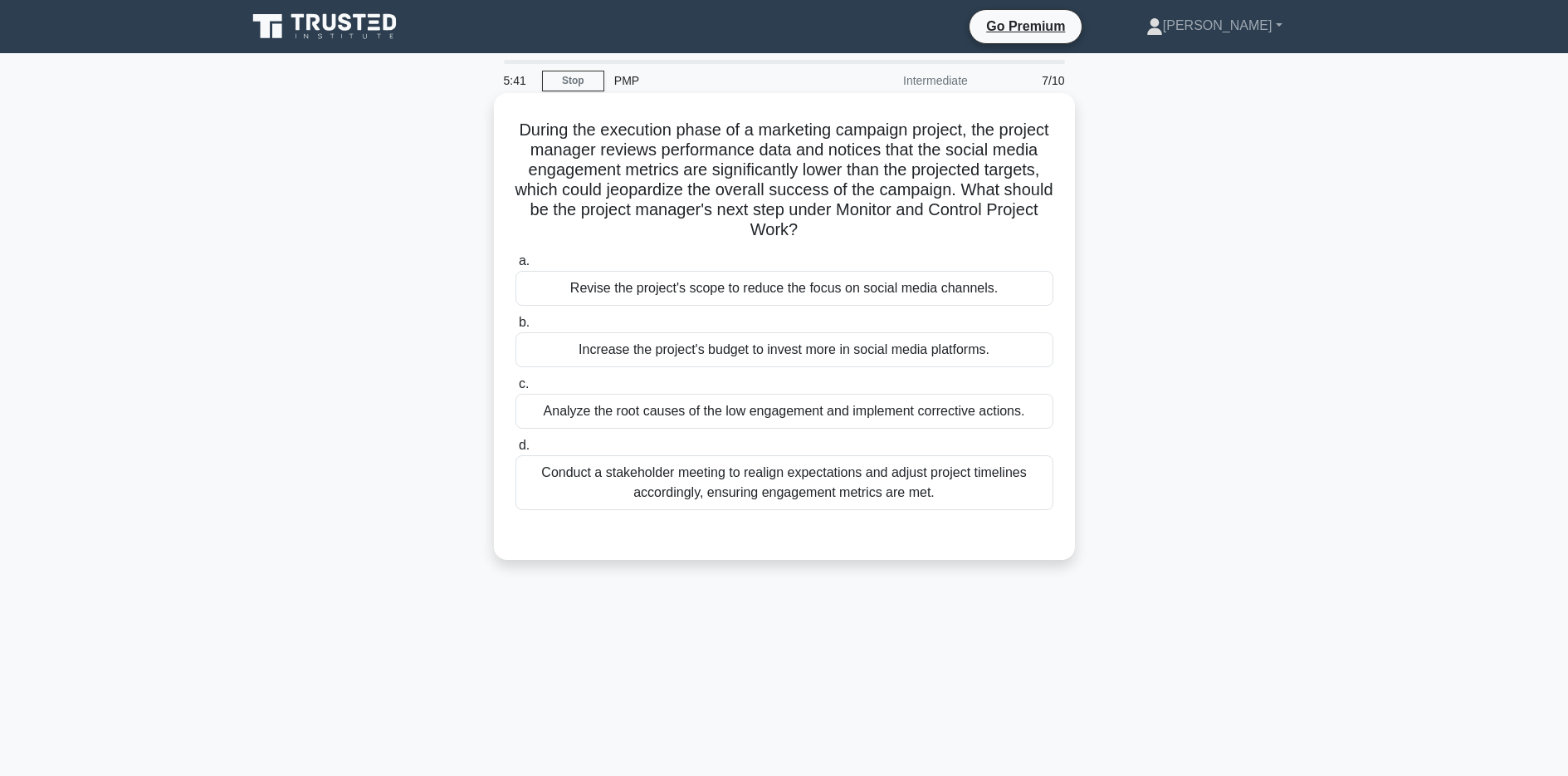
click at [934, 412] on div "Analyze the root causes of the low engagement and implement corrective actions." at bounding box center [784, 411] width 538 height 35
click at [515, 389] on input "c. Analyze the root causes of the low engagement and implement corrective actio…" at bounding box center [515, 384] width 0 height 11
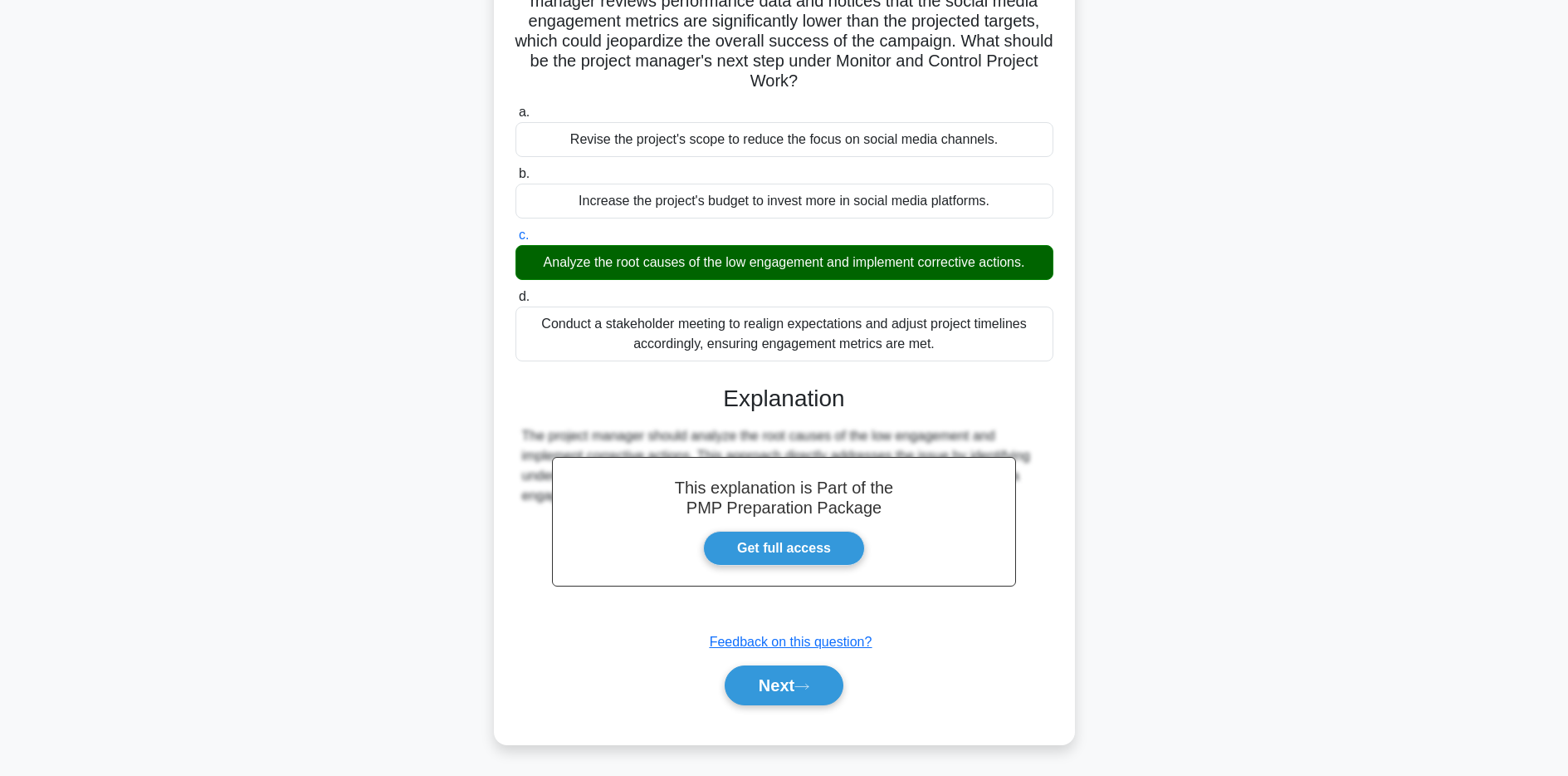
scroll to position [149, 0]
click at [793, 695] on button "Next" at bounding box center [784, 685] width 119 height 40
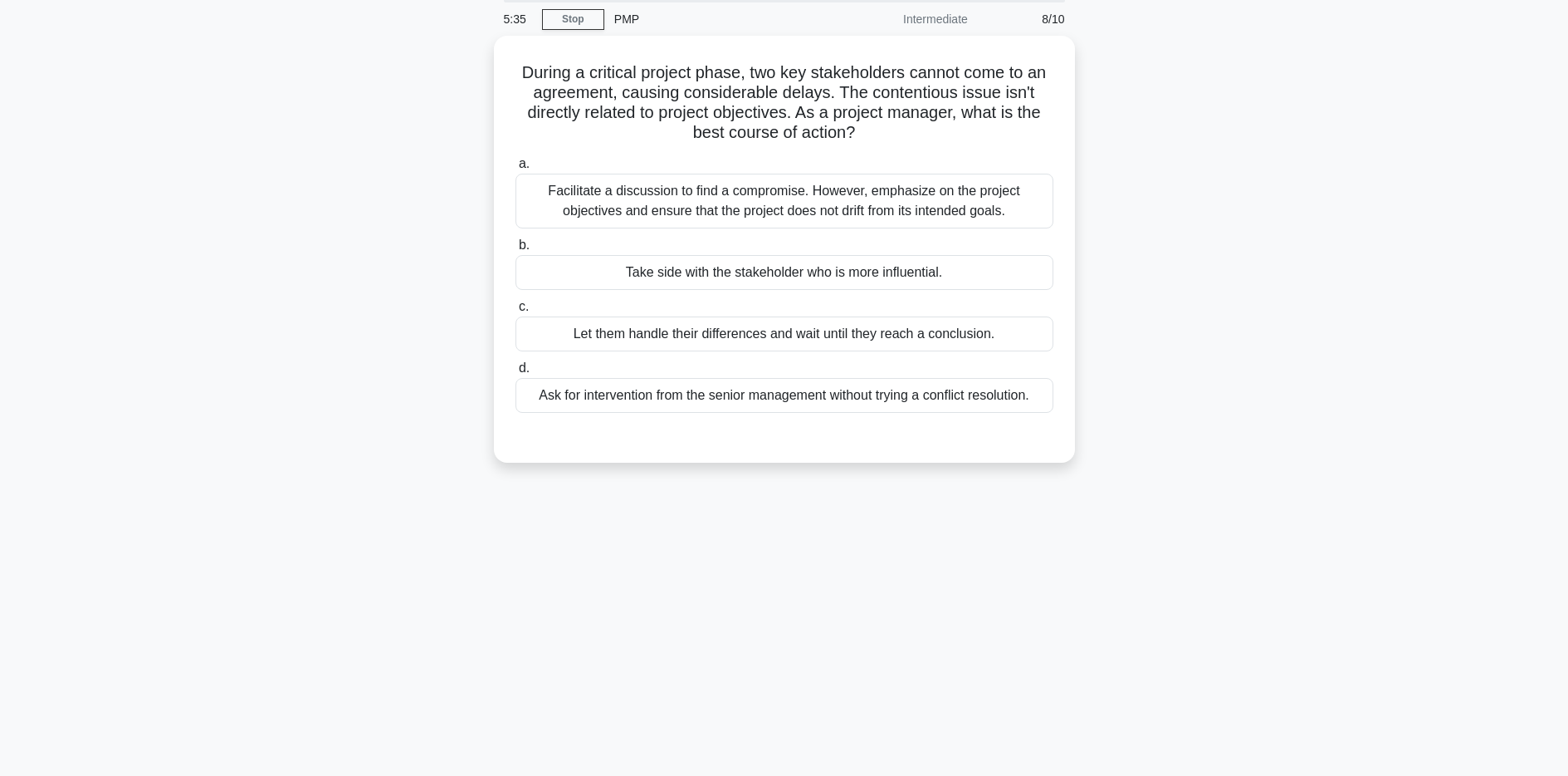
scroll to position [60, 0]
click at [791, 192] on div "Facilitate a discussion to find a compromise. However, emphasize on the project…" at bounding box center [784, 197] width 538 height 54
click at [515, 166] on input "a. Facilitate a discussion to find a compromise. However, emphasize on the proj…" at bounding box center [515, 161] width 0 height 11
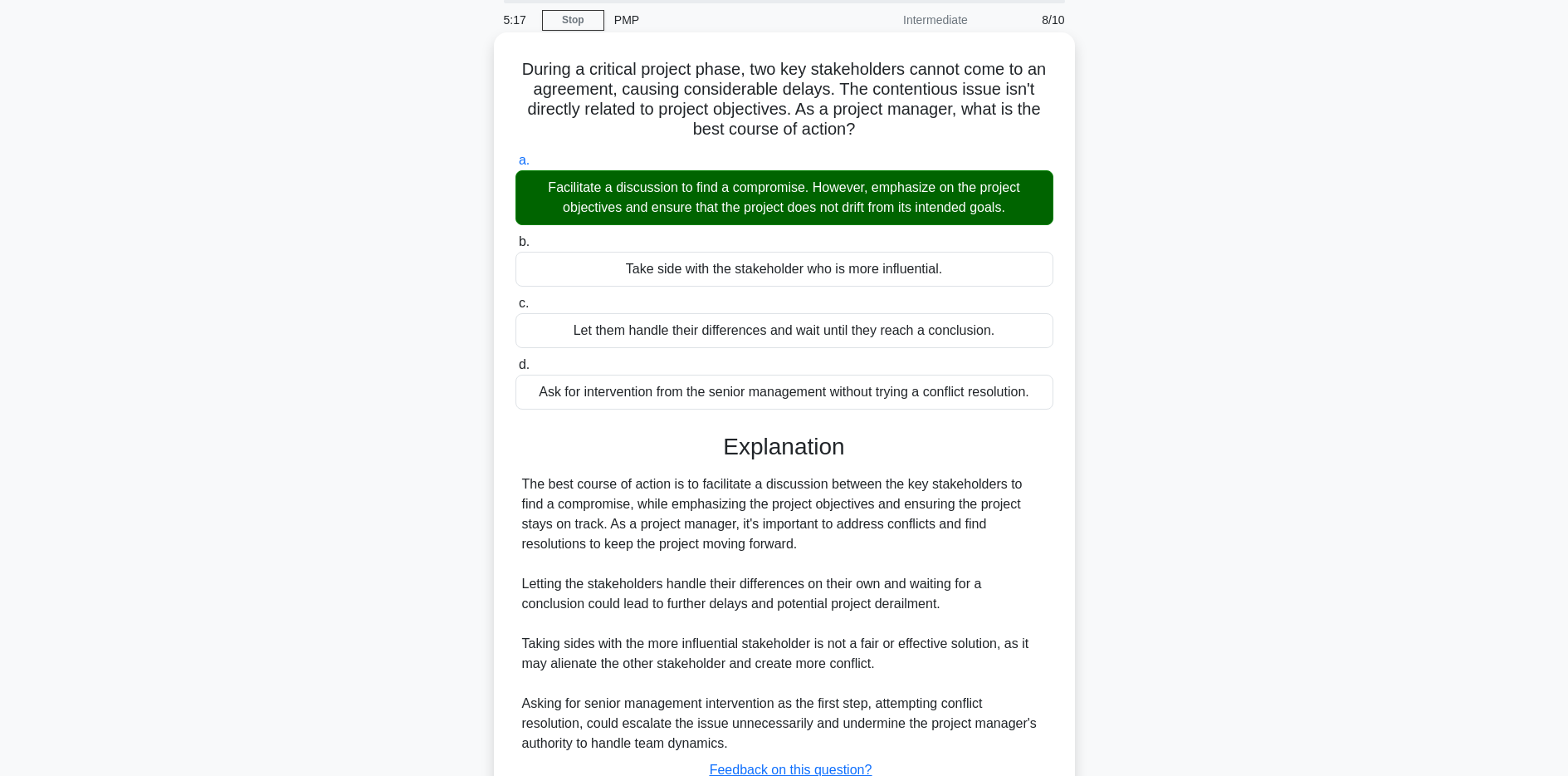
scroll to position [189, 0]
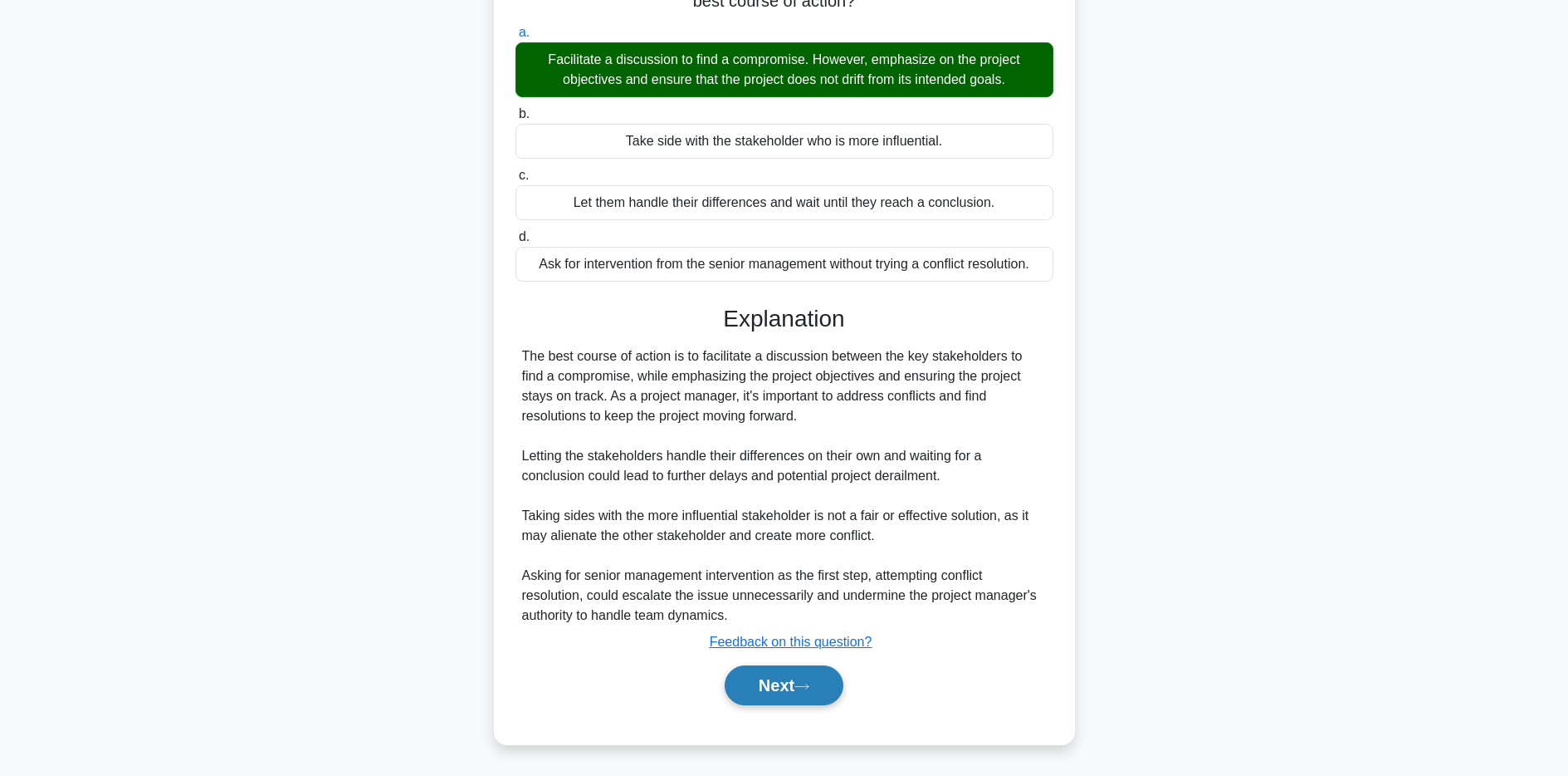
click at [792, 672] on button "Next" at bounding box center [784, 685] width 119 height 40
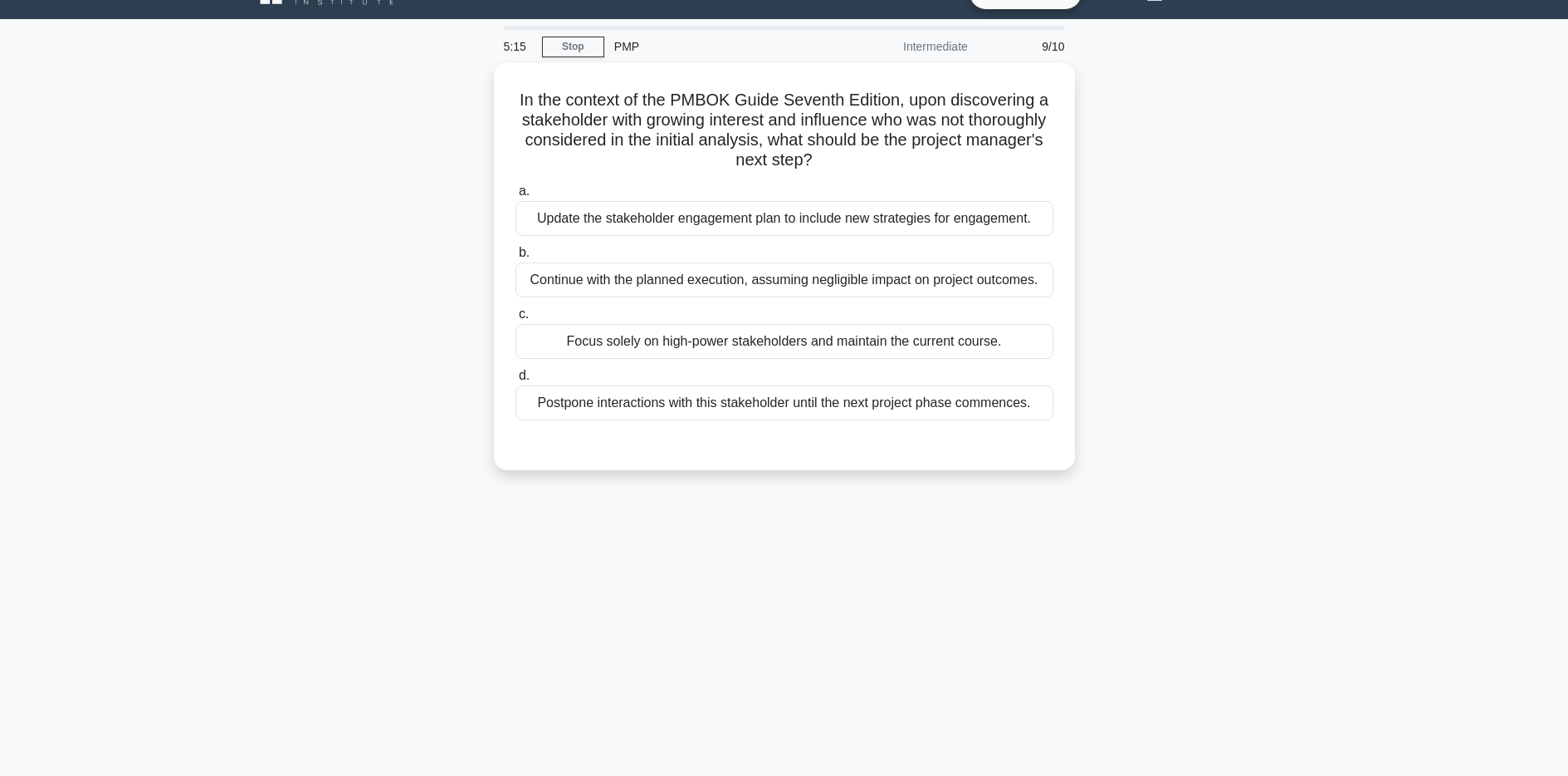
scroll to position [31, 0]
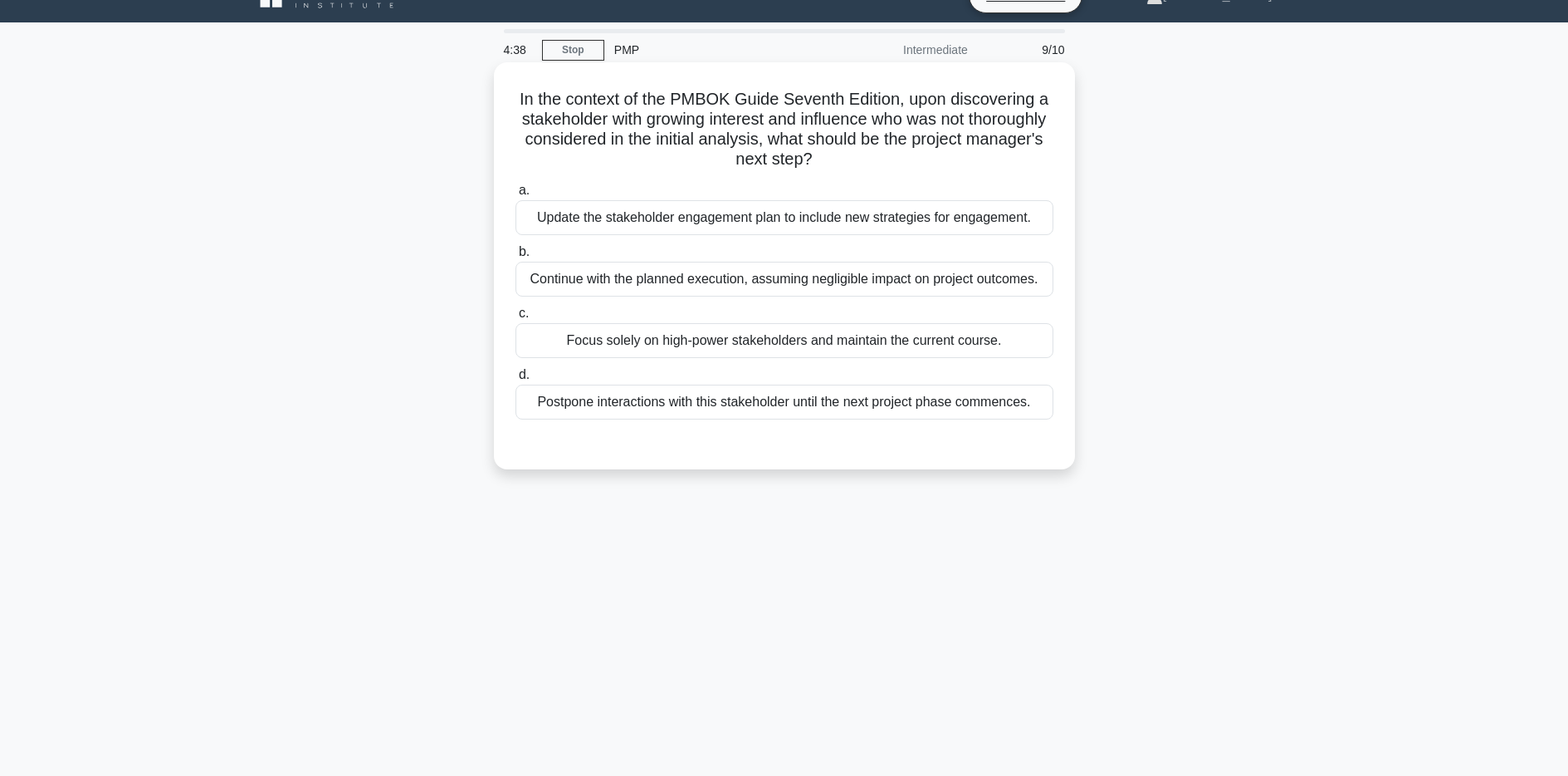
click at [874, 229] on div "Update the stakeholder engagement plan to include new strategies for engagement." at bounding box center [784, 218] width 538 height 35
click at [515, 196] on input "a. Update the stakeholder engagement plan to include new strategies for engagem…" at bounding box center [515, 191] width 0 height 11
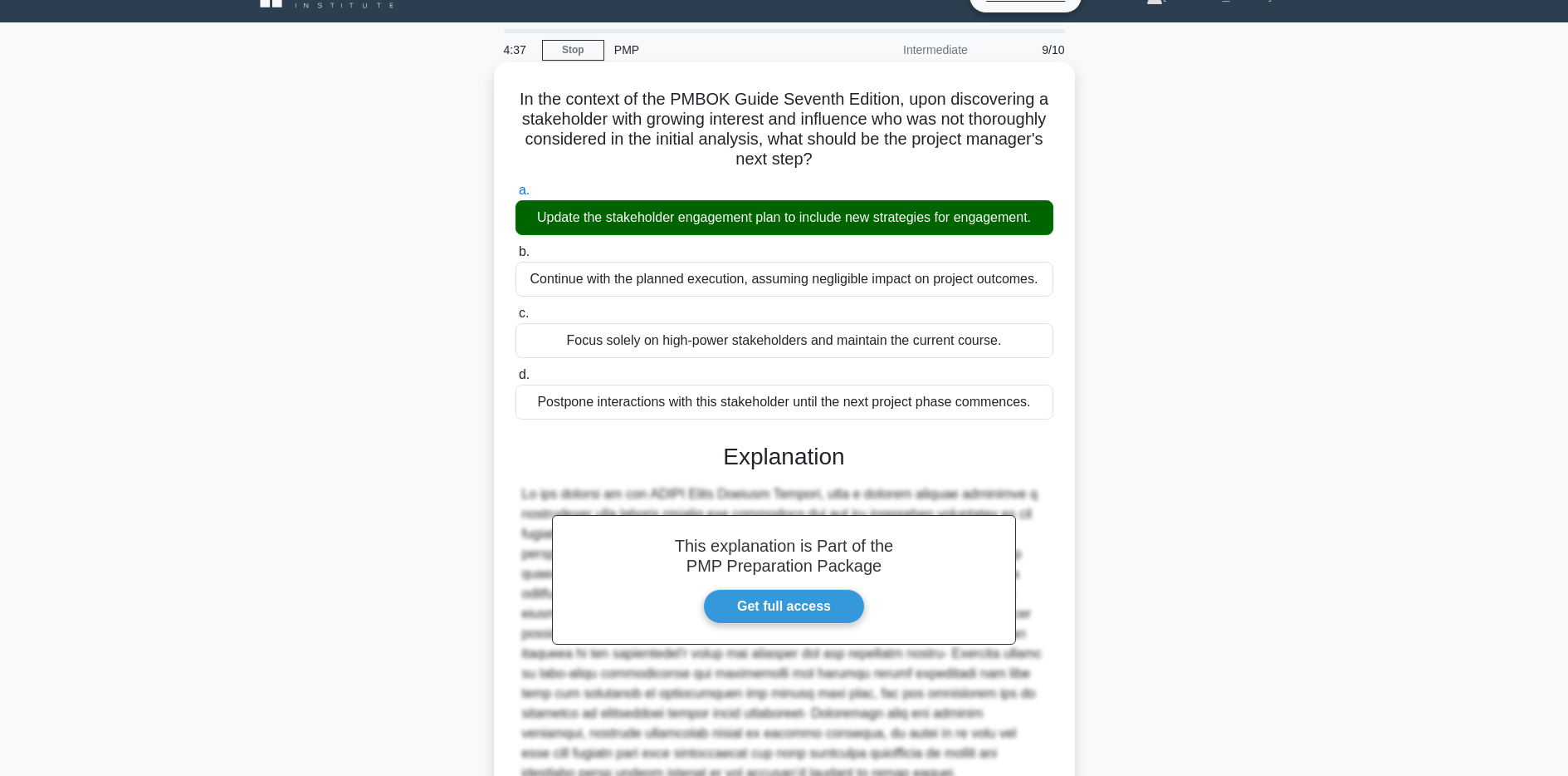
scroll to position [189, 0]
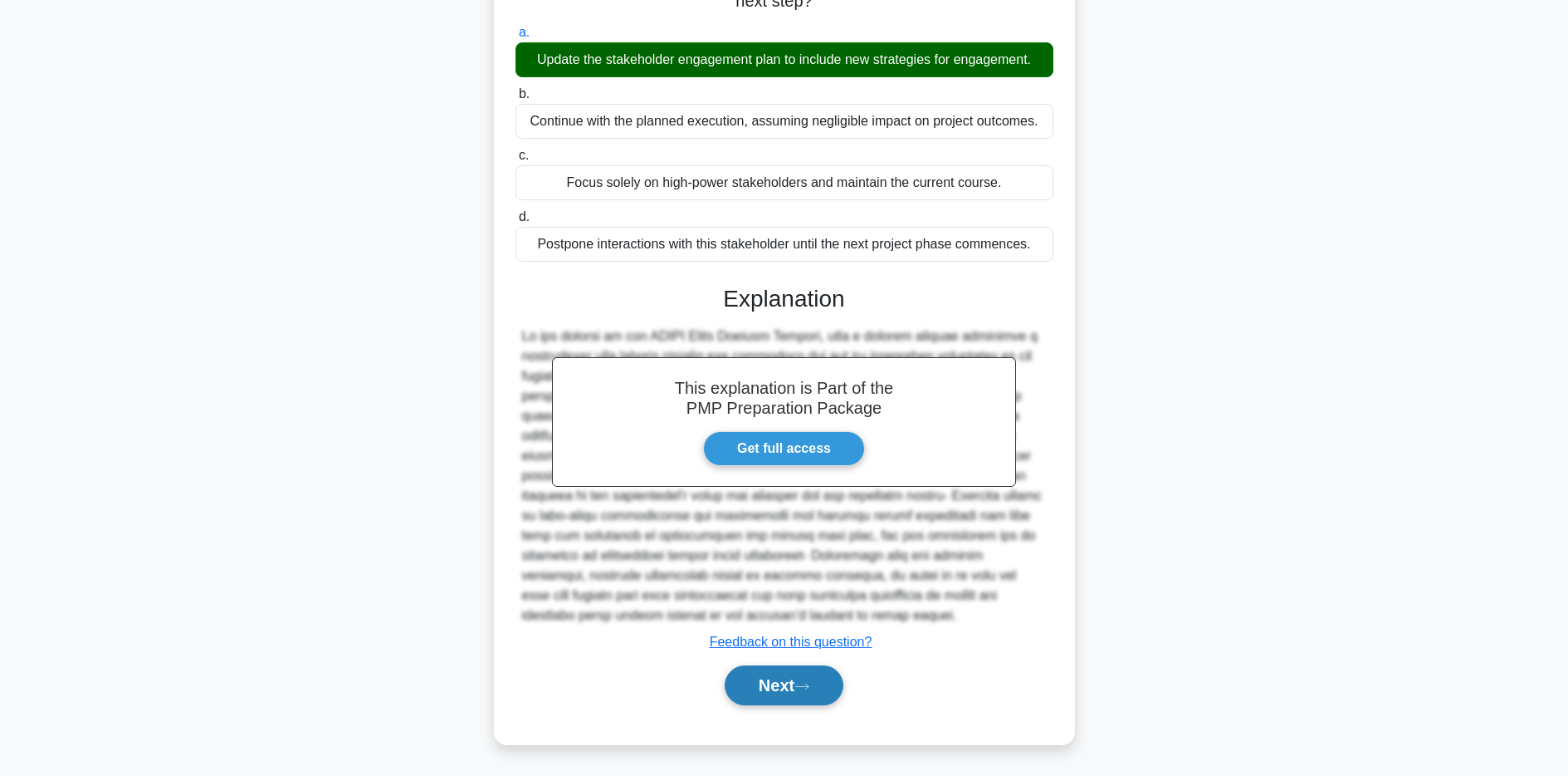
click at [781, 682] on button "Next" at bounding box center [784, 685] width 119 height 40
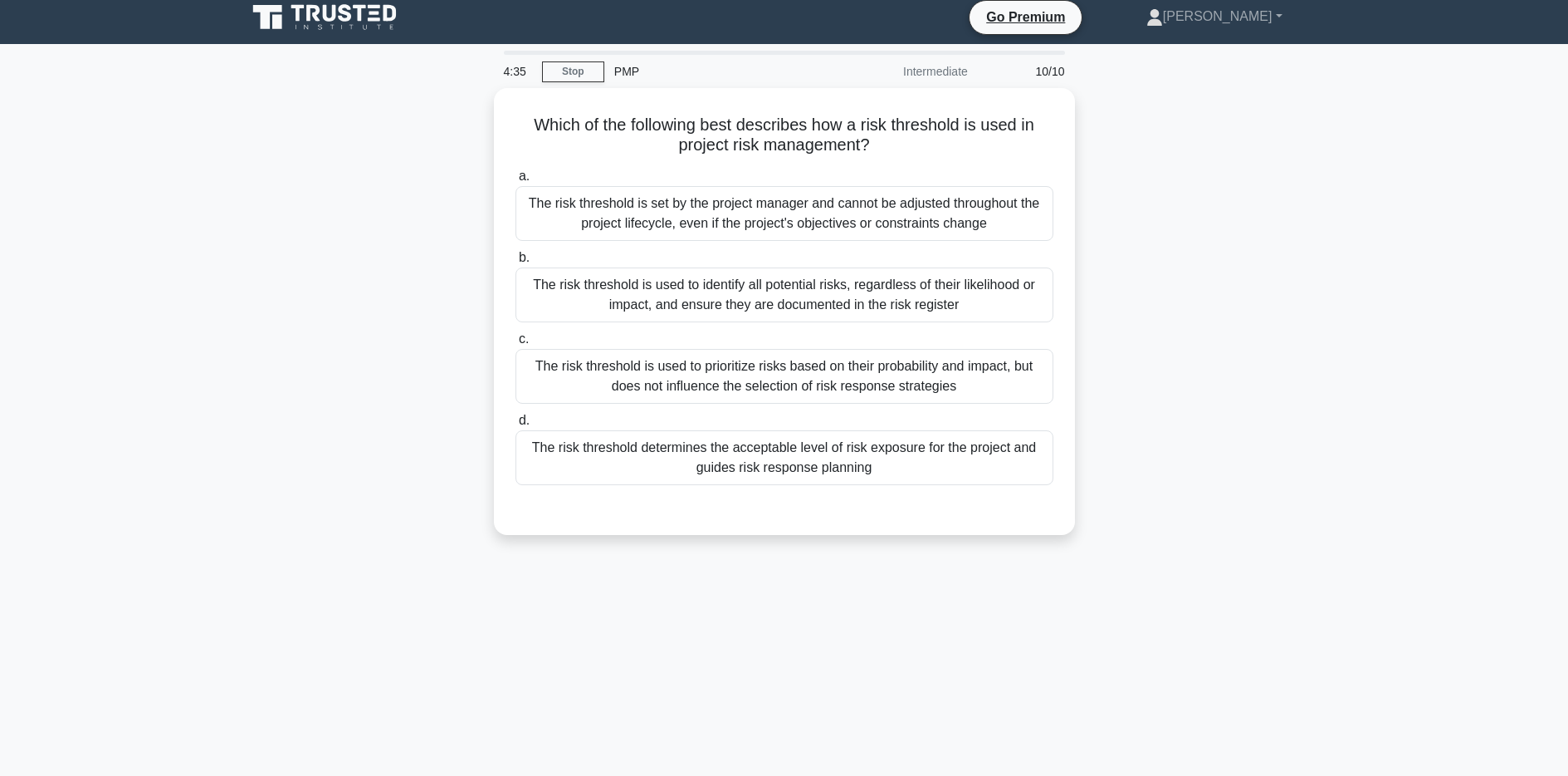
scroll to position [7, 0]
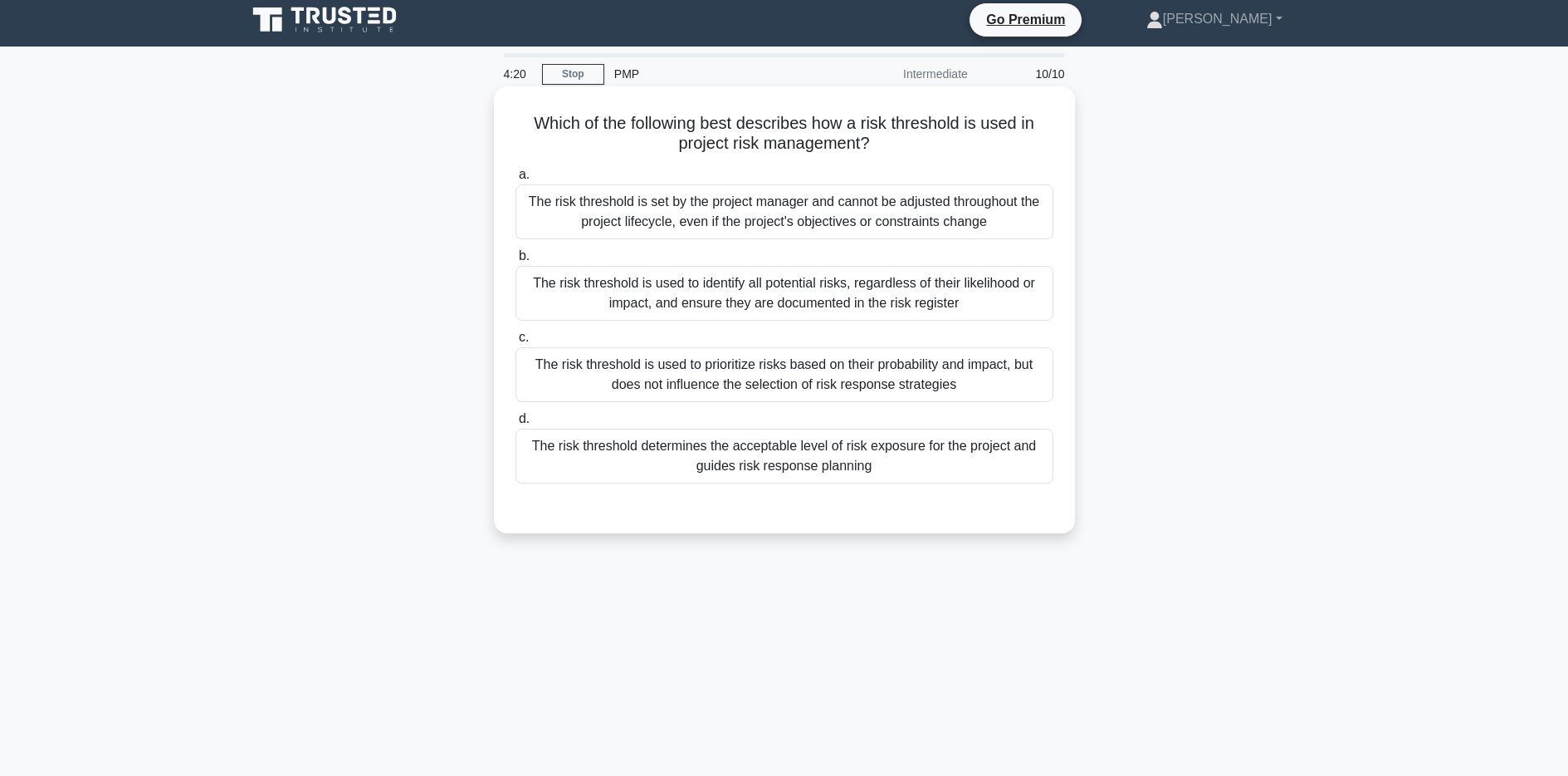
click at [557, 365] on div "The risk threshold is used to prioritize risks based on their probability and i…" at bounding box center [784, 374] width 538 height 54
click at [515, 343] on input "c. The risk threshold is used to prioritize risks based on their probability an…" at bounding box center [515, 338] width 0 height 11
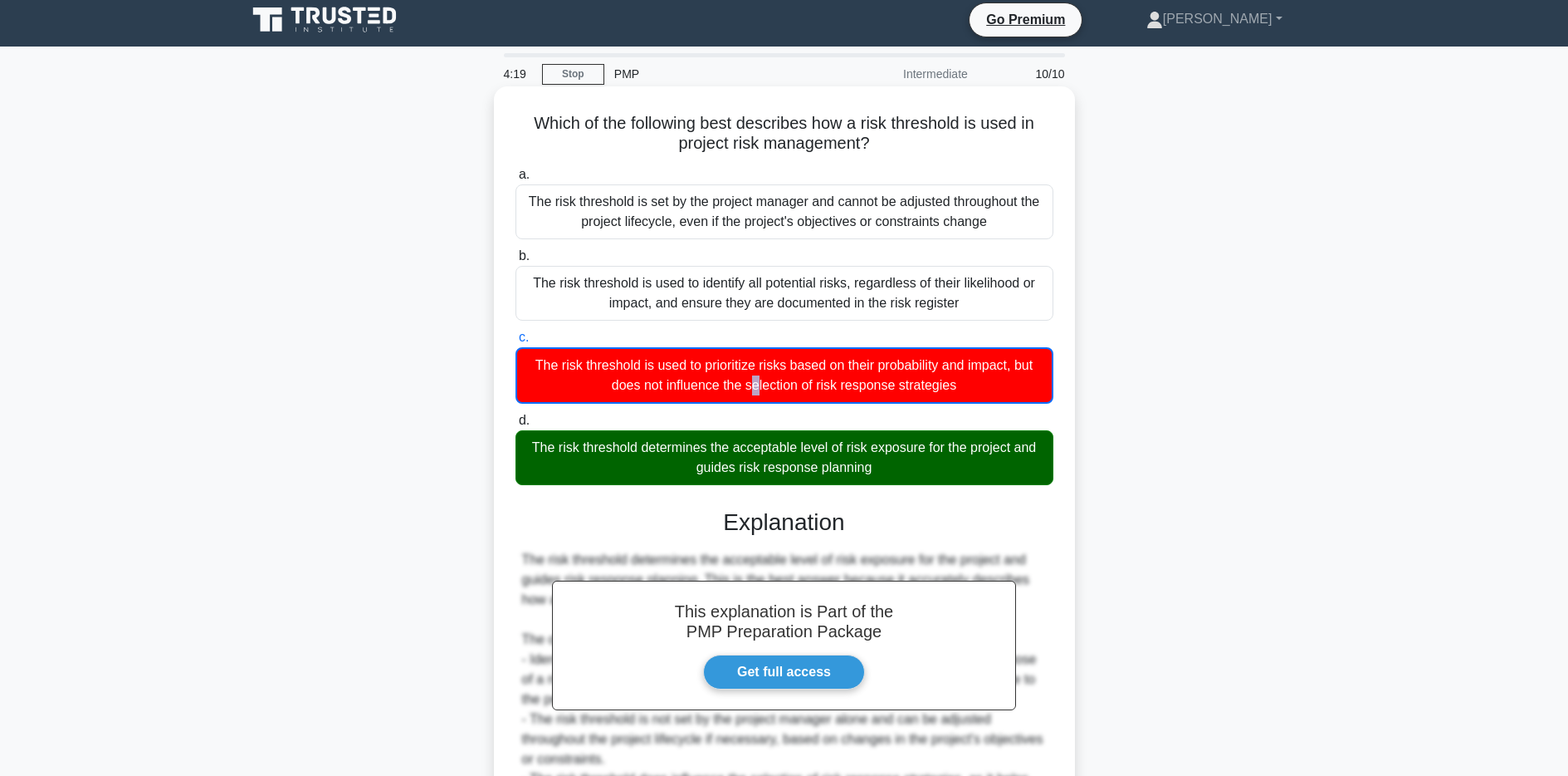
click at [559, 365] on div "The risk threshold is used to prioritize risks based on their probability and i…" at bounding box center [784, 375] width 538 height 56
click at [745, 449] on div "The risk threshold determines the acceptable level of risk exposure for the pro…" at bounding box center [784, 457] width 538 height 54
click at [515, 426] on input "d. The risk threshold determines the acceptable level of risk exposure for the …" at bounding box center [515, 420] width 0 height 11
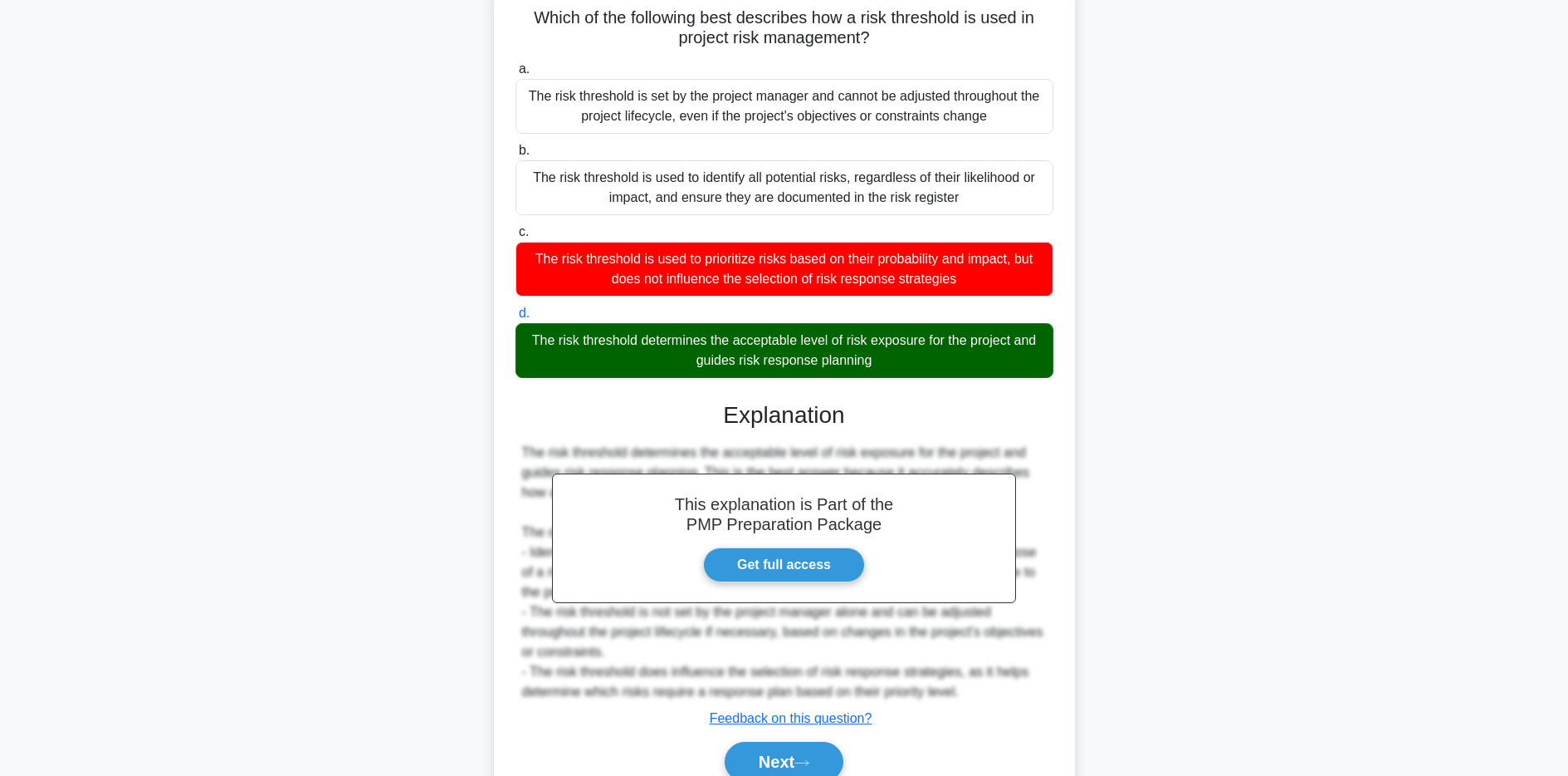
scroll to position [189, 0]
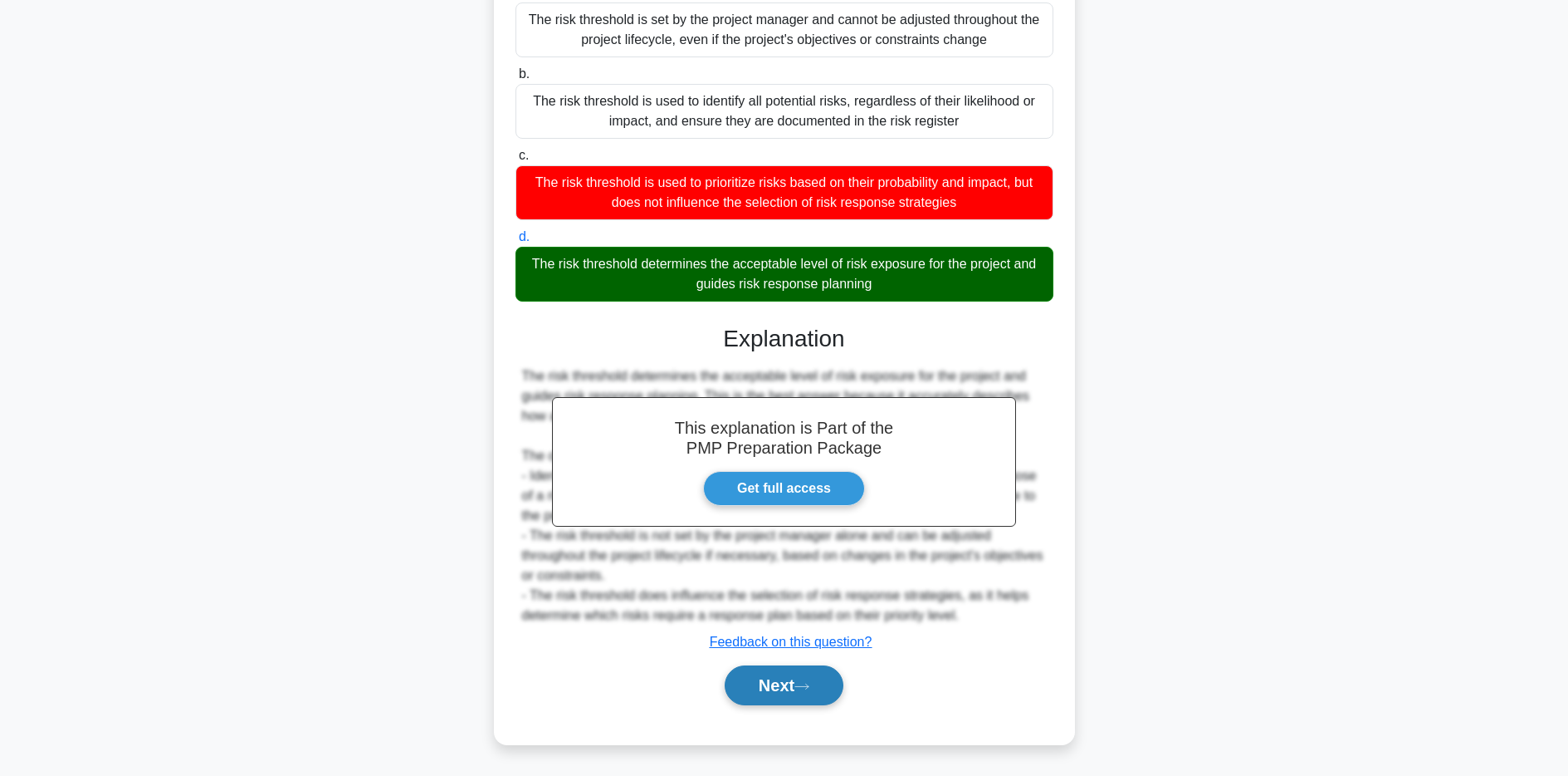
click at [775, 689] on button "Next" at bounding box center [784, 685] width 119 height 40
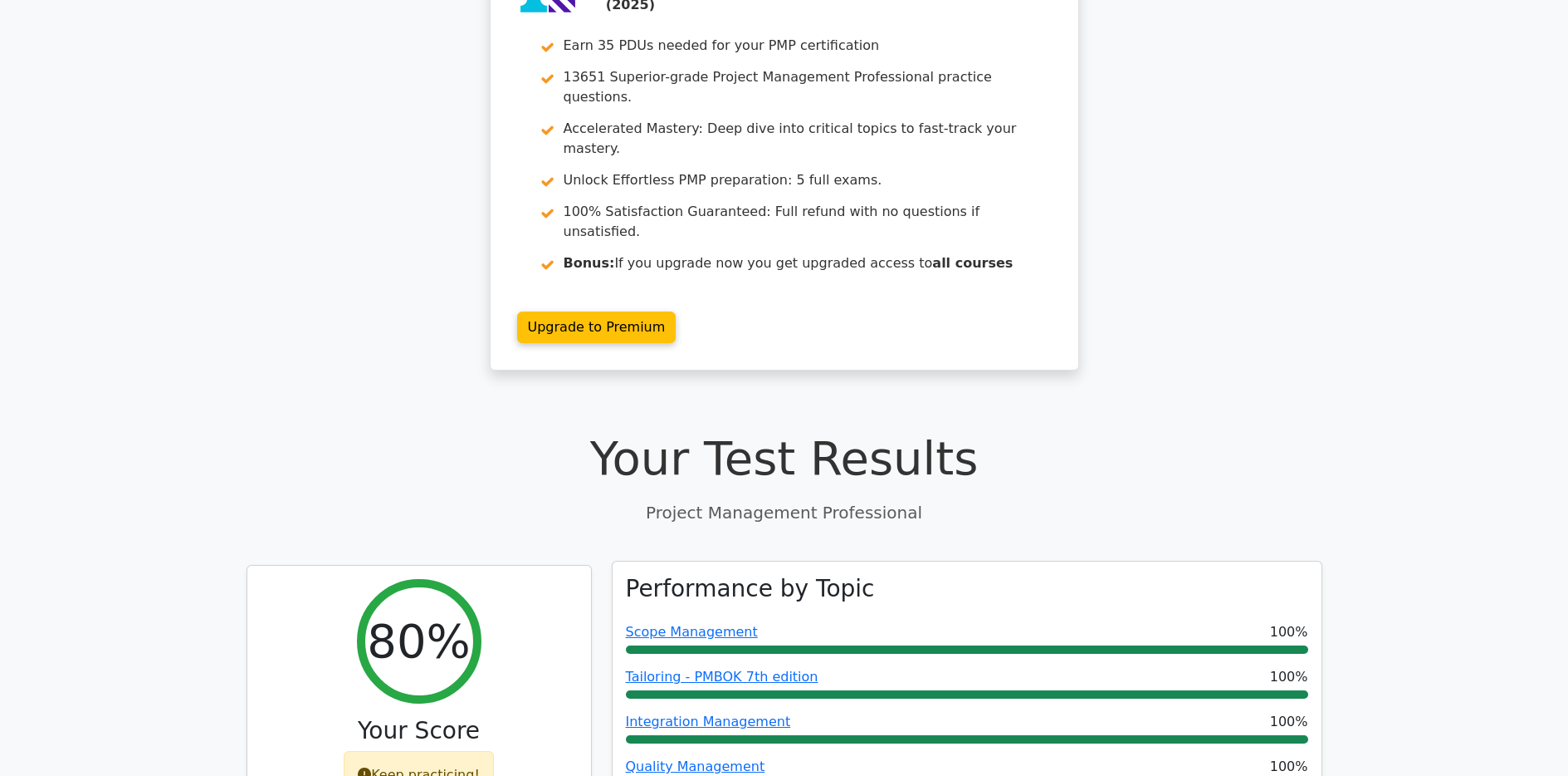
scroll to position [122, 0]
